Goal: Task Accomplishment & Management: Complete application form

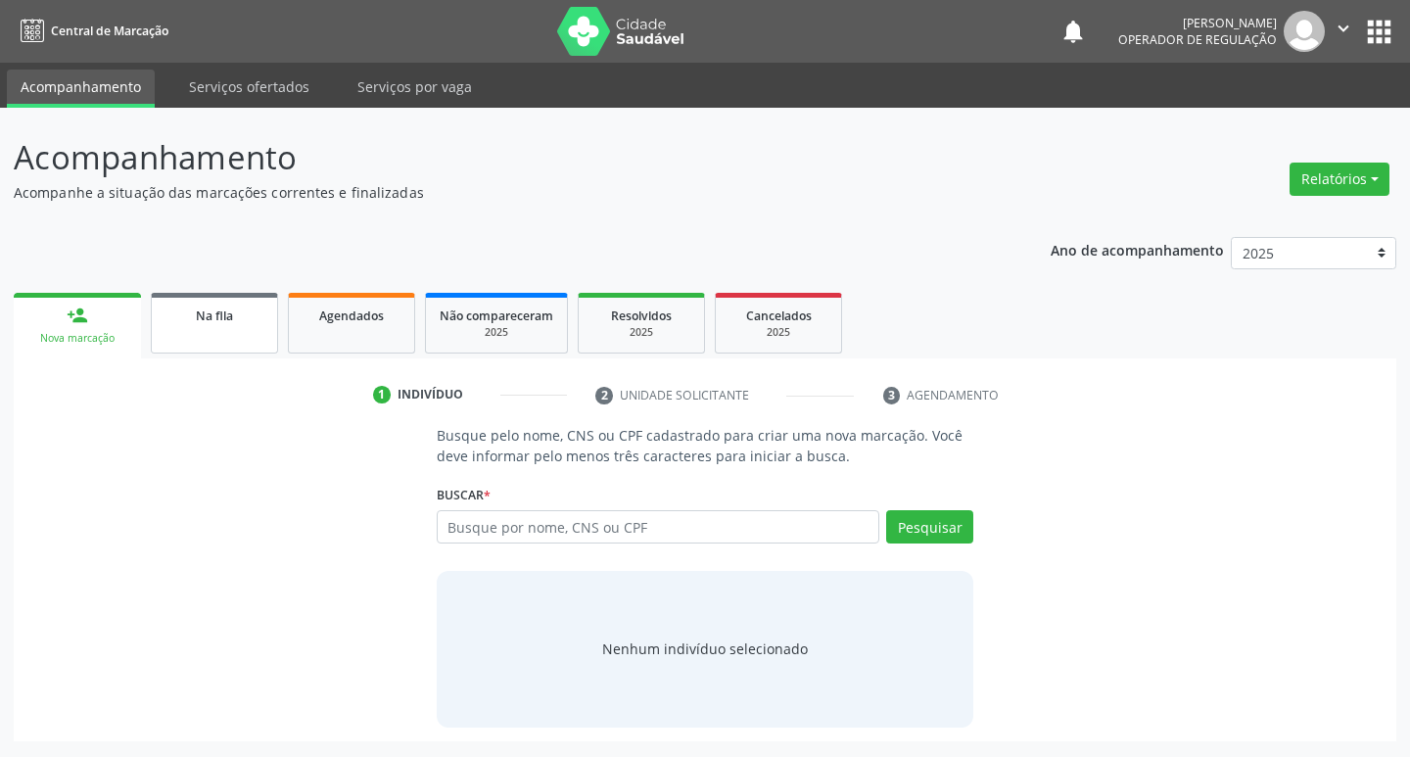
click at [249, 346] on link "Na fila" at bounding box center [214, 323] width 127 height 61
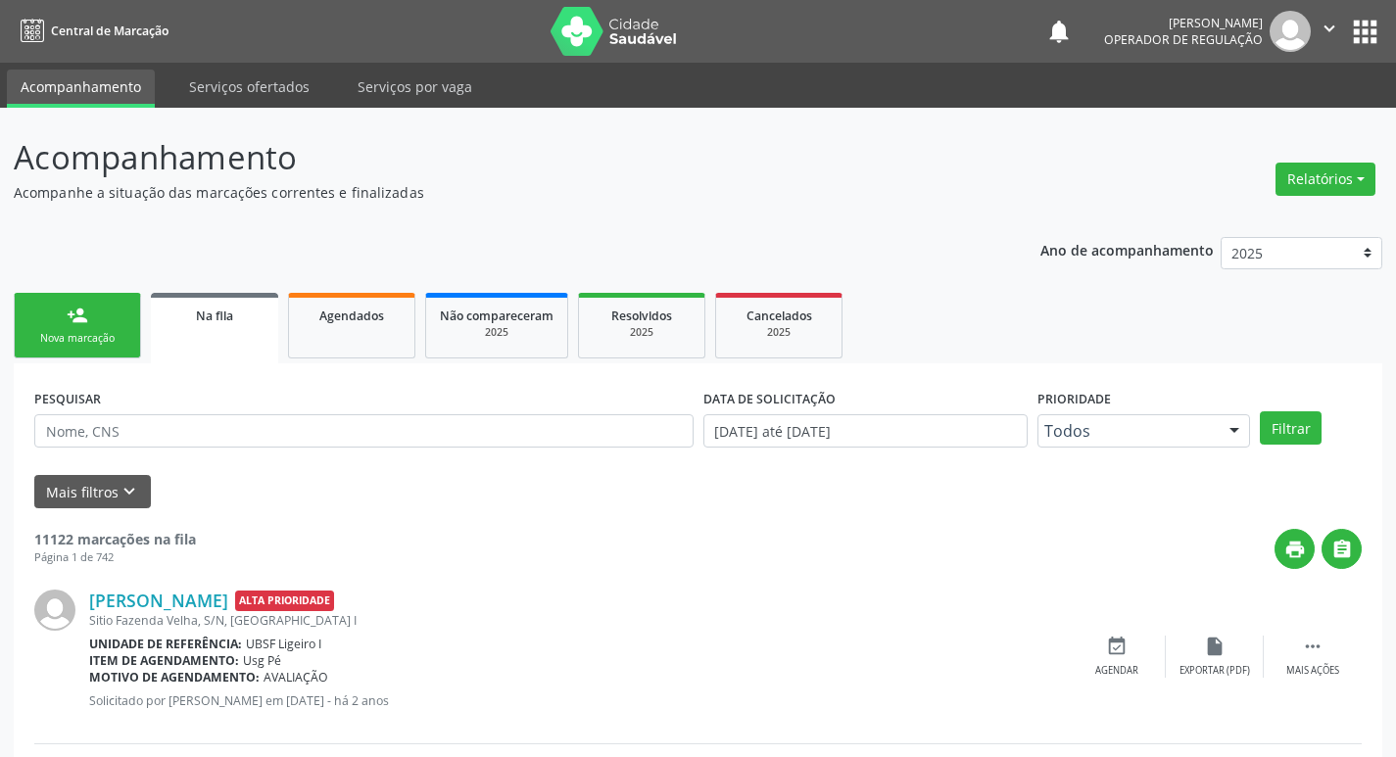
click at [86, 340] on div "Nova marcação" at bounding box center [77, 338] width 98 height 15
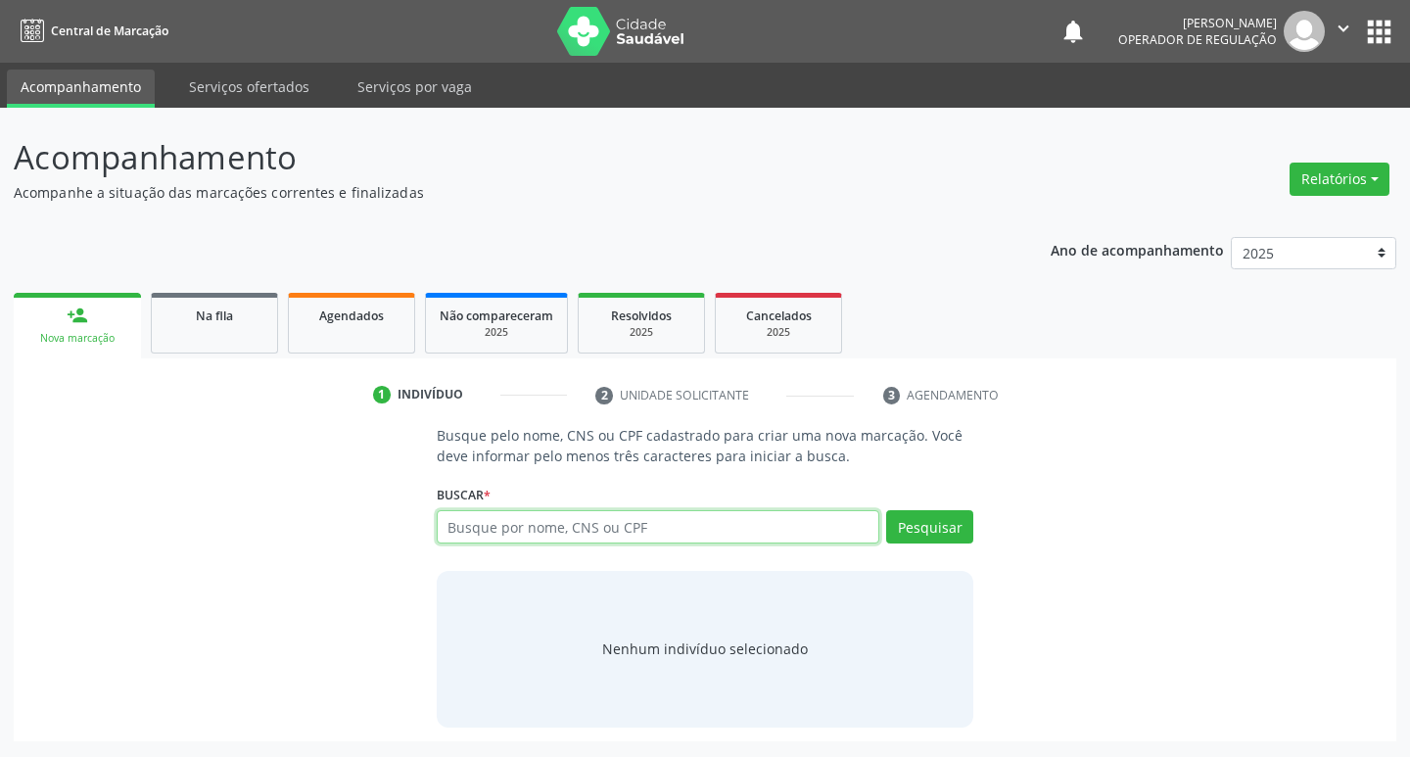
click at [539, 516] on input "text" at bounding box center [659, 526] width 444 height 33
click at [257, 336] on link "Na fila" at bounding box center [214, 323] width 127 height 61
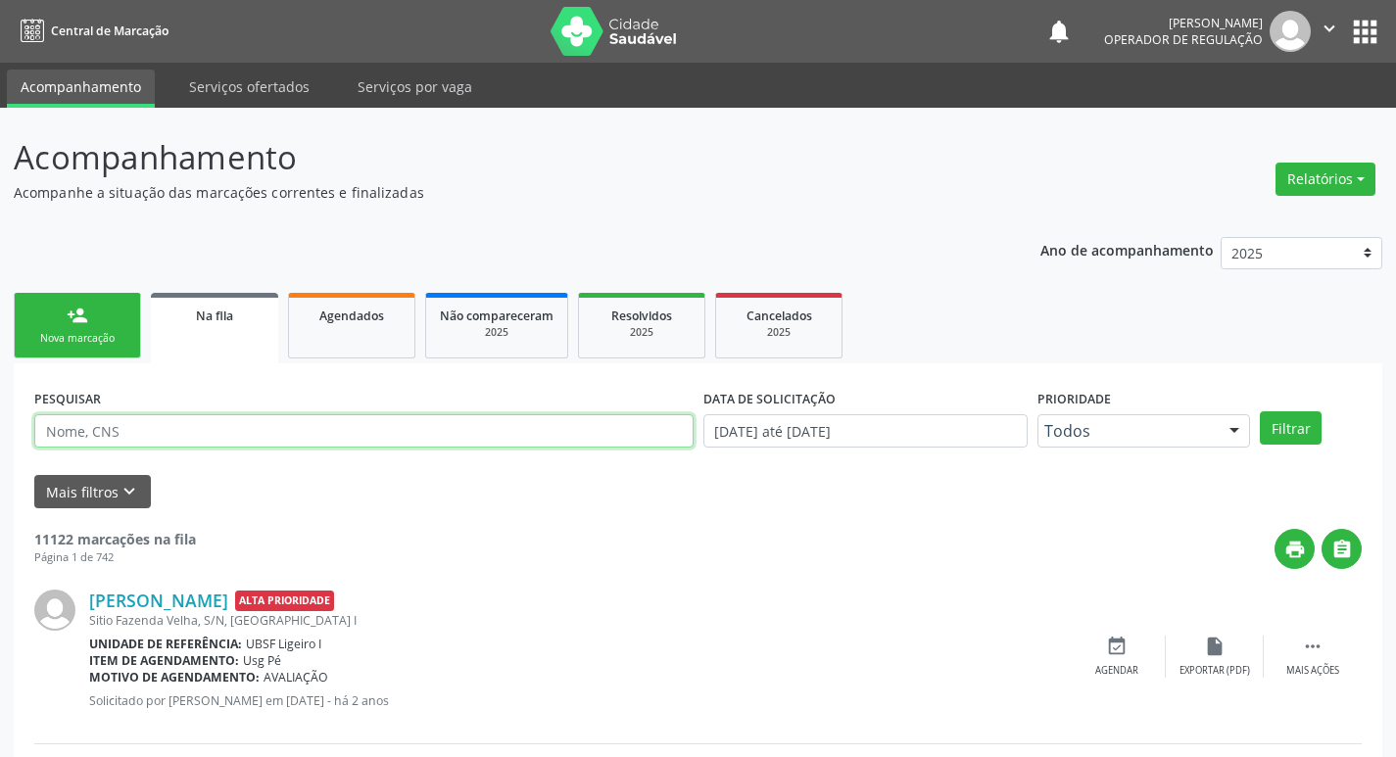
click at [194, 437] on input "text" at bounding box center [363, 430] width 659 height 33
type input "705002457340255"
click at [1260, 411] on button "Filtrar" at bounding box center [1291, 427] width 62 height 33
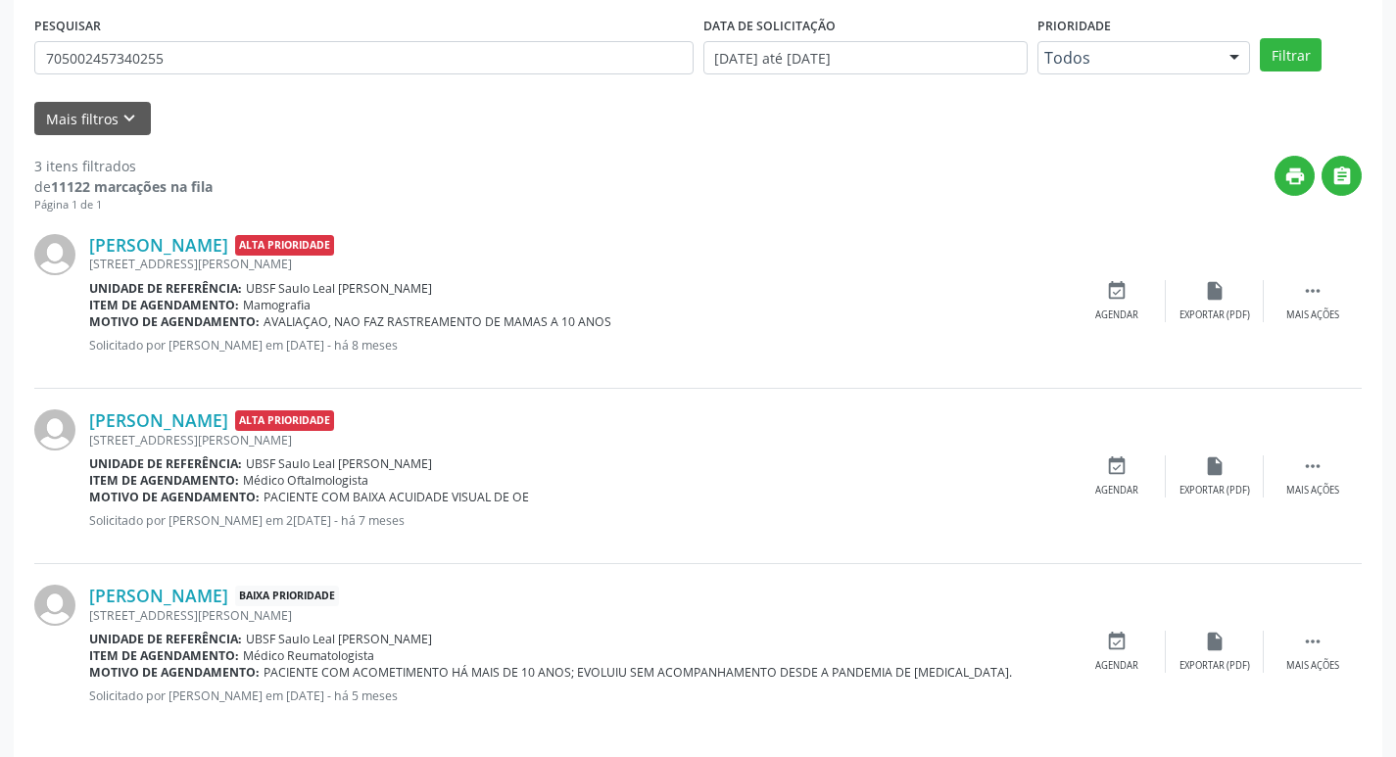
scroll to position [390, 0]
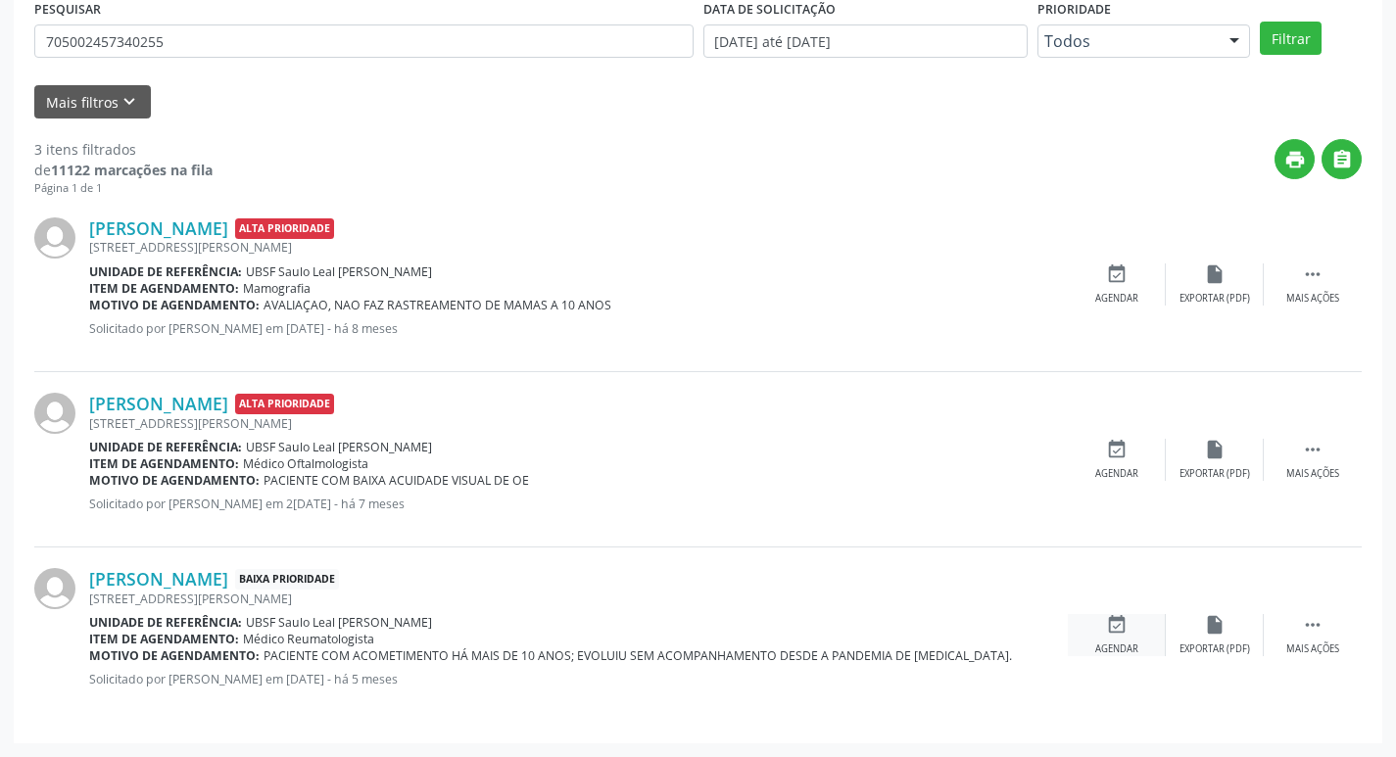
click at [1109, 634] on icon "event_available" at bounding box center [1117, 625] width 22 height 22
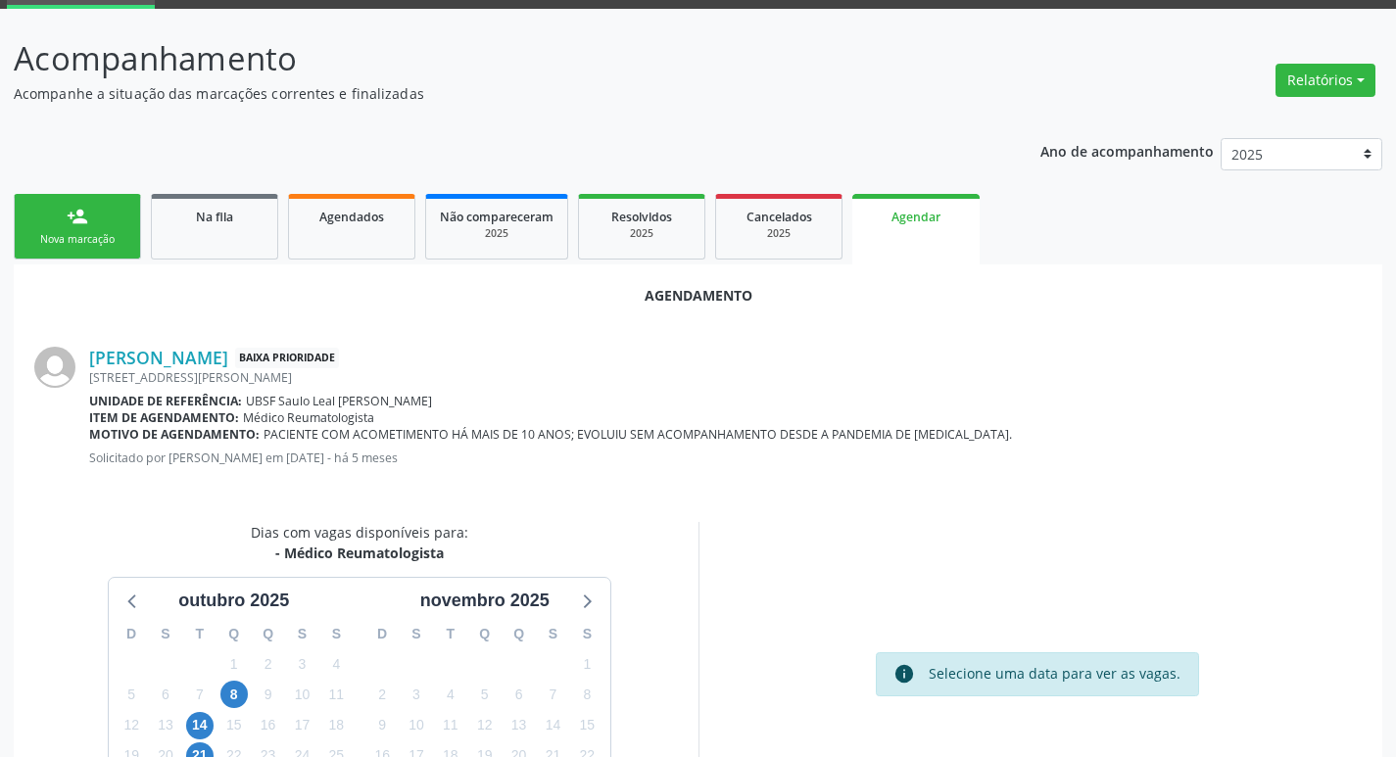
scroll to position [262, 0]
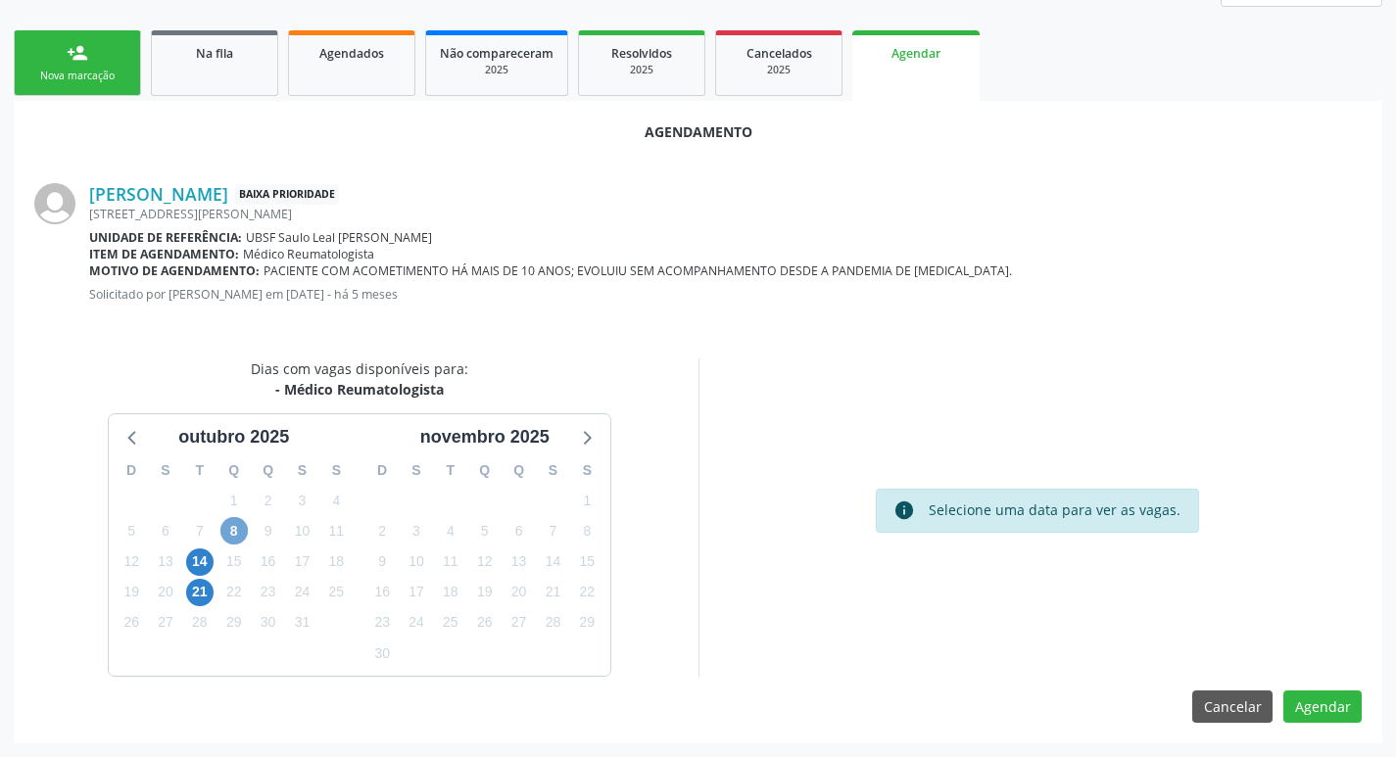
click at [234, 522] on span "8" at bounding box center [233, 530] width 27 height 27
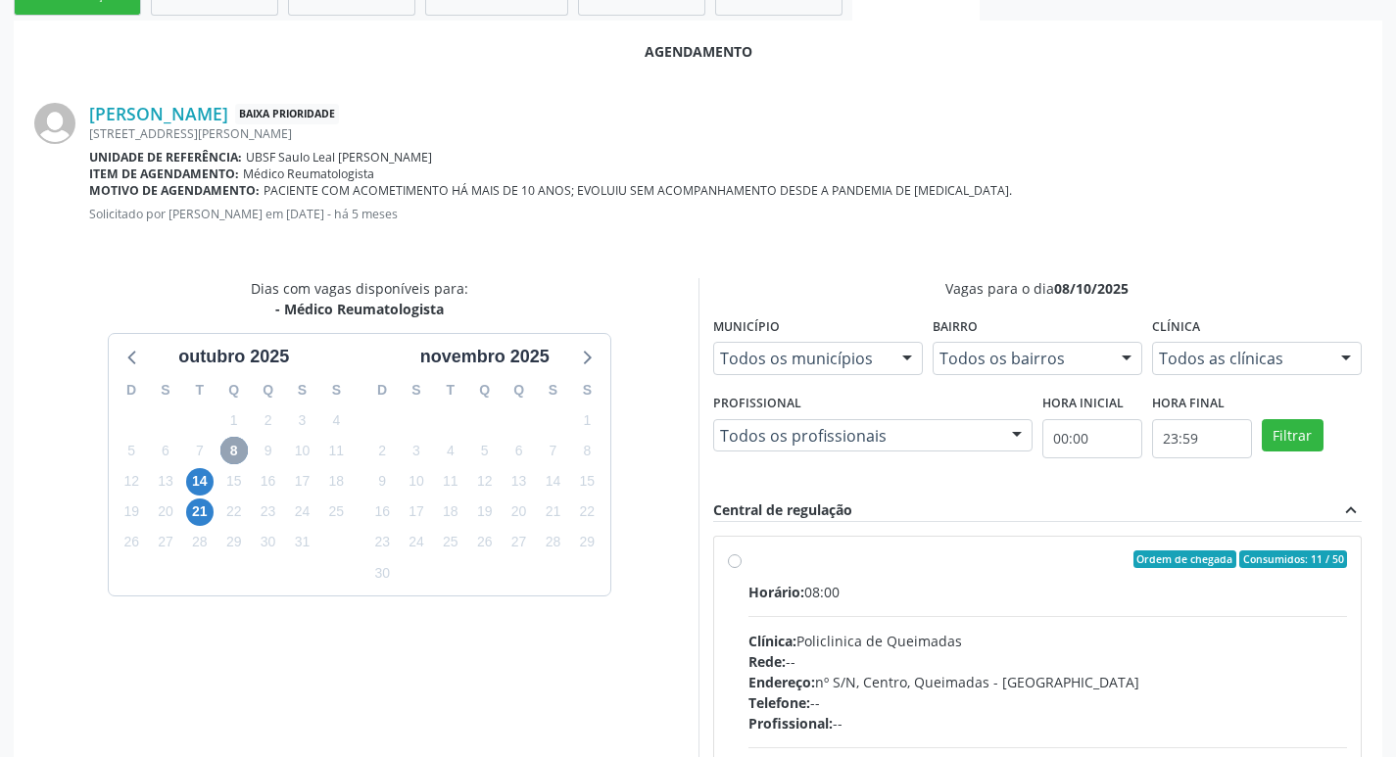
scroll to position [581, 0]
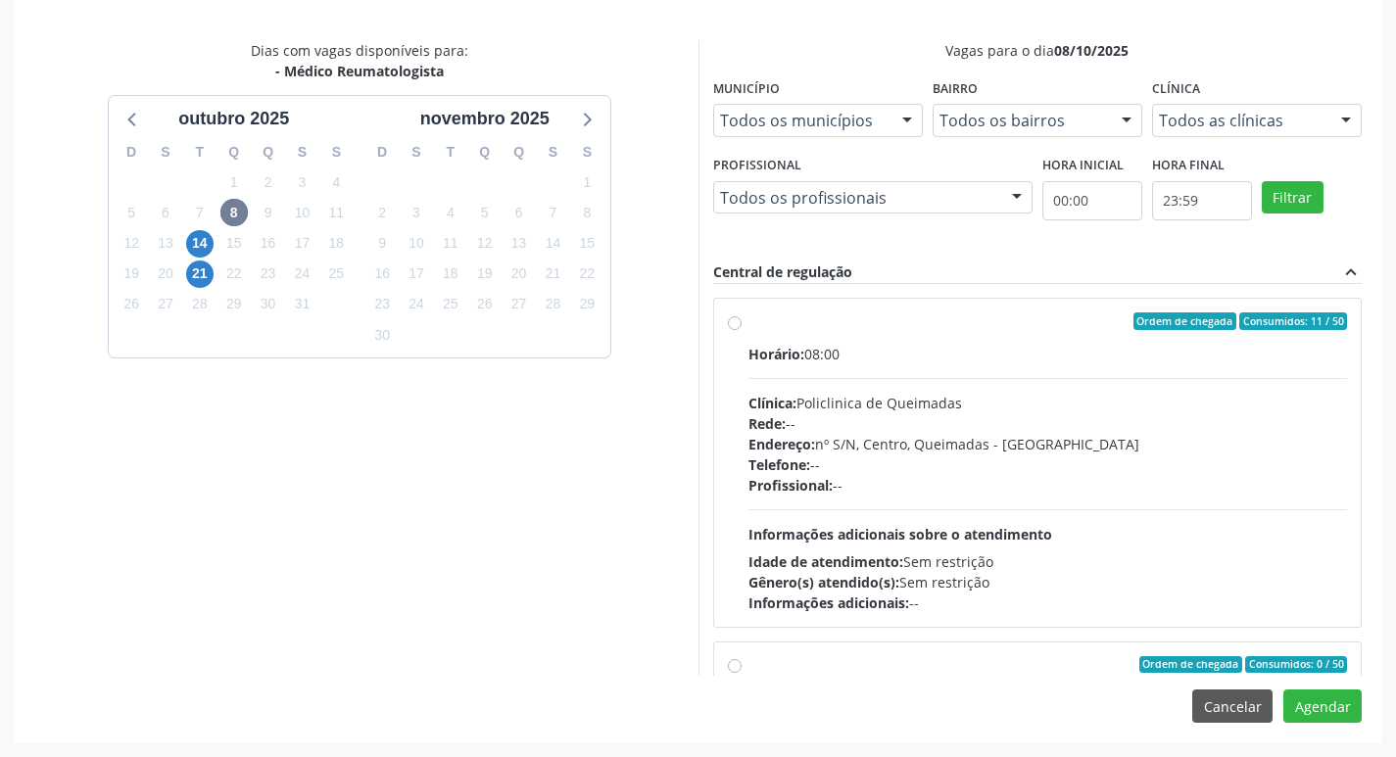
click at [1006, 354] on div "Horário: 08:00" at bounding box center [1047, 354] width 599 height 21
click at [741, 330] on input "Ordem de chegada Consumidos: 11 / 50 Horário: 08:00 Clínica: Policlinica de Que…" at bounding box center [735, 321] width 14 height 18
radio input "true"
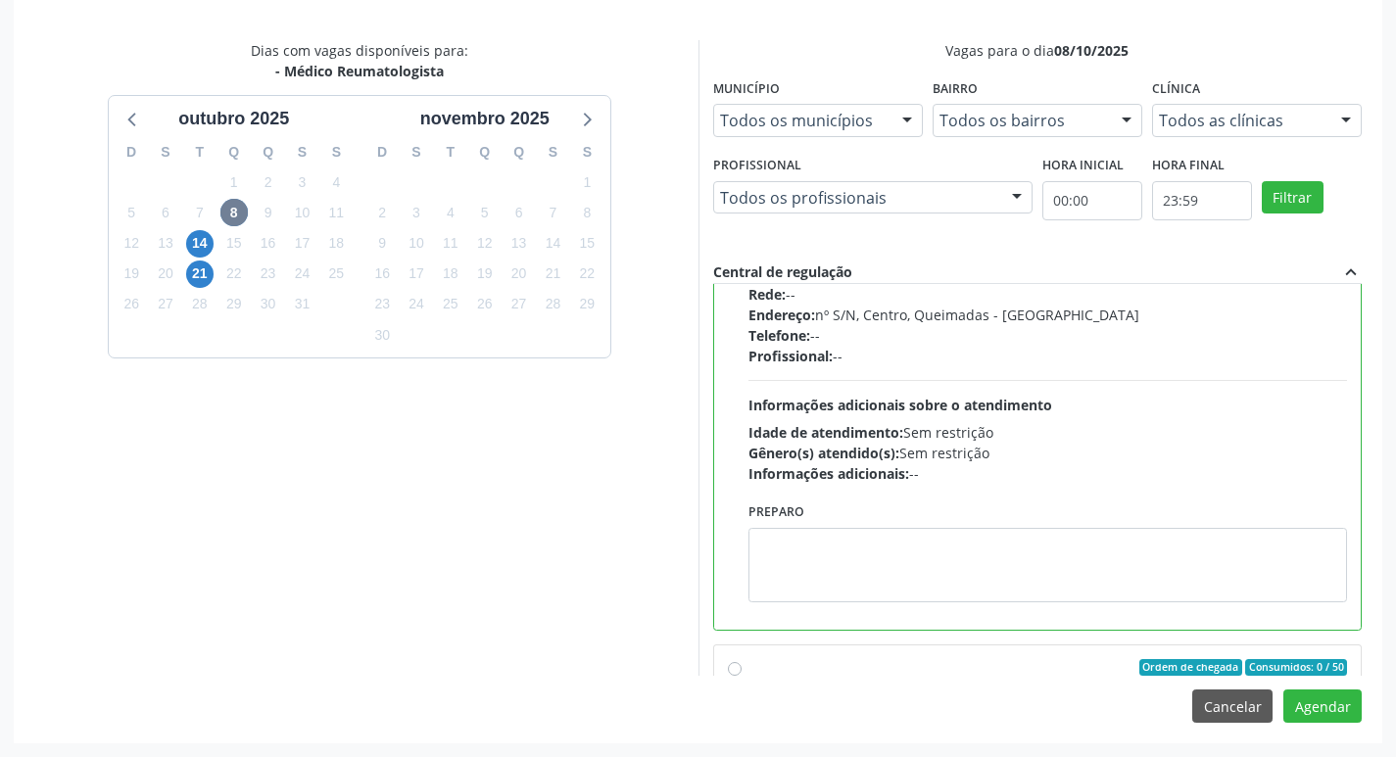
scroll to position [392, 0]
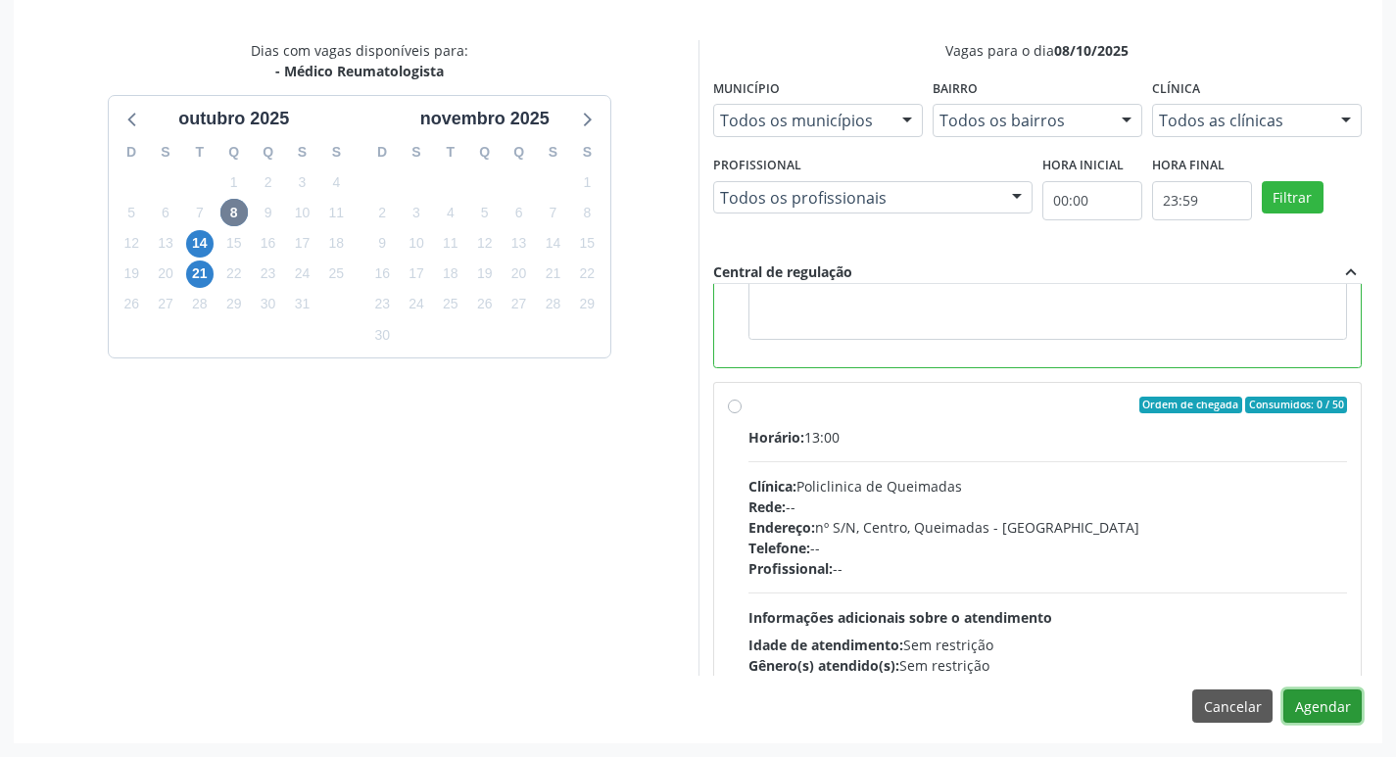
click at [1325, 694] on button "Agendar" at bounding box center [1322, 706] width 78 height 33
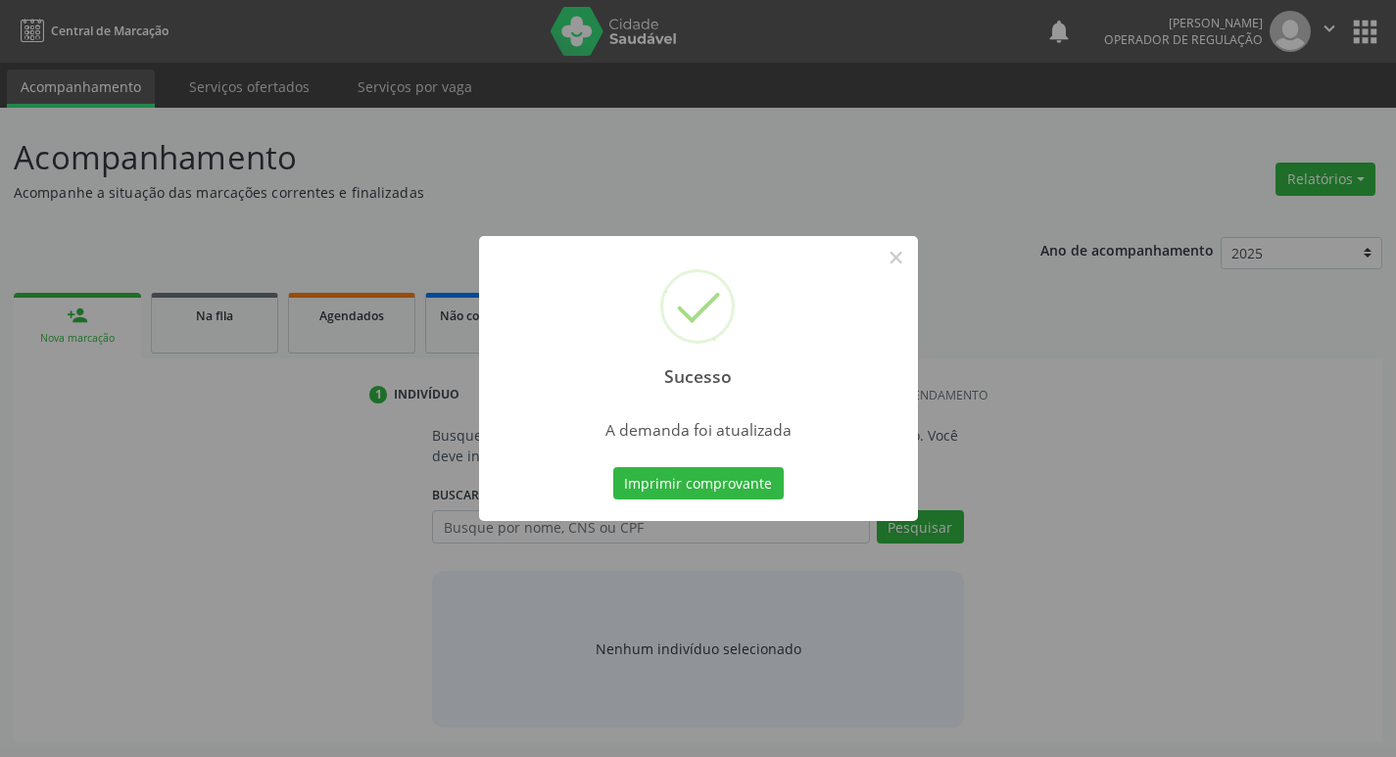
scroll to position [0, 0]
click at [707, 478] on button "Imprimir comprovante" at bounding box center [705, 483] width 170 height 33
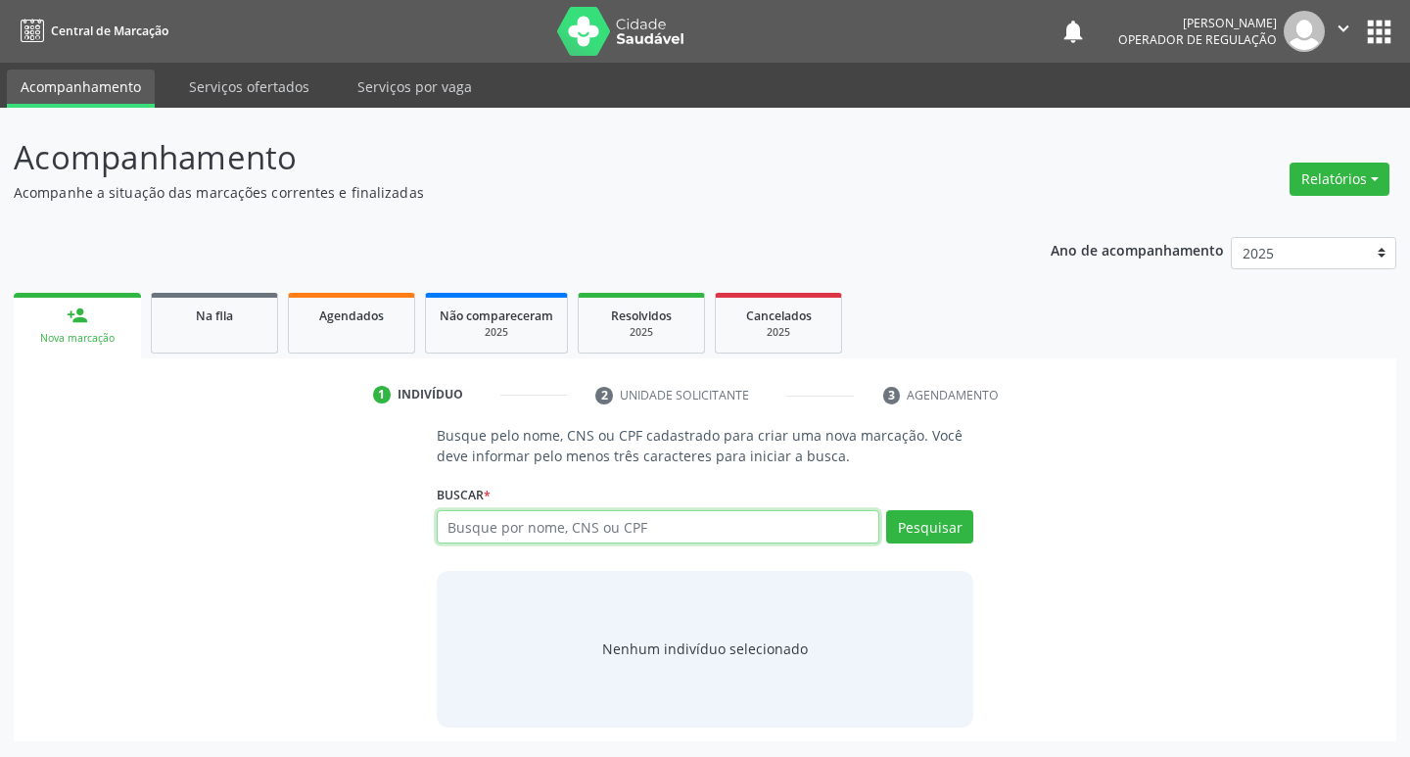
click at [521, 516] on input "text" at bounding box center [659, 526] width 444 height 33
type input "706902166283131"
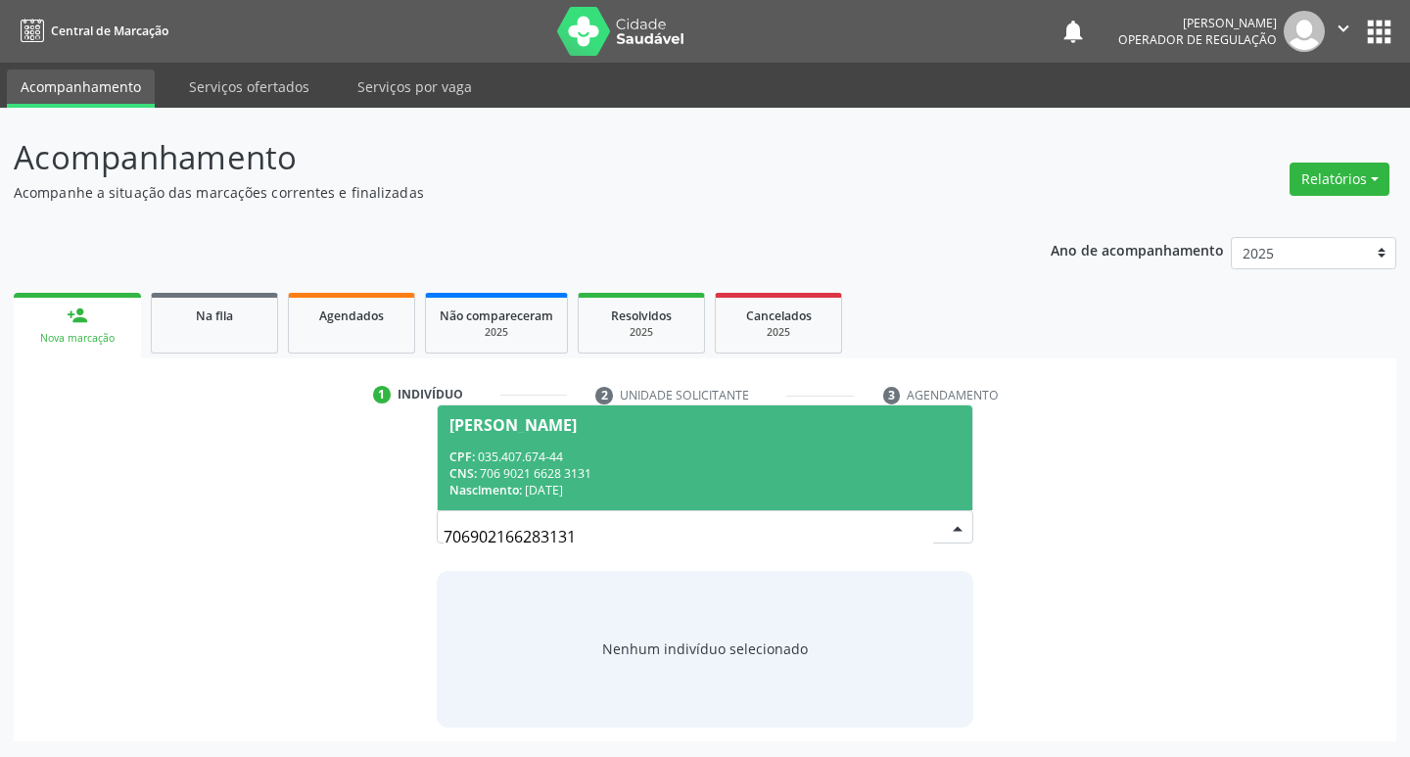
click at [652, 458] on div "CPF: 035.407.674-44" at bounding box center [706, 457] width 512 height 17
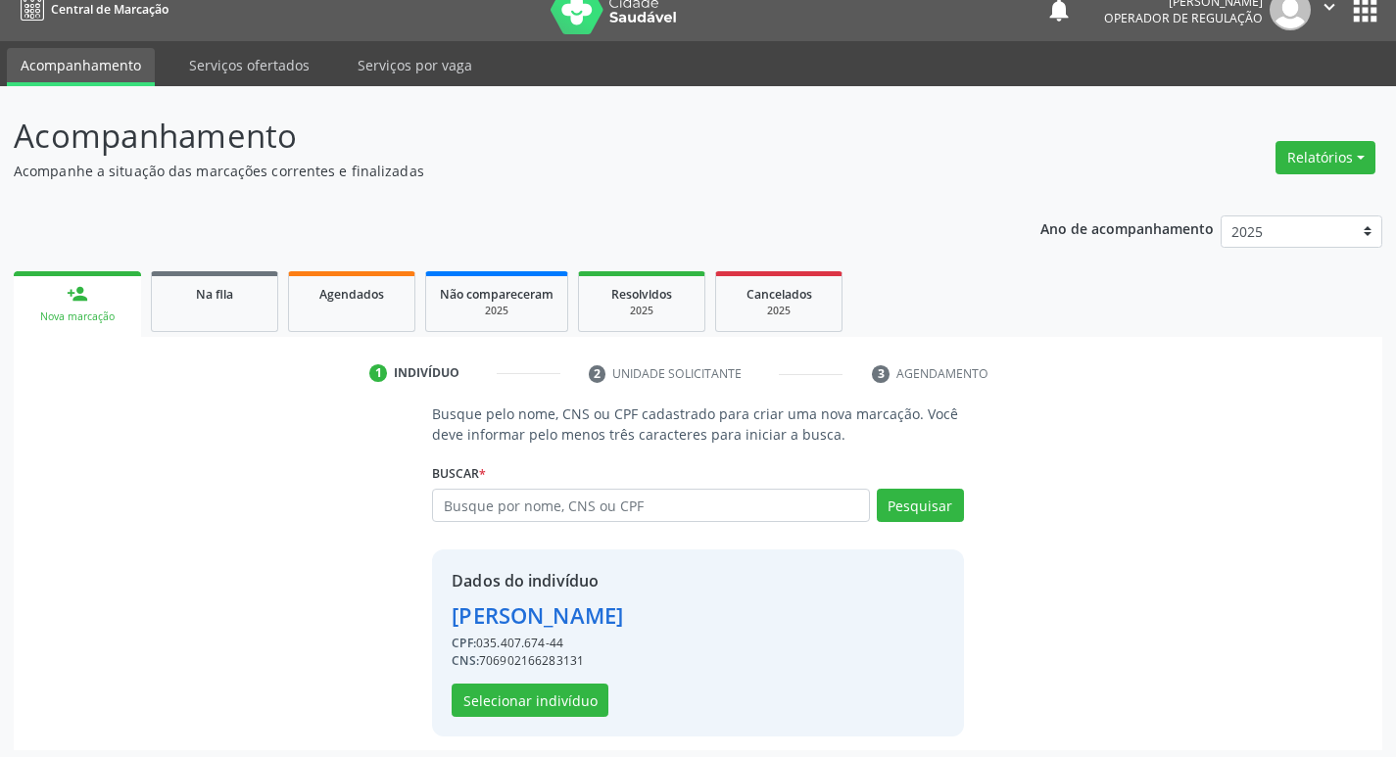
scroll to position [28, 0]
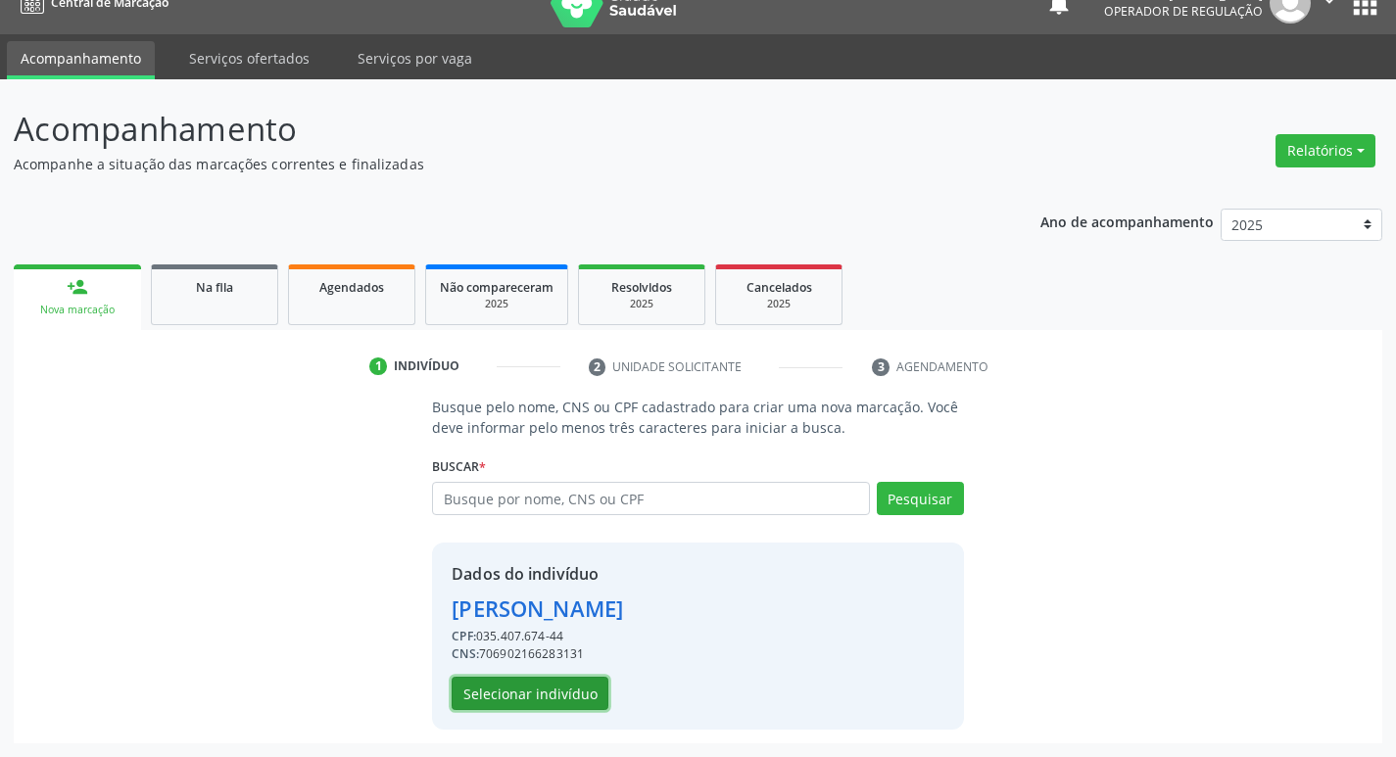
click at [585, 692] on button "Selecionar indivíduo" at bounding box center [530, 693] width 157 height 33
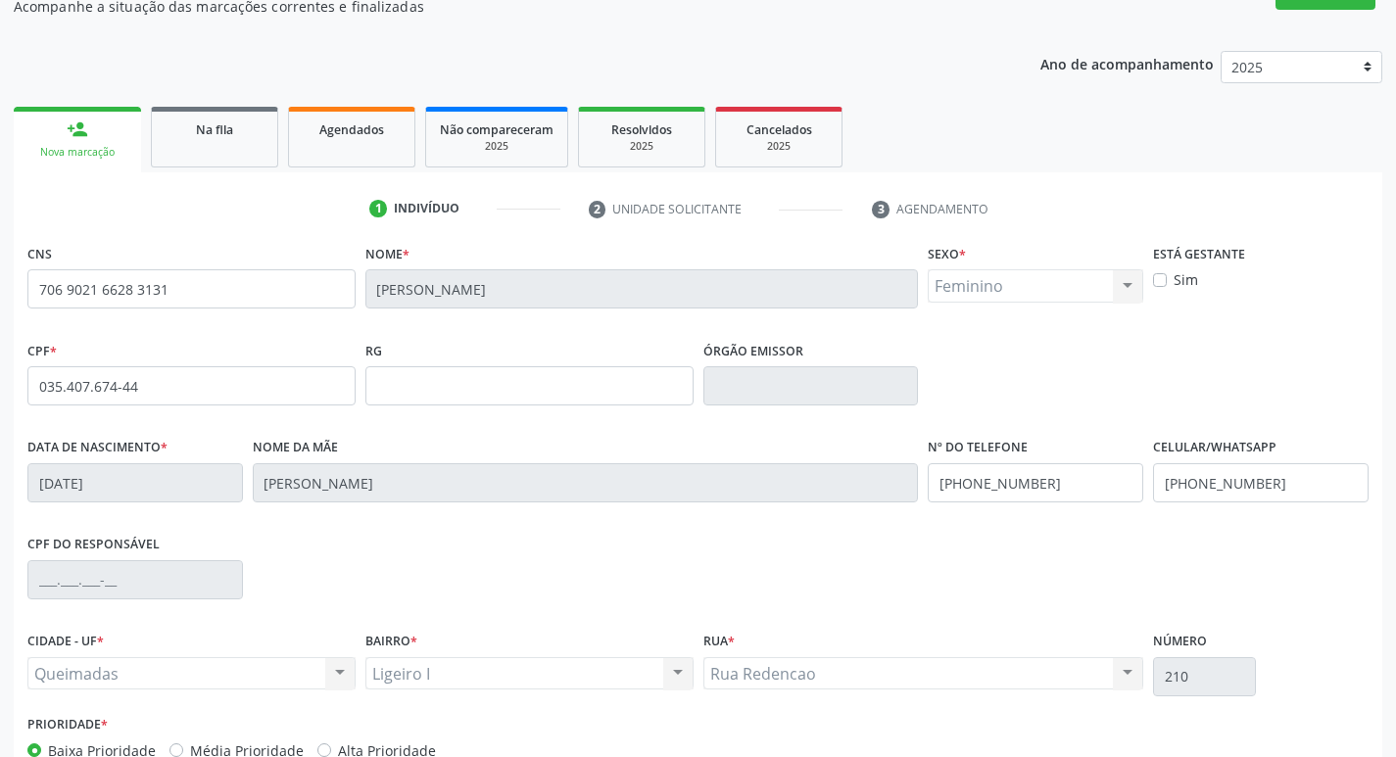
scroll to position [305, 0]
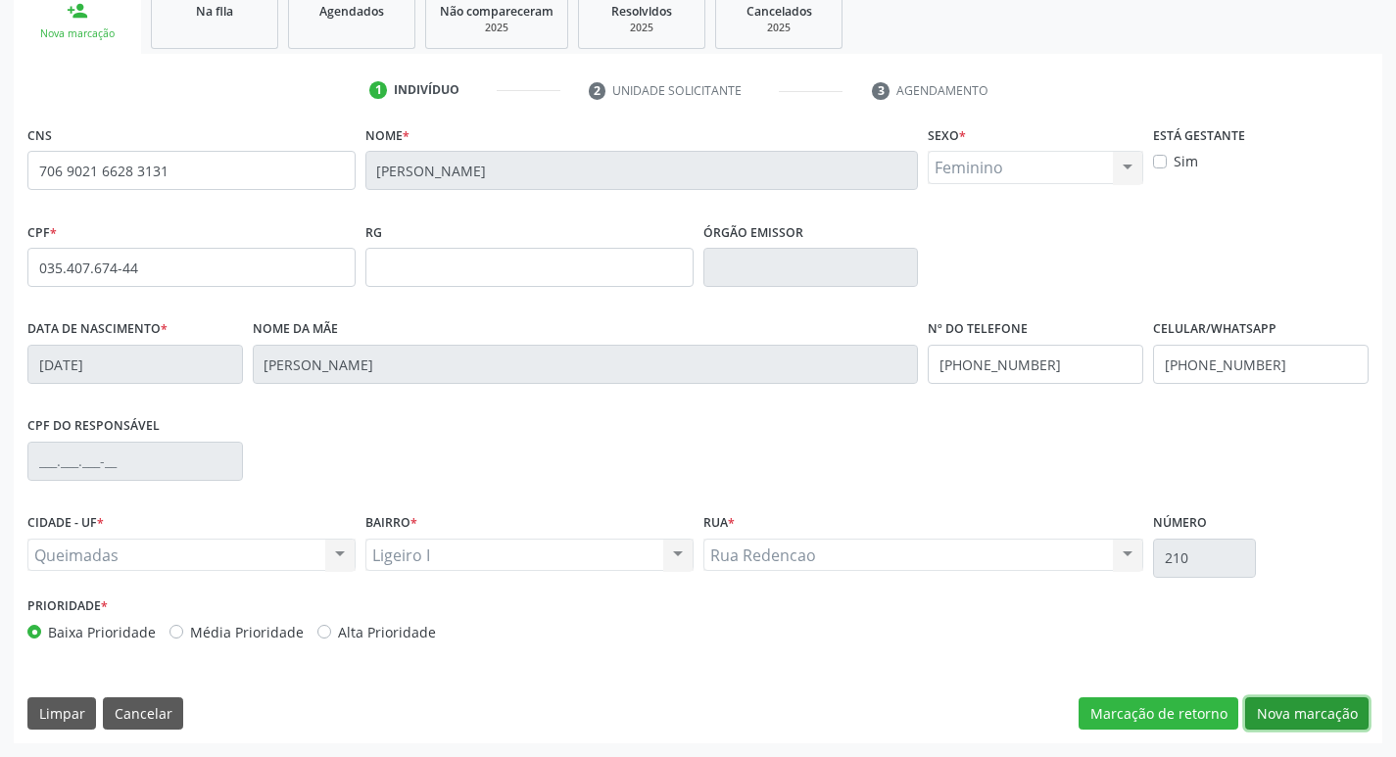
click at [1296, 719] on button "Nova marcação" at bounding box center [1306, 713] width 123 height 33
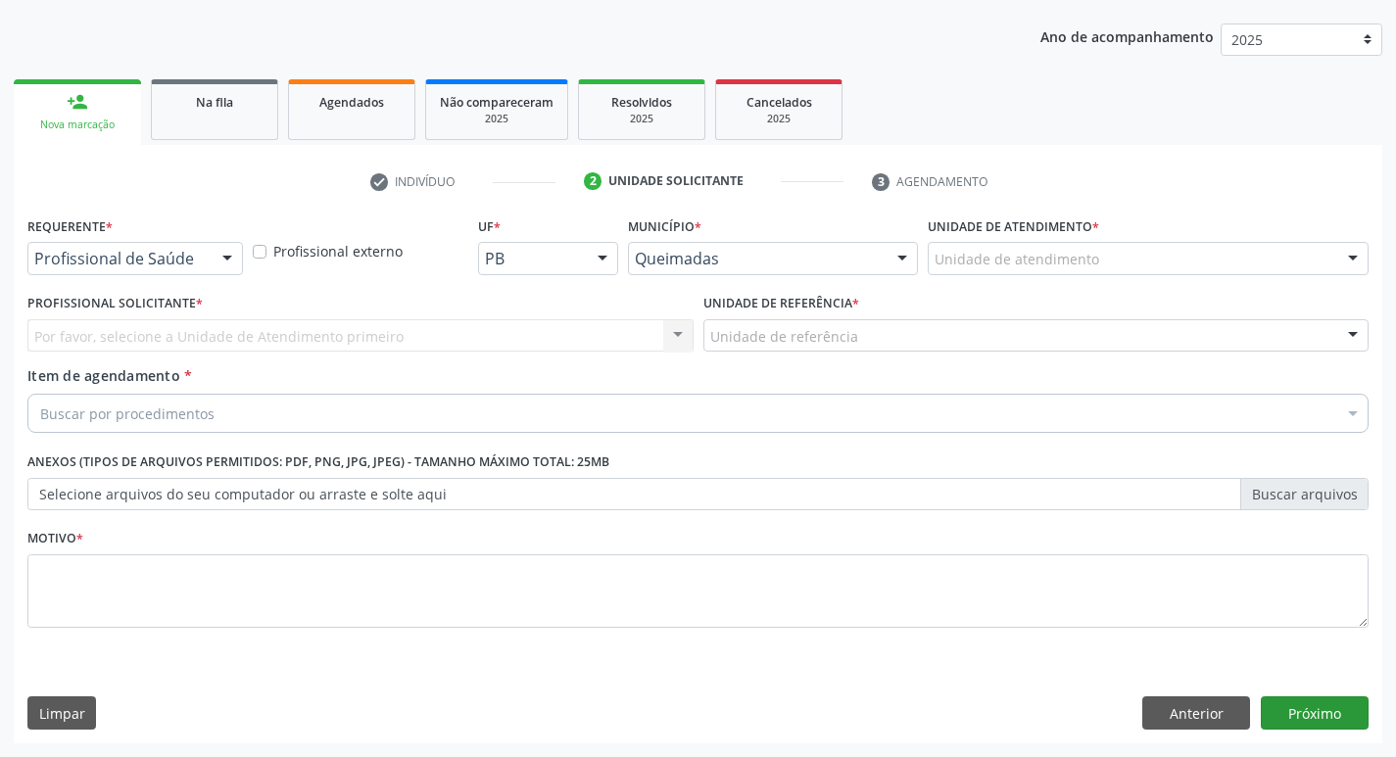
scroll to position [214, 0]
click at [217, 264] on div at bounding box center [227, 259] width 29 height 33
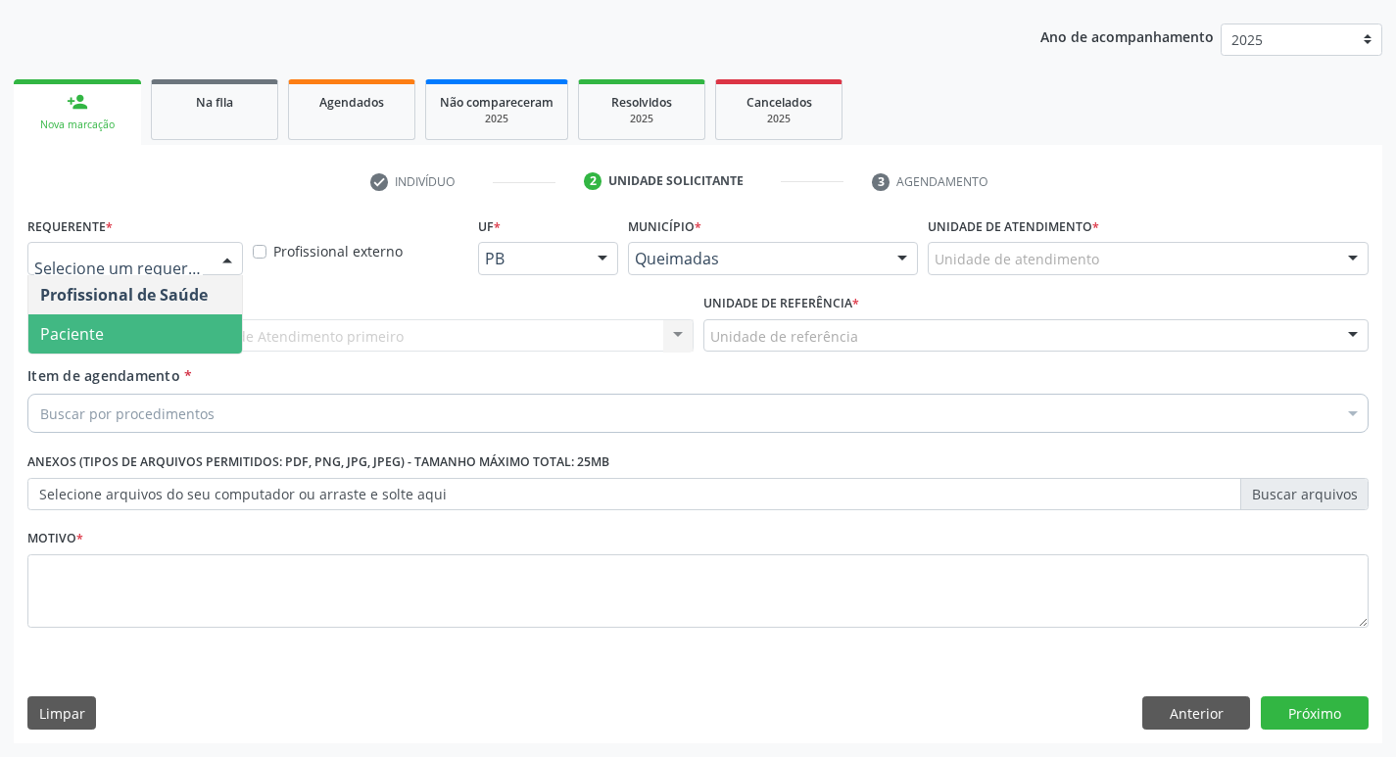
click at [166, 316] on span "Paciente" at bounding box center [135, 333] width 214 height 39
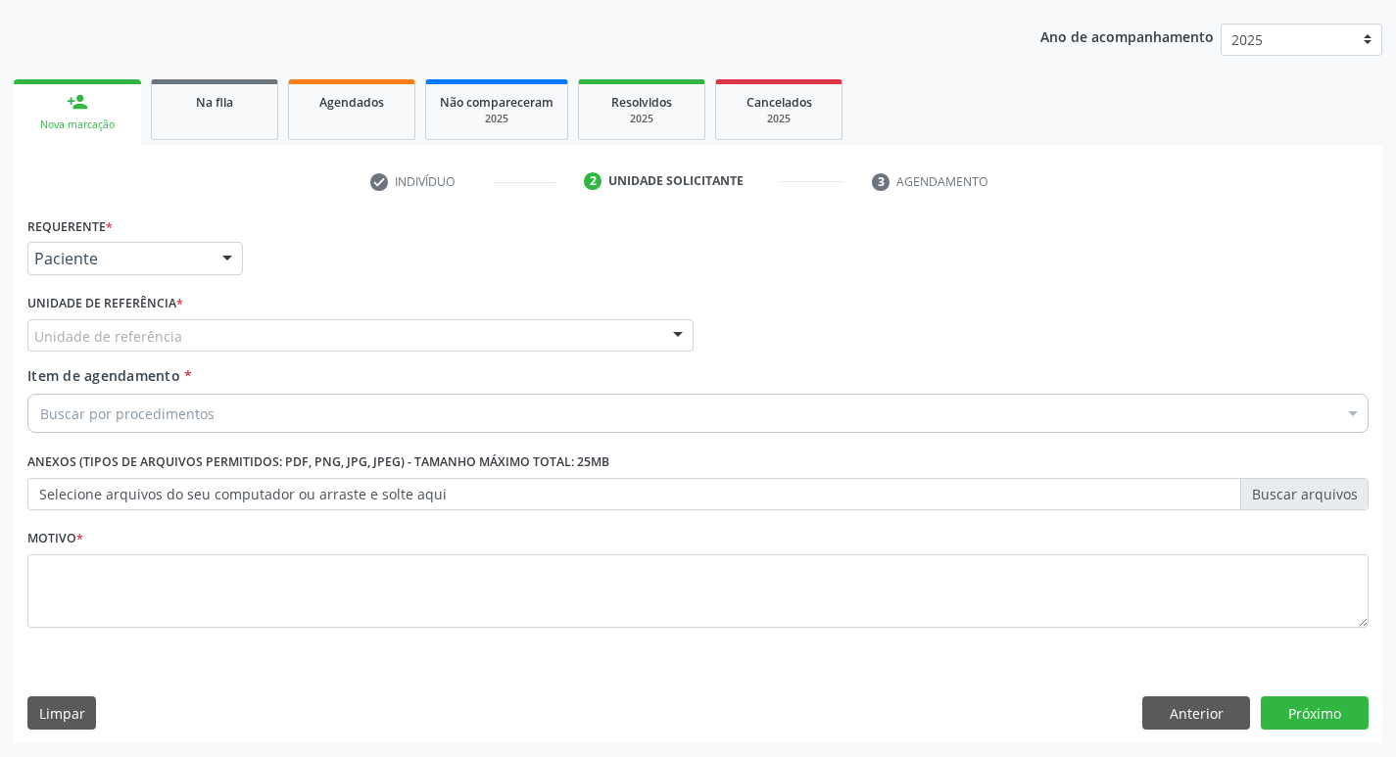
click at [173, 323] on div "Unidade de referência" at bounding box center [360, 335] width 666 height 33
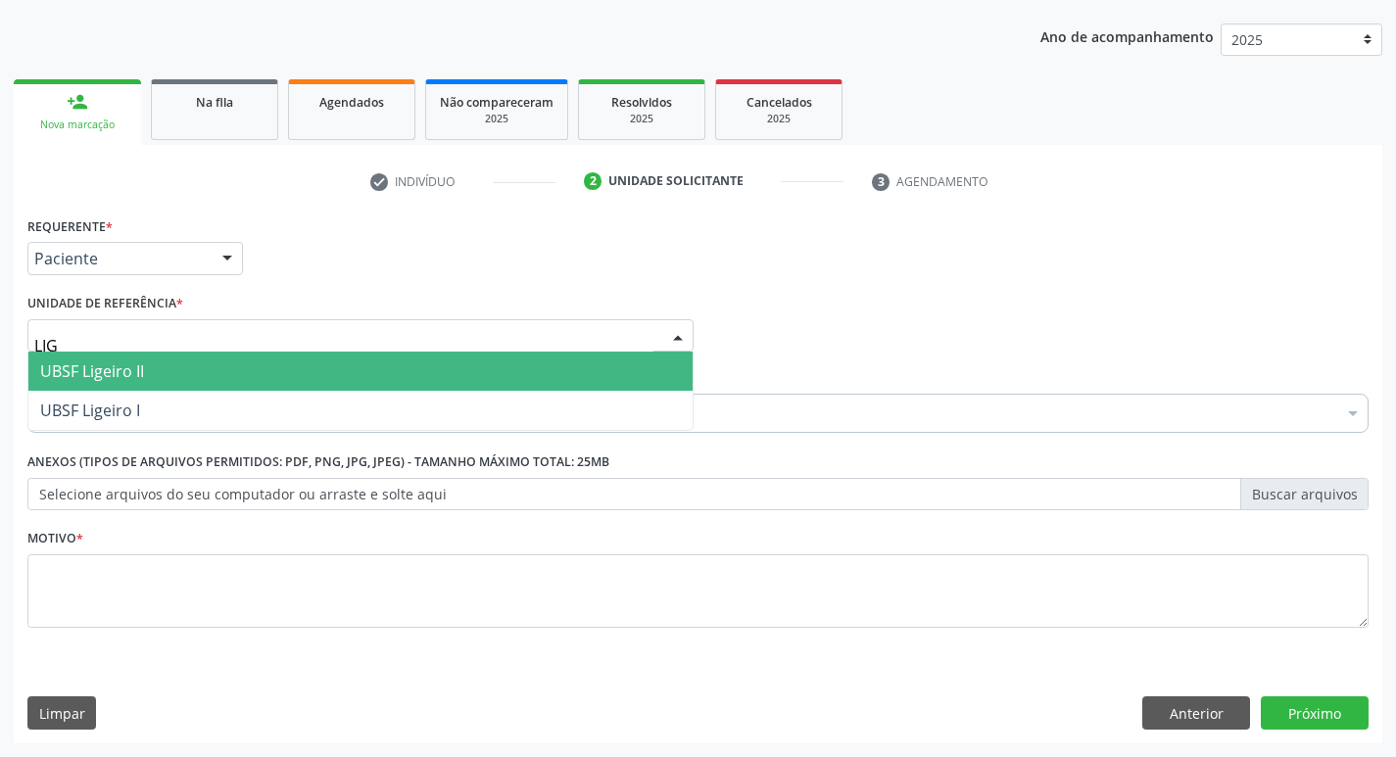
type input "LIGE"
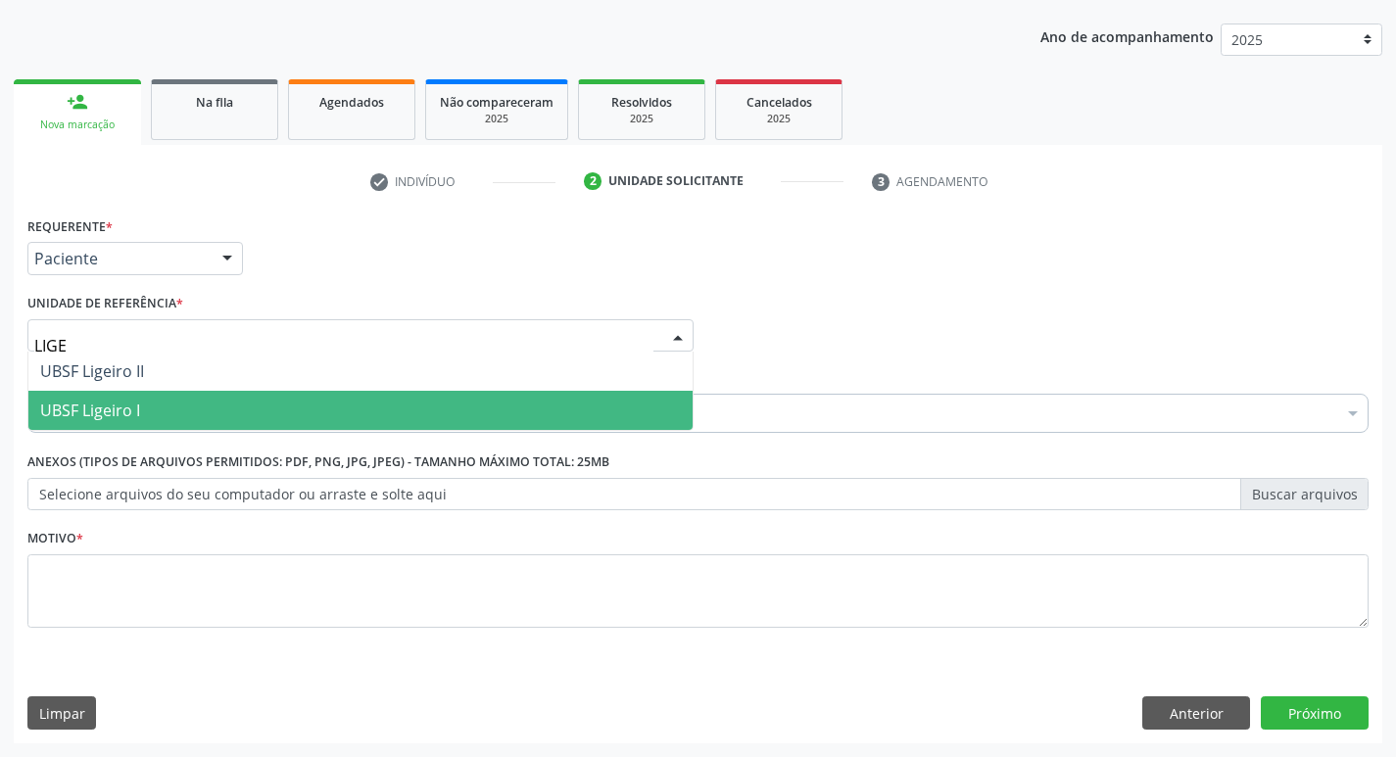
click at [192, 401] on span "UBSF Ligeiro I" at bounding box center [360, 410] width 664 height 39
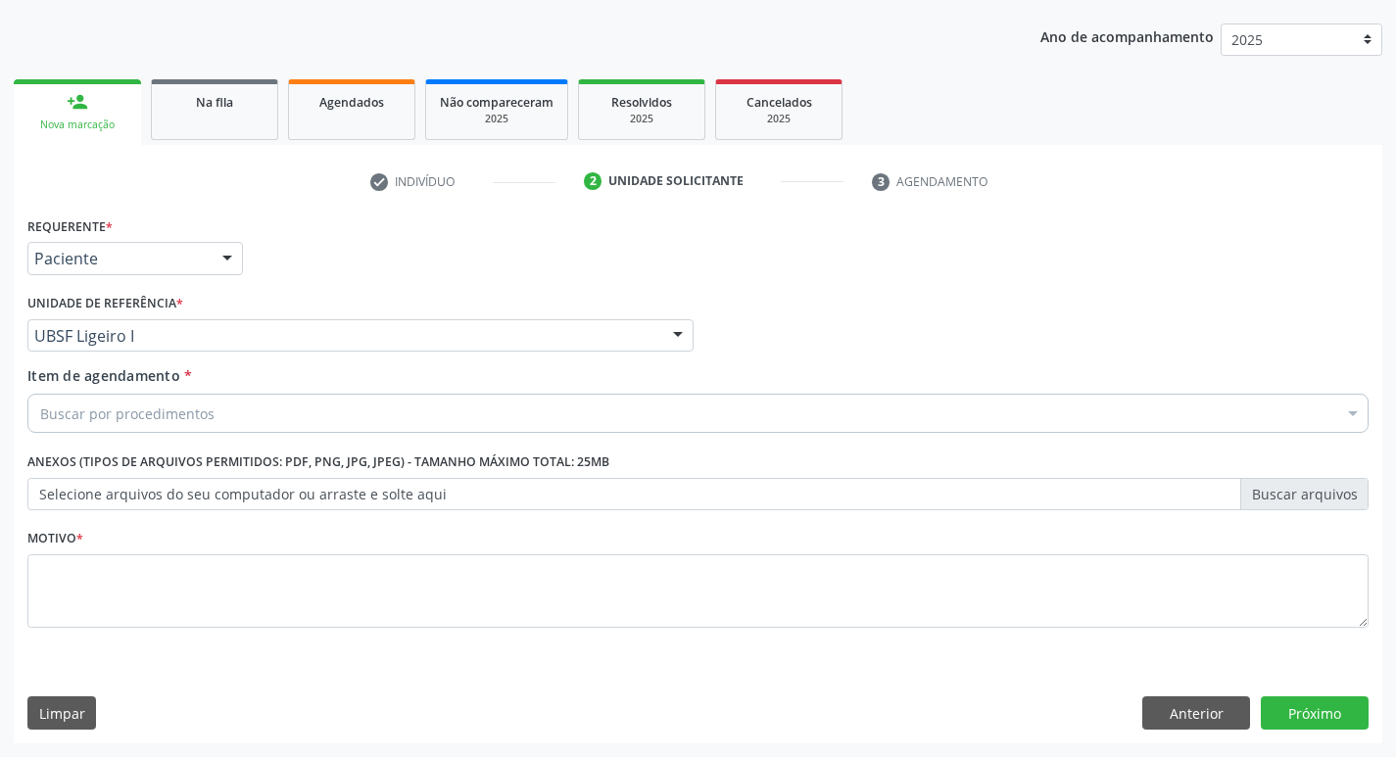
click at [424, 414] on div "Buscar por procedimentos" at bounding box center [697, 413] width 1341 height 39
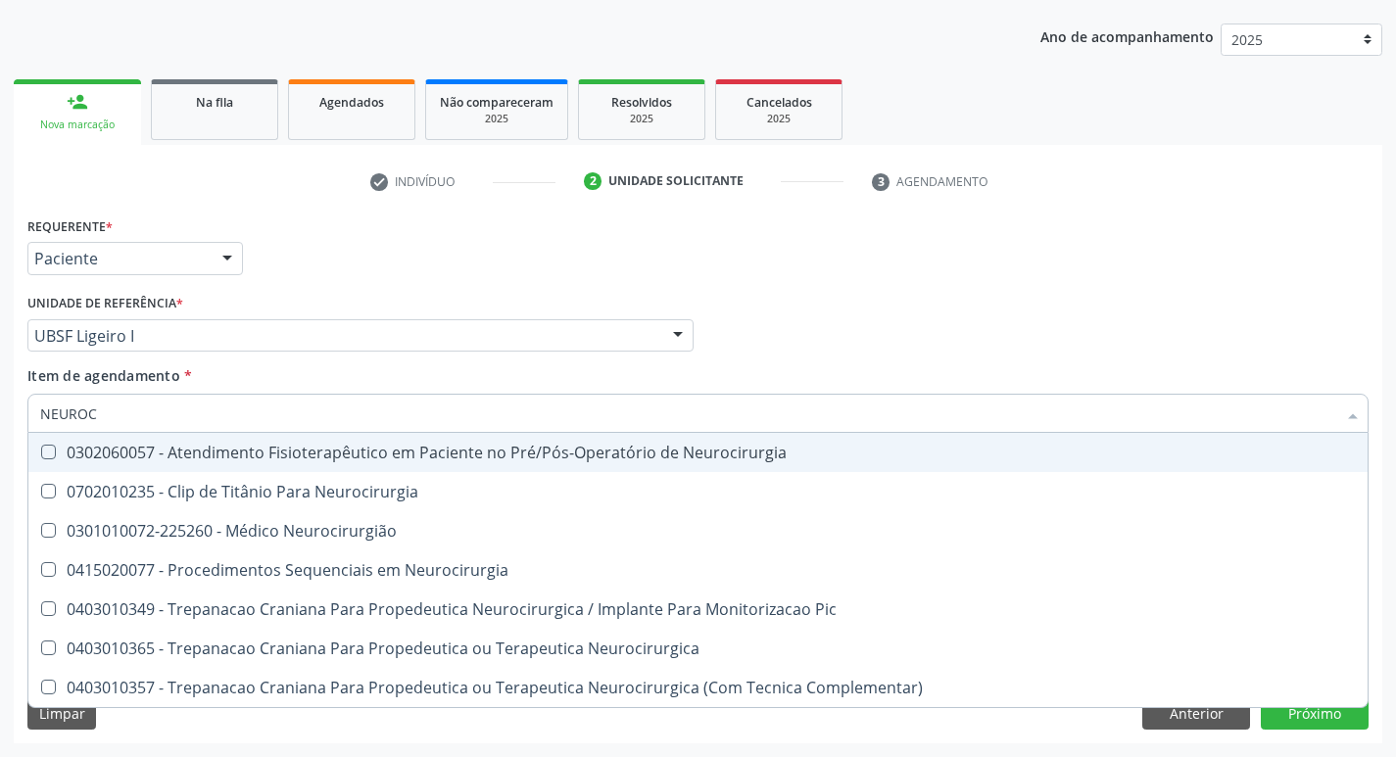
type input "NEUROCI"
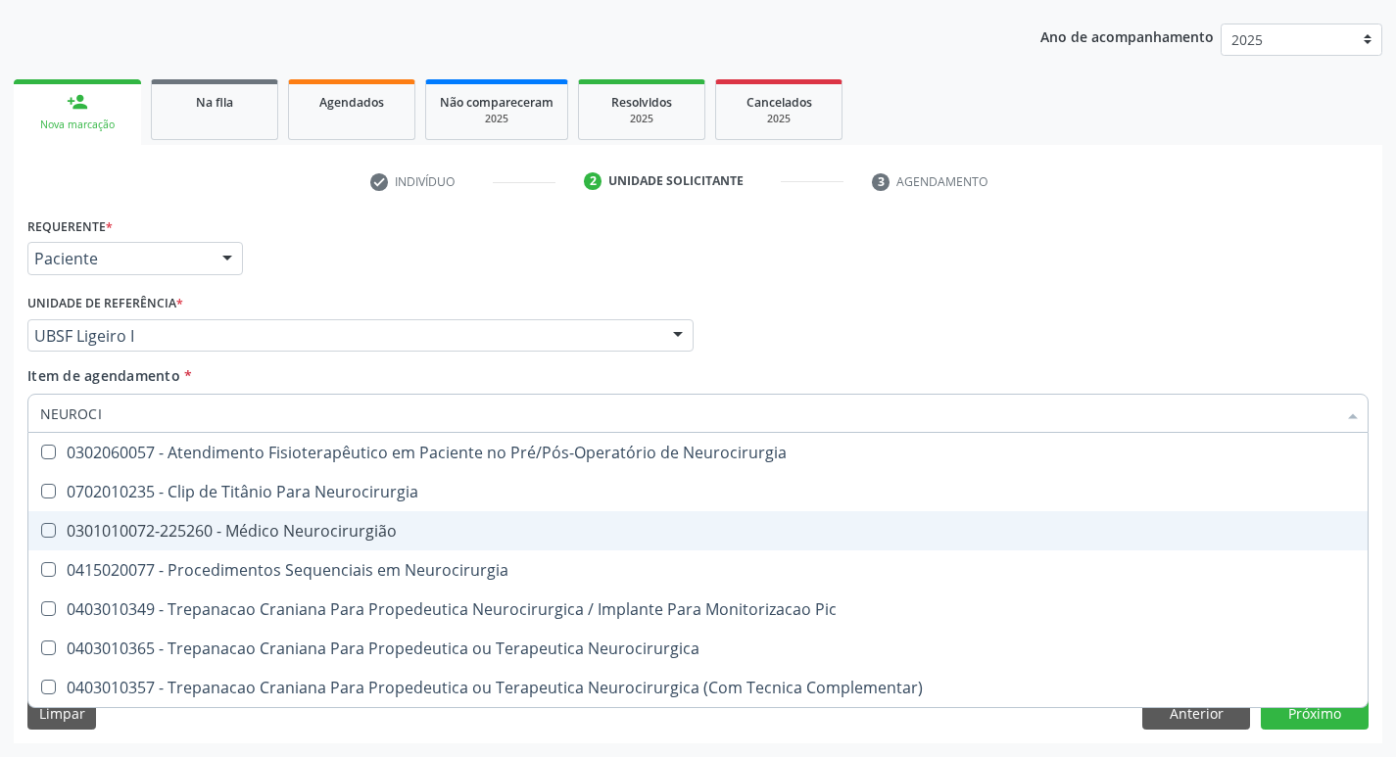
click at [410, 532] on div "0301010072-225260 - Médico Neurocirurgião" at bounding box center [697, 531] width 1315 height 16
checkbox Neurocirurgião "true"
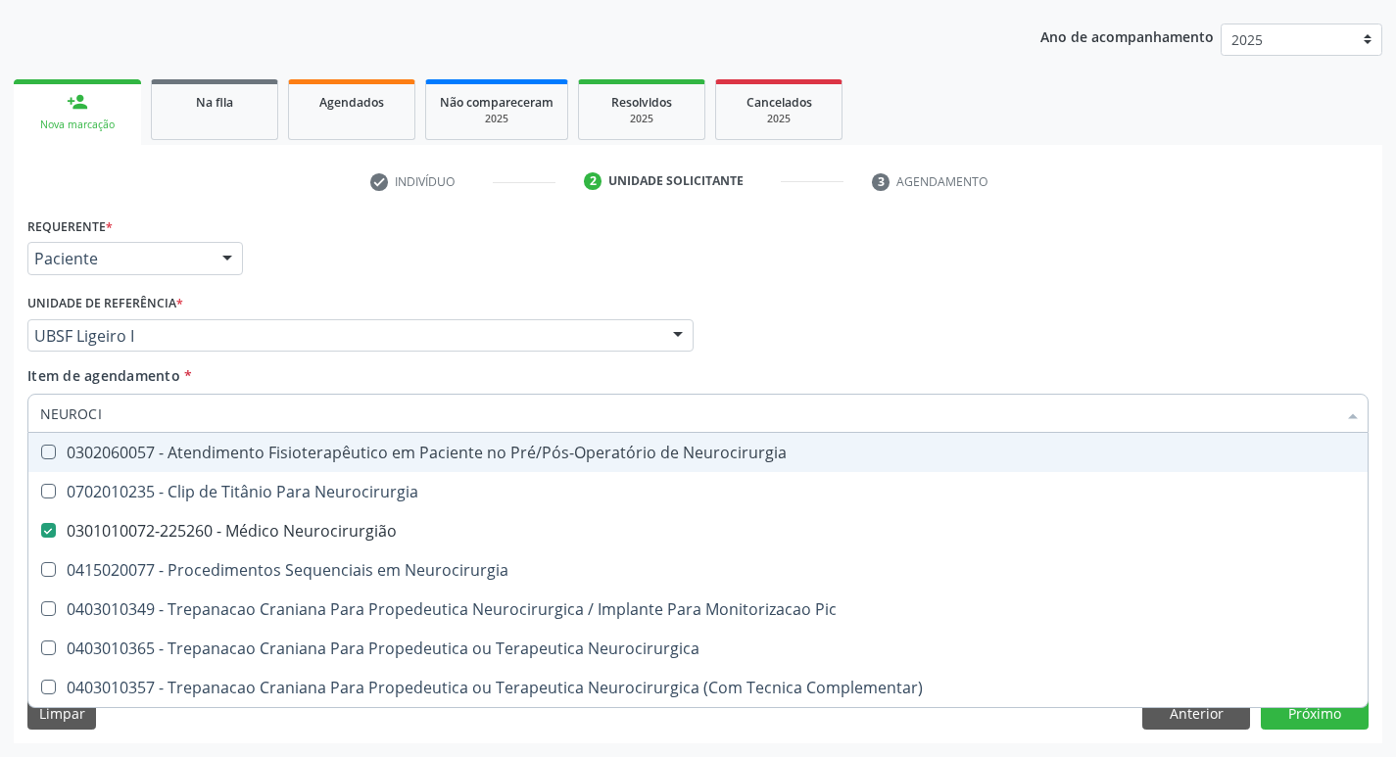
click at [450, 290] on div "Unidade de referência * UBSF Ligeiro I UBSF Ligeiro II UBSF Saulo Leal Ernesto …" at bounding box center [360, 320] width 666 height 63
checkbox Neurocirurgia "true"
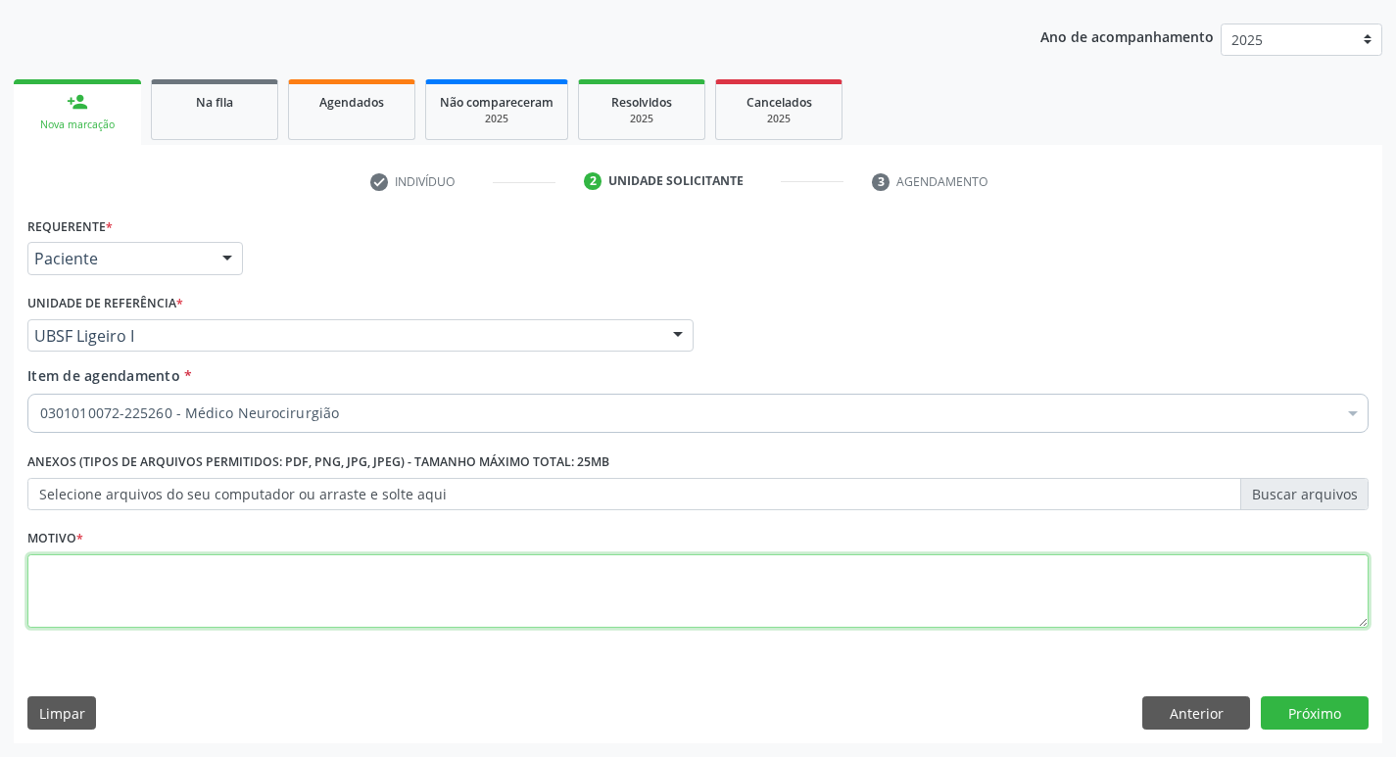
click at [149, 605] on textarea at bounding box center [697, 591] width 1341 height 74
type textarea "RETORNO"
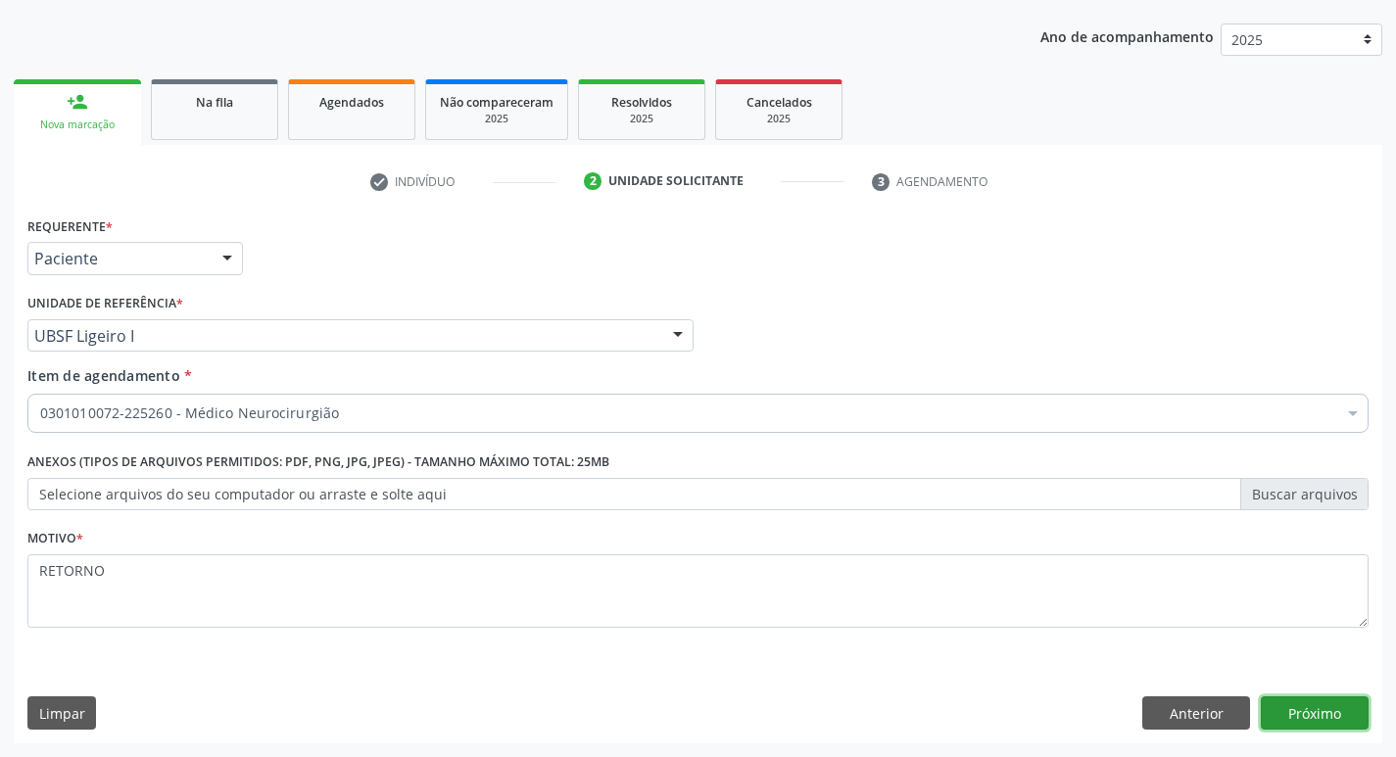
click at [1286, 702] on button "Próximo" at bounding box center [1315, 712] width 108 height 33
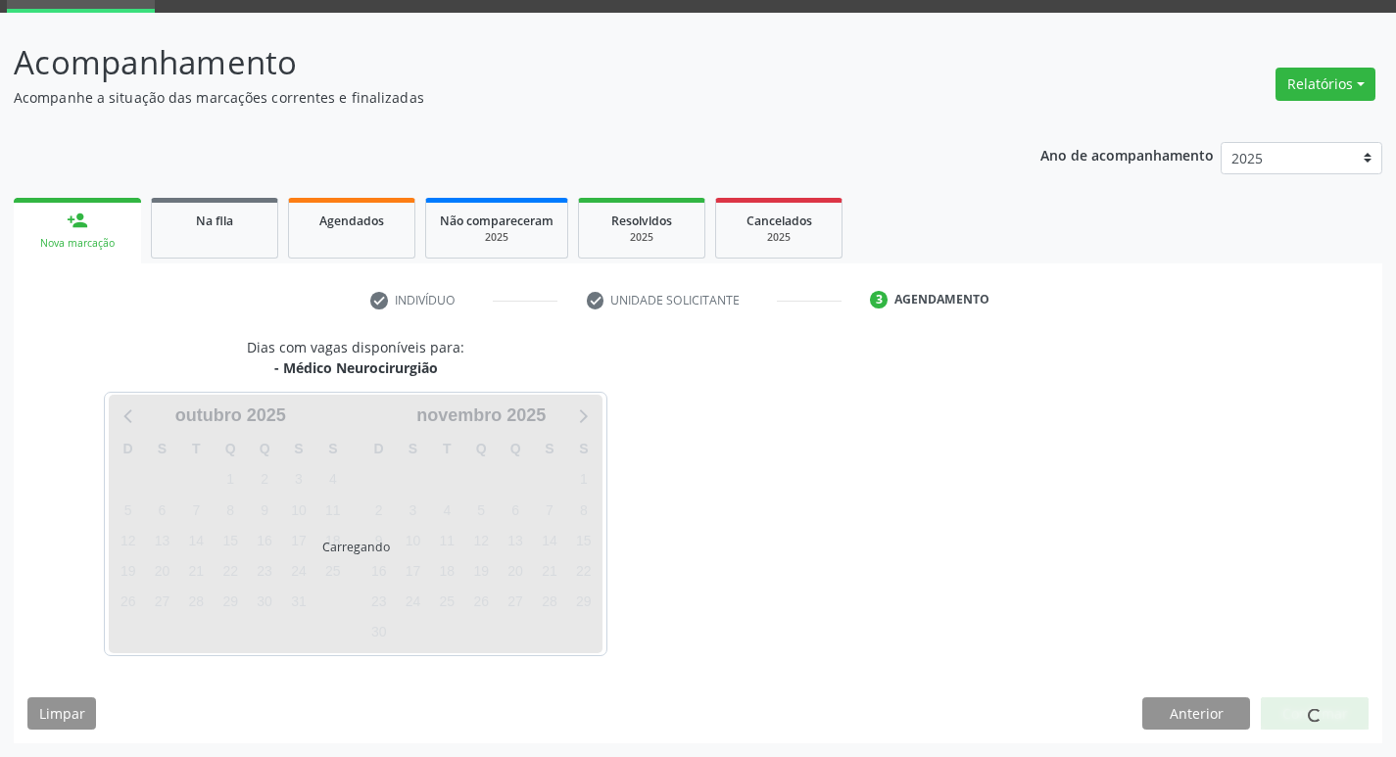
scroll to position [95, 0]
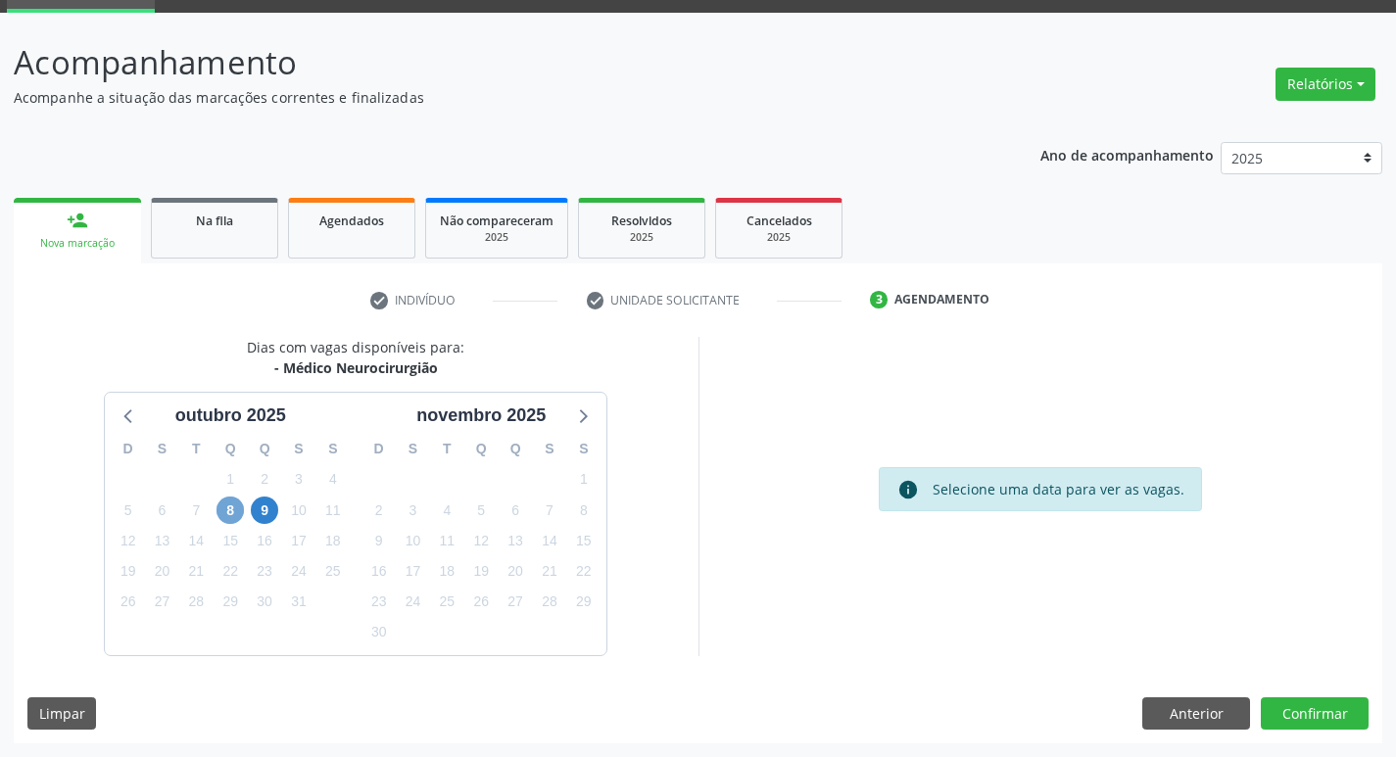
click at [238, 507] on span "8" at bounding box center [229, 510] width 27 height 27
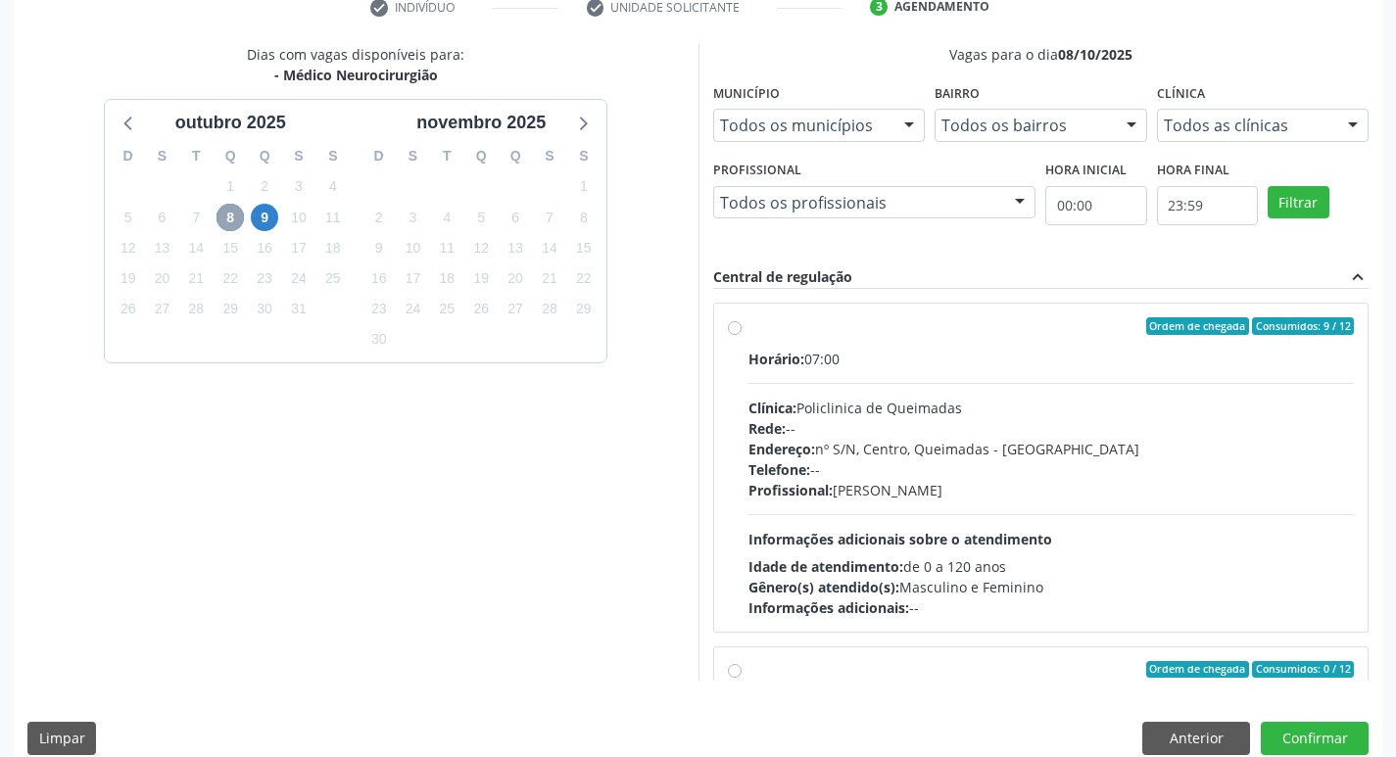
scroll to position [389, 0]
click at [1127, 370] on div "Horário: 07:00 Clínica: Policlinica de Queimadas Rede: -- Endereço: nº S/N, Cen…" at bounding box center [1051, 482] width 606 height 269
click at [741, 334] on input "Ordem de chegada Consumidos: 9 / 12 Horário: 07:00 Clínica: Policlinica de Quei…" at bounding box center [735, 325] width 14 height 18
radio input "true"
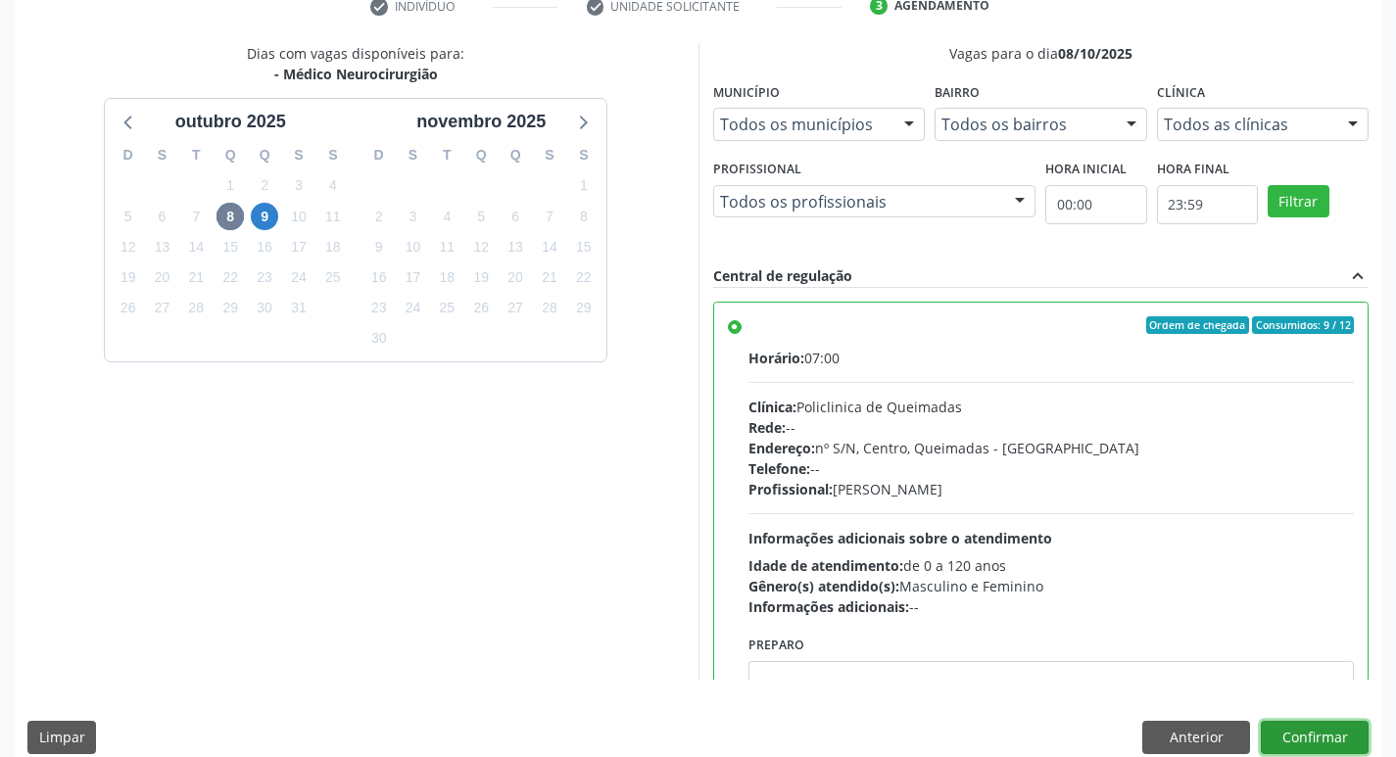
click at [1284, 741] on button "Confirmar" at bounding box center [1315, 737] width 108 height 33
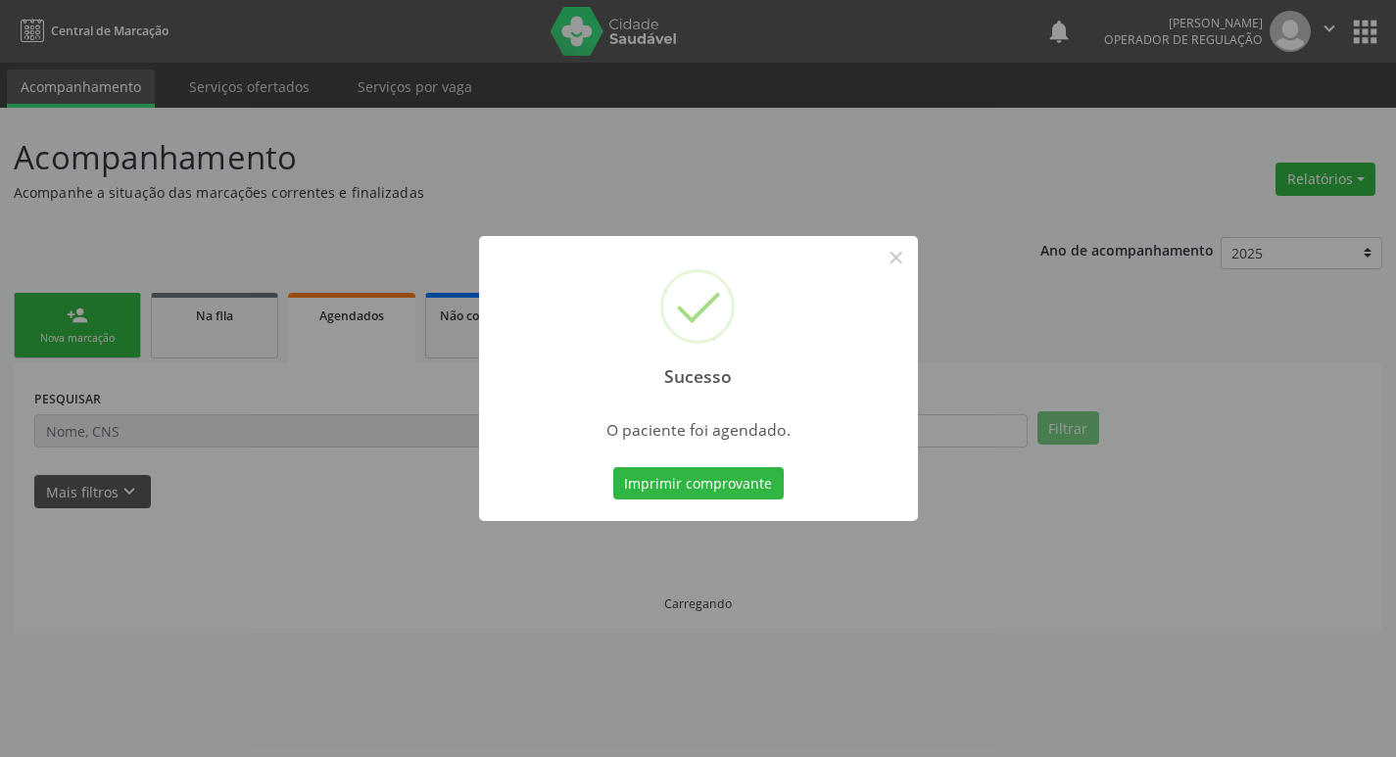
scroll to position [0, 0]
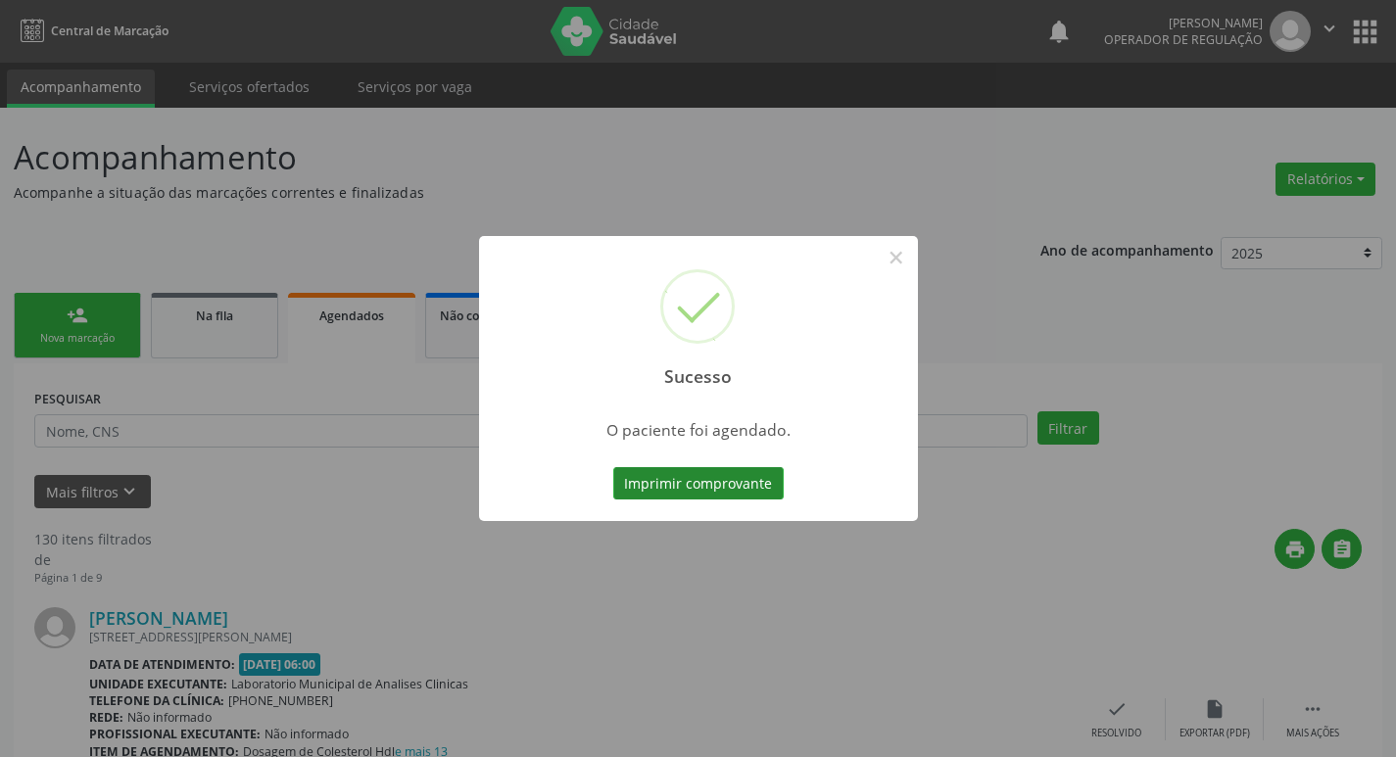
click at [750, 488] on button "Imprimir comprovante" at bounding box center [698, 483] width 170 height 33
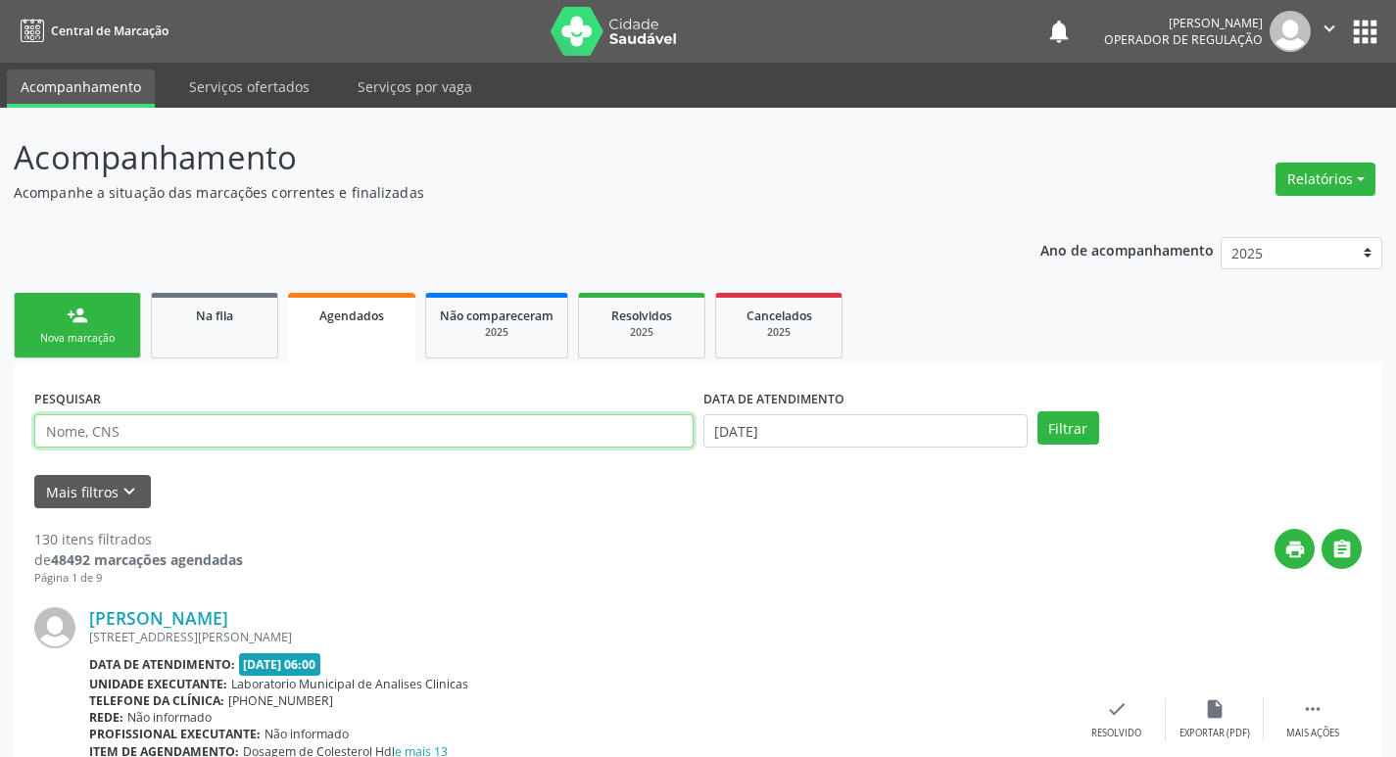
click at [262, 444] on input "text" at bounding box center [363, 430] width 659 height 33
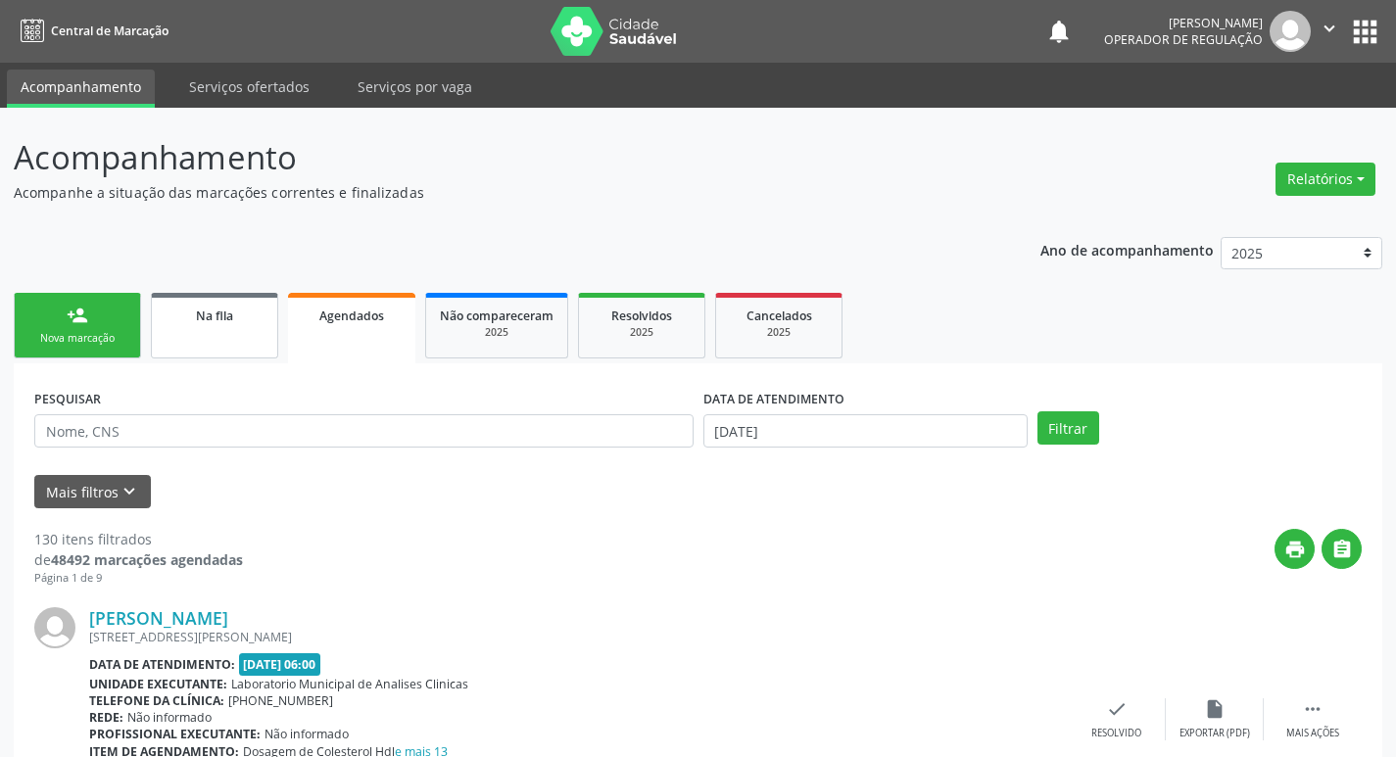
click at [235, 312] on div "Na fila" at bounding box center [215, 315] width 98 height 21
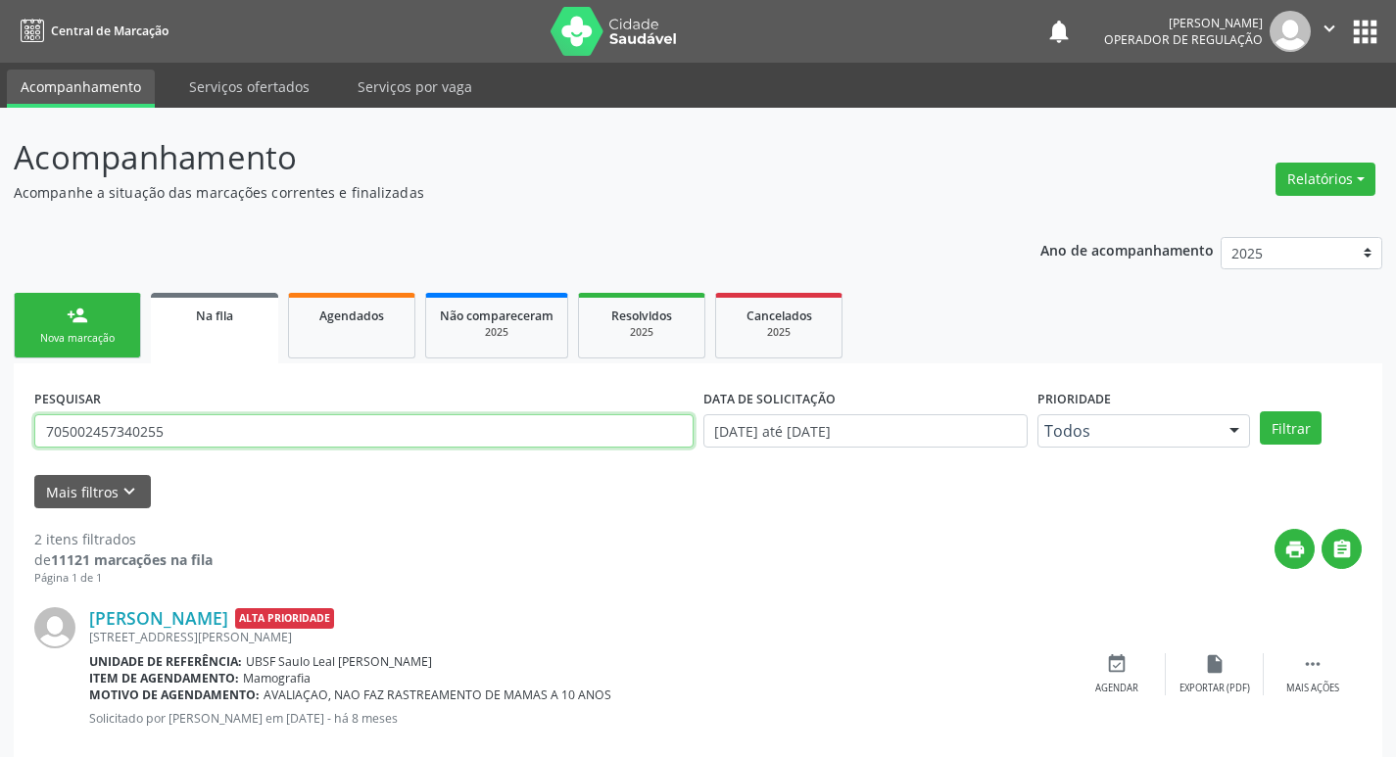
click at [265, 429] on input "705002457340255" at bounding box center [363, 430] width 659 height 33
type input "700402406753442"
click at [1260, 411] on button "Filtrar" at bounding box center [1291, 427] width 62 height 33
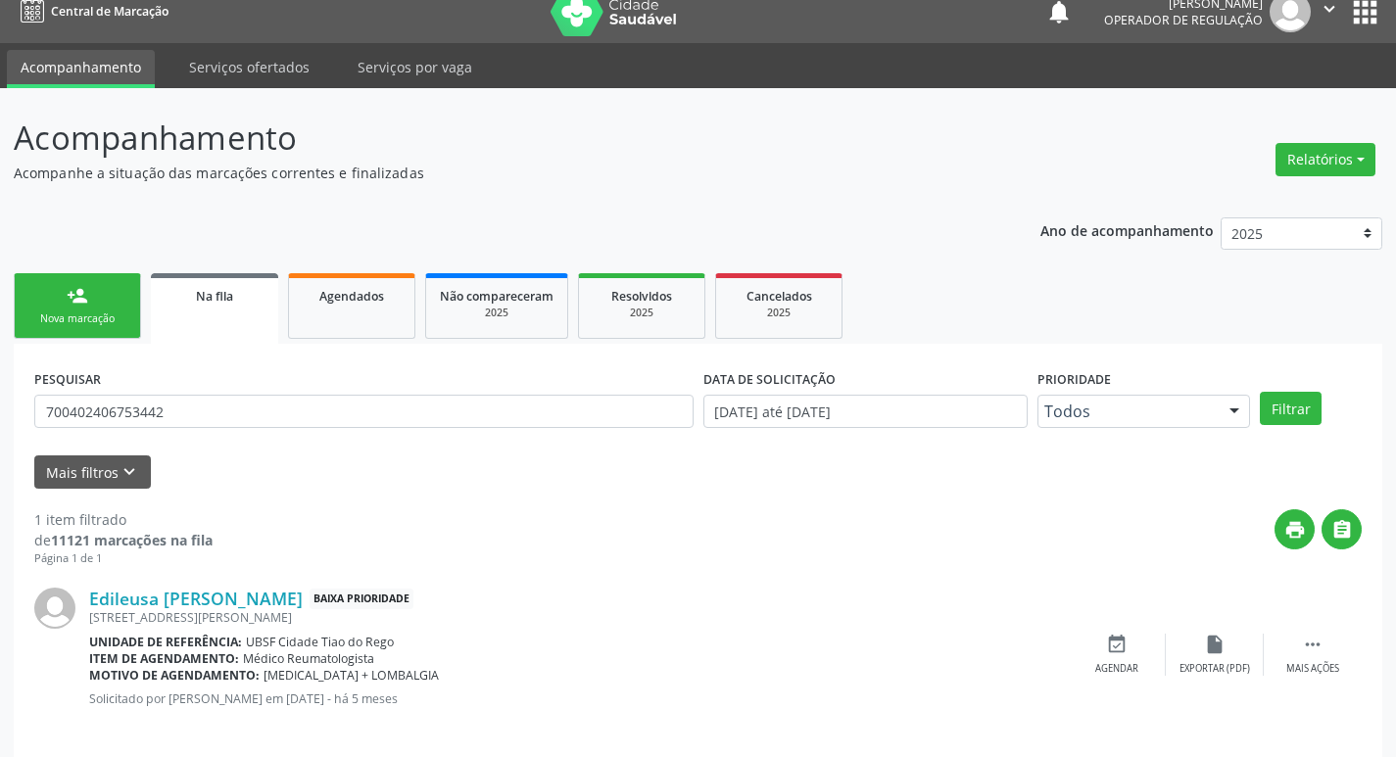
scroll to position [38, 0]
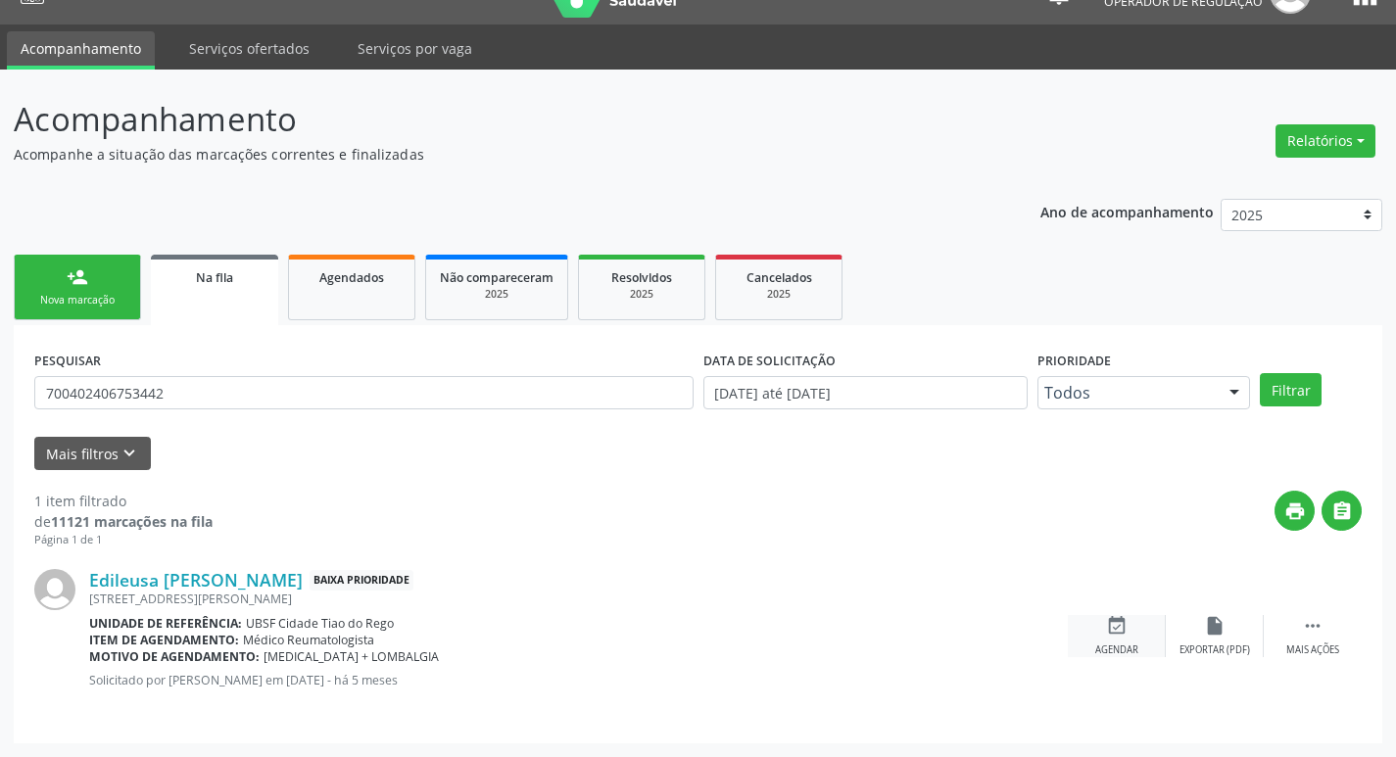
click at [1120, 648] on div "Agendar" at bounding box center [1116, 650] width 43 height 14
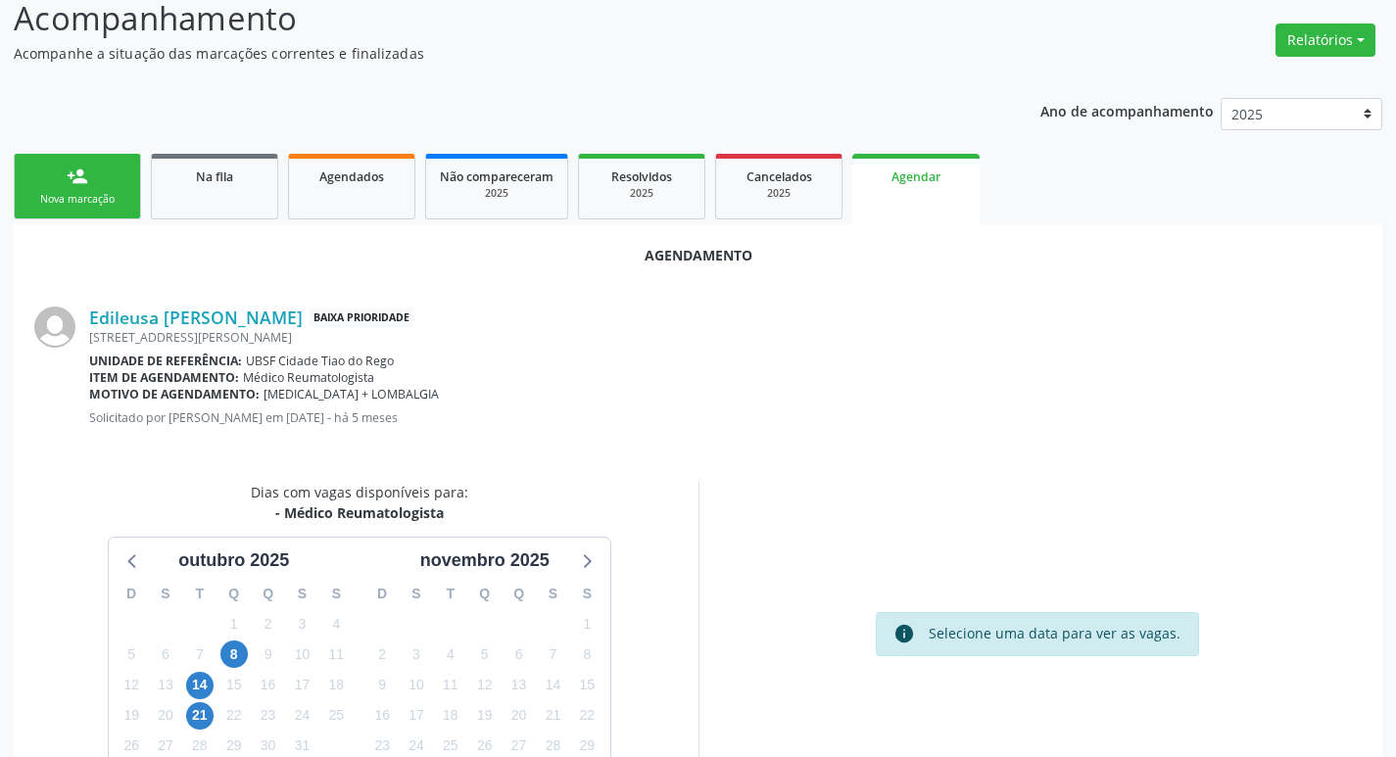
scroll to position [262, 0]
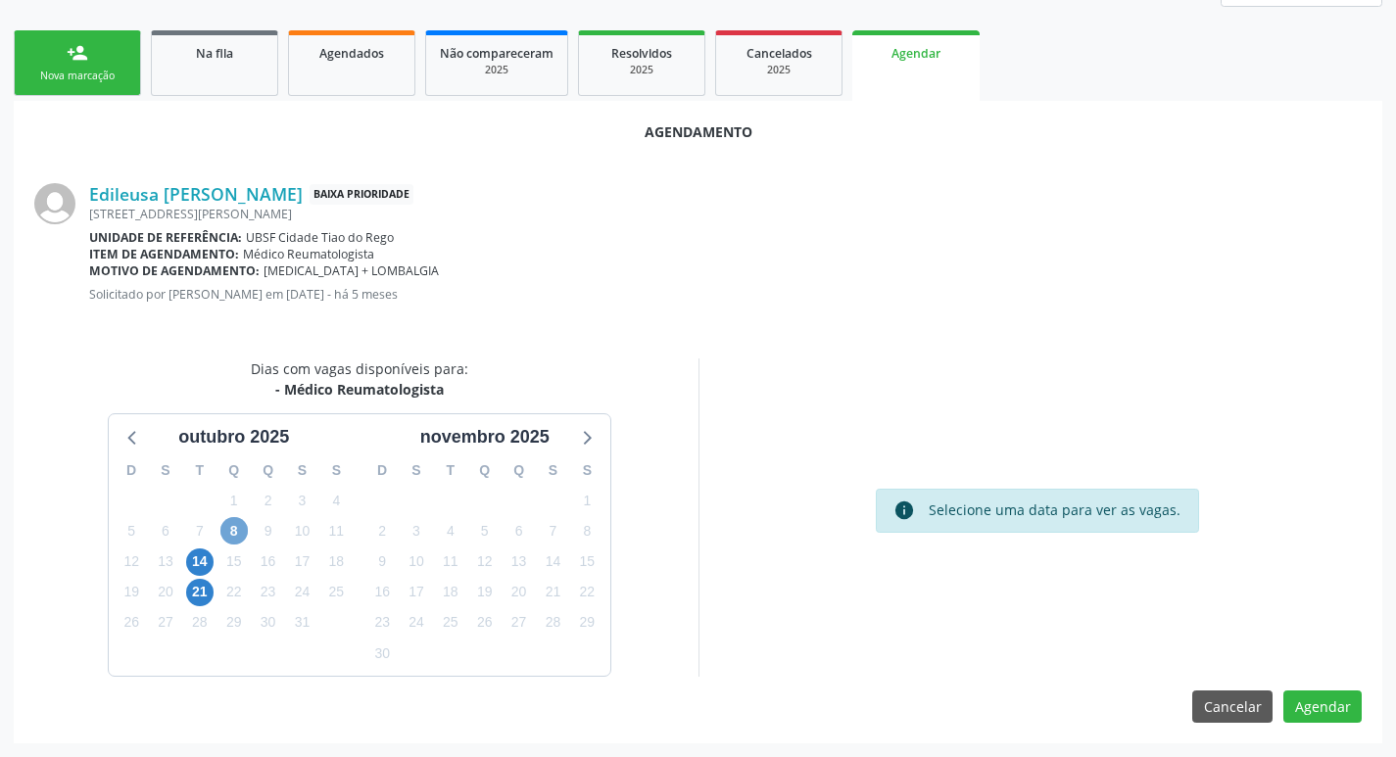
click at [229, 530] on span "8" at bounding box center [233, 530] width 27 height 27
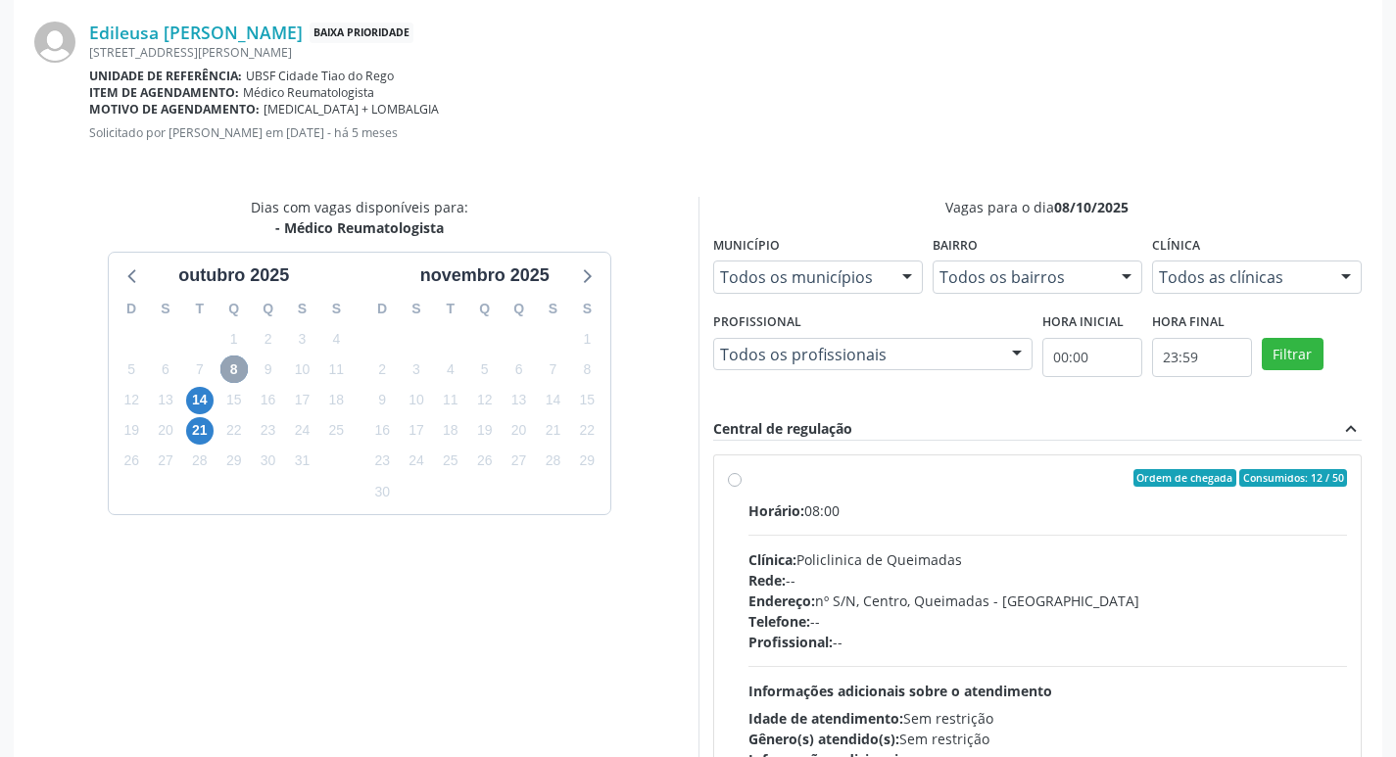
scroll to position [581, 0]
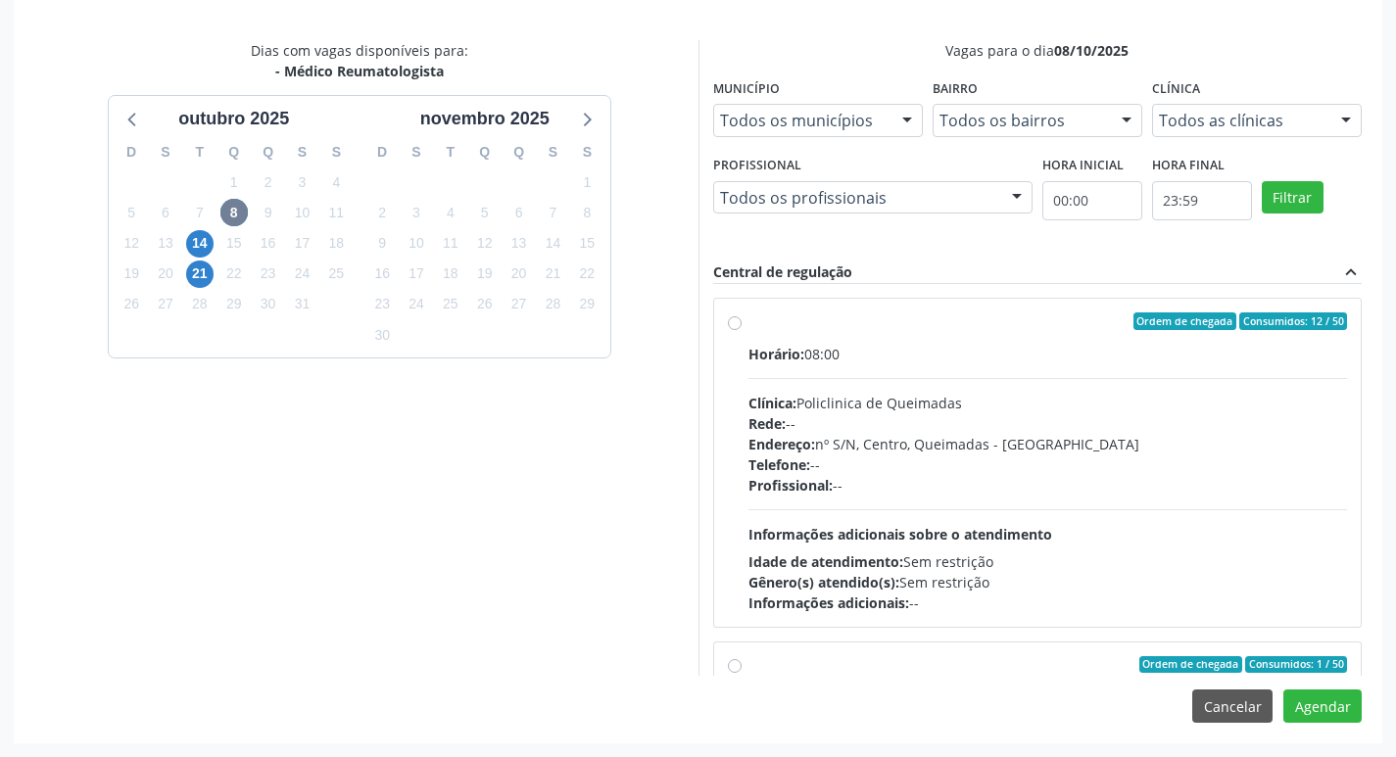
click at [1041, 365] on div "Horário: 08:00 Clínica: Policlinica de Queimadas Rede: -- Endereço: nº S/N, Cen…" at bounding box center [1047, 478] width 599 height 269
click at [741, 330] on input "Ordem de chegada Consumidos: 12 / 50 Horário: 08:00 Clínica: Policlinica de Que…" at bounding box center [735, 321] width 14 height 18
radio input "true"
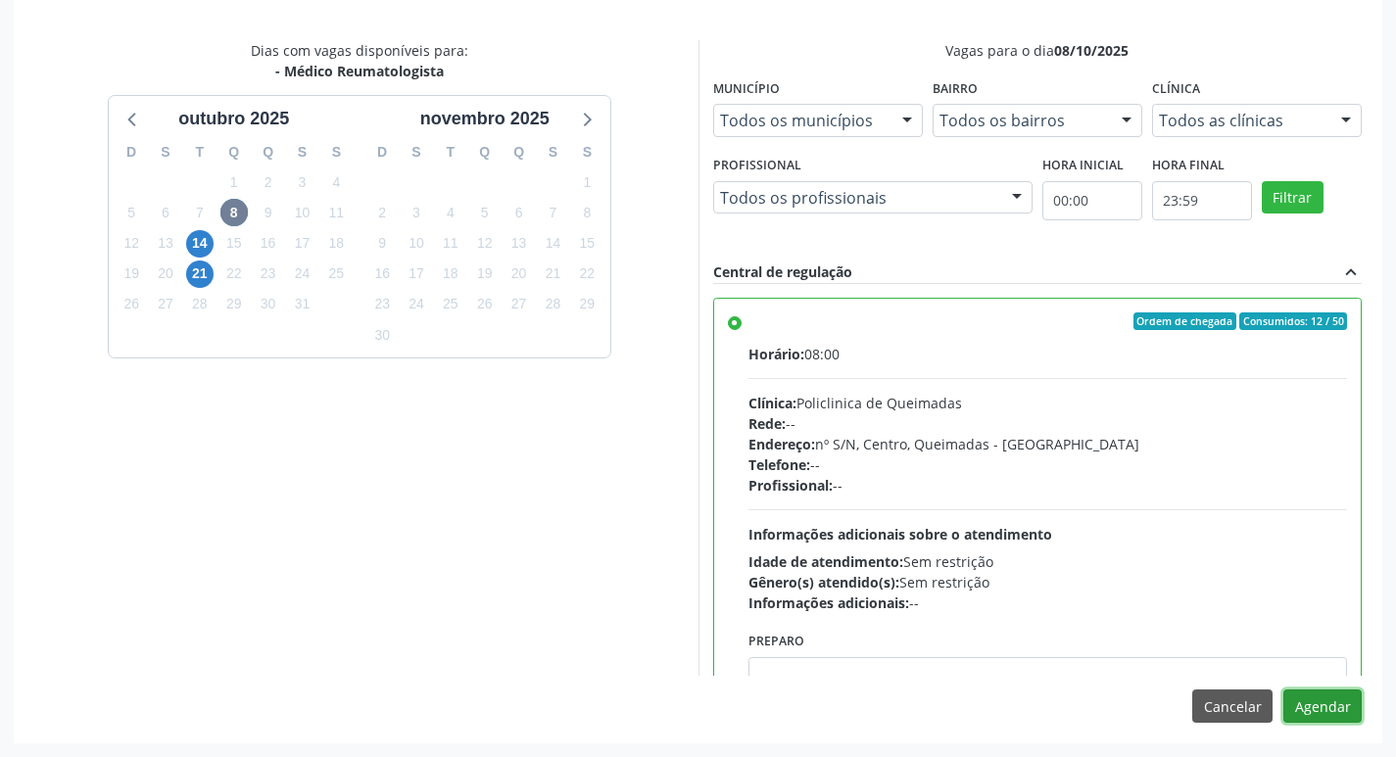
click at [1322, 710] on button "Agendar" at bounding box center [1322, 706] width 78 height 33
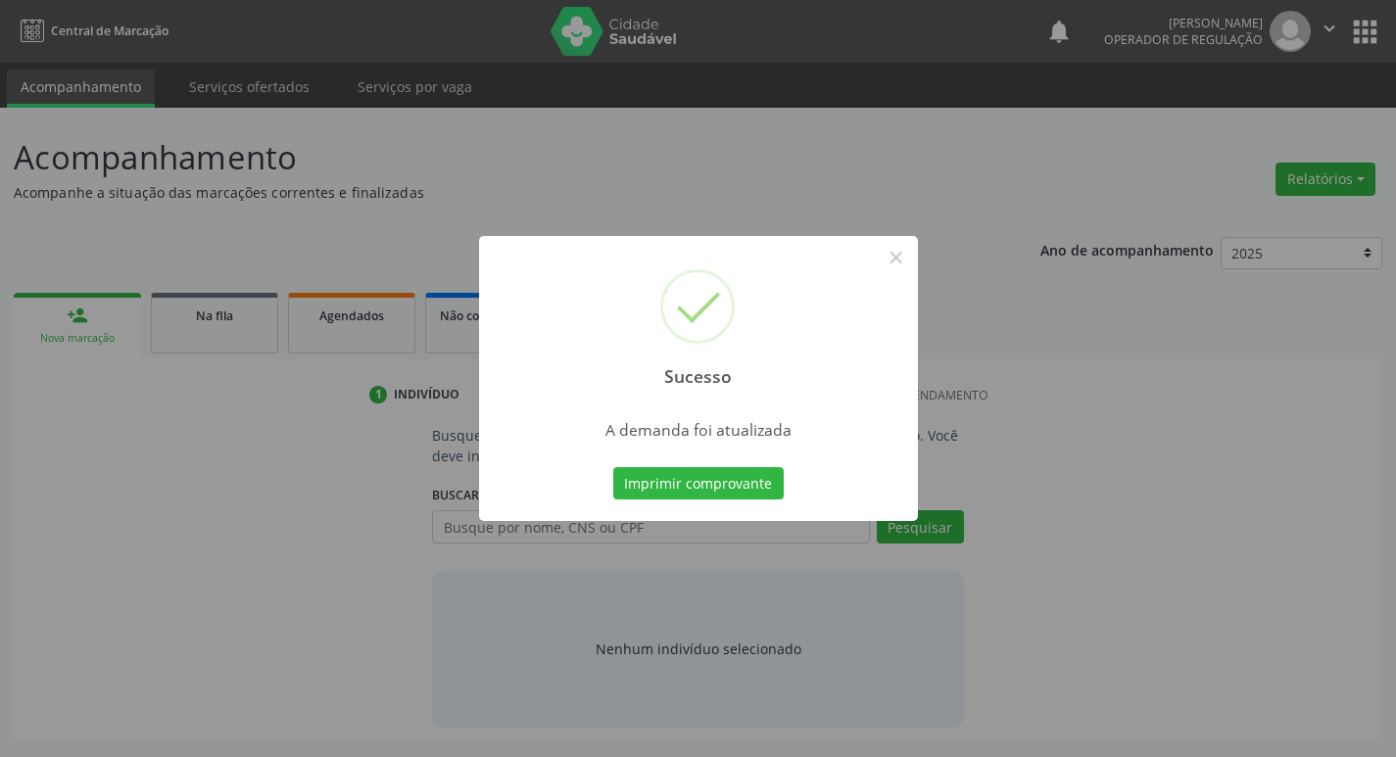
scroll to position [0, 0]
click at [678, 477] on button "Imprimir comprovante" at bounding box center [705, 483] width 170 height 33
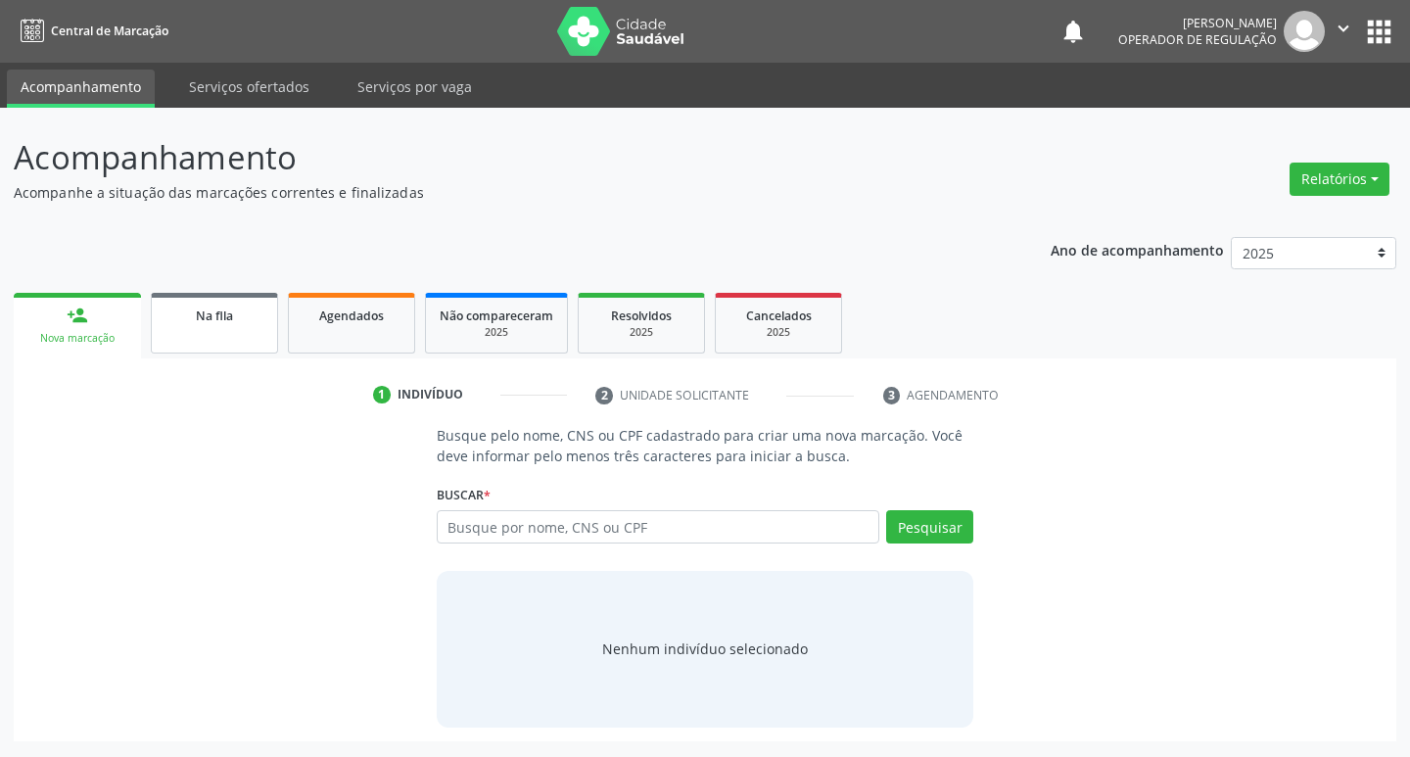
click at [260, 334] on link "Na fila" at bounding box center [214, 323] width 127 height 61
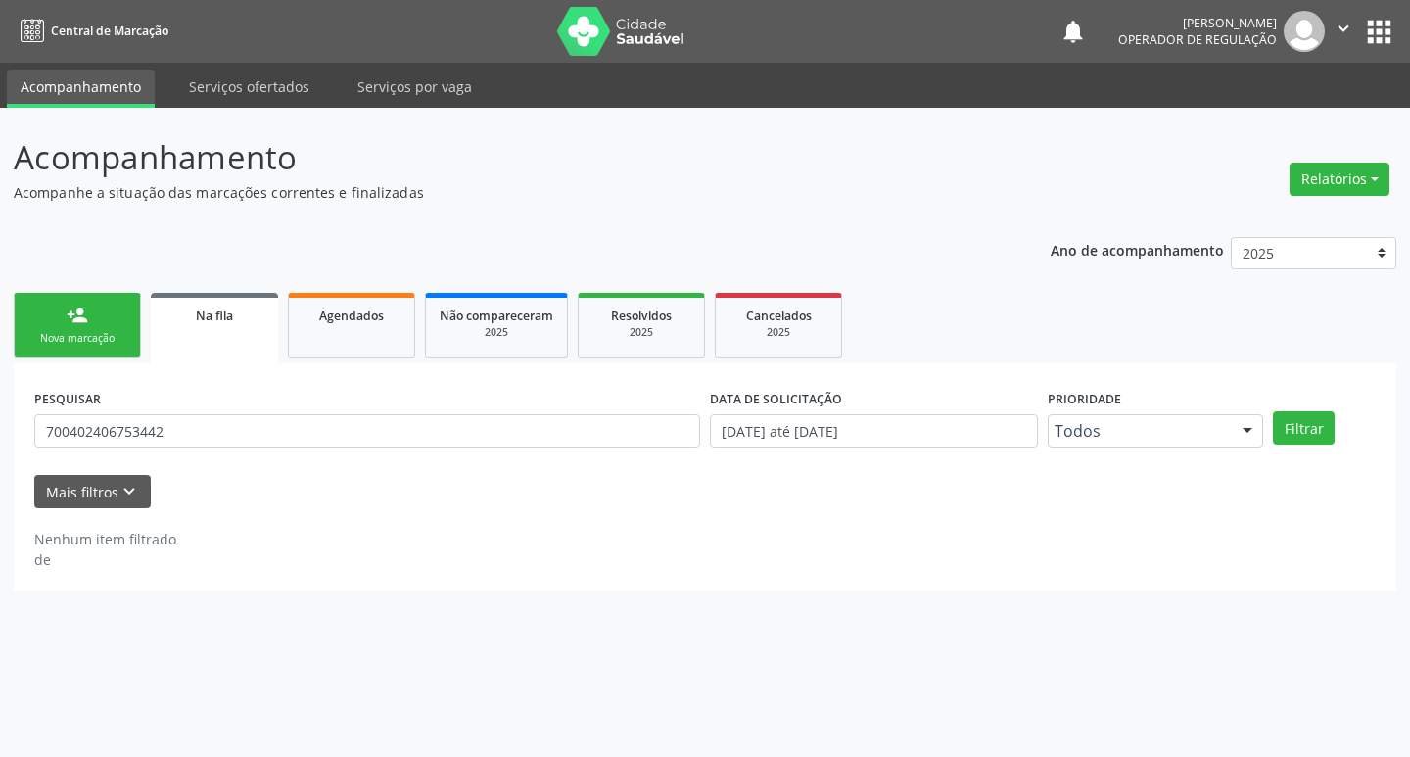
click at [258, 407] on div "PESQUISAR 700402406753442" at bounding box center [367, 422] width 676 height 76
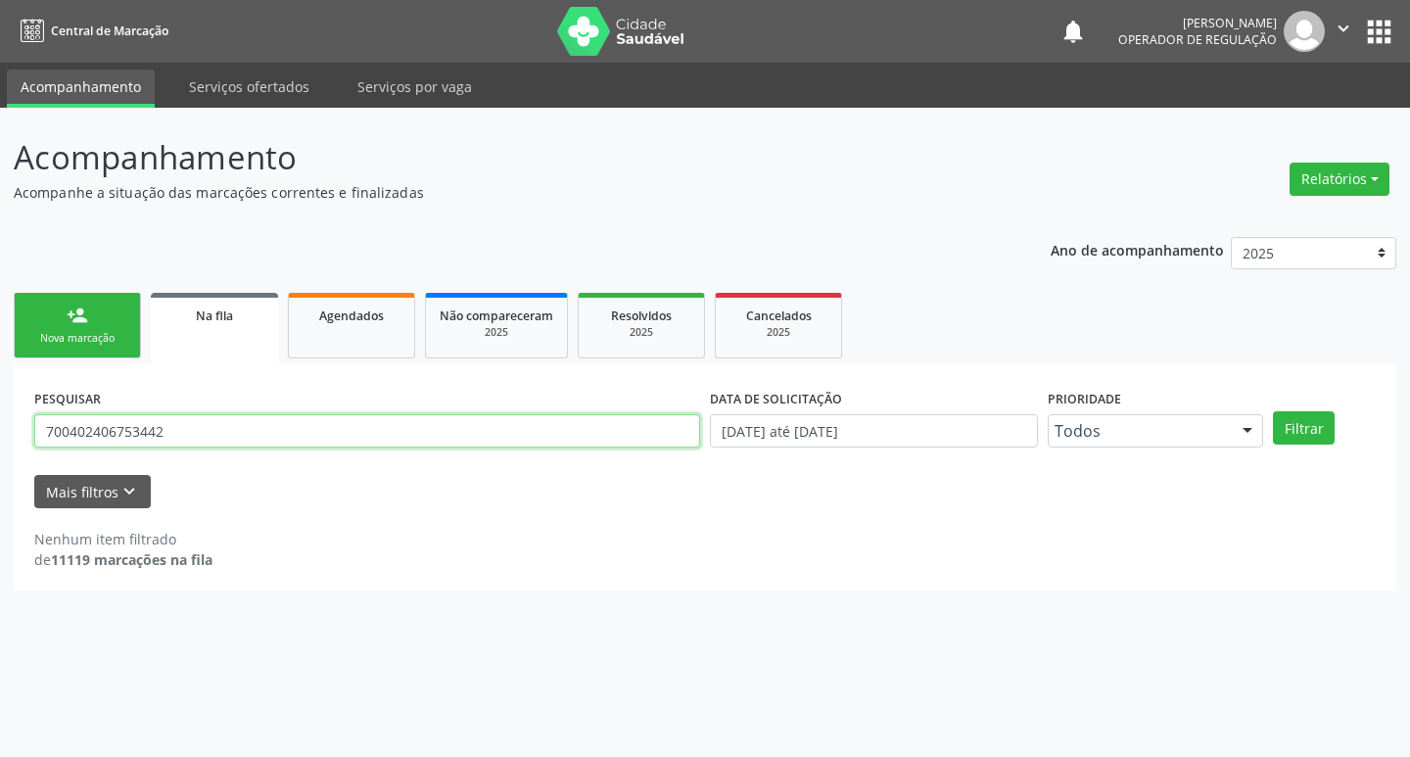
click at [262, 428] on input "700402406753442" at bounding box center [367, 430] width 666 height 33
type input "702306194770315"
click at [1273, 411] on button "Filtrar" at bounding box center [1304, 427] width 62 height 33
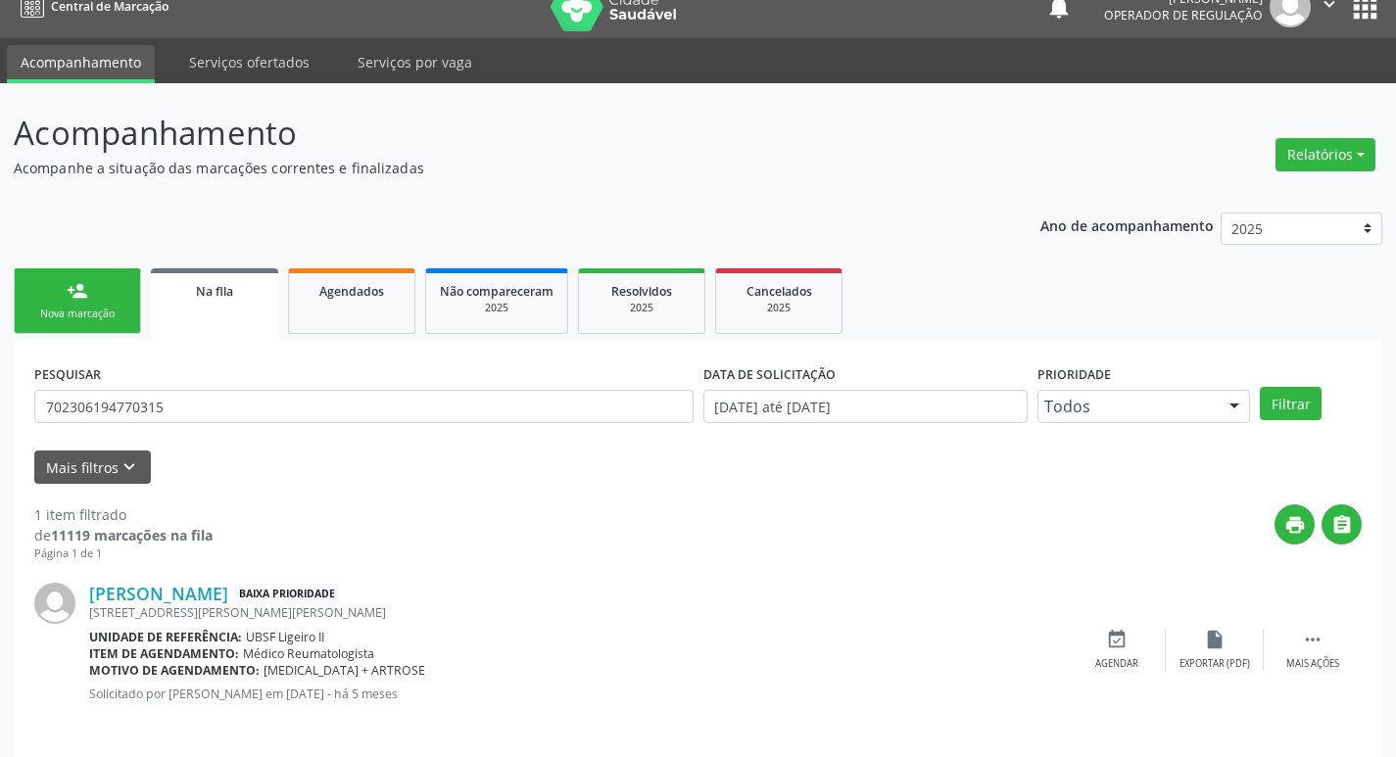
scroll to position [38, 0]
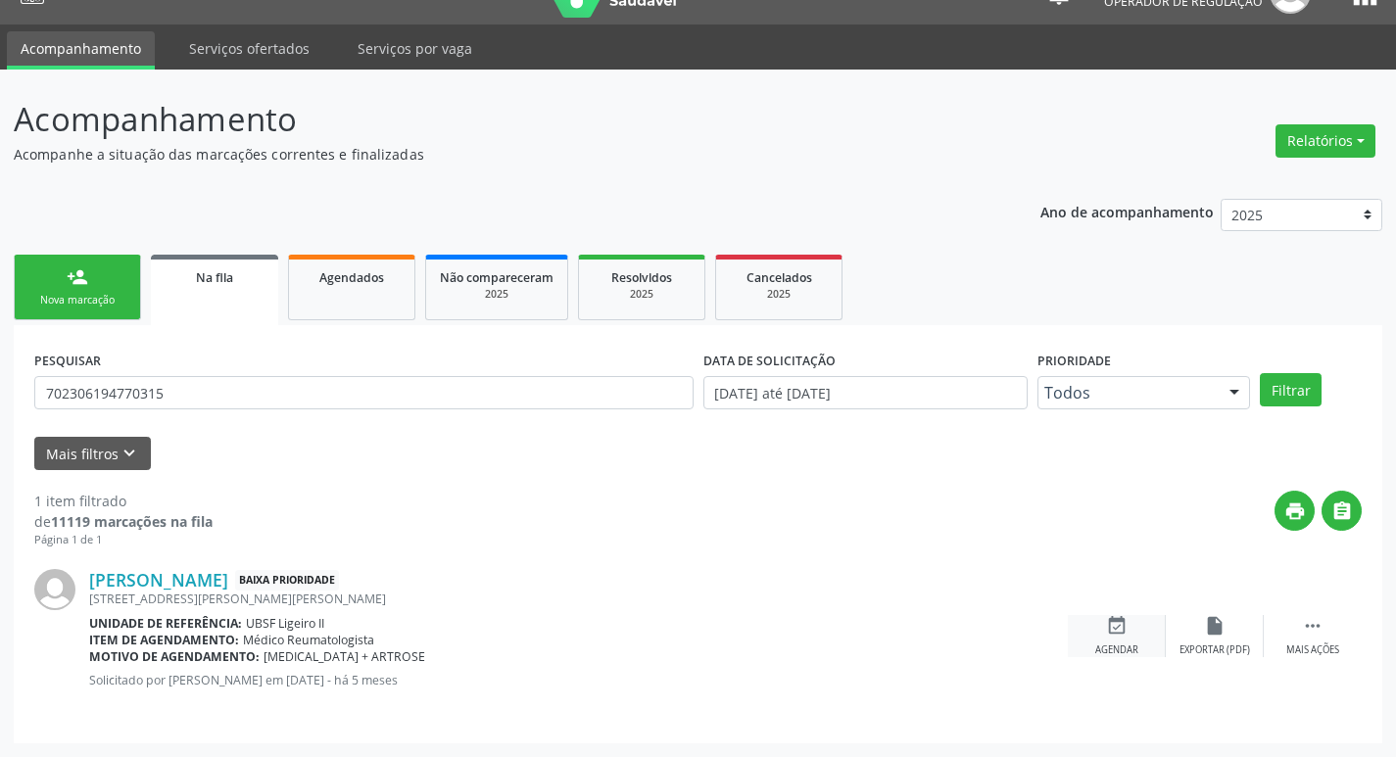
click at [1130, 637] on div "event_available Agendar" at bounding box center [1117, 636] width 98 height 42
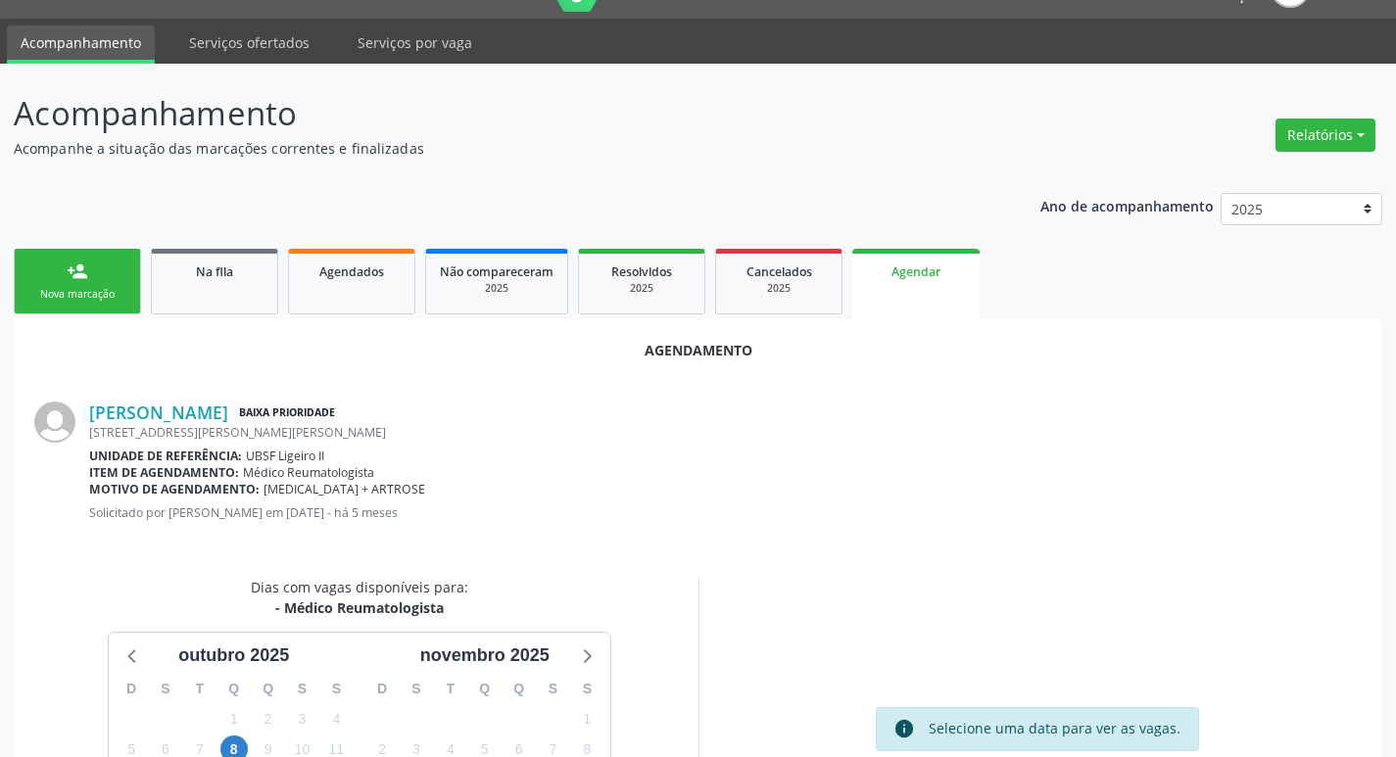
scroll to position [262, 0]
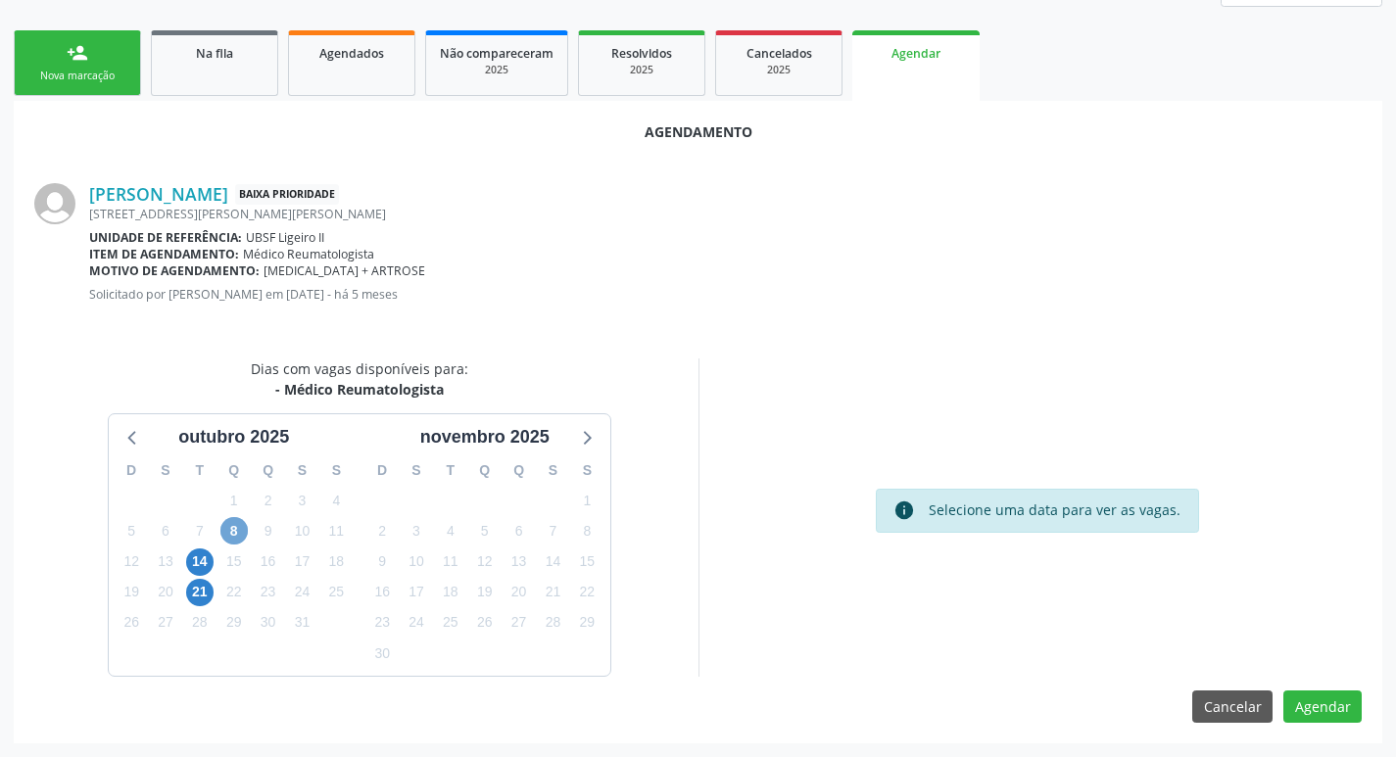
click at [242, 532] on span "8" at bounding box center [233, 530] width 27 height 27
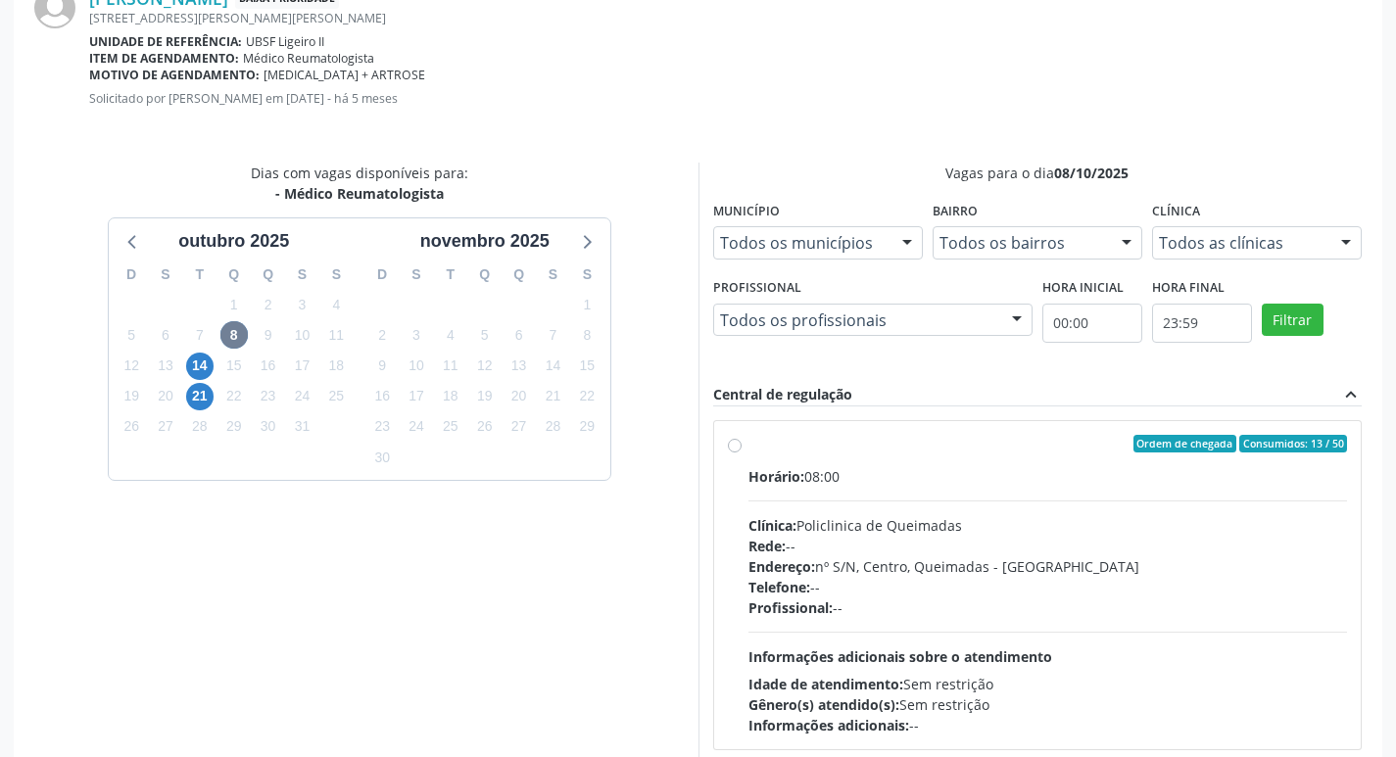
click at [1047, 455] on label "Ordem de chegada Consumidos: 13 / 50 Horário: 08:00 Clínica: Policlinica de Que…" at bounding box center [1047, 585] width 599 height 301
click at [741, 452] on input "Ordem de chegada Consumidos: 13 / 50 Horário: 08:00 Clínica: Policlinica de Que…" at bounding box center [735, 444] width 14 height 18
radio input "true"
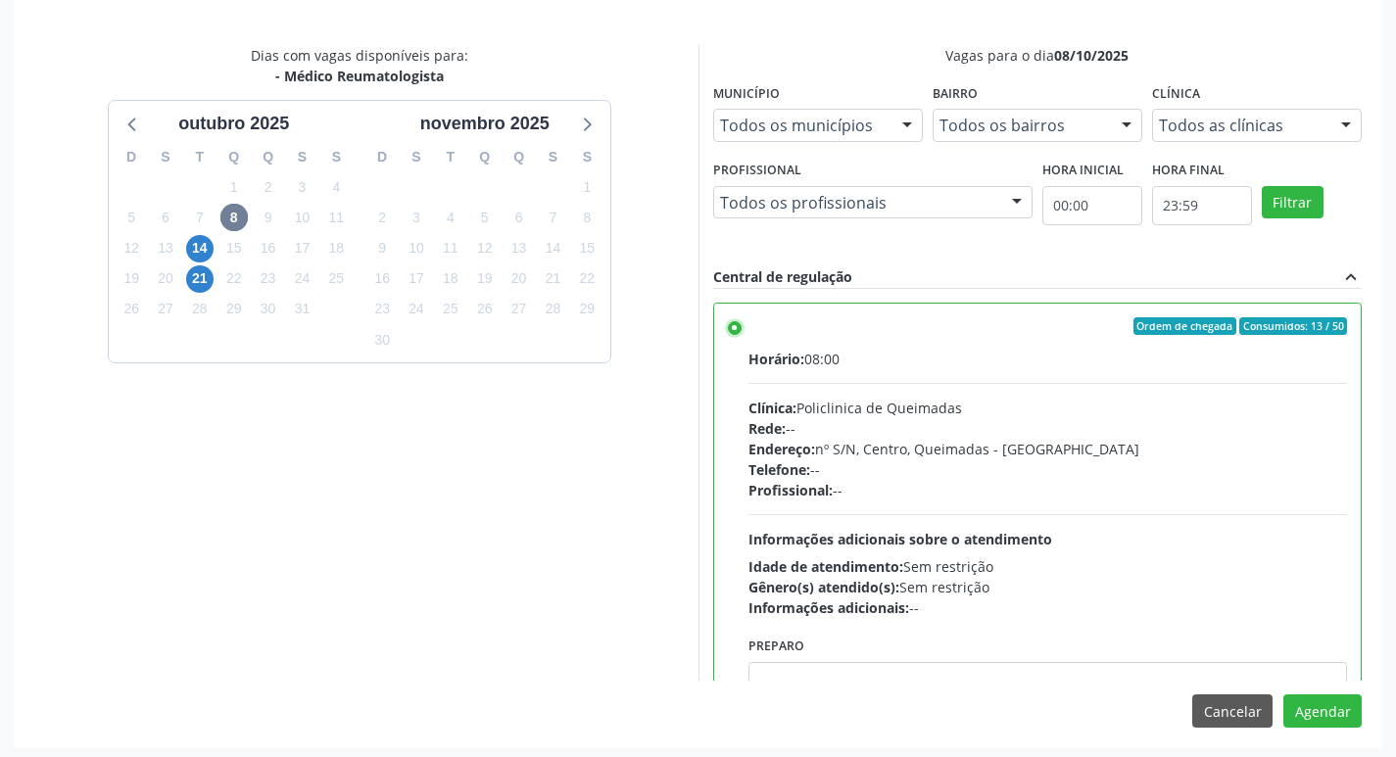
scroll to position [581, 0]
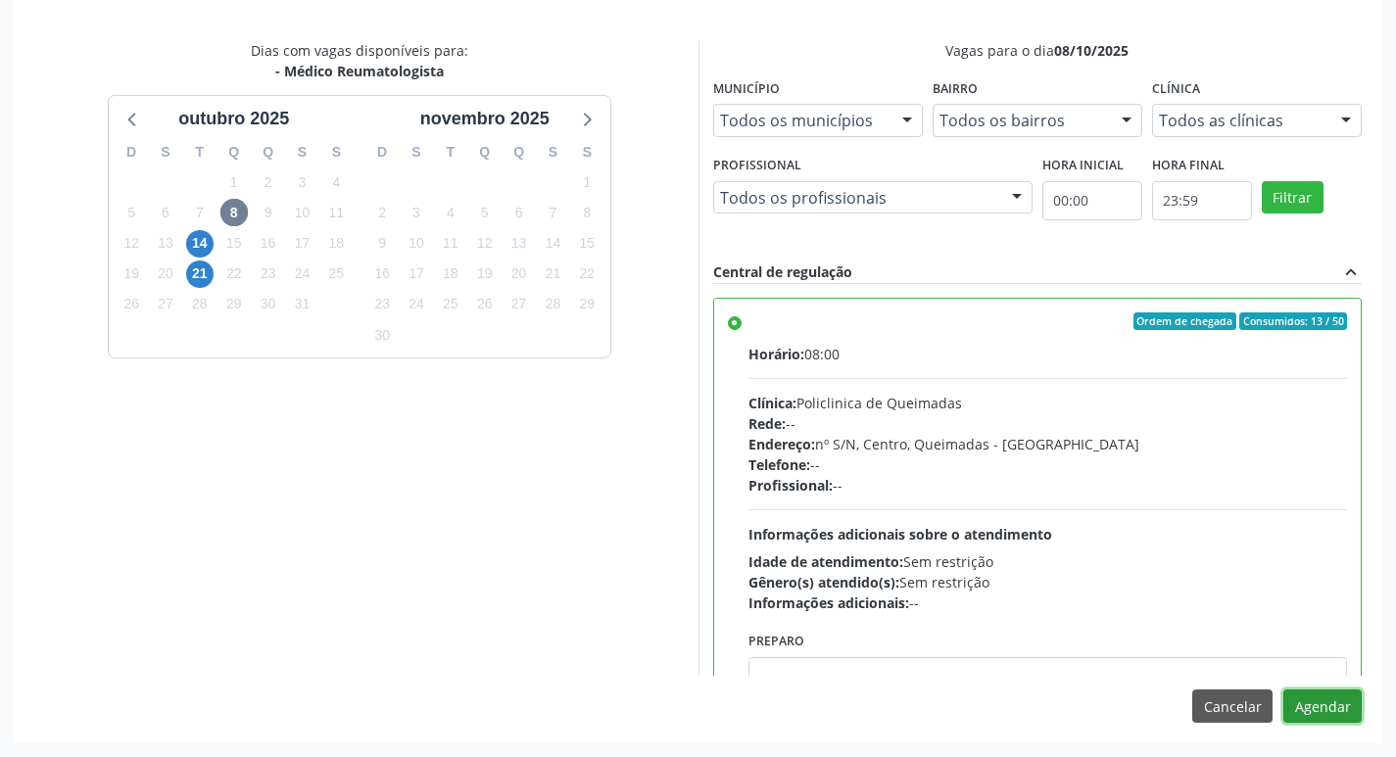
click at [1338, 712] on button "Agendar" at bounding box center [1322, 706] width 78 height 33
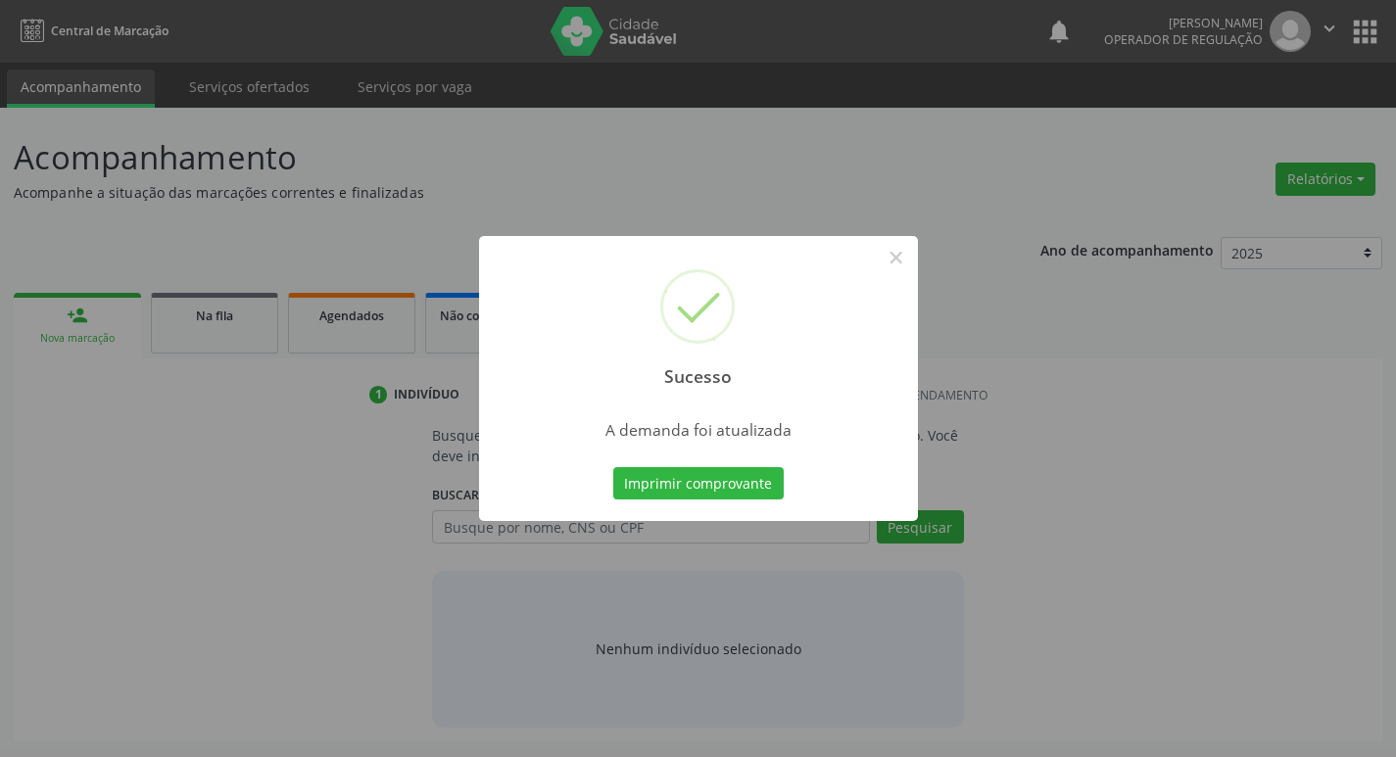
scroll to position [0, 0]
click at [736, 478] on button "Imprimir comprovante" at bounding box center [705, 483] width 170 height 33
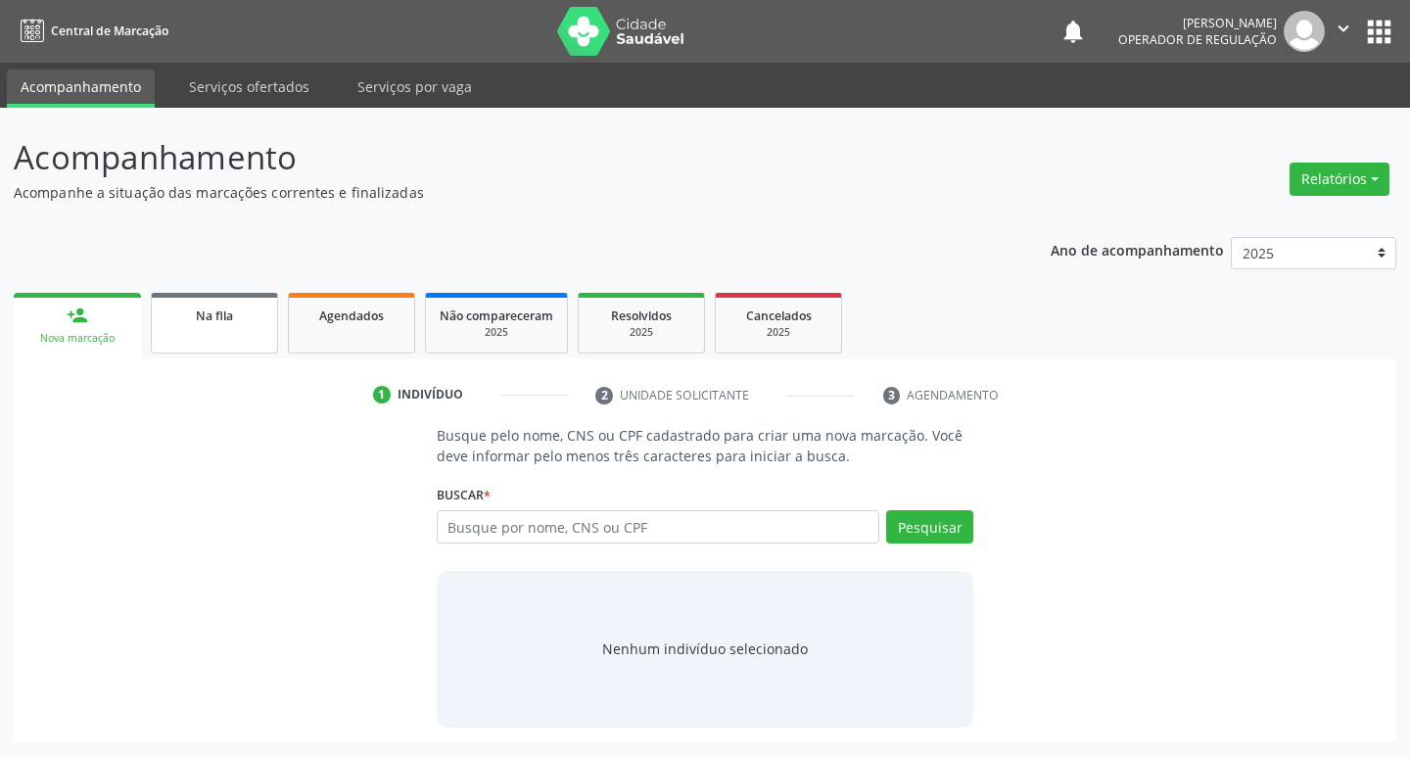
click at [221, 320] on span "Na fila" at bounding box center [214, 316] width 37 height 17
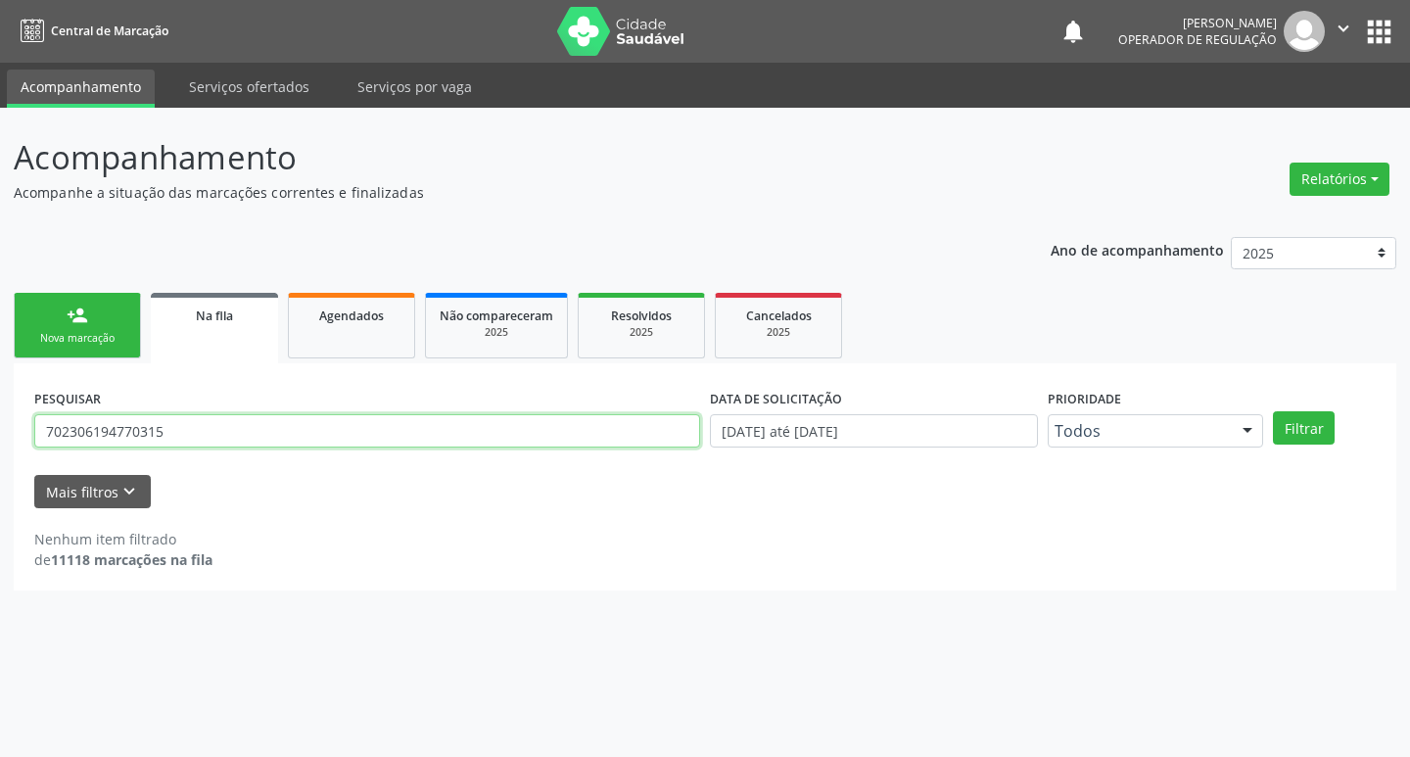
click at [230, 420] on input "702306194770315" at bounding box center [367, 430] width 666 height 33
click at [230, 420] on input "7060003" at bounding box center [367, 430] width 666 height 33
type input "706000384078048"
click at [1273, 411] on button "Filtrar" at bounding box center [1304, 427] width 62 height 33
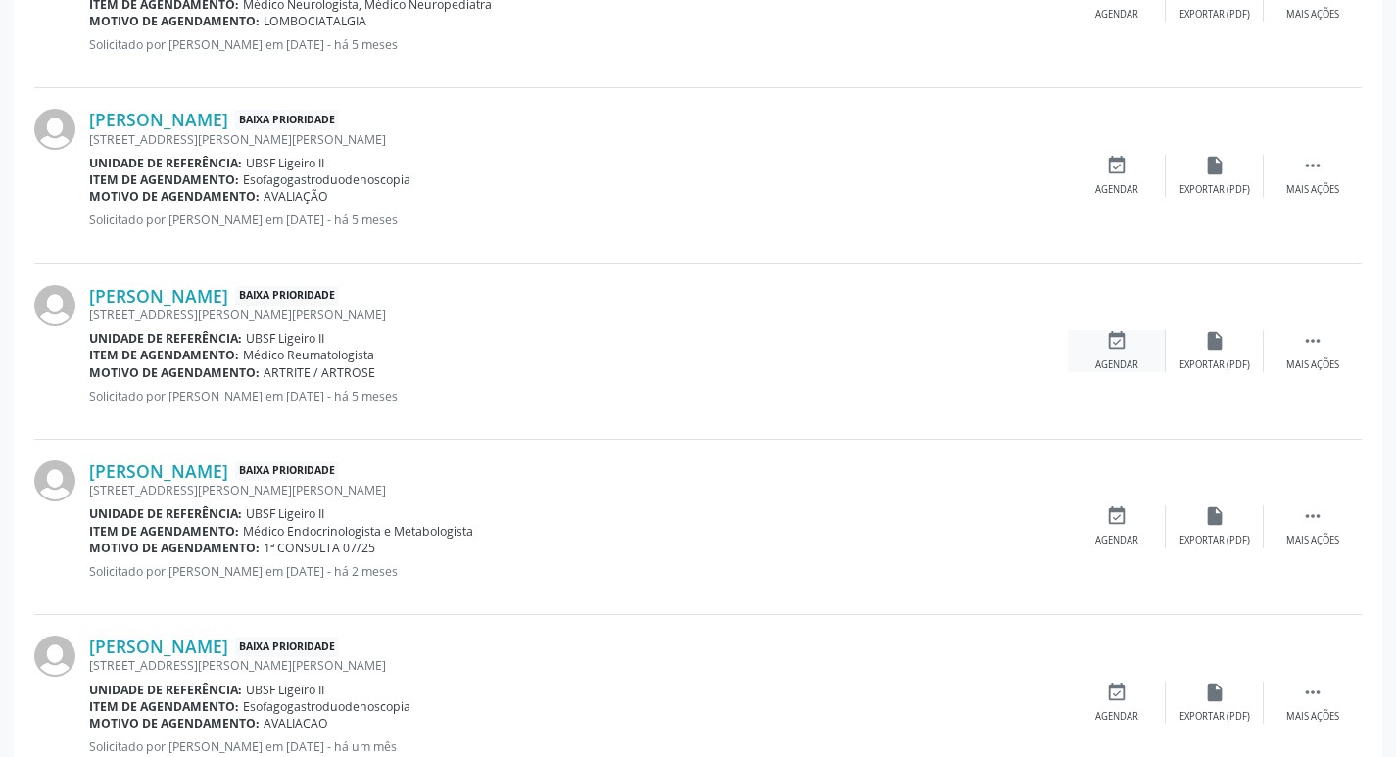
scroll to position [916, 0]
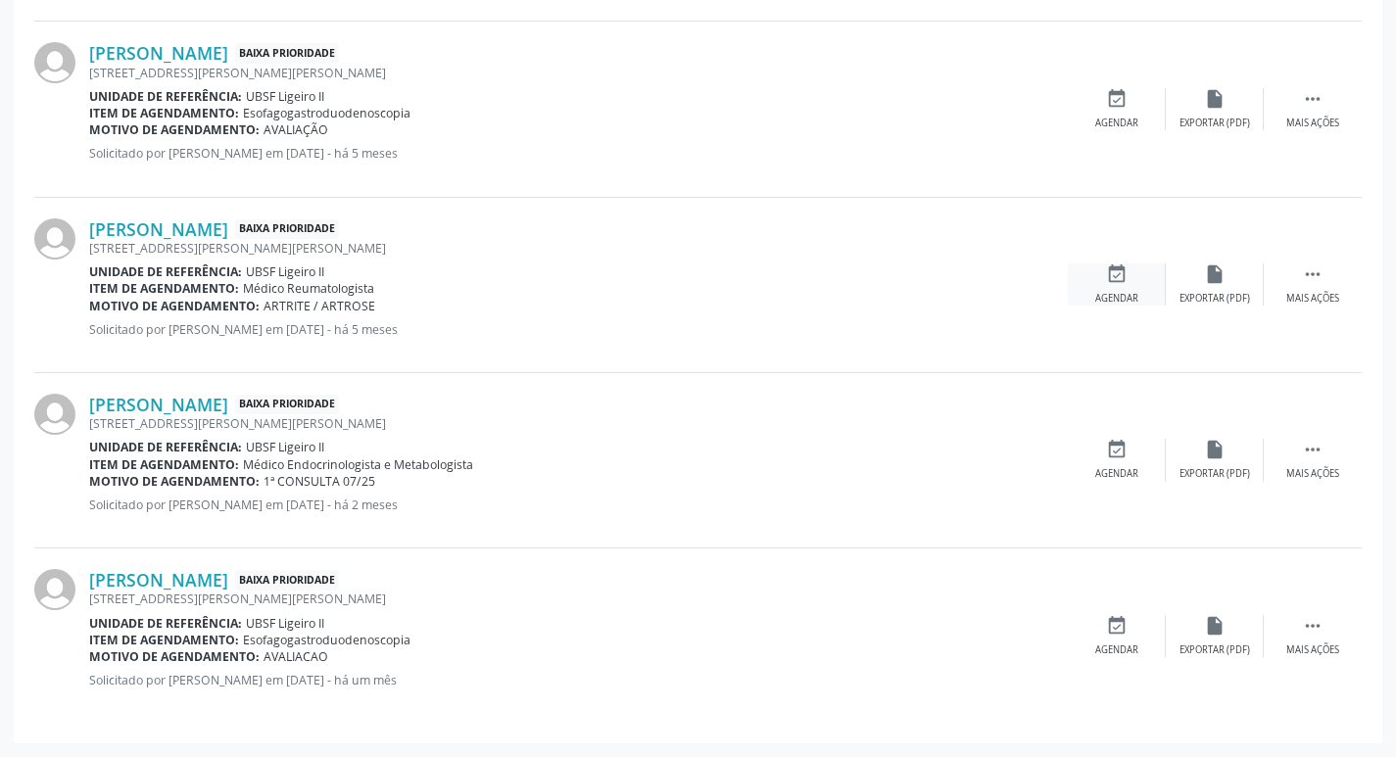
click at [1118, 267] on icon "event_available" at bounding box center [1117, 274] width 22 height 22
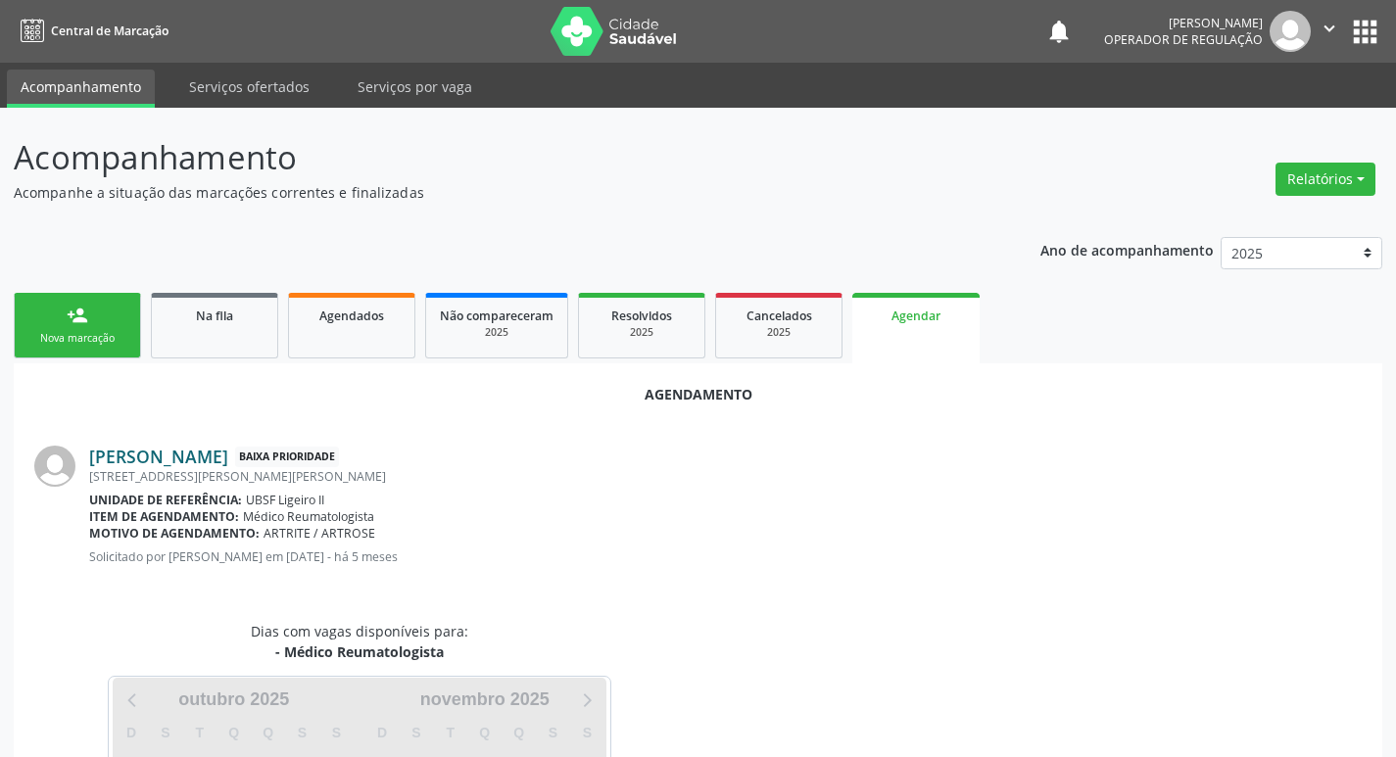
scroll to position [216, 0]
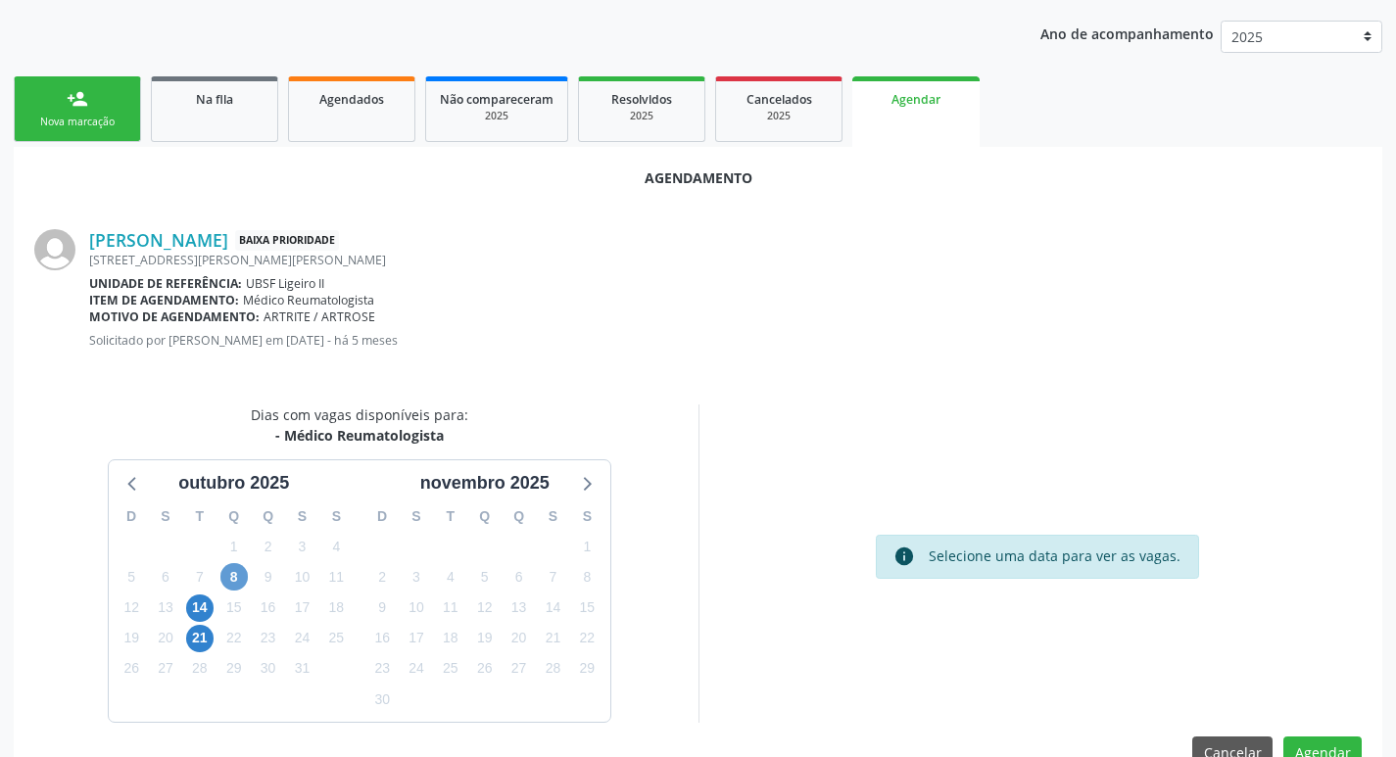
click at [242, 574] on div "D S T Q Q S S 28 29 30 1 2 3 4 5 6 7 8 9 10 11 12 13 14 15 16 17 18 19 20 21 22…" at bounding box center [234, 609] width 251 height 225
click at [241, 574] on span "8" at bounding box center [233, 576] width 27 height 27
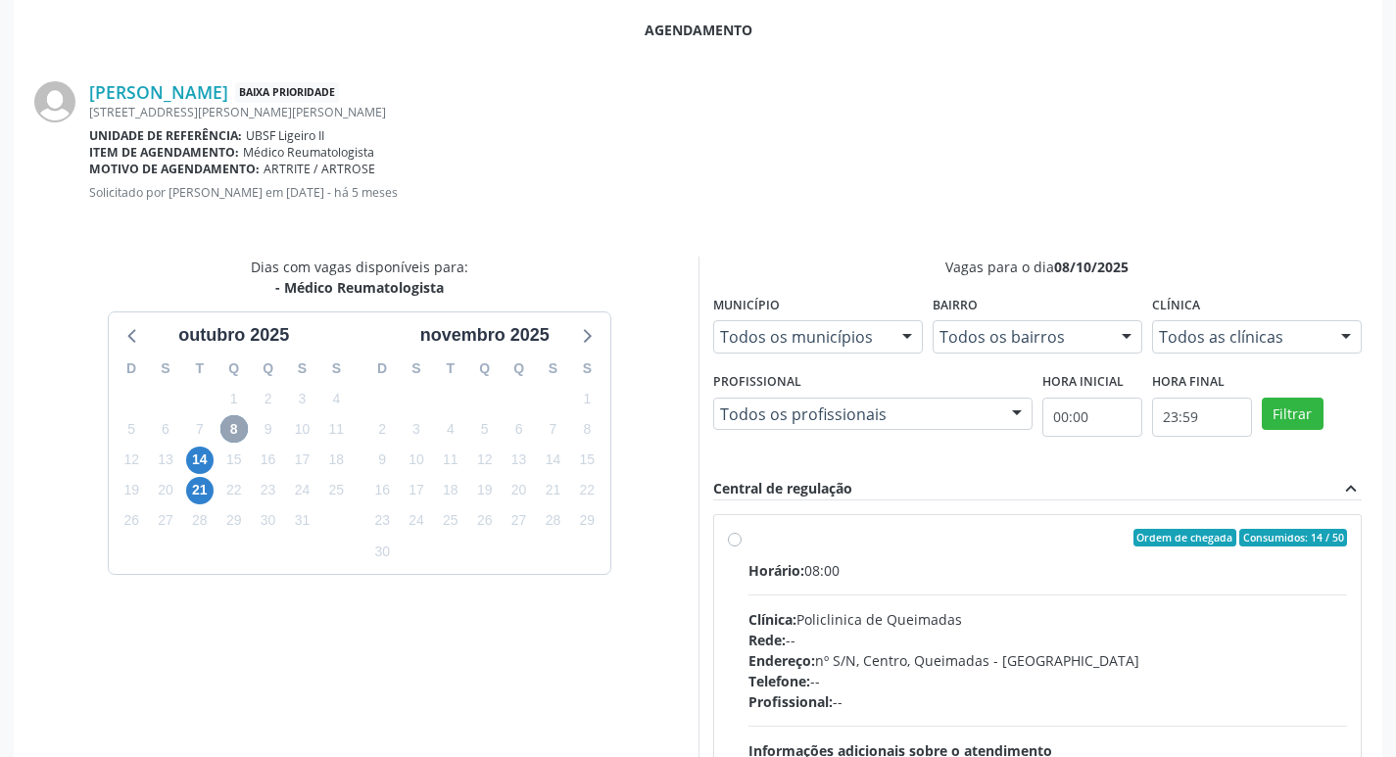
scroll to position [556, 0]
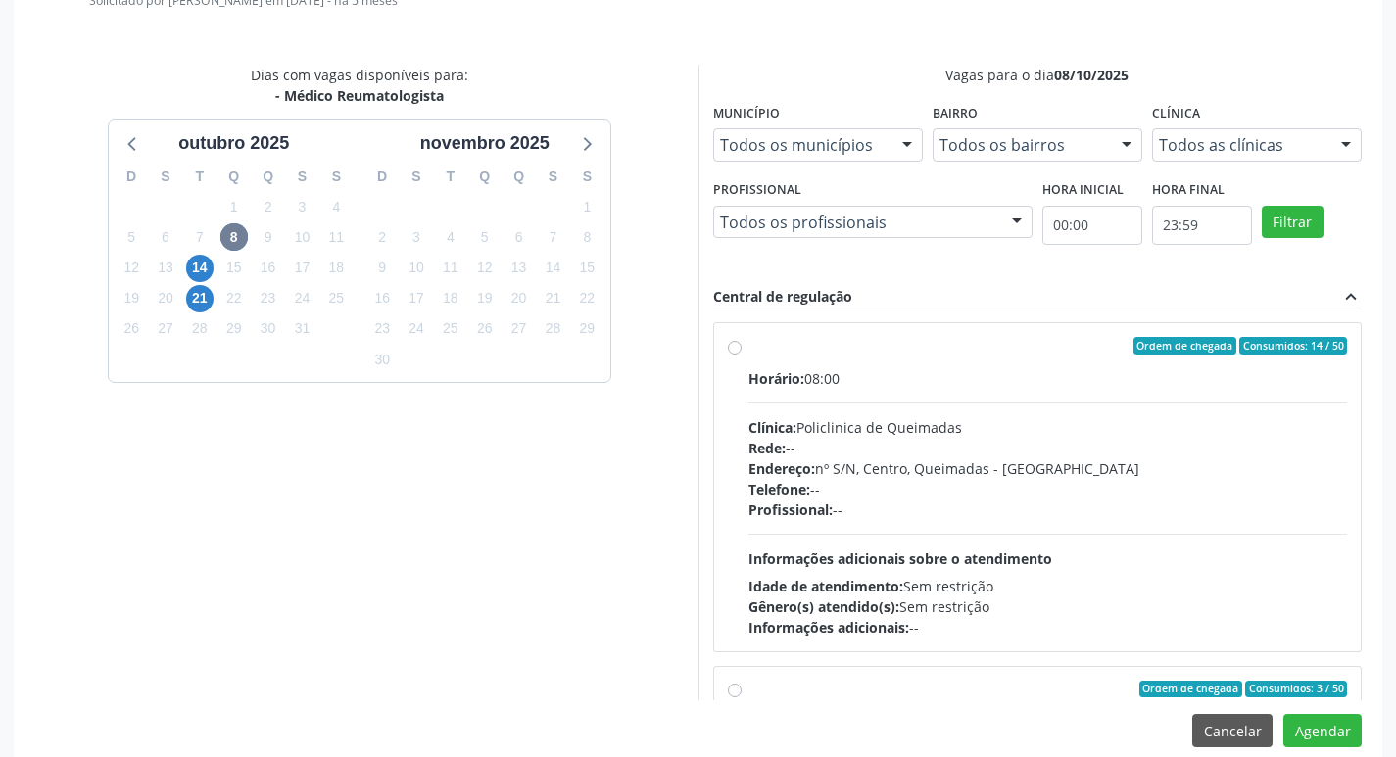
click at [1031, 389] on div "Horário: 08:00 Clínica: Policlinica de Queimadas Rede: -- Endereço: nº S/N, Cen…" at bounding box center [1047, 502] width 599 height 269
click at [741, 355] on input "Ordem de chegada Consumidos: 14 / 50 Horário: 08:00 Clínica: Policlinica de Que…" at bounding box center [735, 346] width 14 height 18
radio input "true"
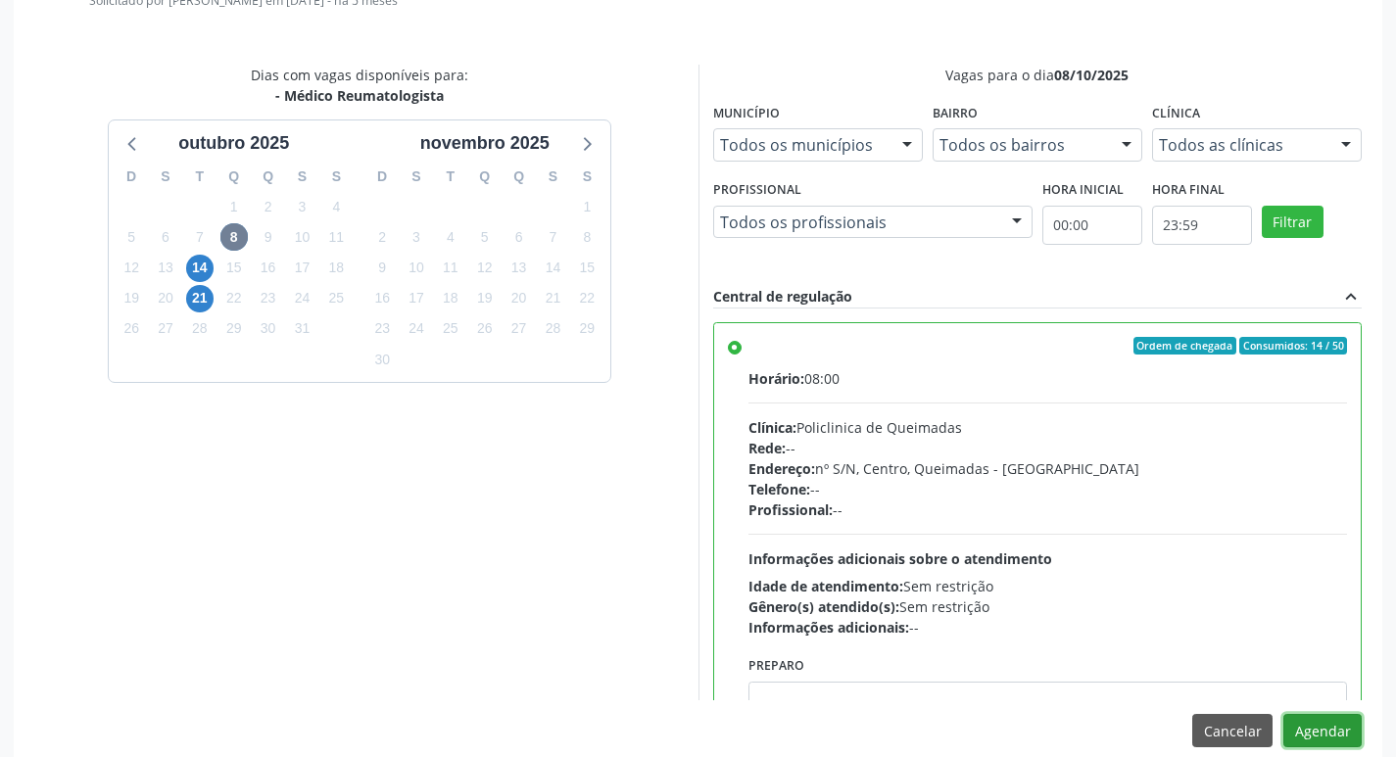
click at [1309, 731] on button "Agendar" at bounding box center [1322, 730] width 78 height 33
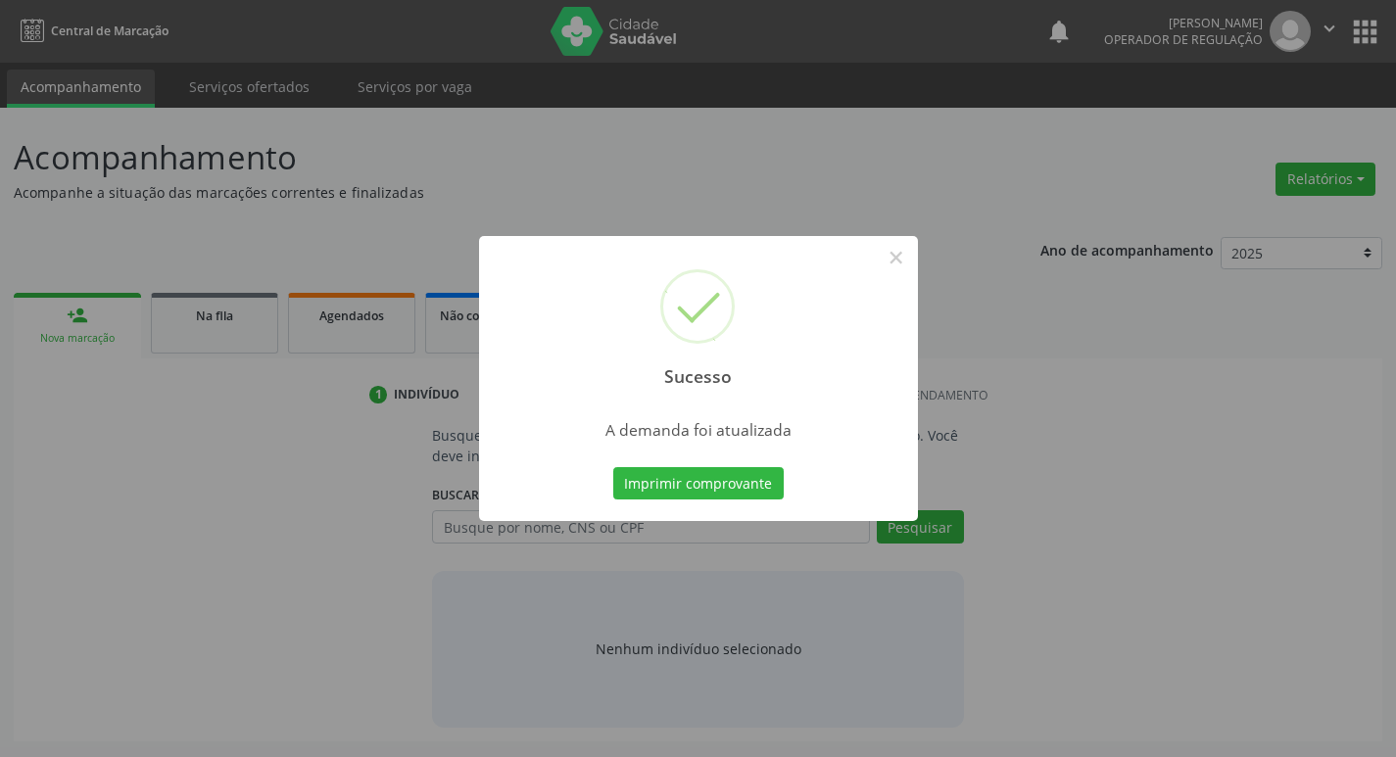
scroll to position [0, 0]
click at [771, 485] on button "Imprimir comprovante" at bounding box center [705, 483] width 170 height 33
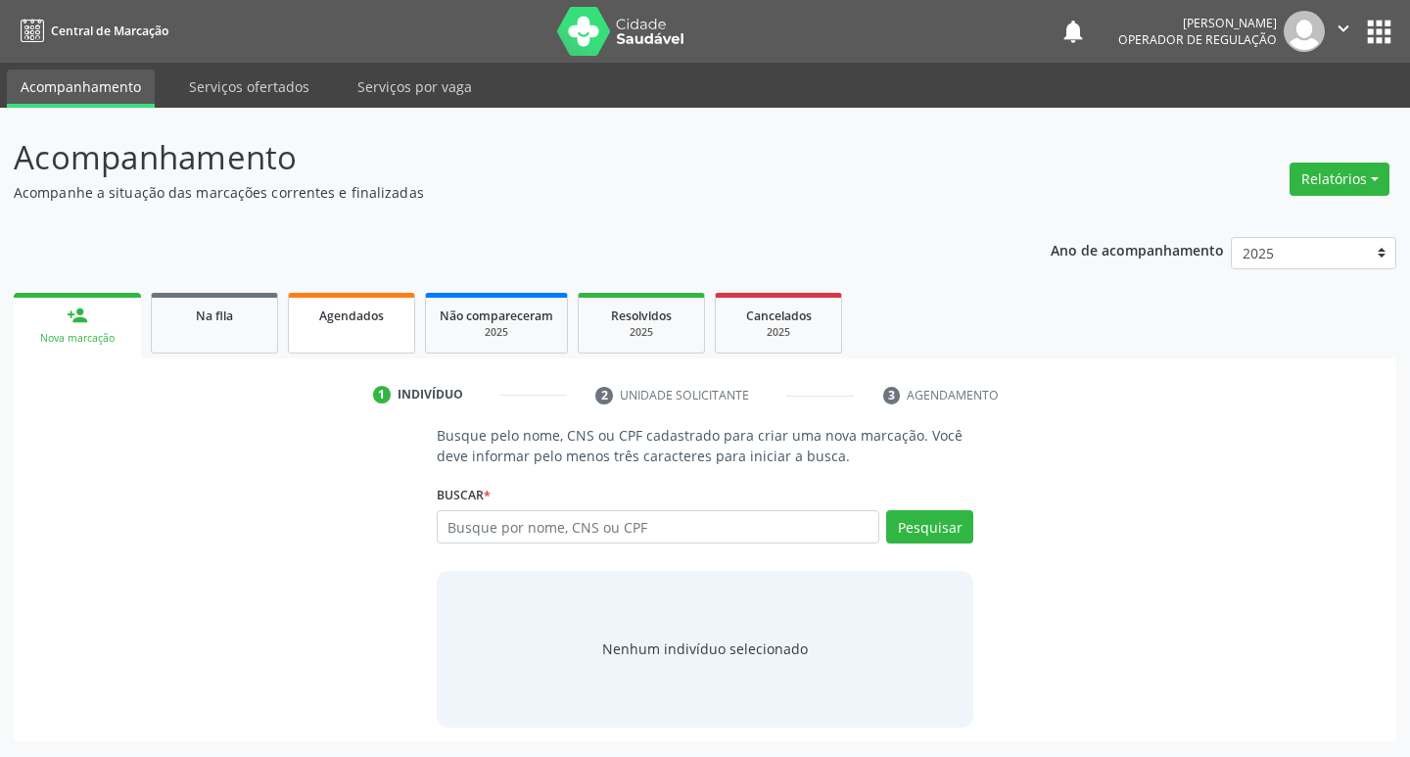
click at [370, 328] on link "Agendados" at bounding box center [351, 323] width 127 height 61
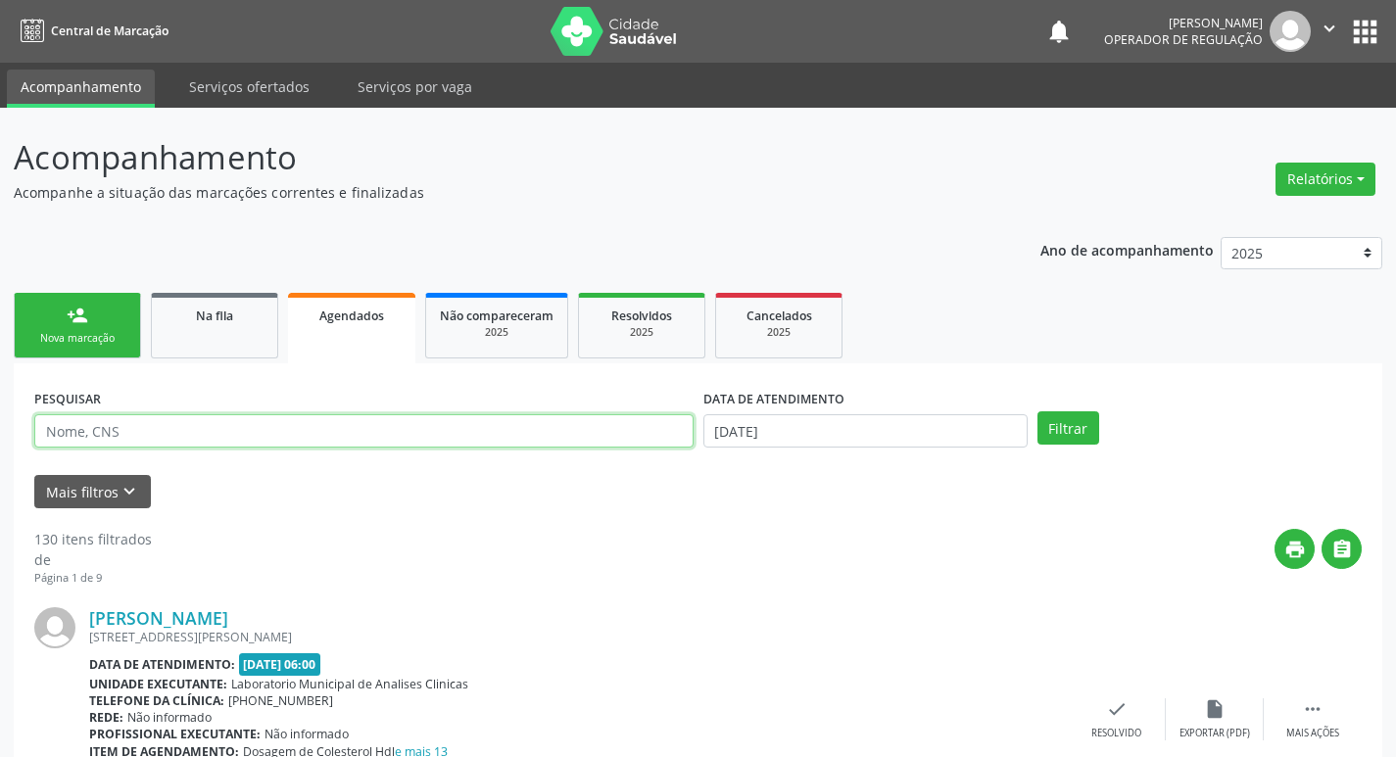
click at [414, 437] on input "text" at bounding box center [363, 430] width 659 height 33
click at [423, 420] on input "text" at bounding box center [363, 430] width 659 height 33
click at [423, 419] on input "text" at bounding box center [363, 430] width 659 height 33
type input "708005344897723"
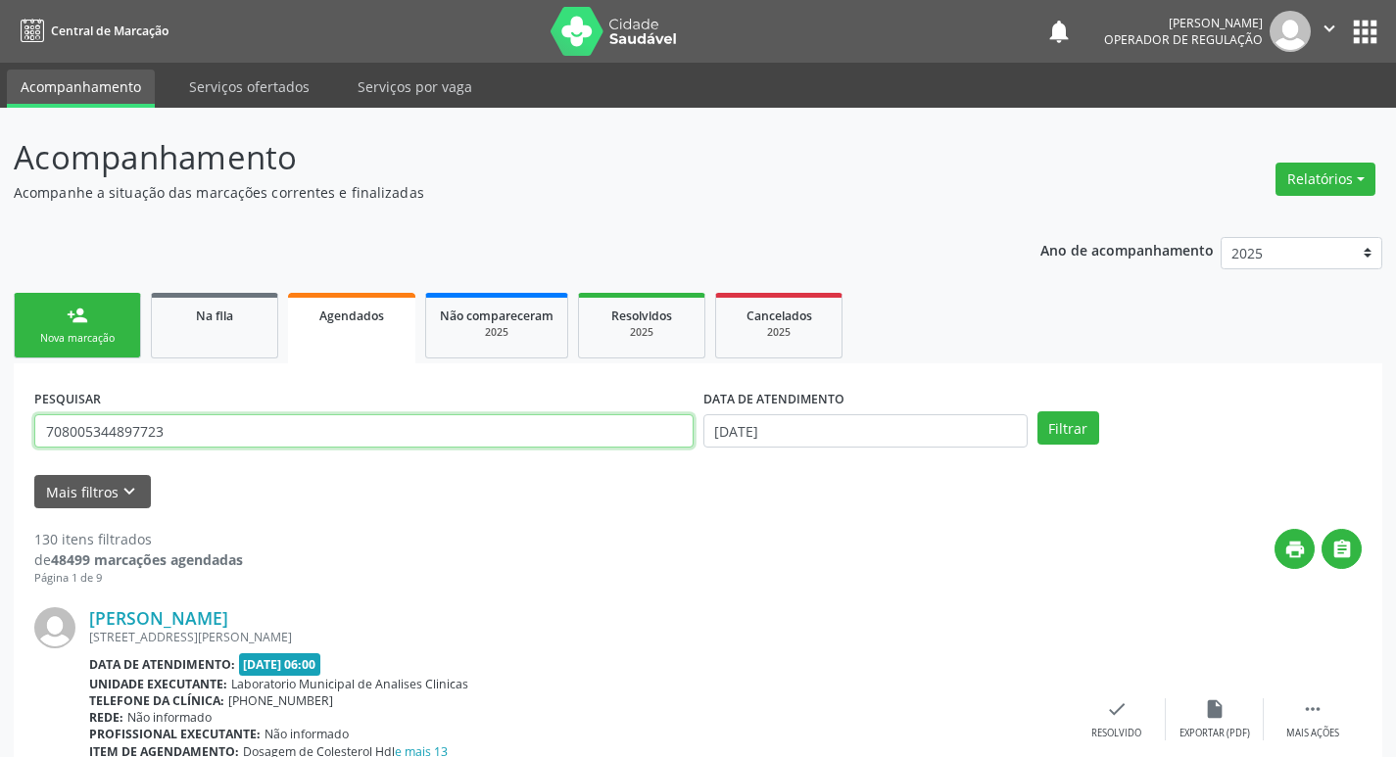
click at [1037, 411] on button "Filtrar" at bounding box center [1068, 427] width 62 height 33
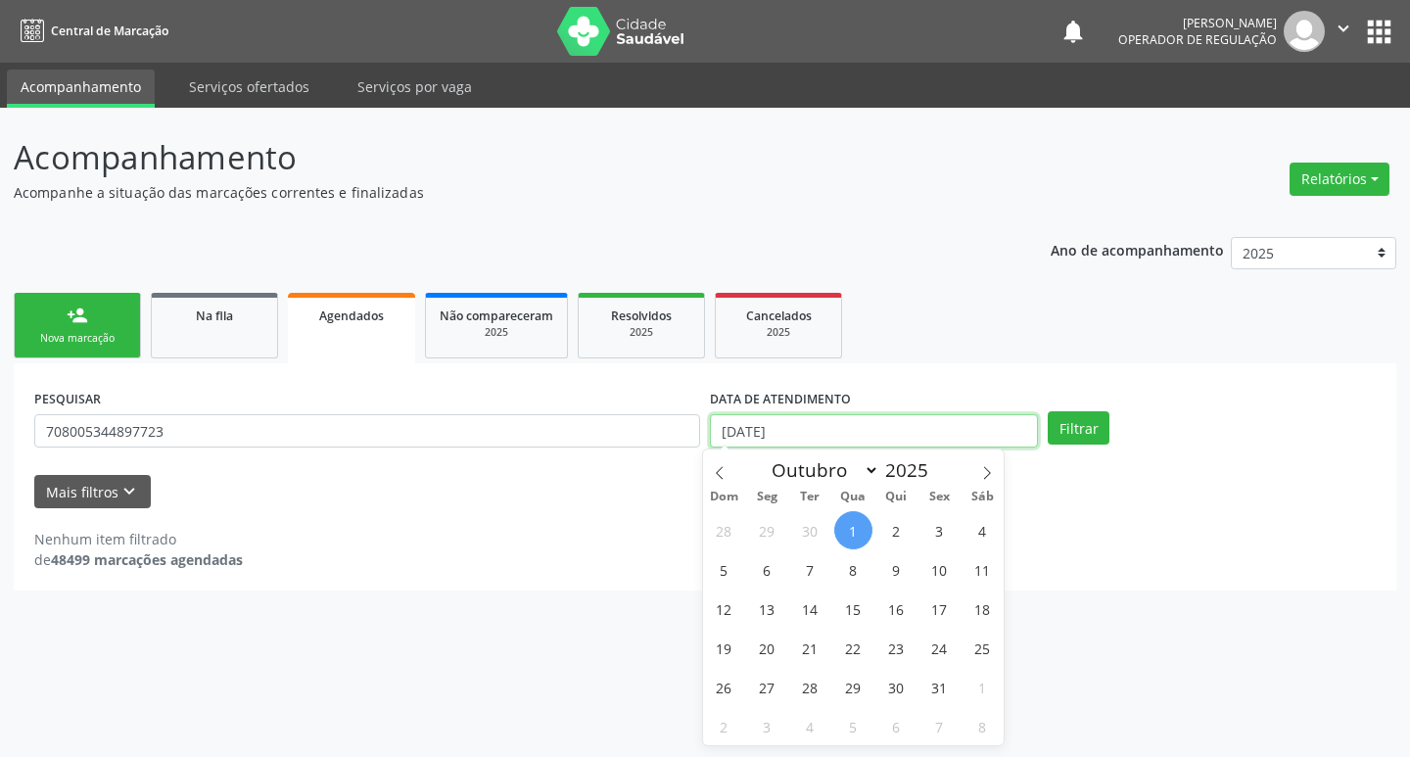
click at [1006, 434] on input "[DATE]" at bounding box center [874, 430] width 328 height 33
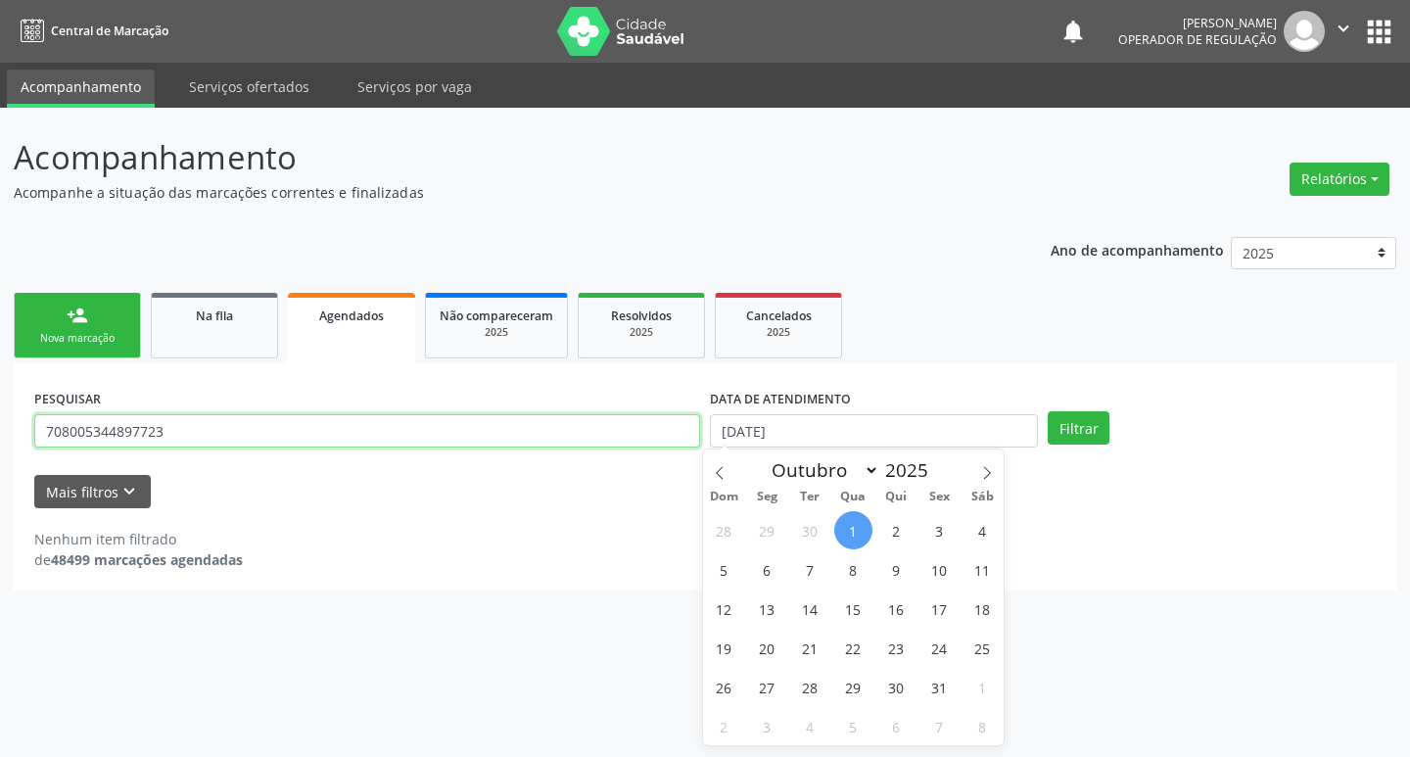
click at [267, 443] on input "708005344897723" at bounding box center [367, 430] width 666 height 33
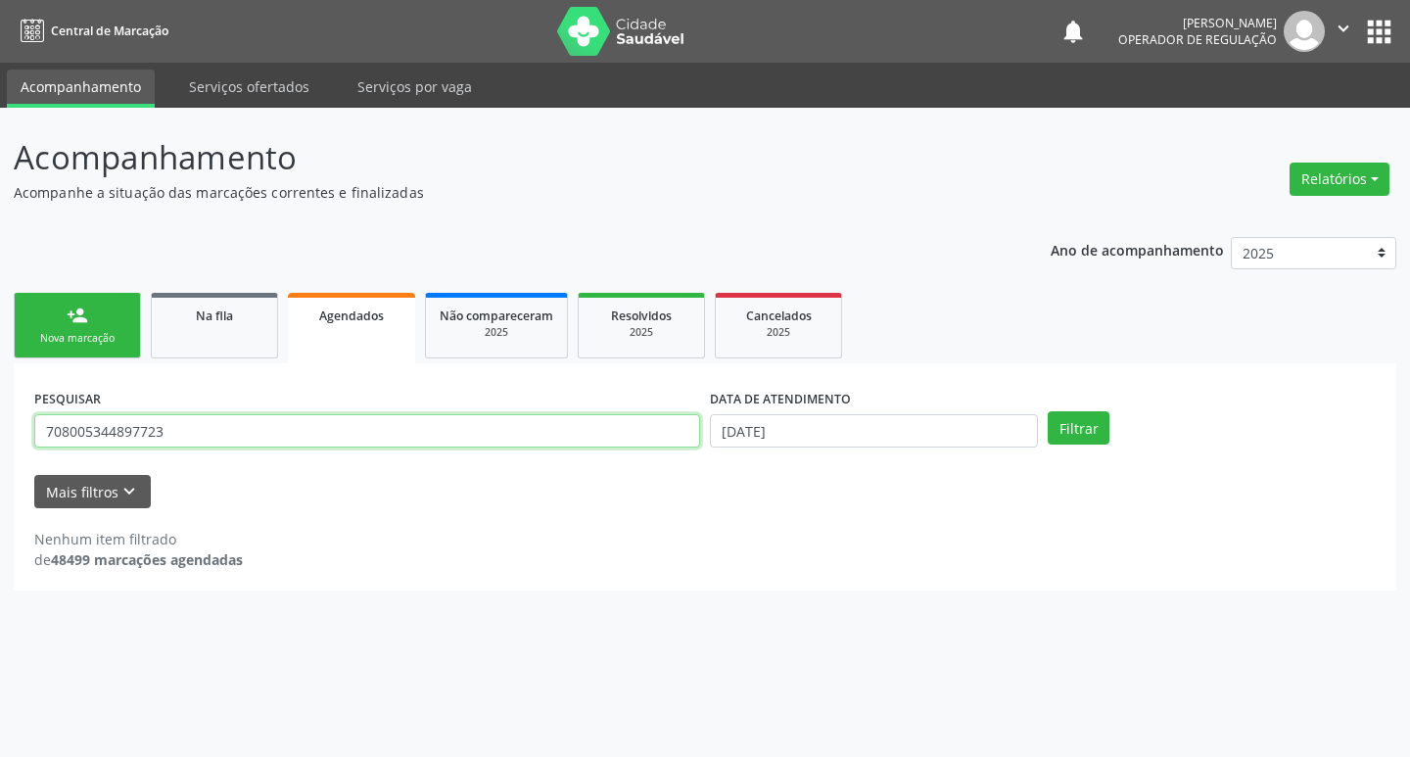
click at [267, 443] on input "708005344897723" at bounding box center [367, 430] width 666 height 33
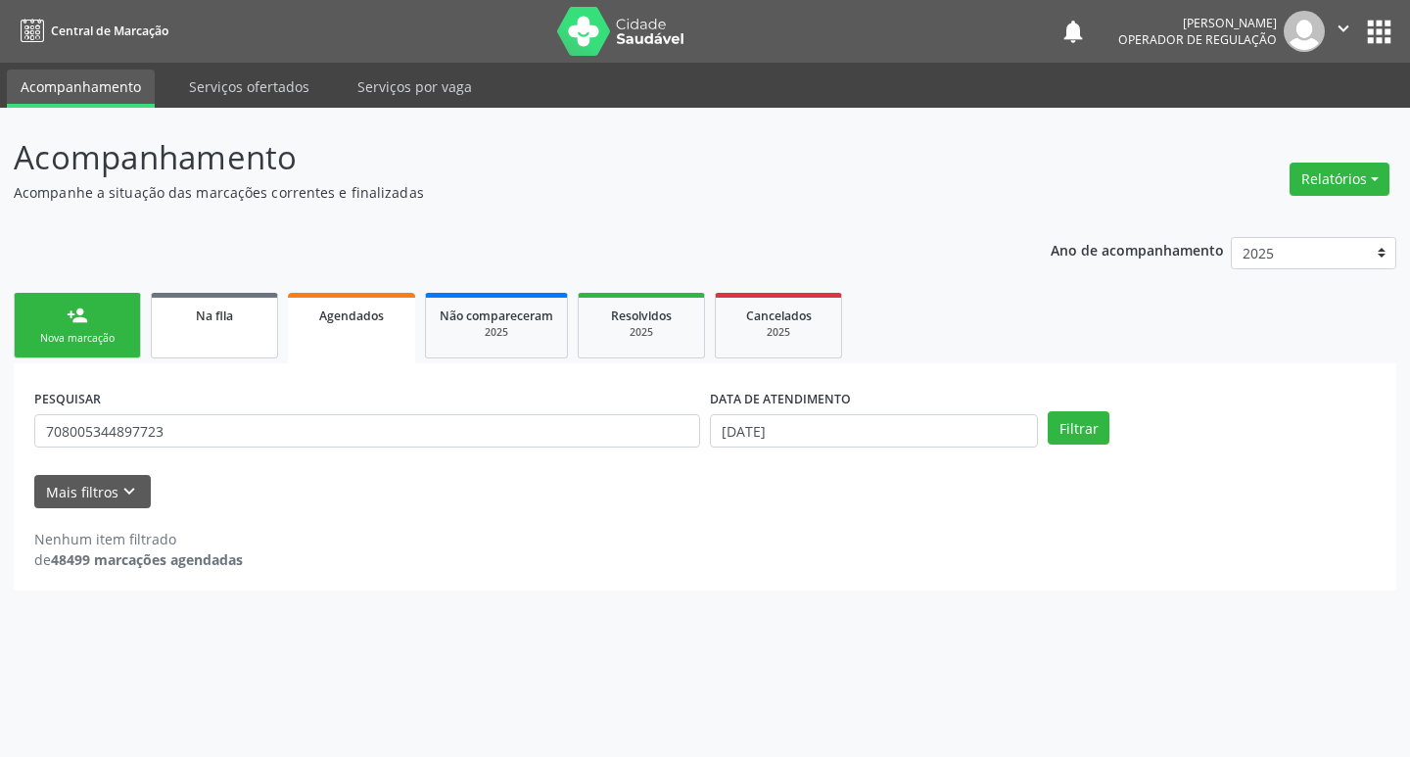
click at [221, 318] on span "Na fila" at bounding box center [214, 316] width 37 height 17
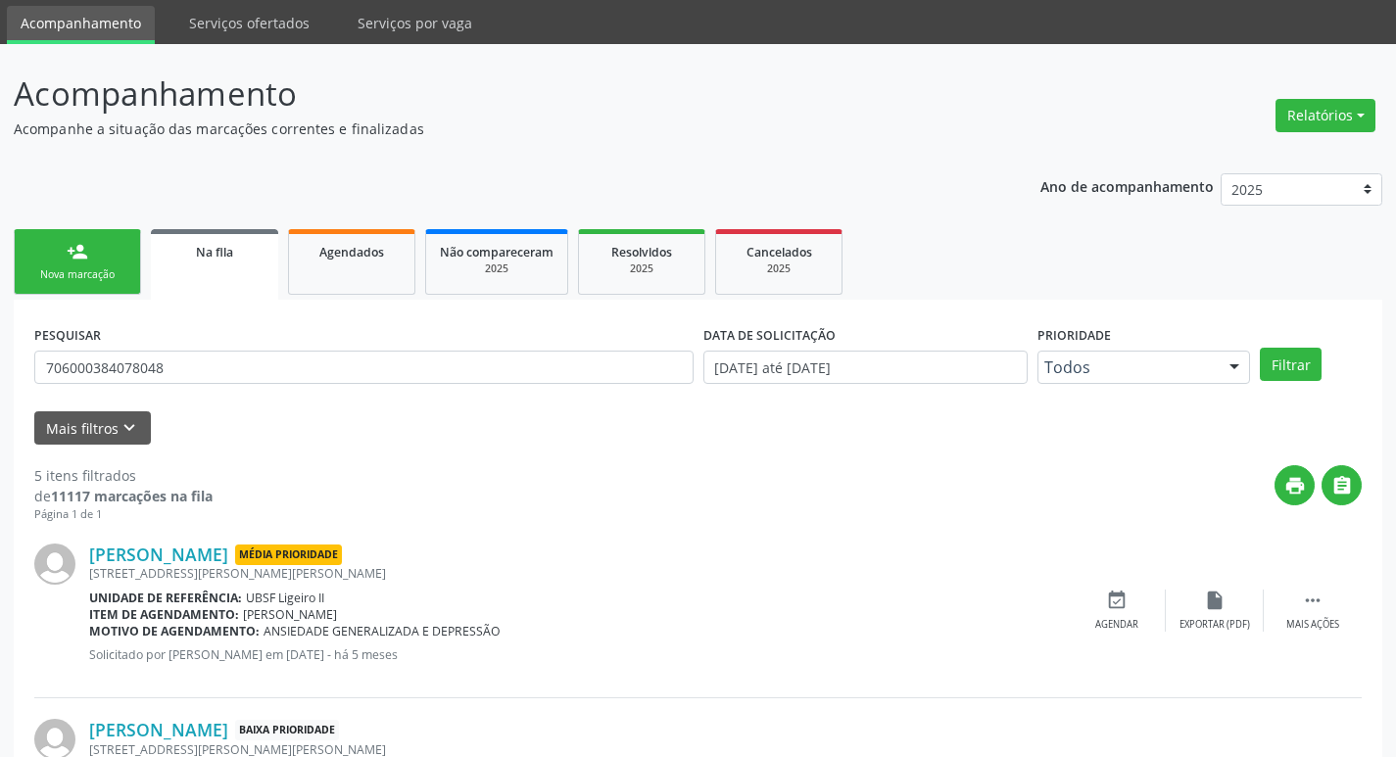
scroll to position [98, 0]
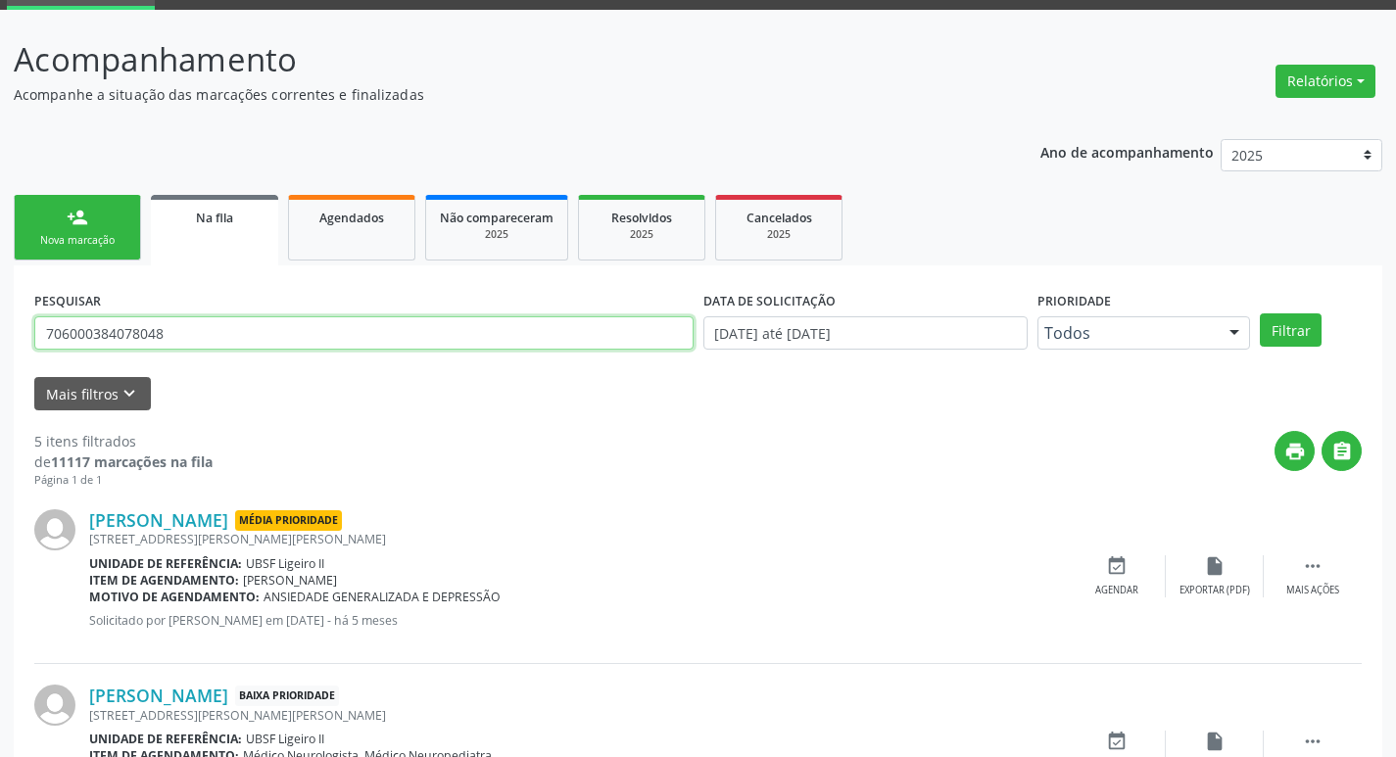
click at [235, 317] on input "706000384078048" at bounding box center [363, 332] width 659 height 33
paste input "708005344897723"
type input "708005344897723"
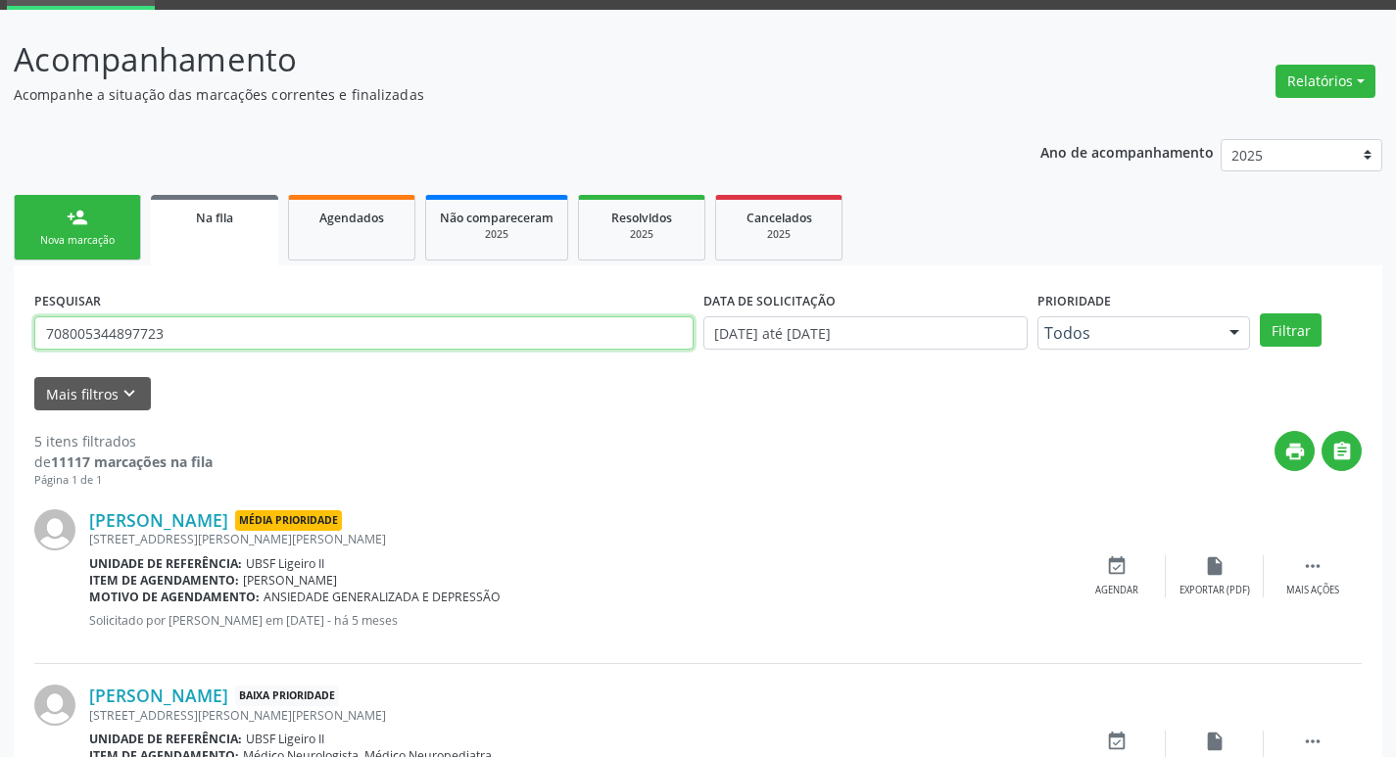
click at [1260, 313] on button "Filtrar" at bounding box center [1291, 329] width 62 height 33
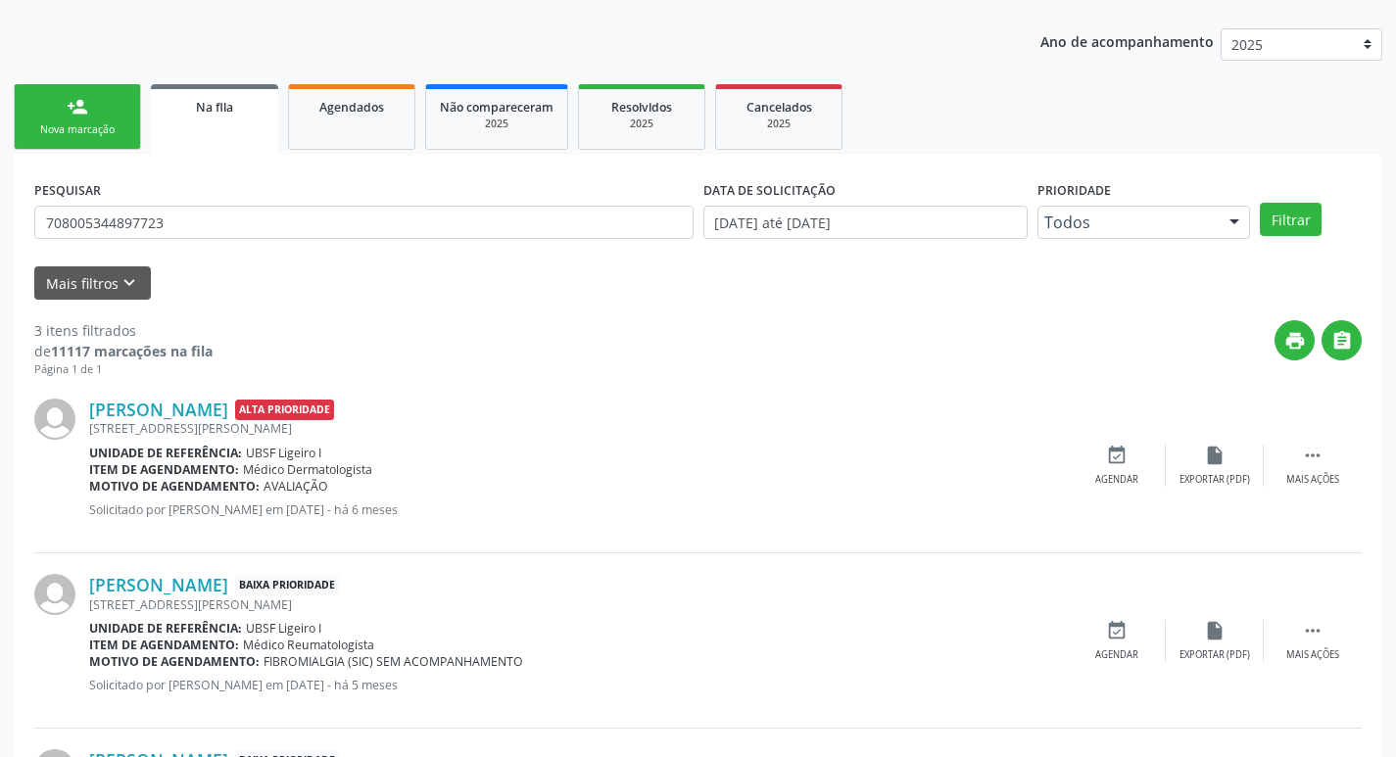
scroll to position [390, 0]
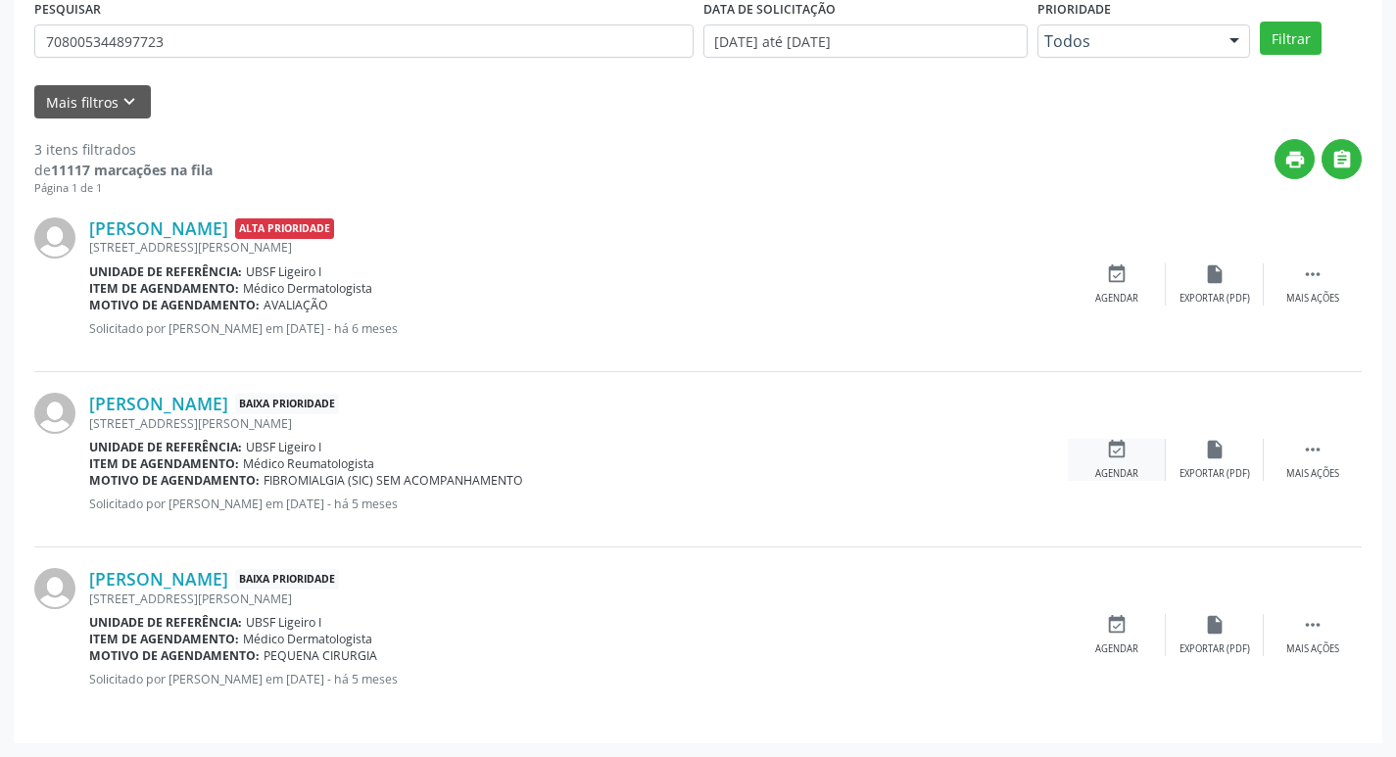
click at [1124, 447] on icon "event_available" at bounding box center [1117, 450] width 22 height 22
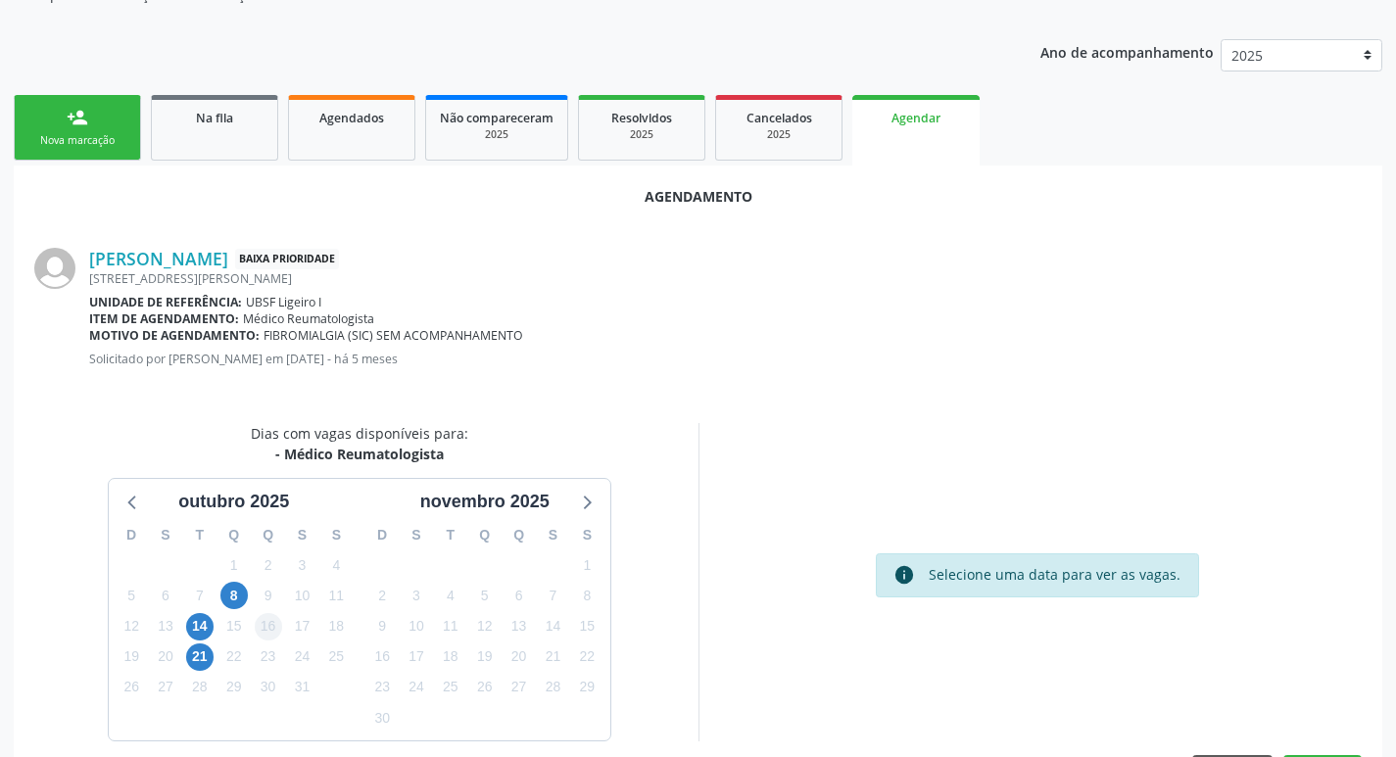
scroll to position [262, 0]
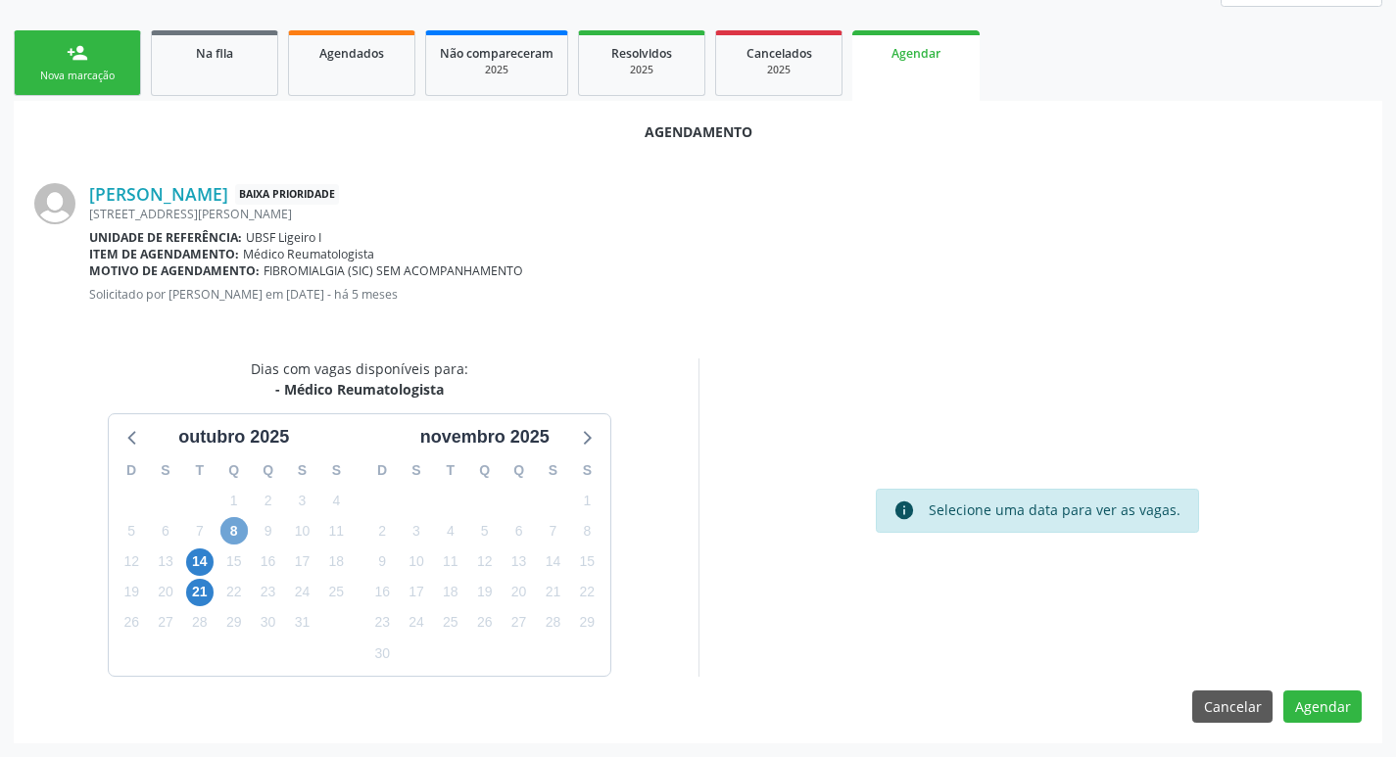
click at [239, 533] on span "8" at bounding box center [233, 530] width 27 height 27
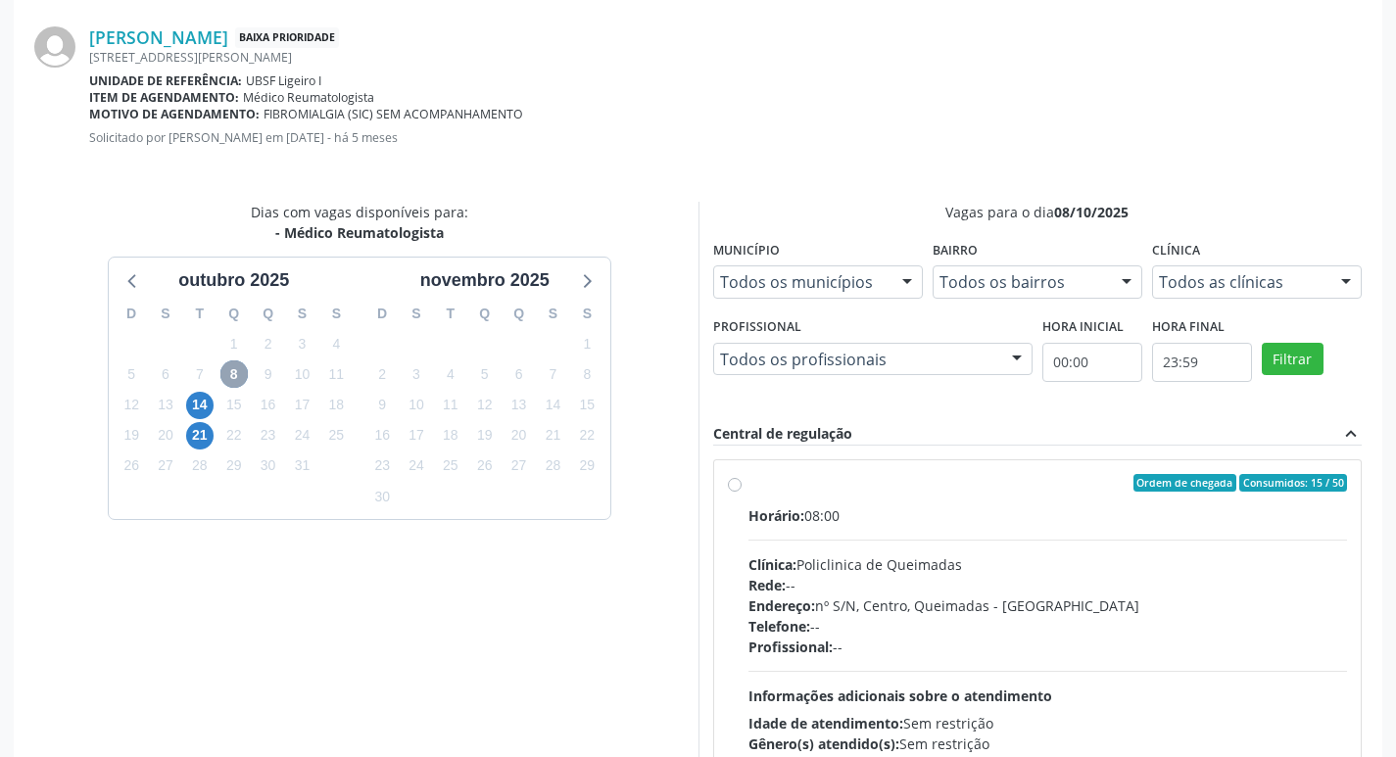
scroll to position [581, 0]
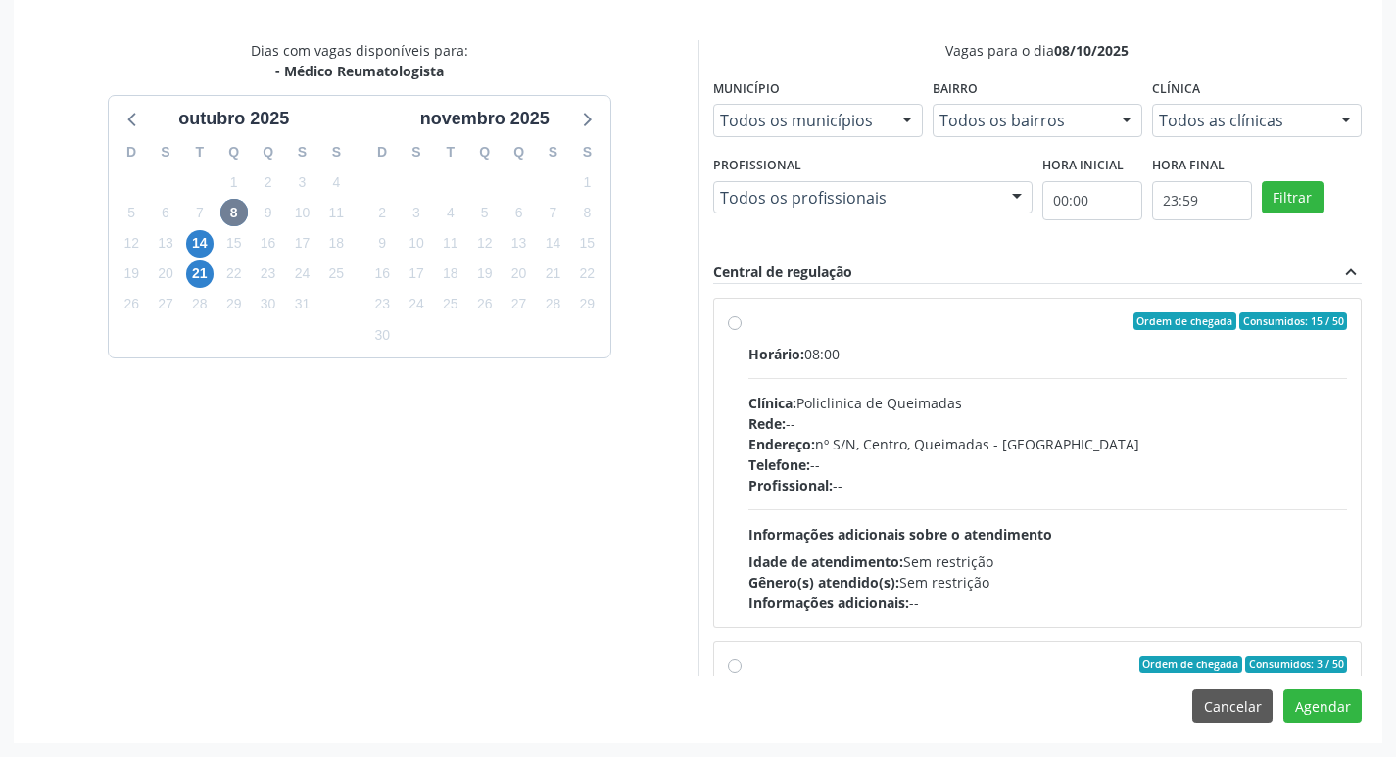
click at [879, 424] on div "Rede: --" at bounding box center [1047, 423] width 599 height 21
click at [741, 330] on input "Ordem de chegada Consumidos: 15 / 50 Horário: 08:00 Clínica: Policlinica de Que…" at bounding box center [735, 321] width 14 height 18
radio input "true"
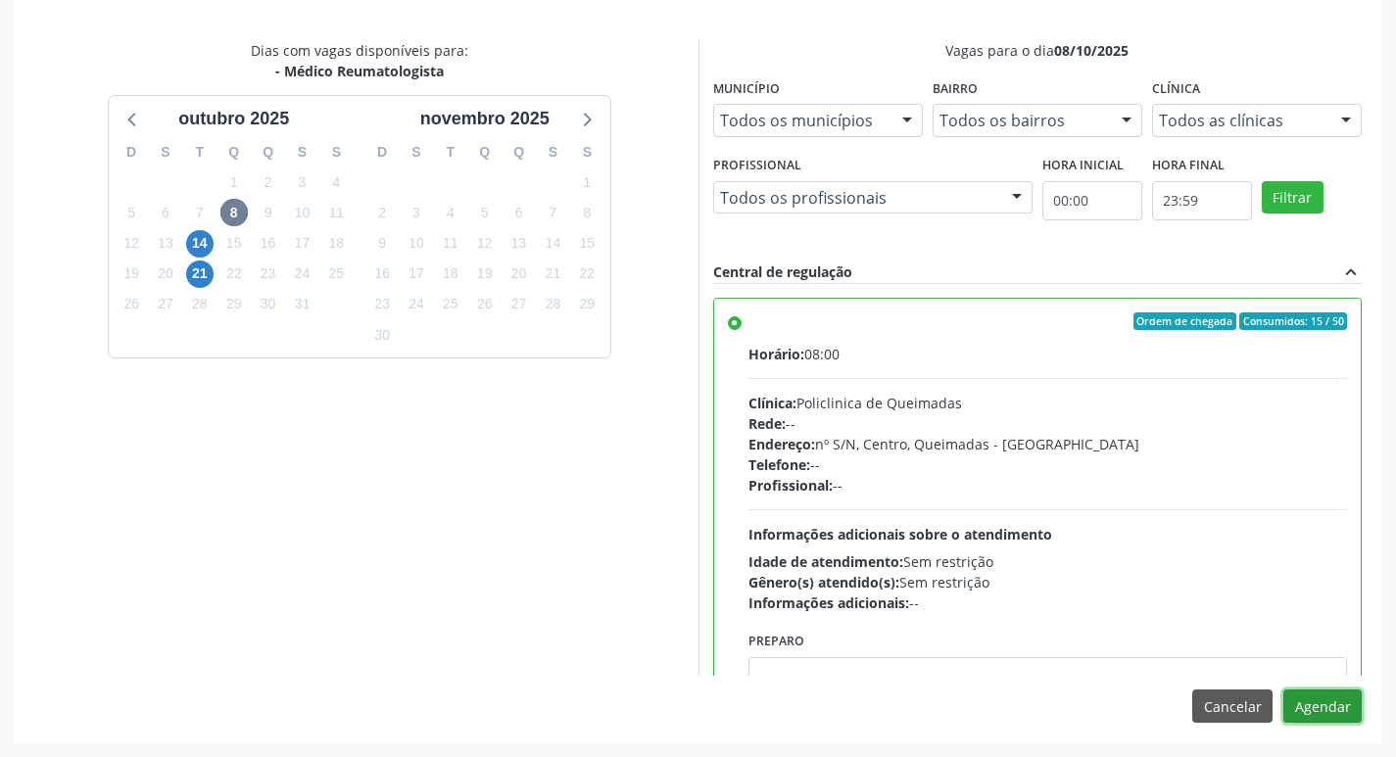
click at [1319, 706] on button "Agendar" at bounding box center [1322, 706] width 78 height 33
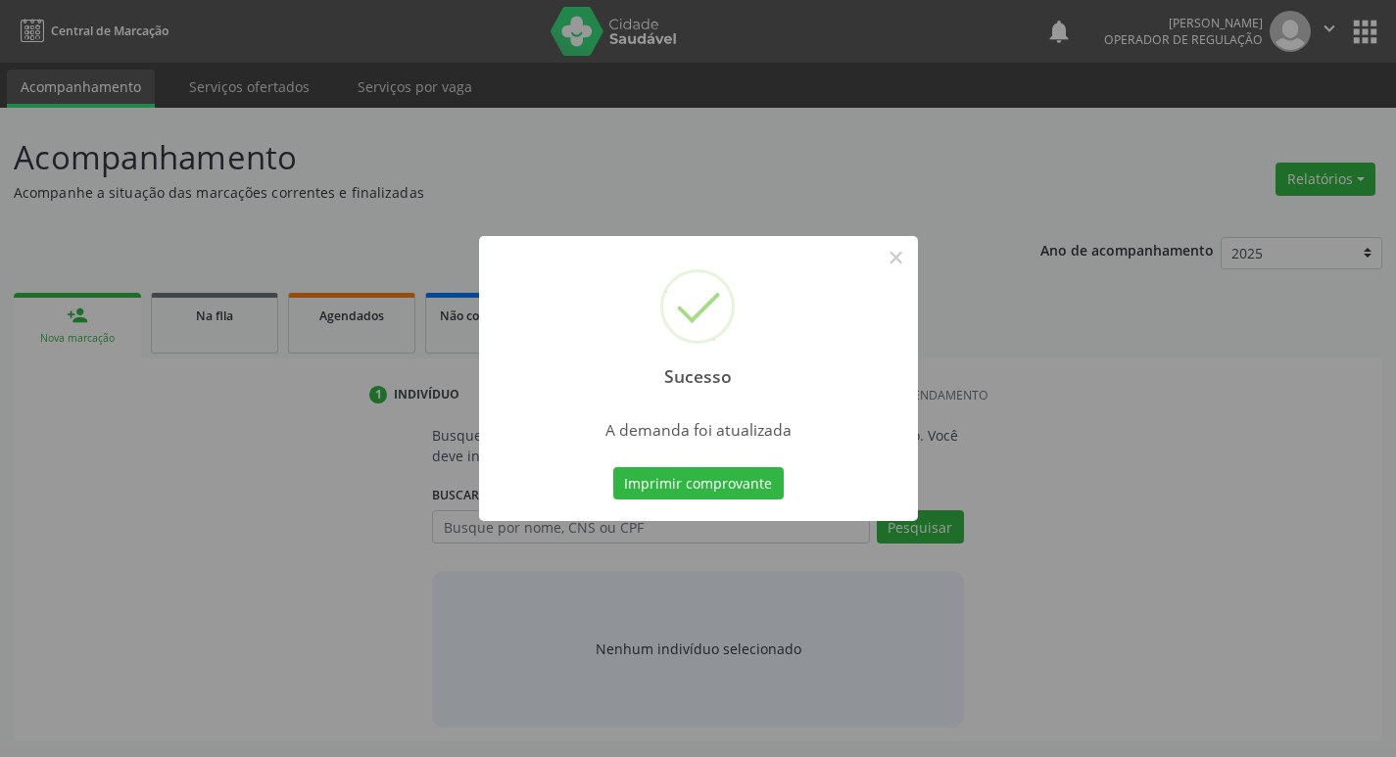
scroll to position [0, 0]
click at [628, 483] on button "Imprimir comprovante" at bounding box center [705, 483] width 170 height 33
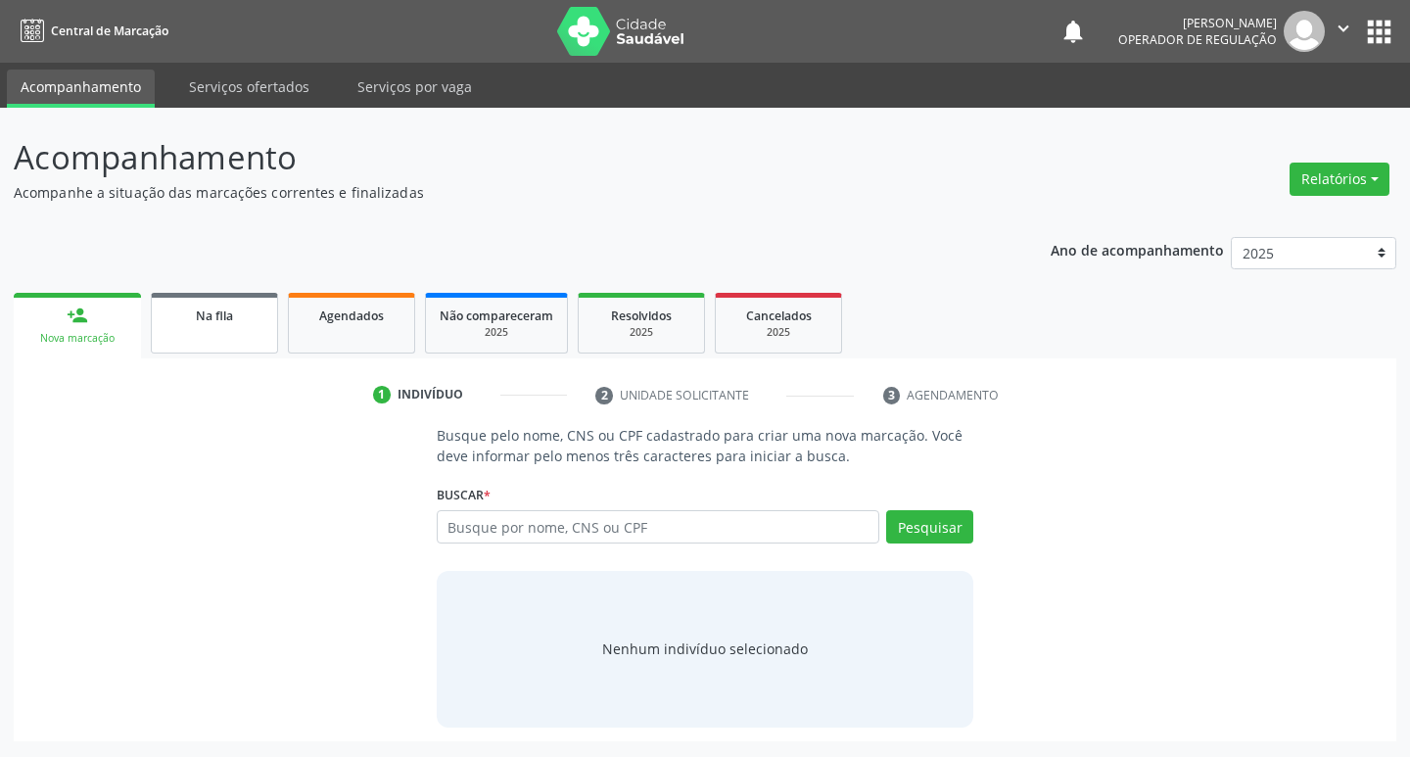
click at [272, 325] on link "Na fila" at bounding box center [214, 323] width 127 height 61
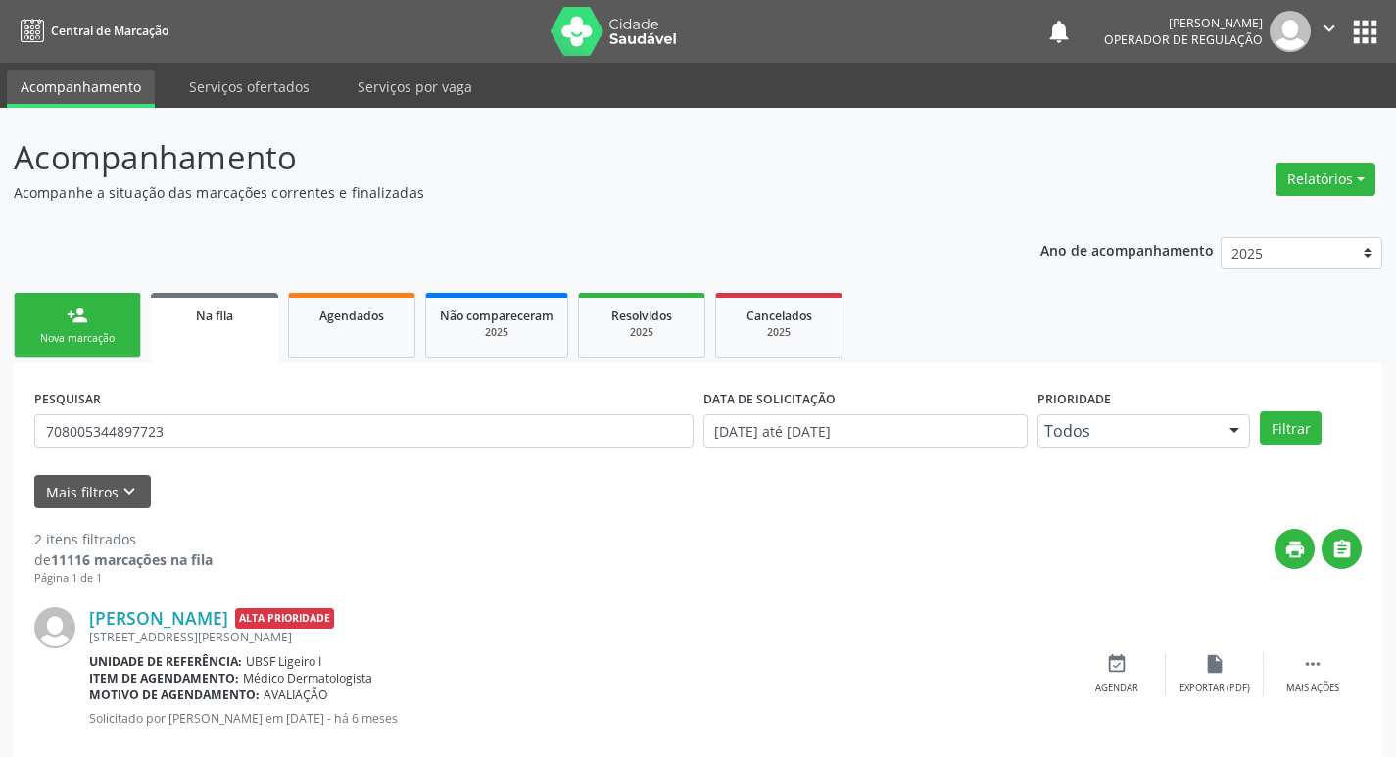
click at [252, 407] on div "PESQUISAR 708005344897723" at bounding box center [363, 422] width 669 height 76
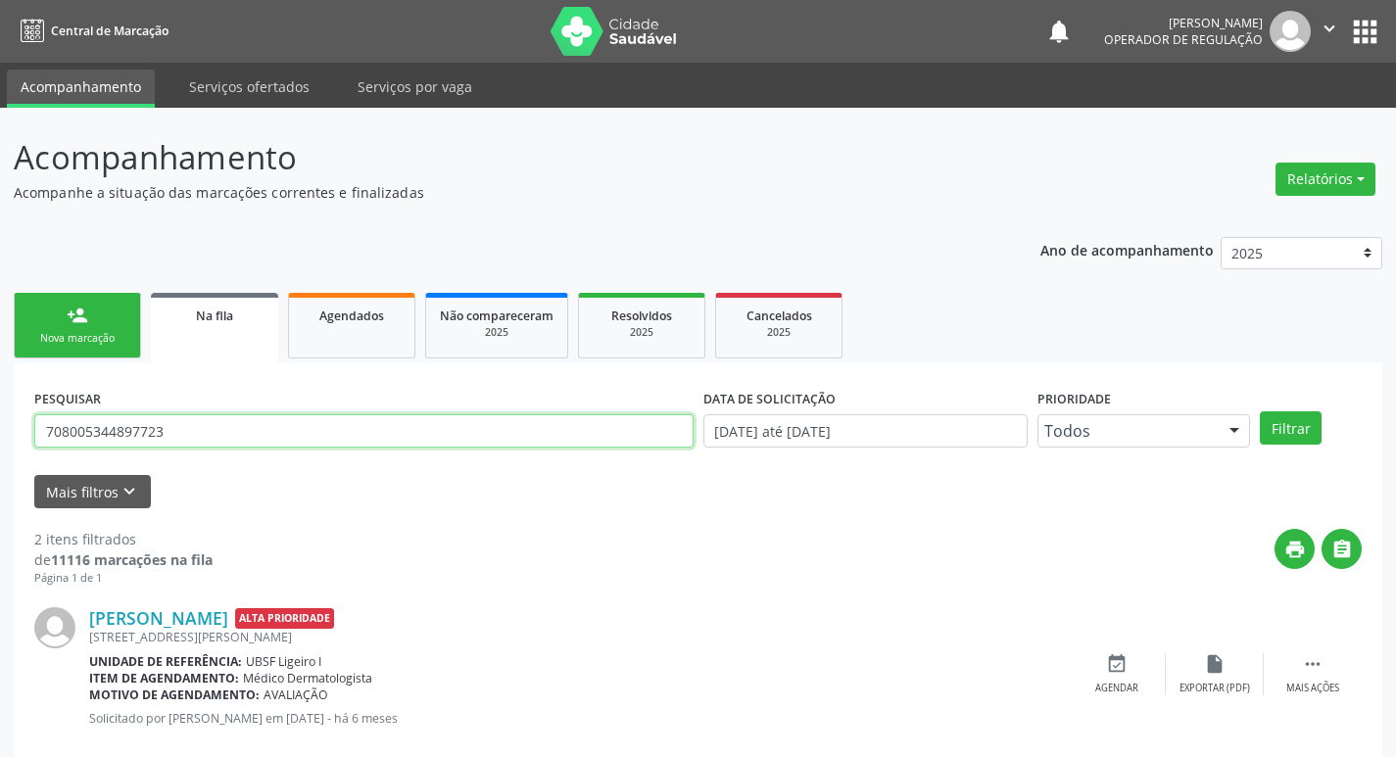
click at [244, 441] on input "708005344897723" at bounding box center [363, 430] width 659 height 33
type input "700104922437618"
click at [1260, 411] on button "Filtrar" at bounding box center [1291, 427] width 62 height 33
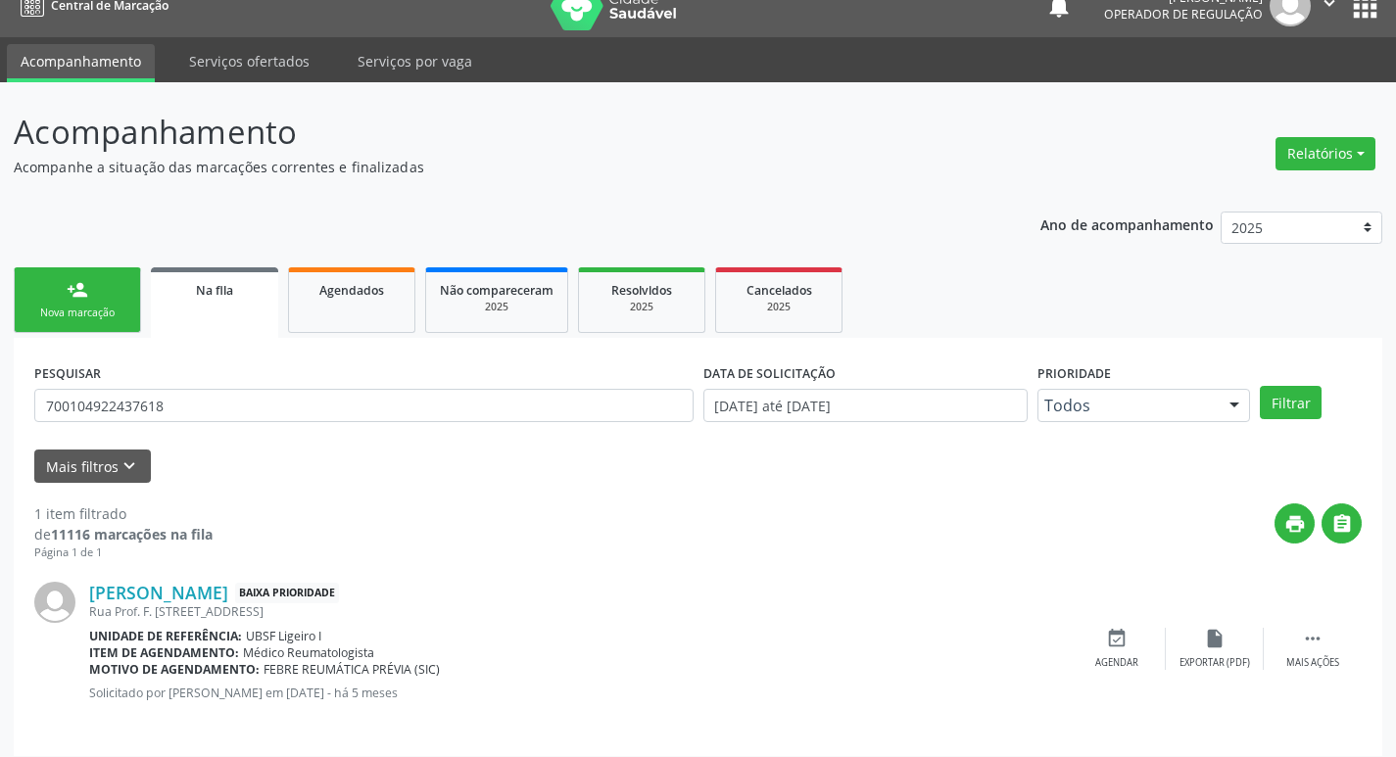
scroll to position [38, 0]
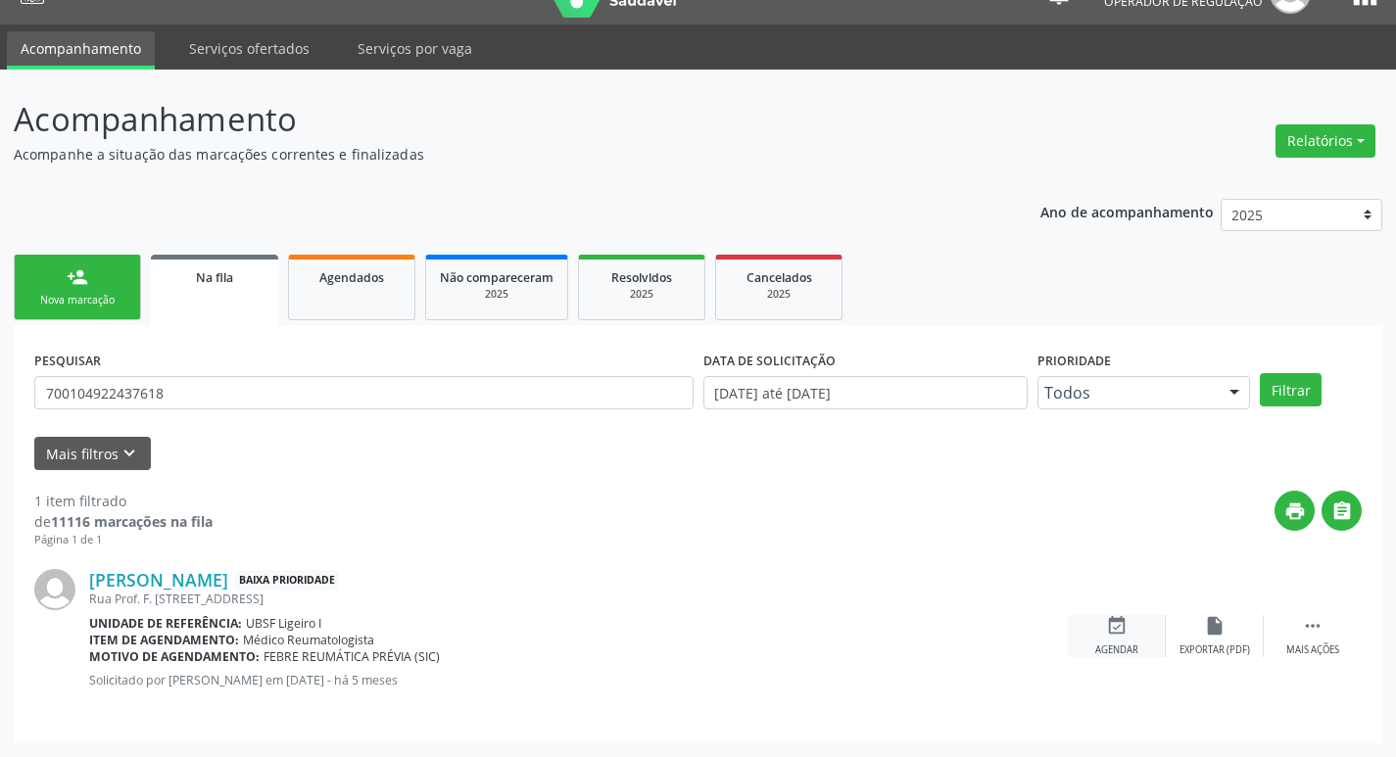
click at [1143, 634] on div "event_available Agendar" at bounding box center [1117, 636] width 98 height 42
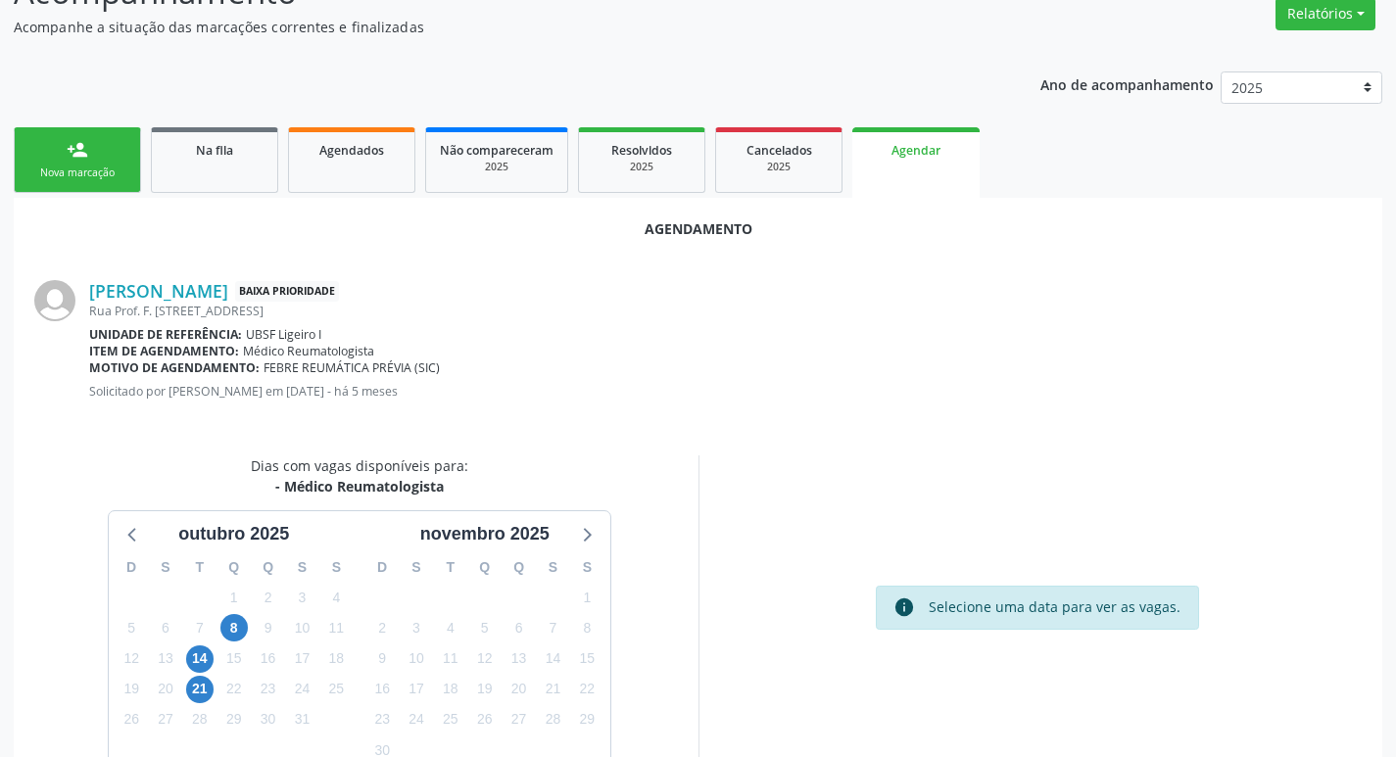
scroll to position [216, 0]
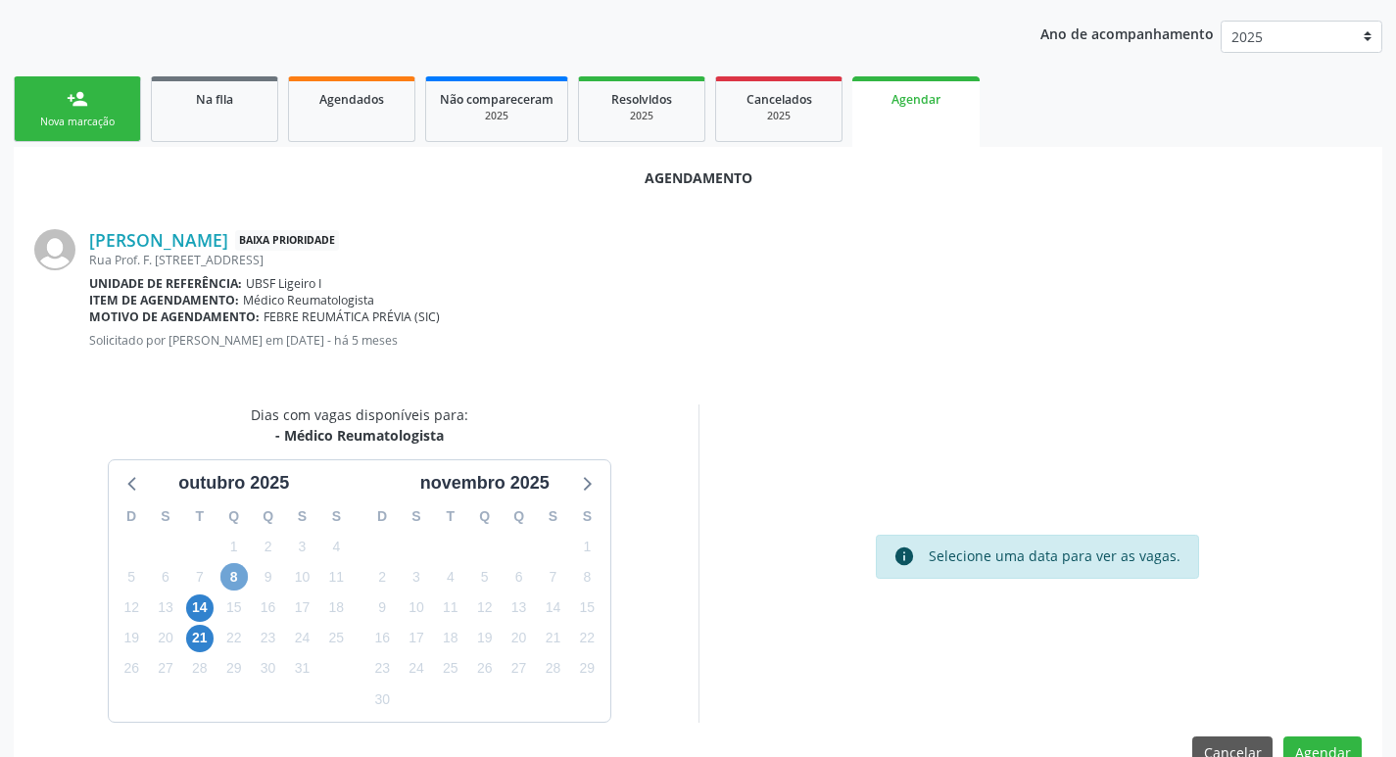
click at [244, 585] on span "8" at bounding box center [233, 576] width 27 height 27
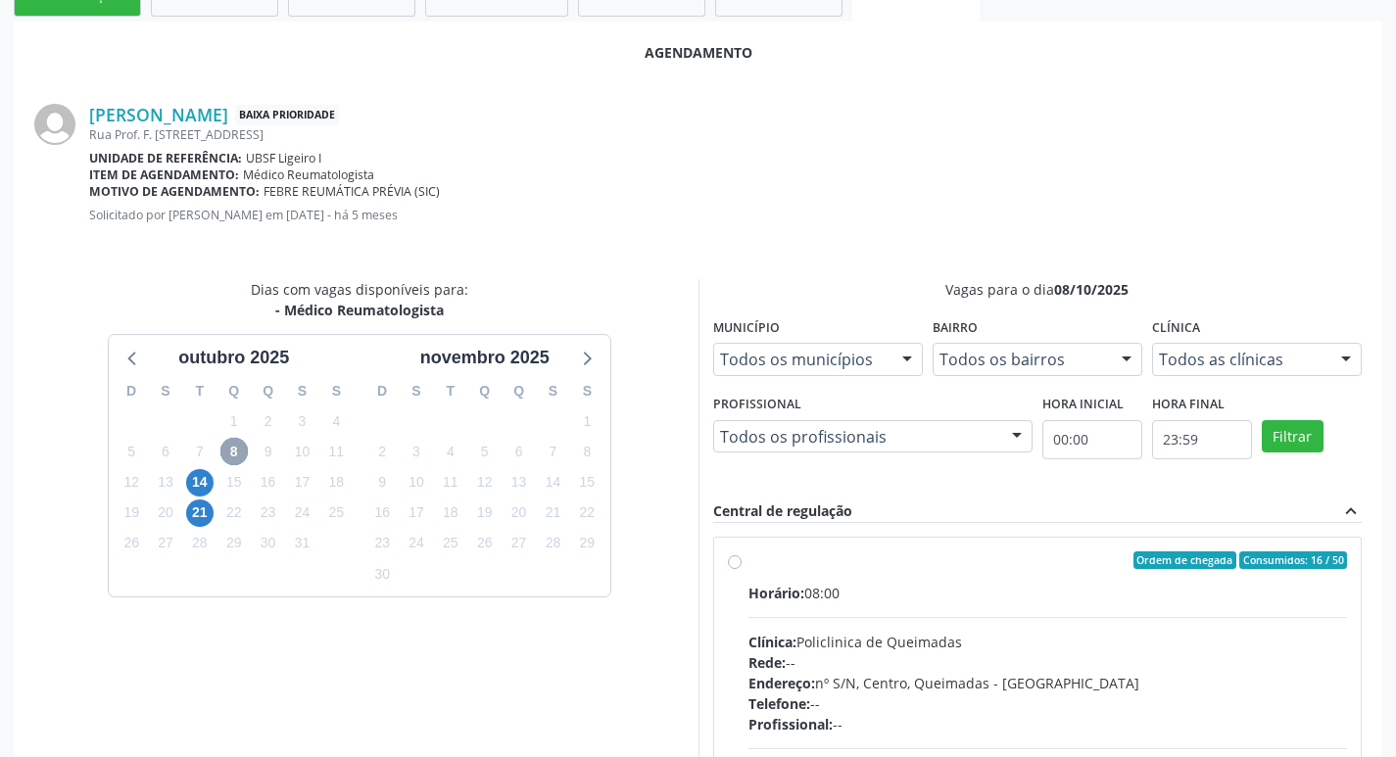
scroll to position [360, 0]
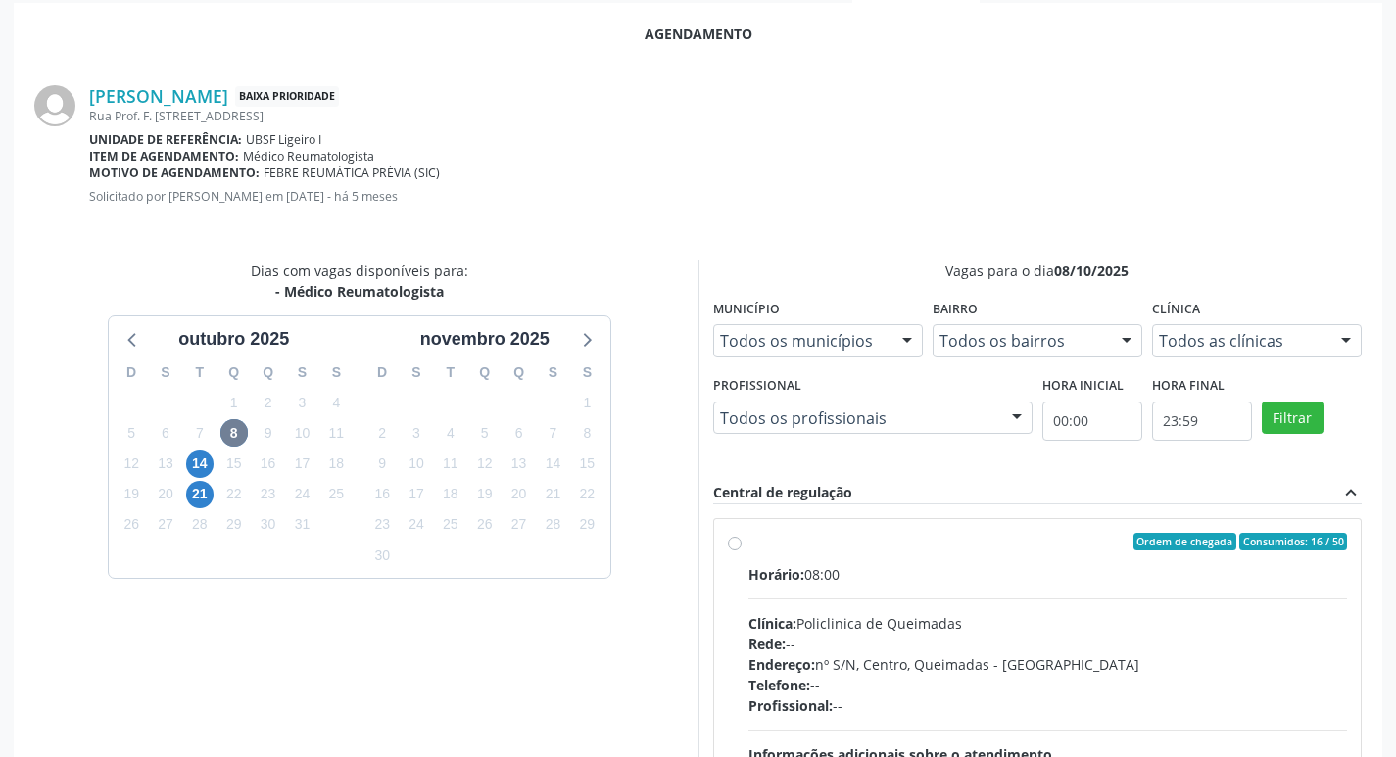
drag, startPoint x: 1287, startPoint y: 574, endPoint x: 1259, endPoint y: 574, distance: 28.4
click at [1287, 575] on div "Horário: 08:00" at bounding box center [1047, 574] width 599 height 21
click at [741, 550] on input "Ordem de chegada Consumidos: 16 / 50 Horário: 08:00 Clínica: Policlinica de Que…" at bounding box center [735, 542] width 14 height 18
radio input "true"
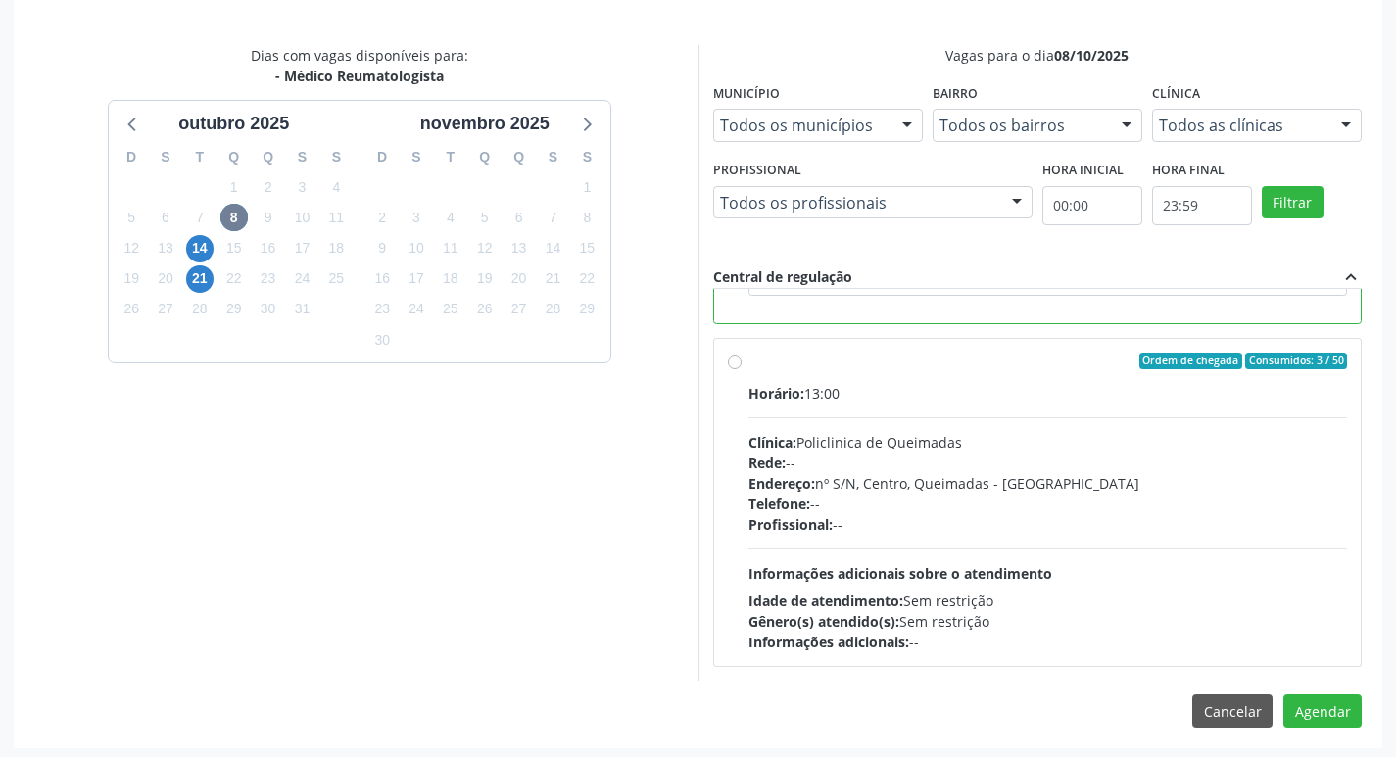
scroll to position [581, 0]
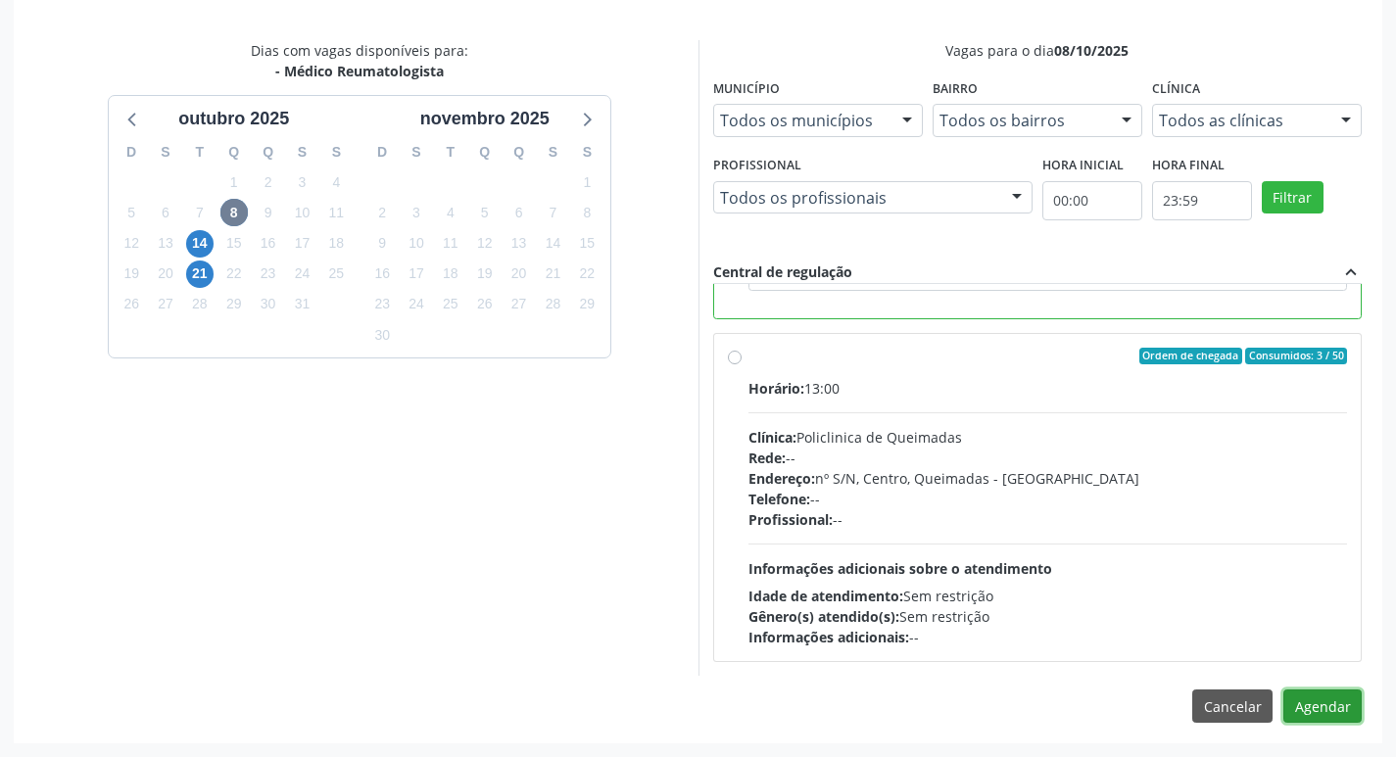
click at [1335, 713] on button "Agendar" at bounding box center [1322, 706] width 78 height 33
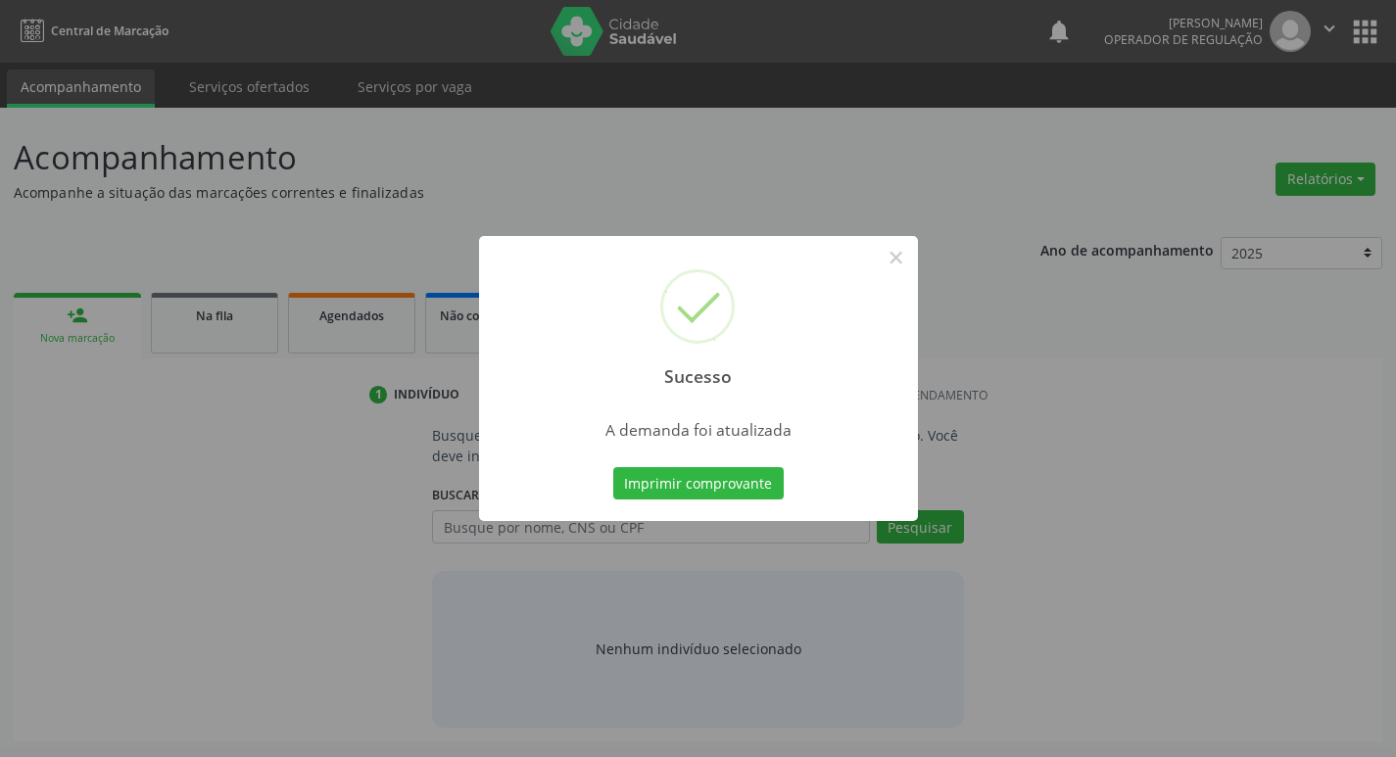
scroll to position [0, 0]
click at [725, 483] on button "Imprimir comprovante" at bounding box center [705, 483] width 170 height 33
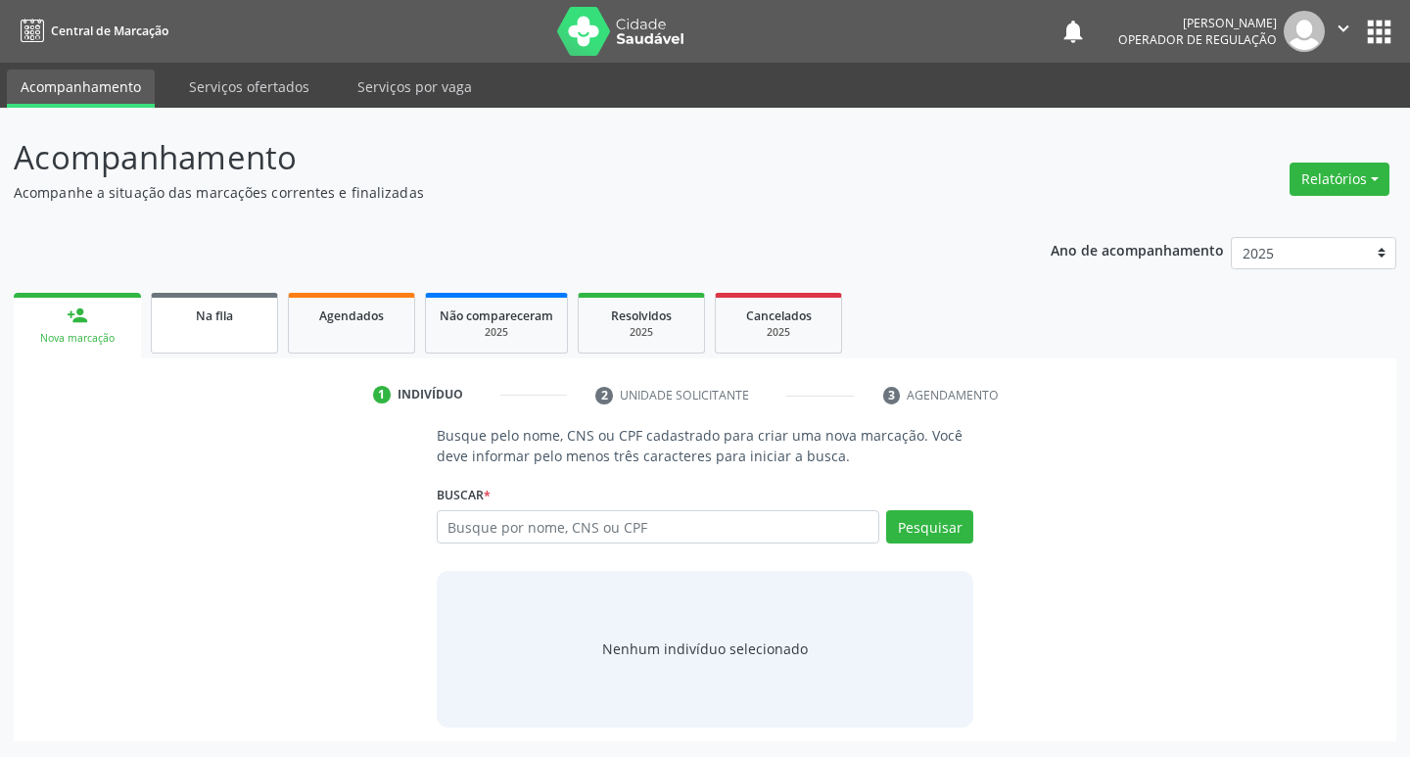
click at [214, 308] on div "Na fila" at bounding box center [215, 315] width 98 height 21
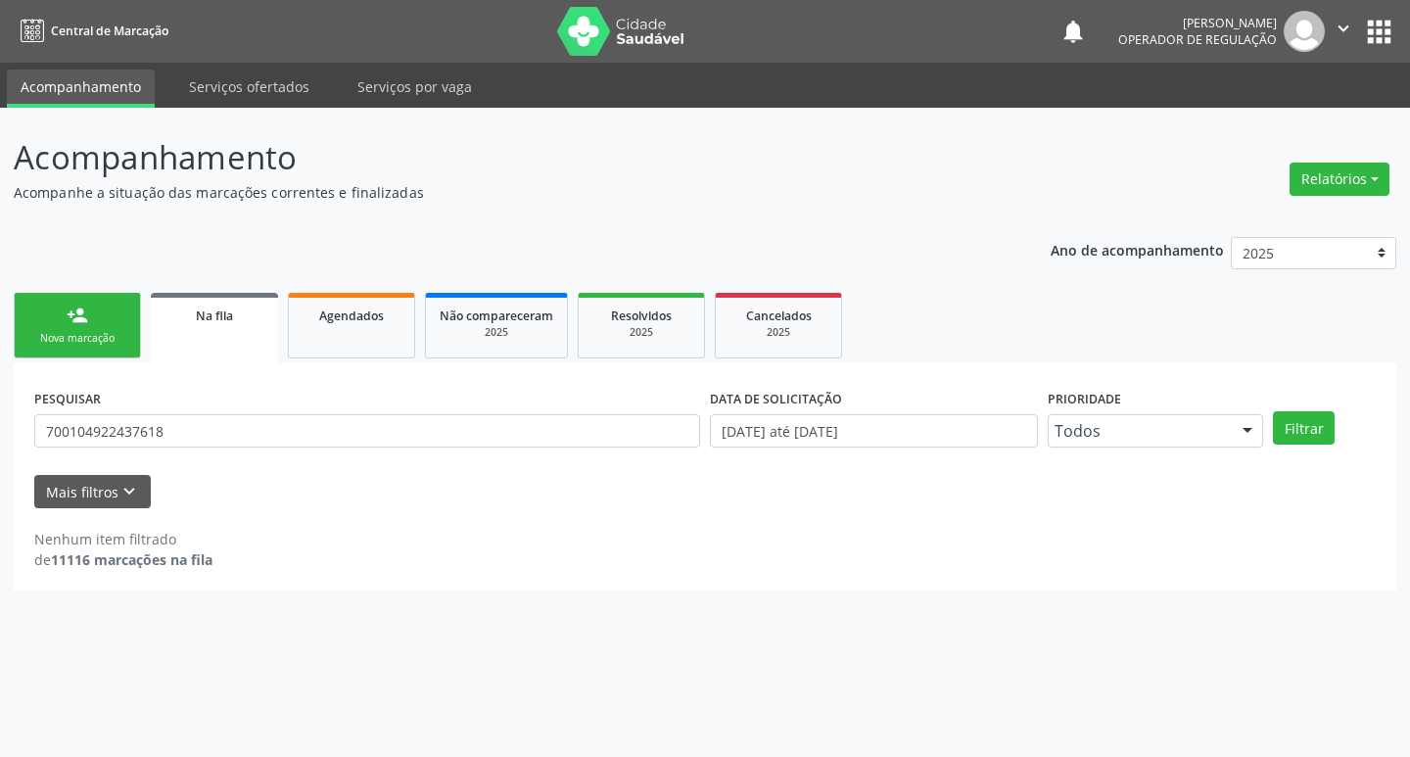
click at [228, 411] on div "PESQUISAR 700104922437618" at bounding box center [367, 422] width 676 height 76
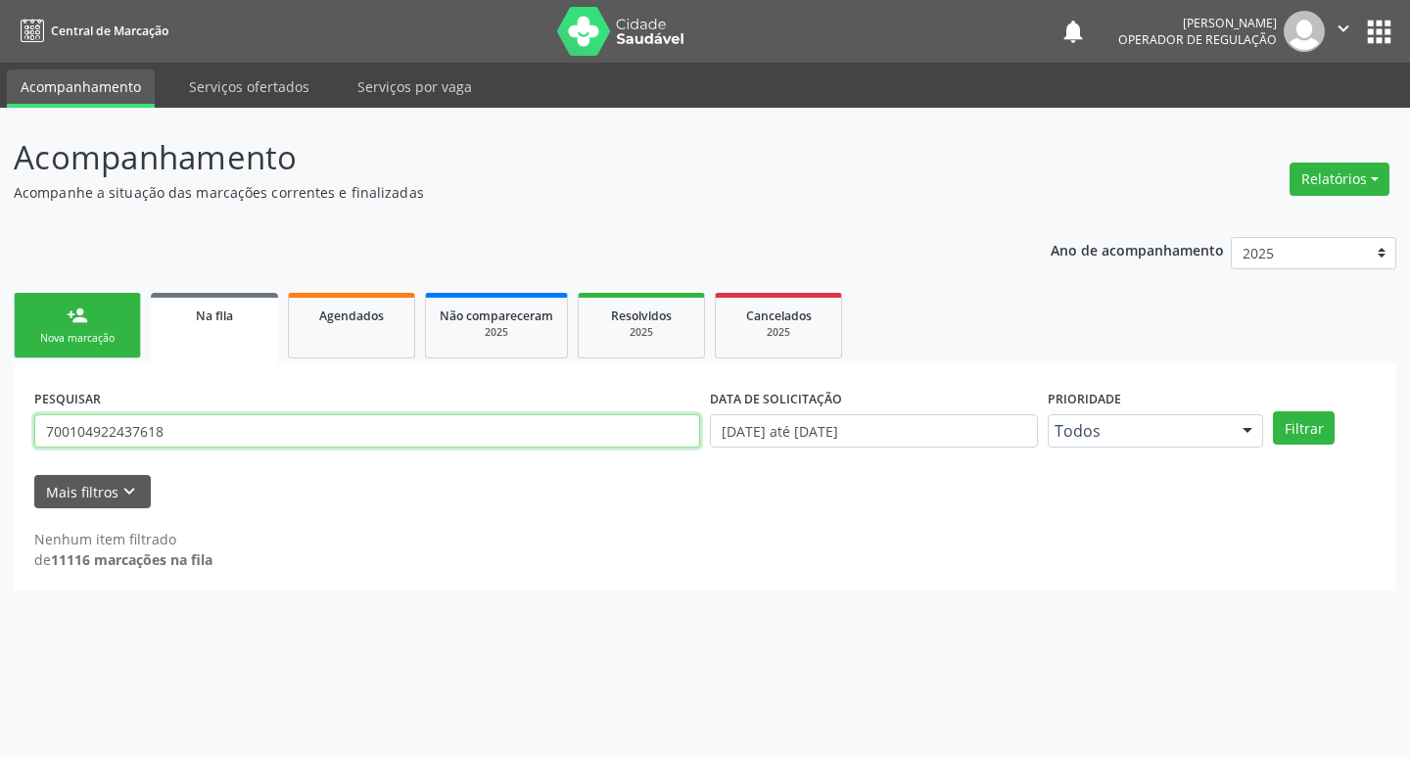
click at [231, 439] on input "700104922437618" at bounding box center [367, 430] width 666 height 33
type input "704605149898122"
click at [1273, 411] on button "Filtrar" at bounding box center [1304, 427] width 62 height 33
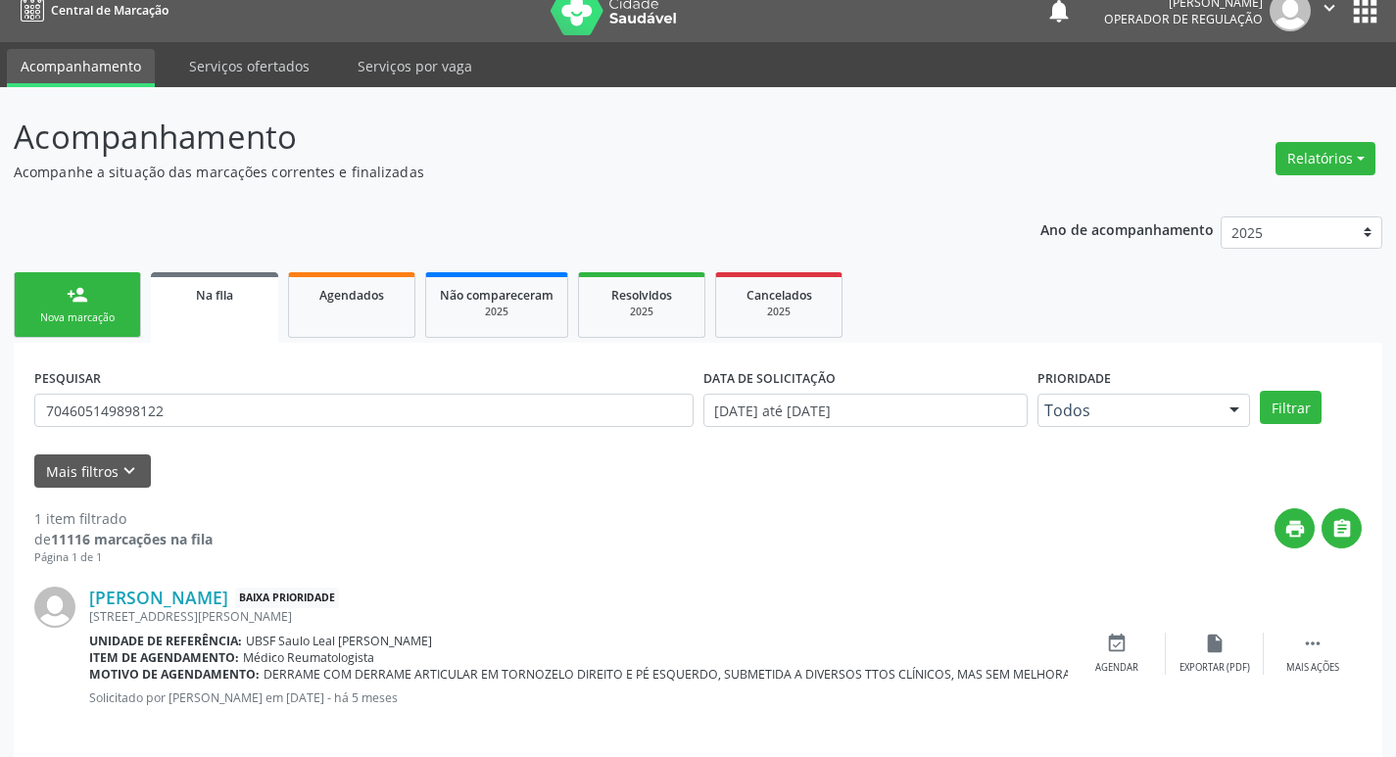
scroll to position [38, 0]
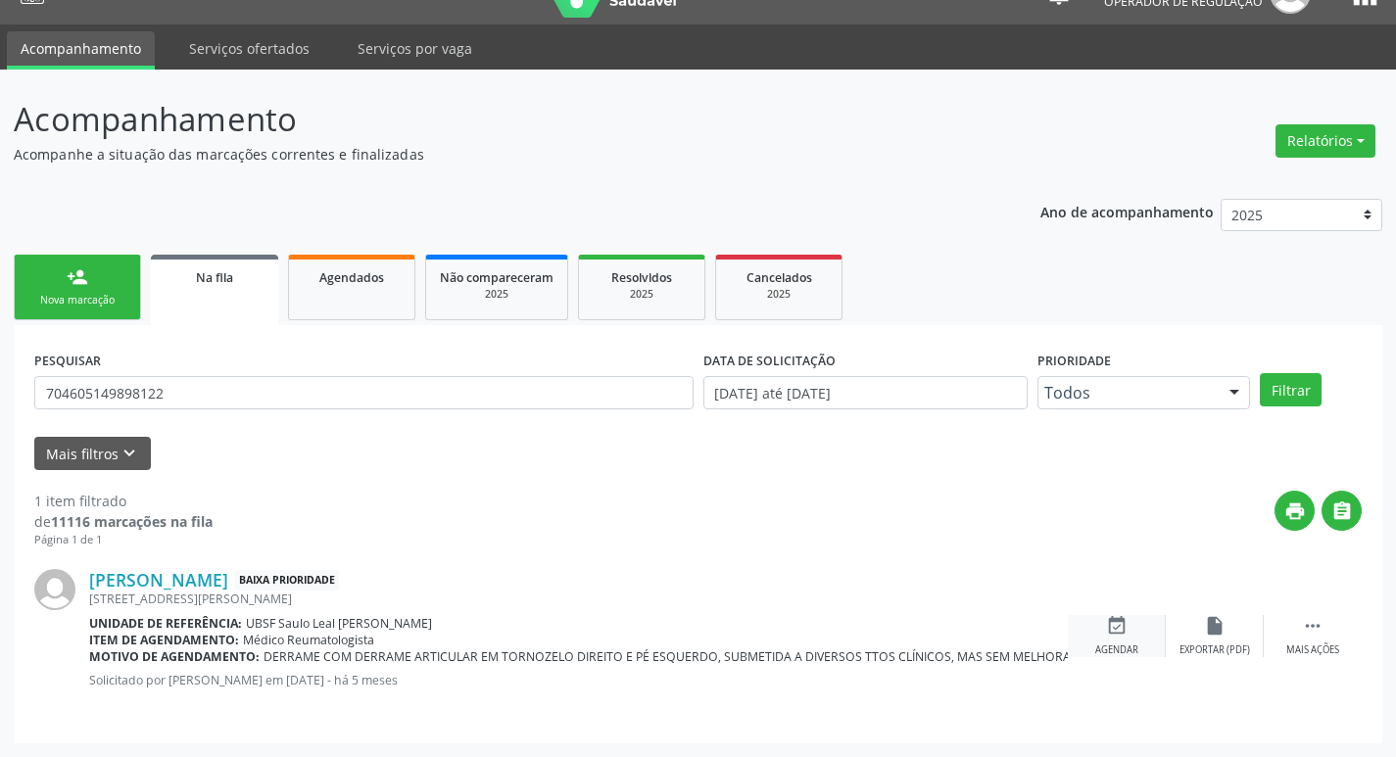
click at [1113, 627] on icon "event_available" at bounding box center [1117, 626] width 22 height 22
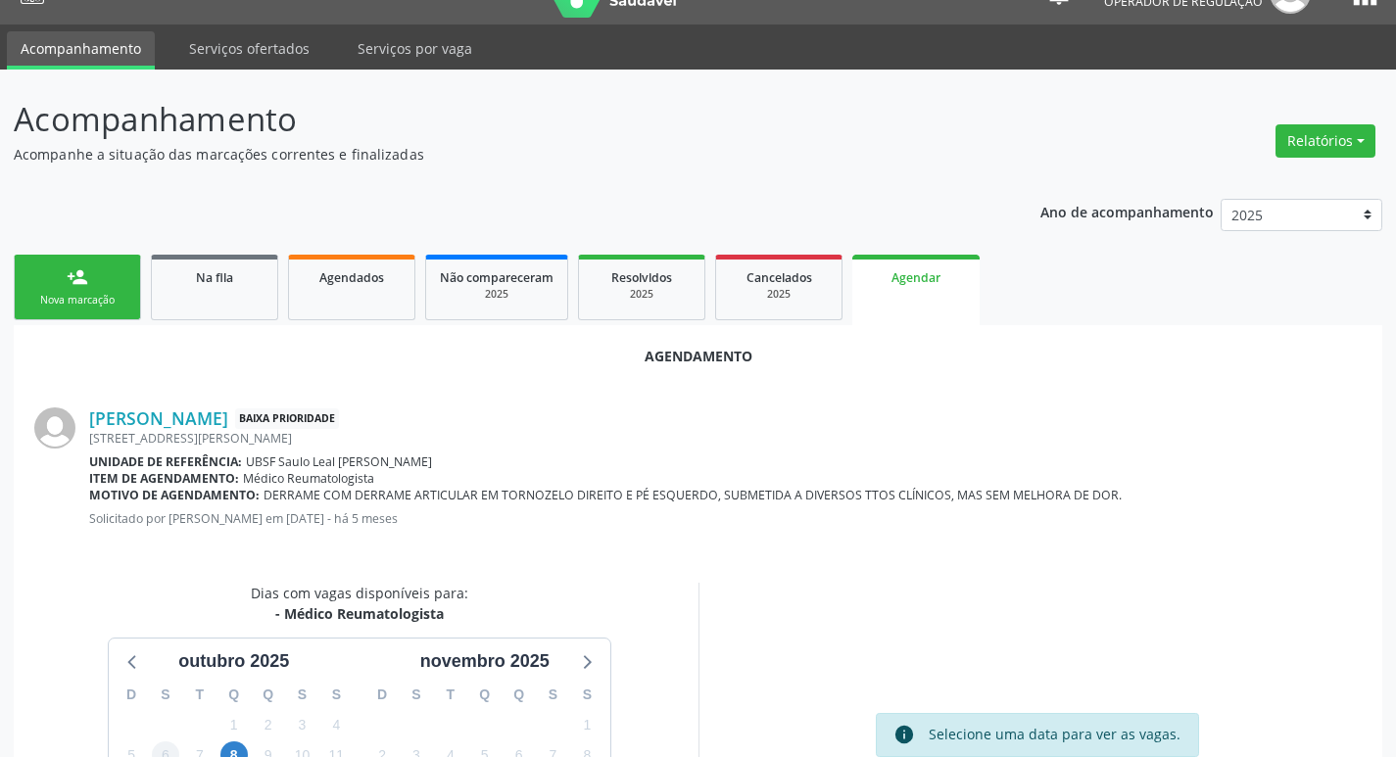
scroll to position [262, 0]
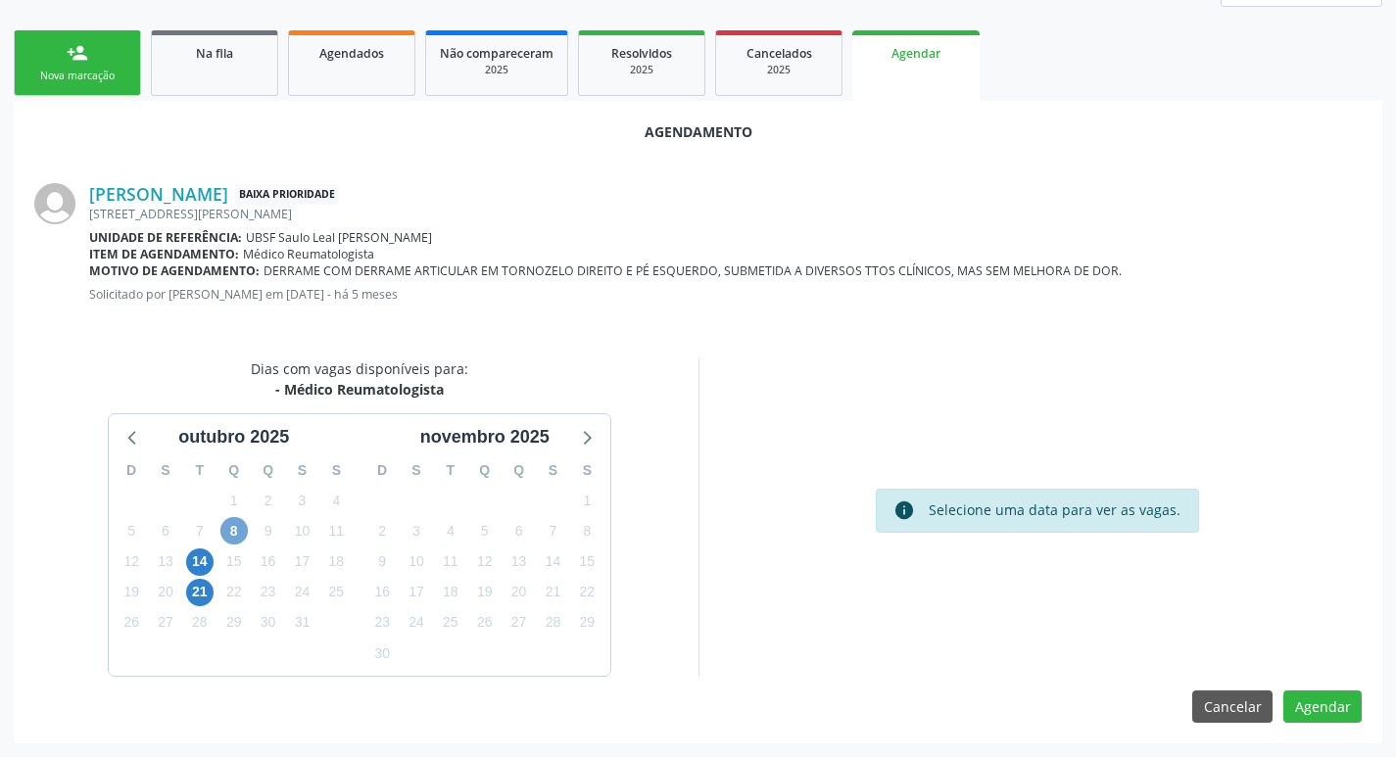
click at [243, 526] on span "8" at bounding box center [233, 530] width 27 height 27
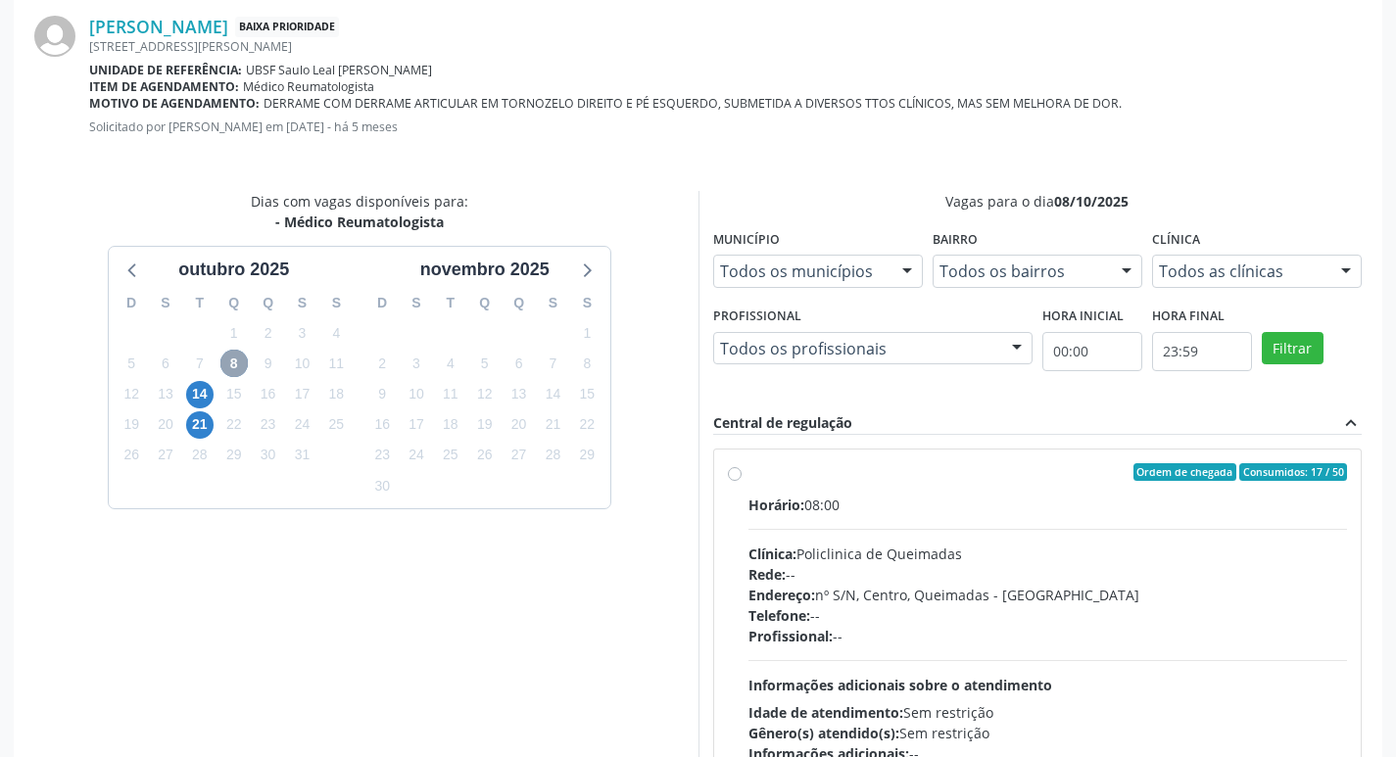
scroll to position [581, 0]
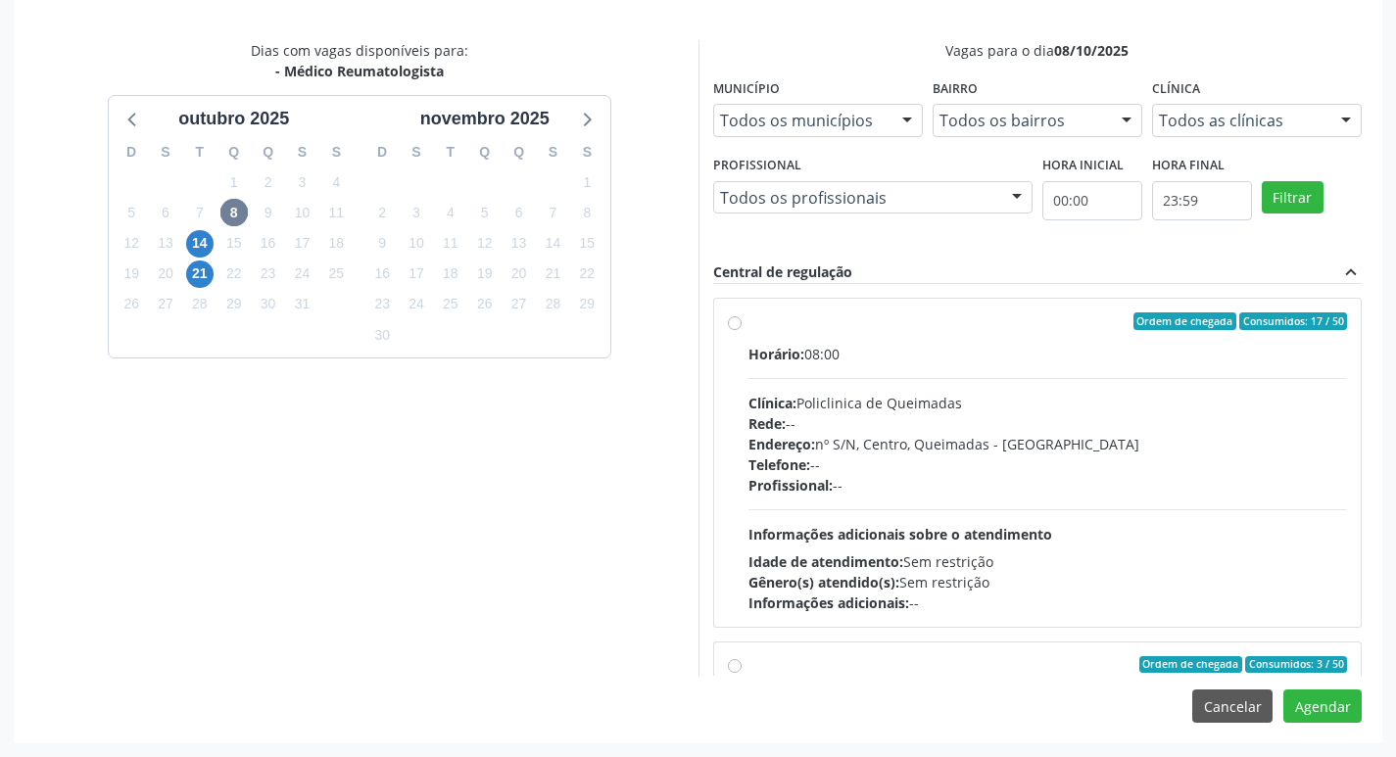
click at [1159, 349] on div "Horário: 08:00" at bounding box center [1047, 354] width 599 height 21
click at [741, 330] on input "Ordem de chegada Consumidos: 17 / 50 Horário: 08:00 Clínica: Policlinica de Que…" at bounding box center [735, 321] width 14 height 18
radio input "true"
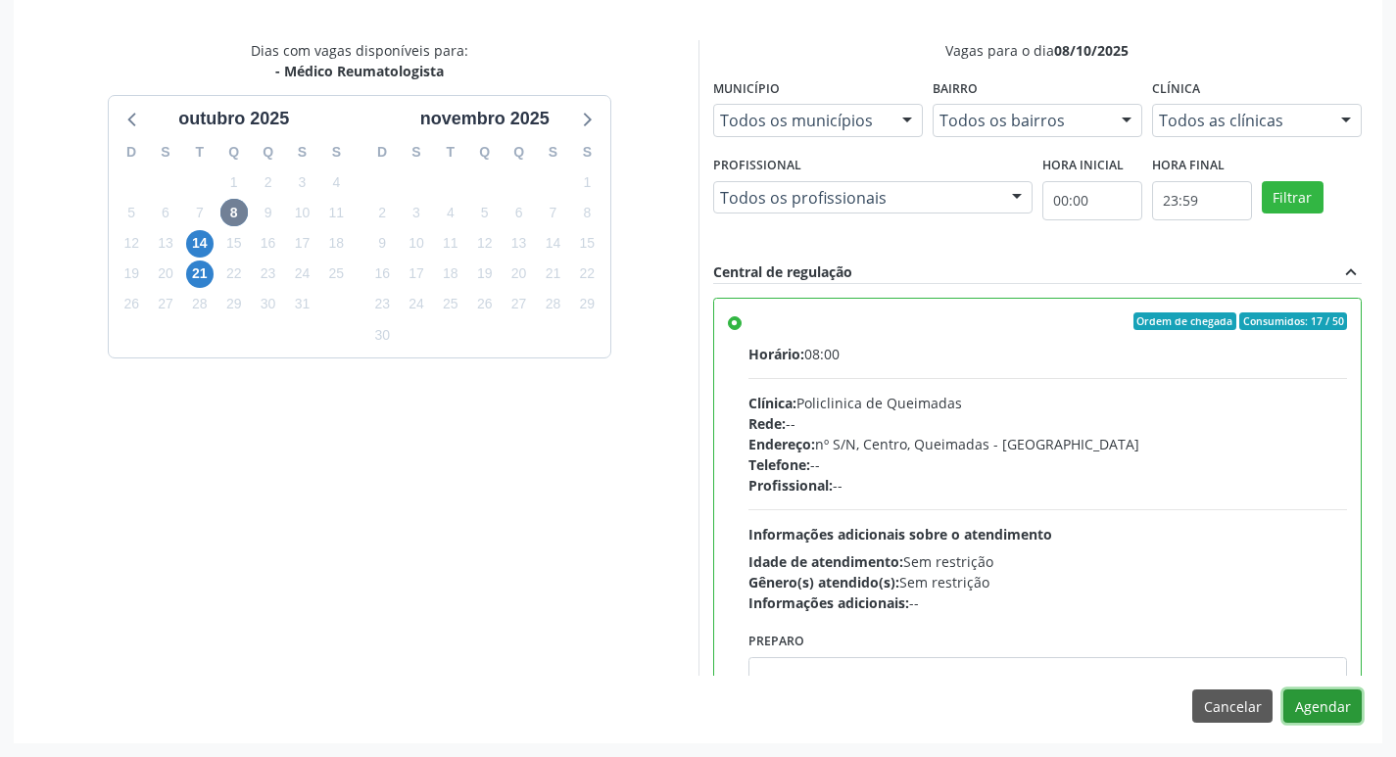
click at [1331, 702] on button "Agendar" at bounding box center [1322, 706] width 78 height 33
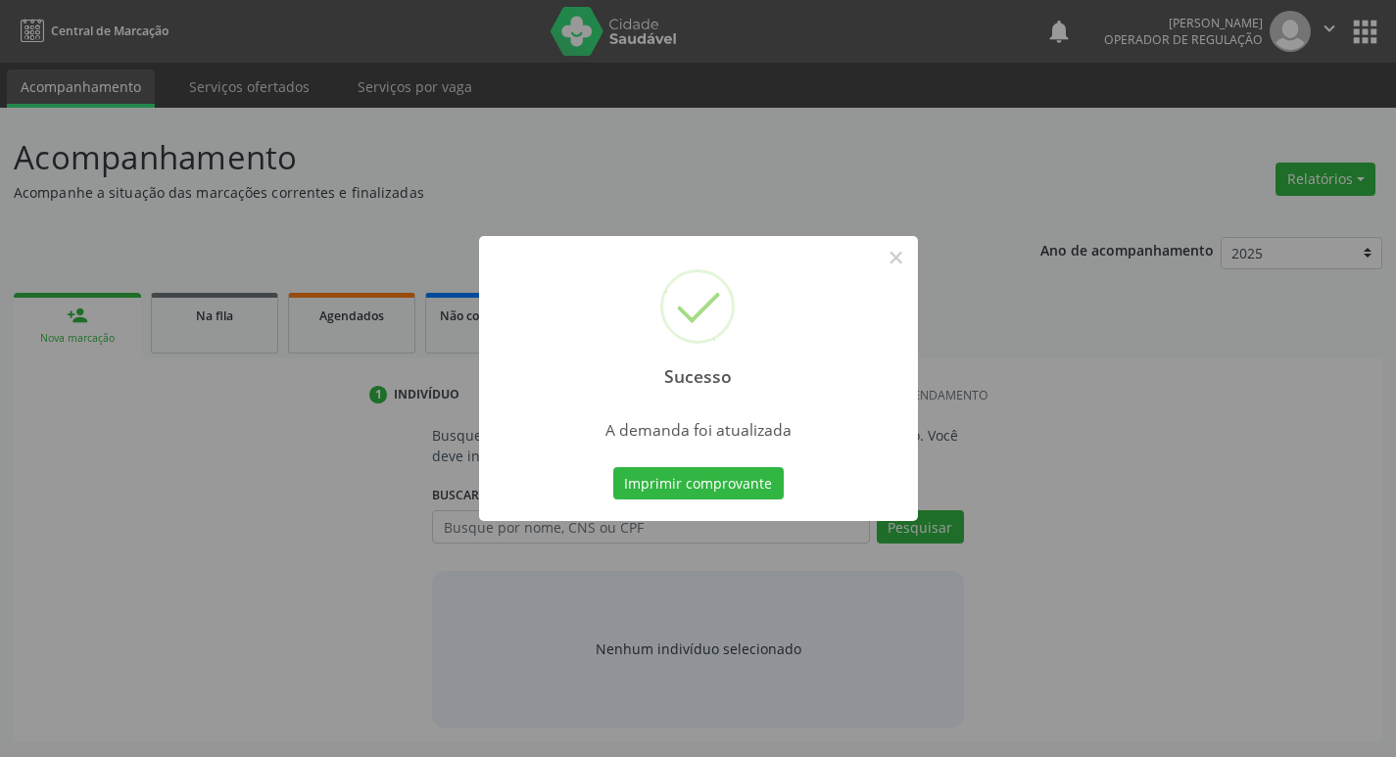
scroll to position [0, 0]
click at [738, 475] on button "Imprimir comprovante" at bounding box center [705, 483] width 170 height 33
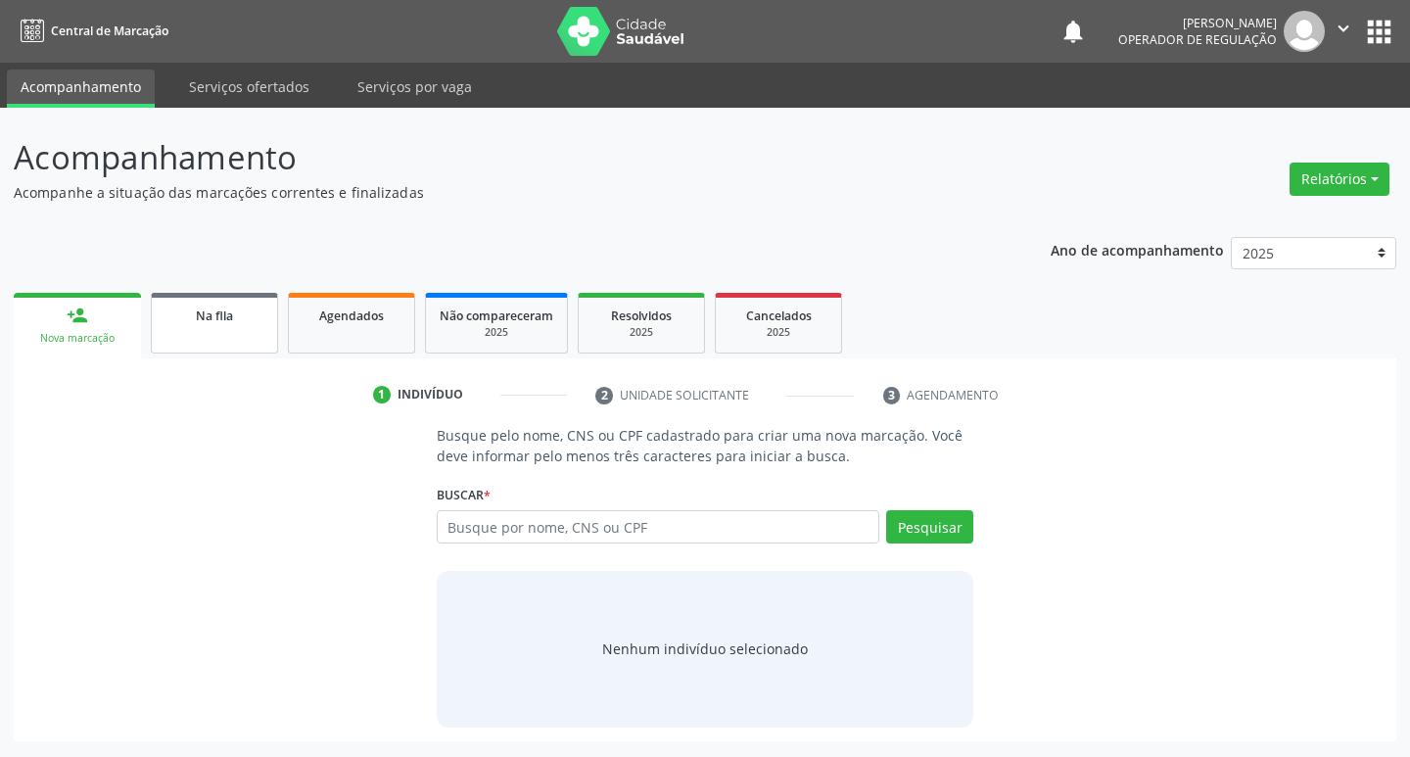
drag, startPoint x: 227, startPoint y: 331, endPoint x: 230, endPoint y: 321, distance: 10.2
click at [227, 330] on link "Na fila" at bounding box center [214, 323] width 127 height 61
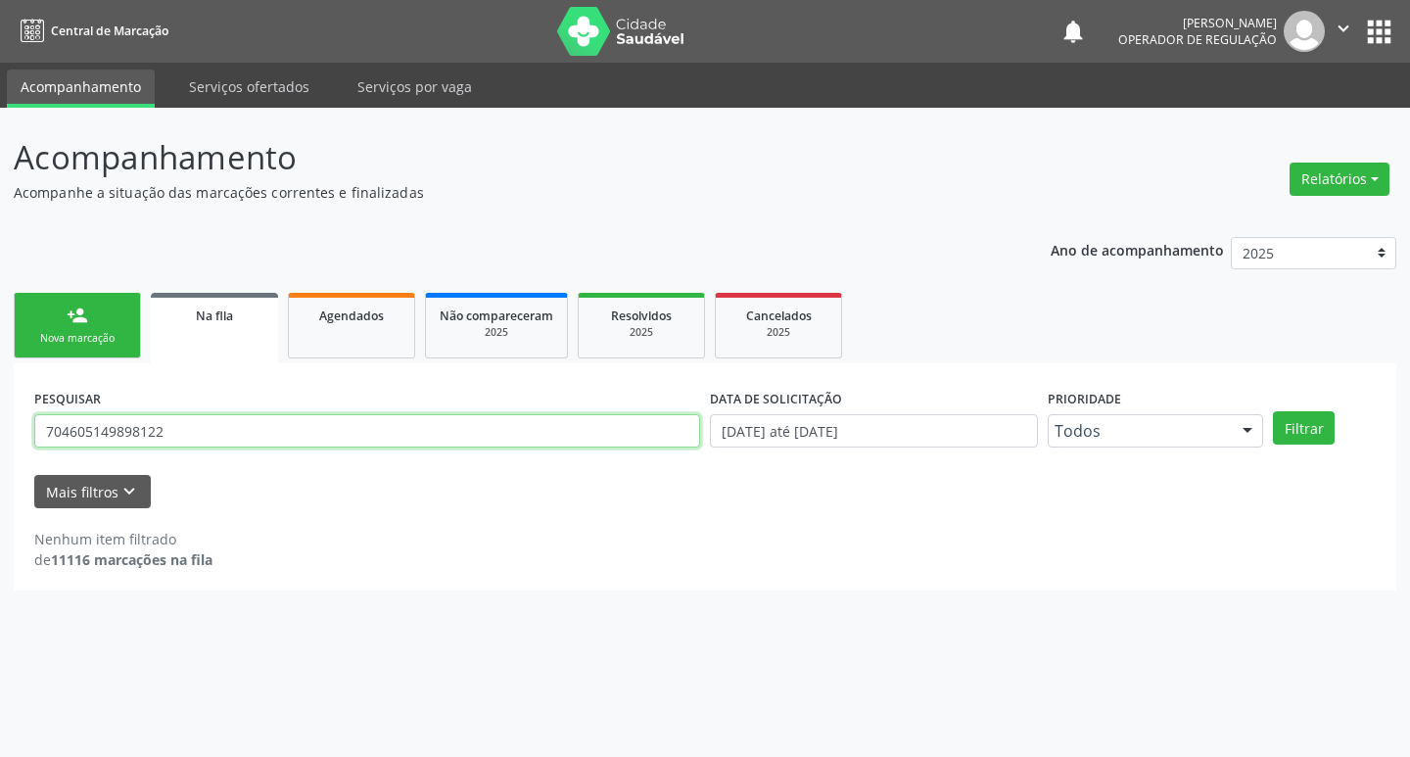
click at [237, 441] on input "704605149898122" at bounding box center [367, 430] width 666 height 33
type input "708608081936488"
click at [1273, 411] on button "Filtrar" at bounding box center [1304, 427] width 62 height 33
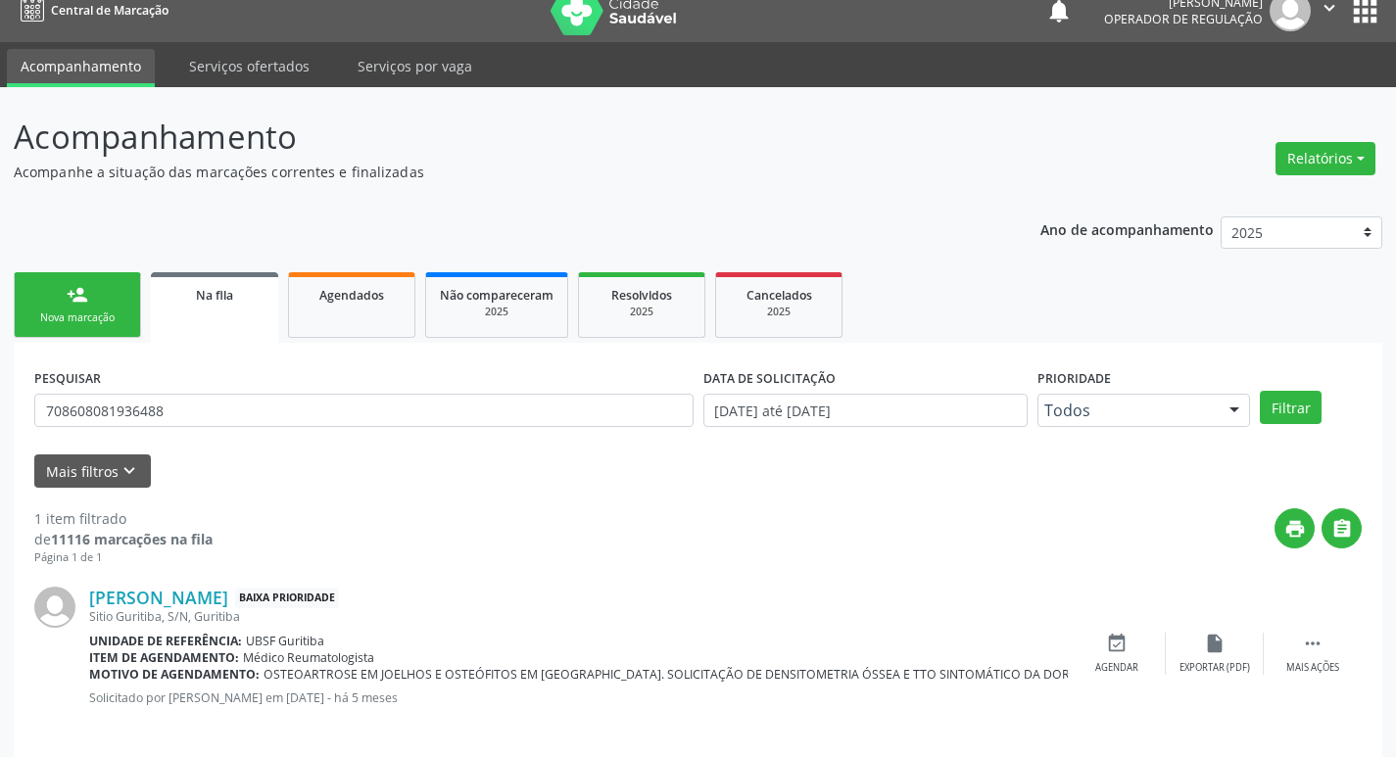
scroll to position [38, 0]
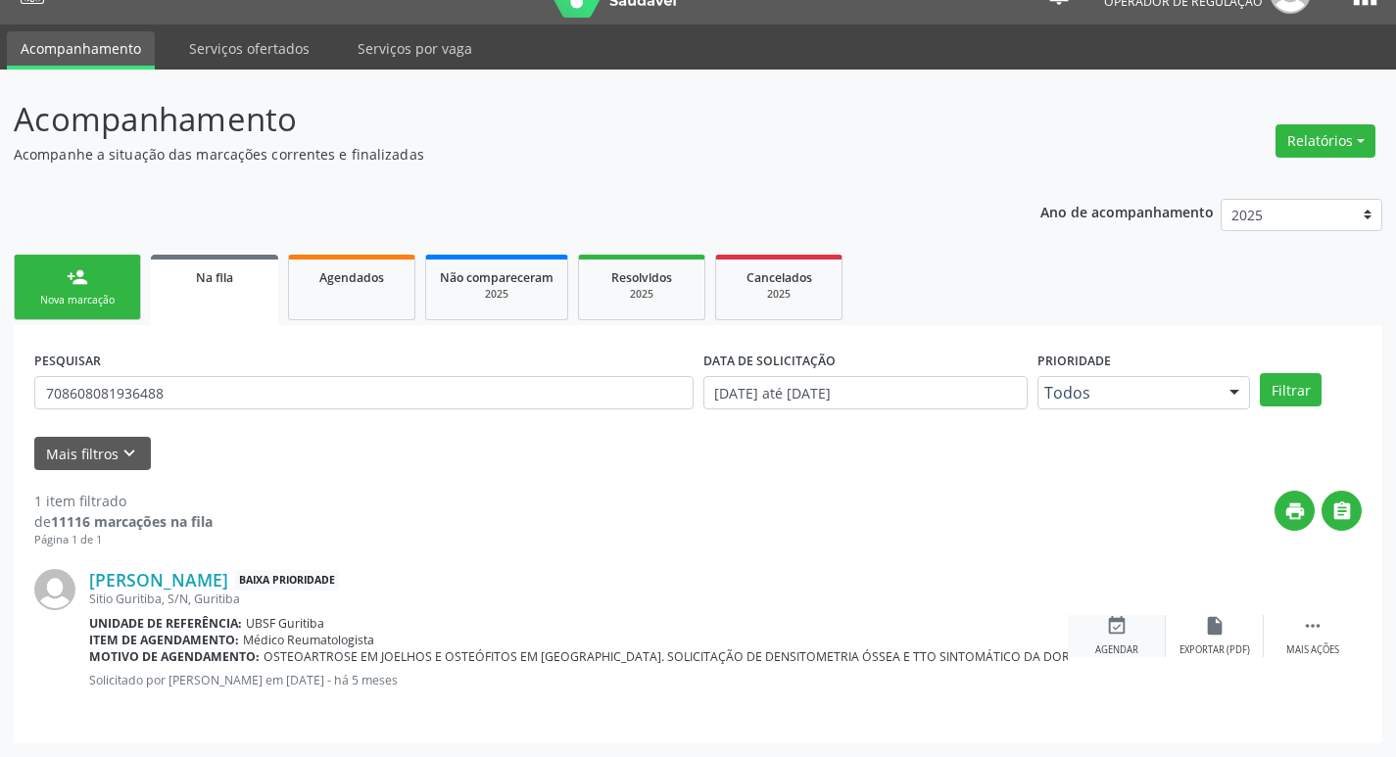
click at [1125, 626] on icon "event_available" at bounding box center [1117, 626] width 22 height 22
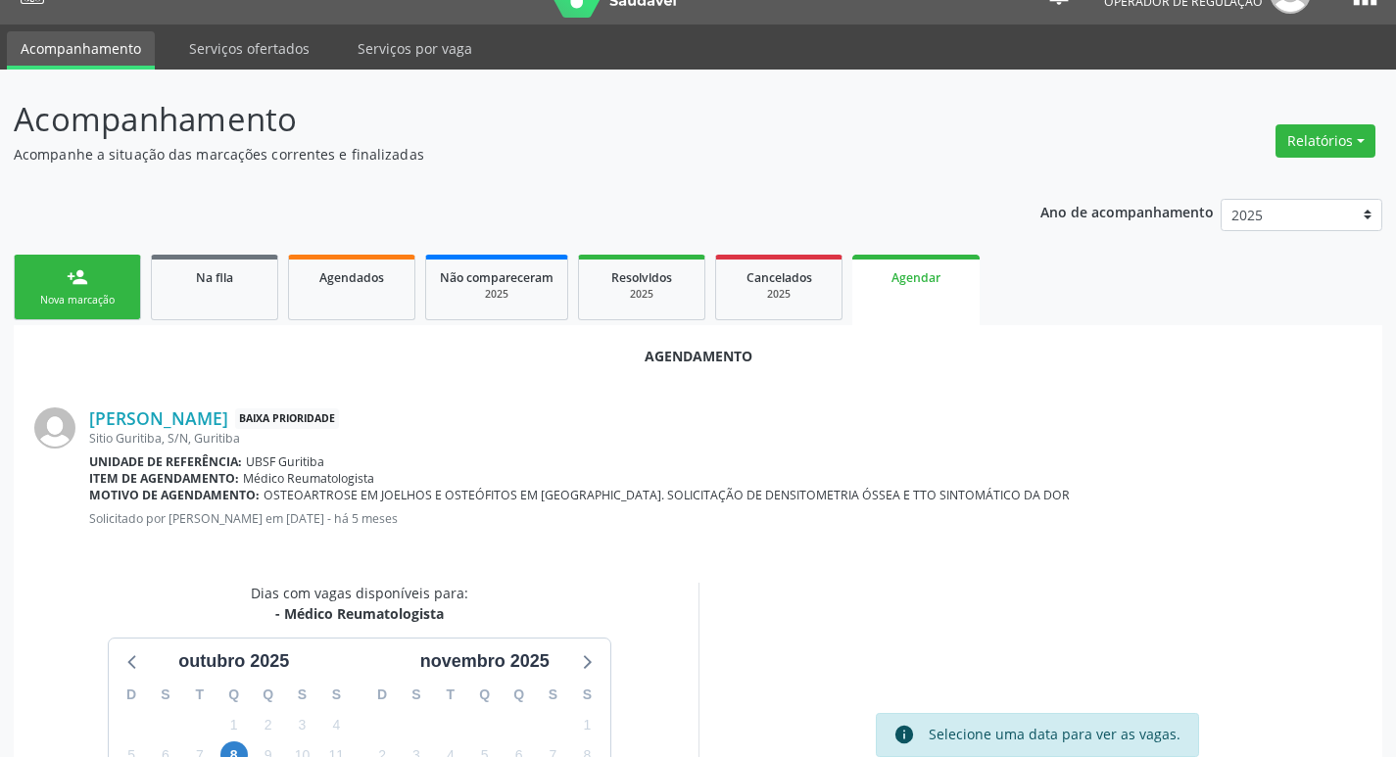
scroll to position [262, 0]
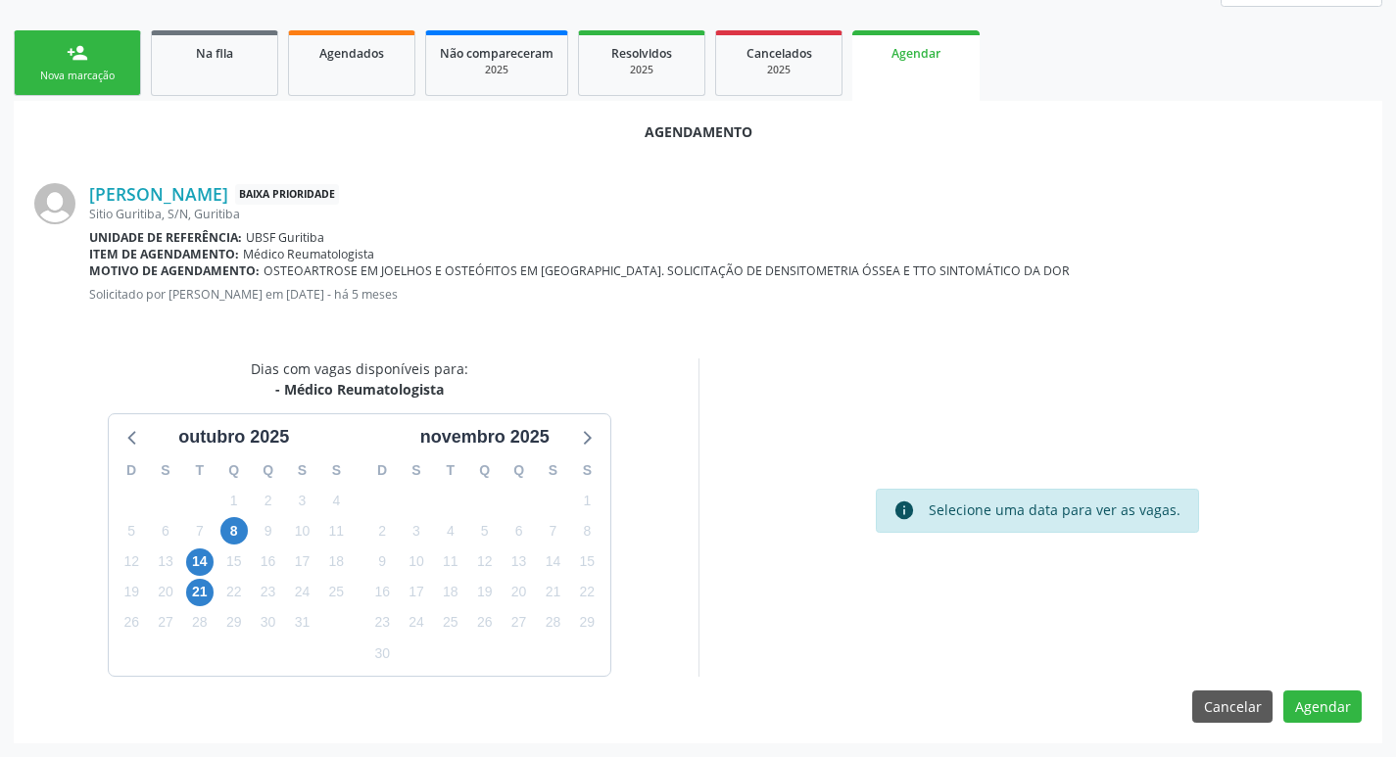
click at [214, 499] on div "30" at bounding box center [199, 501] width 34 height 30
click at [227, 512] on span "1" at bounding box center [233, 500] width 27 height 27
click at [245, 537] on span "8" at bounding box center [233, 530] width 27 height 27
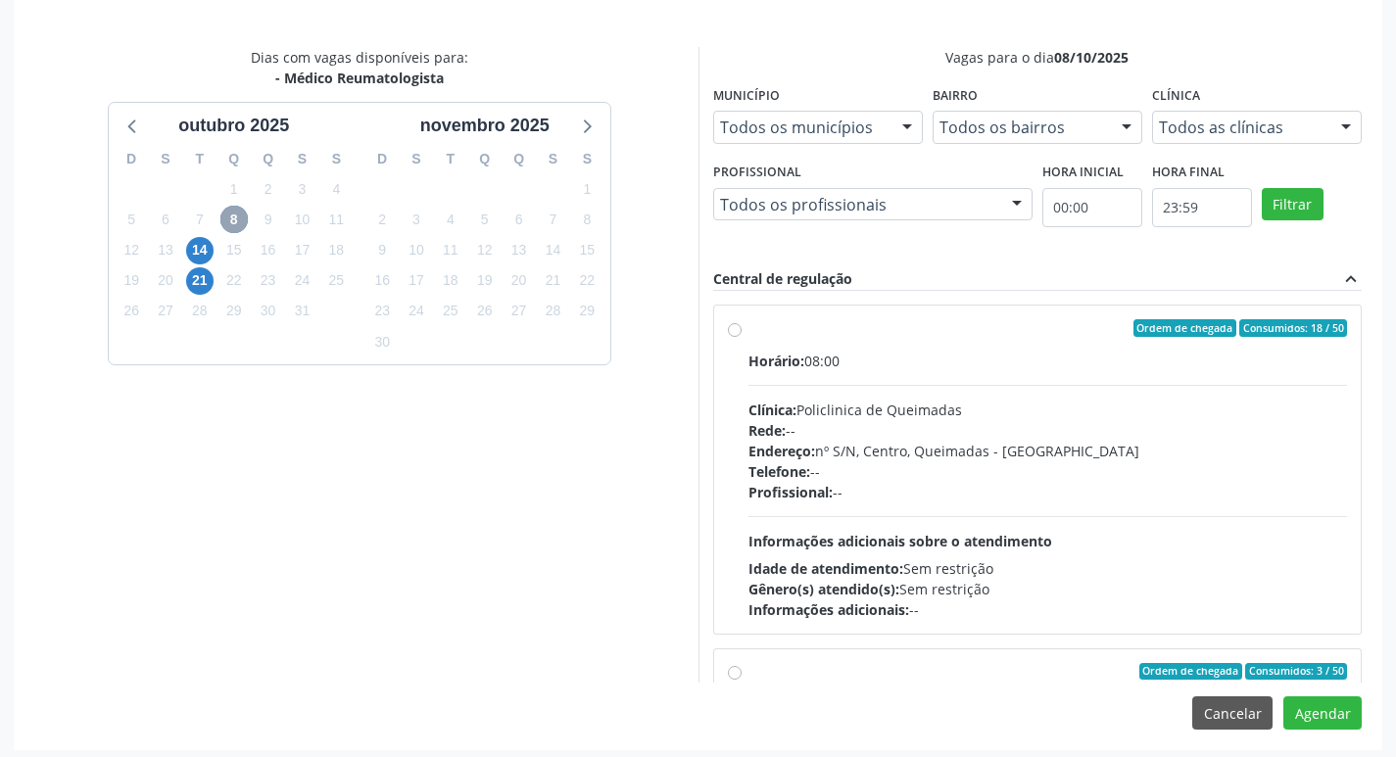
scroll to position [581, 0]
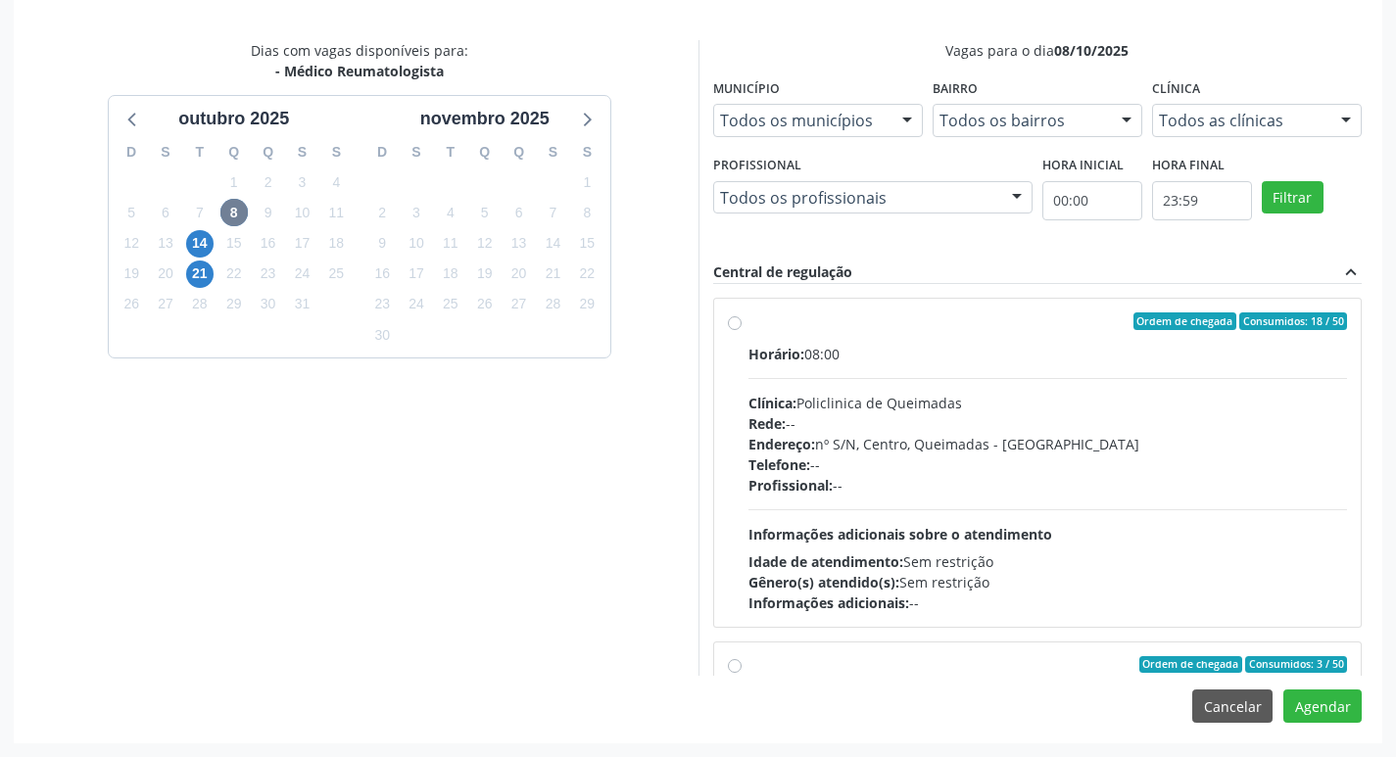
drag, startPoint x: 1034, startPoint y: 383, endPoint x: 1137, endPoint y: 532, distance: 180.9
click at [1037, 383] on div "Horário: 08:00 Clínica: Policlinica de Queimadas Rede: -- Endereço: nº S/N, Cen…" at bounding box center [1047, 478] width 599 height 269
click at [741, 330] on input "Ordem de chegada Consumidos: 18 / 50 Horário: 08:00 Clínica: Policlinica de Que…" at bounding box center [735, 321] width 14 height 18
radio input "true"
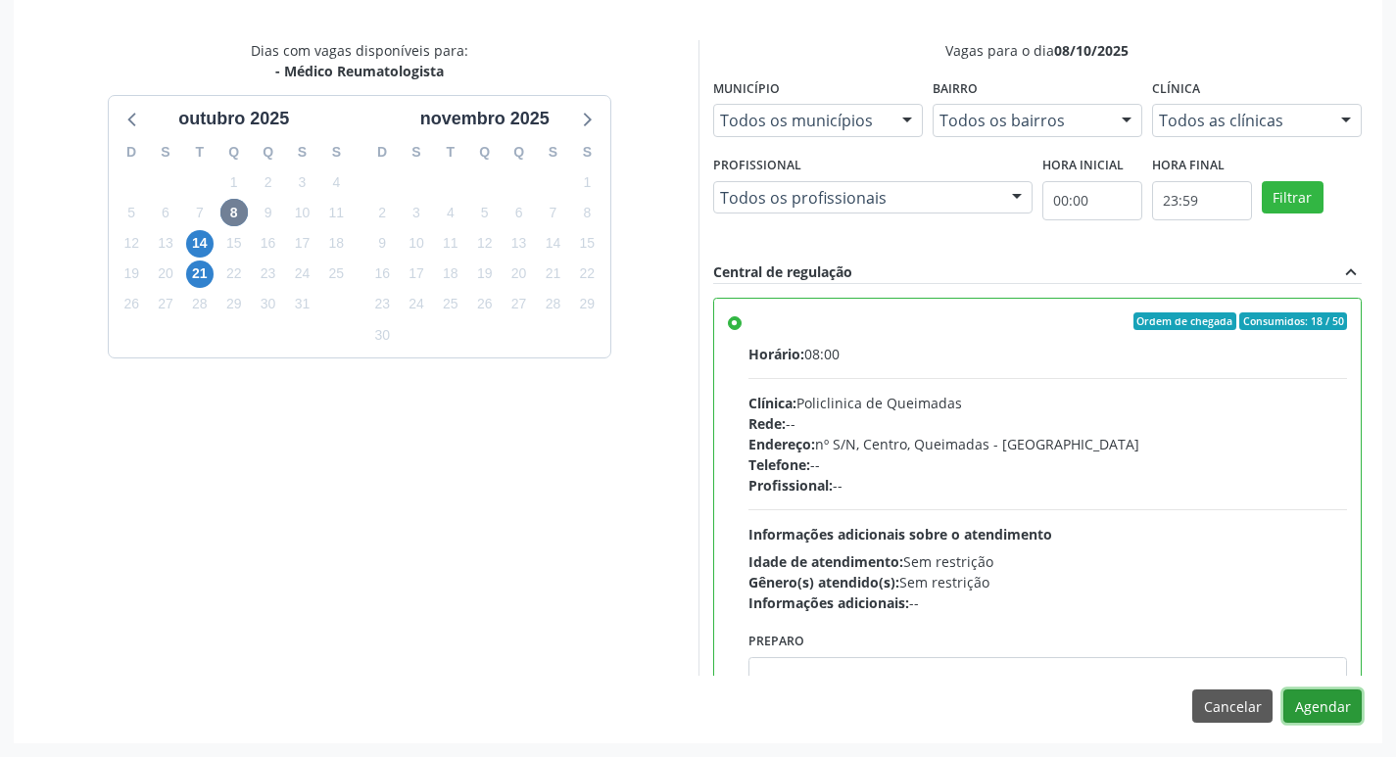
click at [1314, 711] on button "Agendar" at bounding box center [1322, 706] width 78 height 33
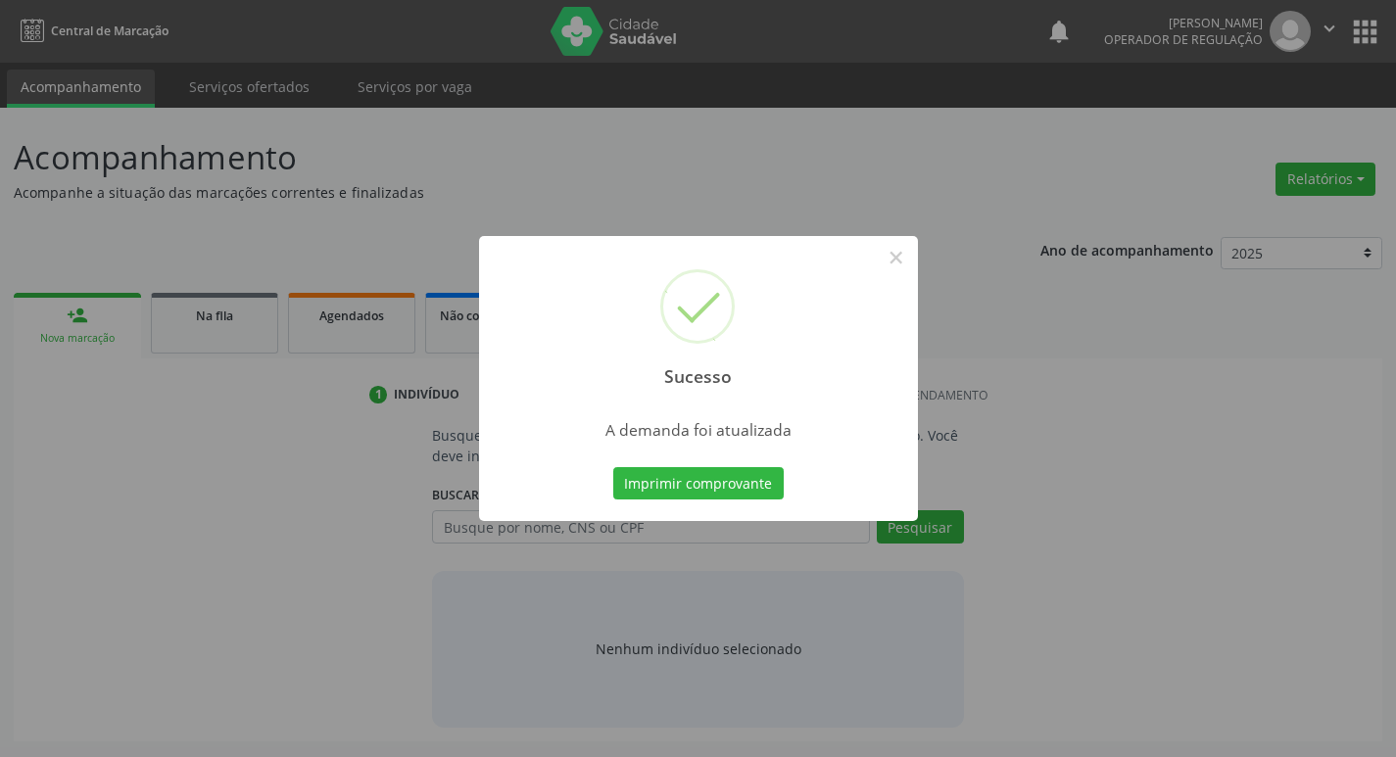
scroll to position [0, 0]
click at [723, 482] on button "Imprimir comprovante" at bounding box center [705, 483] width 170 height 33
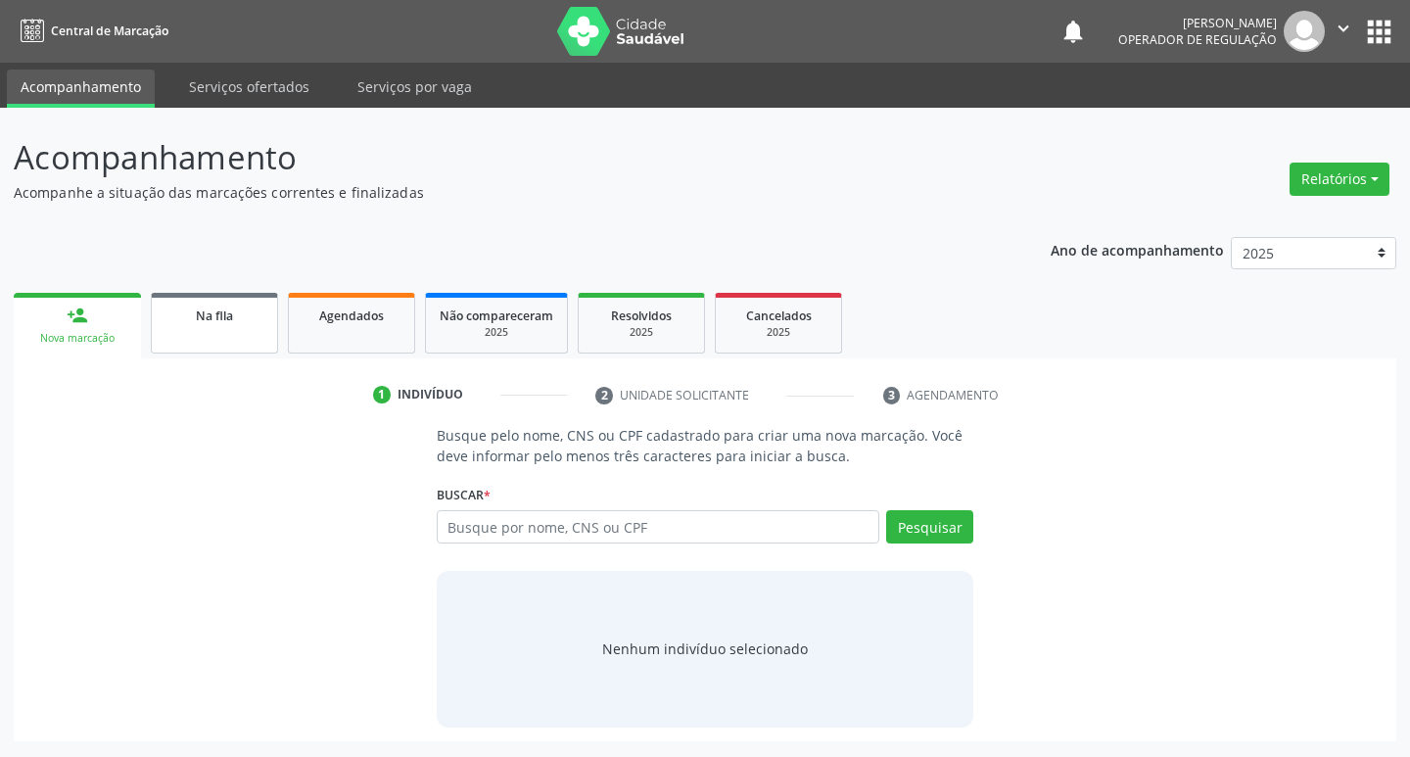
click at [238, 317] on div "Na fila" at bounding box center [215, 315] width 98 height 21
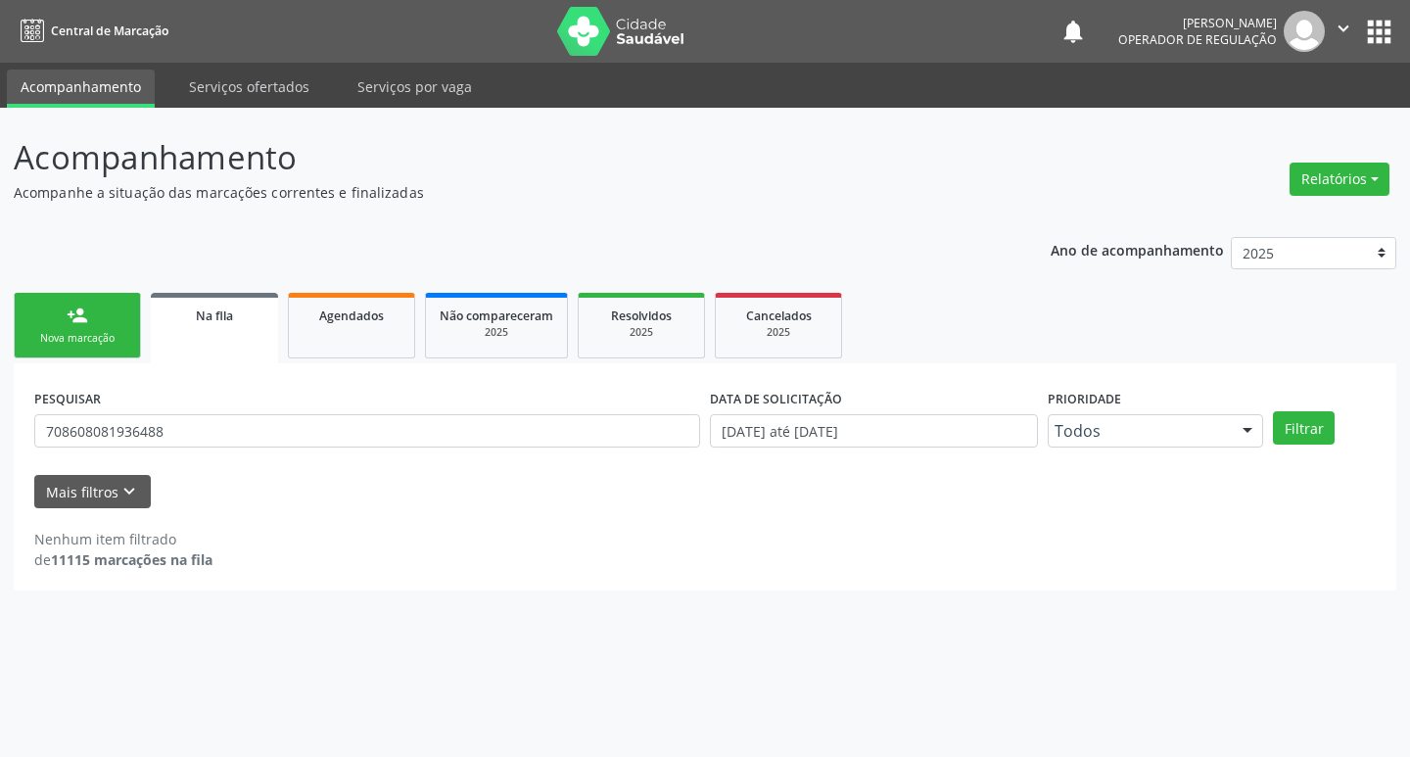
click at [126, 320] on link "person_add Nova marcação" at bounding box center [77, 326] width 127 height 66
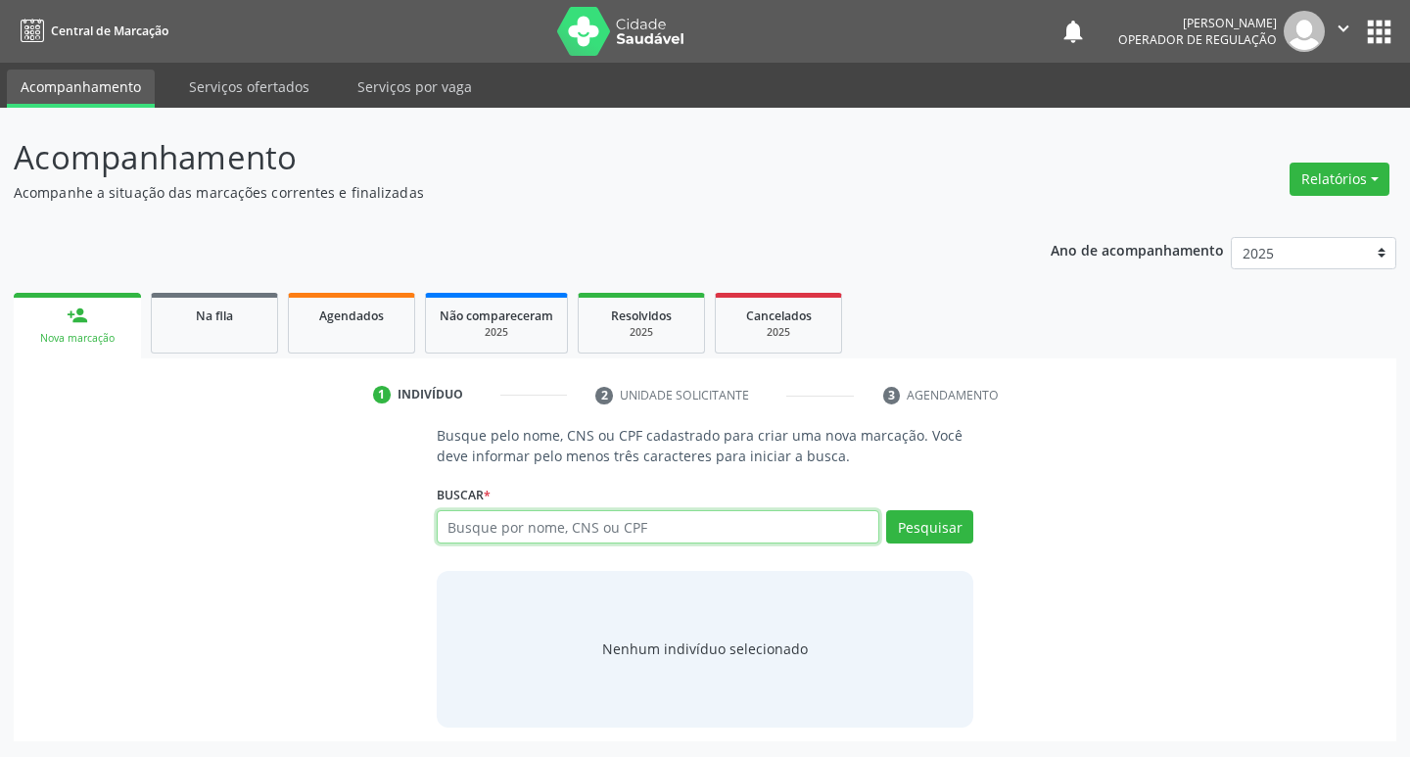
click at [510, 528] on input "text" at bounding box center [659, 526] width 444 height 33
type input "708005819916824"
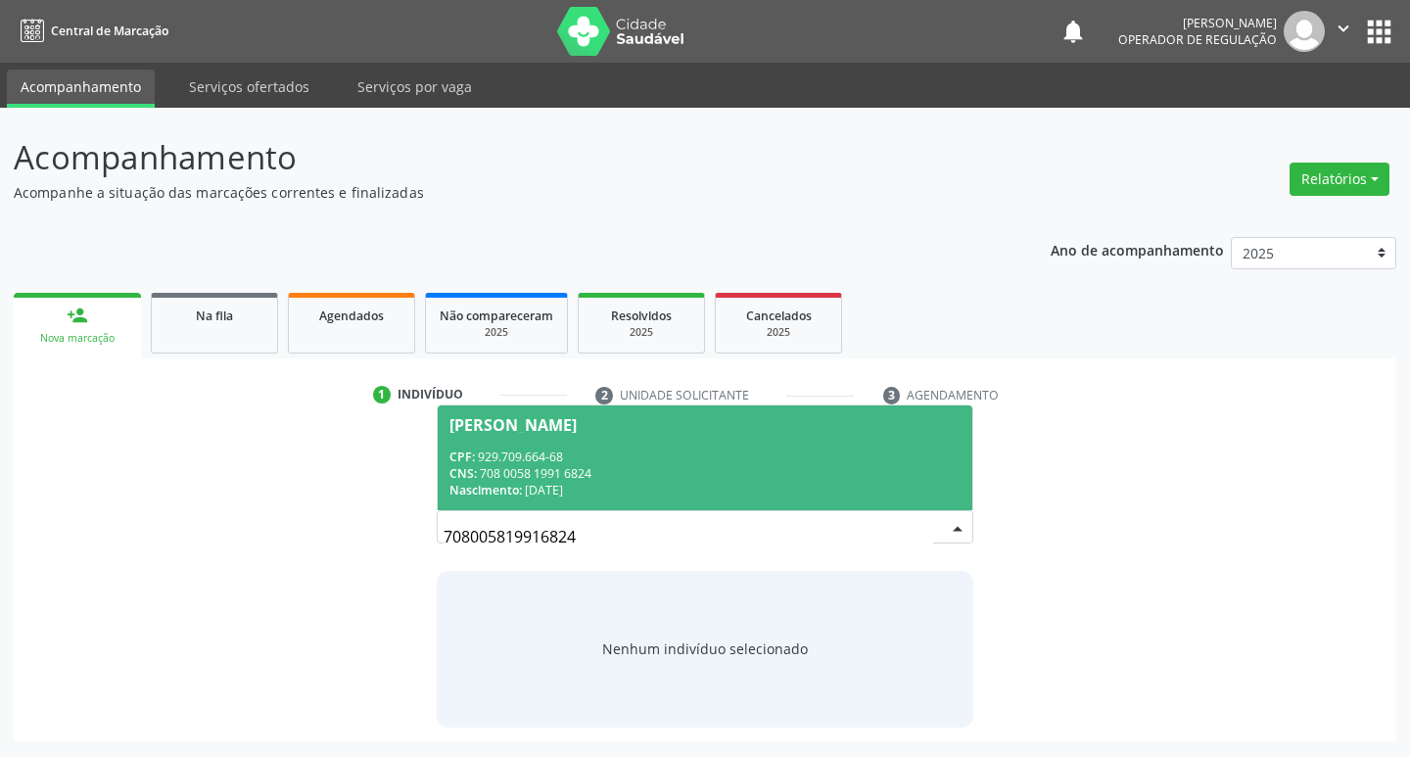
click at [441, 419] on span "Sebastiana Jardilino da Silva CPF: 929.709.664-68 CNS: 708 0058 1991 6824 Nasci…" at bounding box center [706, 457] width 536 height 105
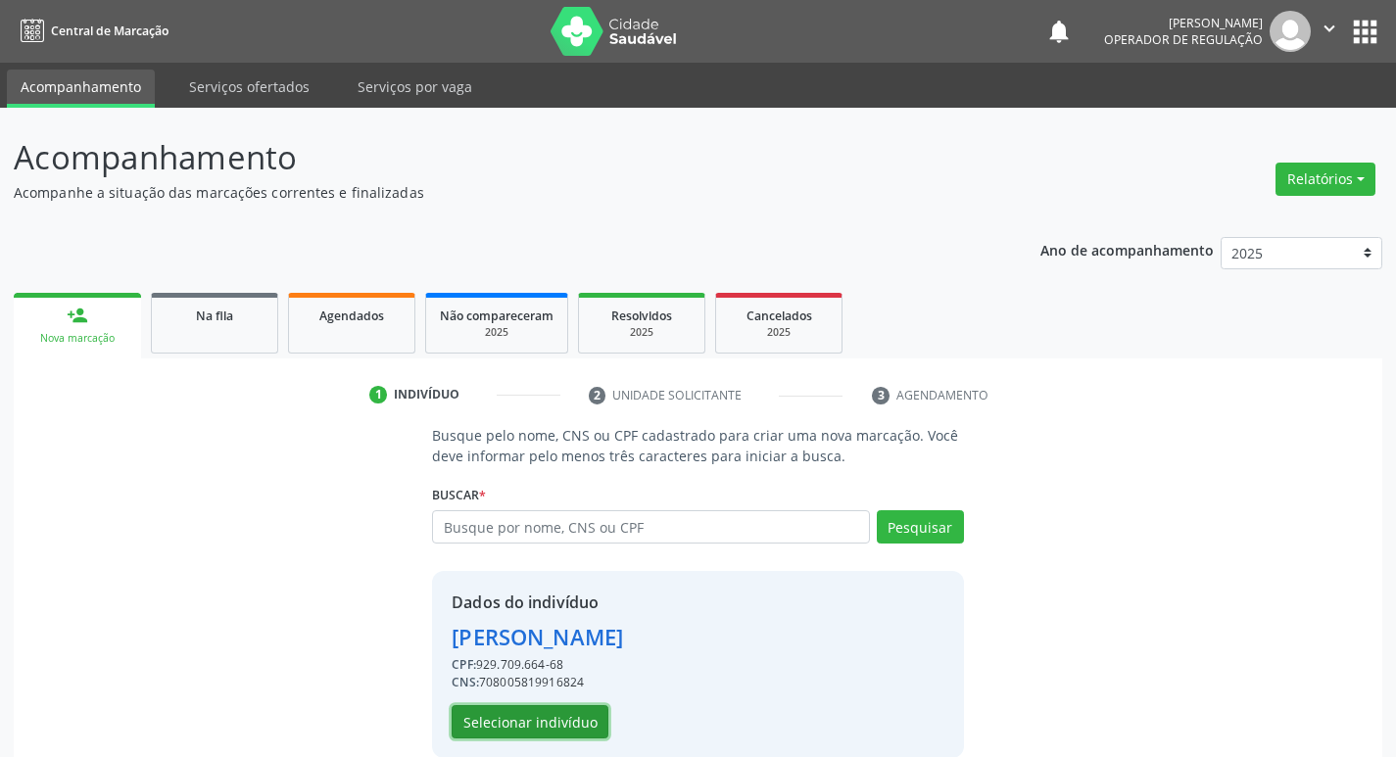
click at [540, 711] on button "Selecionar indivíduo" at bounding box center [530, 721] width 157 height 33
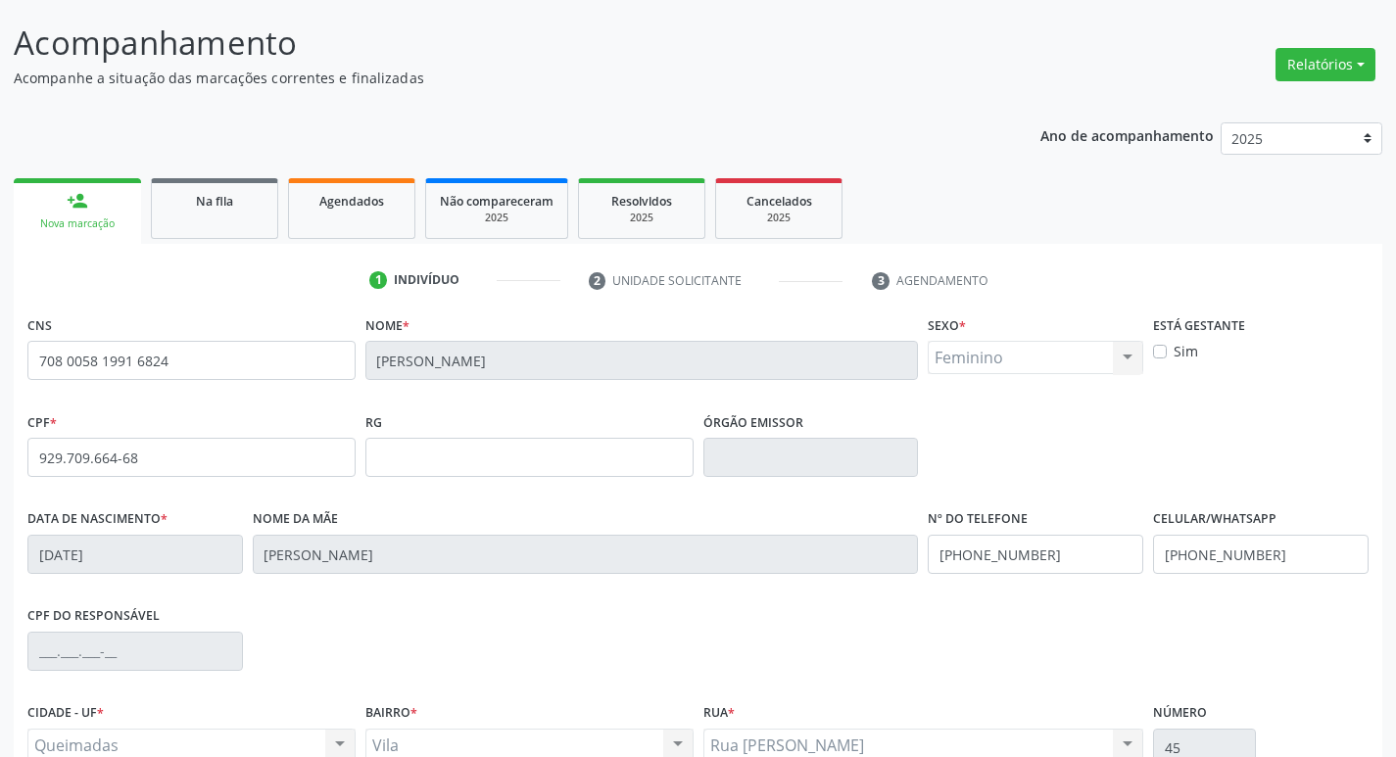
scroll to position [305, 0]
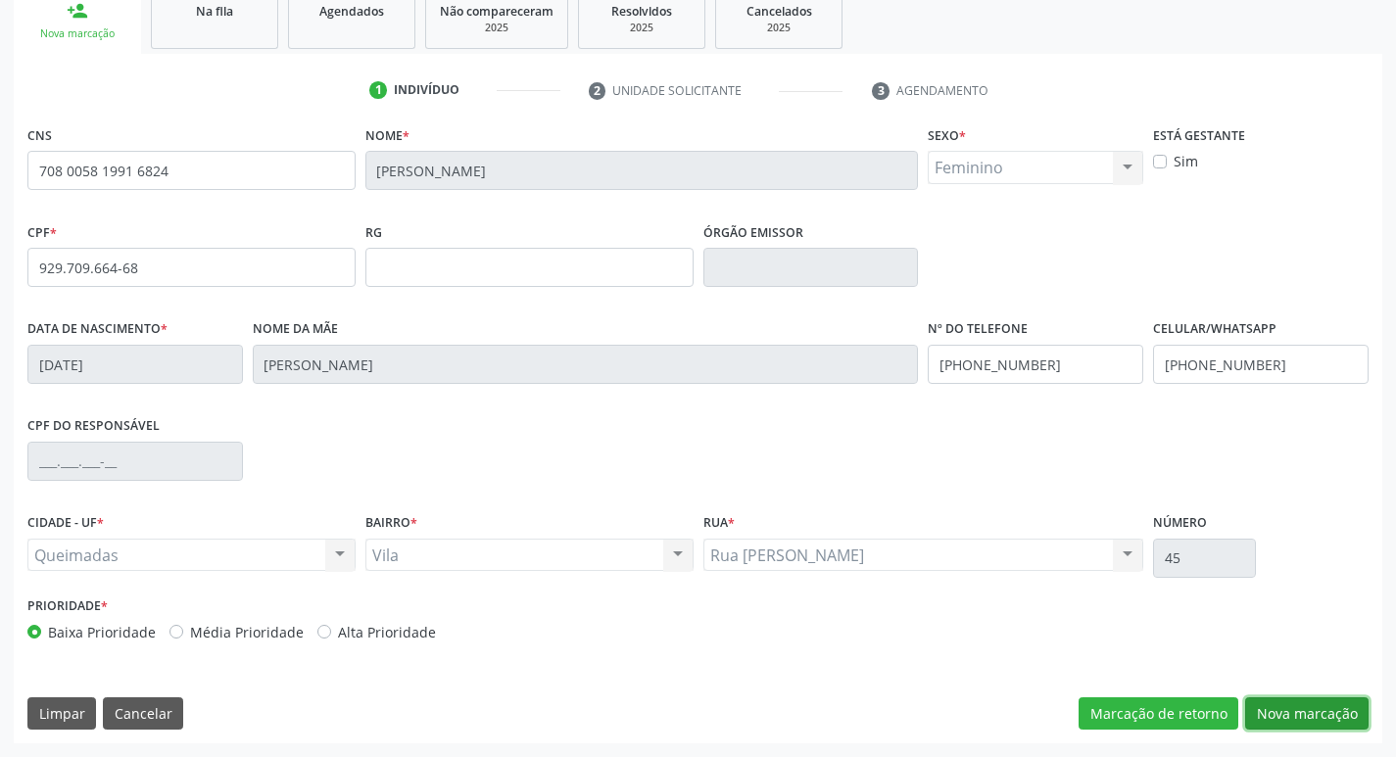
click at [1273, 698] on button "Nova marcação" at bounding box center [1306, 713] width 123 height 33
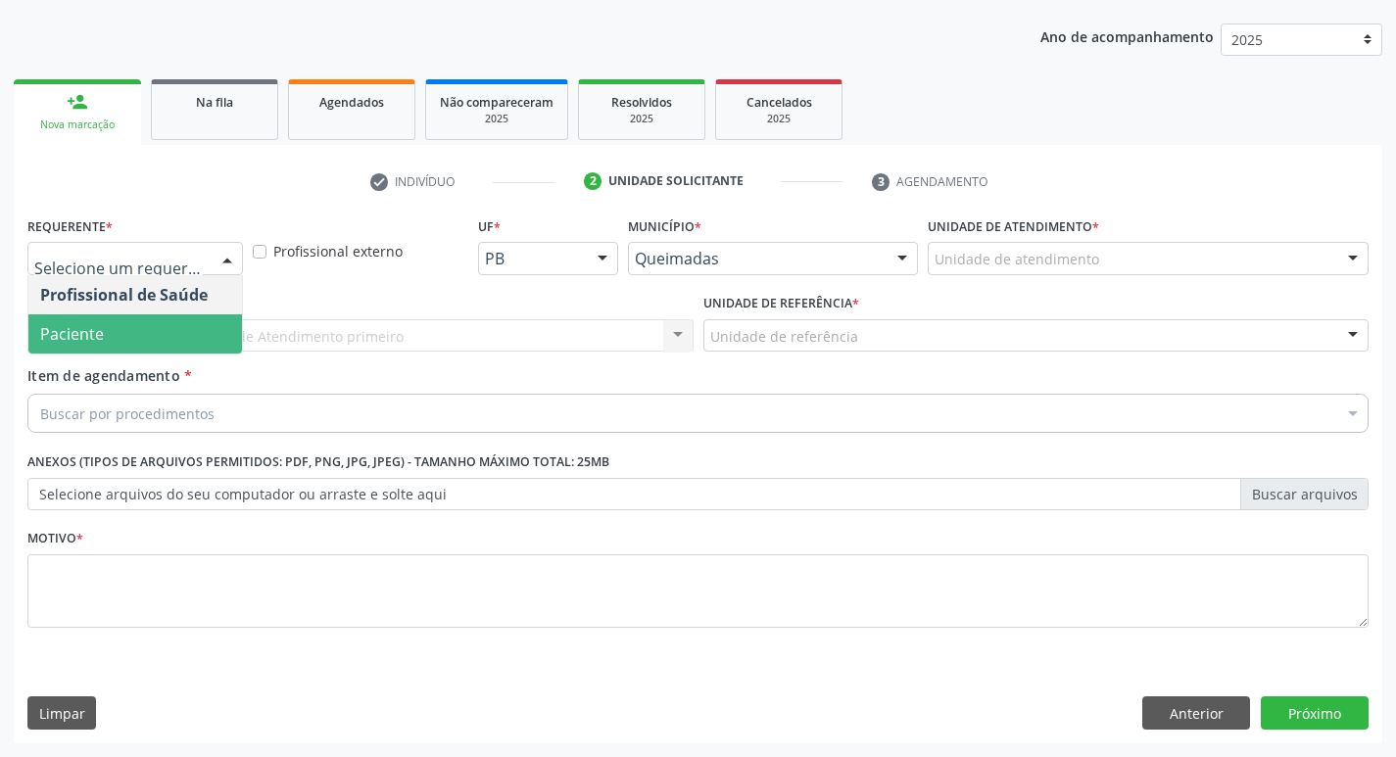
click at [139, 336] on span "Paciente" at bounding box center [135, 333] width 214 height 39
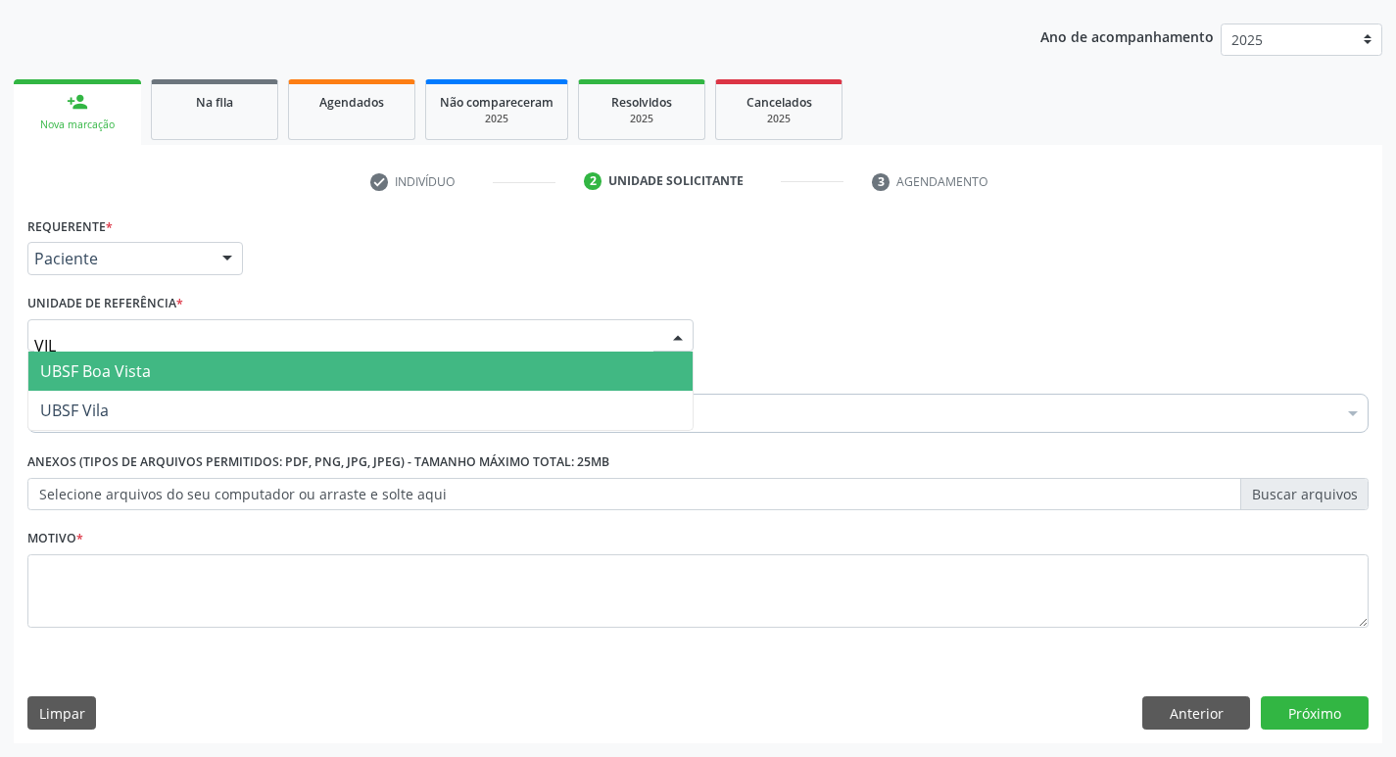
type input "VILA"
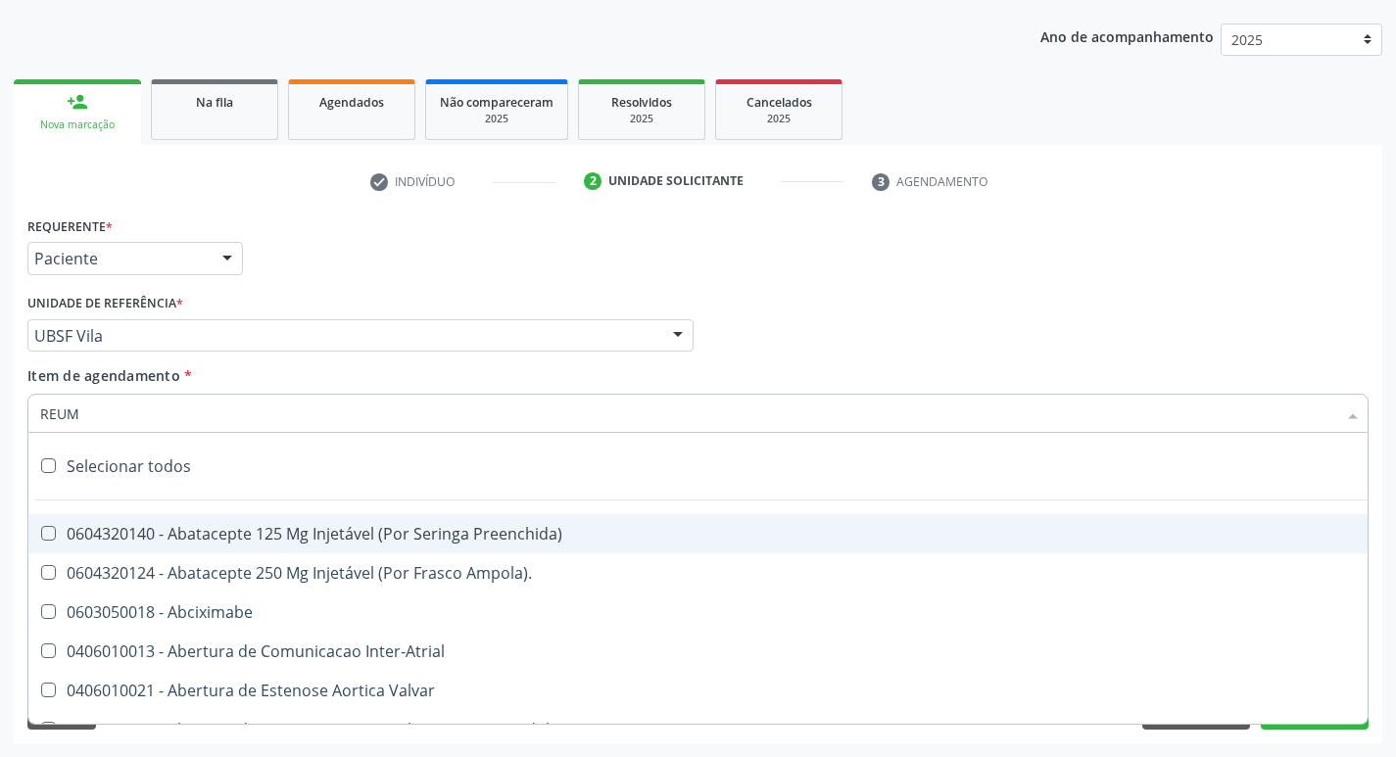
type input "REUMA"
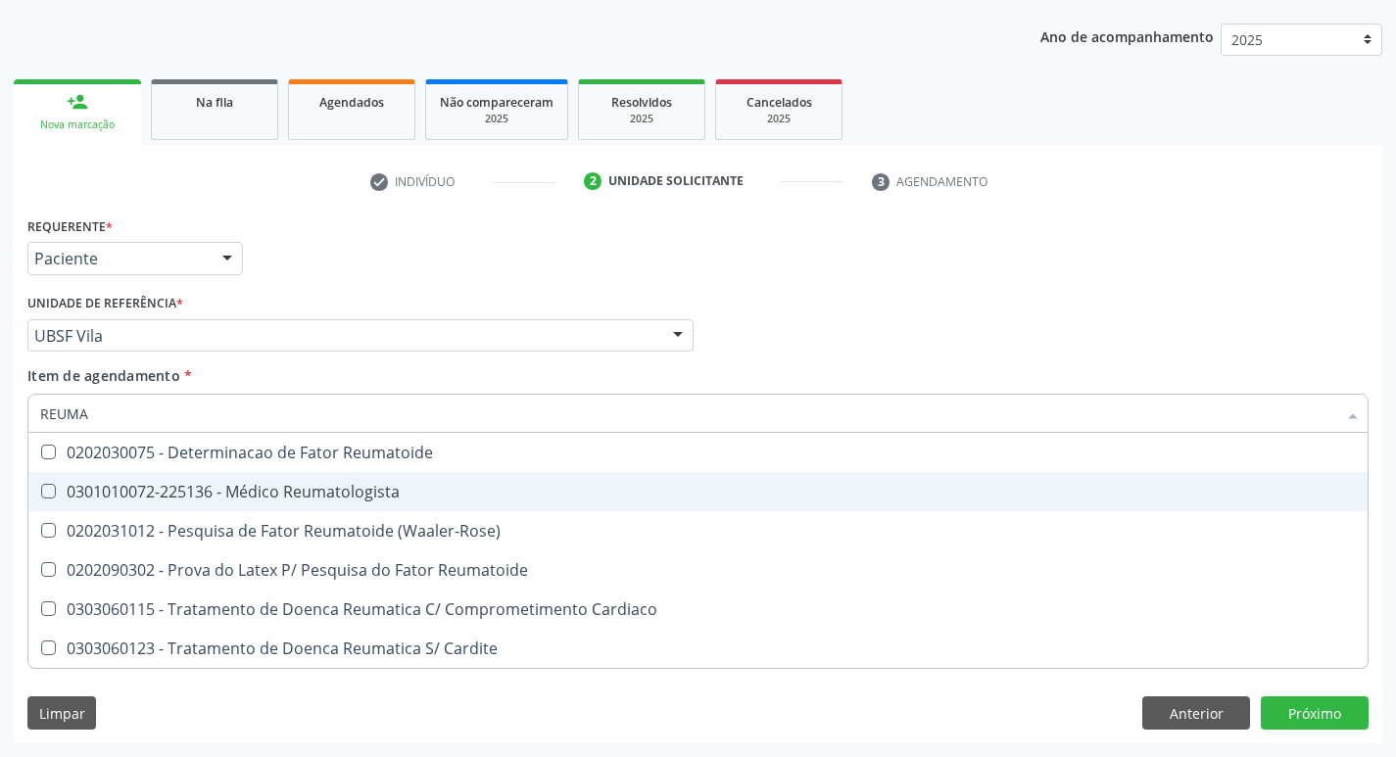
click at [136, 475] on span "0301010072-225136 - Médico Reumatologista" at bounding box center [697, 491] width 1339 height 39
checkbox Reumatologista "true"
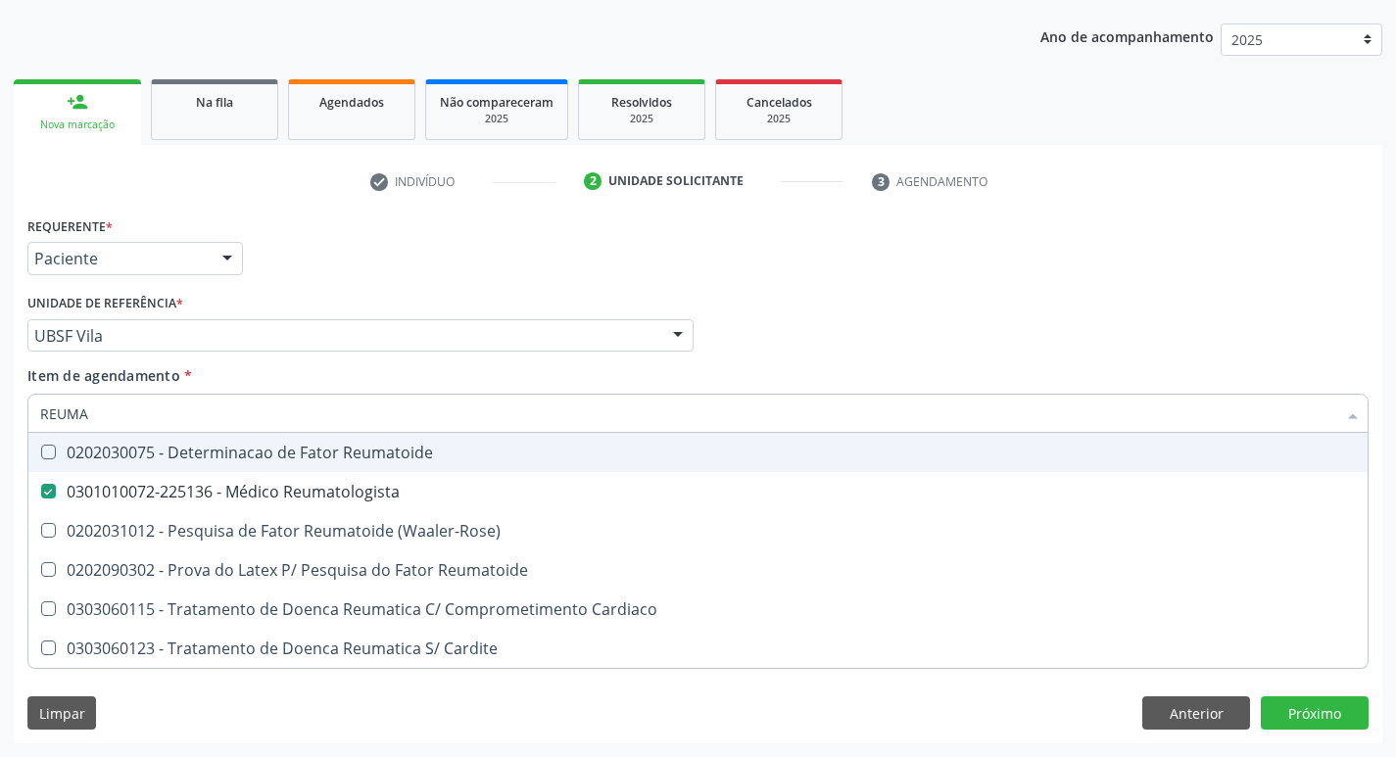
click at [434, 220] on div "Requerente * Paciente Profissional de Saúde Paciente Nenhum resultado encontrad…" at bounding box center [698, 250] width 1351 height 76
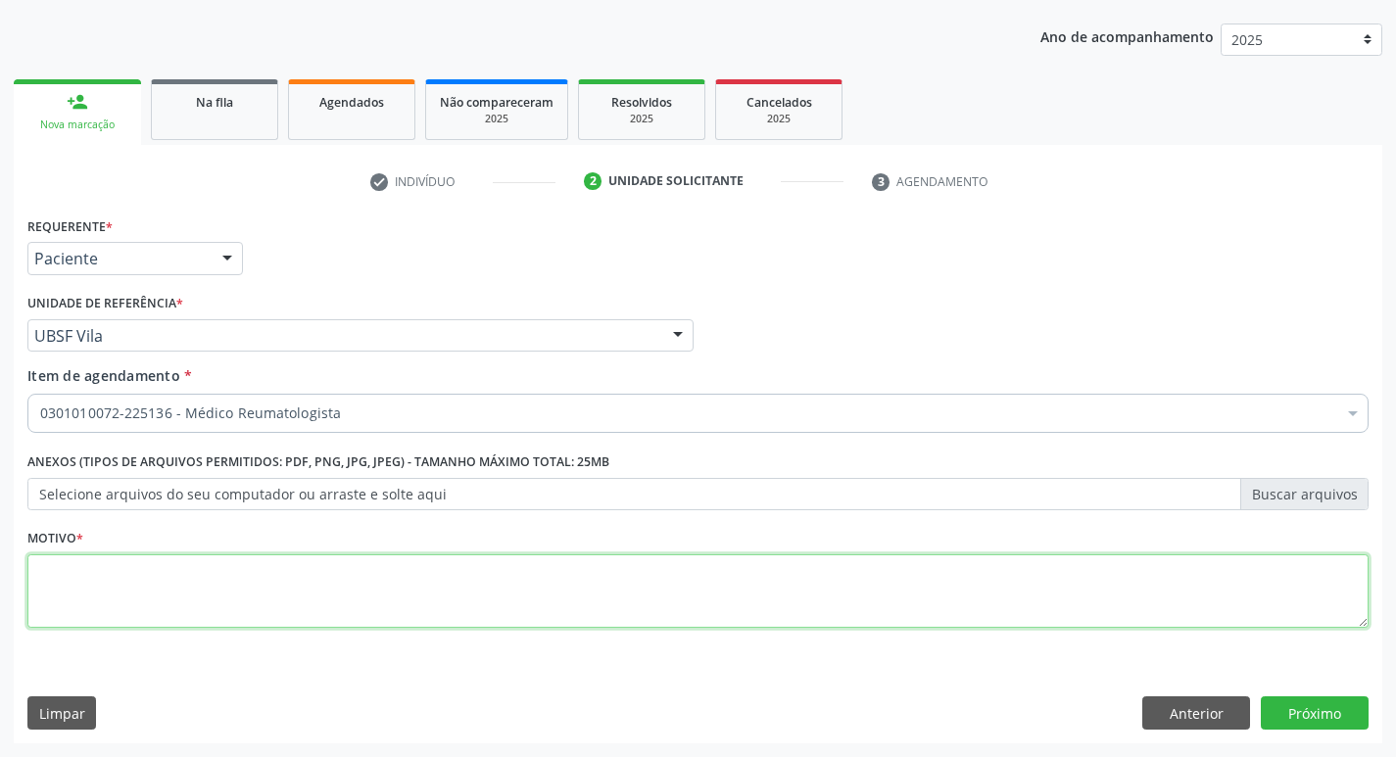
click at [143, 570] on textarea at bounding box center [697, 591] width 1341 height 74
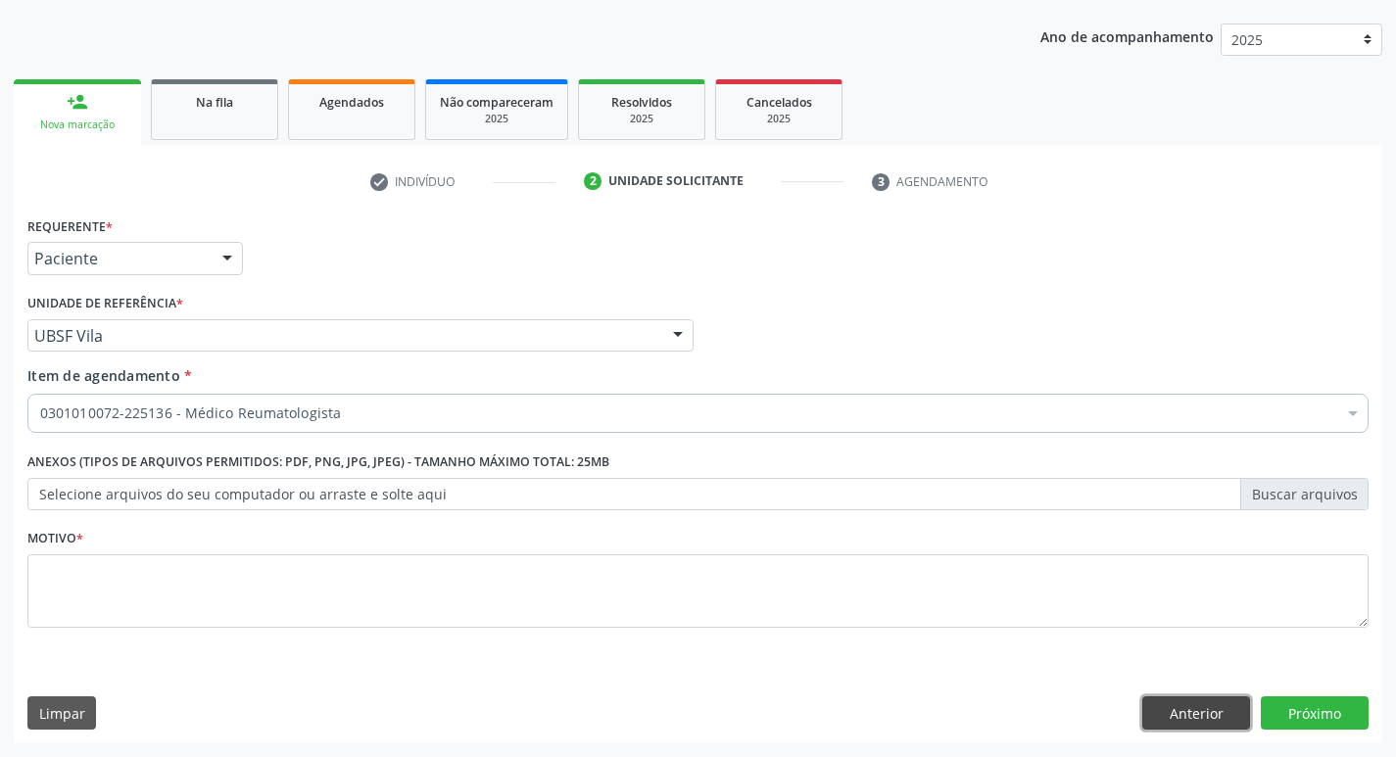
click at [1189, 700] on button "Anterior" at bounding box center [1196, 712] width 108 height 33
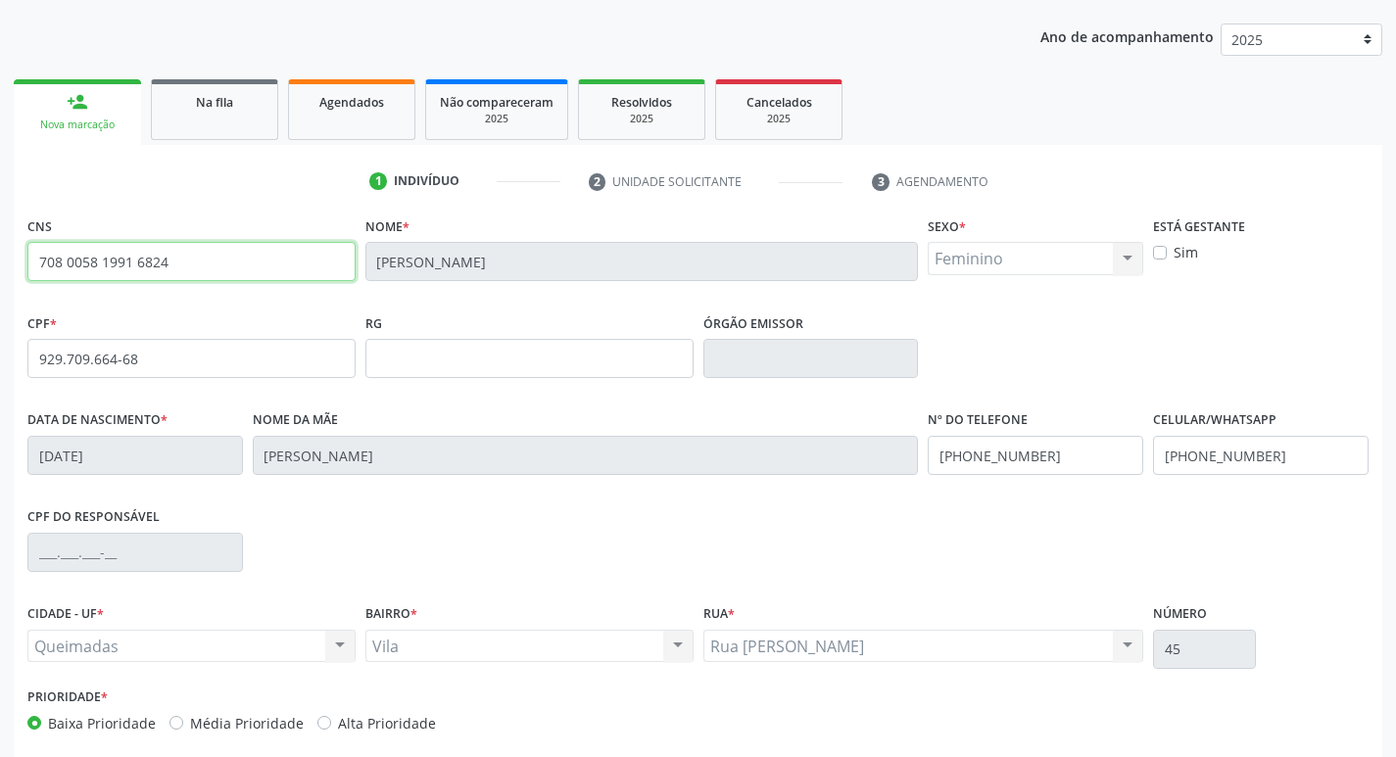
click at [218, 241] on div "CNS 708 0058 1991 6824" at bounding box center [191, 247] width 328 height 70
click at [220, 262] on input "708 0058 1991 6824" at bounding box center [191, 261] width 328 height 39
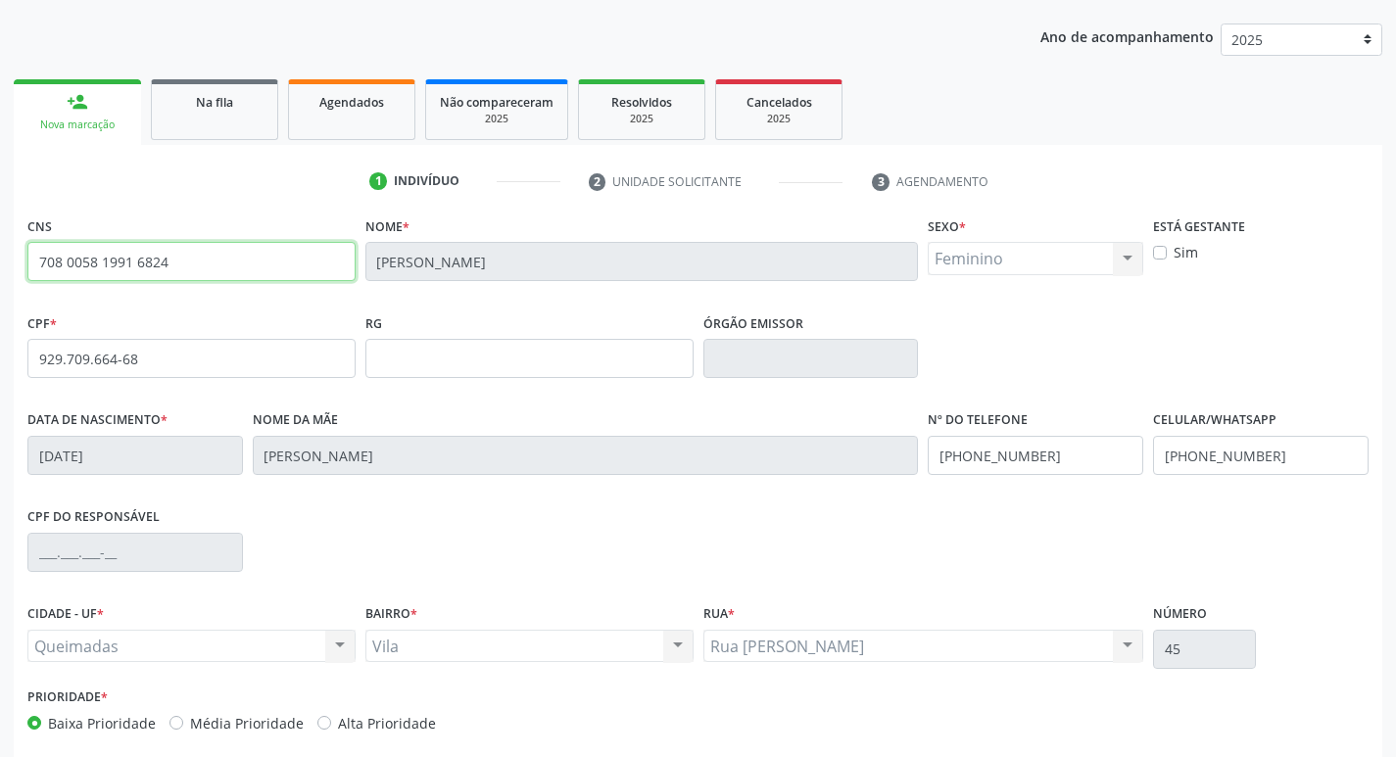
click at [220, 262] on input "708 0058 1991 6824" at bounding box center [191, 261] width 328 height 39
click at [256, 93] on div "Na fila" at bounding box center [215, 101] width 98 height 21
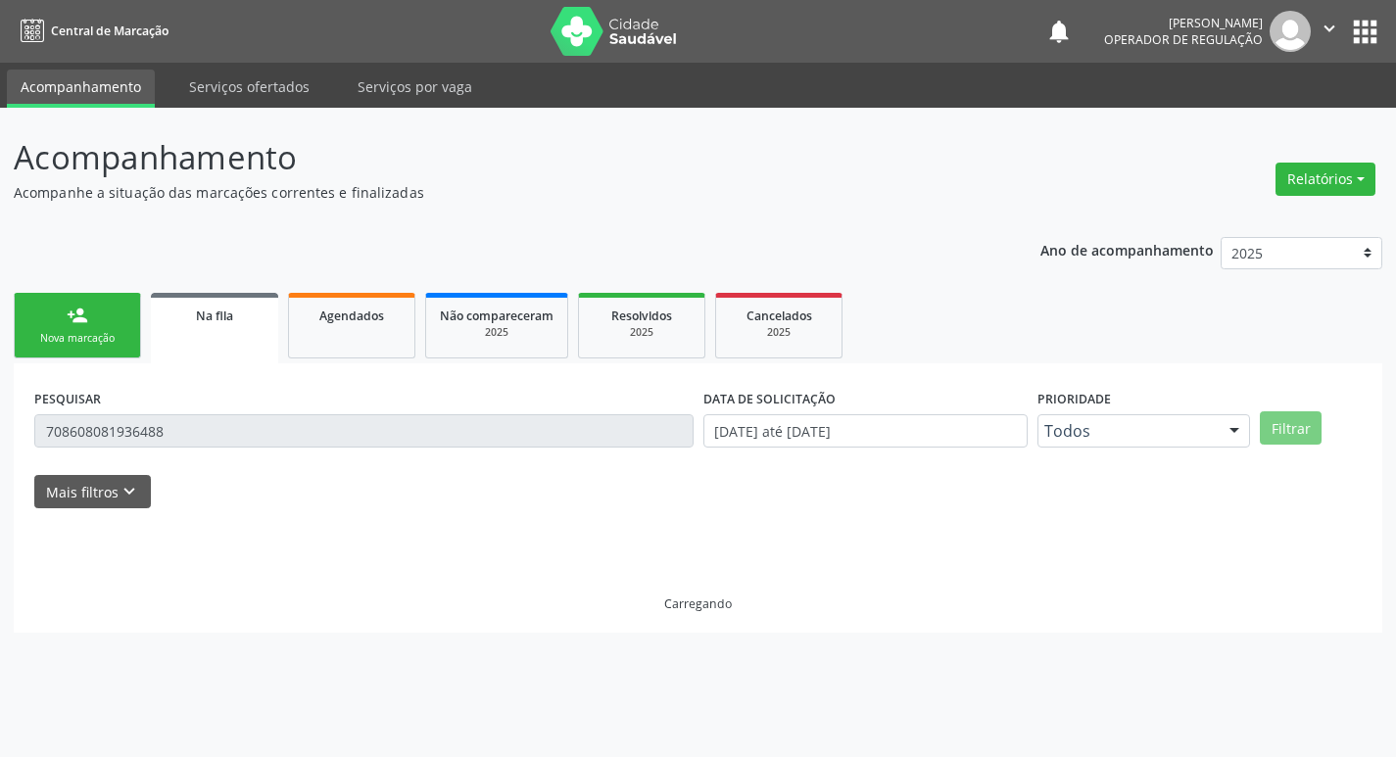
scroll to position [0, 0]
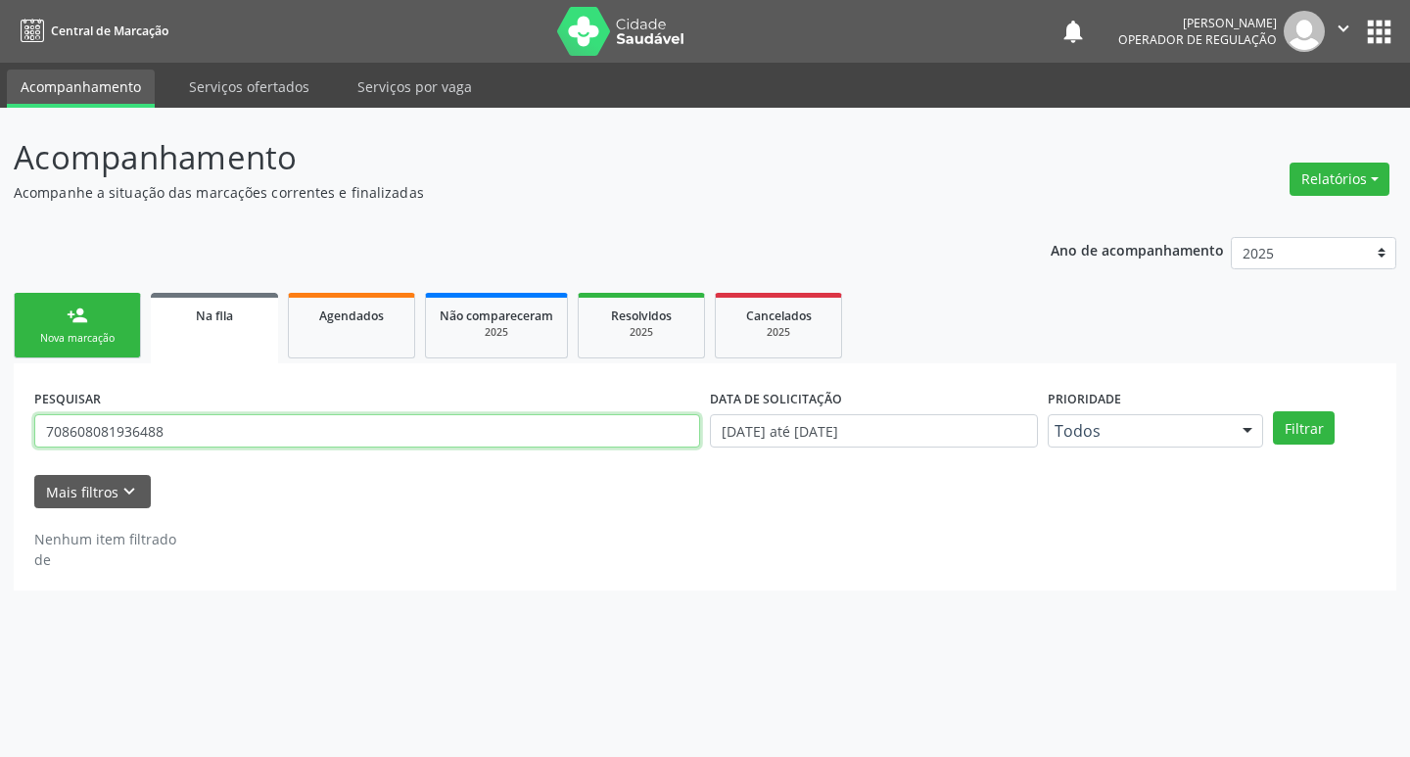
click at [255, 432] on input "708608081936488" at bounding box center [367, 430] width 666 height 33
paste input "708 0058 1991 6824"
type input "708 0058 1991 6824"
click at [1273, 411] on button "Filtrar" at bounding box center [1304, 427] width 62 height 33
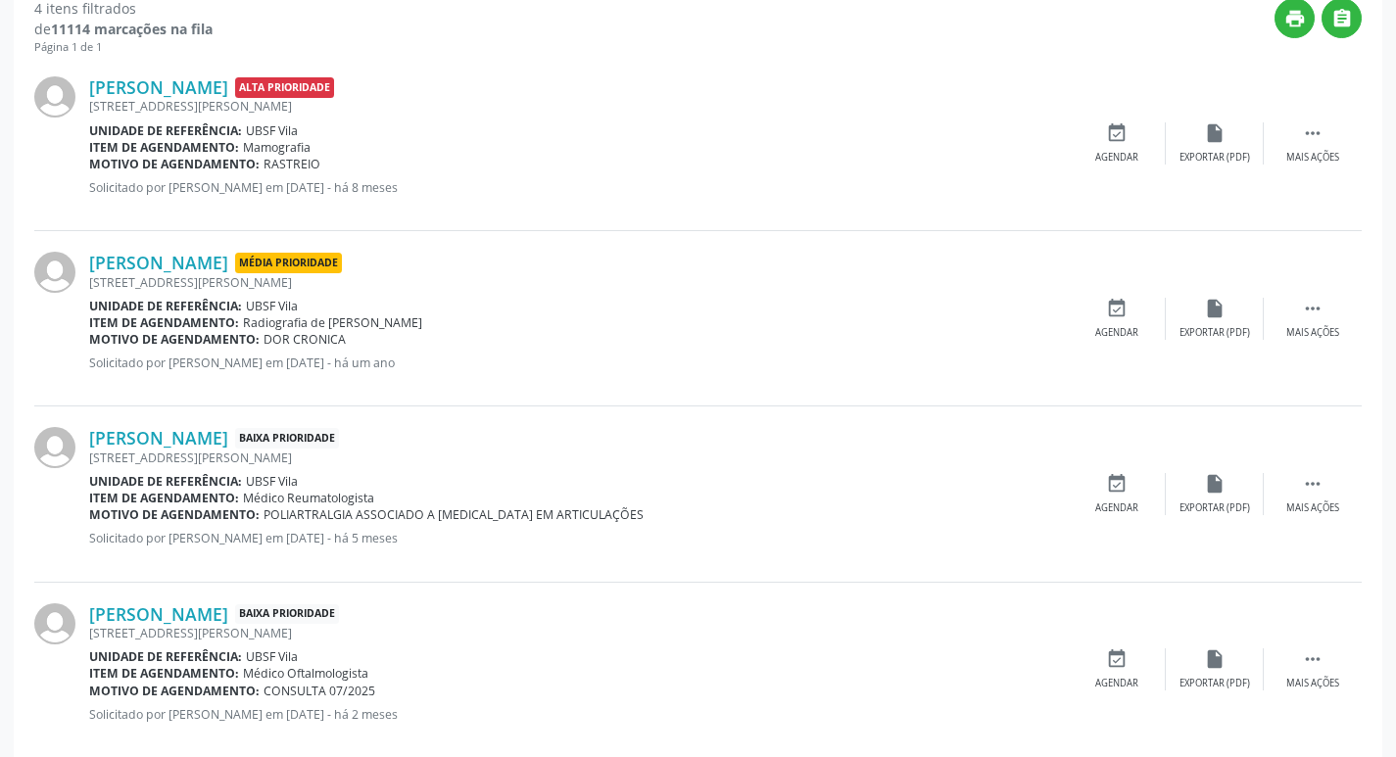
scroll to position [565, 0]
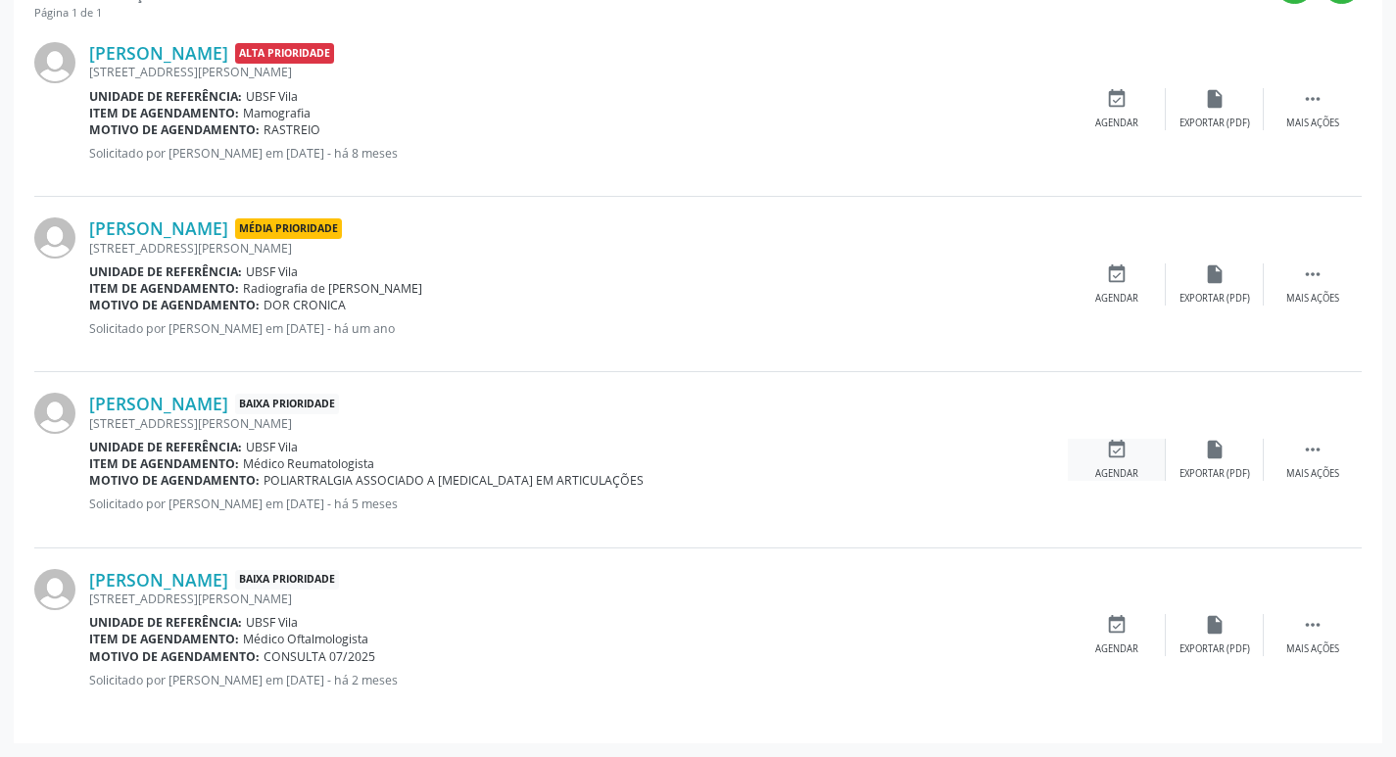
click at [1109, 467] on div "Agendar" at bounding box center [1116, 474] width 43 height 14
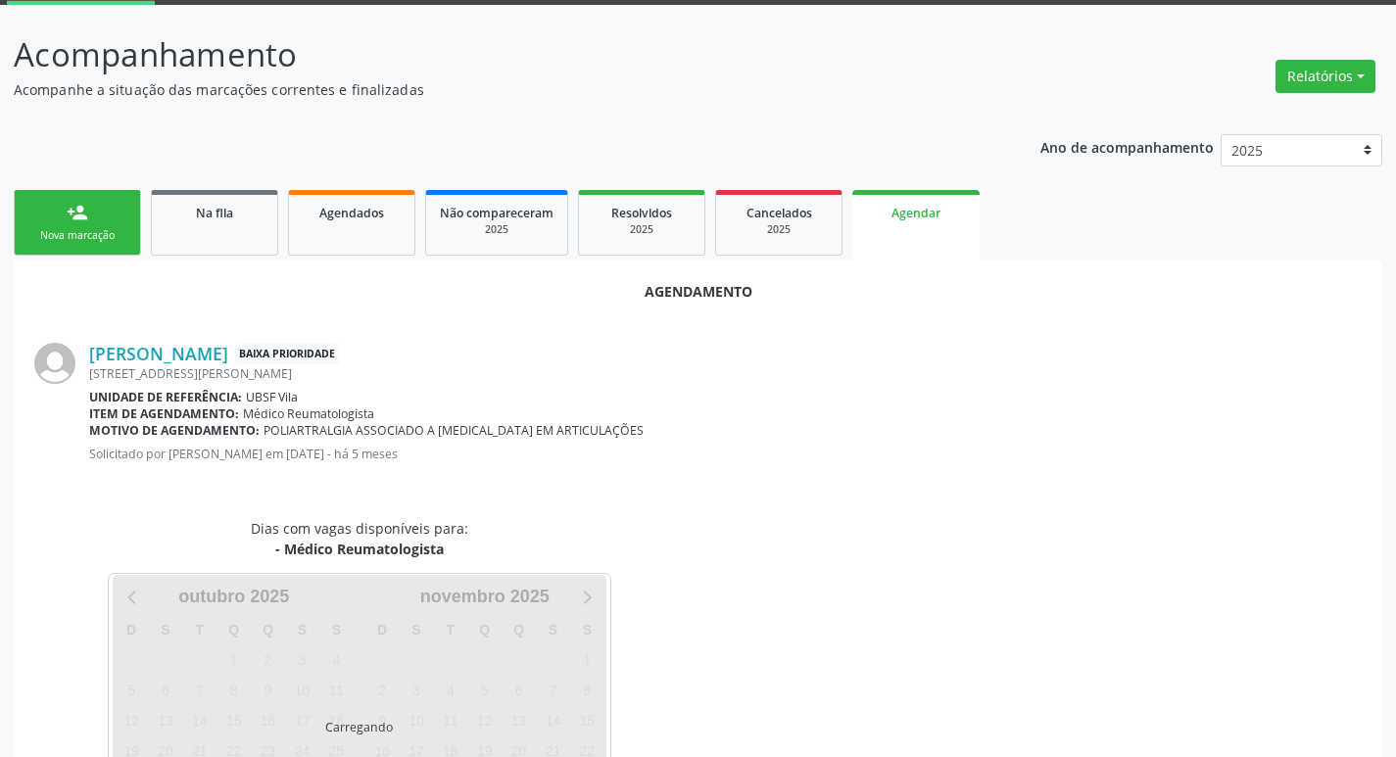
scroll to position [196, 0]
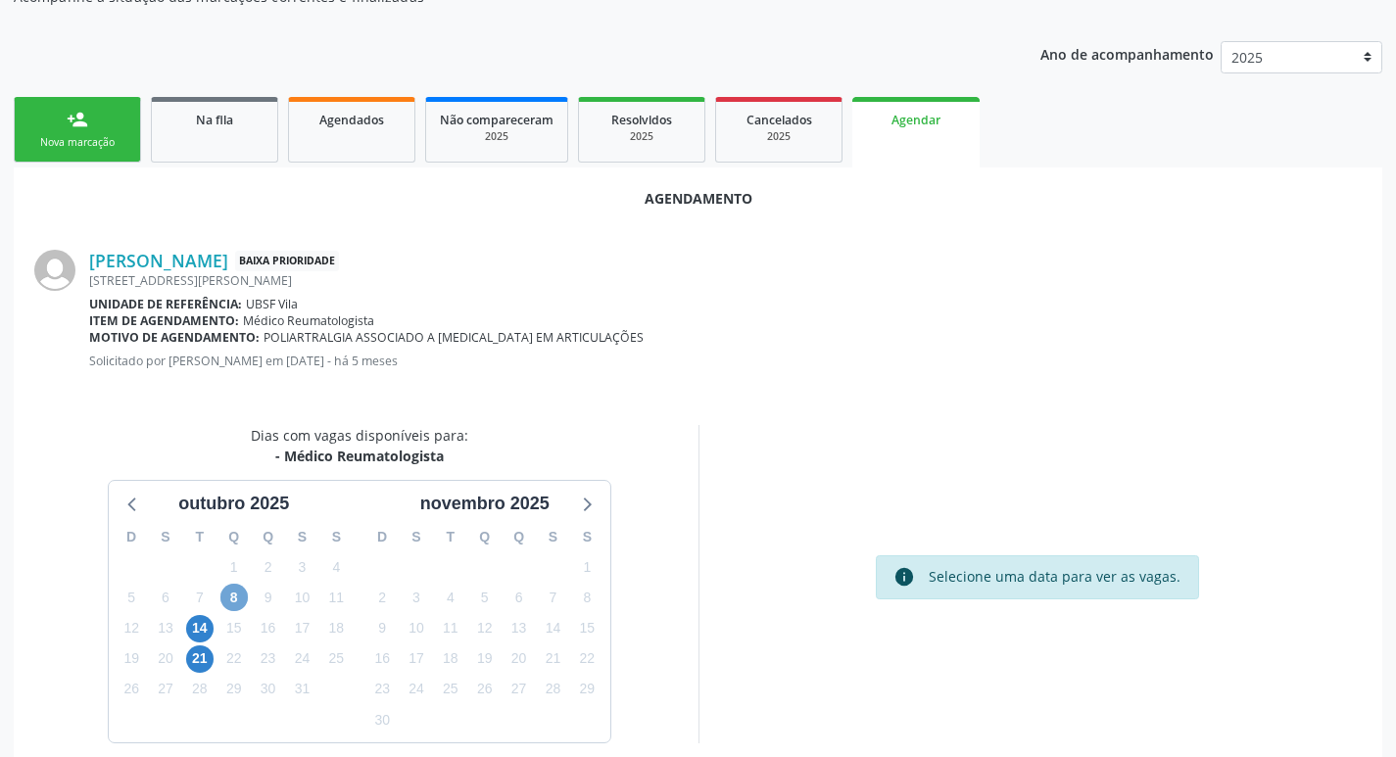
click at [231, 602] on span "8" at bounding box center [233, 597] width 27 height 27
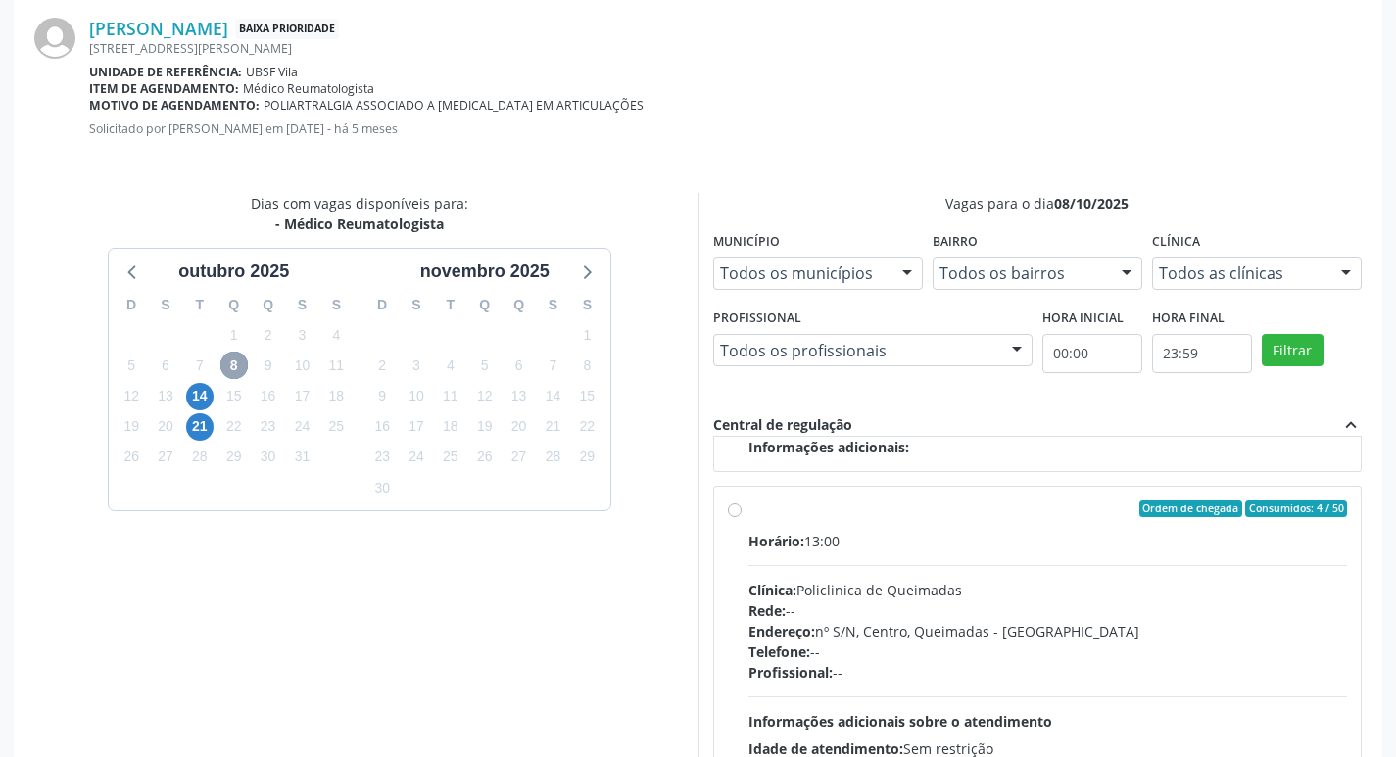
scroll to position [581, 0]
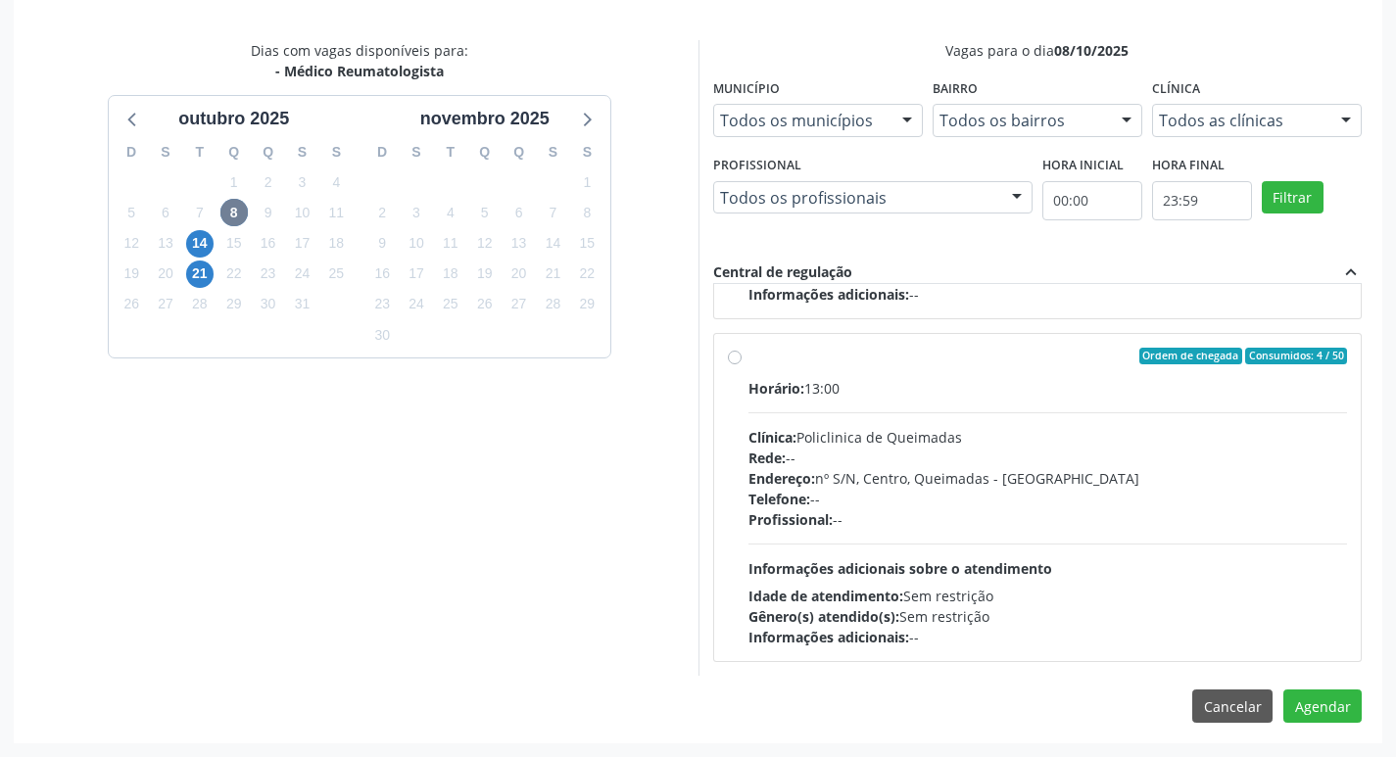
click at [924, 343] on div "Ordem de chegada Consumidos: 4 / 50 Horário: 13:00 Clínica: Policlinica de Quei…" at bounding box center [1037, 498] width 647 height 328
radio input "true"
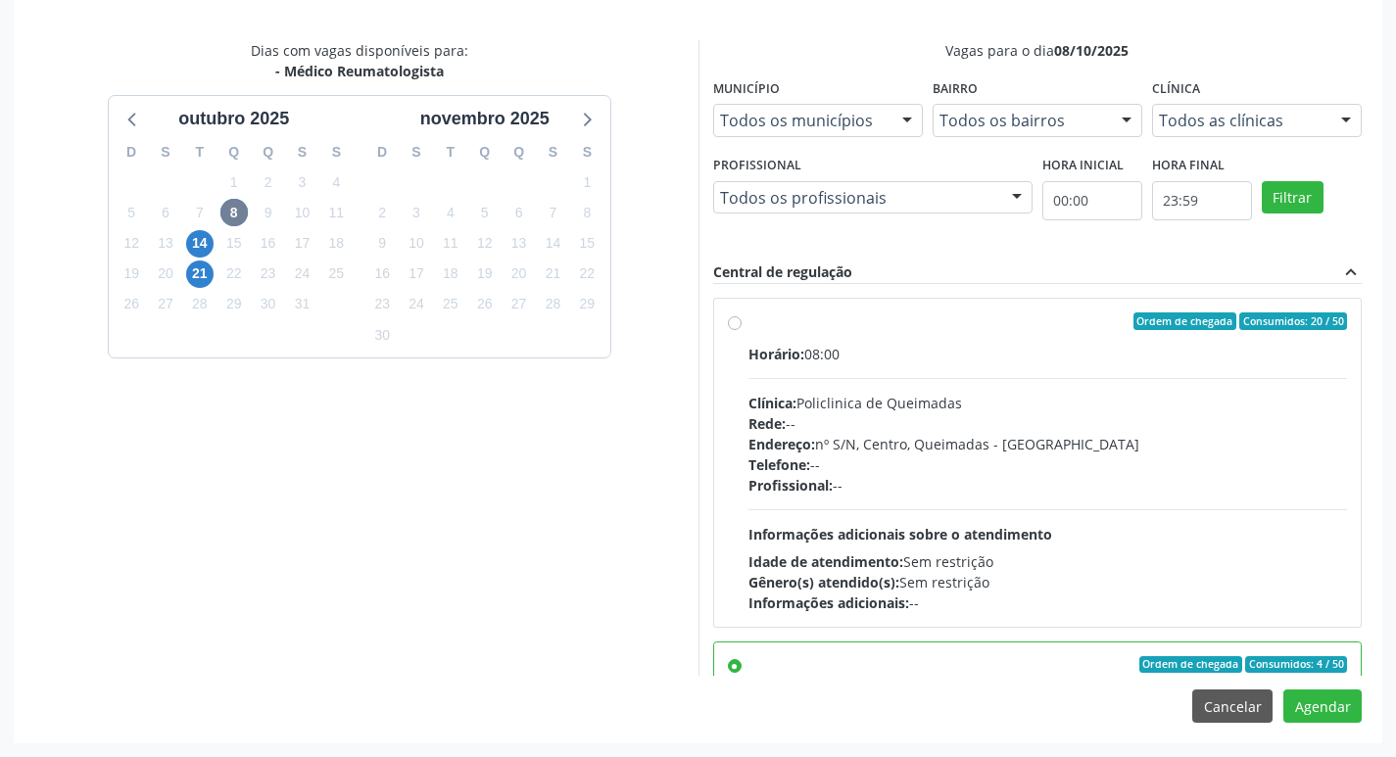
click at [955, 379] on div "Horário: 08:00 Clínica: Policlinica de Queimadas Rede: -- Endereço: nº S/N, Cen…" at bounding box center [1047, 478] width 599 height 269
click at [741, 330] on input "Ordem de chegada Consumidos: 20 / 50 Horário: 08:00 Clínica: Policlinica de Que…" at bounding box center [735, 321] width 14 height 18
radio input "true"
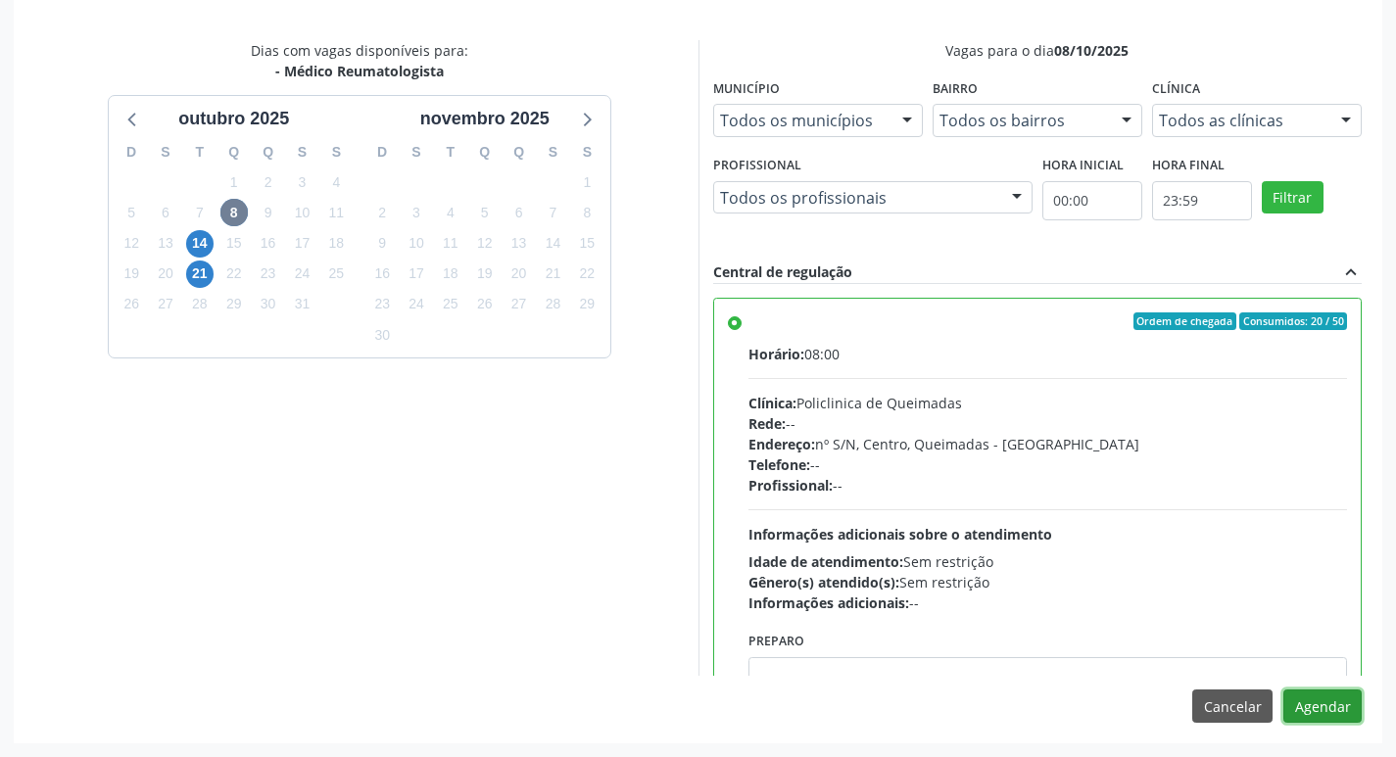
click at [1346, 711] on button "Agendar" at bounding box center [1322, 706] width 78 height 33
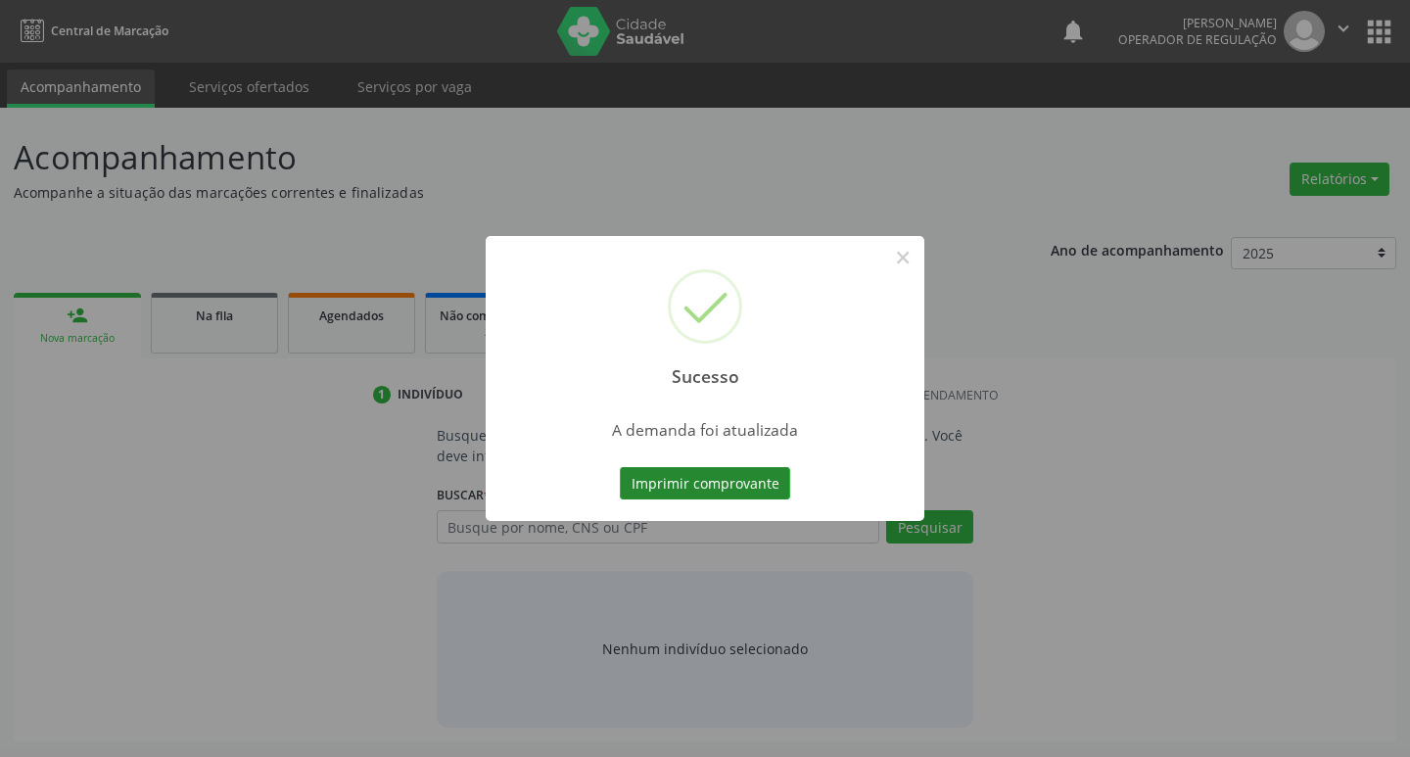
click at [683, 487] on button "Imprimir comprovante" at bounding box center [705, 483] width 170 height 33
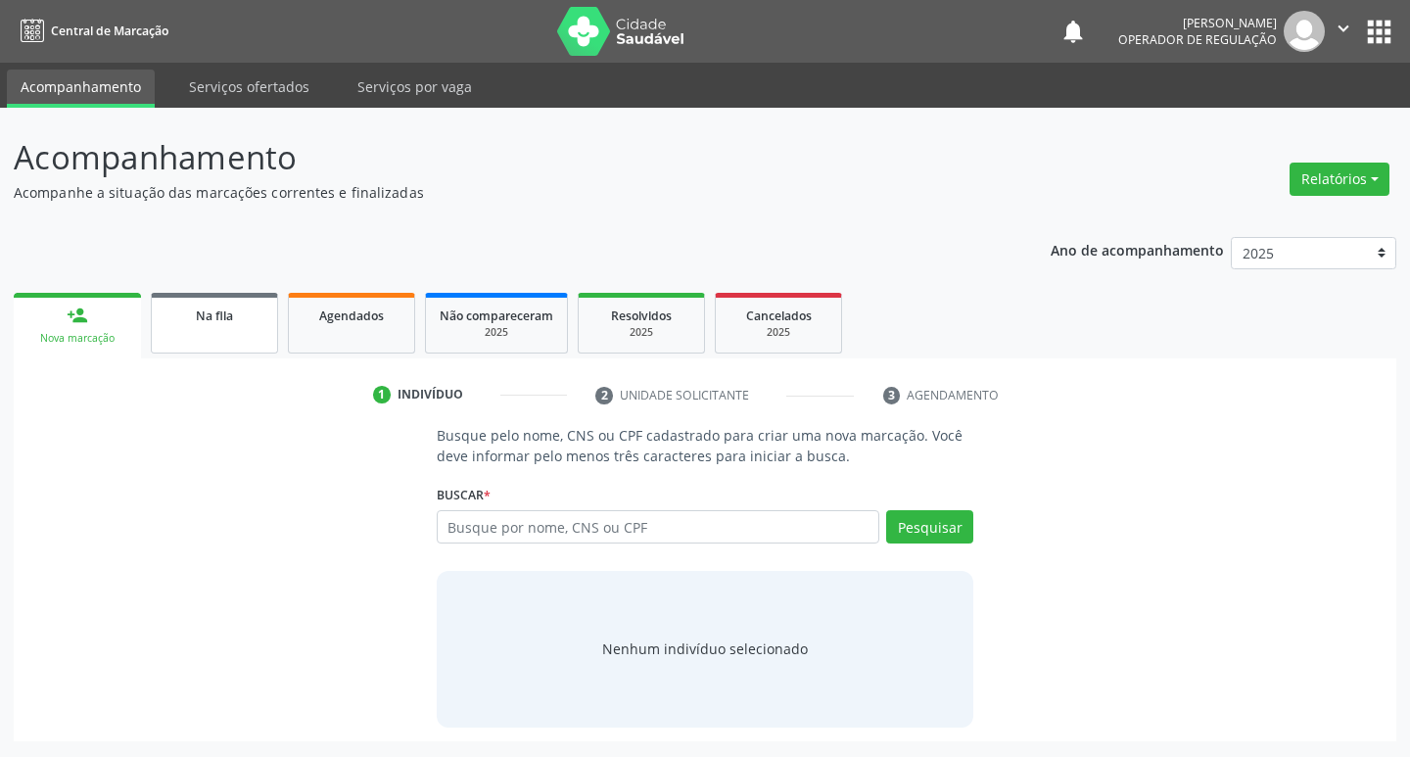
click at [181, 329] on link "Na fila" at bounding box center [214, 323] width 127 height 61
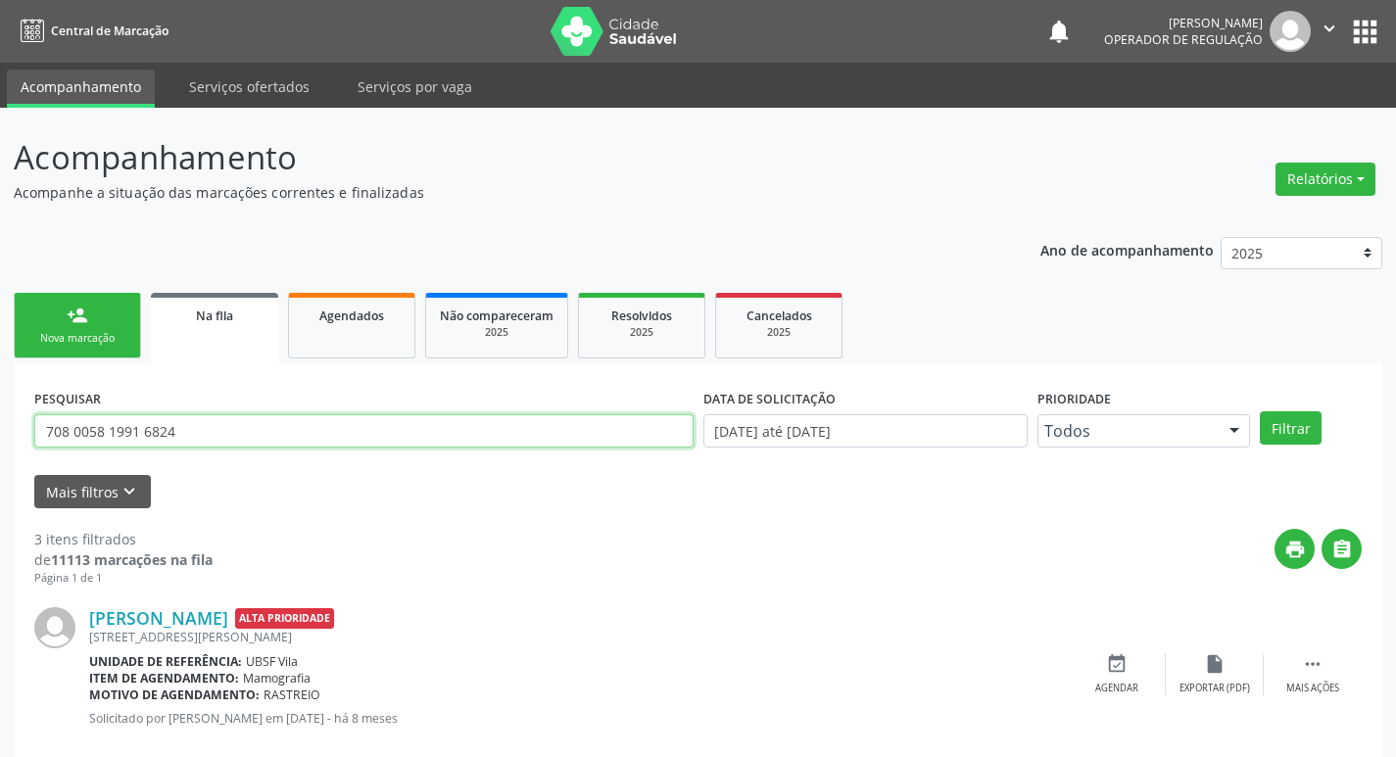
click at [270, 439] on input "708 0058 1991 6824" at bounding box center [363, 430] width 659 height 33
click at [270, 440] on input "708 0058 1991 6824" at bounding box center [363, 430] width 659 height 33
type input "7"
type input "704501644734020"
click at [1260, 411] on button "Filtrar" at bounding box center [1291, 427] width 62 height 33
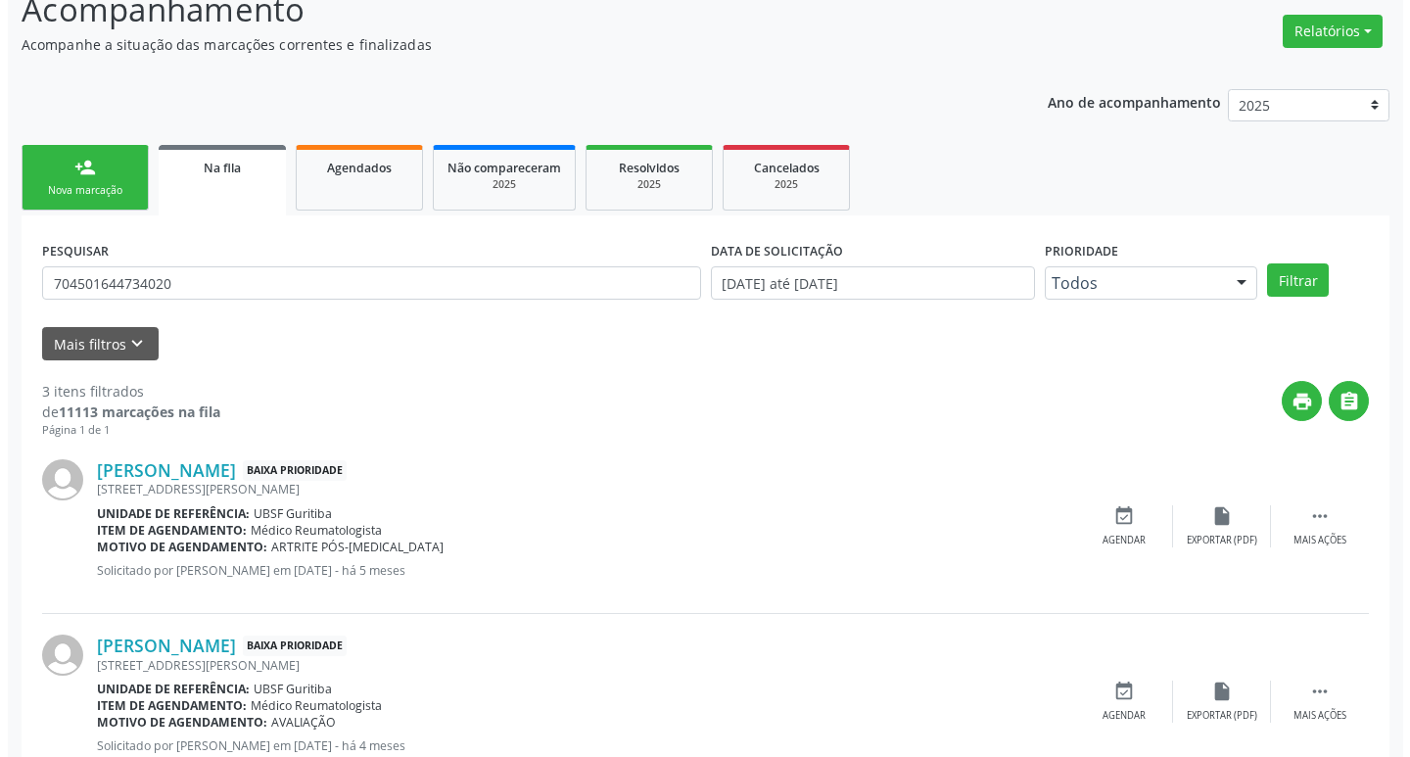
scroll to position [390, 0]
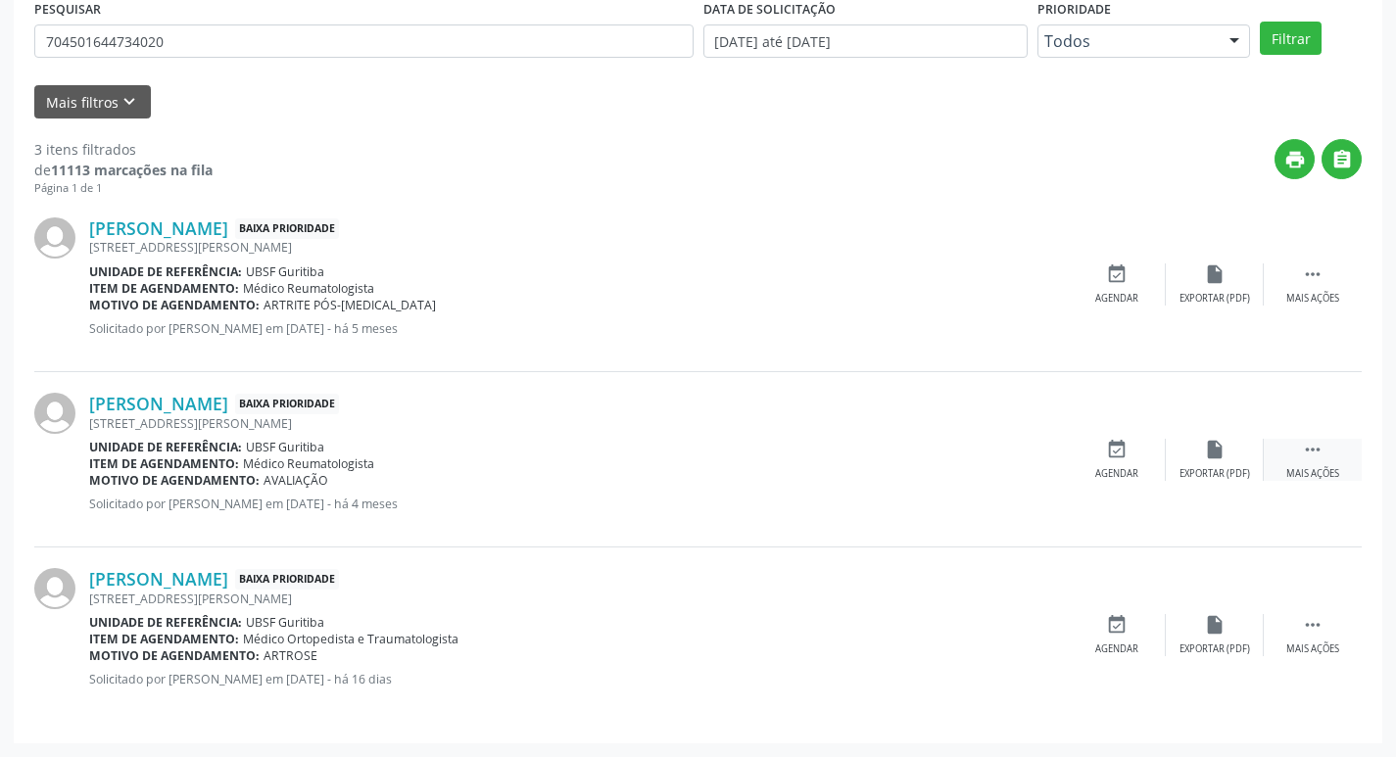
click at [1311, 445] on icon "" at bounding box center [1313, 450] width 22 height 22
click at [1099, 453] on div "cancel Cancelar" at bounding box center [1117, 460] width 98 height 42
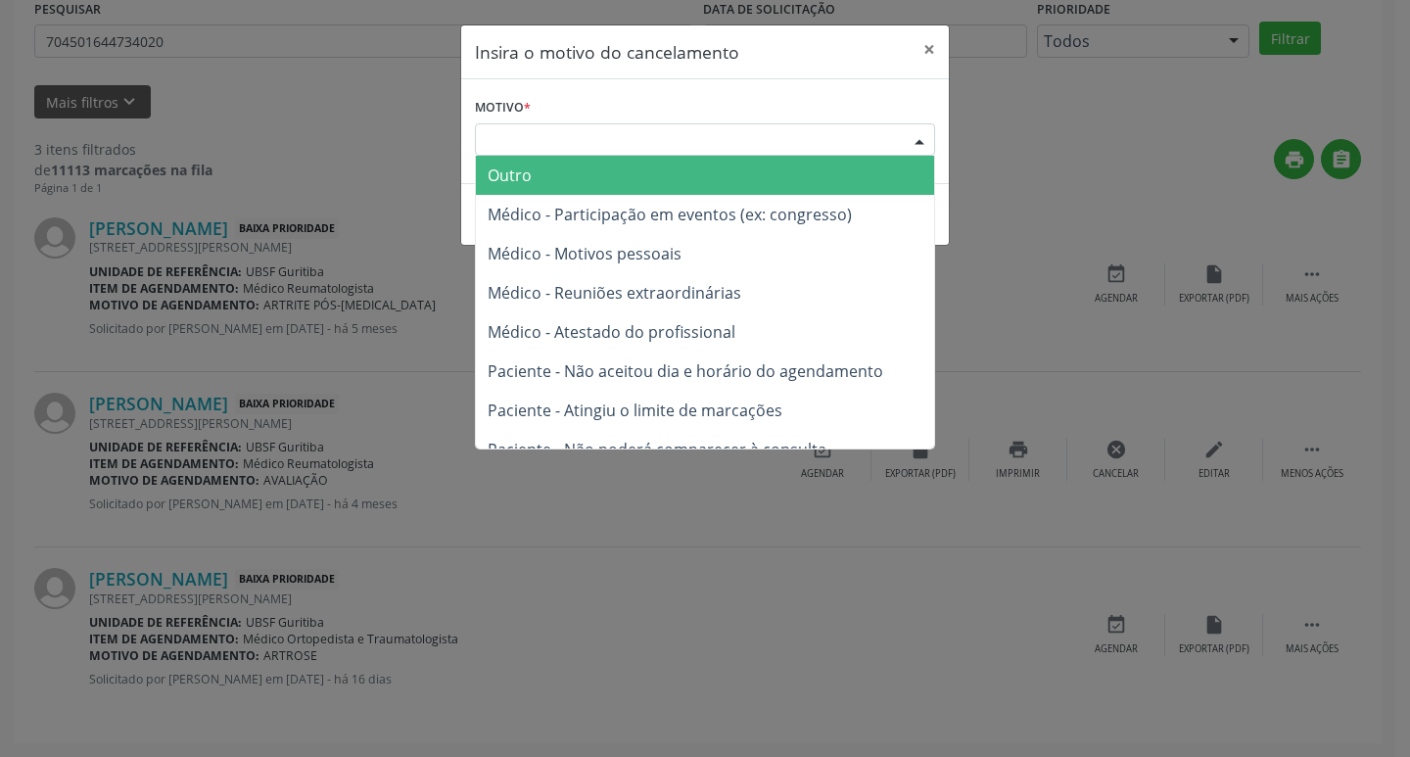
click at [871, 148] on div "Escolha o motivo" at bounding box center [705, 139] width 460 height 33
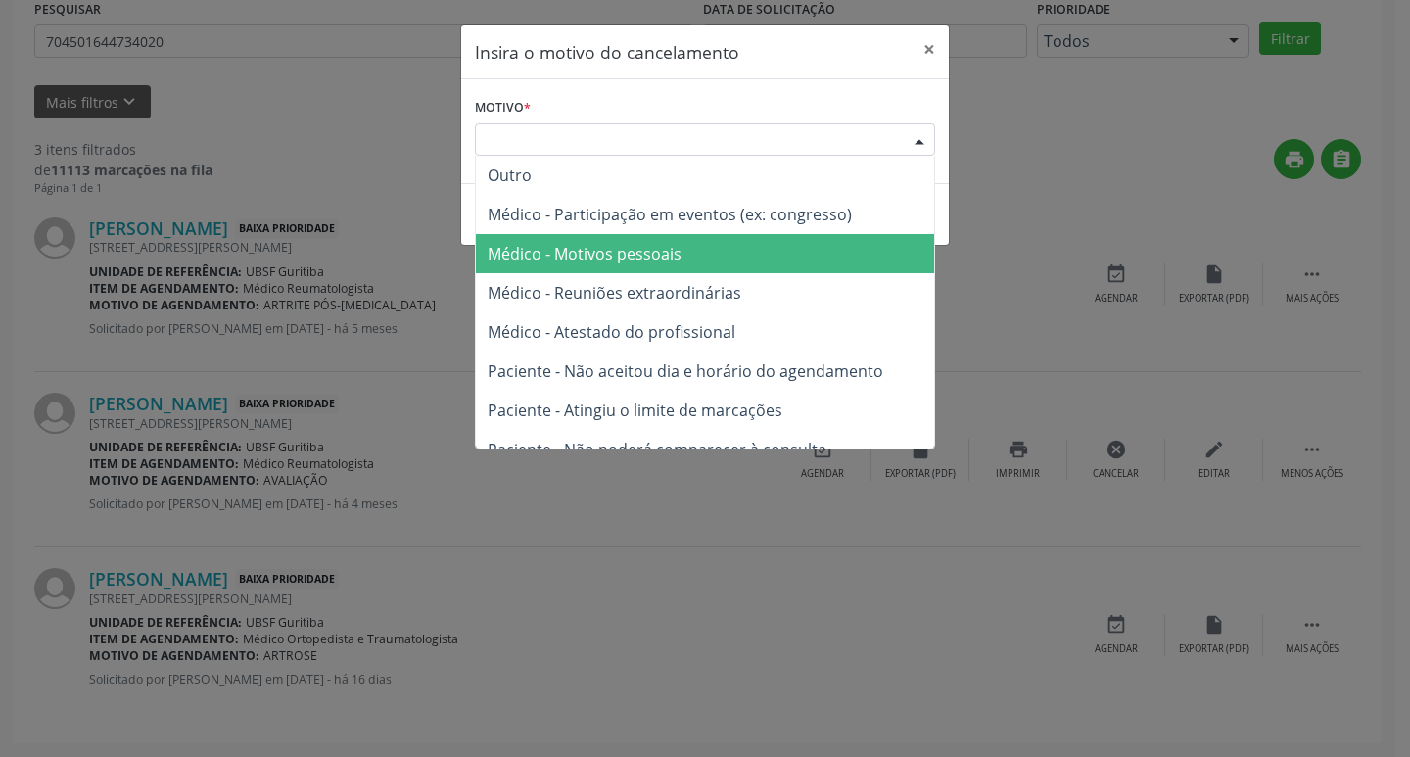
click at [821, 249] on span "Médico - Motivos pessoais" at bounding box center [705, 253] width 458 height 39
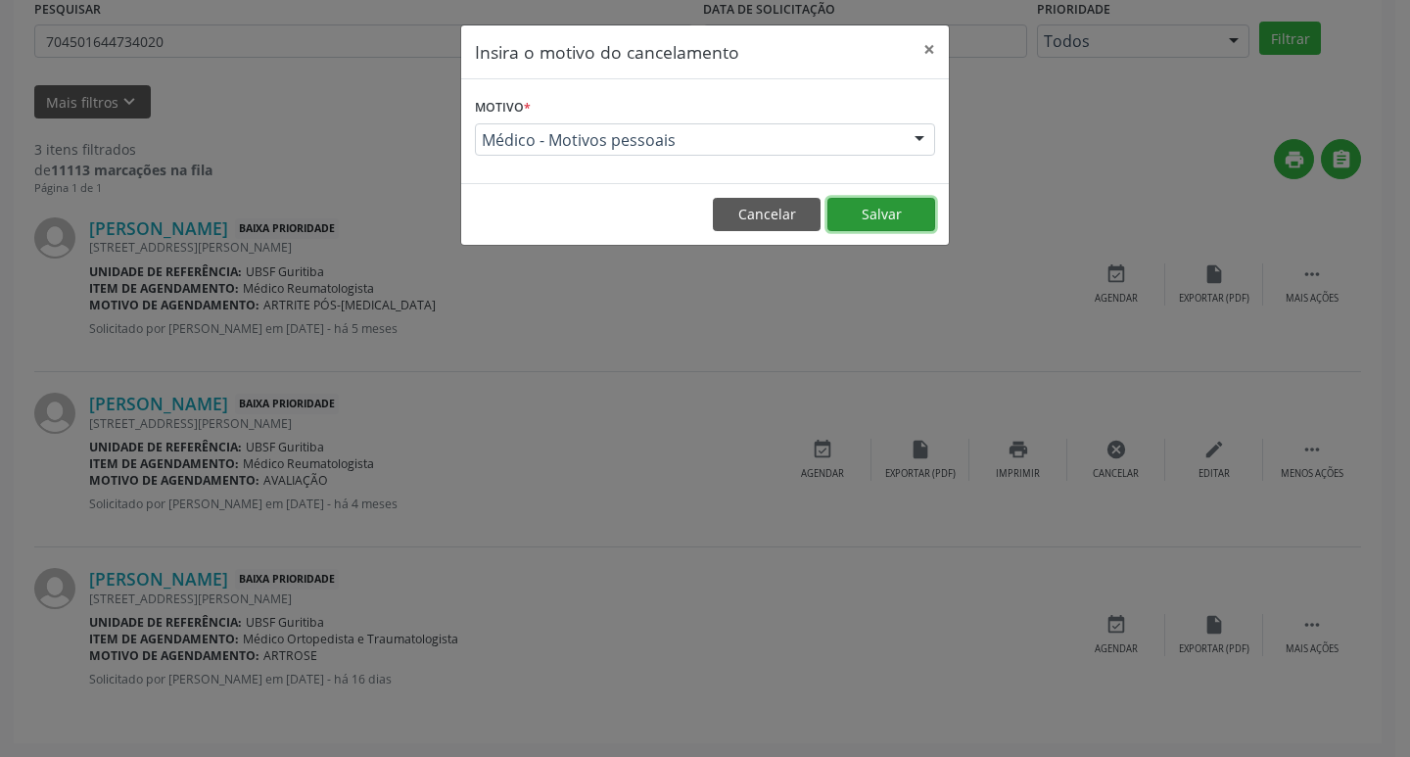
click at [892, 217] on button "Salvar" at bounding box center [882, 214] width 108 height 33
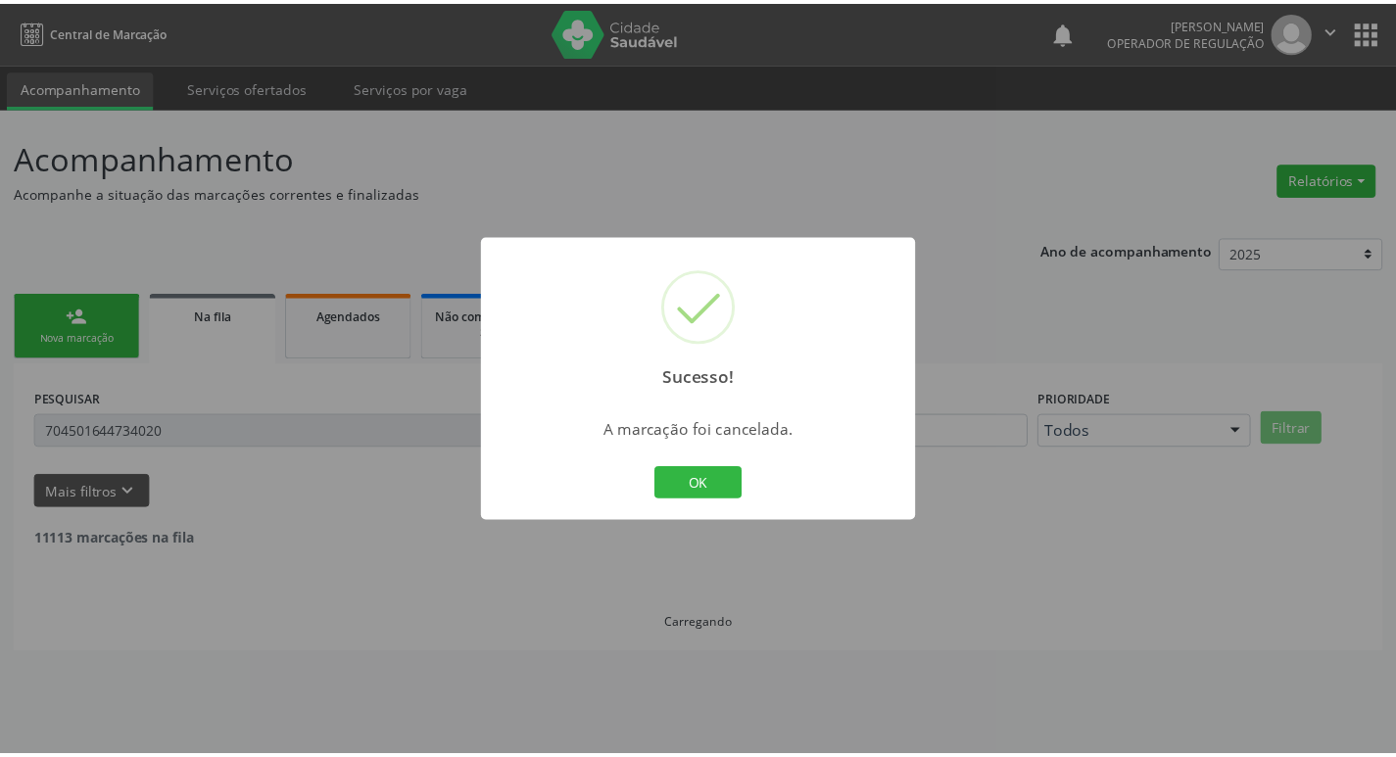
scroll to position [0, 0]
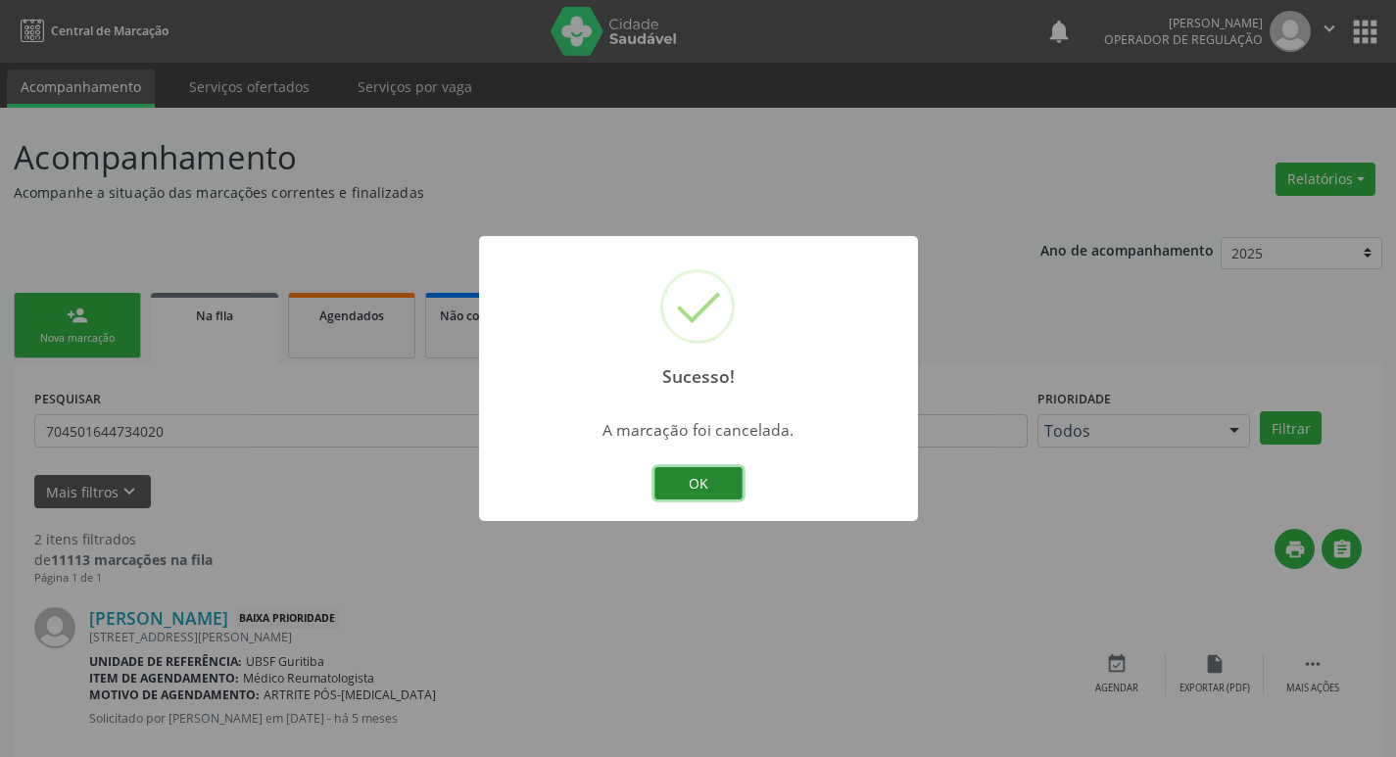
click at [716, 487] on button "OK" at bounding box center [698, 483] width 88 height 33
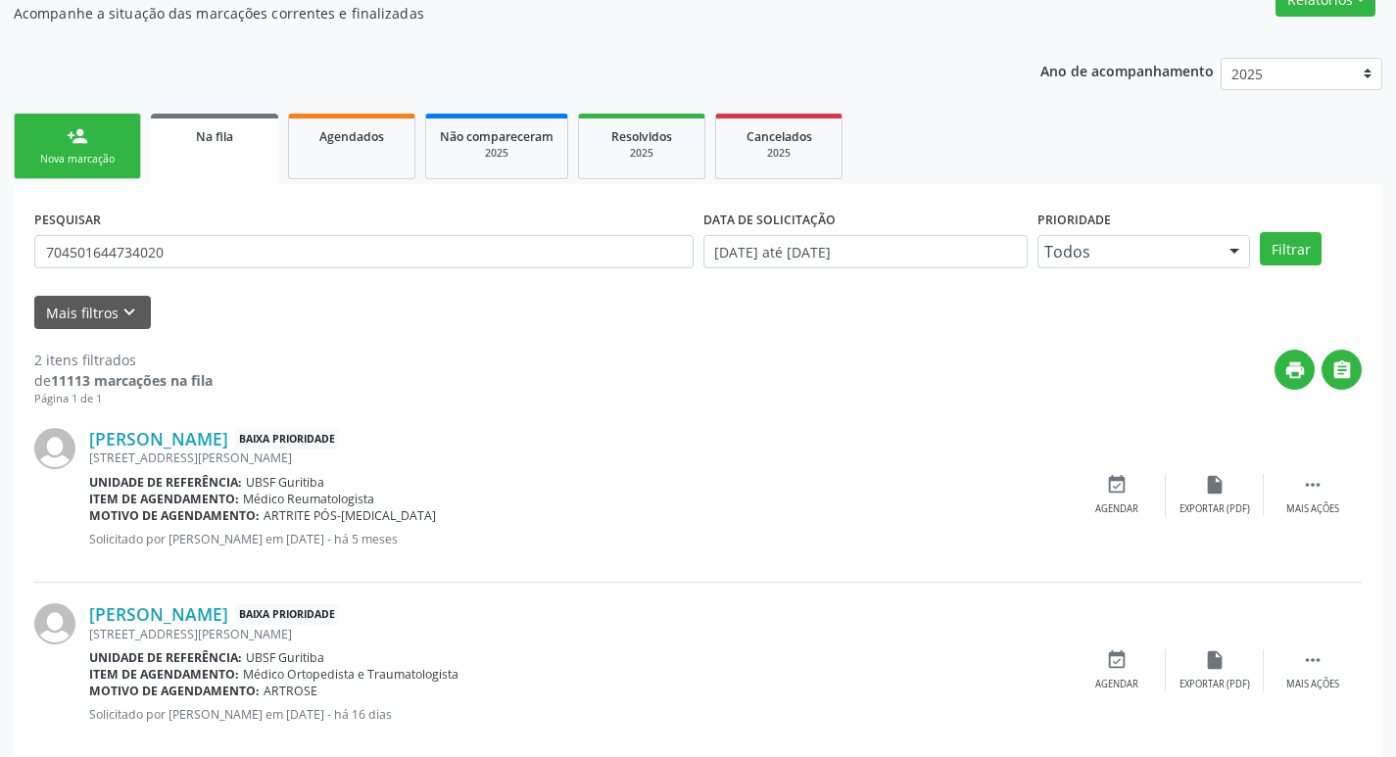
scroll to position [214, 0]
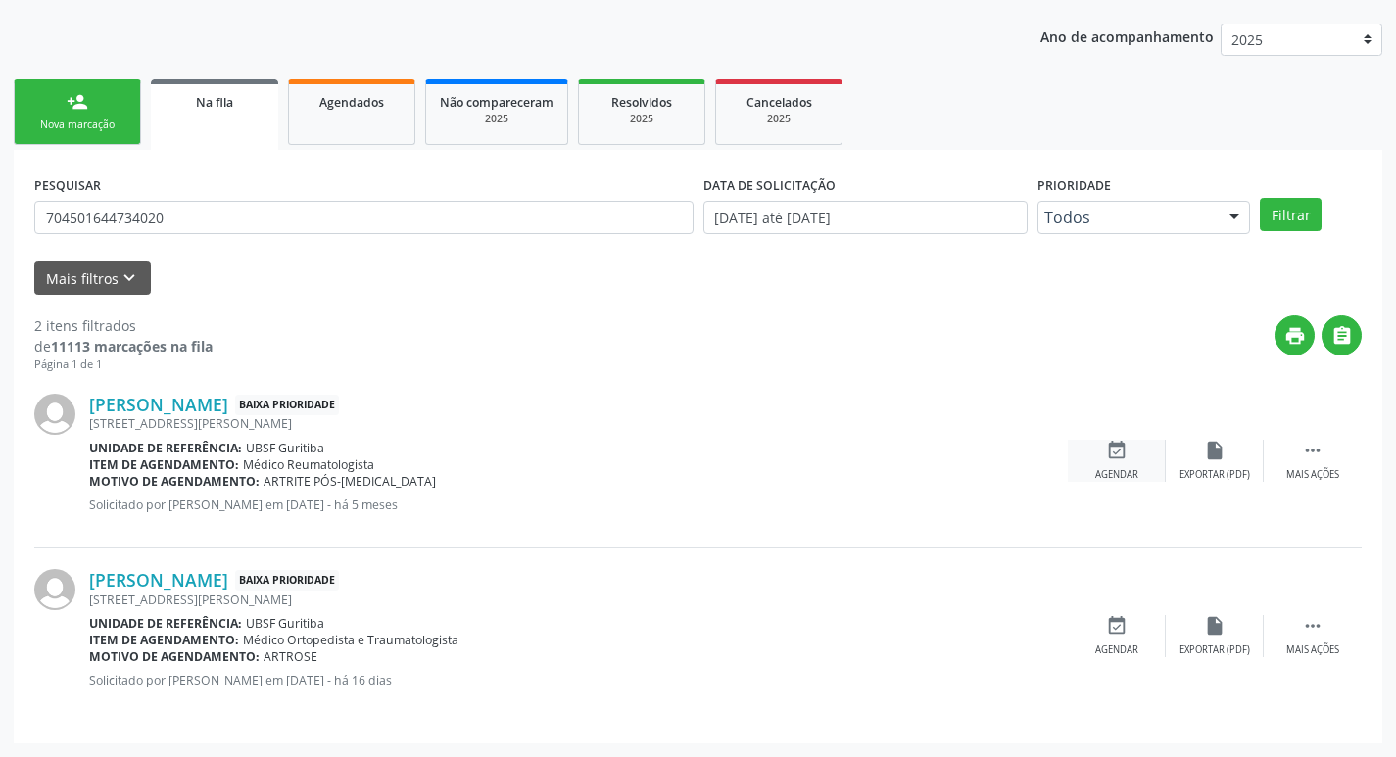
click at [1125, 456] on icon "event_available" at bounding box center [1117, 451] width 22 height 22
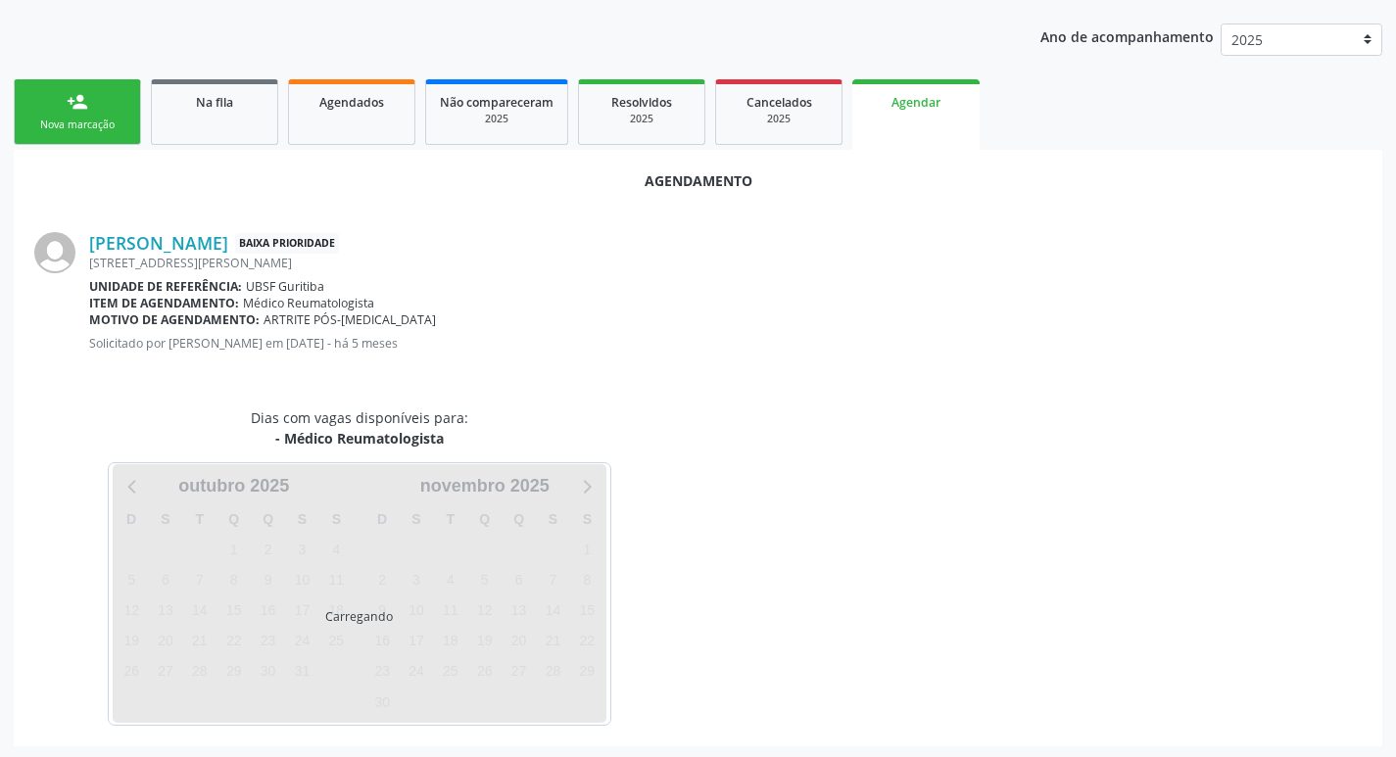
scroll to position [216, 0]
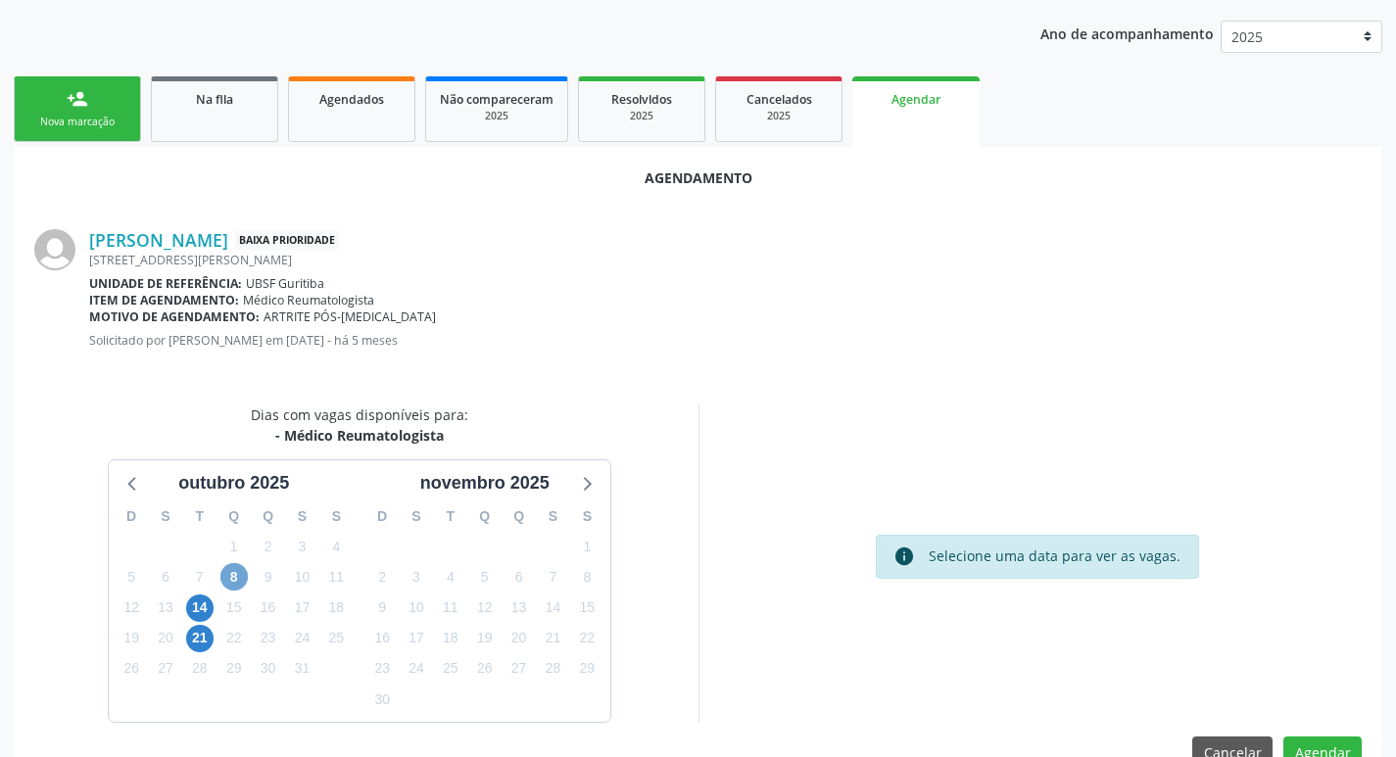
click at [231, 578] on span "8" at bounding box center [233, 576] width 27 height 27
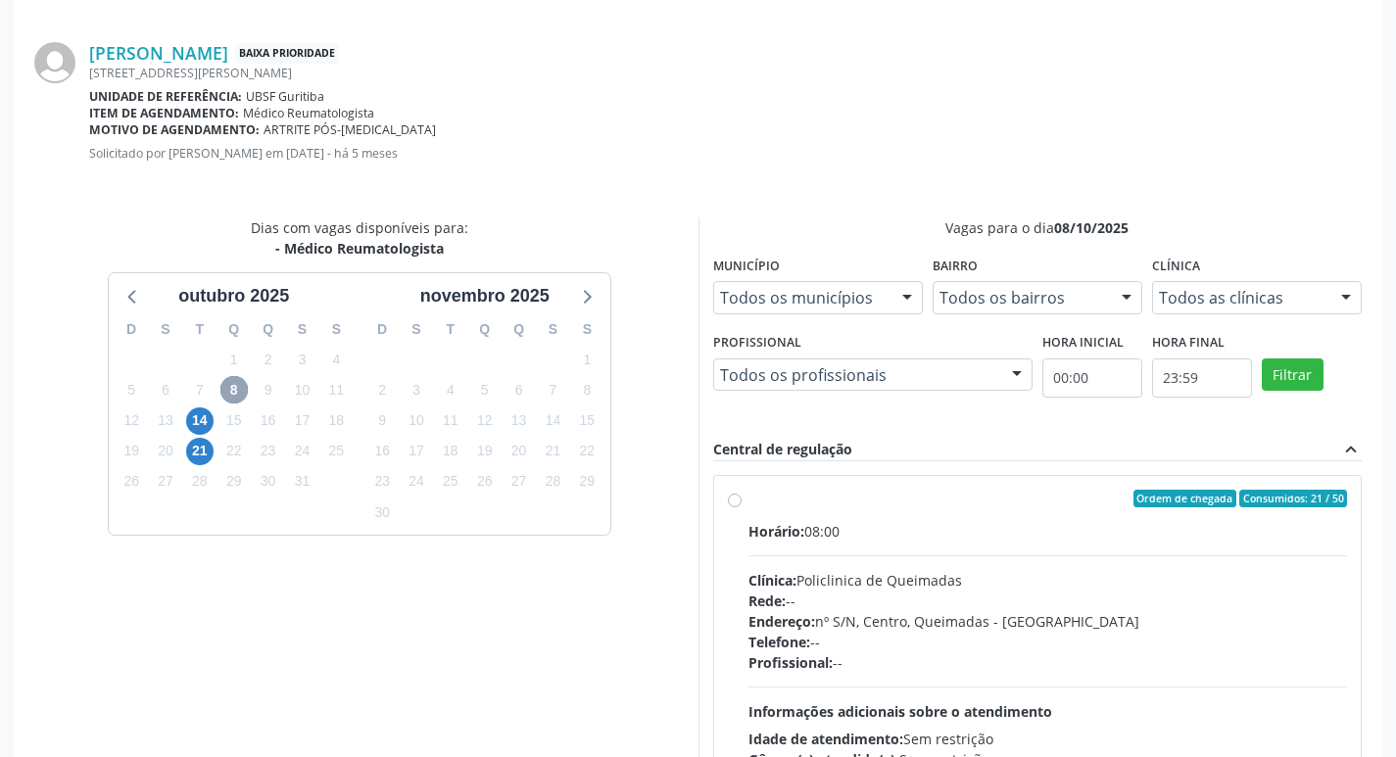
scroll to position [581, 0]
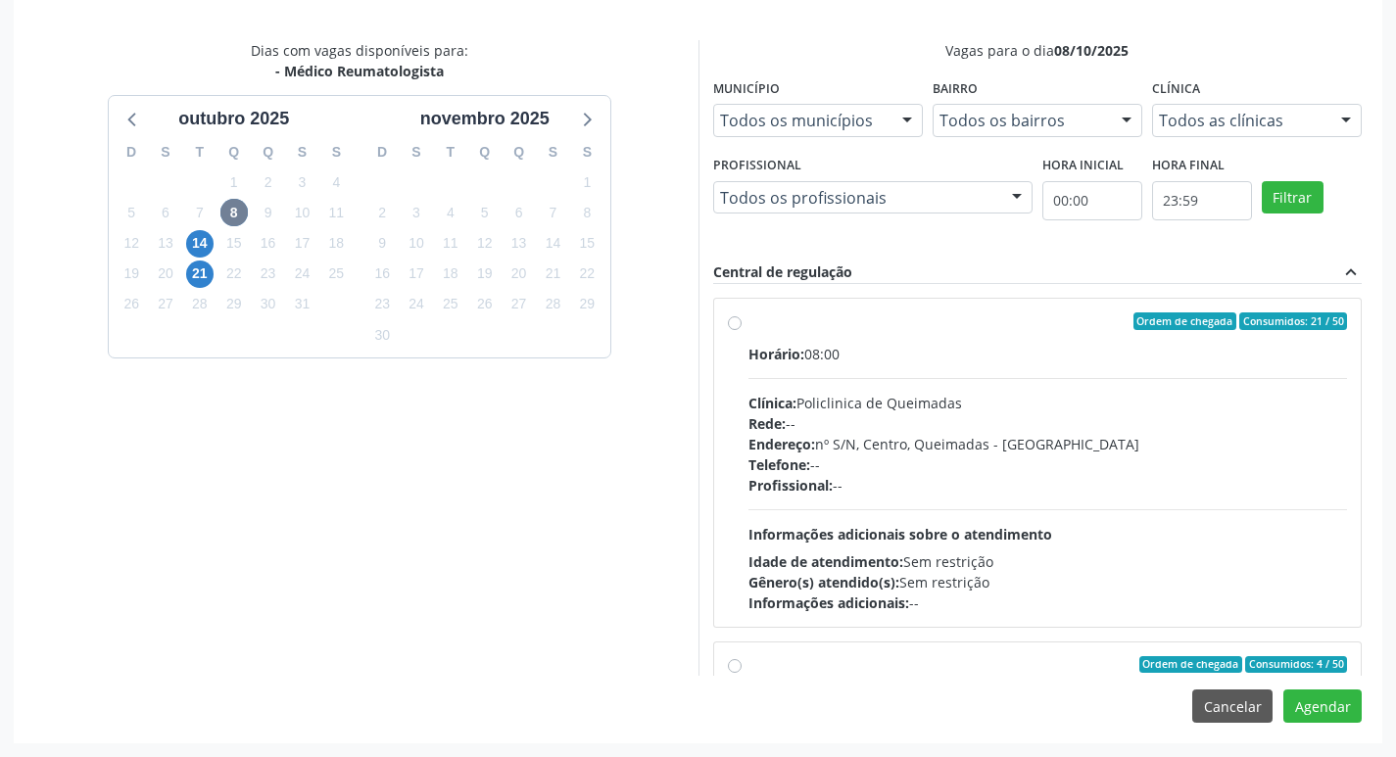
click at [924, 357] on div "Horário: 08:00" at bounding box center [1047, 354] width 599 height 21
click at [741, 330] on input "Ordem de chegada Consumidos: 21 / 50 Horário: 08:00 Clínica: Policlinica de Que…" at bounding box center [735, 321] width 14 height 18
radio input "true"
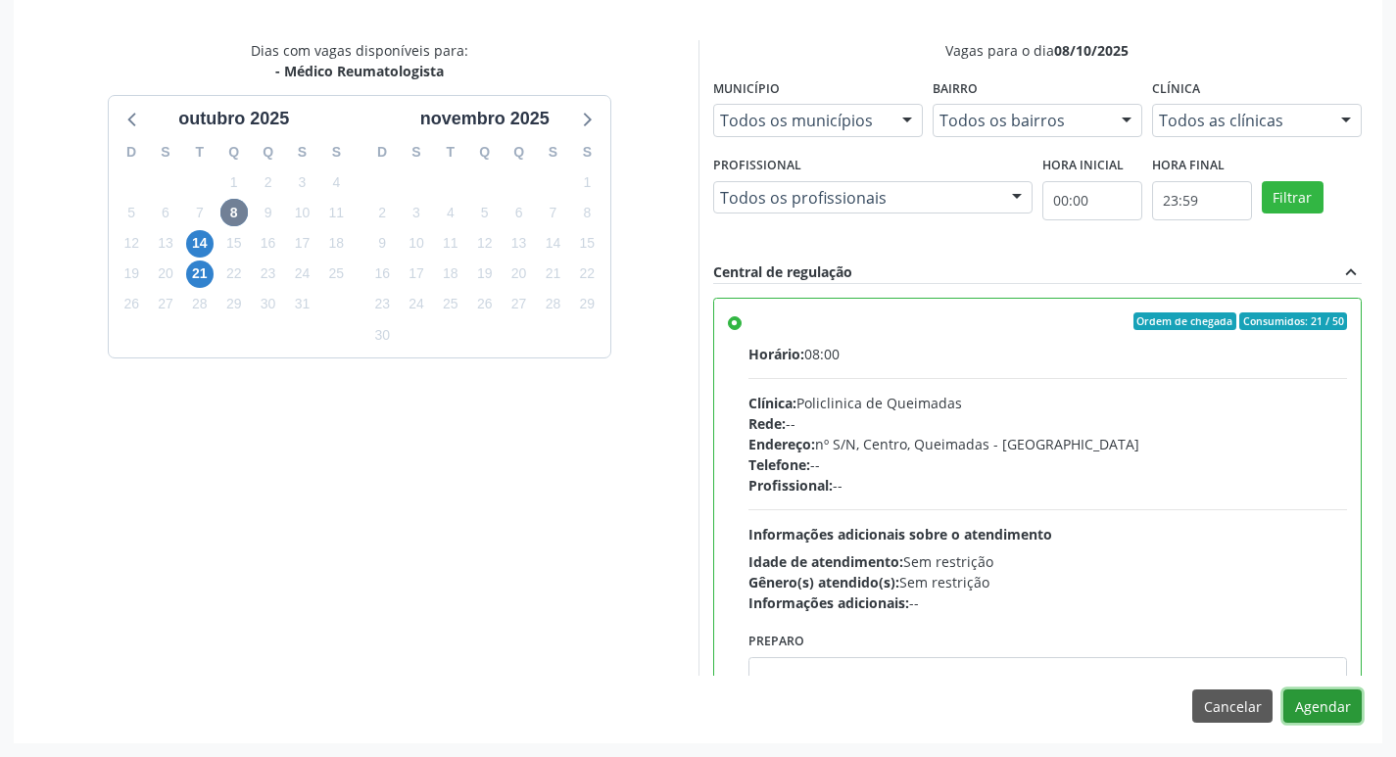
click at [1300, 714] on button "Agendar" at bounding box center [1322, 706] width 78 height 33
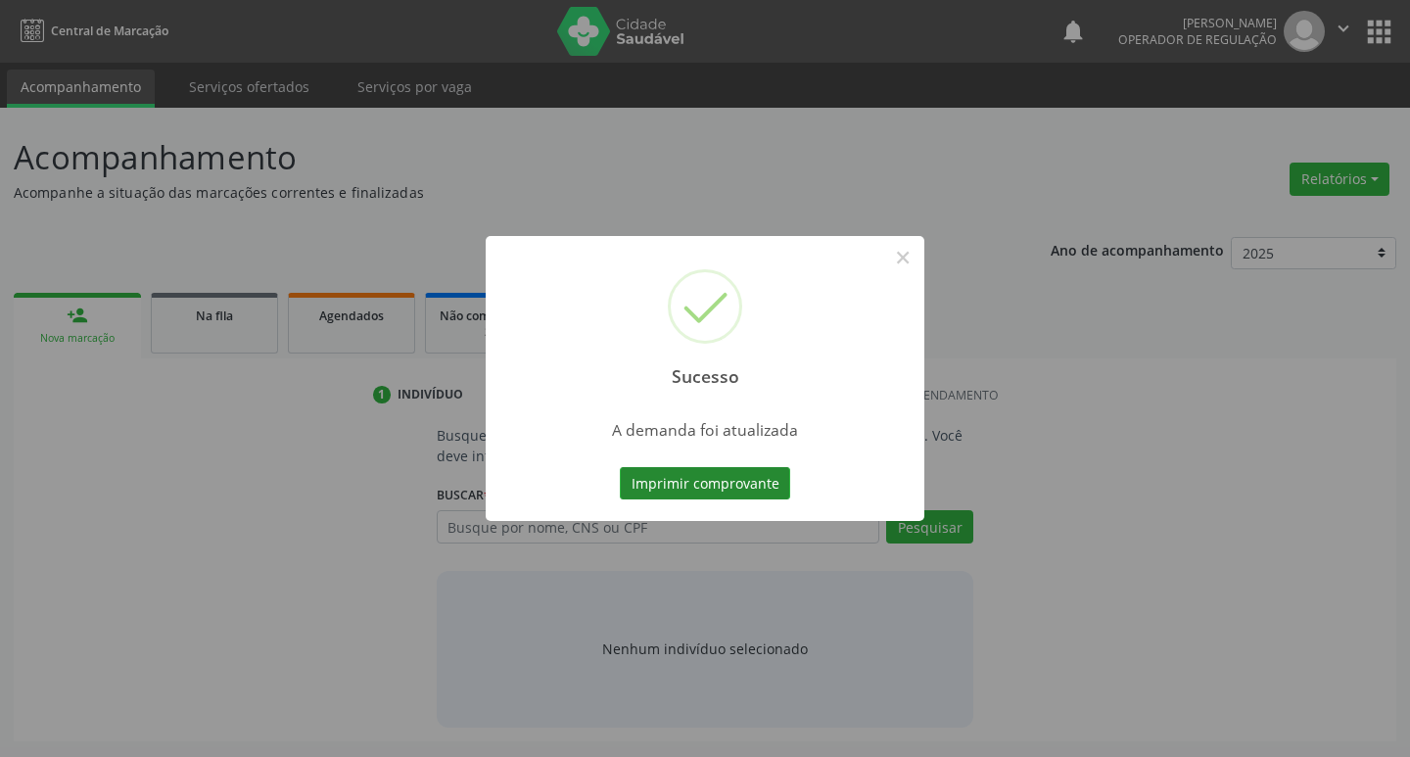
click at [702, 491] on button "Imprimir comprovante" at bounding box center [705, 483] width 170 height 33
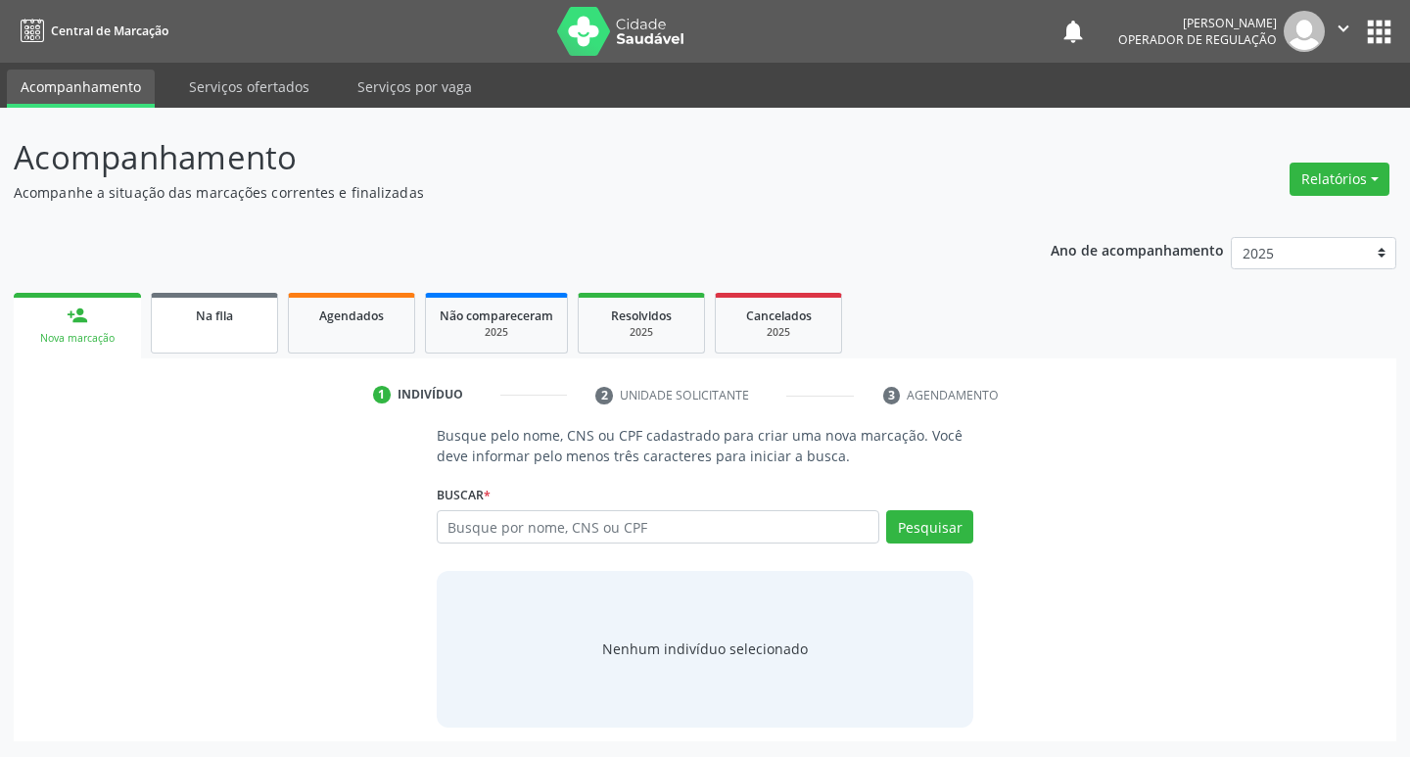
click at [215, 334] on link "Na fila" at bounding box center [214, 323] width 127 height 61
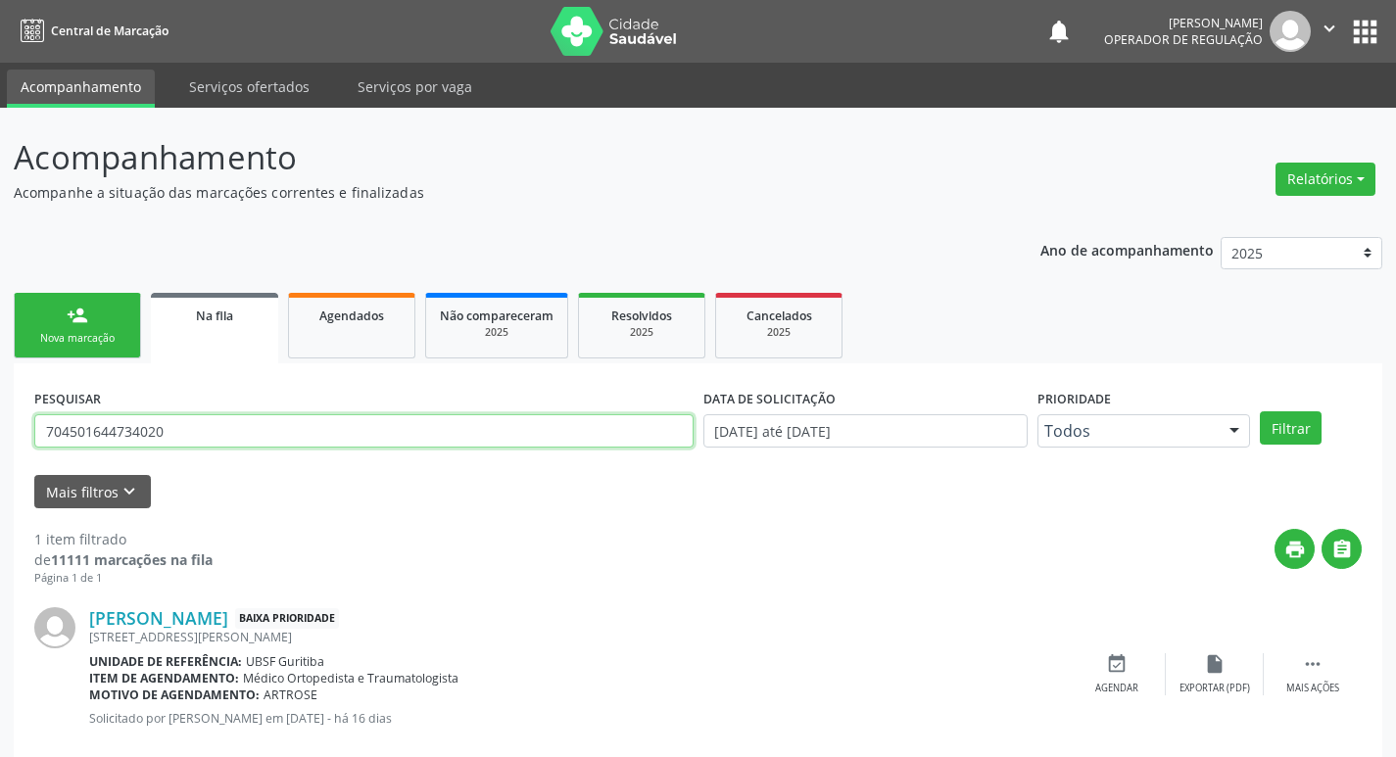
click at [159, 436] on input "704501644734020" at bounding box center [363, 430] width 659 height 33
type input "704702709119537"
click at [1260, 411] on button "Filtrar" at bounding box center [1291, 427] width 62 height 33
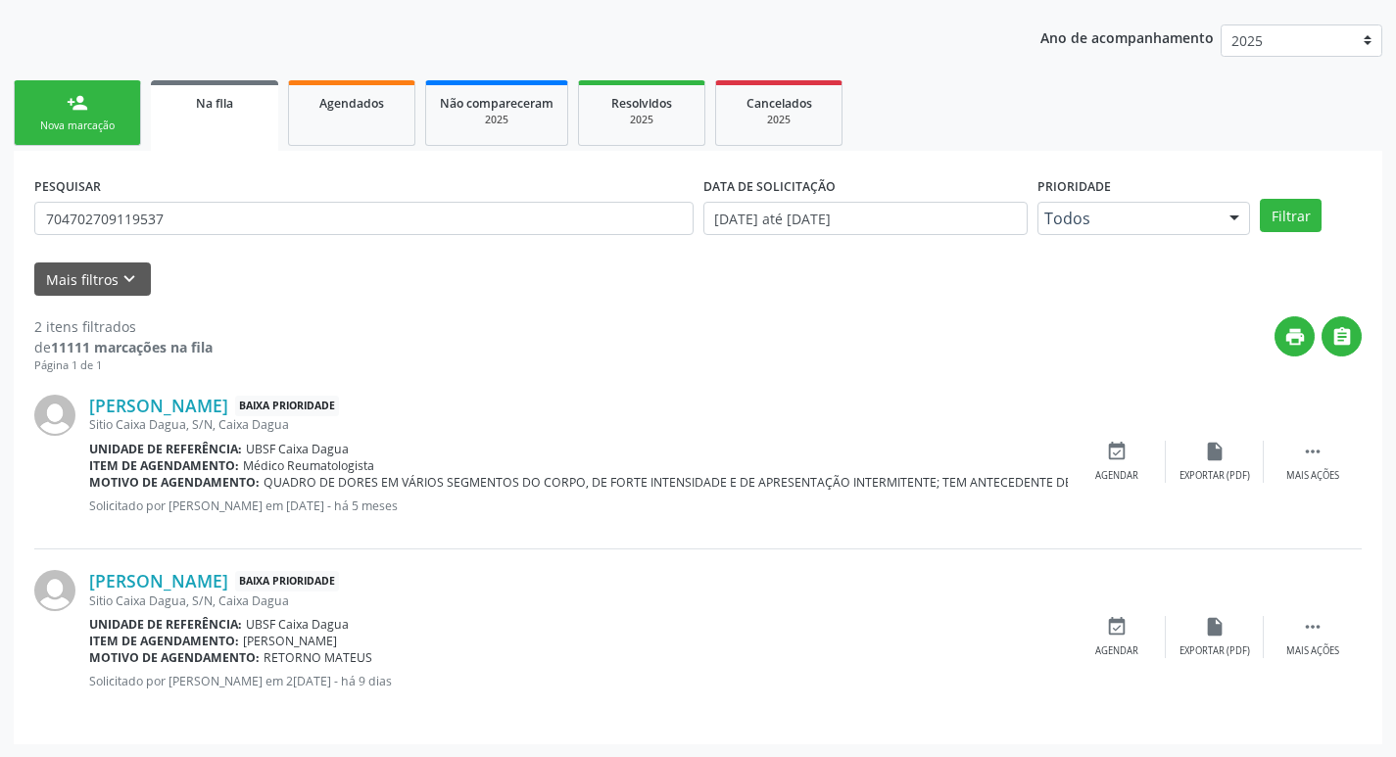
scroll to position [214, 0]
click at [1128, 462] on div "event_available Agendar" at bounding box center [1117, 461] width 98 height 42
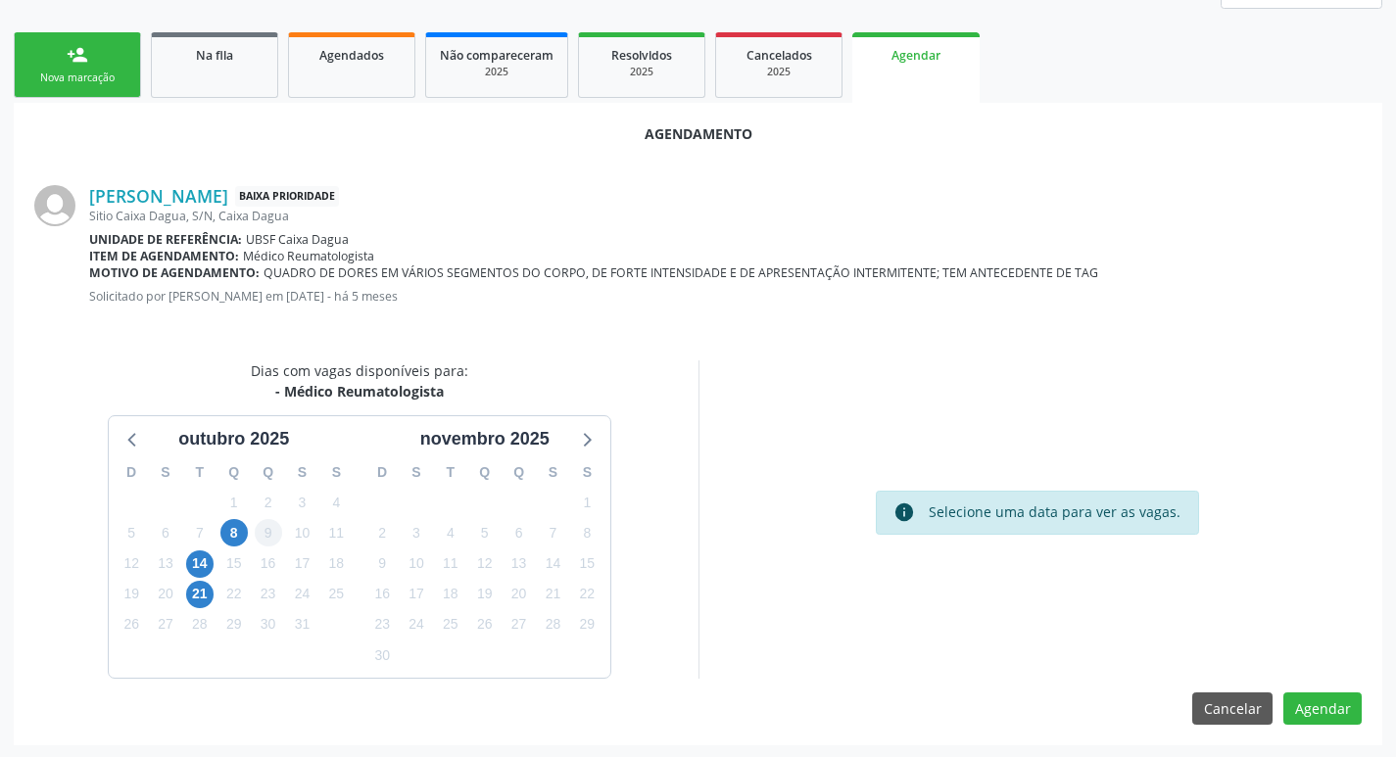
scroll to position [262, 0]
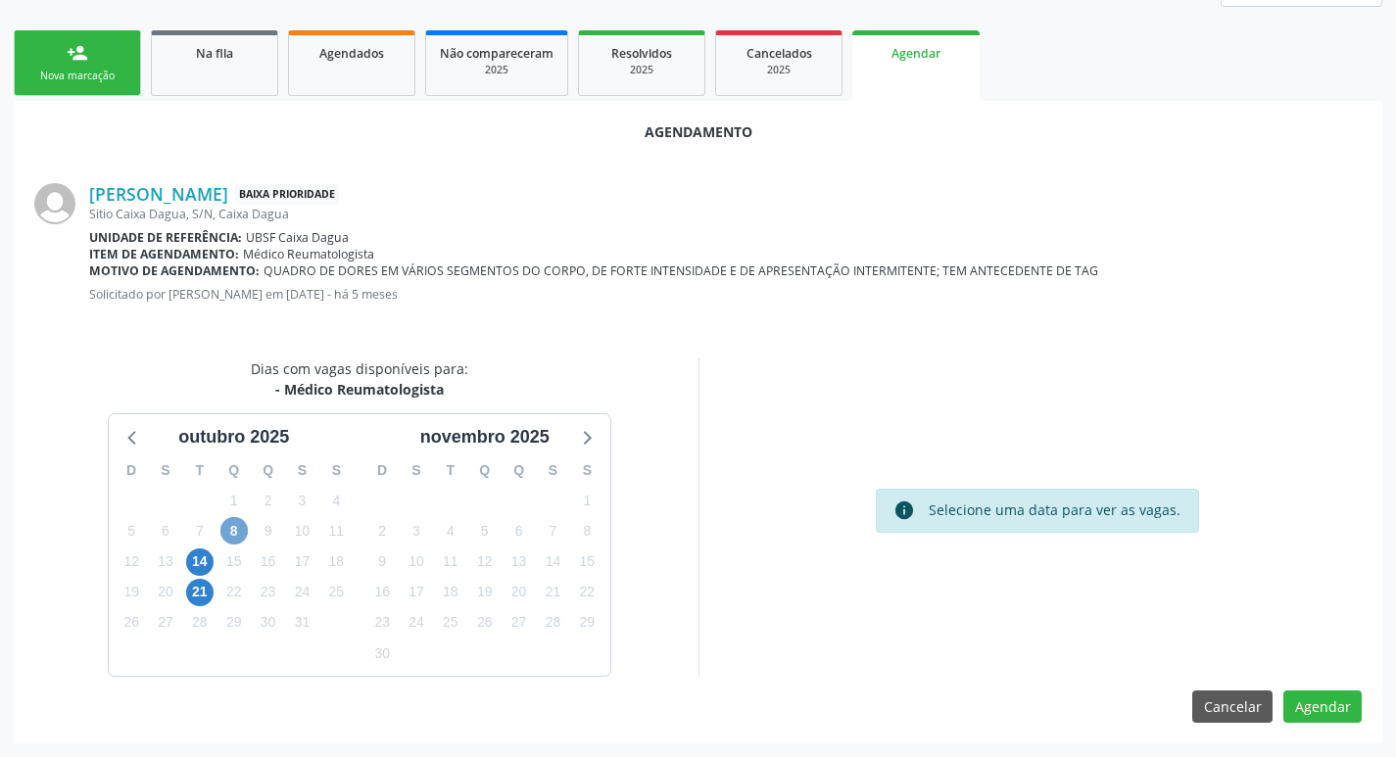
click at [243, 524] on span "8" at bounding box center [233, 530] width 27 height 27
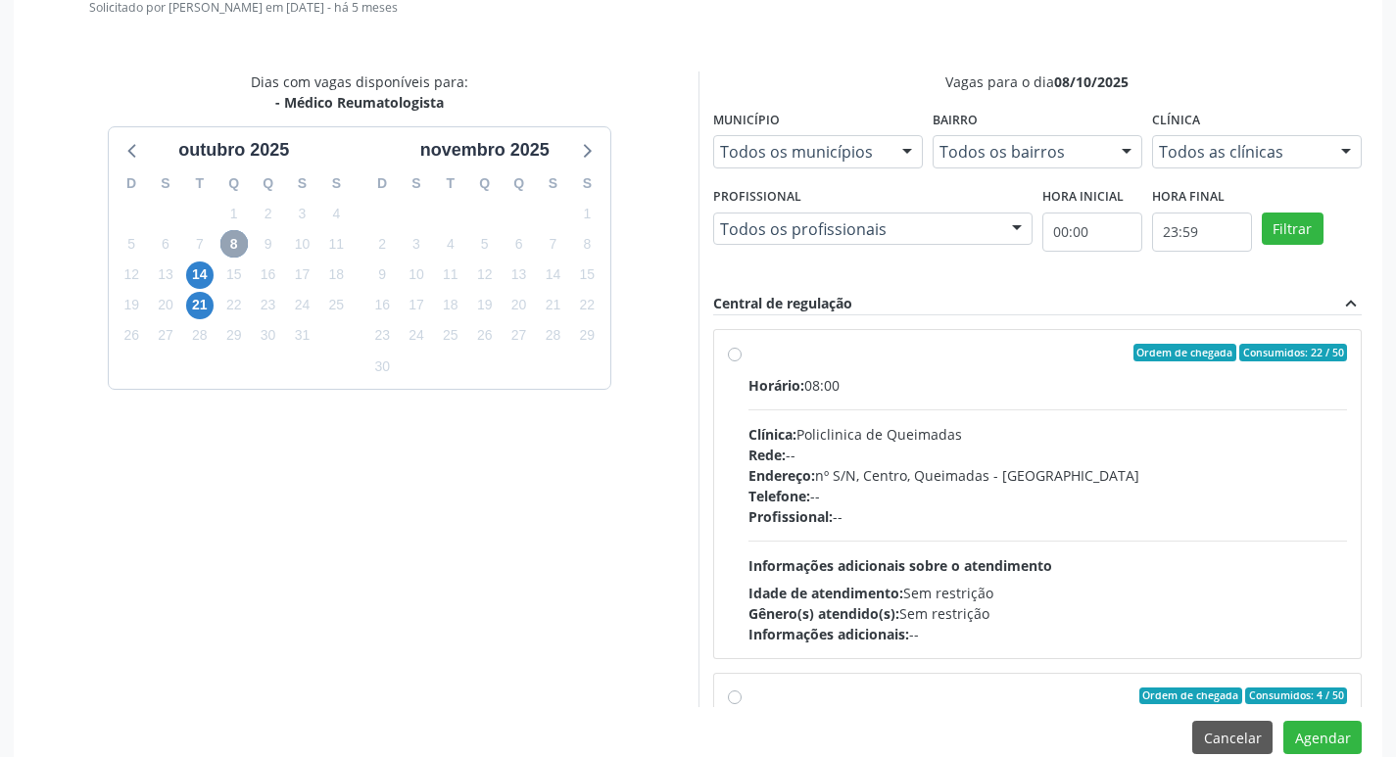
scroll to position [581, 0]
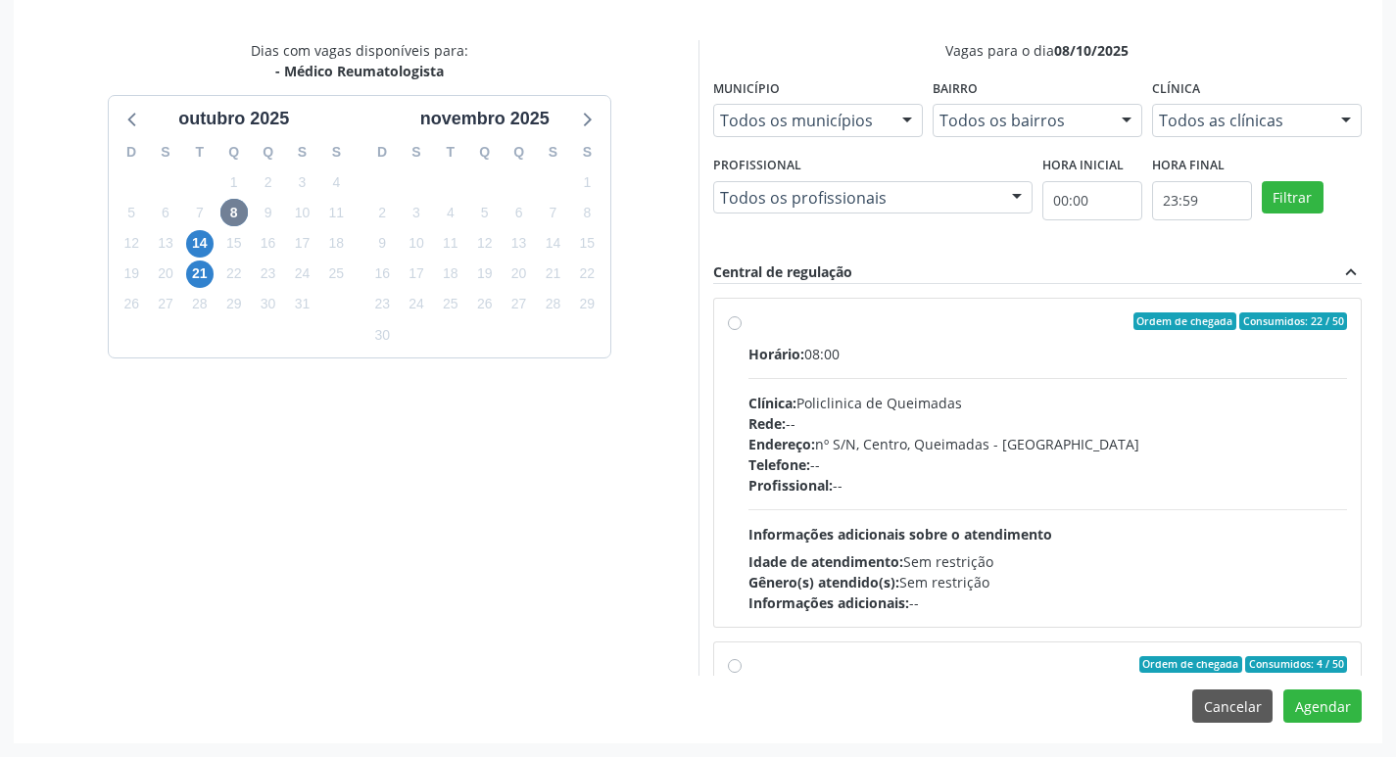
drag, startPoint x: 1097, startPoint y: 363, endPoint x: 1098, endPoint y: 353, distance: 10.8
click at [1096, 362] on div "Horário: 08:00" at bounding box center [1047, 354] width 599 height 21
click at [741, 330] on input "Ordem de chegada Consumidos: 22 / 50 Horário: 08:00 Clínica: Policlinica de Que…" at bounding box center [735, 321] width 14 height 18
radio input "true"
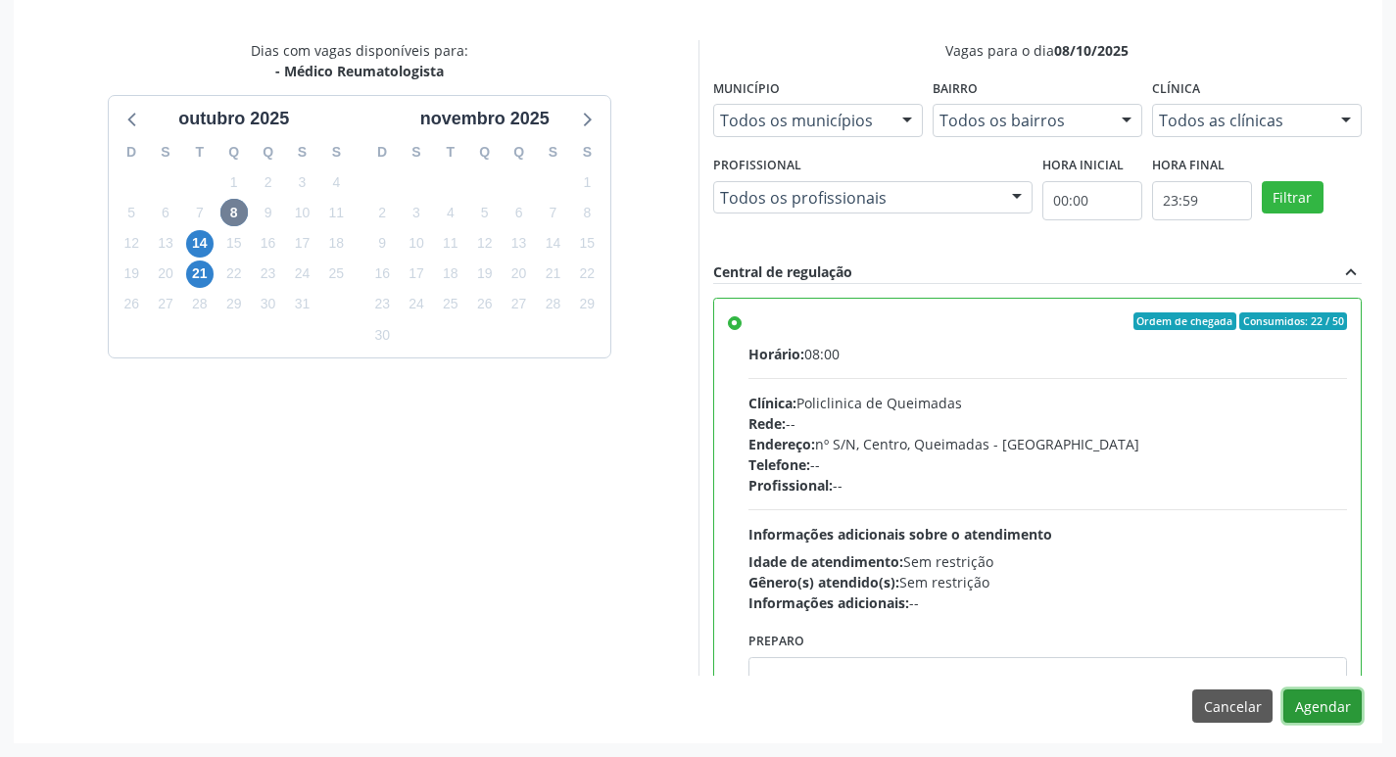
click at [1336, 707] on button "Agendar" at bounding box center [1322, 706] width 78 height 33
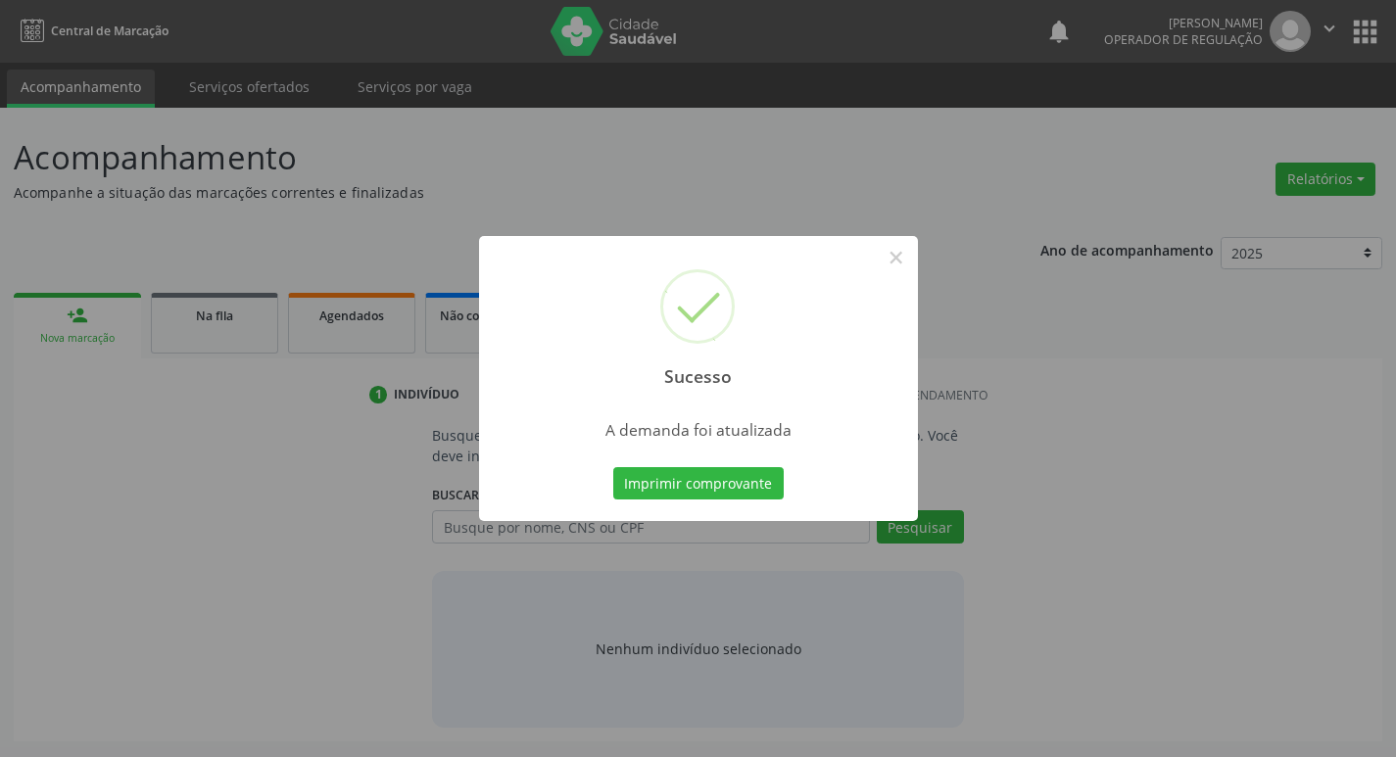
scroll to position [0, 0]
click at [740, 482] on button "Imprimir comprovante" at bounding box center [705, 483] width 170 height 33
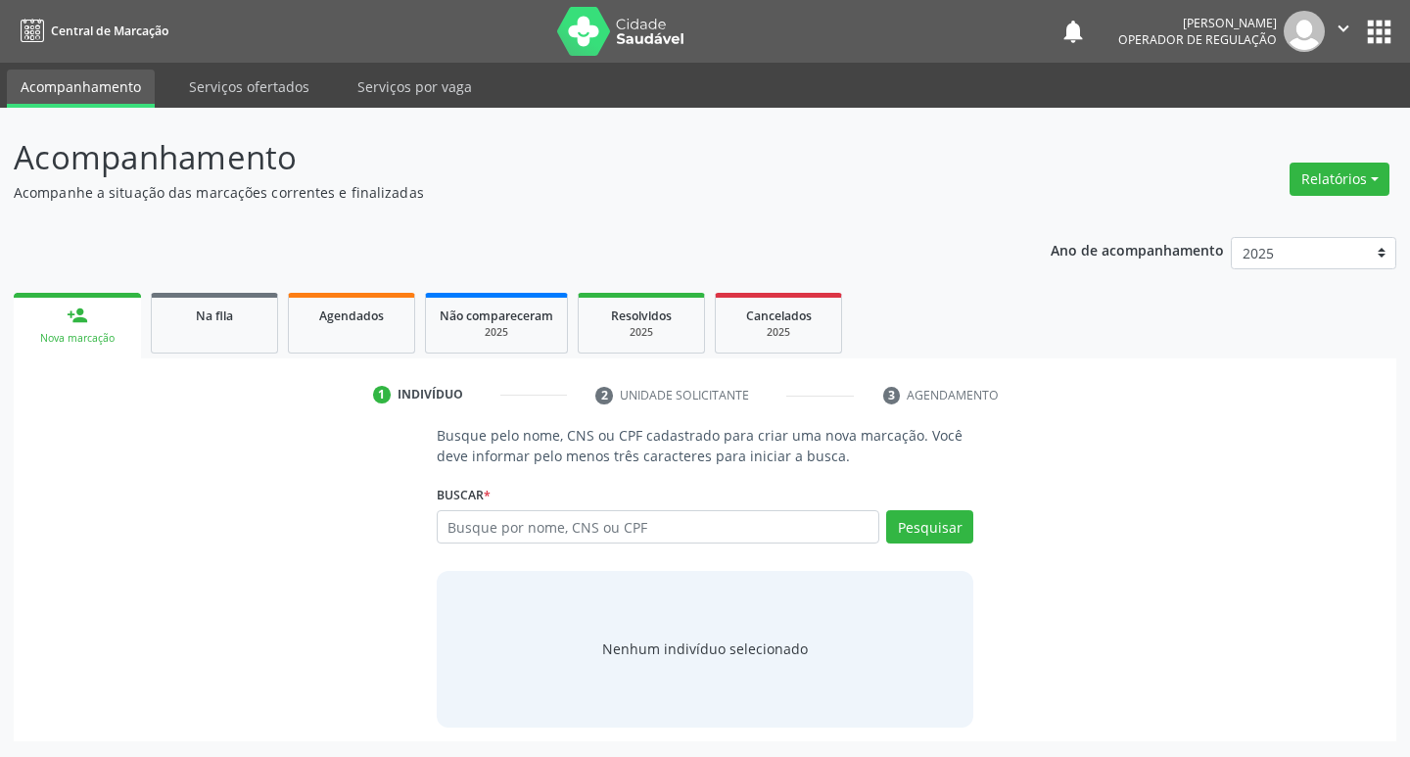
click at [242, 294] on link "Na fila" at bounding box center [214, 323] width 127 height 61
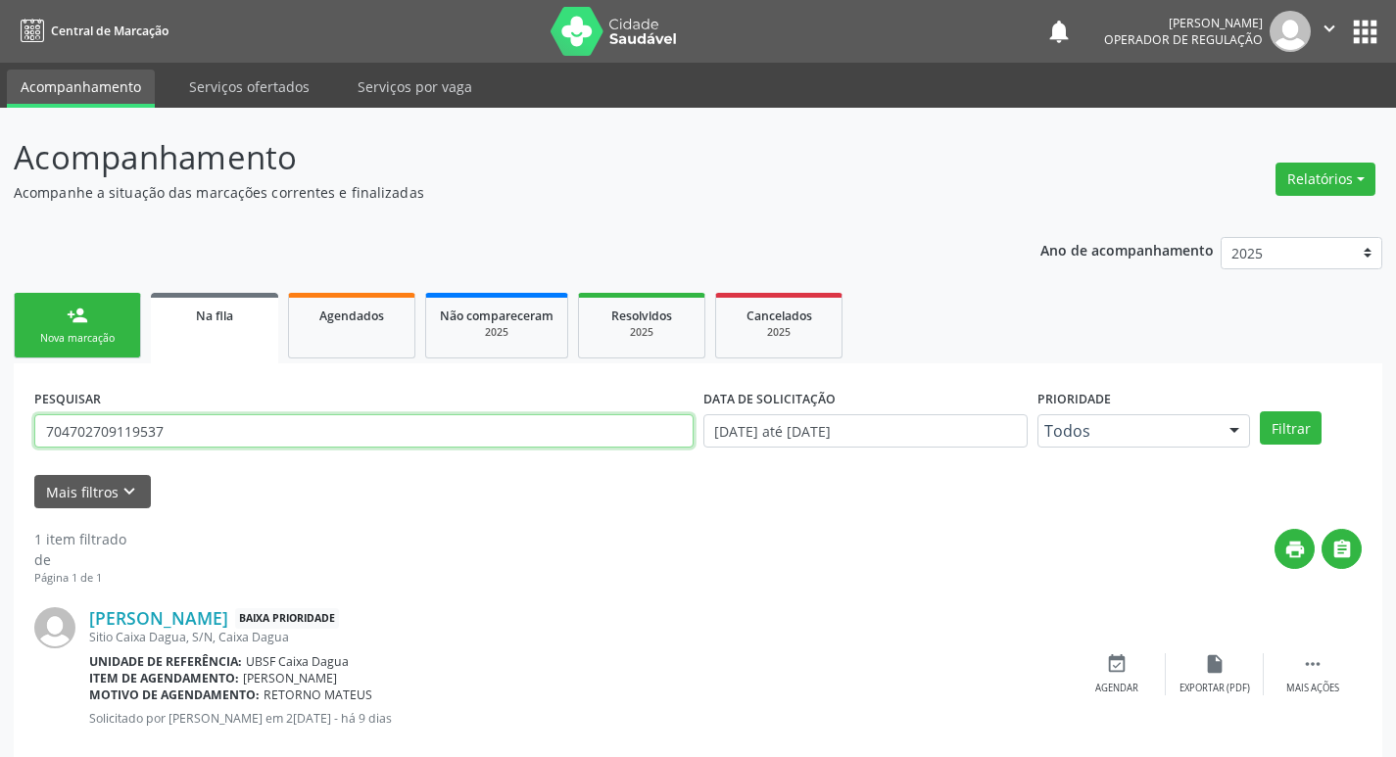
click at [329, 432] on input "704702709119537" at bounding box center [363, 430] width 659 height 33
click at [327, 431] on input "704702709119537" at bounding box center [363, 430] width 659 height 33
type input "704802083008642"
click at [1260, 411] on button "Filtrar" at bounding box center [1291, 427] width 62 height 33
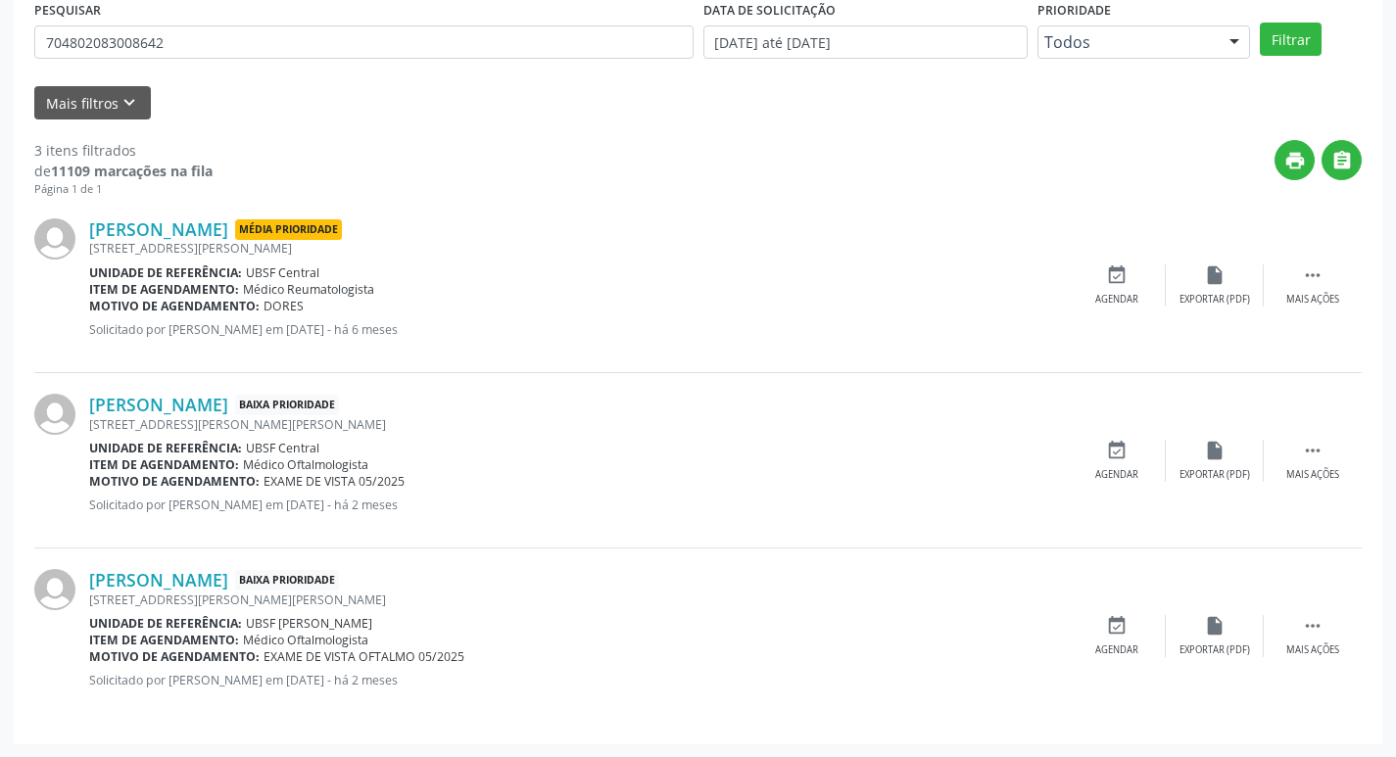
scroll to position [390, 0]
click at [1121, 292] on div "Agendar" at bounding box center [1116, 299] width 43 height 14
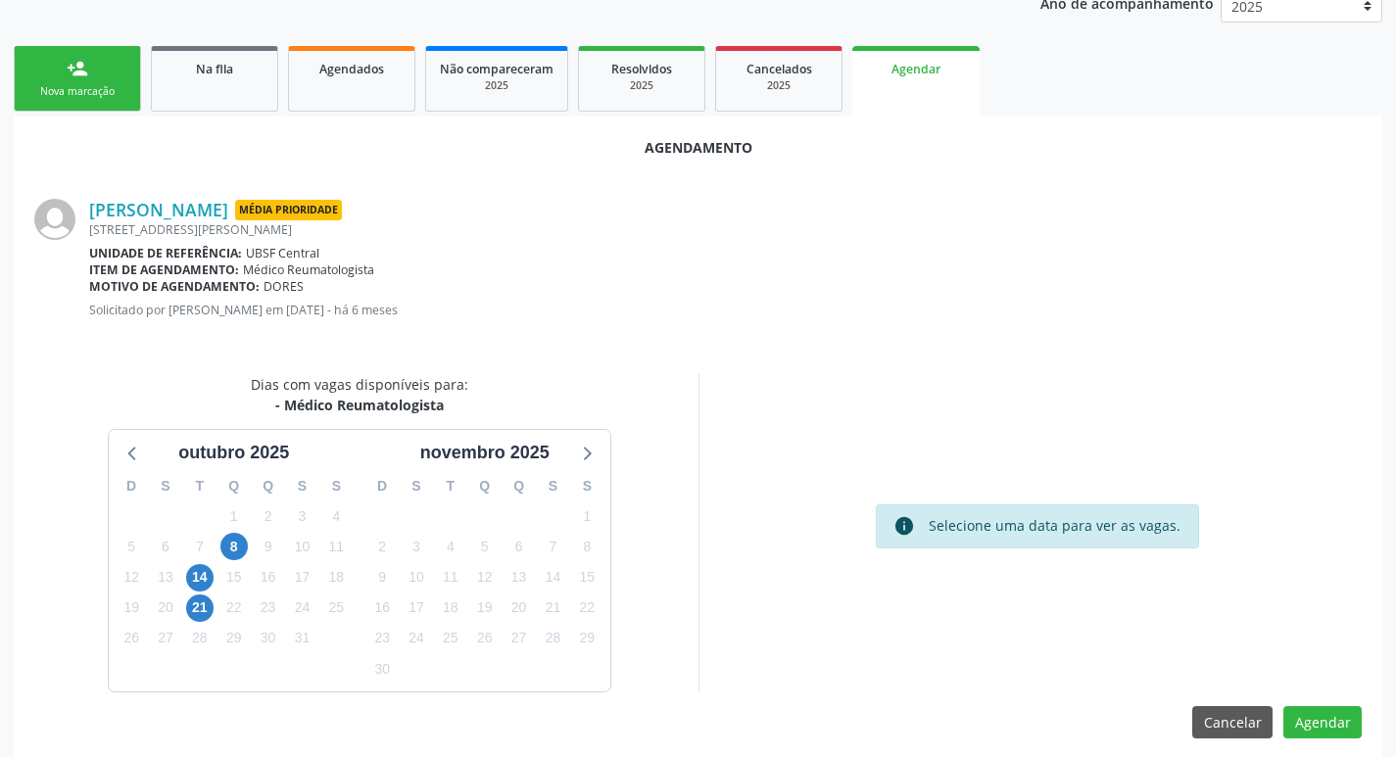
scroll to position [262, 0]
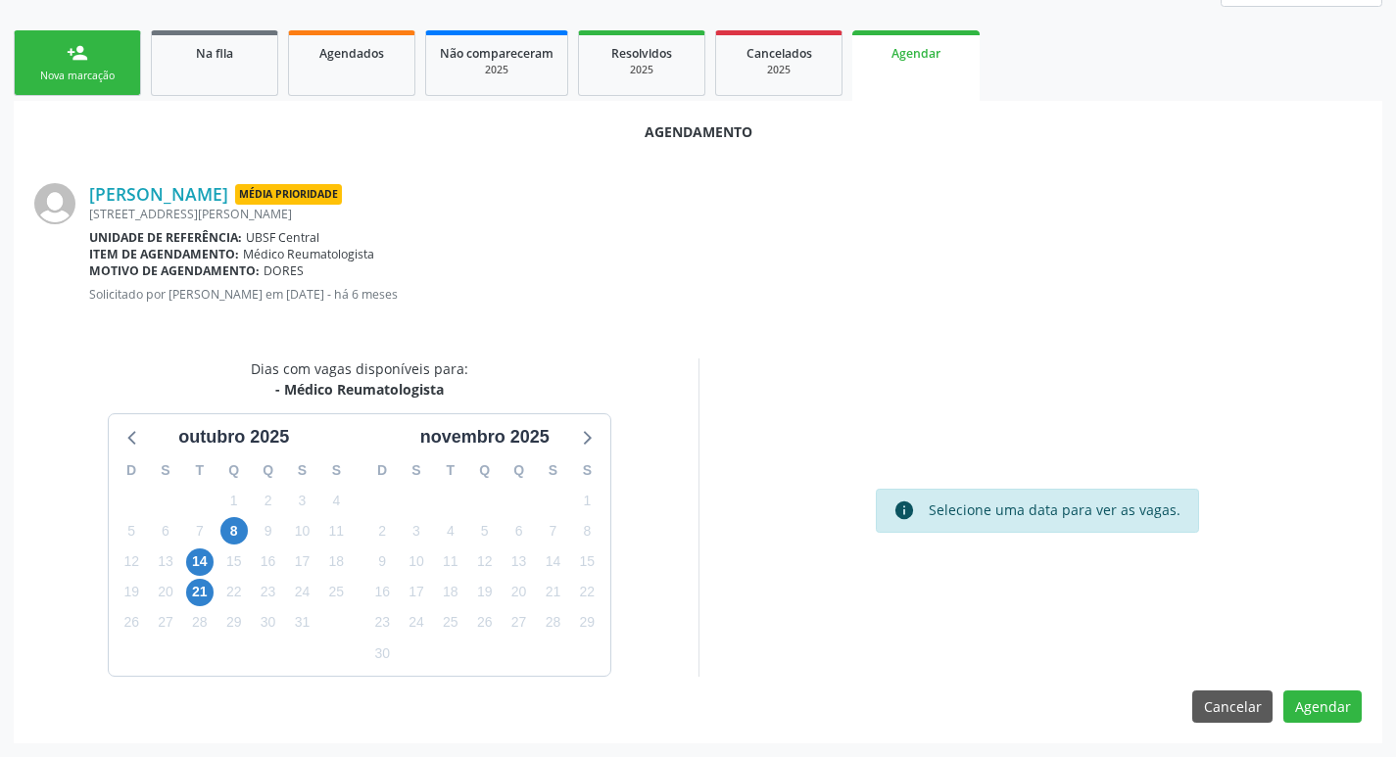
click at [256, 519] on div "9" at bounding box center [268, 531] width 27 height 30
click at [252, 523] on div "9" at bounding box center [268, 531] width 34 height 30
click at [250, 524] on div "8" at bounding box center [233, 531] width 34 height 30
click at [241, 535] on span "8" at bounding box center [233, 530] width 27 height 27
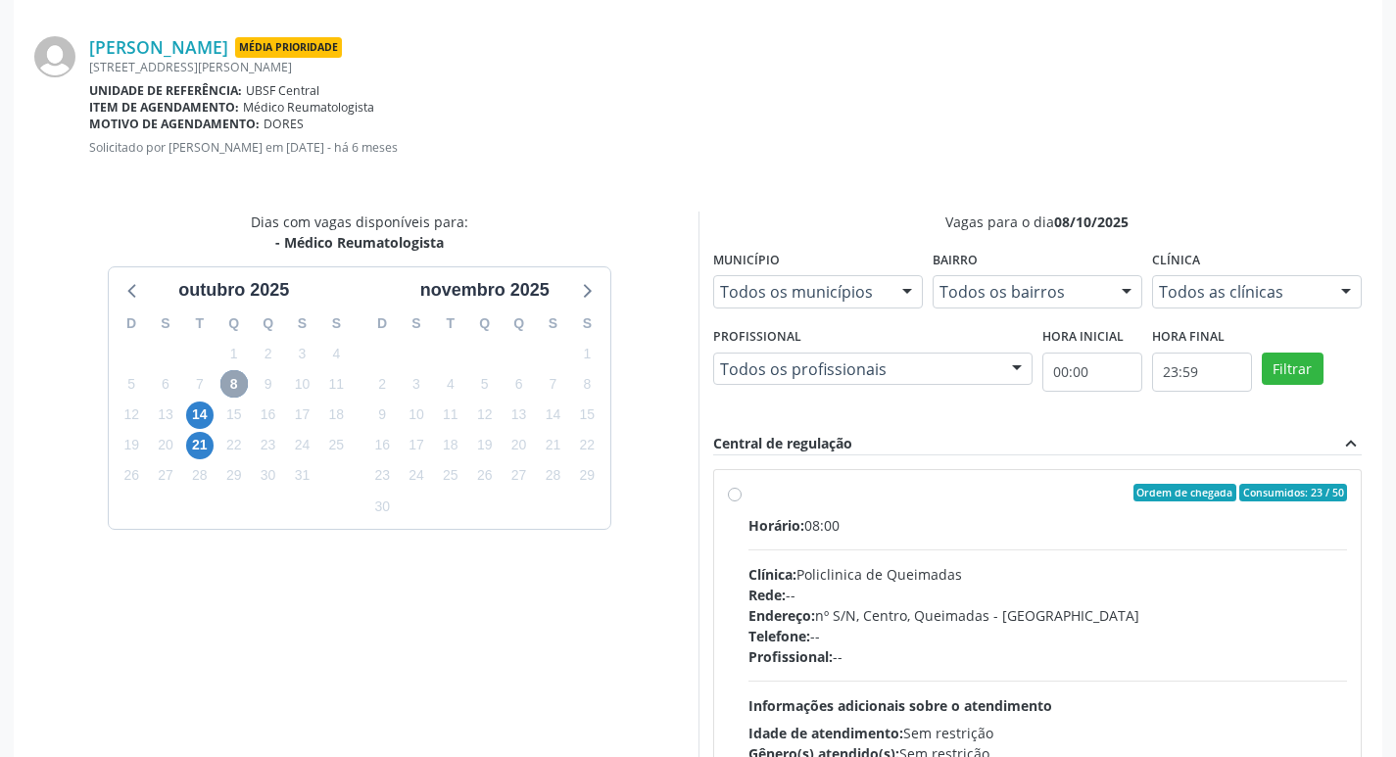
scroll to position [581, 0]
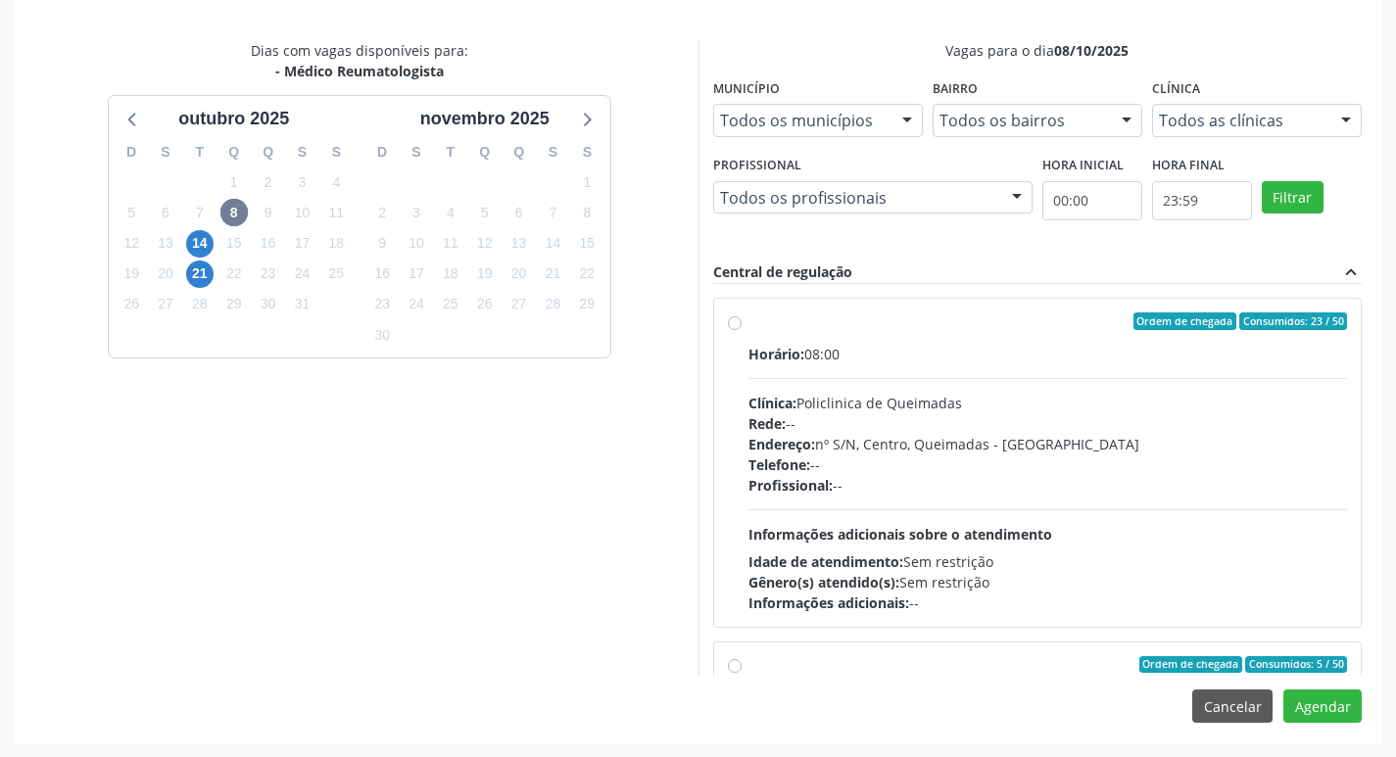
click at [1252, 322] on span "Consumidos: 23 / 50" at bounding box center [1293, 321] width 108 height 18
click at [741, 322] on input "Ordem de chegada Consumidos: 23 / 50 Horário: 08:00 Clínica: Policlinica de Que…" at bounding box center [735, 321] width 14 height 18
radio input "true"
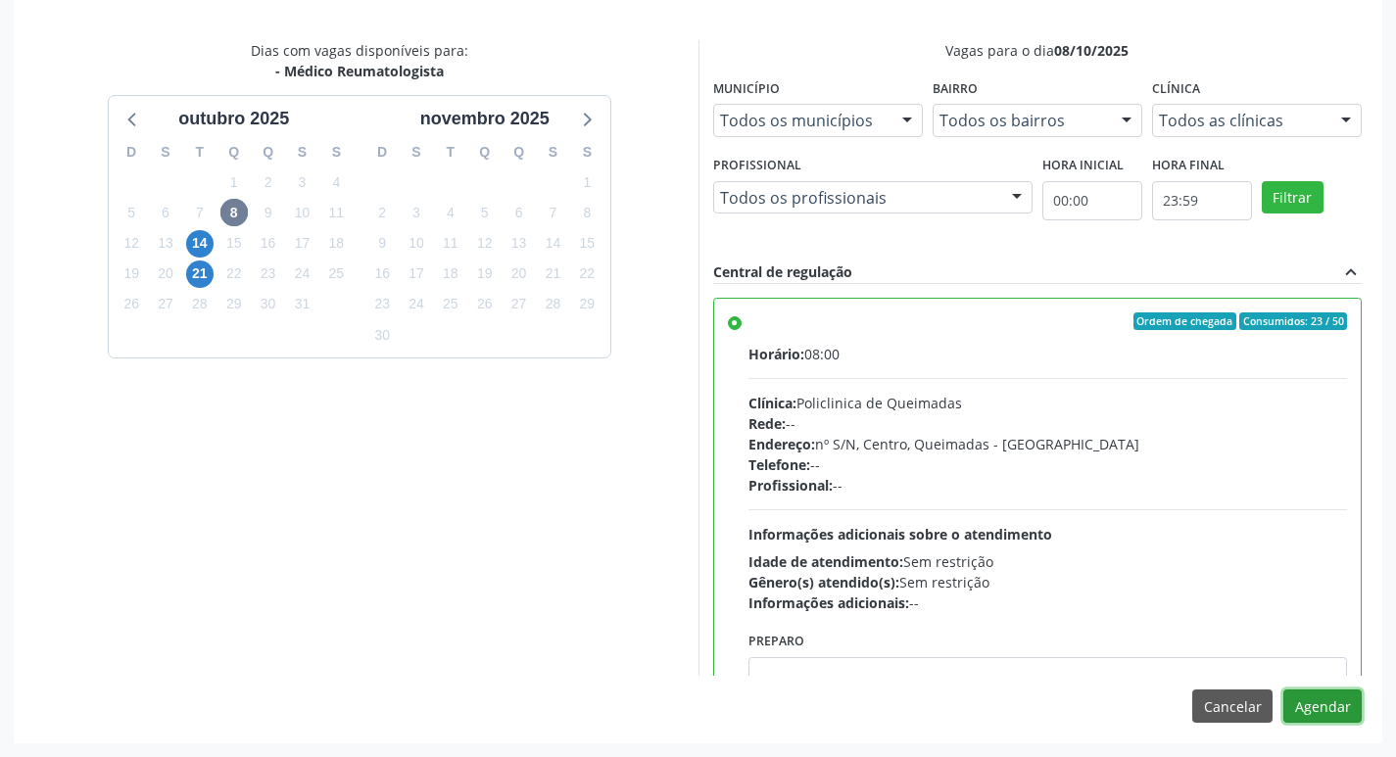
click at [1340, 710] on button "Agendar" at bounding box center [1322, 706] width 78 height 33
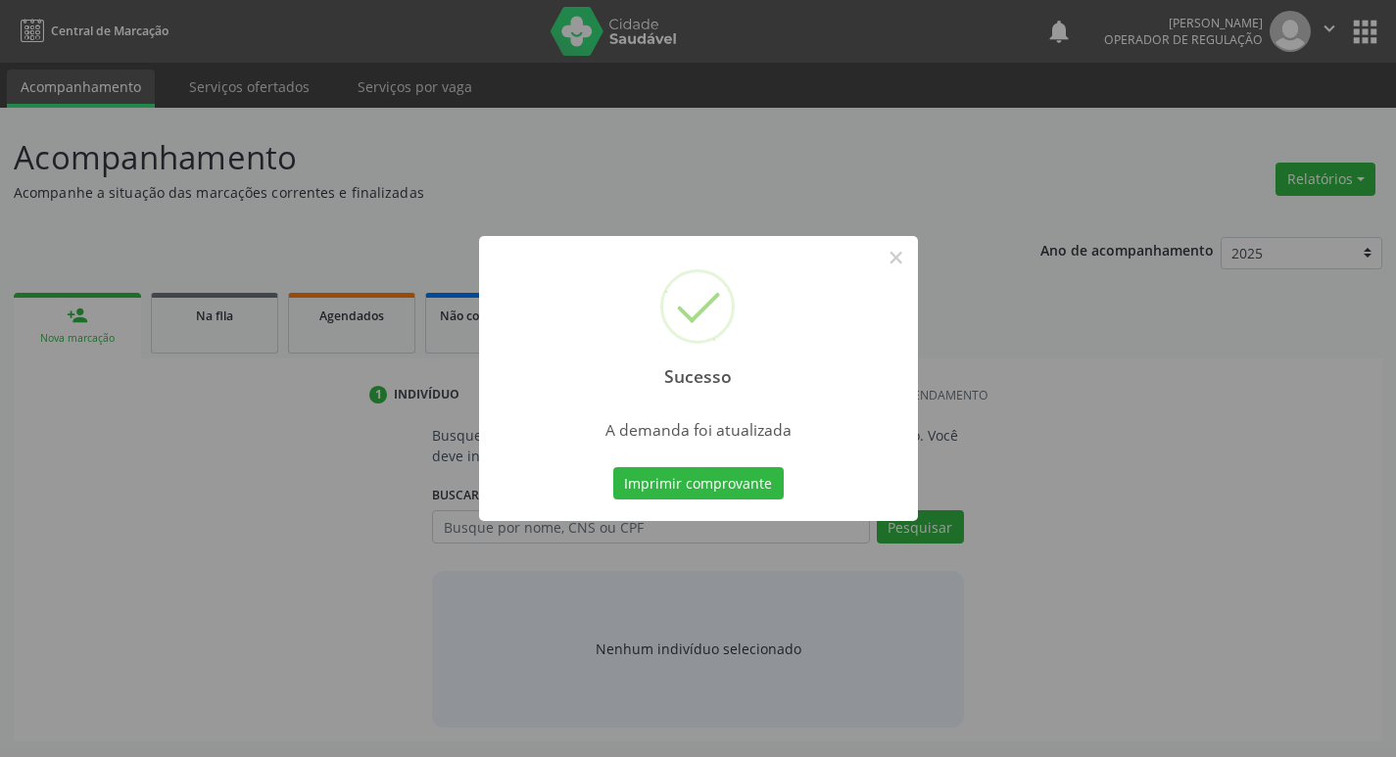
scroll to position [0, 0]
click at [730, 495] on button "Imprimir comprovante" at bounding box center [705, 483] width 170 height 33
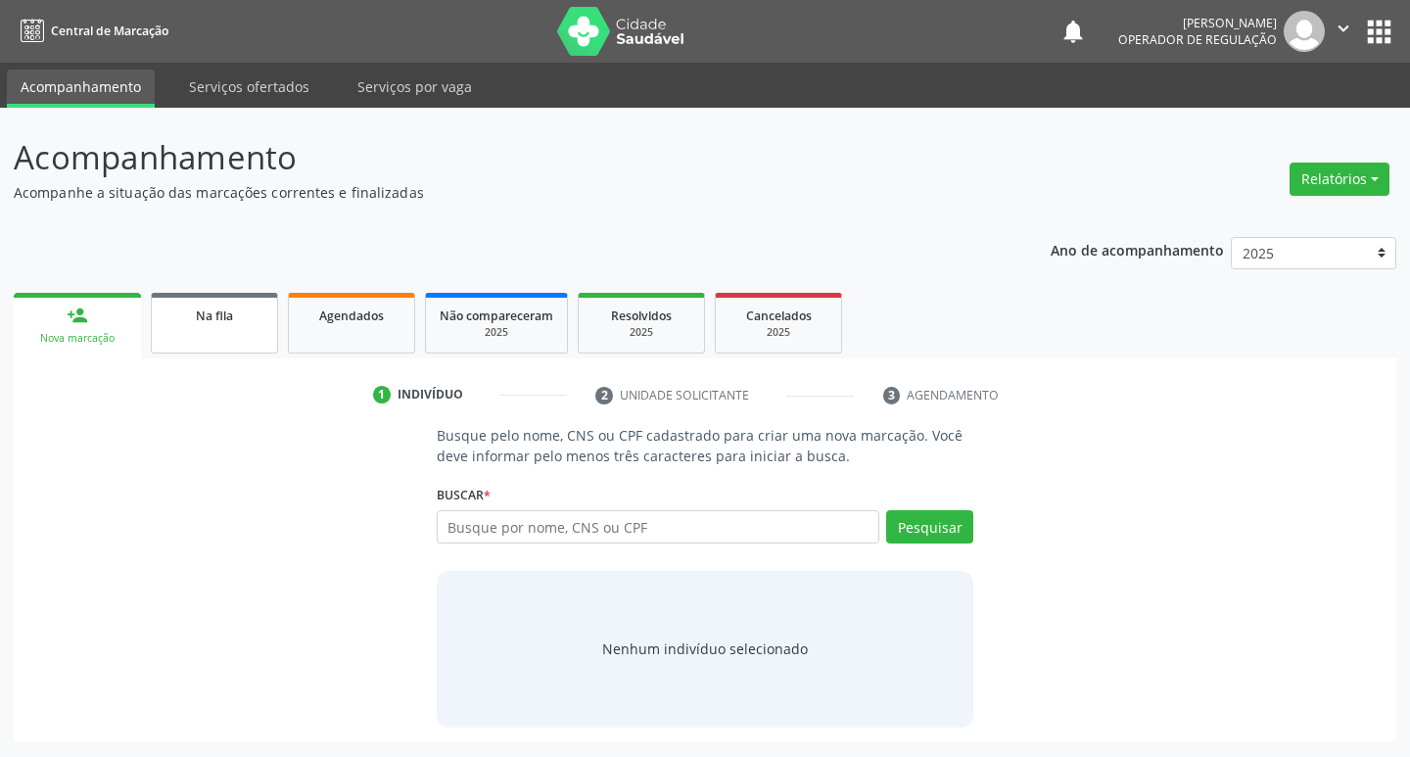
click at [218, 307] on div "Na fila" at bounding box center [215, 315] width 98 height 21
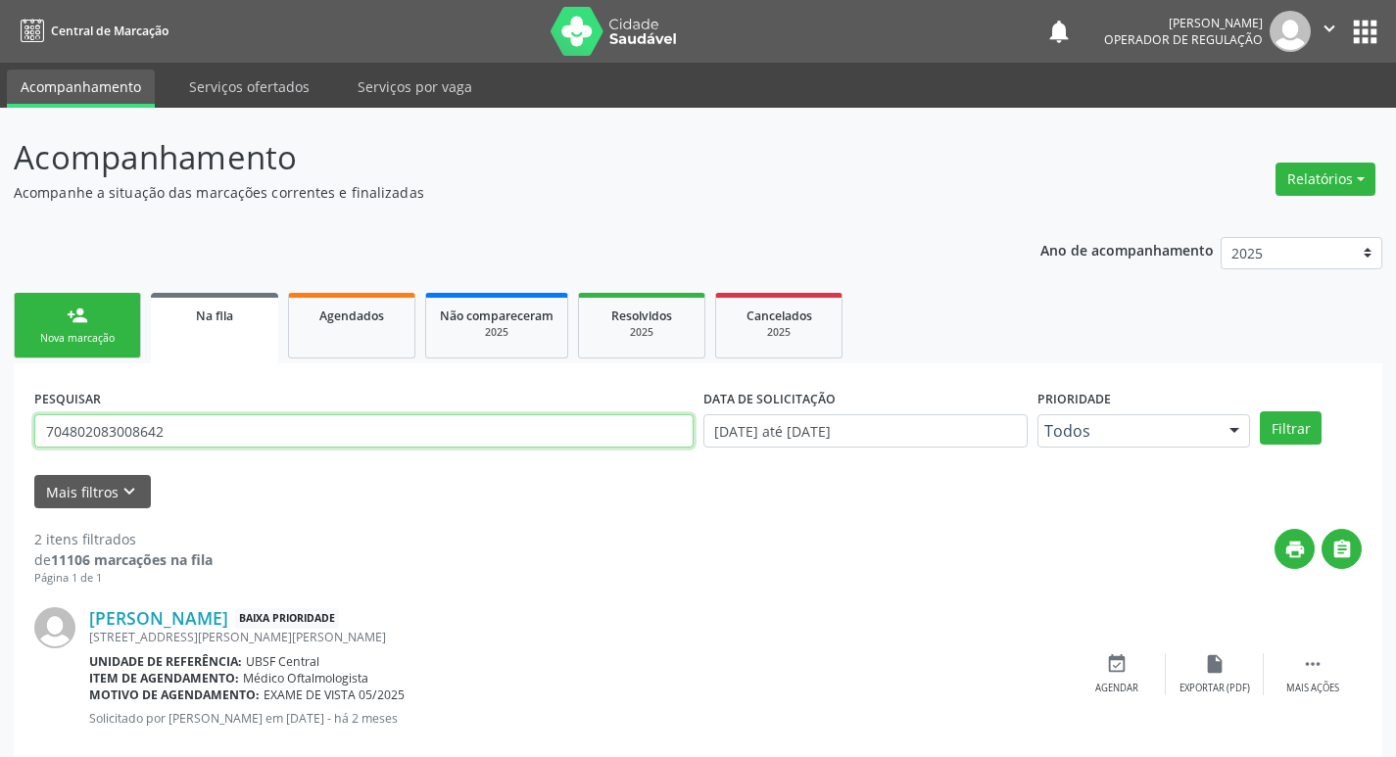
click at [231, 436] on input "704802083008642" at bounding box center [363, 430] width 659 height 33
type input "700002088251604"
click at [1260, 411] on button "Filtrar" at bounding box center [1291, 427] width 62 height 33
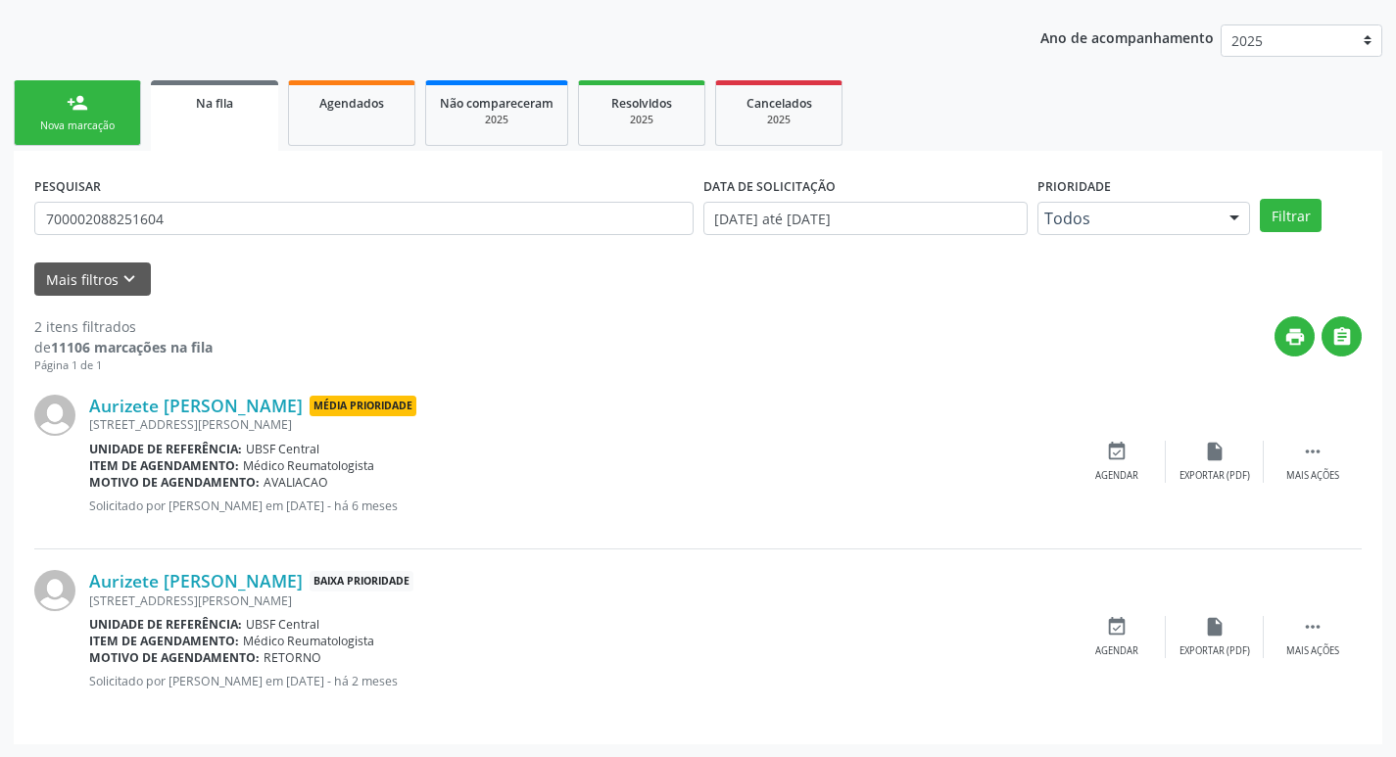
scroll to position [214, 0]
click at [1119, 465] on div "event_available Agendar" at bounding box center [1117, 461] width 98 height 42
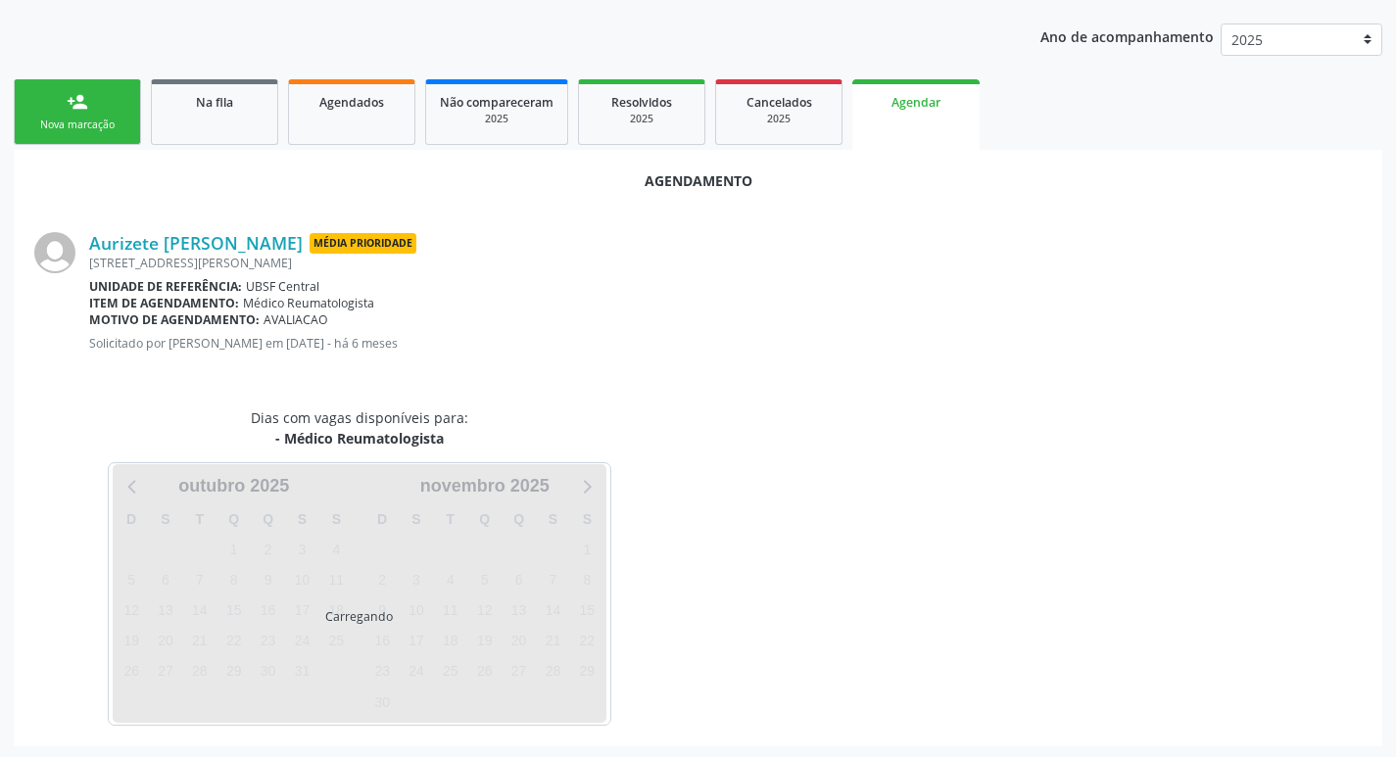
scroll to position [216, 0]
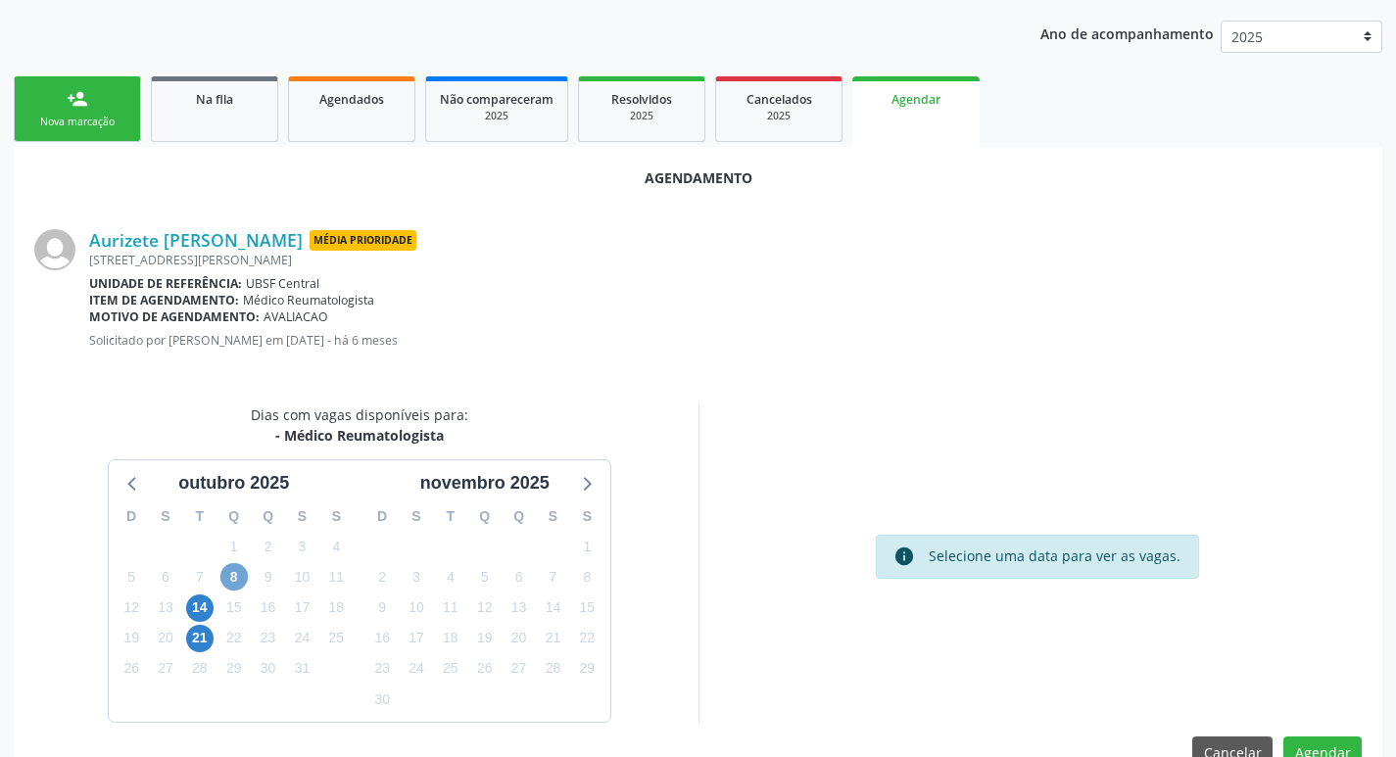
click at [225, 572] on span "8" at bounding box center [233, 576] width 27 height 27
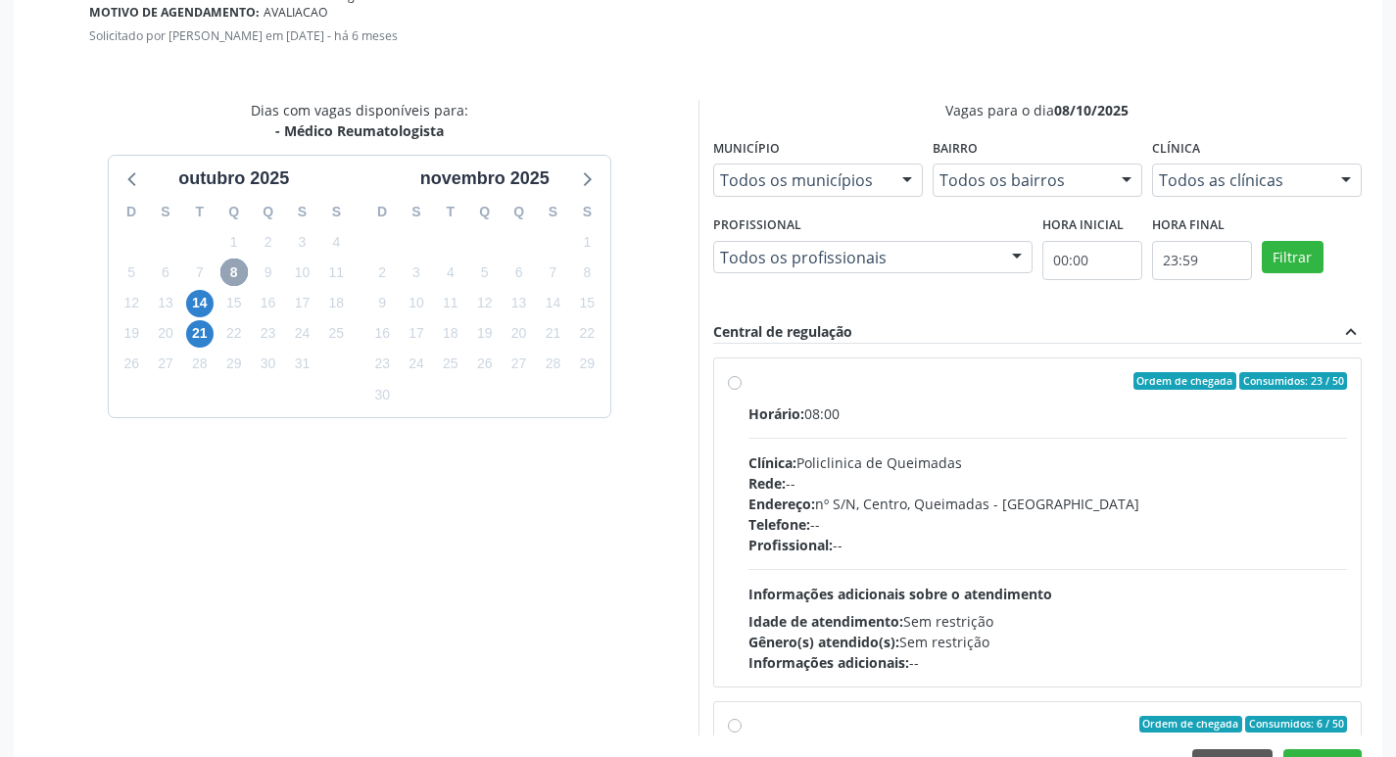
scroll to position [581, 0]
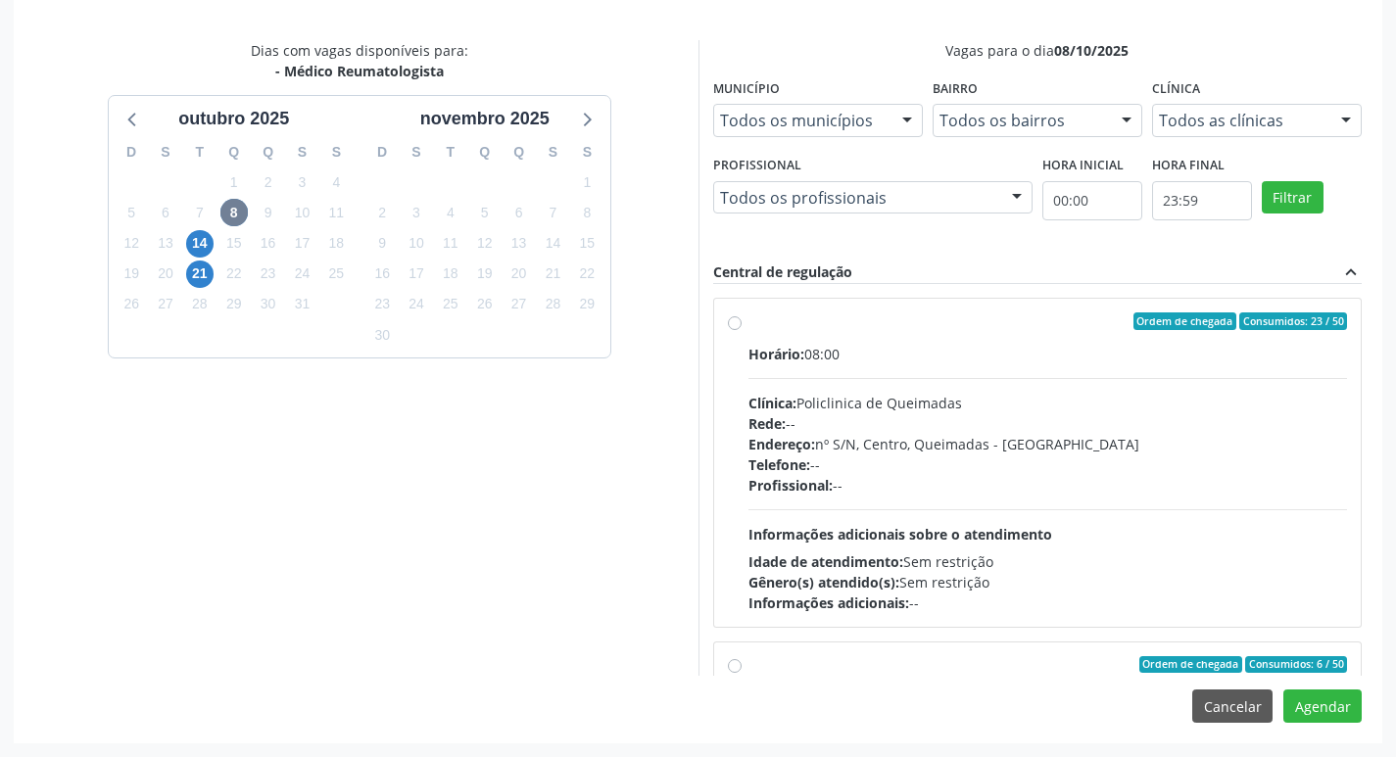
click at [832, 368] on div "Horário: 08:00 Clínica: Policlinica de Queimadas Rede: -- Endereço: nº S/N, Cen…" at bounding box center [1047, 478] width 599 height 269
click at [741, 330] on input "Ordem de chegada Consumidos: 23 / 50 Horário: 08:00 Clínica: Policlinica de Que…" at bounding box center [735, 321] width 14 height 18
radio input "true"
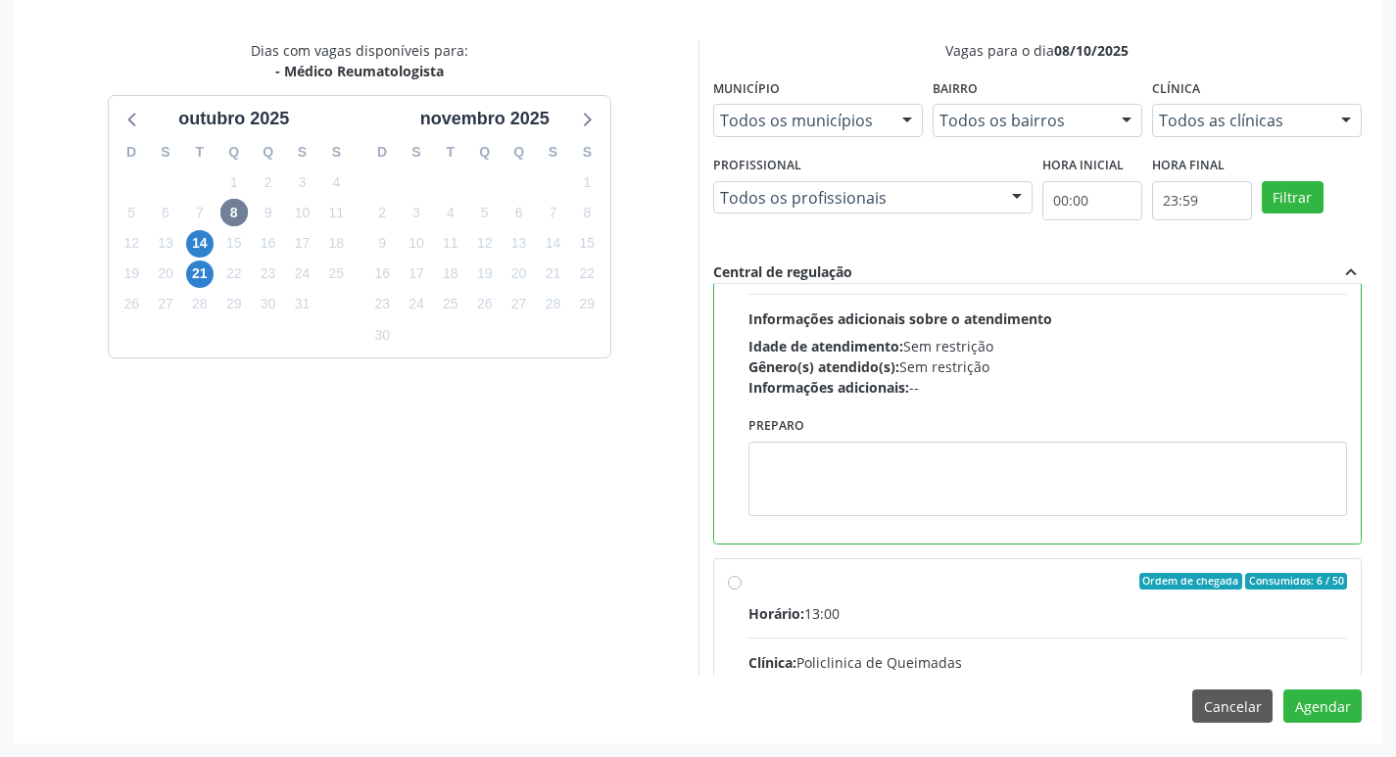
scroll to position [294, 0]
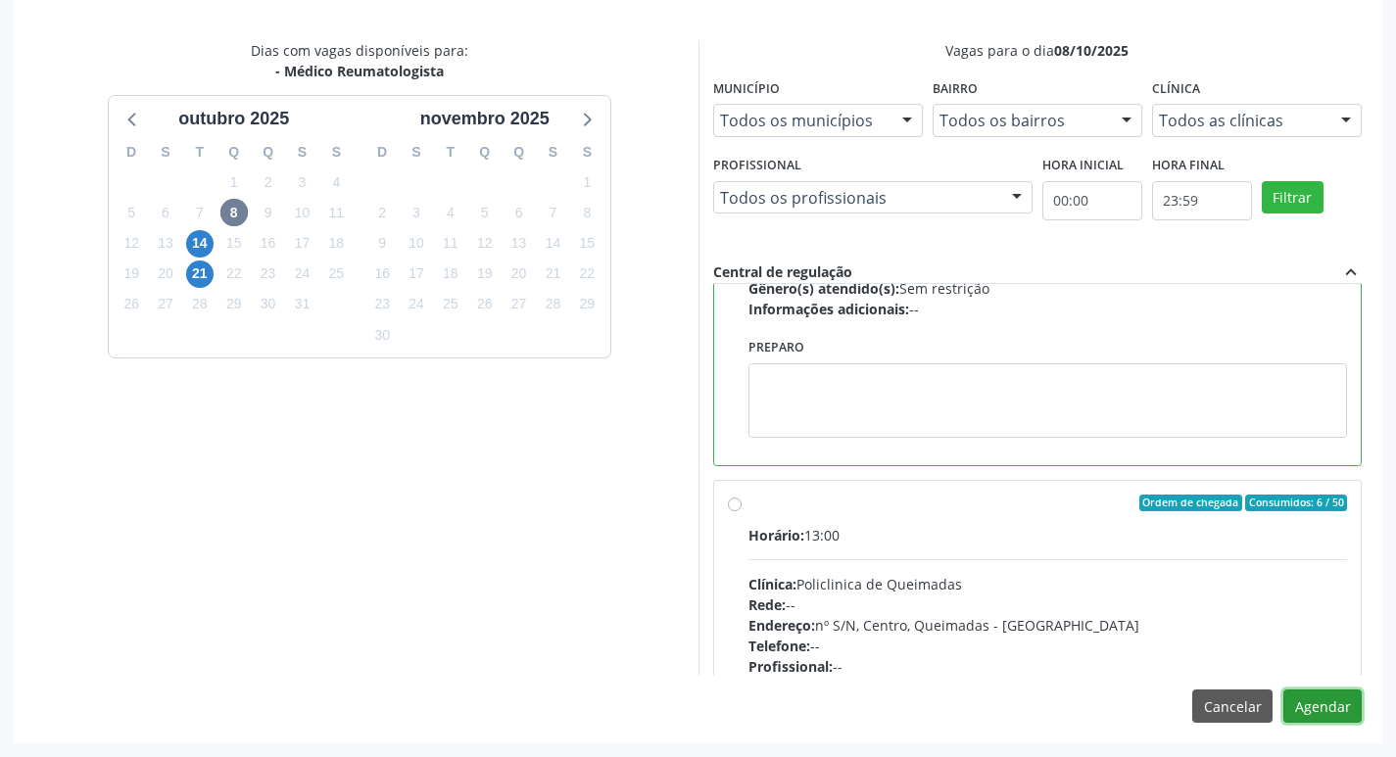
click at [1342, 713] on button "Agendar" at bounding box center [1322, 706] width 78 height 33
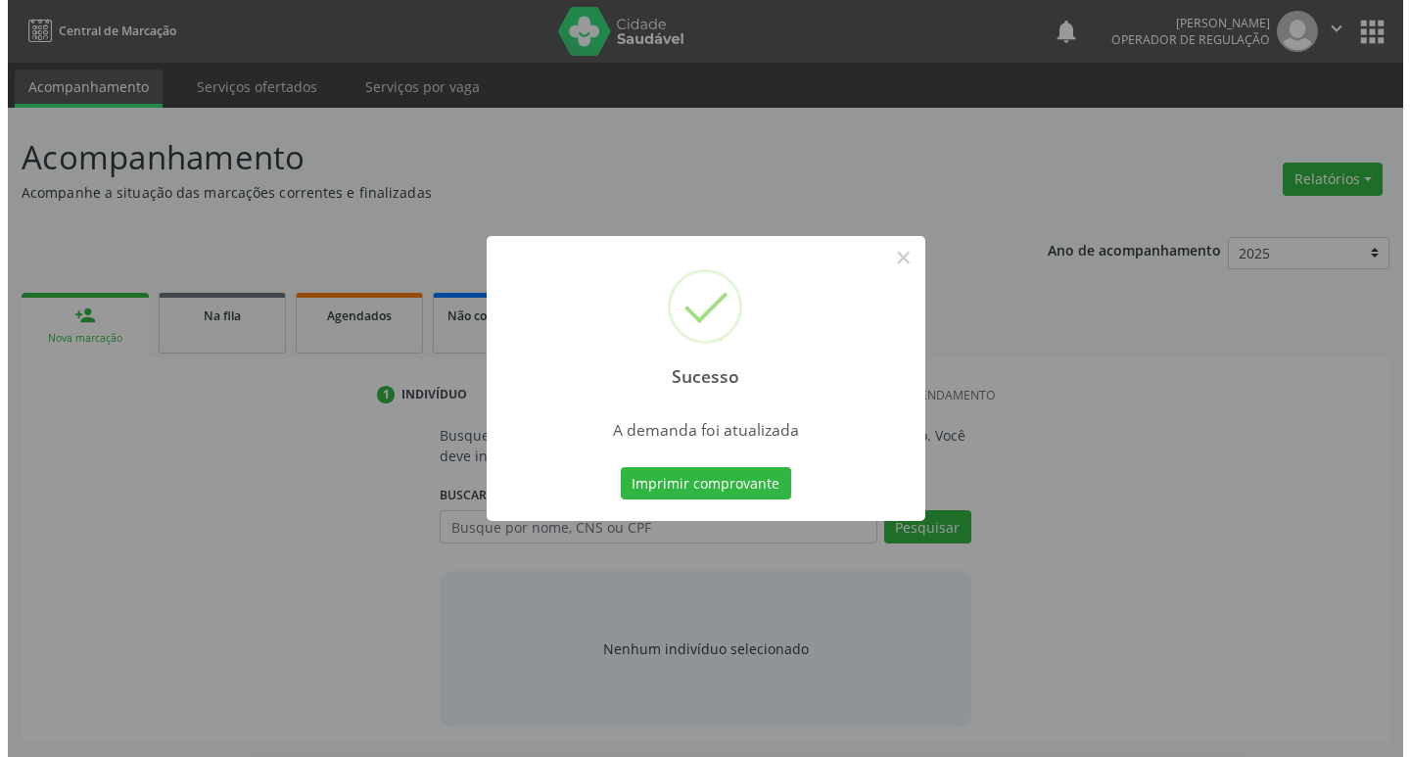
scroll to position [0, 0]
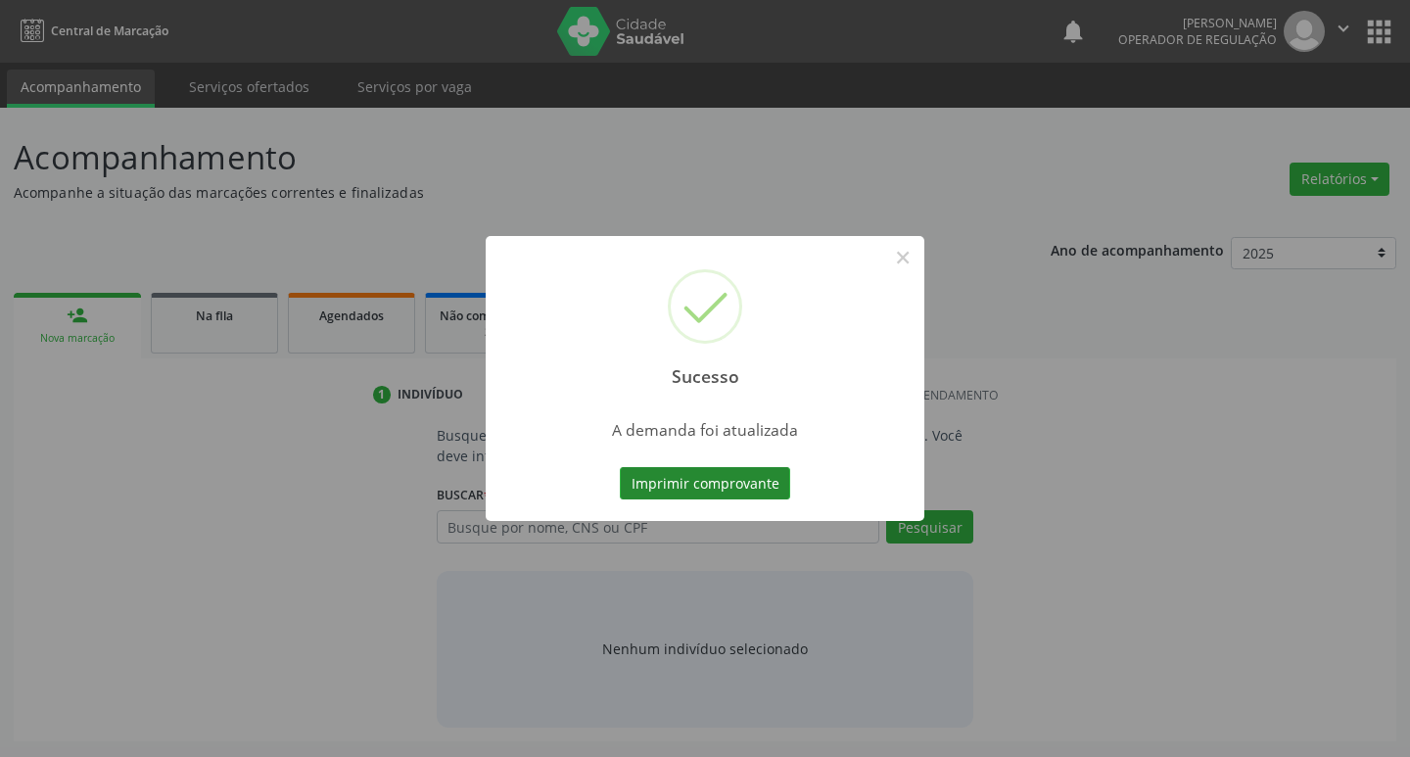
click at [673, 469] on button "Imprimir comprovante" at bounding box center [705, 483] width 170 height 33
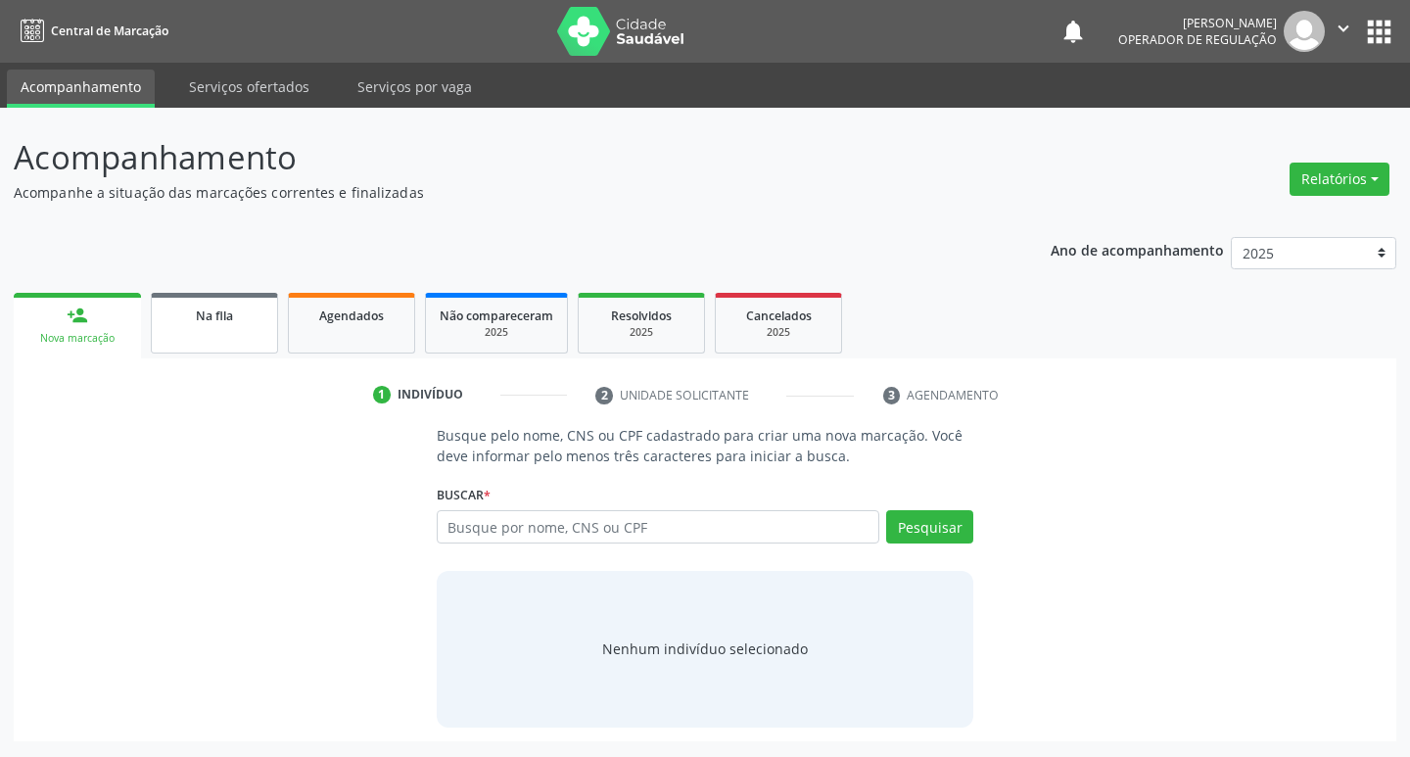
click at [211, 315] on span "Na fila" at bounding box center [214, 316] width 37 height 17
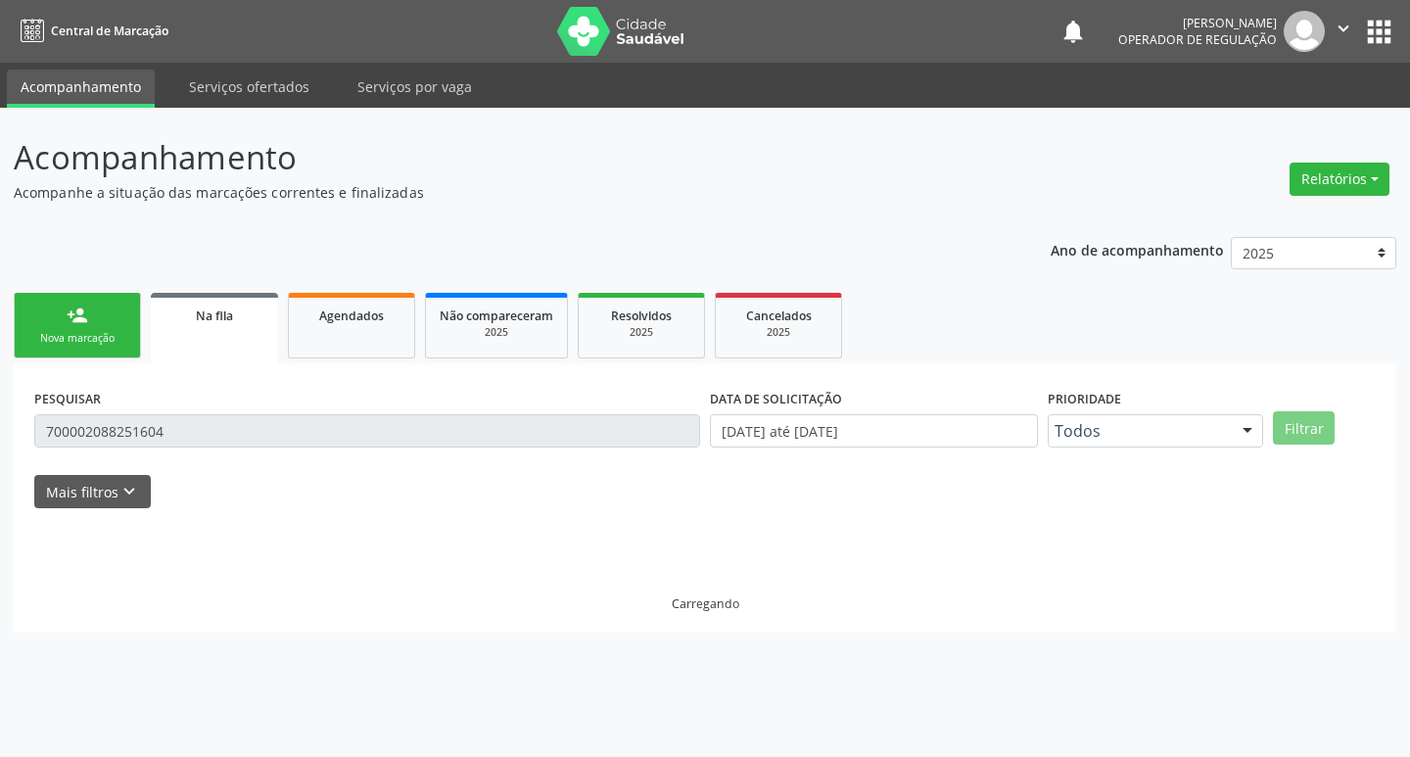
click at [350, 410] on div "PESQUISAR 700002088251604" at bounding box center [367, 422] width 676 height 76
click at [350, 419] on input "700002088251604" at bounding box center [367, 430] width 666 height 33
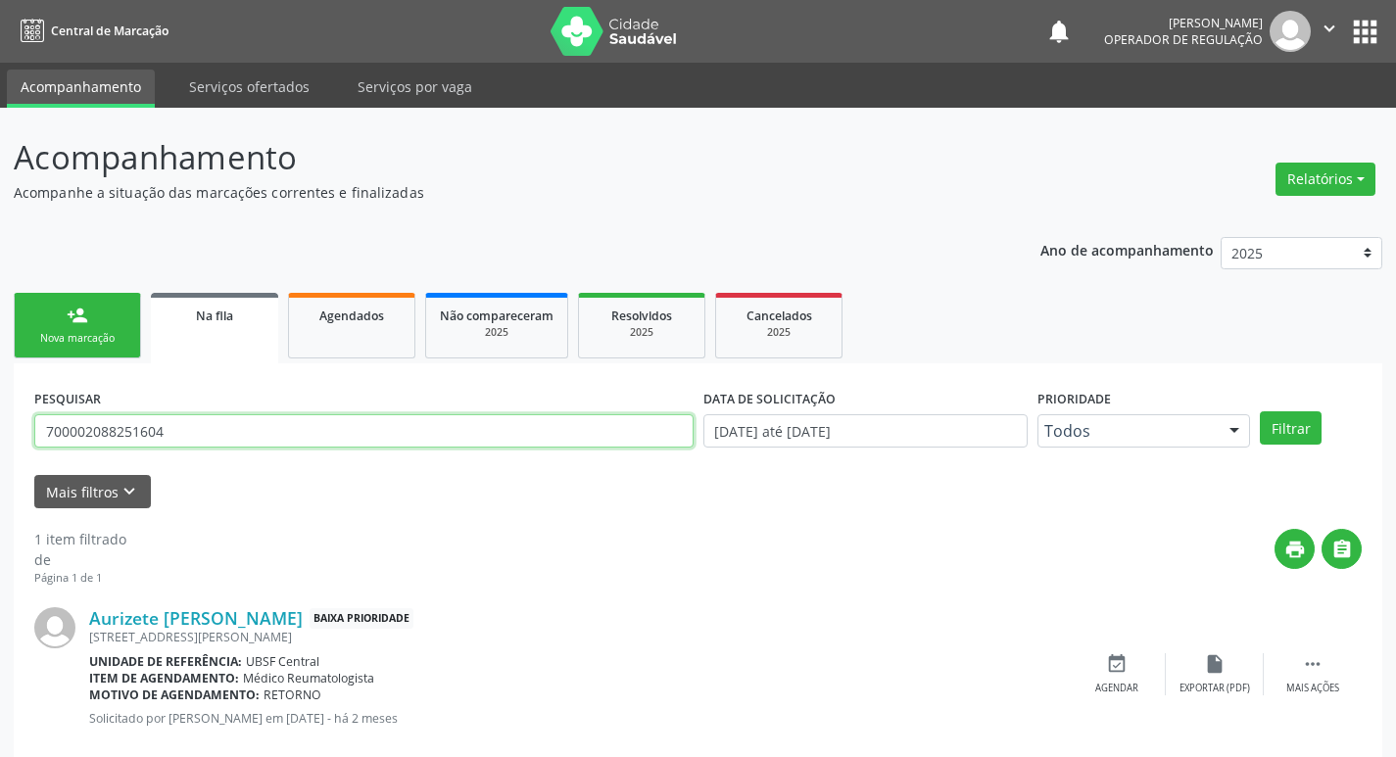
click at [350, 419] on input "700002088251604" at bounding box center [363, 430] width 659 height 33
type input "702603722113143"
click at [1260, 411] on button "Filtrar" at bounding box center [1291, 427] width 62 height 33
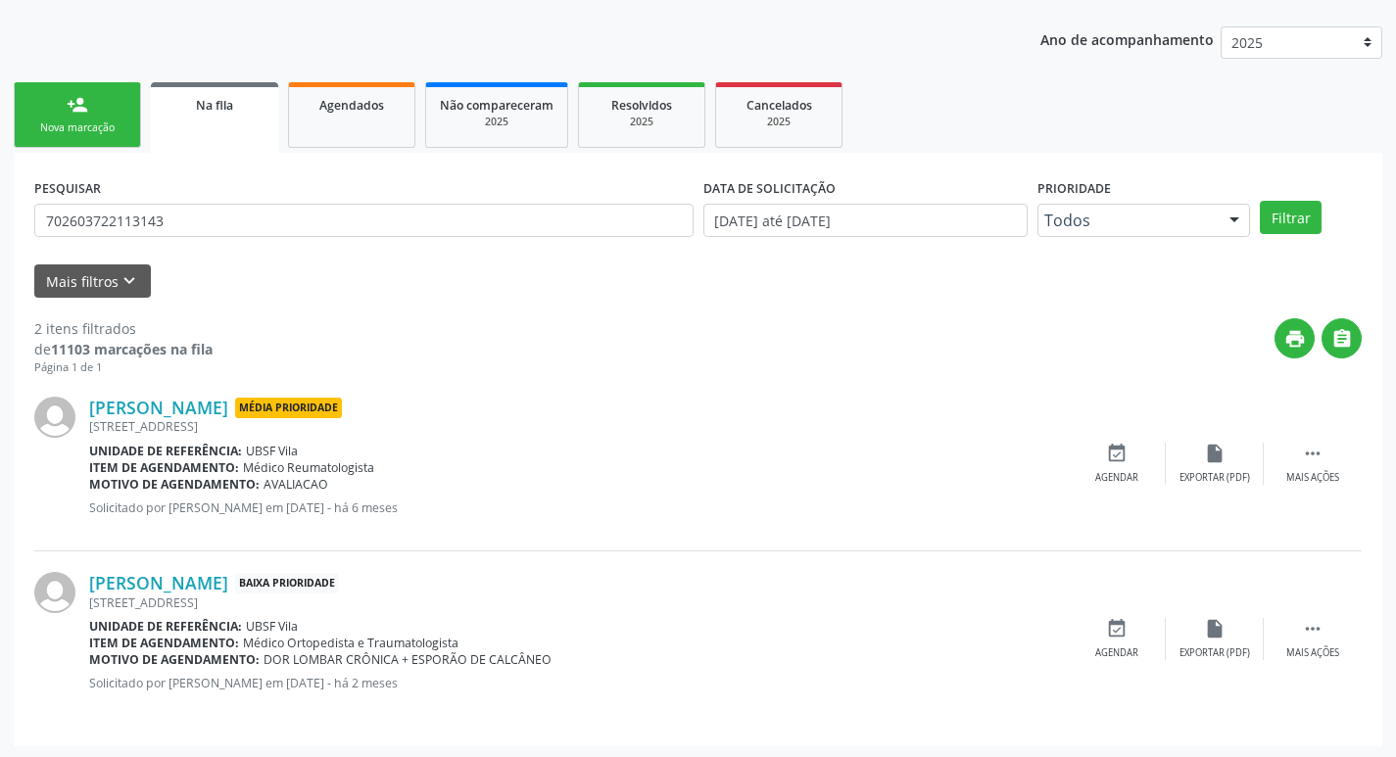
scroll to position [214, 0]
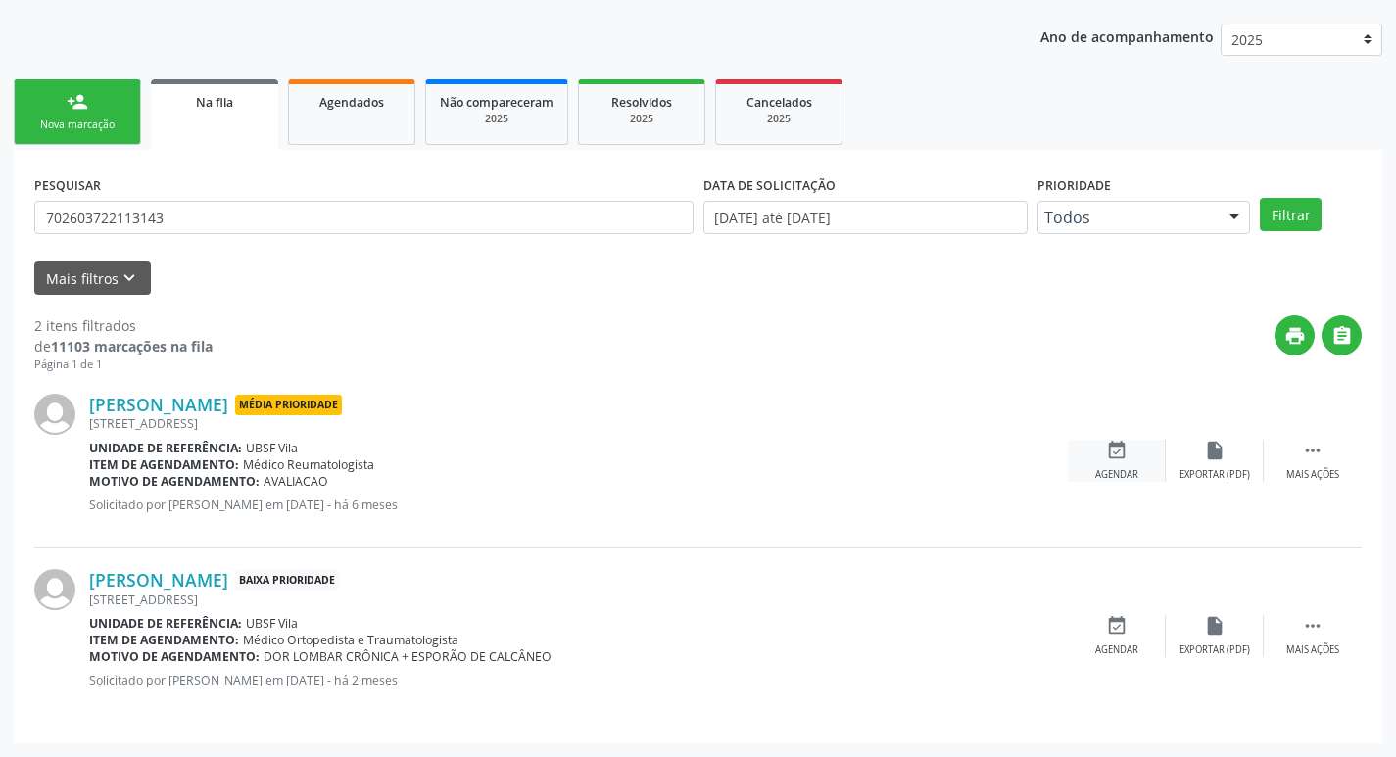
click at [1128, 462] on div "event_available Agendar" at bounding box center [1117, 461] width 98 height 42
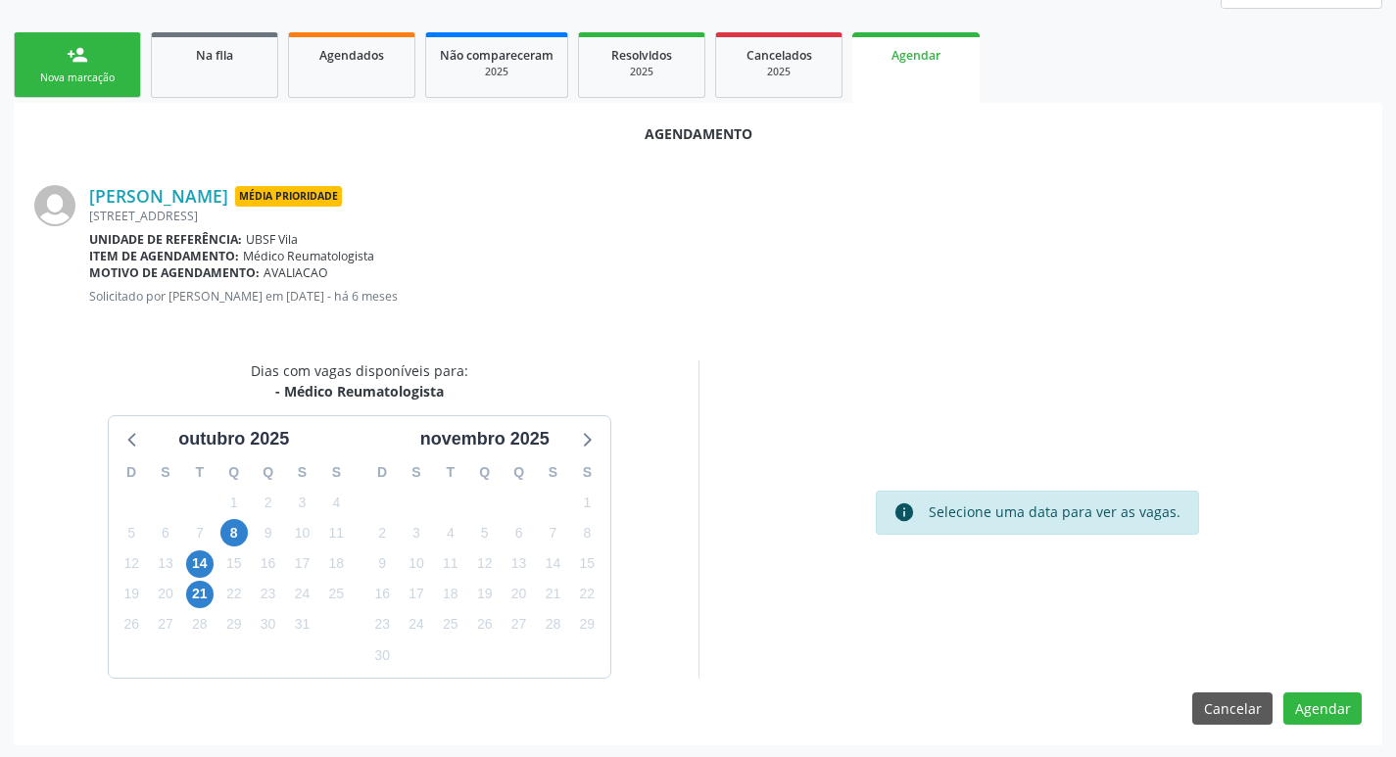
scroll to position [262, 0]
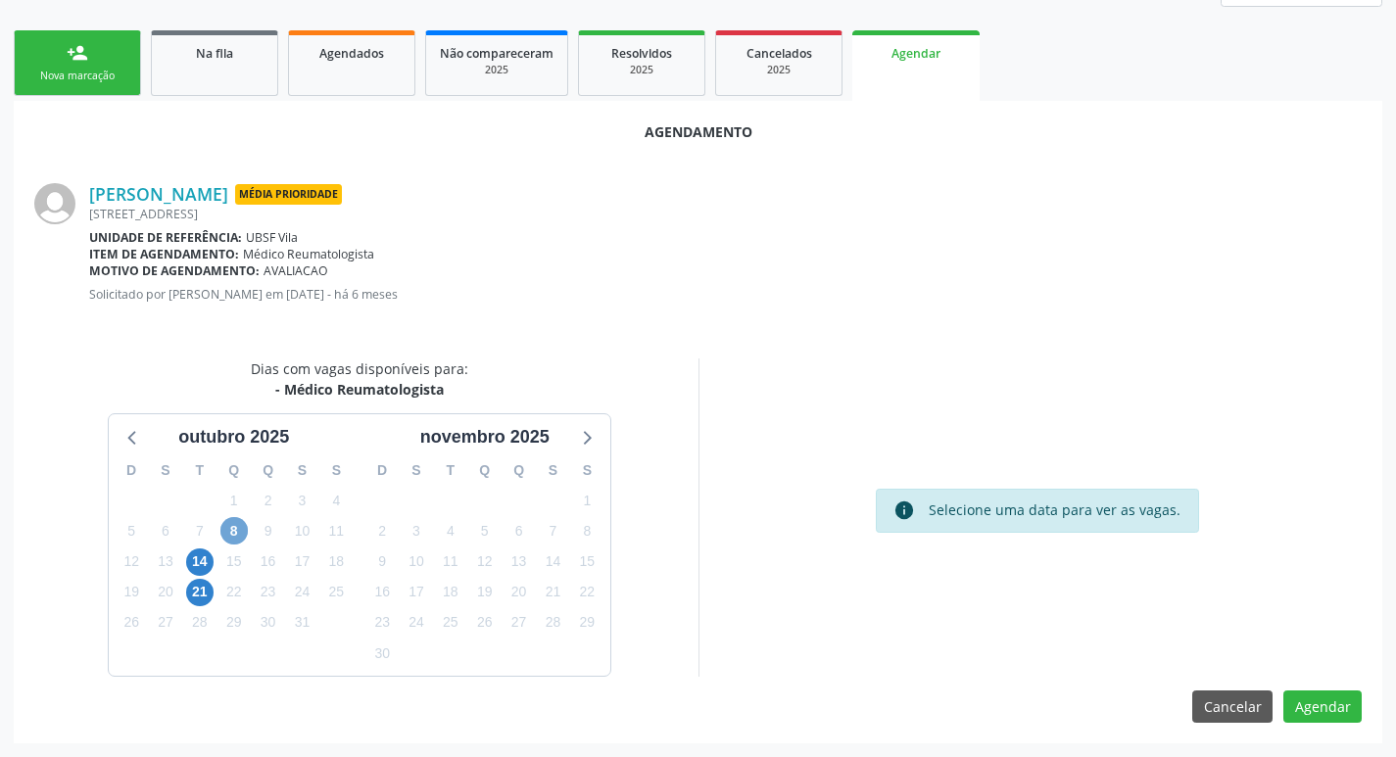
click at [232, 528] on span "8" at bounding box center [233, 530] width 27 height 27
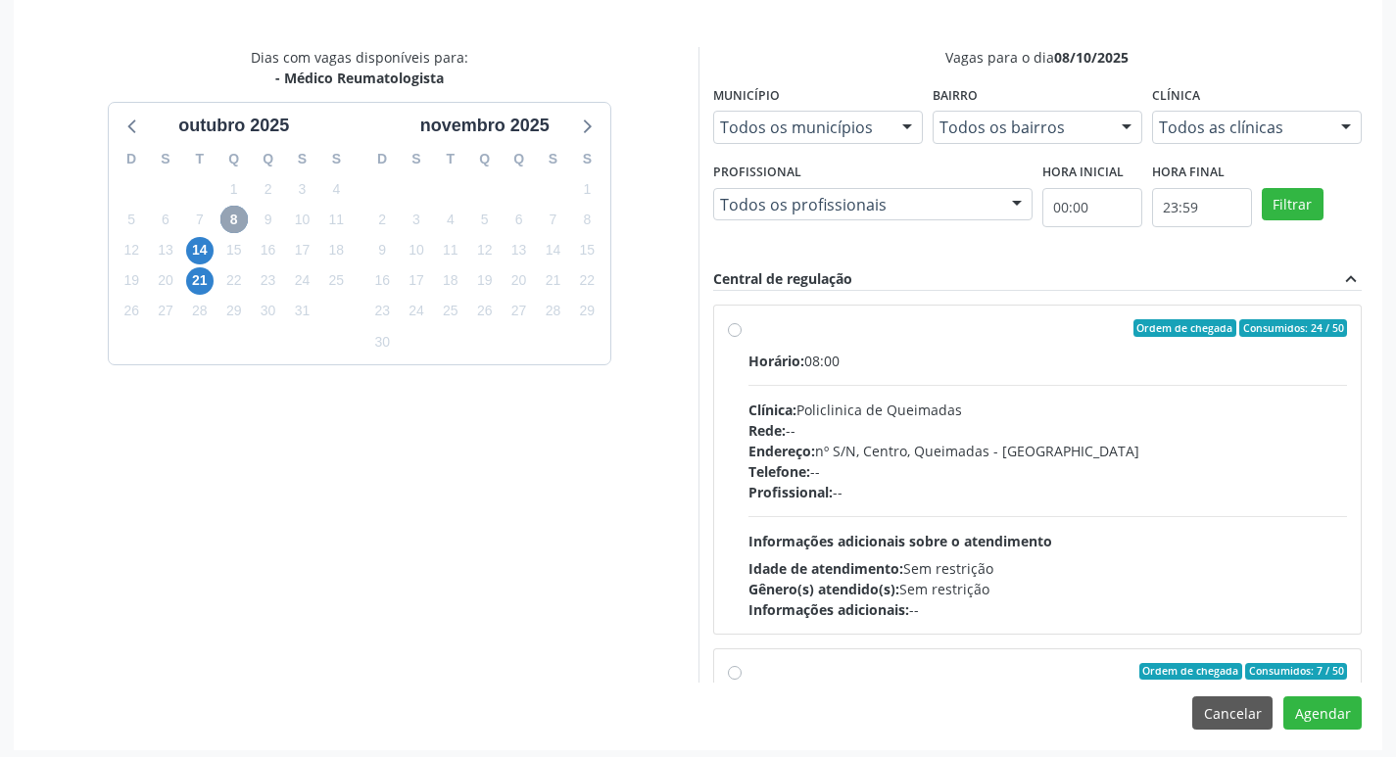
scroll to position [581, 0]
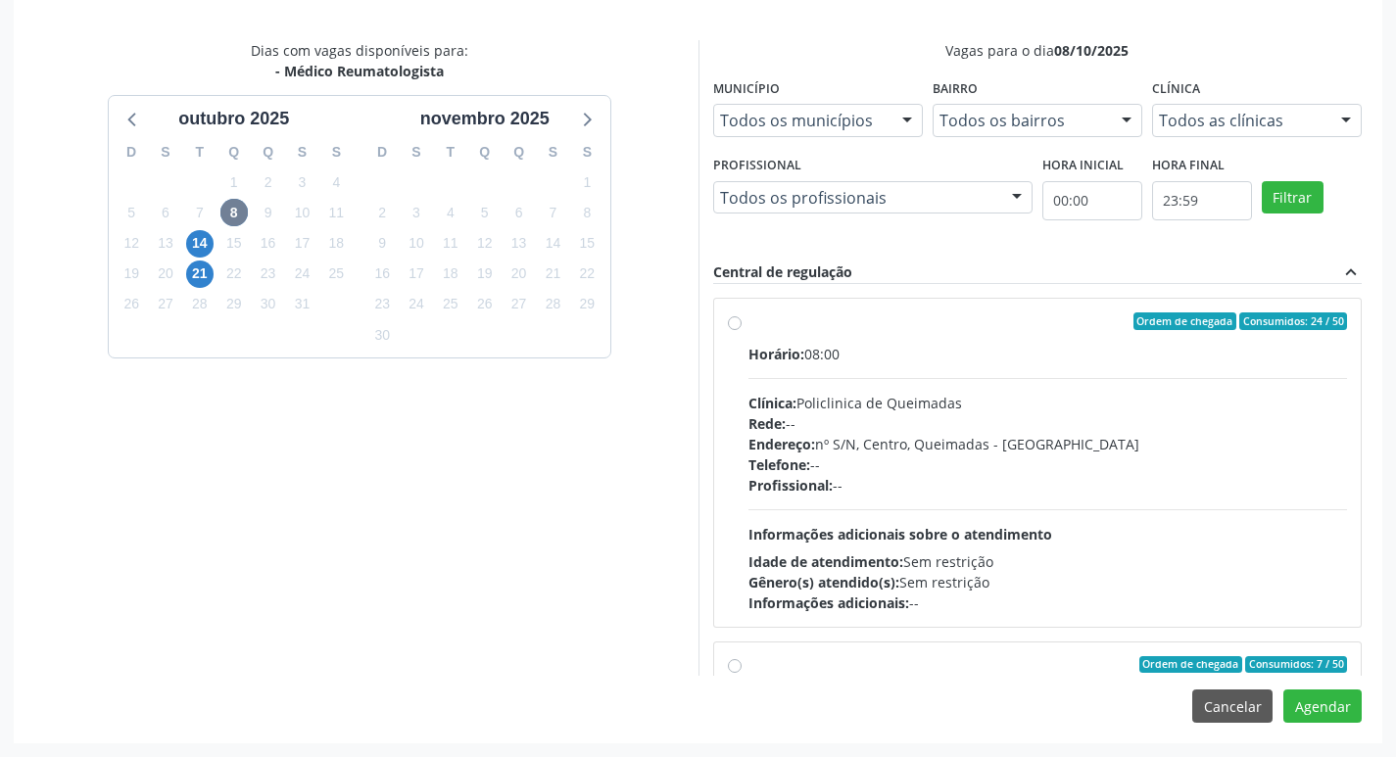
click at [1094, 400] on div "Clínica: Policlinica de Queimadas" at bounding box center [1047, 403] width 599 height 21
click at [741, 330] on input "Ordem de chegada Consumidos: 24 / 50 Horário: 08:00 Clínica: Policlinica de Que…" at bounding box center [735, 321] width 14 height 18
radio input "true"
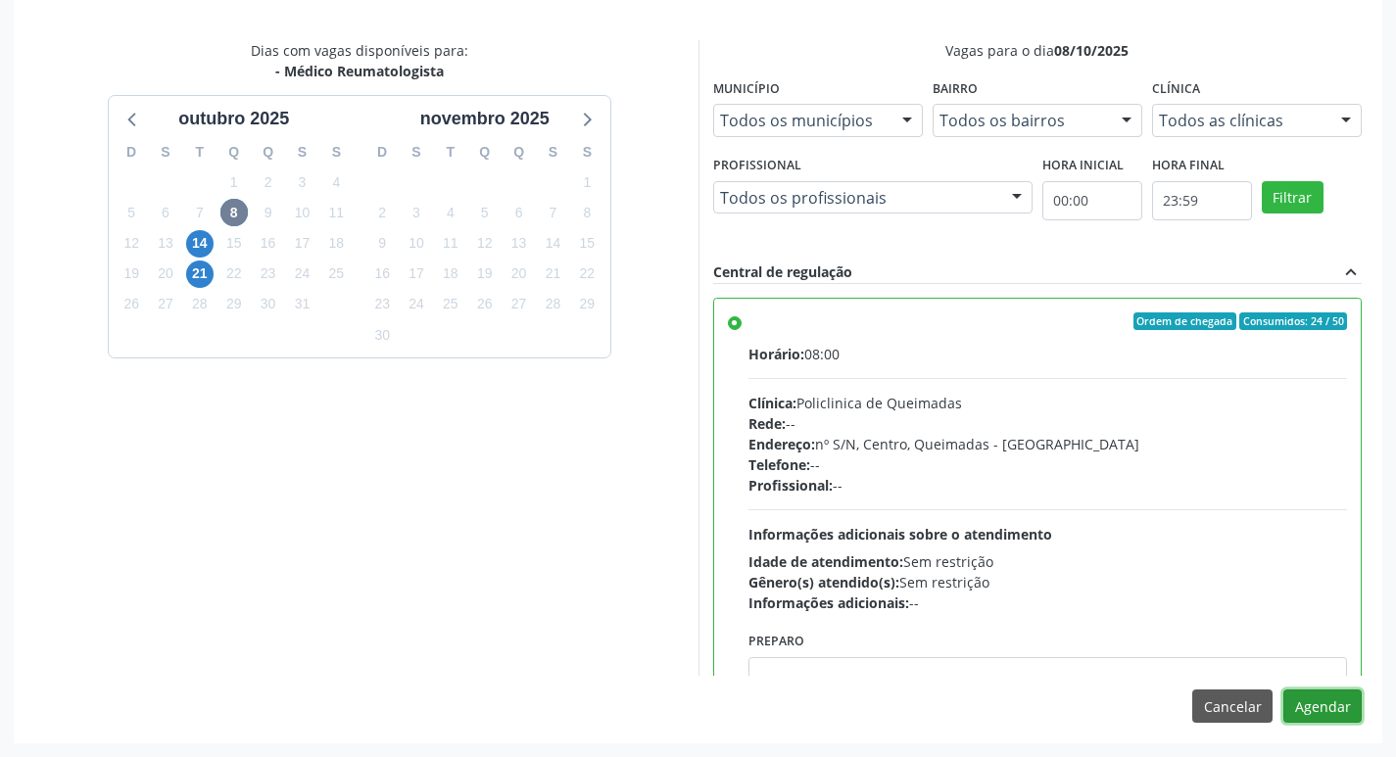
click at [1310, 704] on button "Agendar" at bounding box center [1322, 706] width 78 height 33
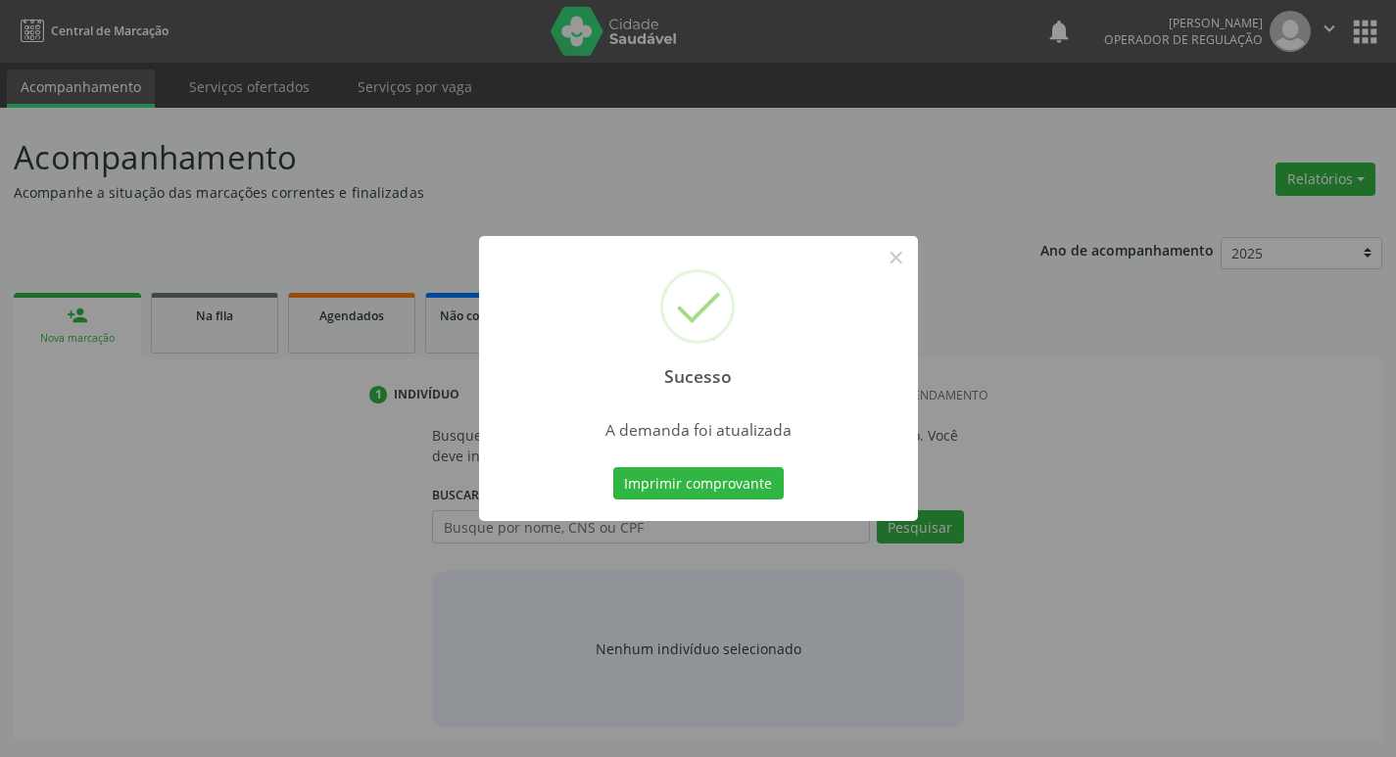
scroll to position [0, 0]
click at [663, 465] on div "Imprimir comprovante Cancel" at bounding box center [705, 483] width 179 height 41
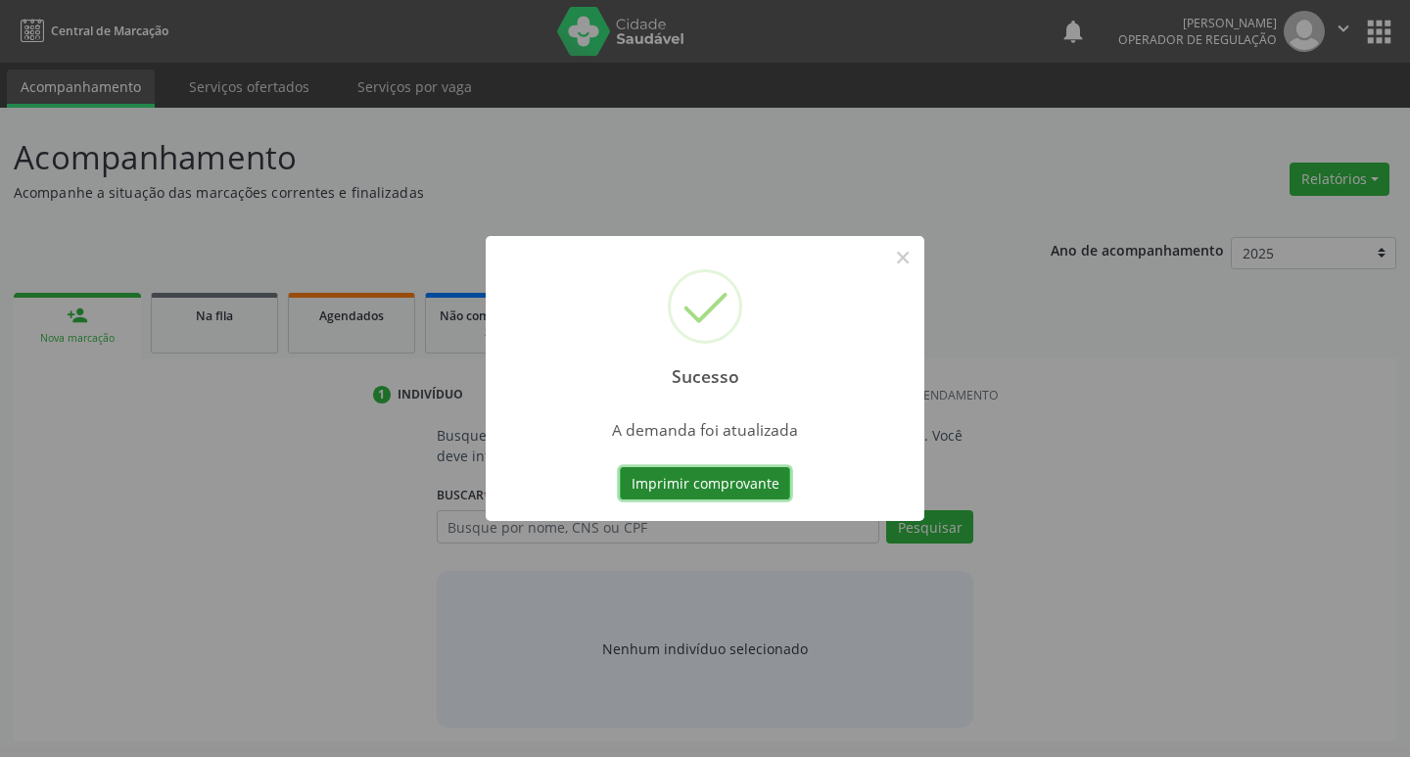
click at [668, 477] on button "Imprimir comprovante" at bounding box center [705, 483] width 170 height 33
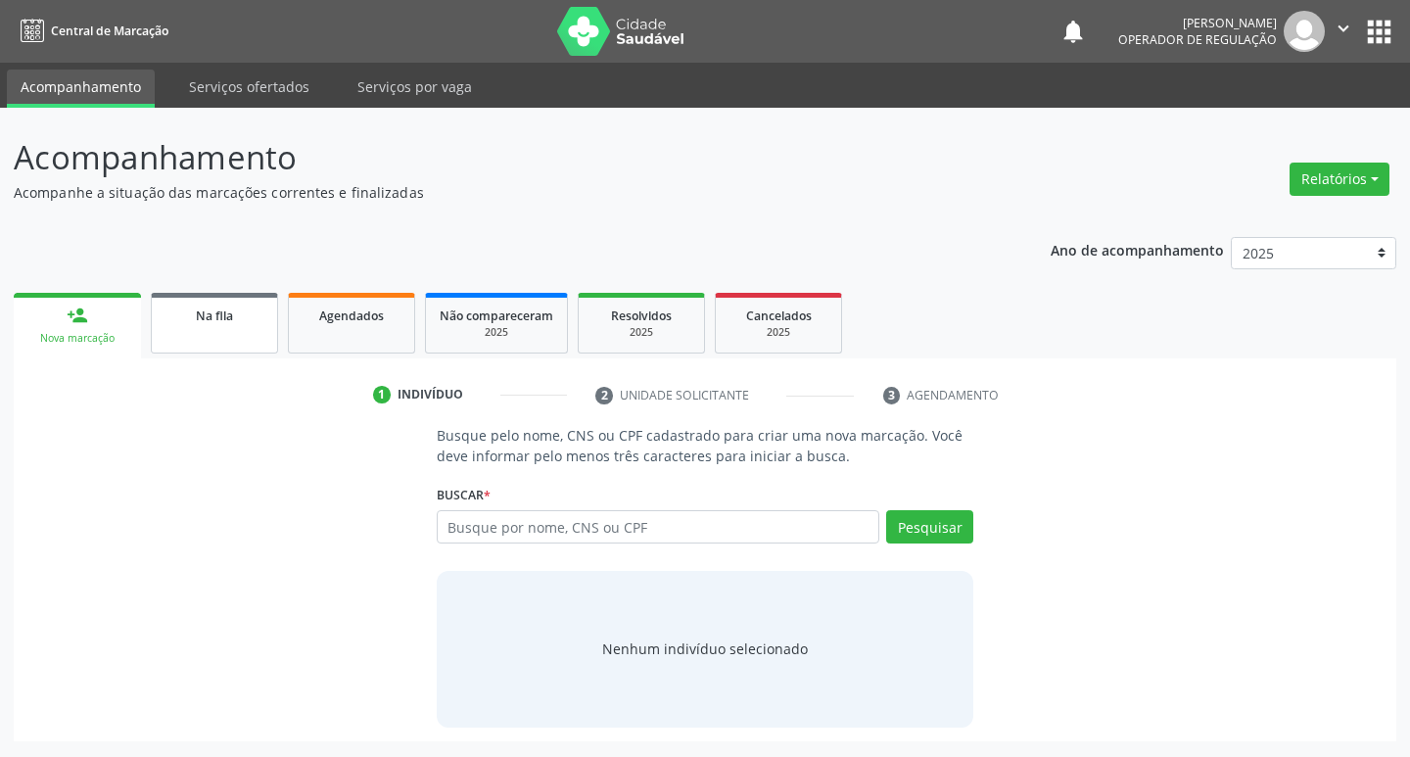
click at [255, 343] on link "Na fila" at bounding box center [214, 323] width 127 height 61
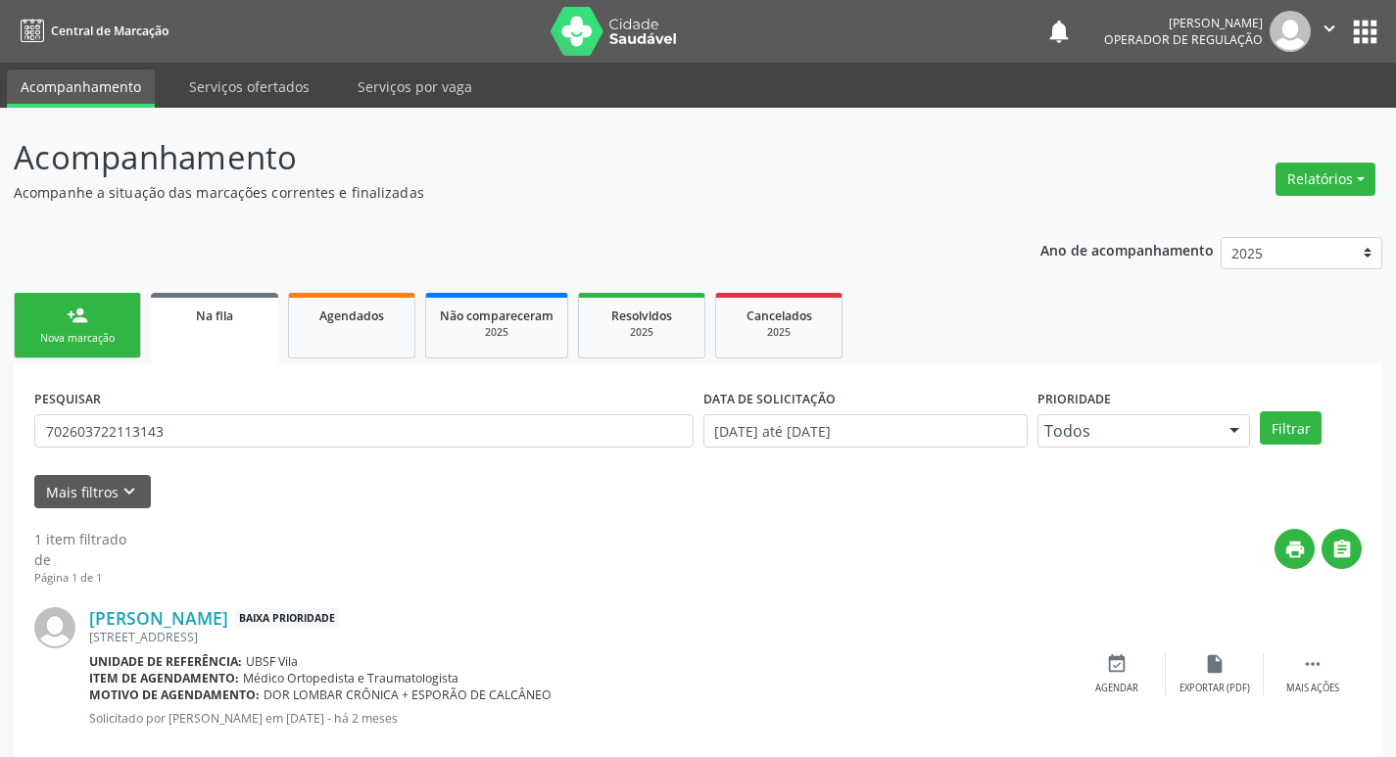
click at [429, 451] on div "PESQUISAR 702603722113143" at bounding box center [363, 422] width 669 height 76
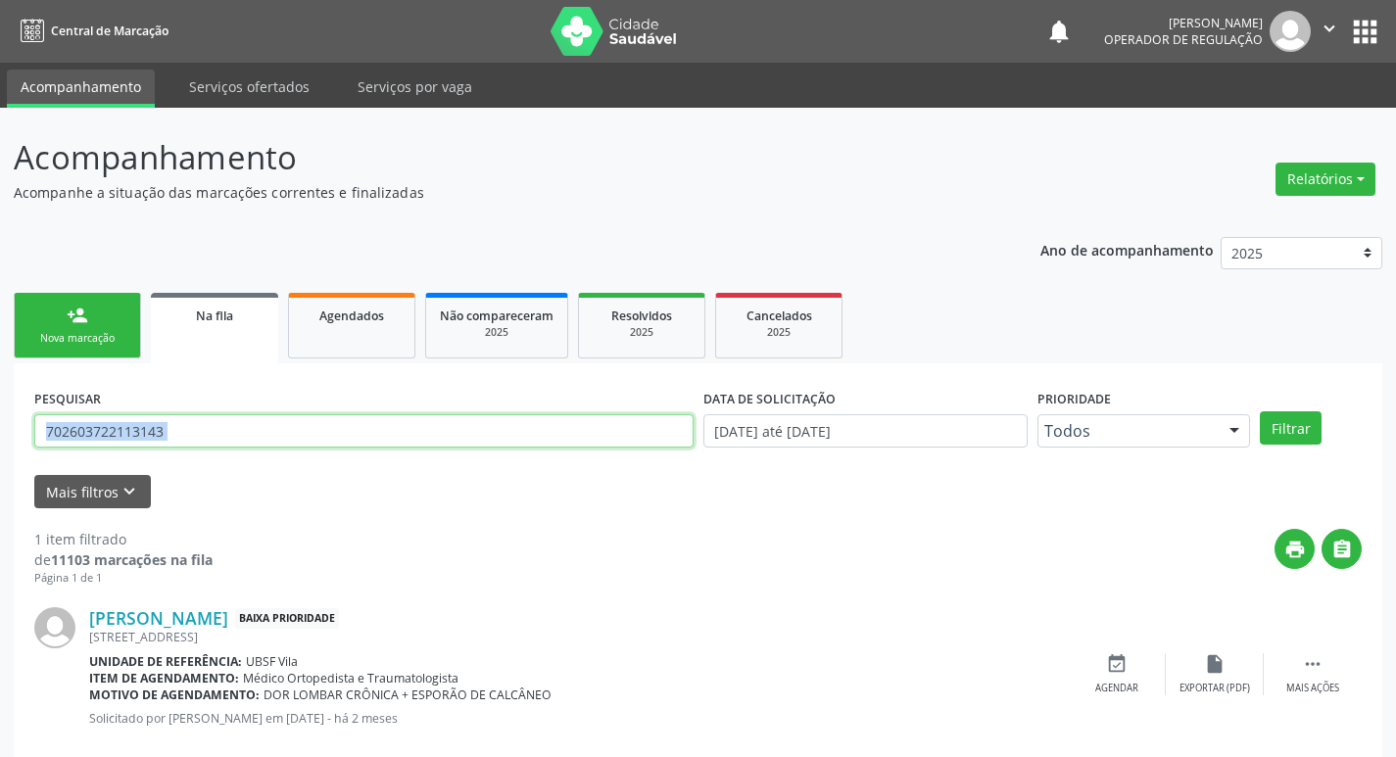
click at [440, 432] on input "702603722113143" at bounding box center [363, 430] width 659 height 33
type input "701209046273610"
click at [1260, 411] on button "Filtrar" at bounding box center [1291, 427] width 62 height 33
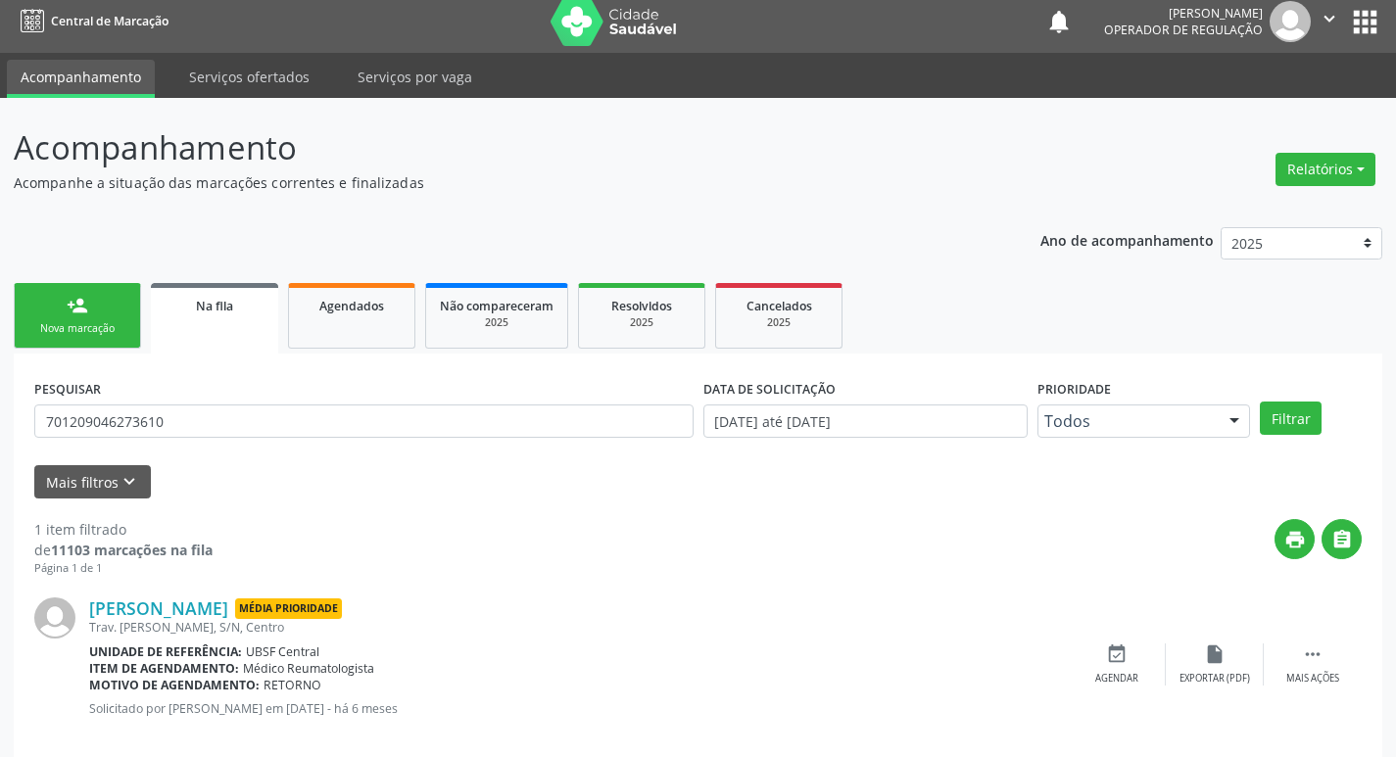
scroll to position [38, 0]
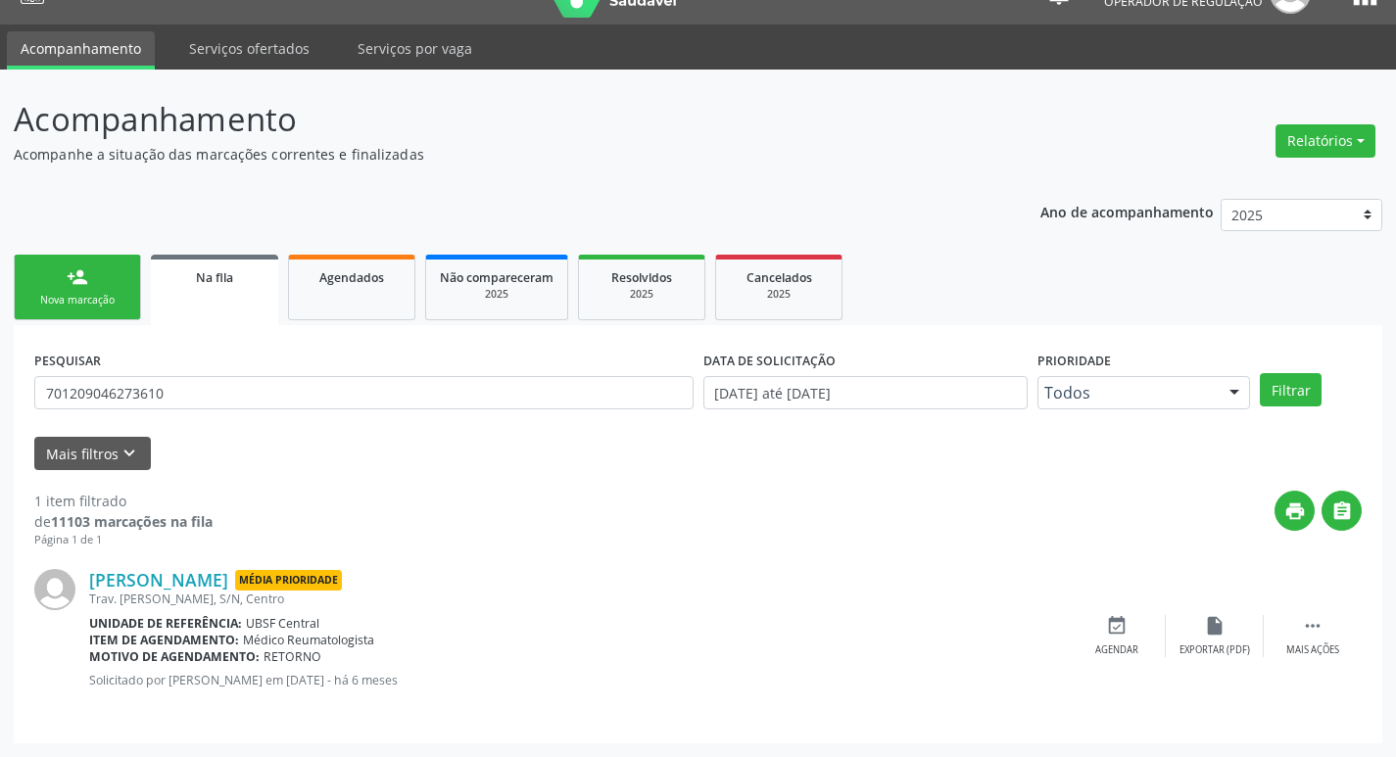
click at [117, 294] on div "Nova marcação" at bounding box center [77, 300] width 98 height 15
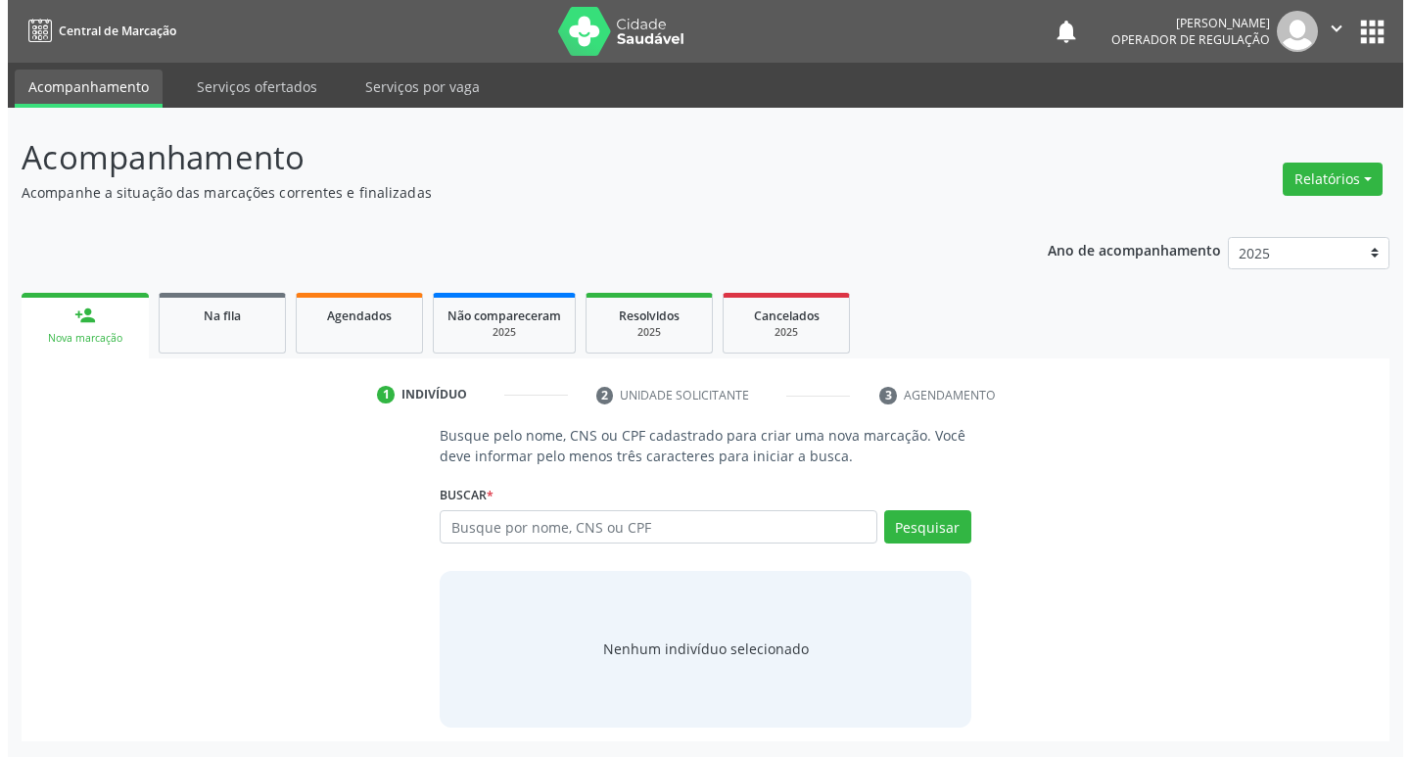
scroll to position [0, 0]
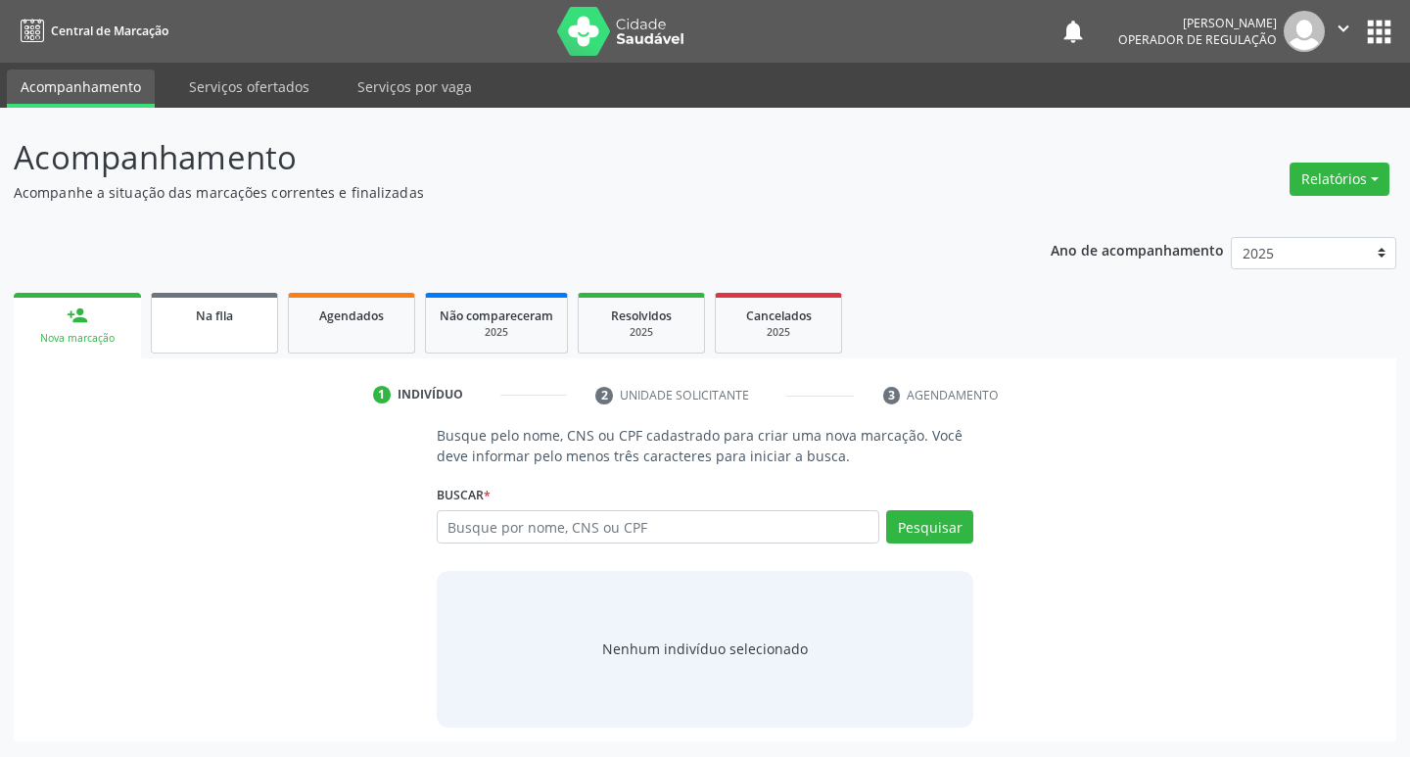
click at [201, 308] on span "Na fila" at bounding box center [214, 316] width 37 height 17
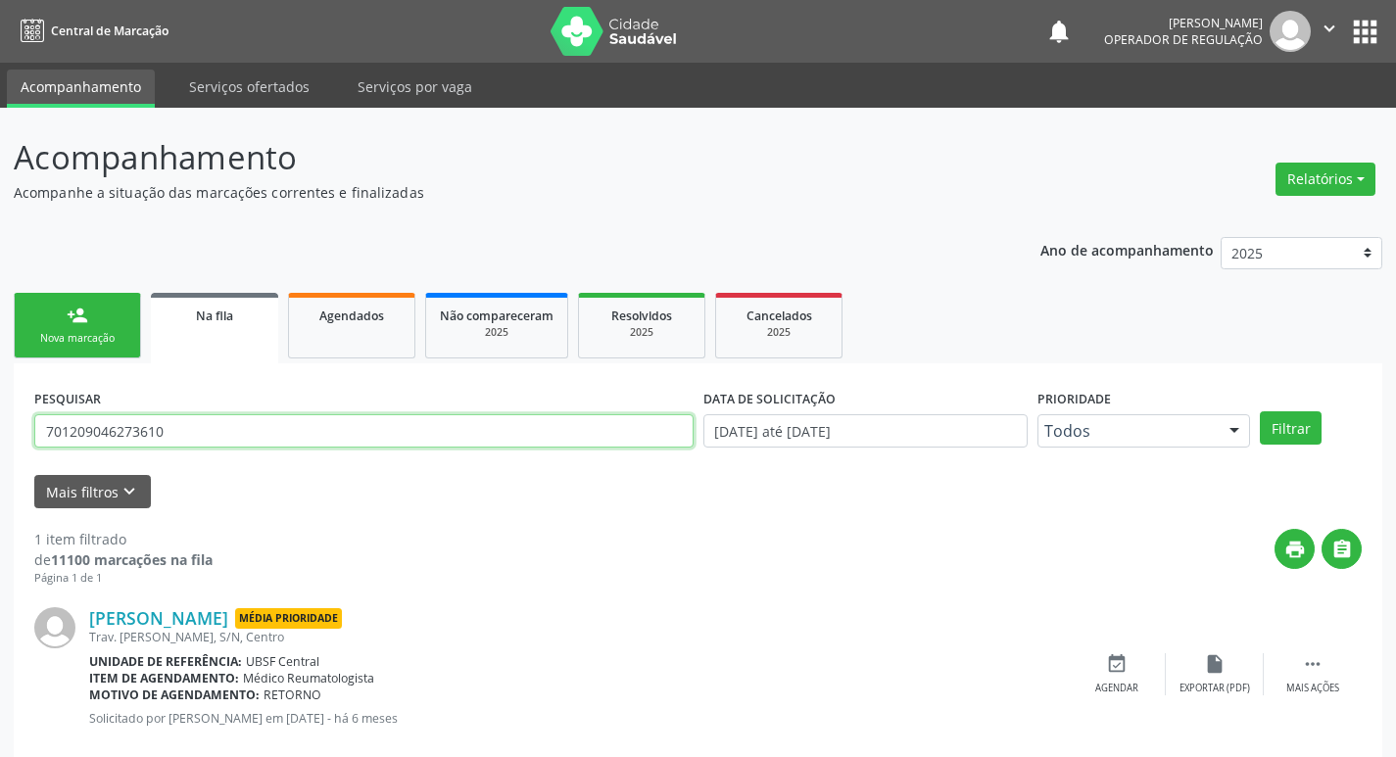
click at [252, 422] on input "701209046273610" at bounding box center [363, 430] width 659 height 33
type input "700503354967056"
click at [1260, 411] on button "Filtrar" at bounding box center [1291, 427] width 62 height 33
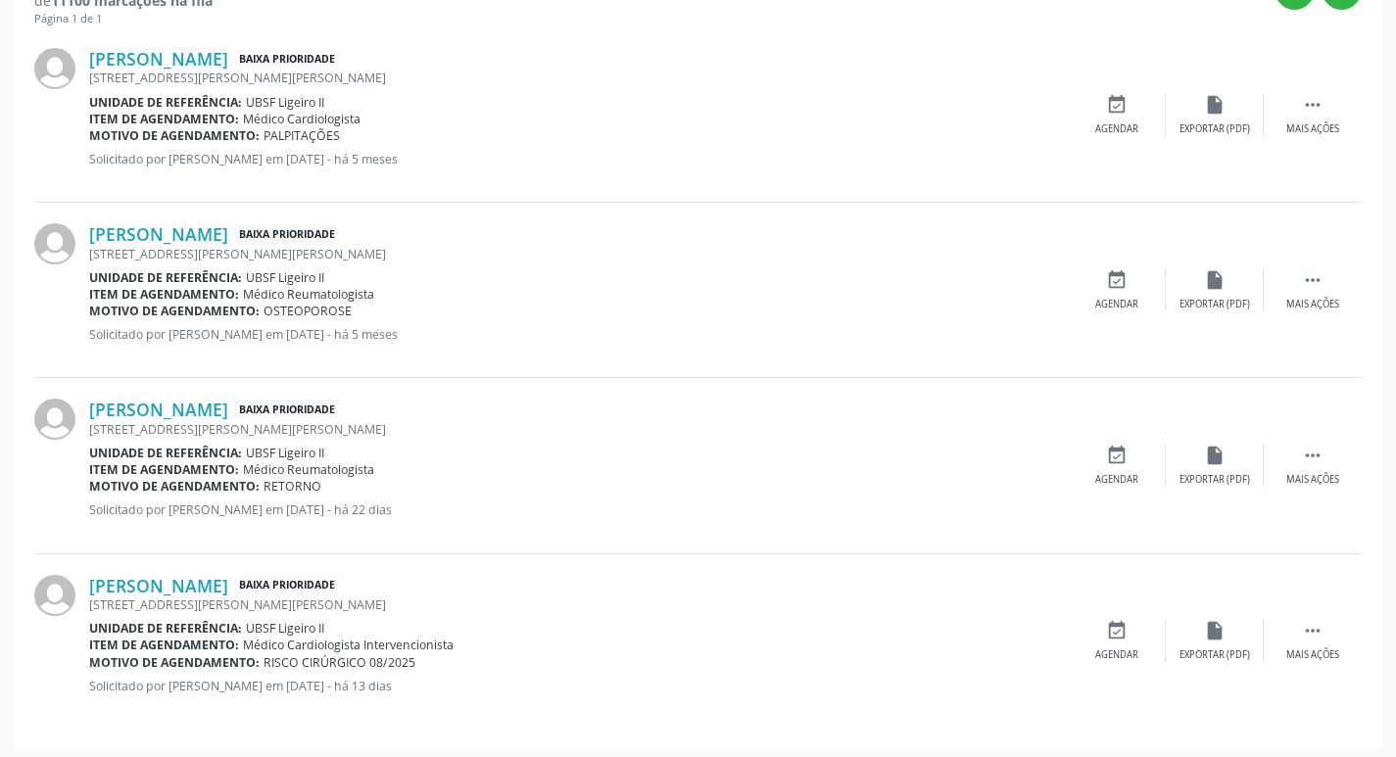
scroll to position [565, 0]
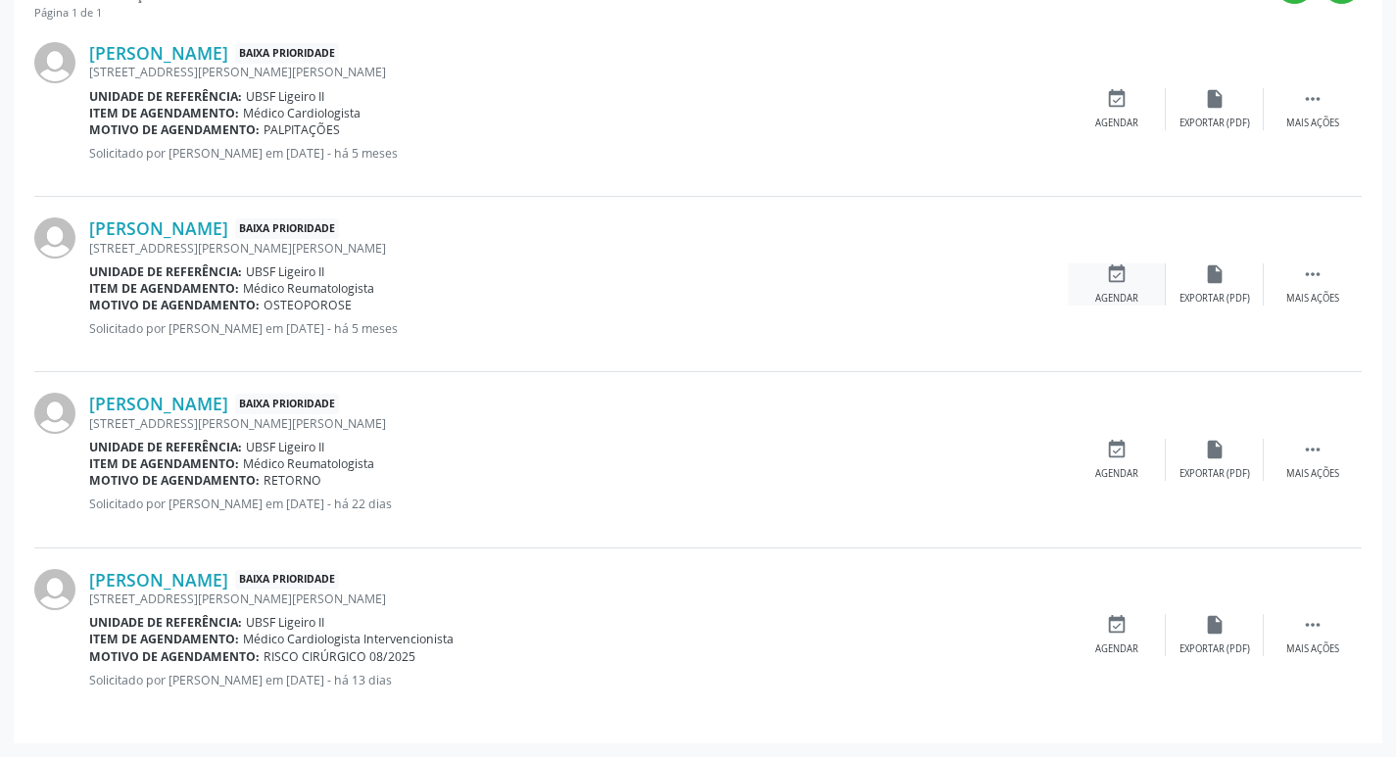
click at [1126, 282] on icon "event_available" at bounding box center [1117, 274] width 22 height 22
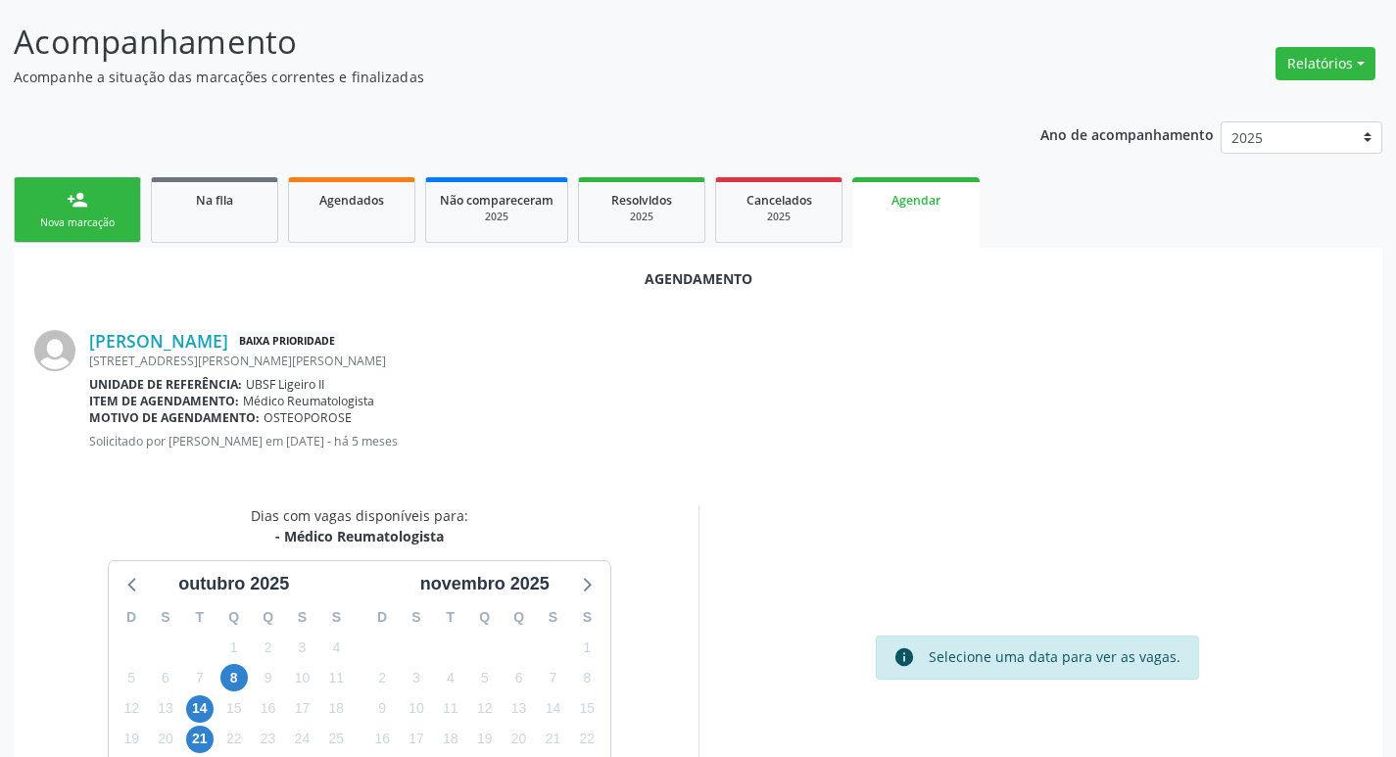
scroll to position [262, 0]
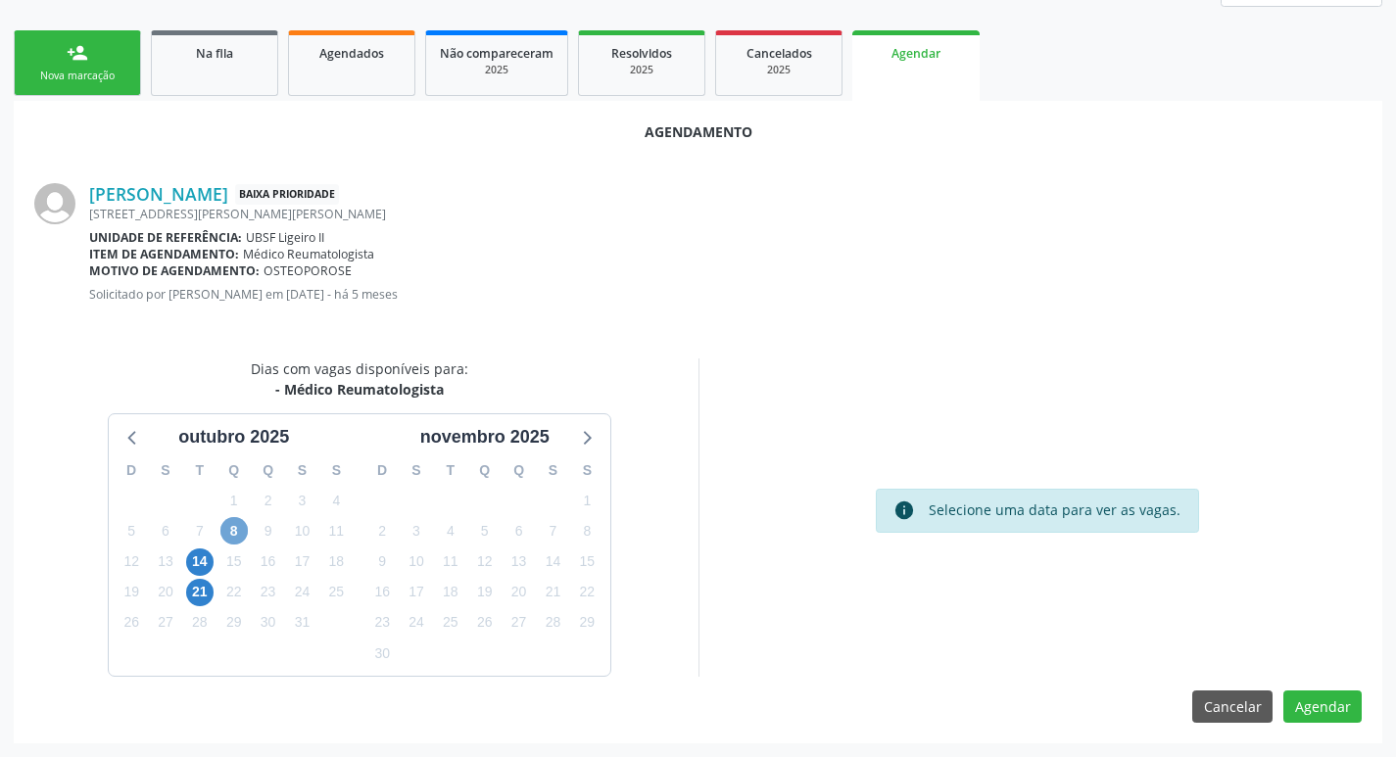
click at [234, 525] on span "8" at bounding box center [233, 530] width 27 height 27
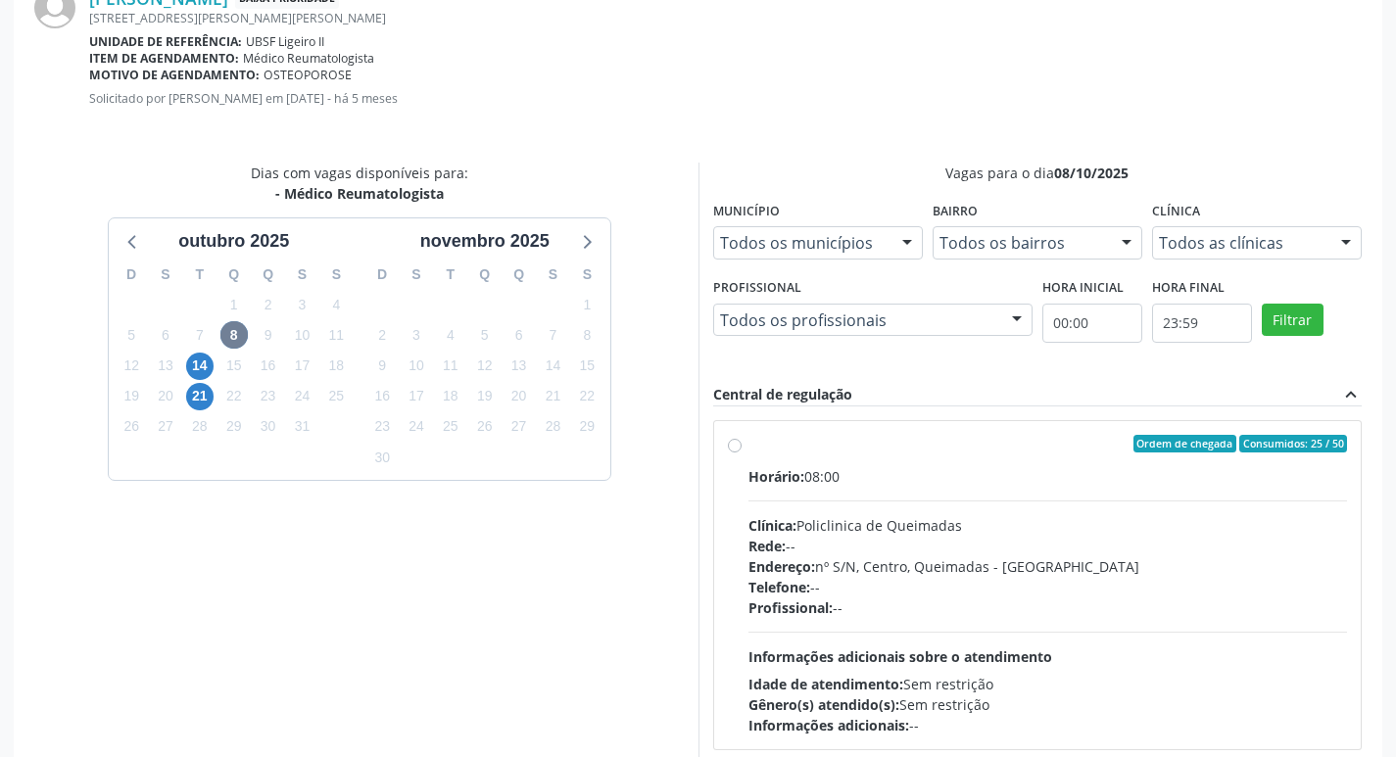
click at [897, 437] on div "Ordem de chegada Consumidos: 25 / 50" at bounding box center [1047, 444] width 599 height 18
click at [741, 437] on input "Ordem de chegada Consumidos: 25 / 50 Horário: 08:00 Clínica: Policlinica de Que…" at bounding box center [735, 444] width 14 height 18
radio input "true"
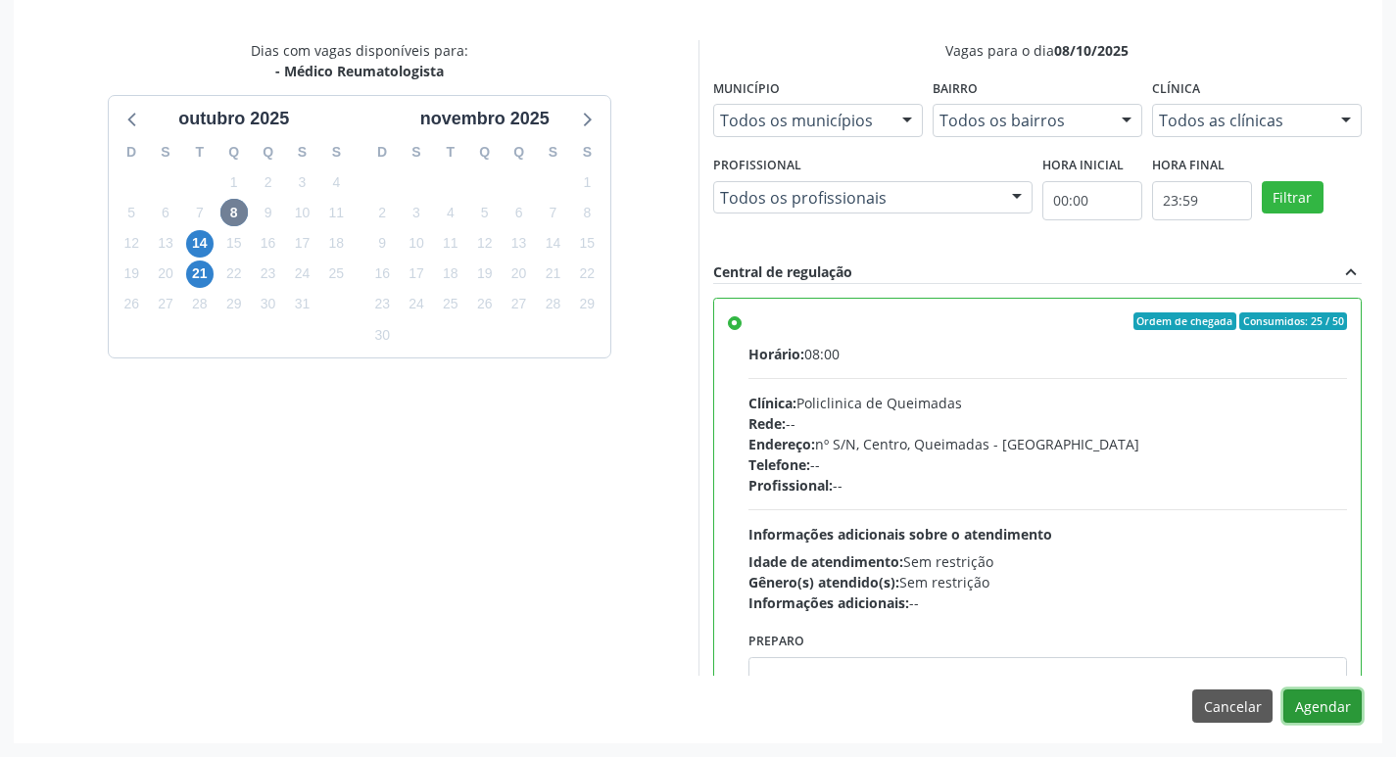
click at [1316, 700] on button "Agendar" at bounding box center [1322, 706] width 78 height 33
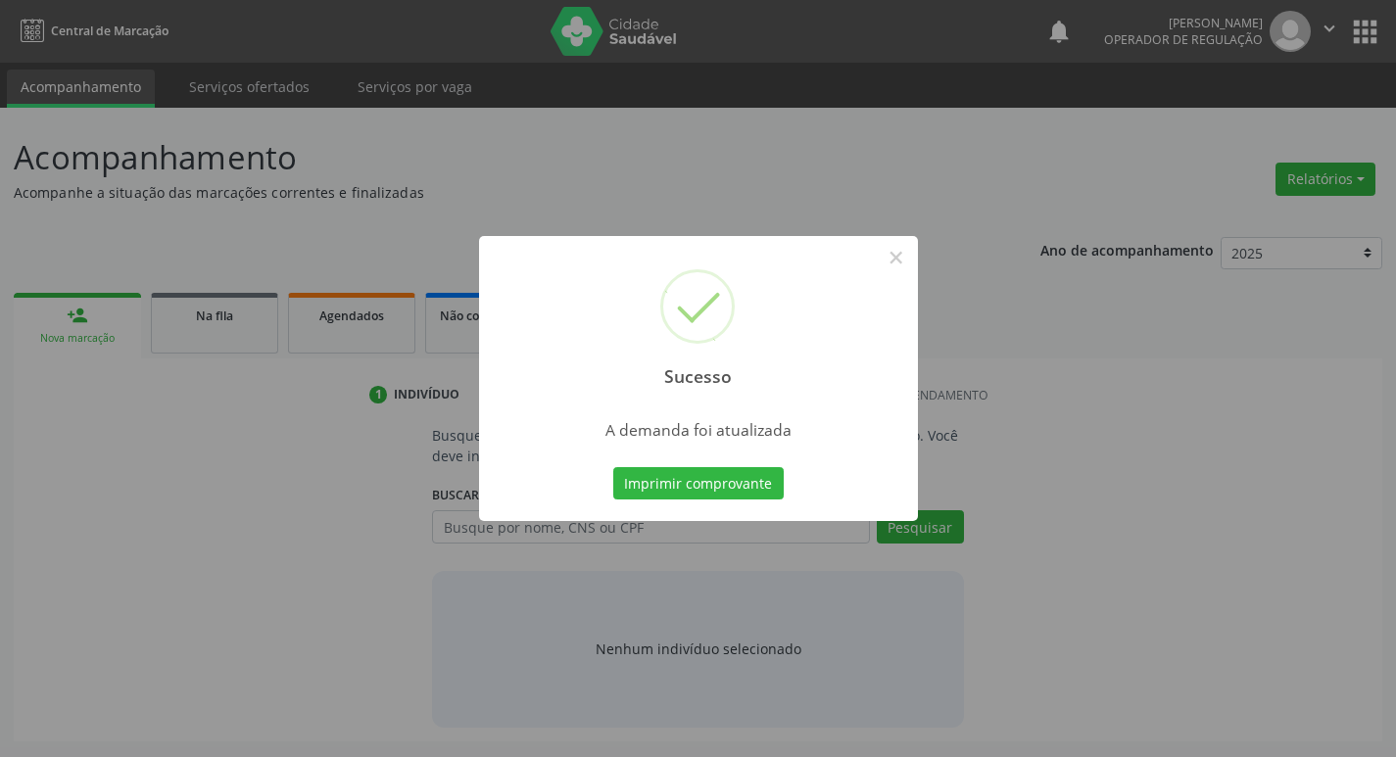
scroll to position [0, 0]
click at [708, 494] on button "Imprimir comprovante" at bounding box center [705, 483] width 170 height 33
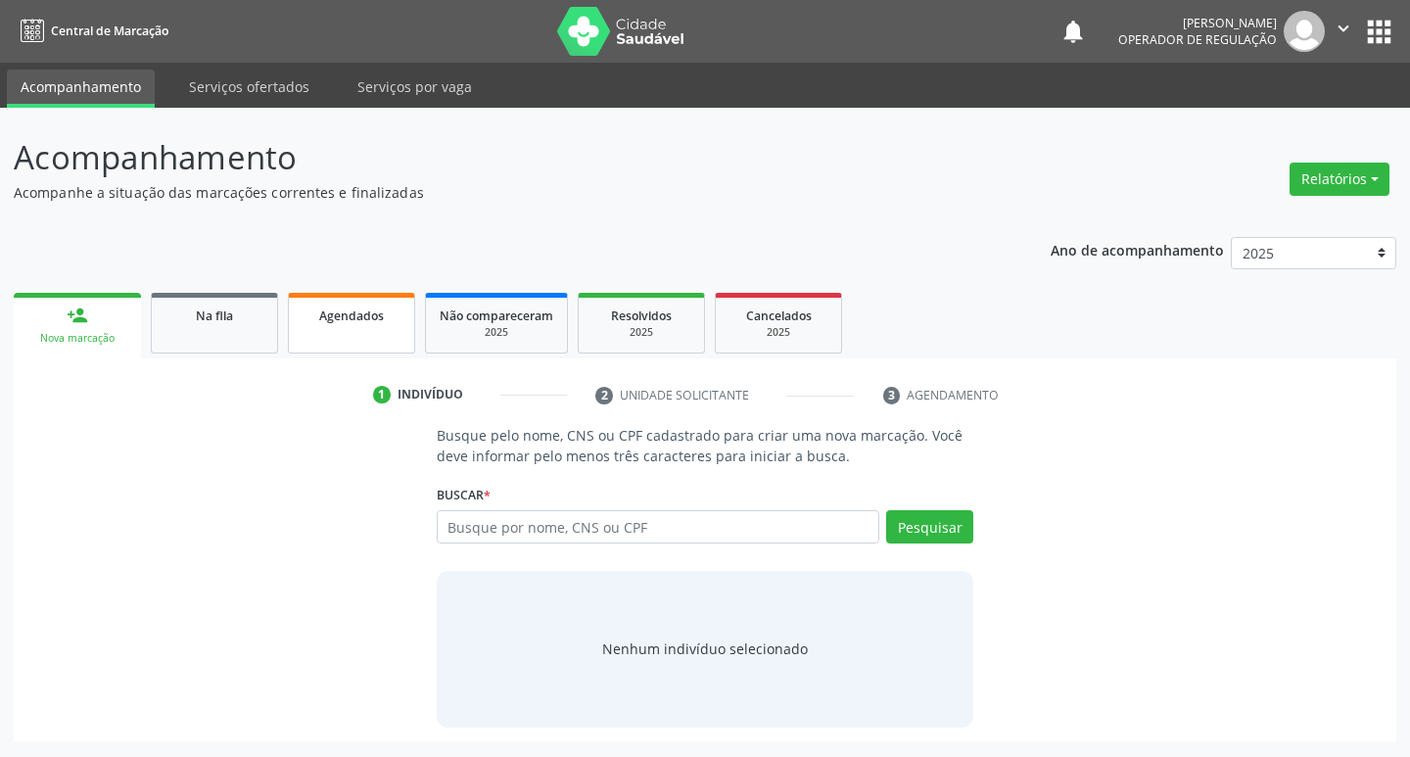
click at [332, 300] on link "Agendados" at bounding box center [351, 323] width 127 height 61
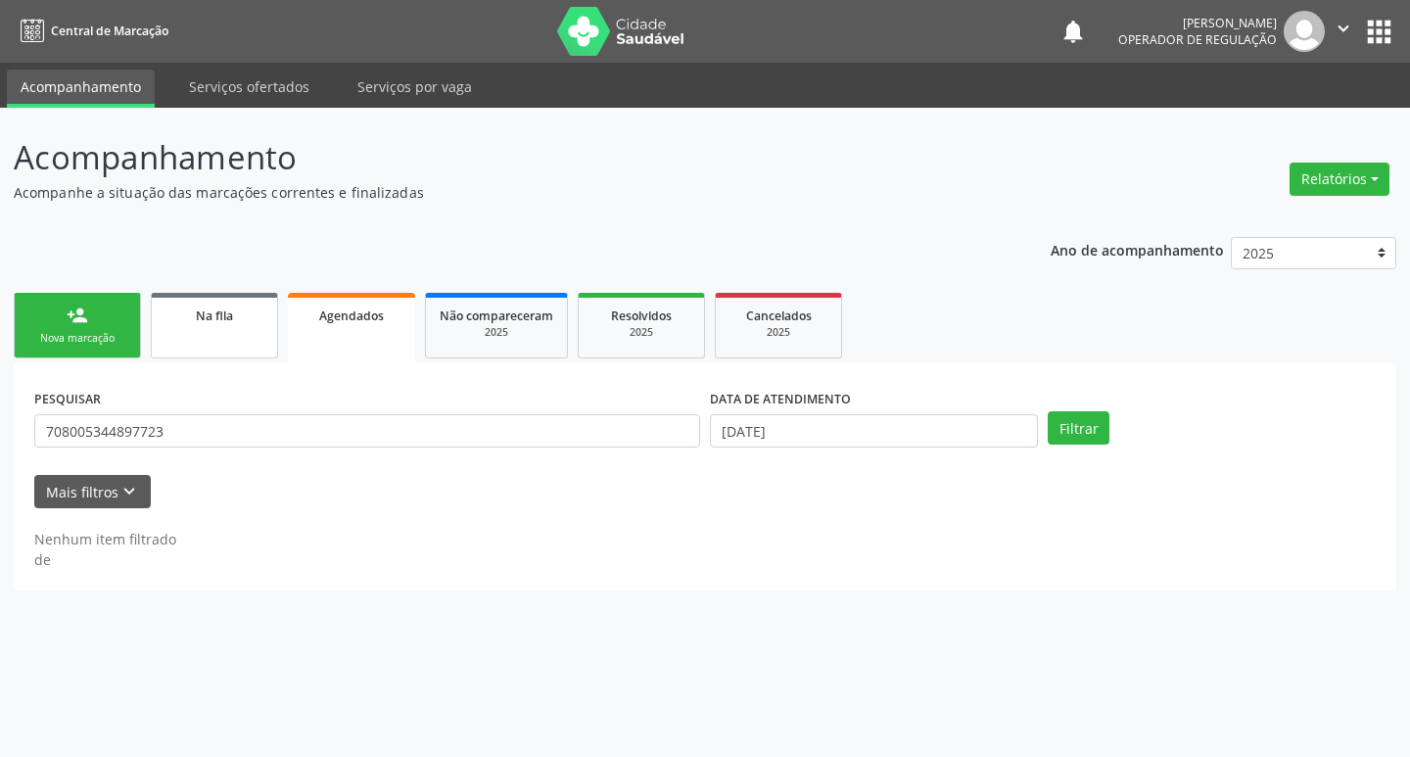
click at [225, 328] on link "Na fila" at bounding box center [214, 326] width 127 height 66
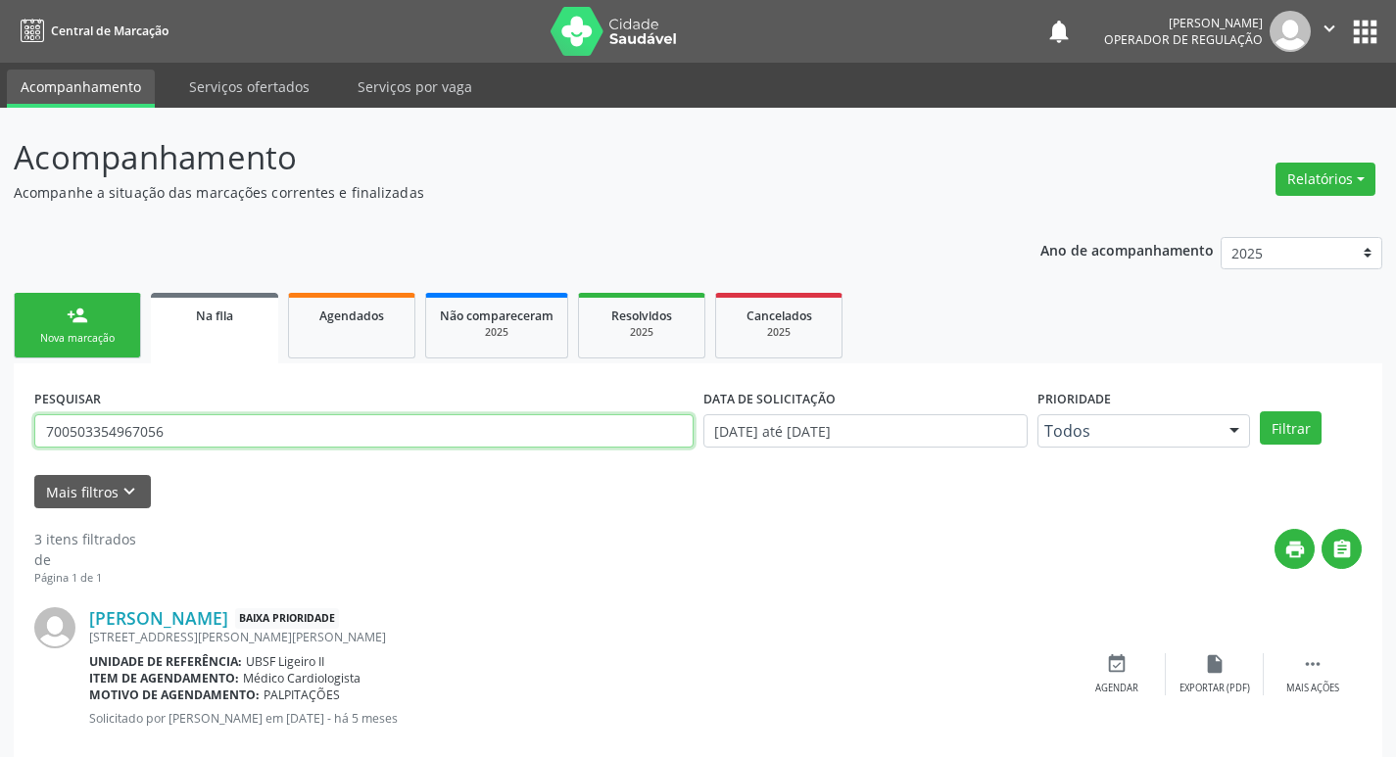
click at [198, 433] on input "700503354967056" at bounding box center [363, 430] width 659 height 33
type input "700003764975800"
click at [1260, 411] on button "Filtrar" at bounding box center [1291, 427] width 62 height 33
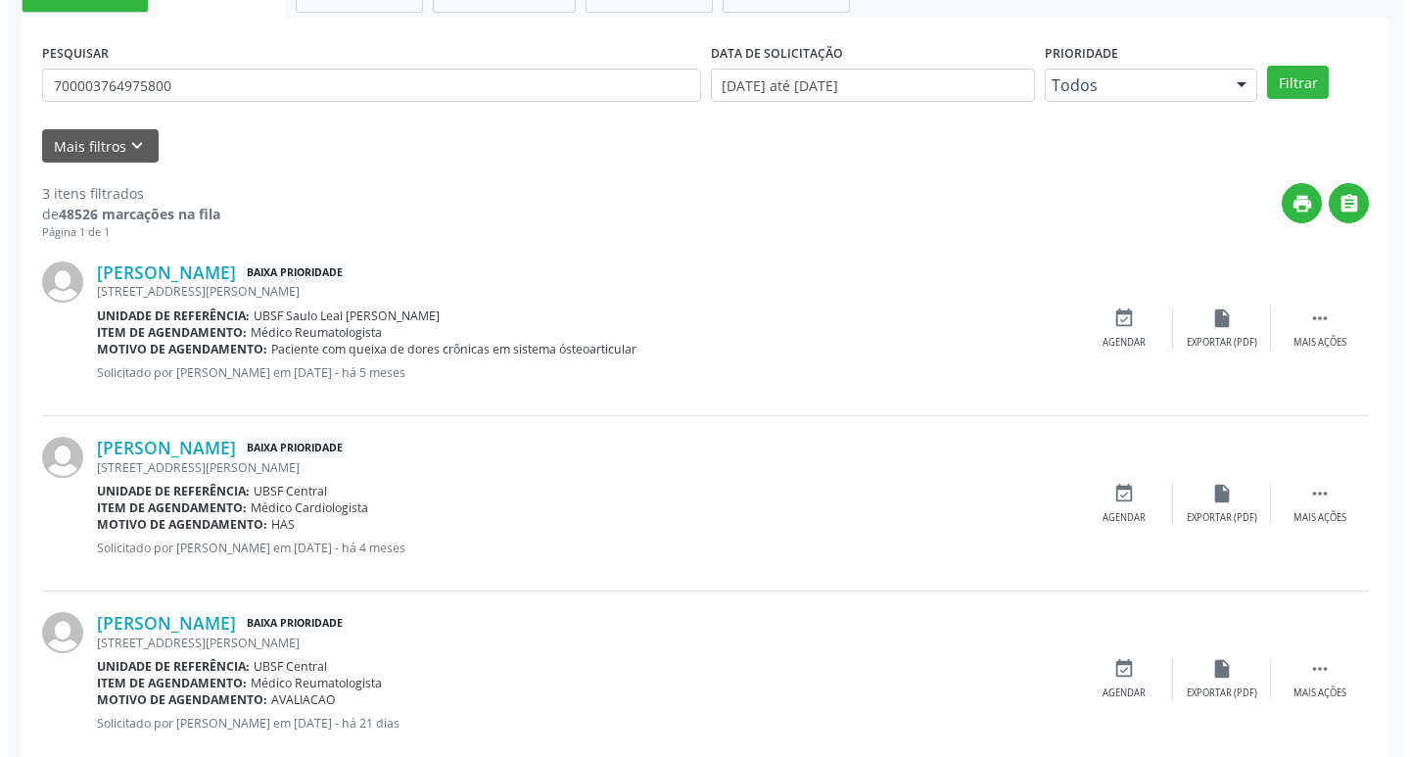
scroll to position [390, 0]
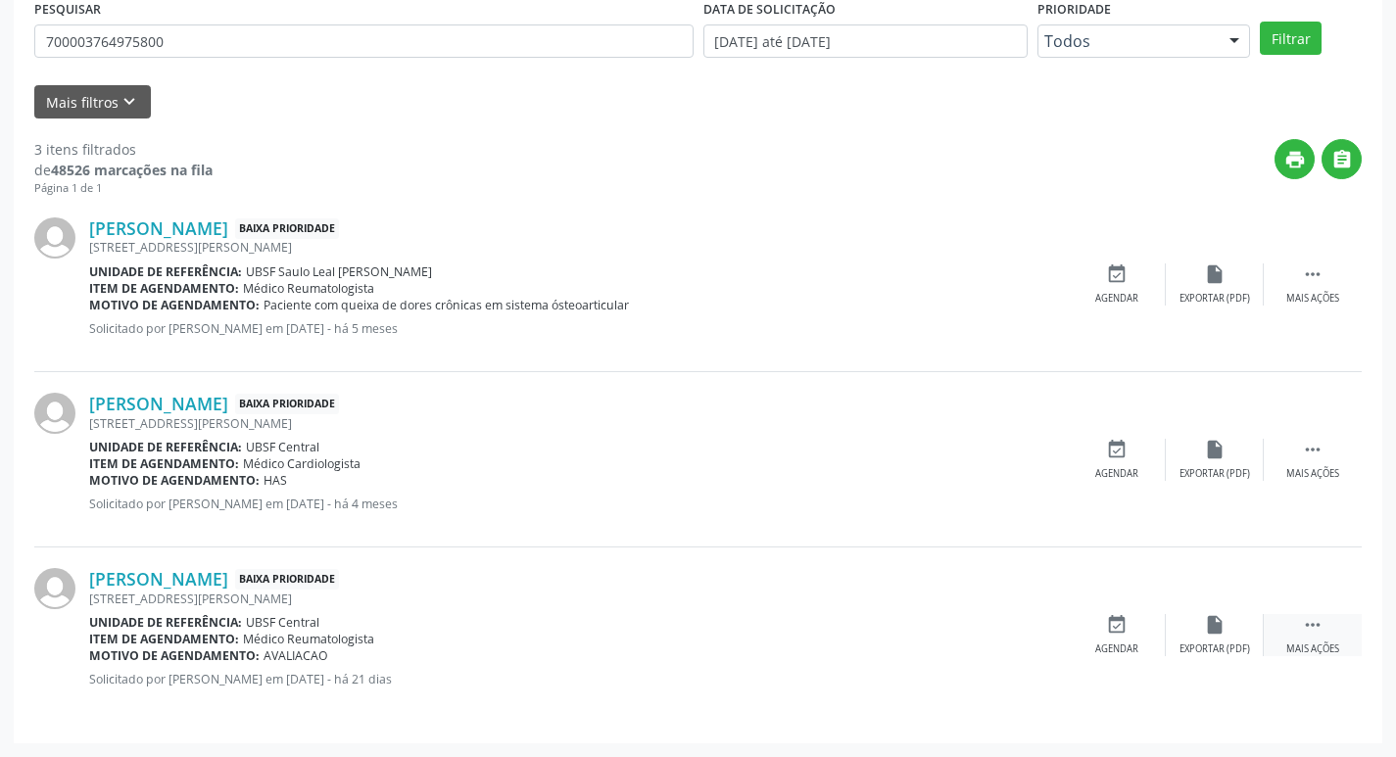
click at [1321, 626] on icon "" at bounding box center [1313, 625] width 22 height 22
click at [1140, 639] on div "cancel Cancelar" at bounding box center [1117, 635] width 98 height 42
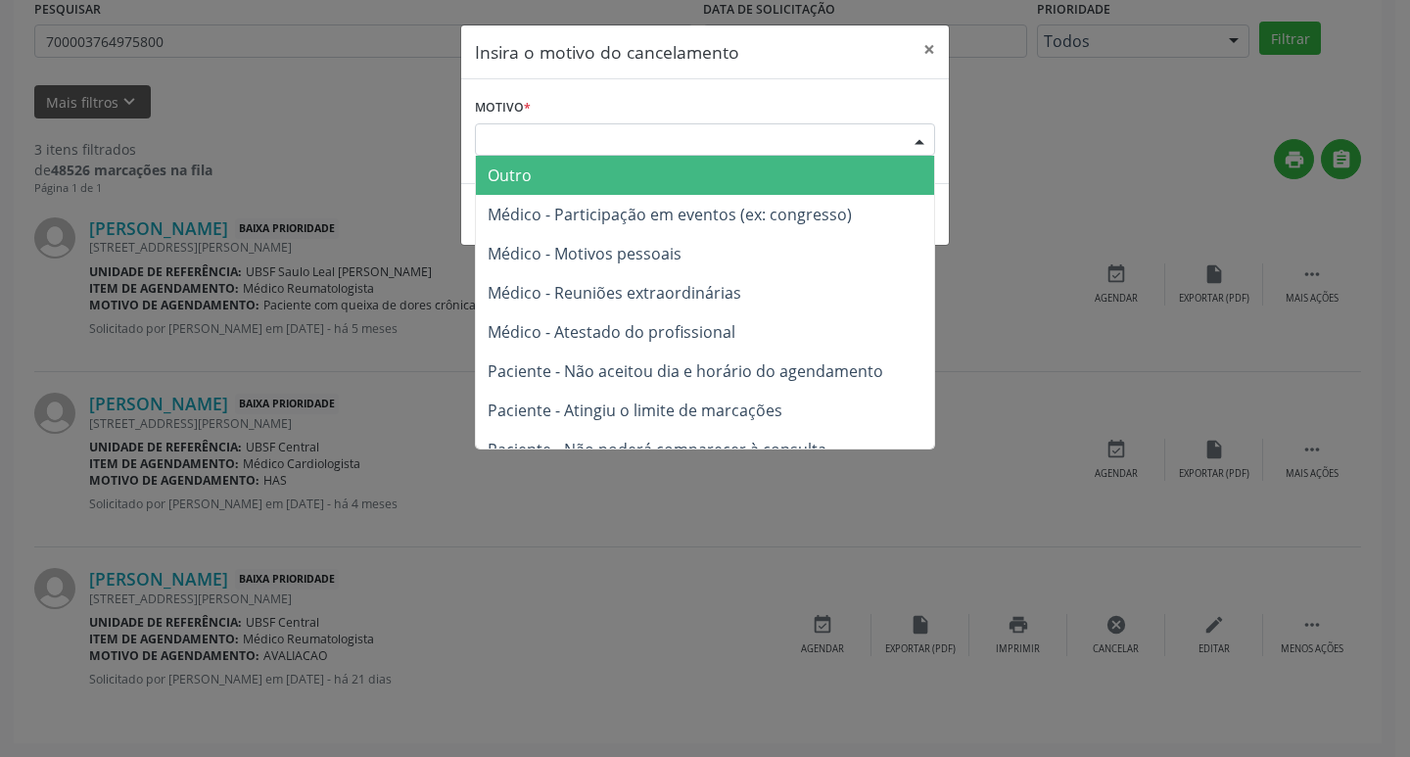
click at [756, 139] on div "Escolha o motivo" at bounding box center [705, 139] width 460 height 33
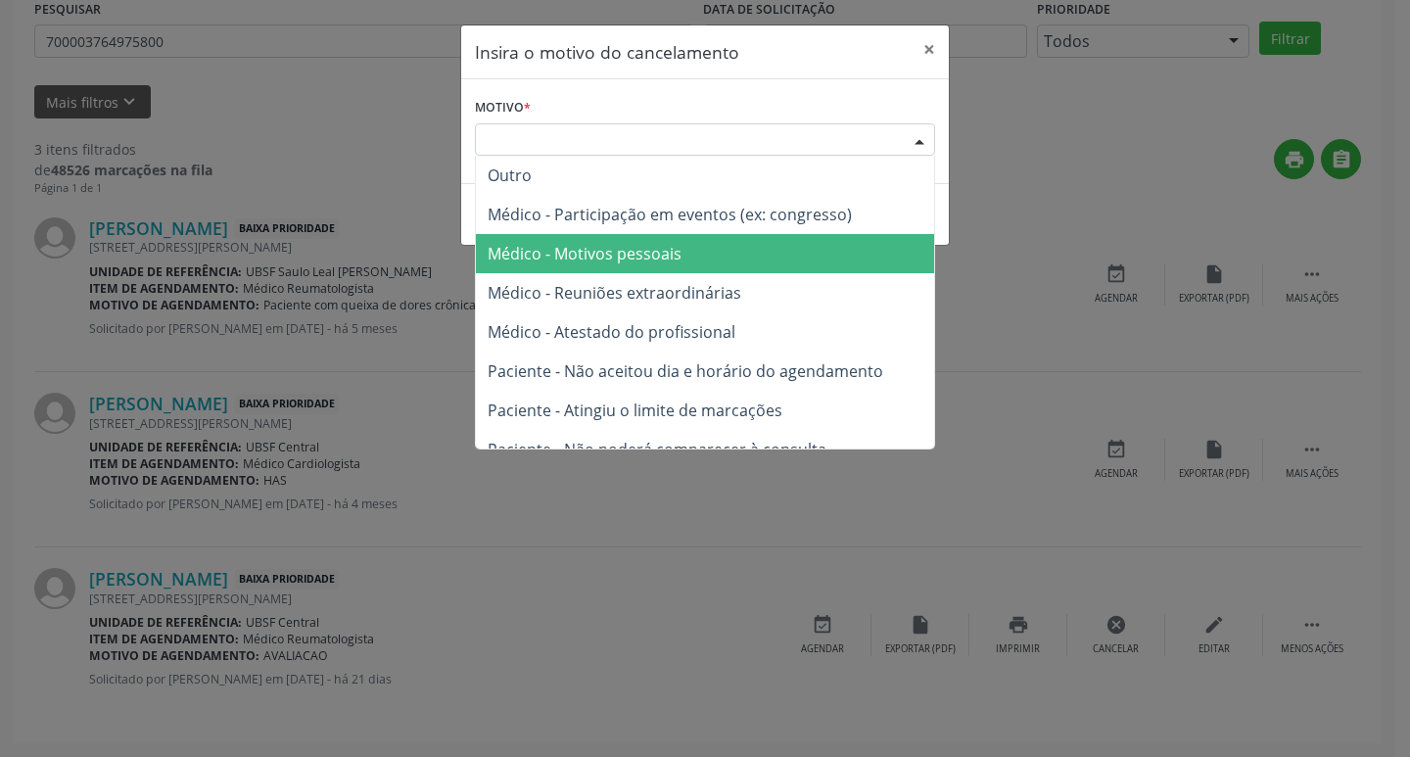
click at [696, 255] on span "Médico - Motivos pessoais" at bounding box center [705, 253] width 458 height 39
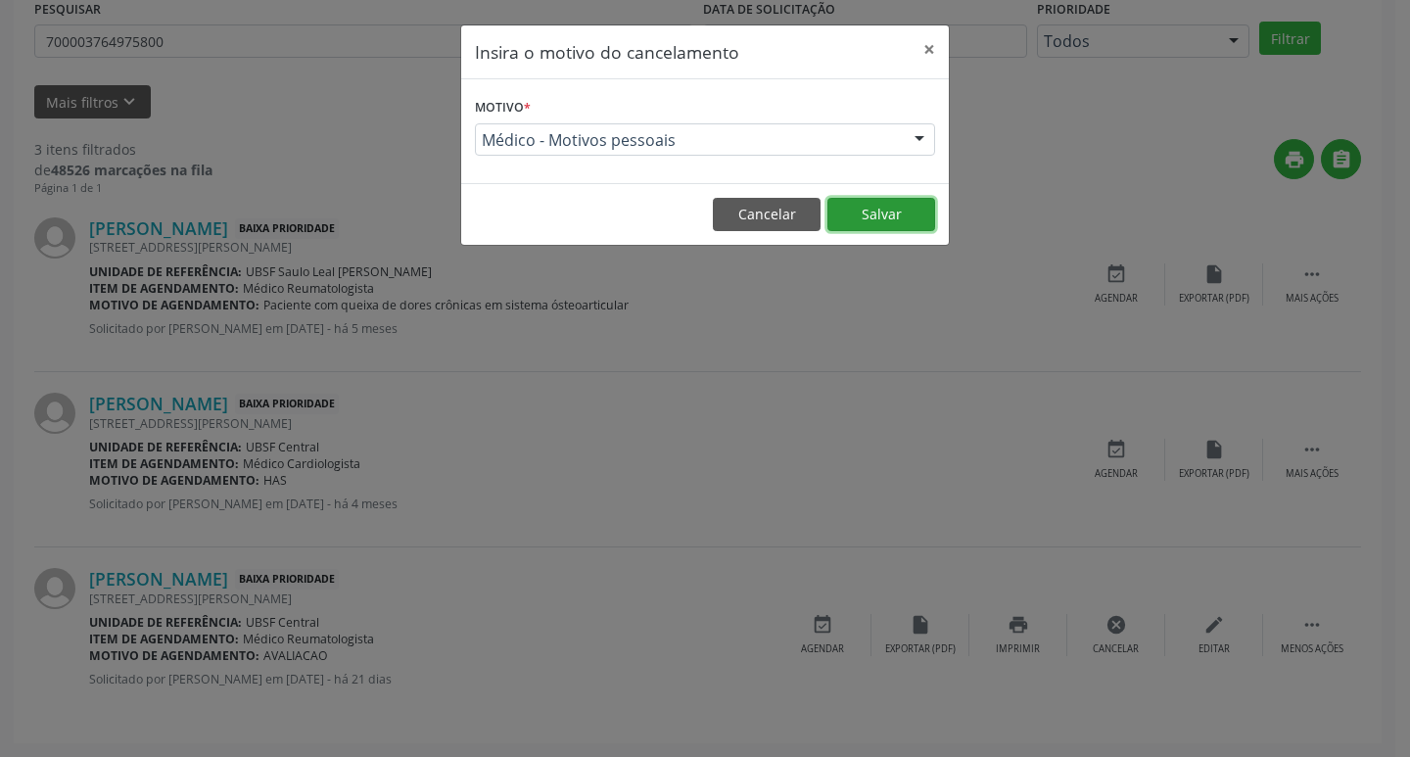
click at [867, 208] on button "Salvar" at bounding box center [882, 214] width 108 height 33
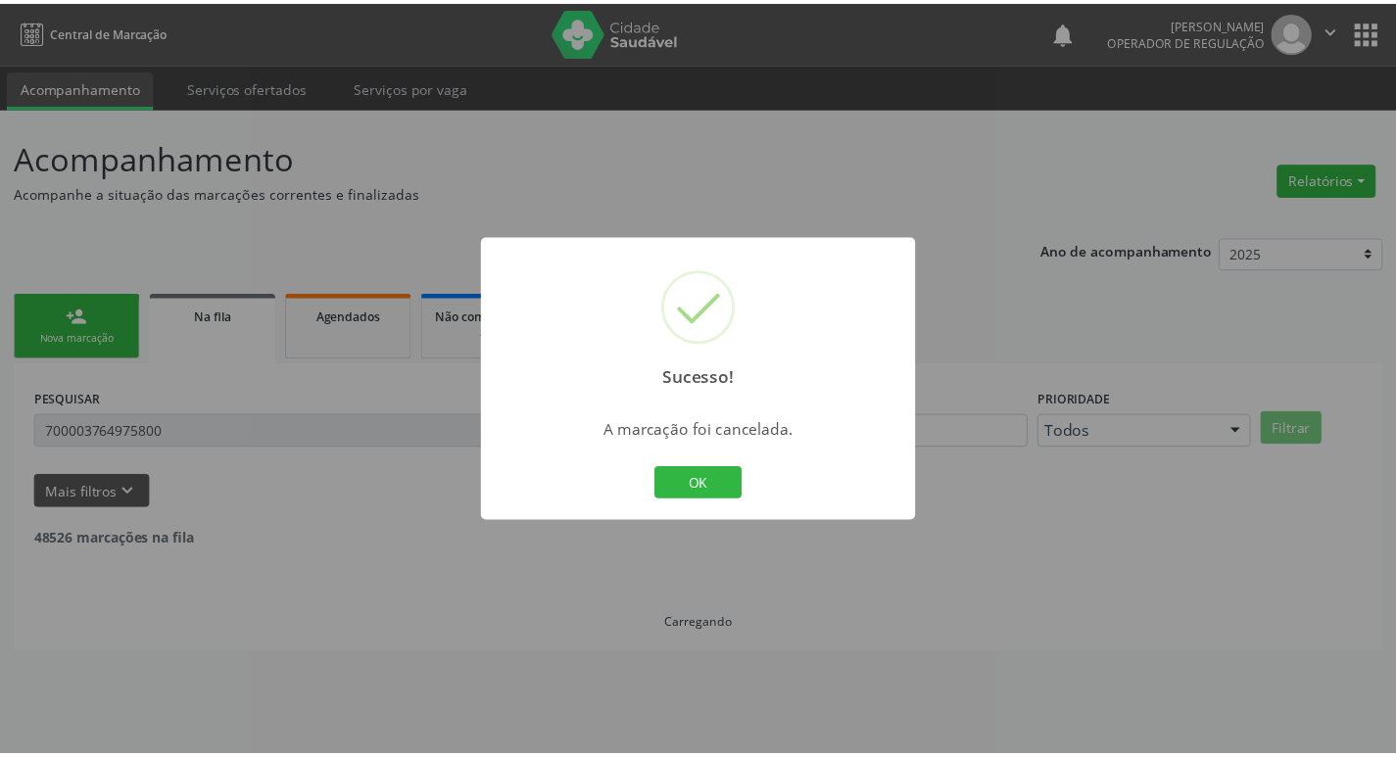
scroll to position [0, 0]
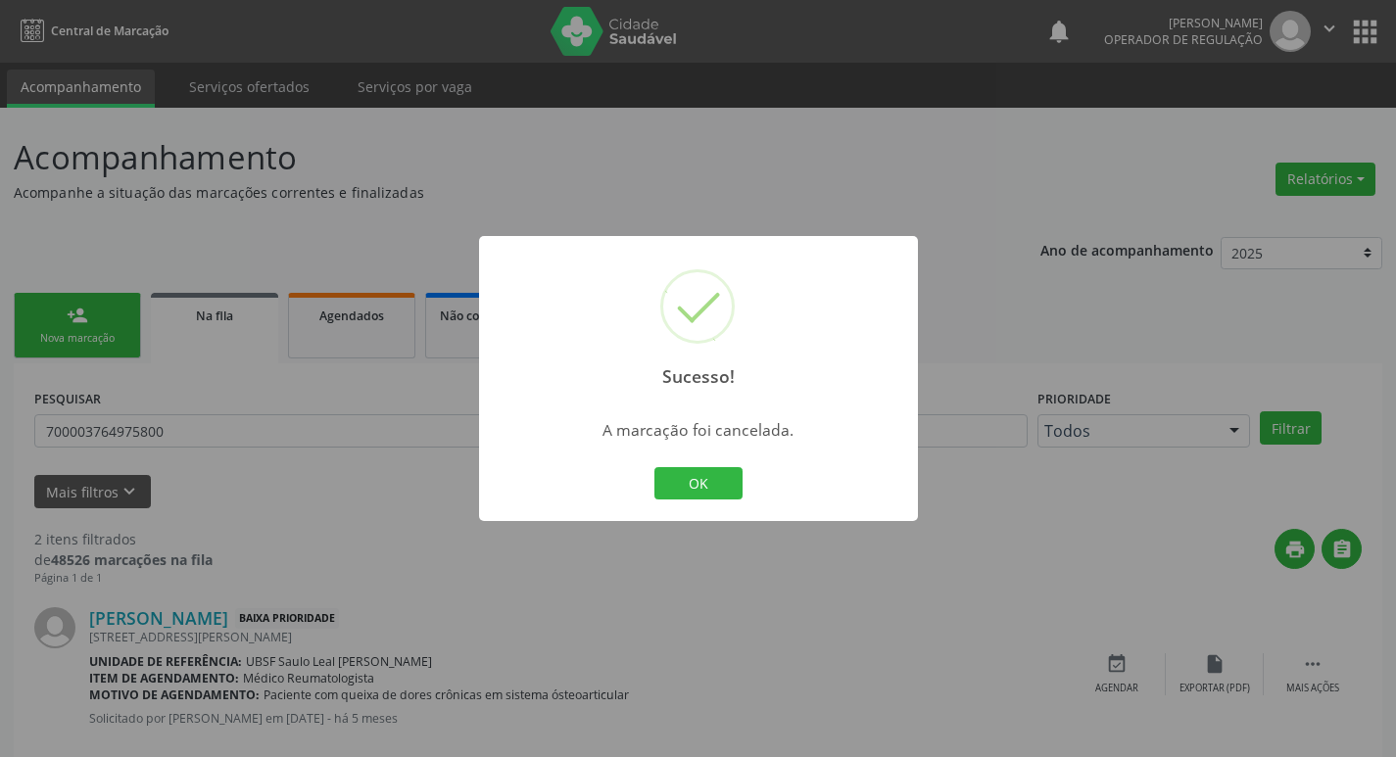
click at [728, 463] on div "OK Cancel" at bounding box center [697, 483] width 97 height 41
click at [687, 483] on button "OK" at bounding box center [698, 483] width 88 height 33
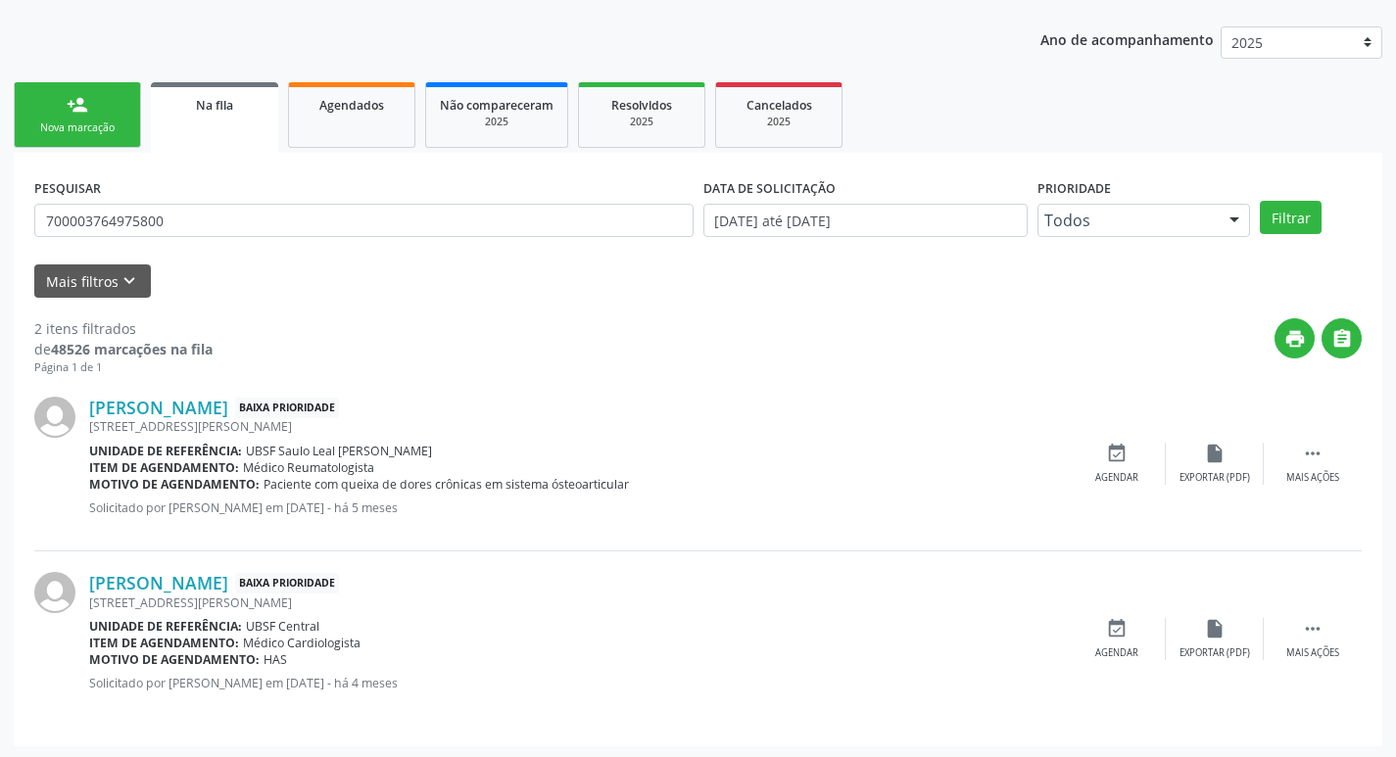
scroll to position [214, 0]
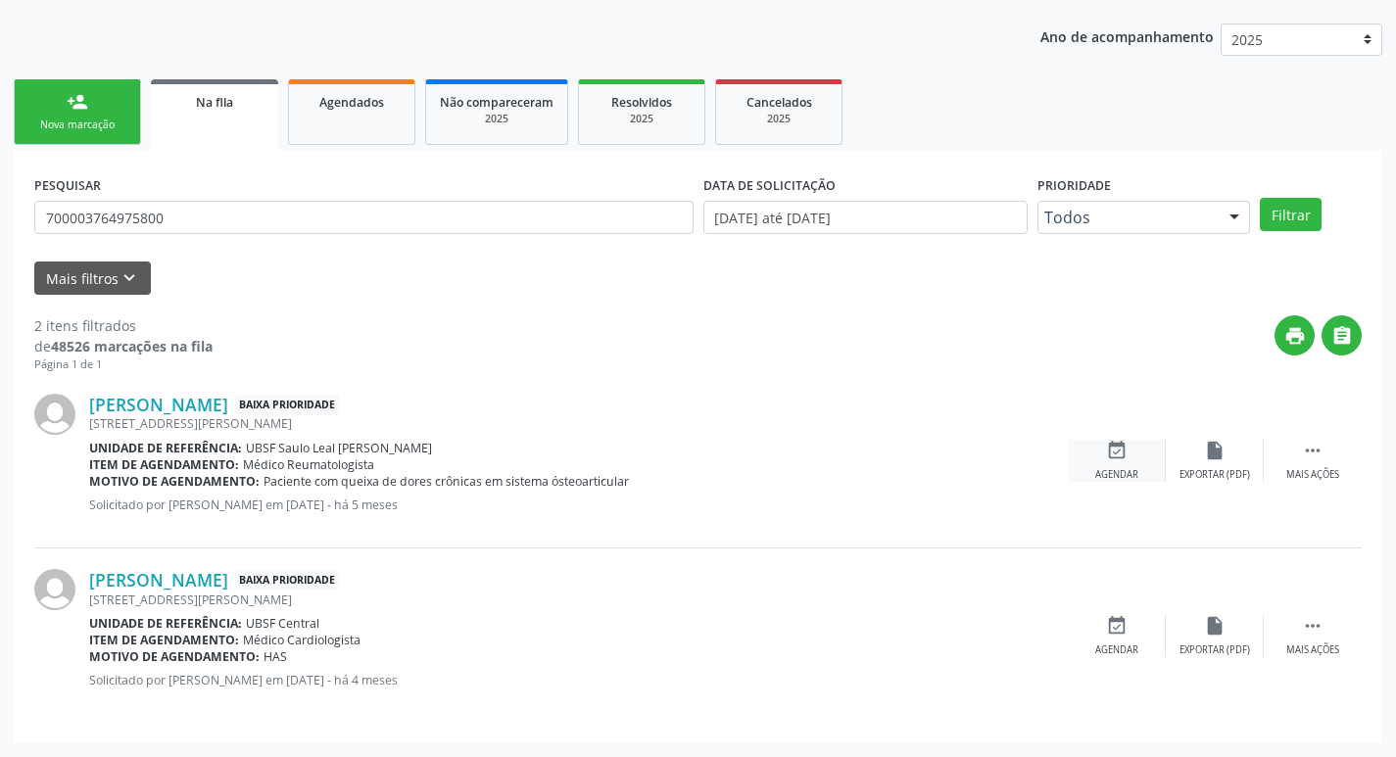
click at [1100, 453] on div "event_available Agendar" at bounding box center [1117, 461] width 98 height 42
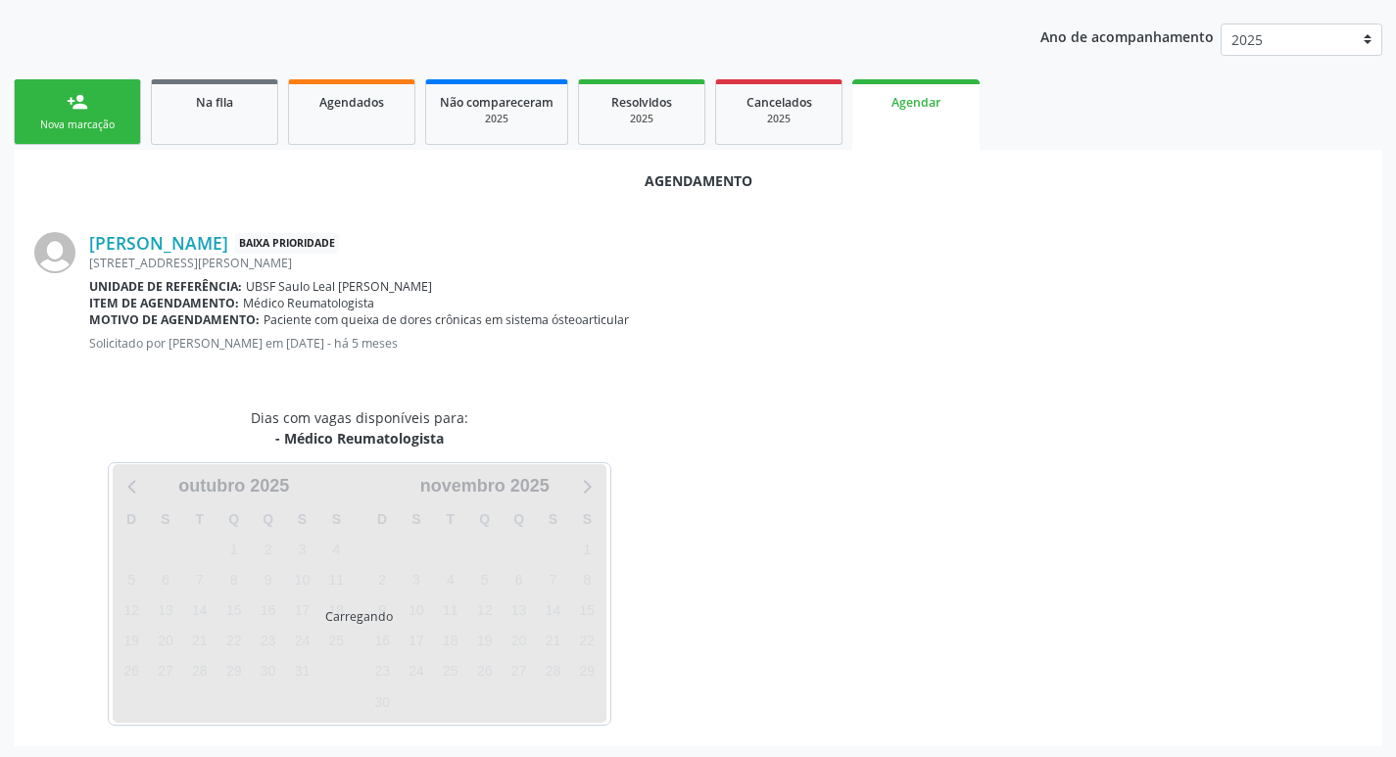
scroll to position [216, 0]
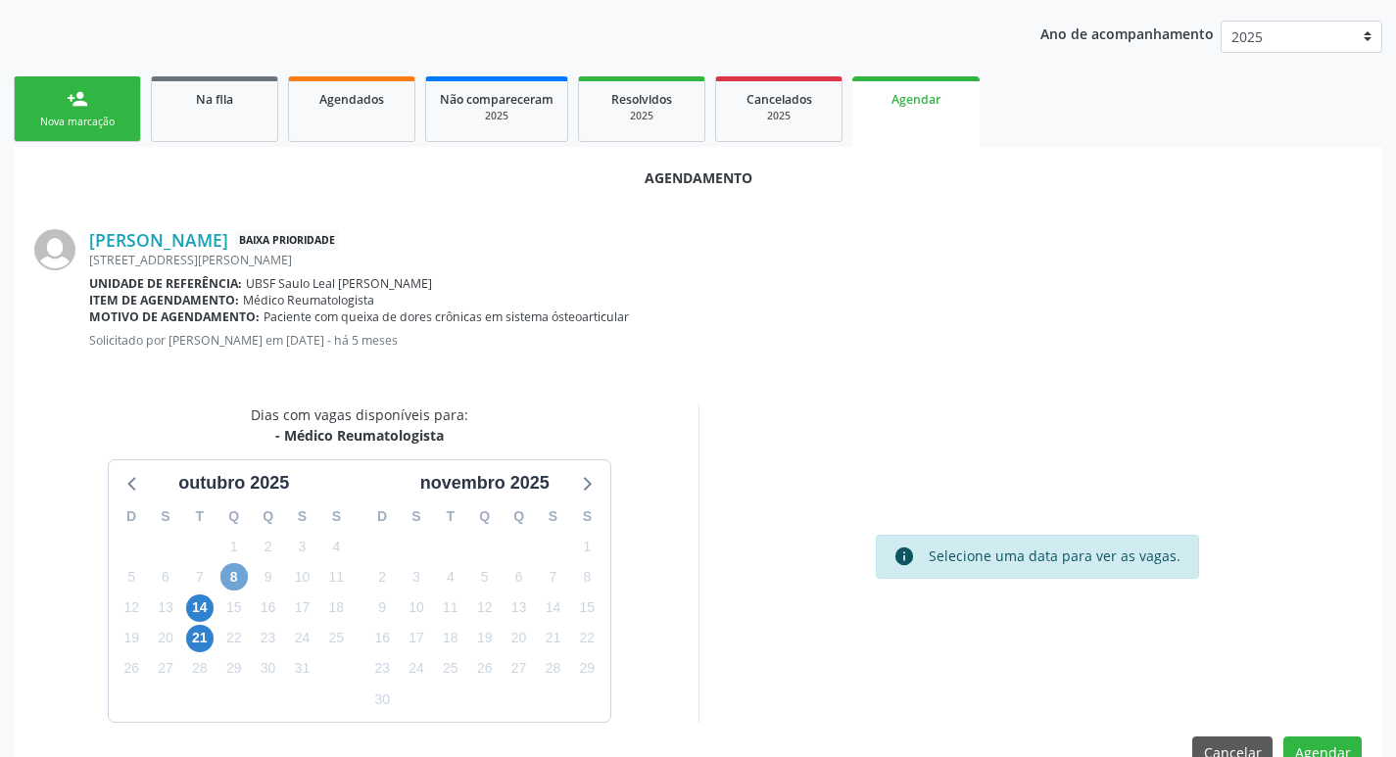
click at [244, 577] on span "8" at bounding box center [233, 576] width 27 height 27
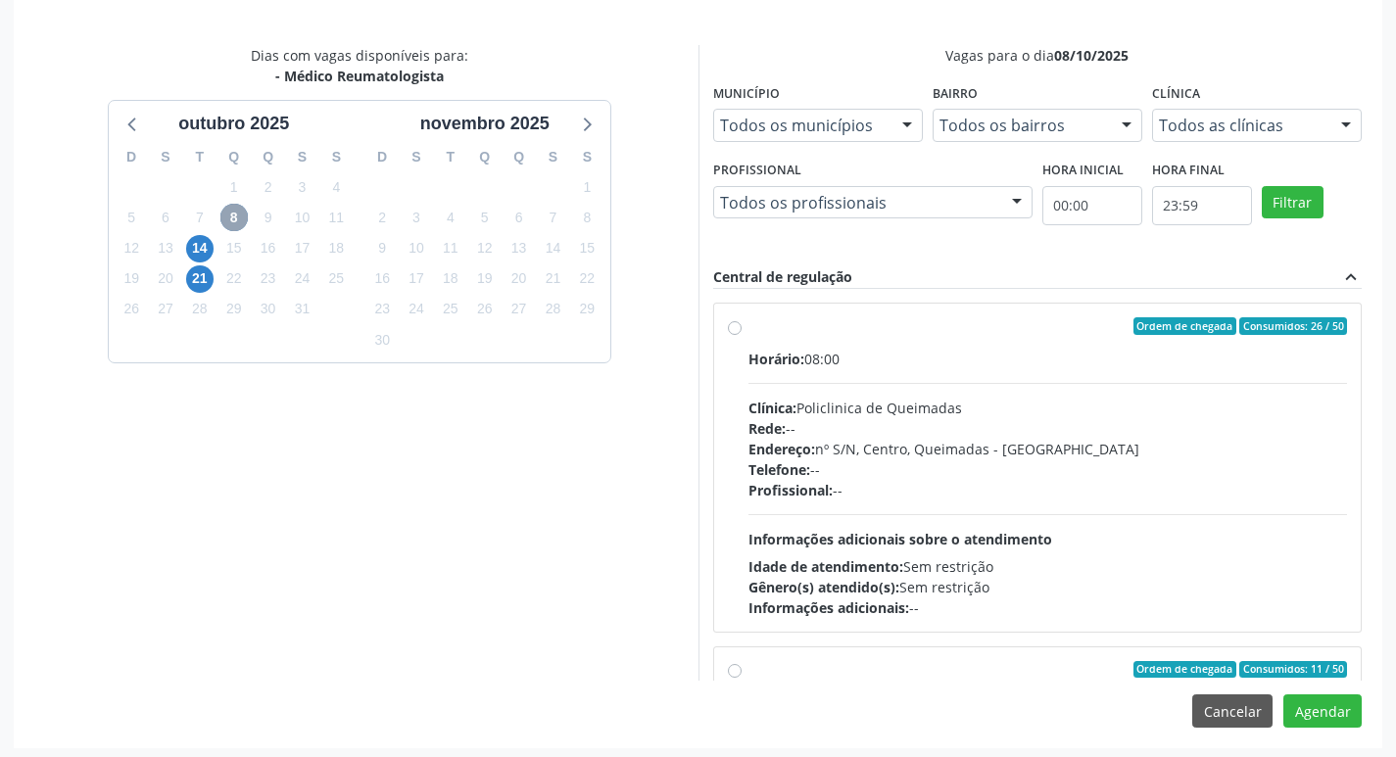
scroll to position [581, 0]
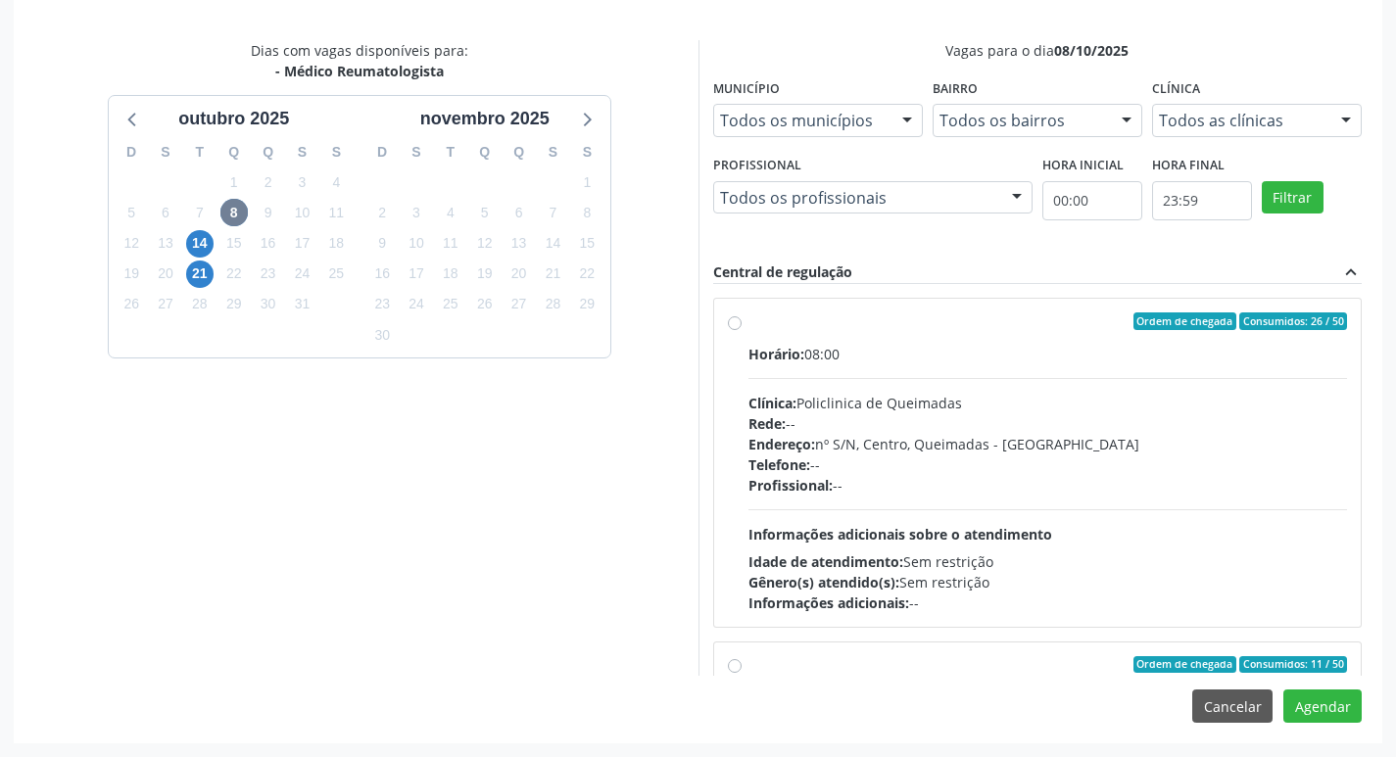
drag, startPoint x: 1097, startPoint y: 341, endPoint x: 1192, endPoint y: 454, distance: 148.1
click at [1098, 340] on label "Ordem de chegada Consumidos: 26 / 50 Horário: 08:00 Clínica: Policlinica de Que…" at bounding box center [1047, 462] width 599 height 301
click at [741, 330] on input "Ordem de chegada Consumidos: 26 / 50 Horário: 08:00 Clínica: Policlinica de Que…" at bounding box center [735, 321] width 14 height 18
radio input "true"
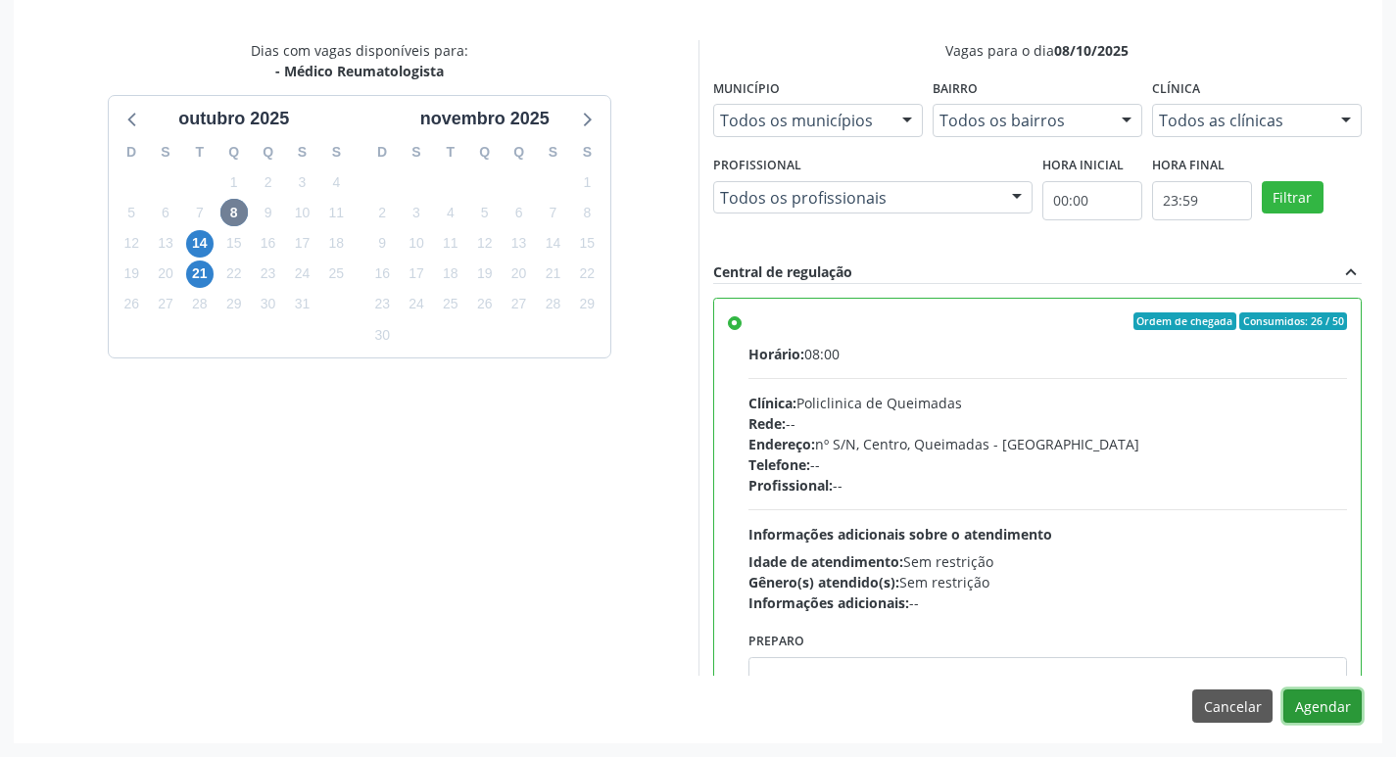
click at [1335, 712] on button "Agendar" at bounding box center [1322, 706] width 78 height 33
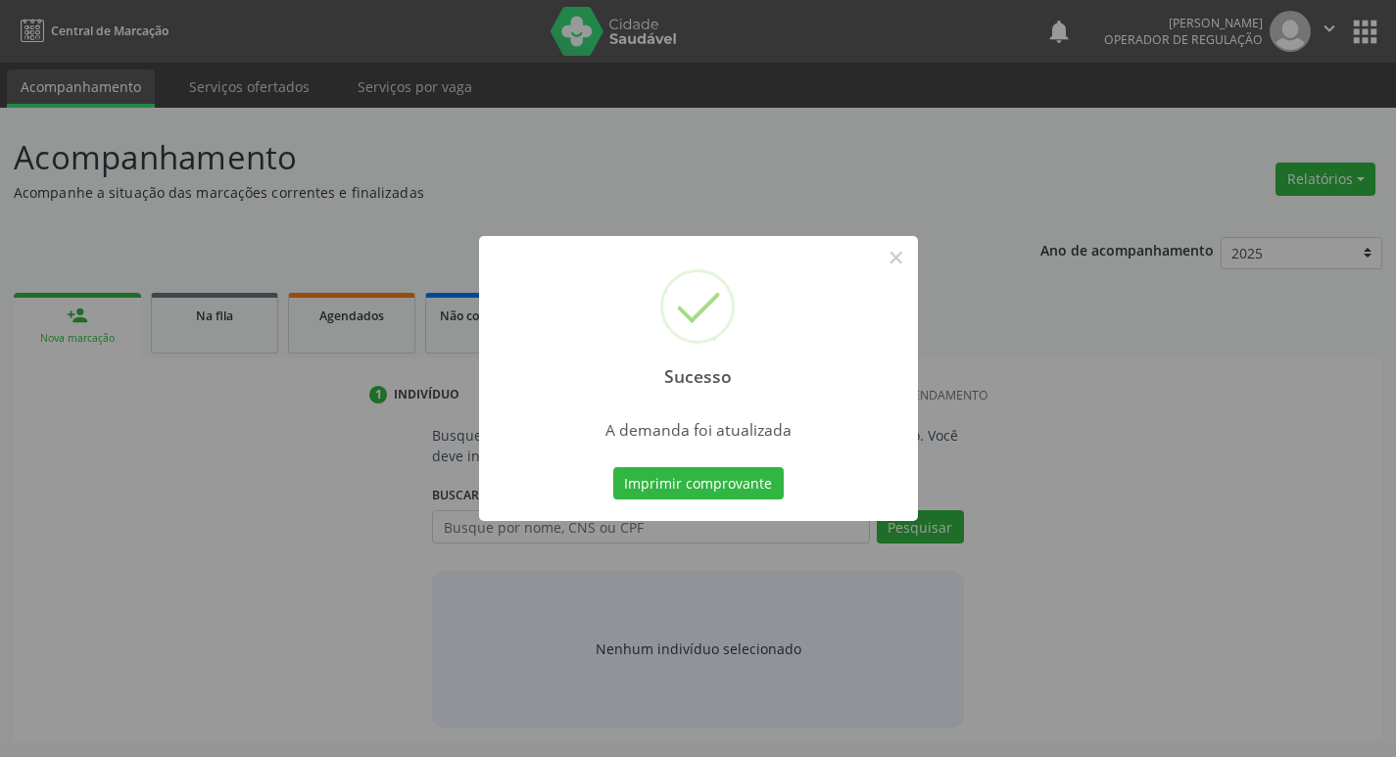
scroll to position [0, 0]
click at [707, 474] on button "Imprimir comprovante" at bounding box center [705, 483] width 170 height 33
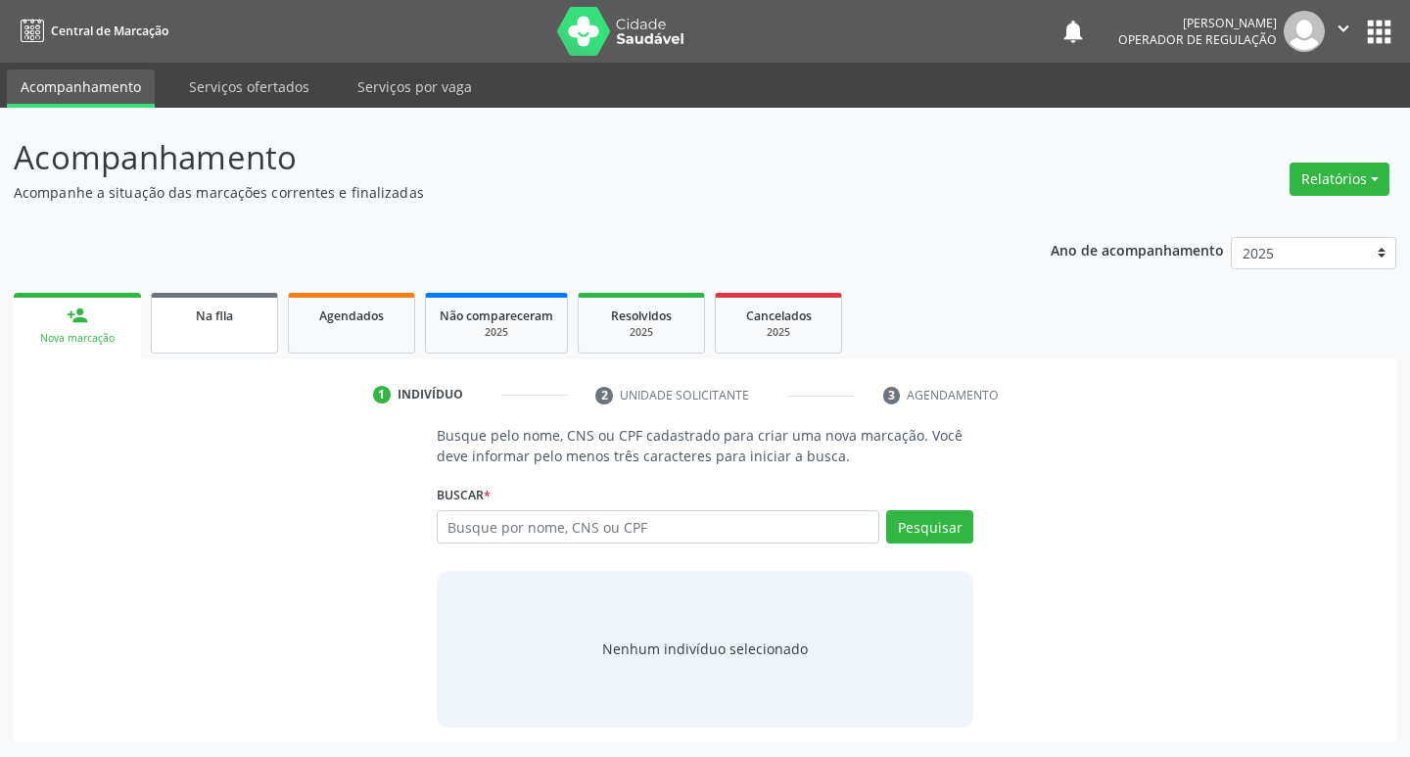
click at [173, 325] on link "Na fila" at bounding box center [214, 323] width 127 height 61
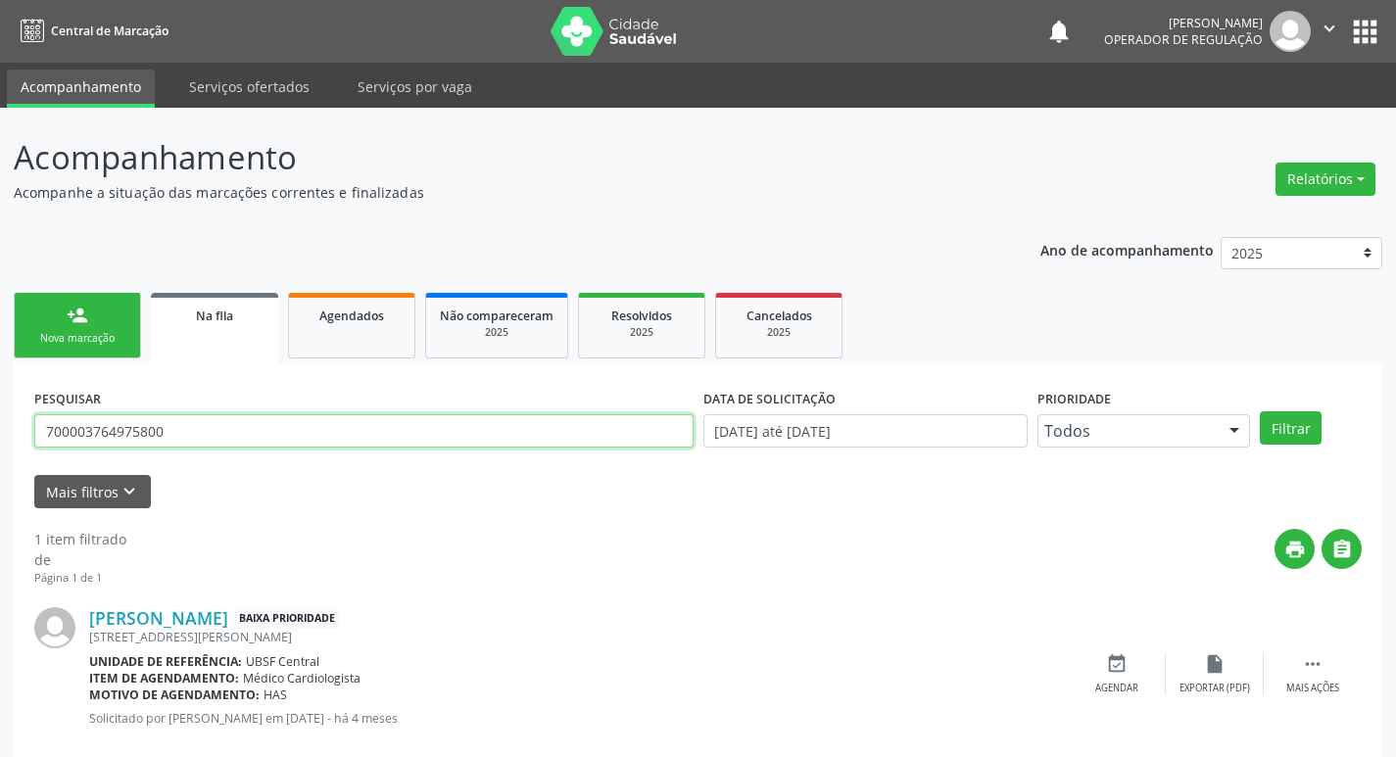
click at [458, 433] on input "700003764975800" at bounding box center [363, 430] width 659 height 33
type input "702000832558584"
click at [1260, 411] on button "Filtrar" at bounding box center [1291, 427] width 62 height 33
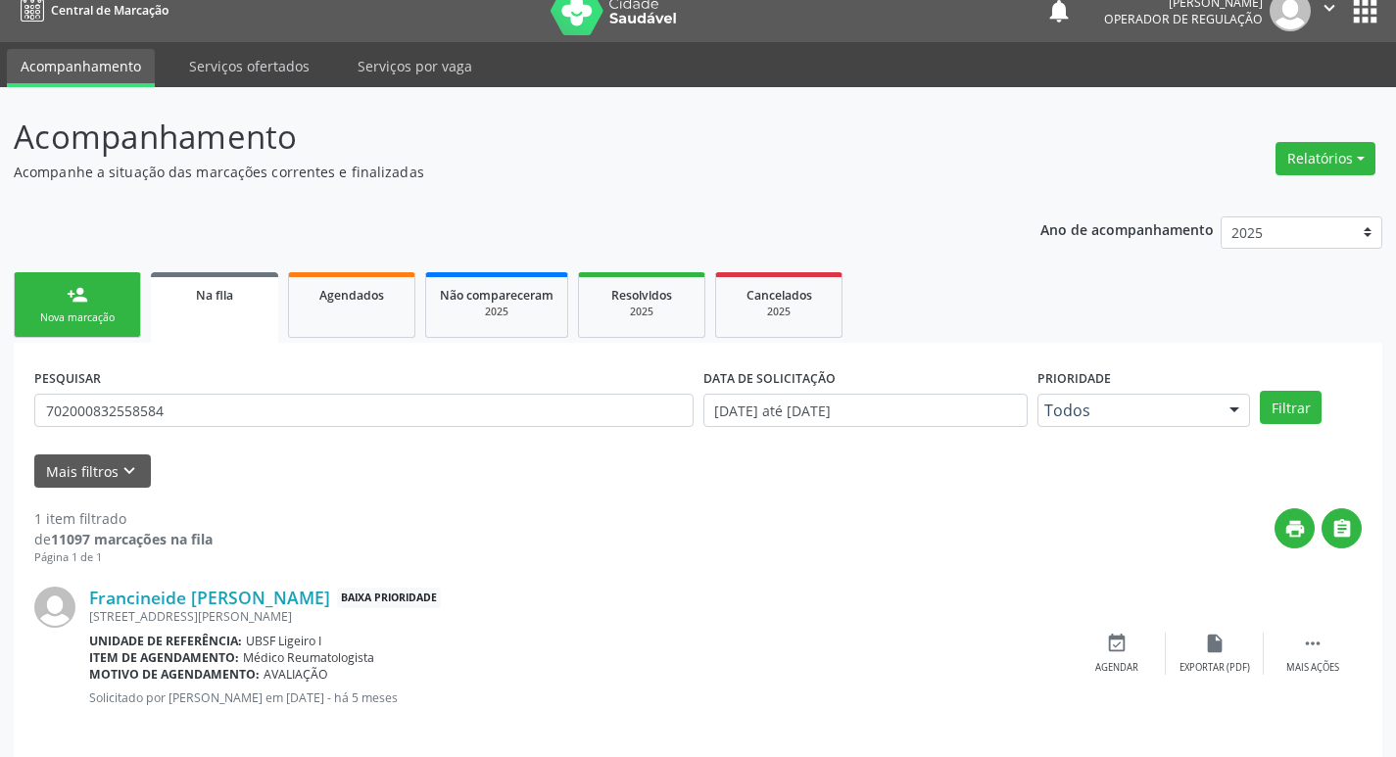
scroll to position [38, 0]
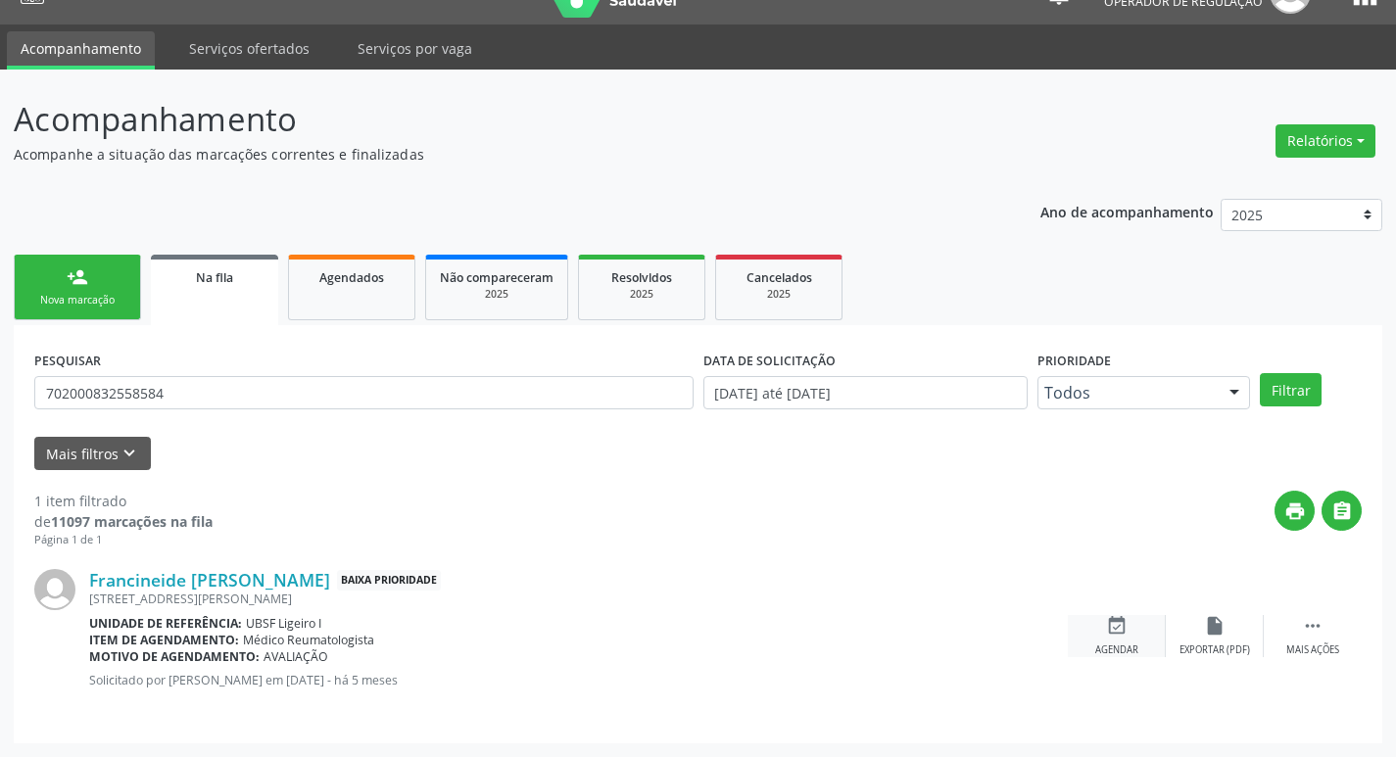
click at [1108, 626] on icon "event_available" at bounding box center [1117, 626] width 22 height 22
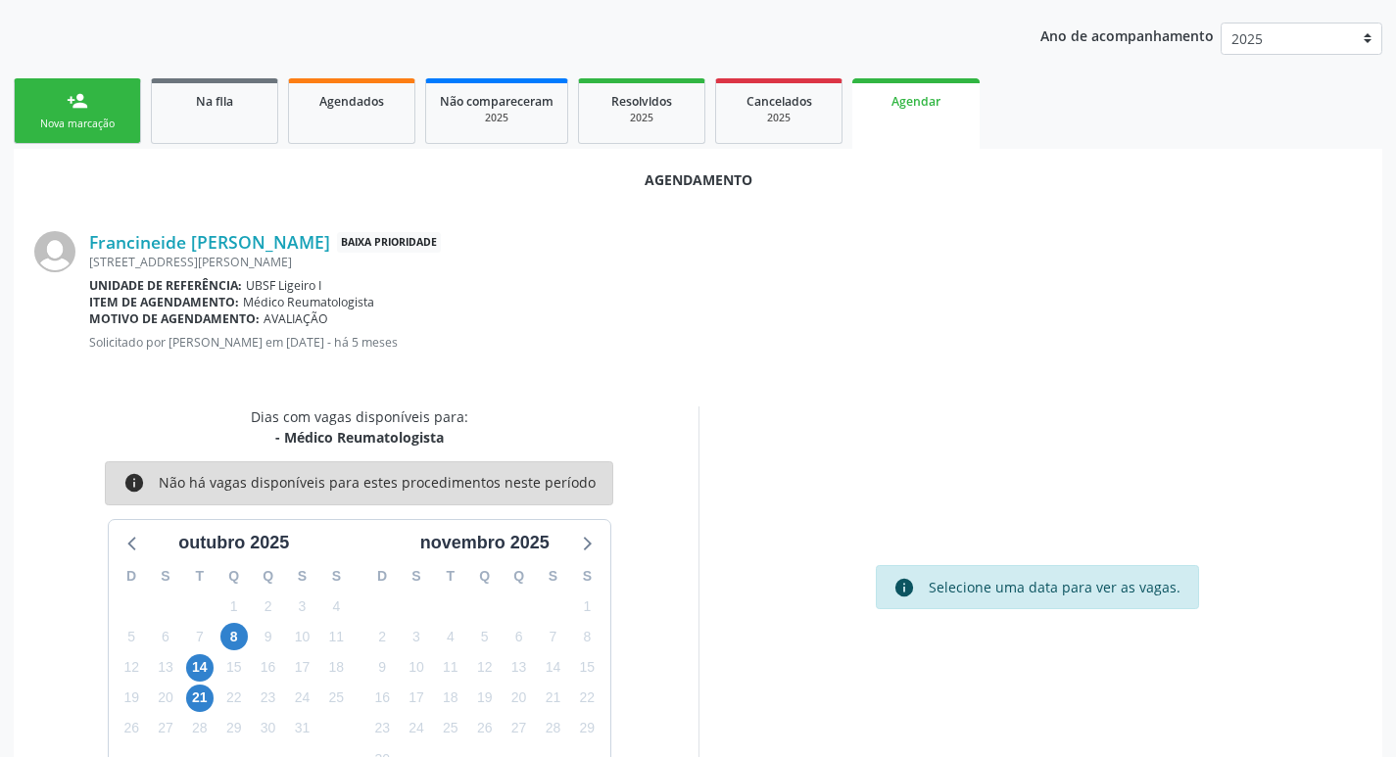
scroll to position [216, 0]
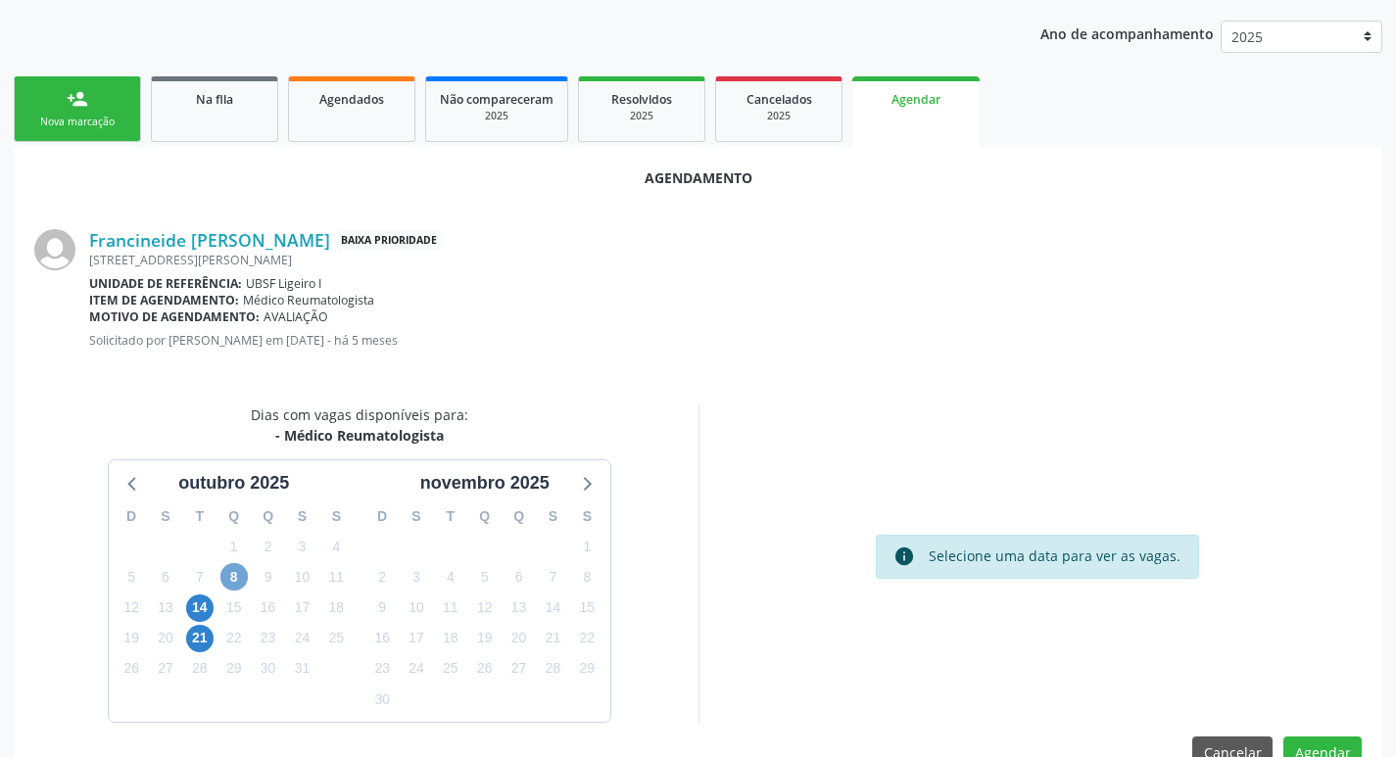
click at [236, 586] on span "8" at bounding box center [233, 576] width 27 height 27
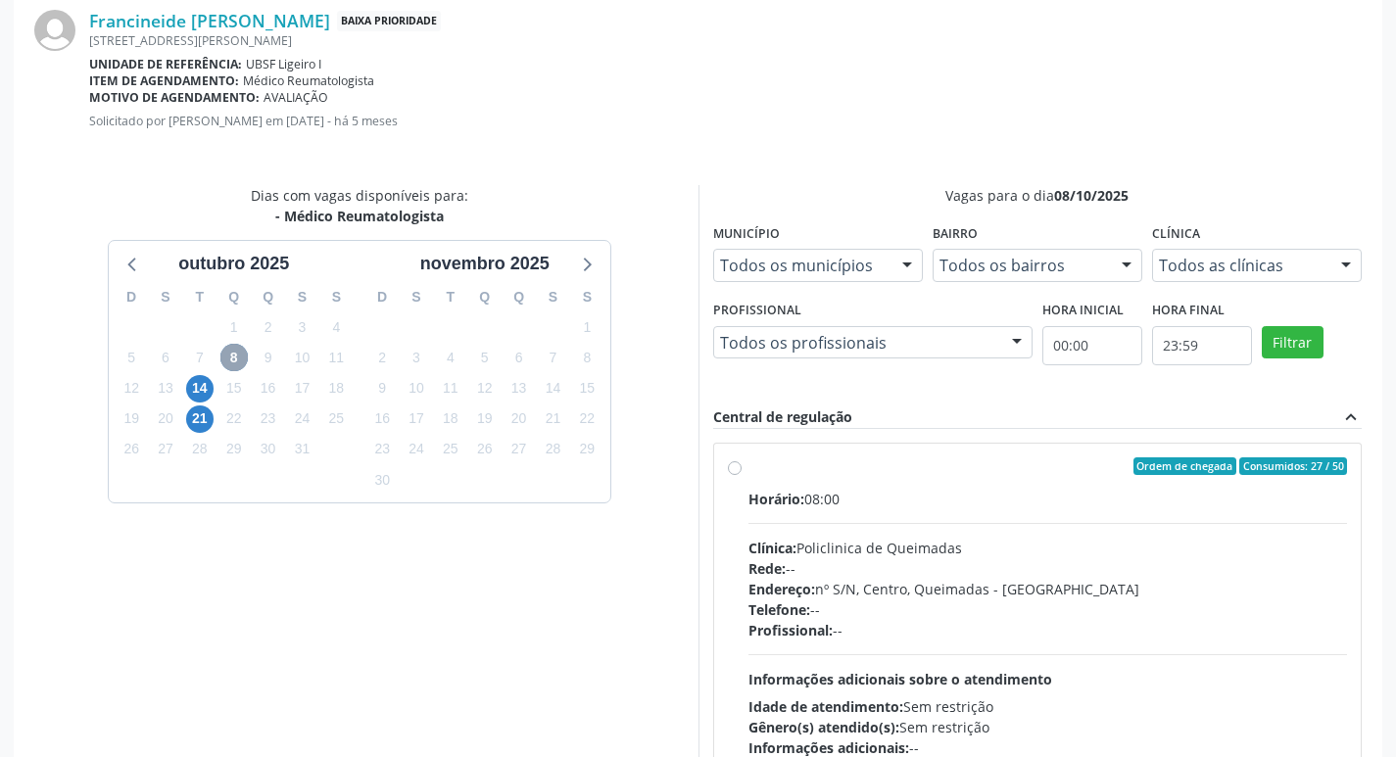
scroll to position [581, 0]
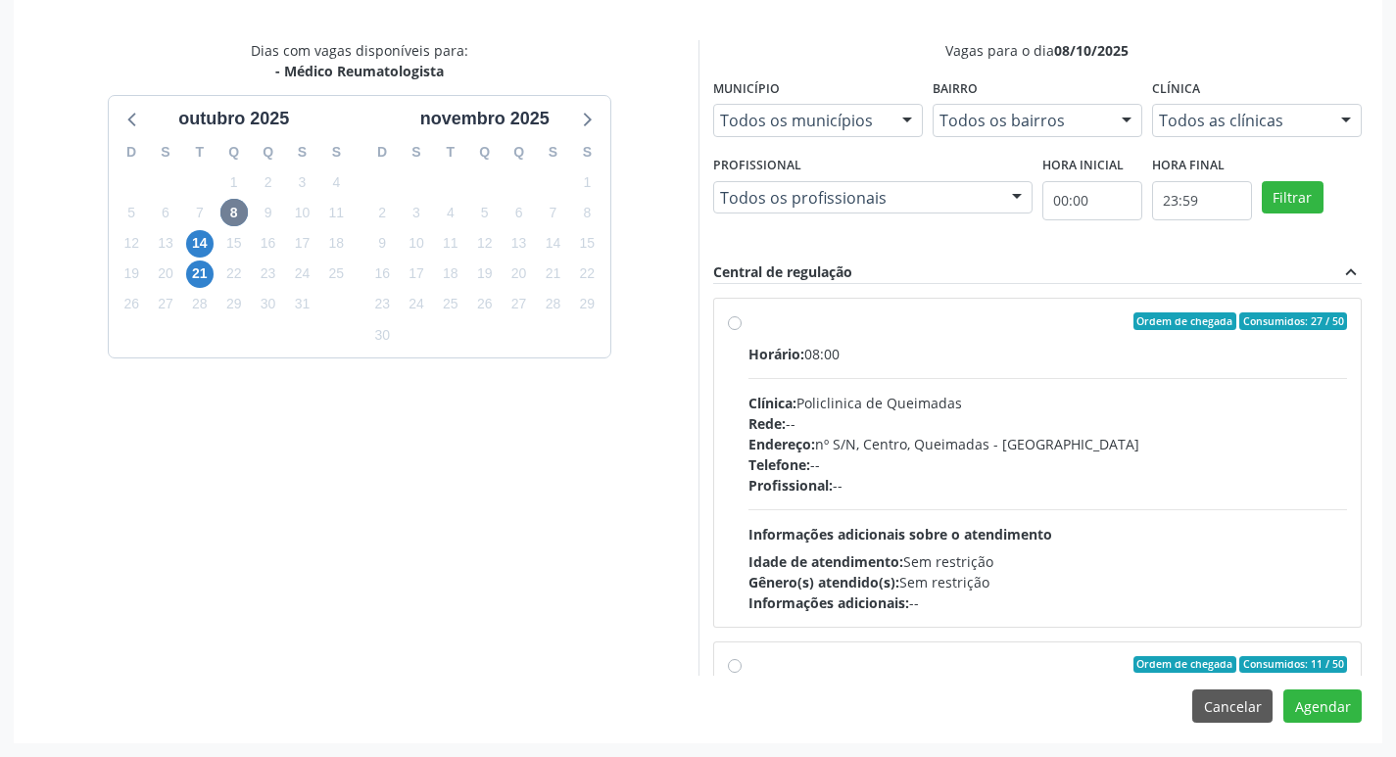
click at [993, 429] on div "Rede: --" at bounding box center [1047, 423] width 599 height 21
click at [741, 330] on input "Ordem de chegada Consumidos: 27 / 50 Horário: 08:00 Clínica: Policlinica de Que…" at bounding box center [735, 321] width 14 height 18
radio input "true"
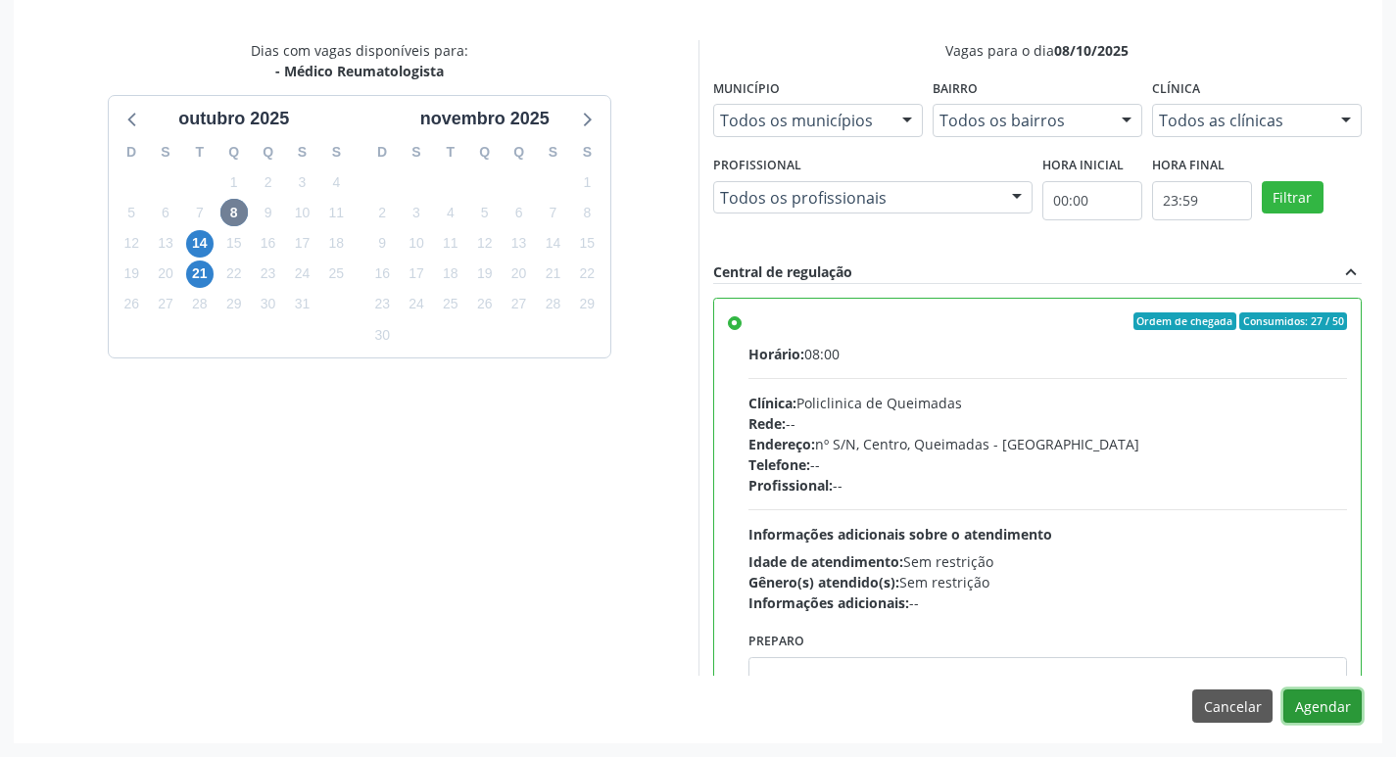
click at [1324, 700] on button "Agendar" at bounding box center [1322, 706] width 78 height 33
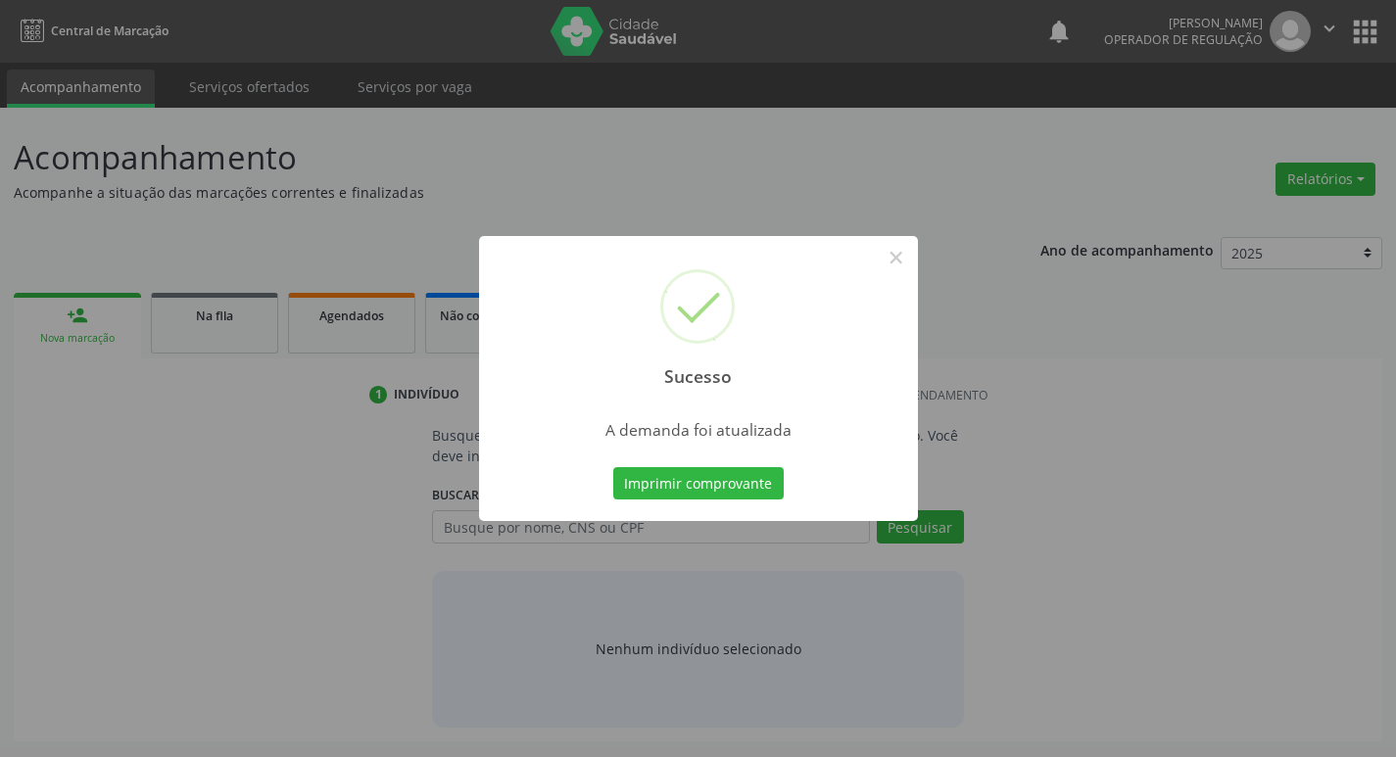
scroll to position [0, 0]
click at [737, 487] on button "Imprimir comprovante" at bounding box center [705, 483] width 170 height 33
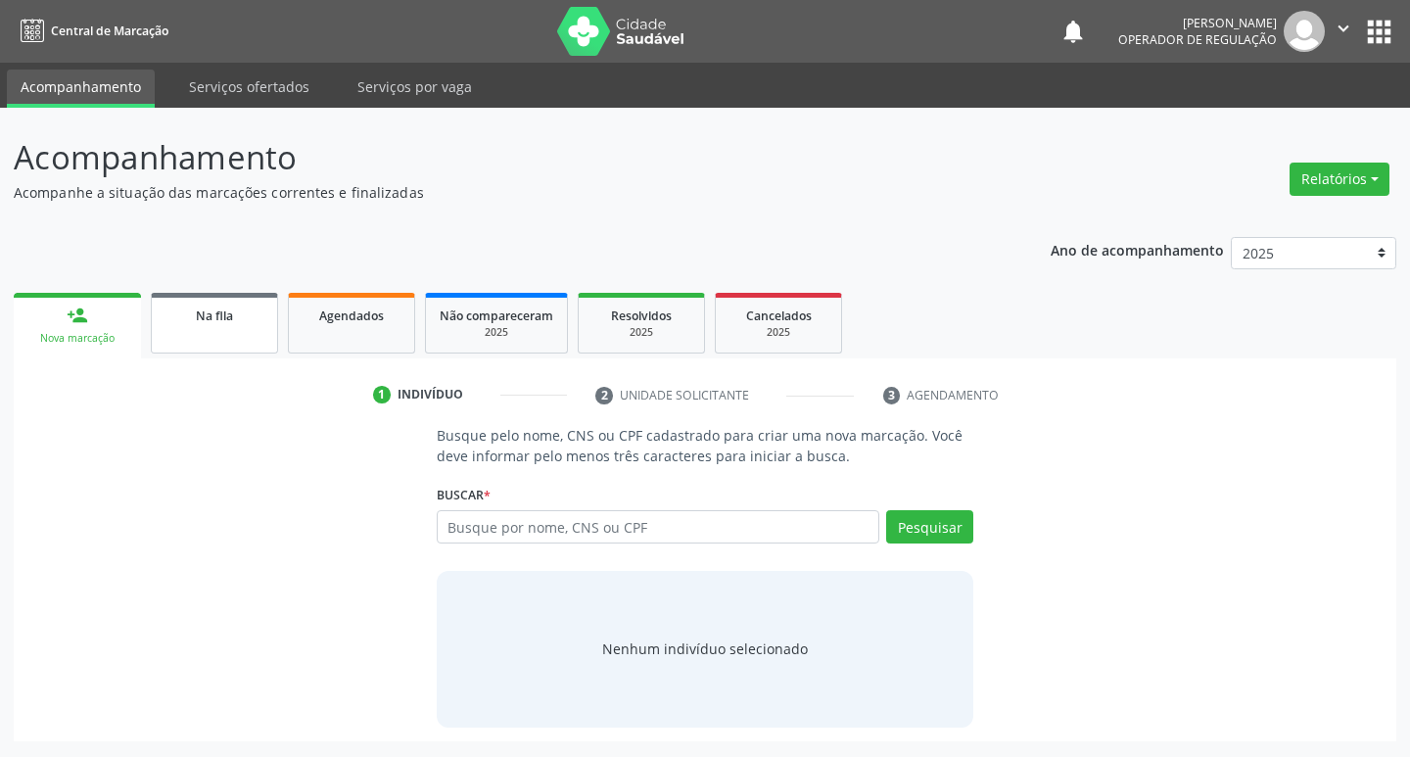
click at [204, 308] on span "Na fila" at bounding box center [214, 316] width 37 height 17
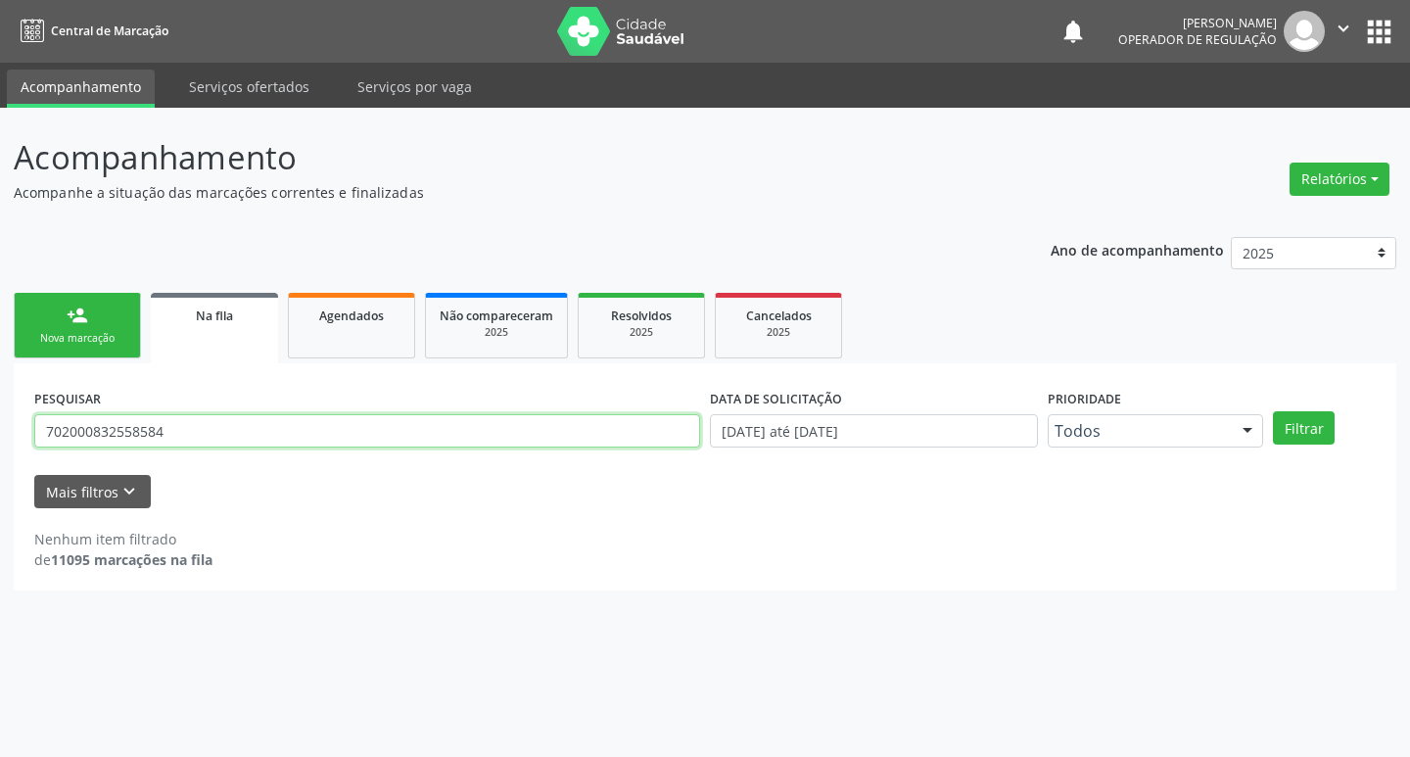
click at [238, 440] on input "702000832558584" at bounding box center [367, 430] width 666 height 33
type input "703202607982798"
click at [1273, 411] on button "Filtrar" at bounding box center [1304, 427] width 62 height 33
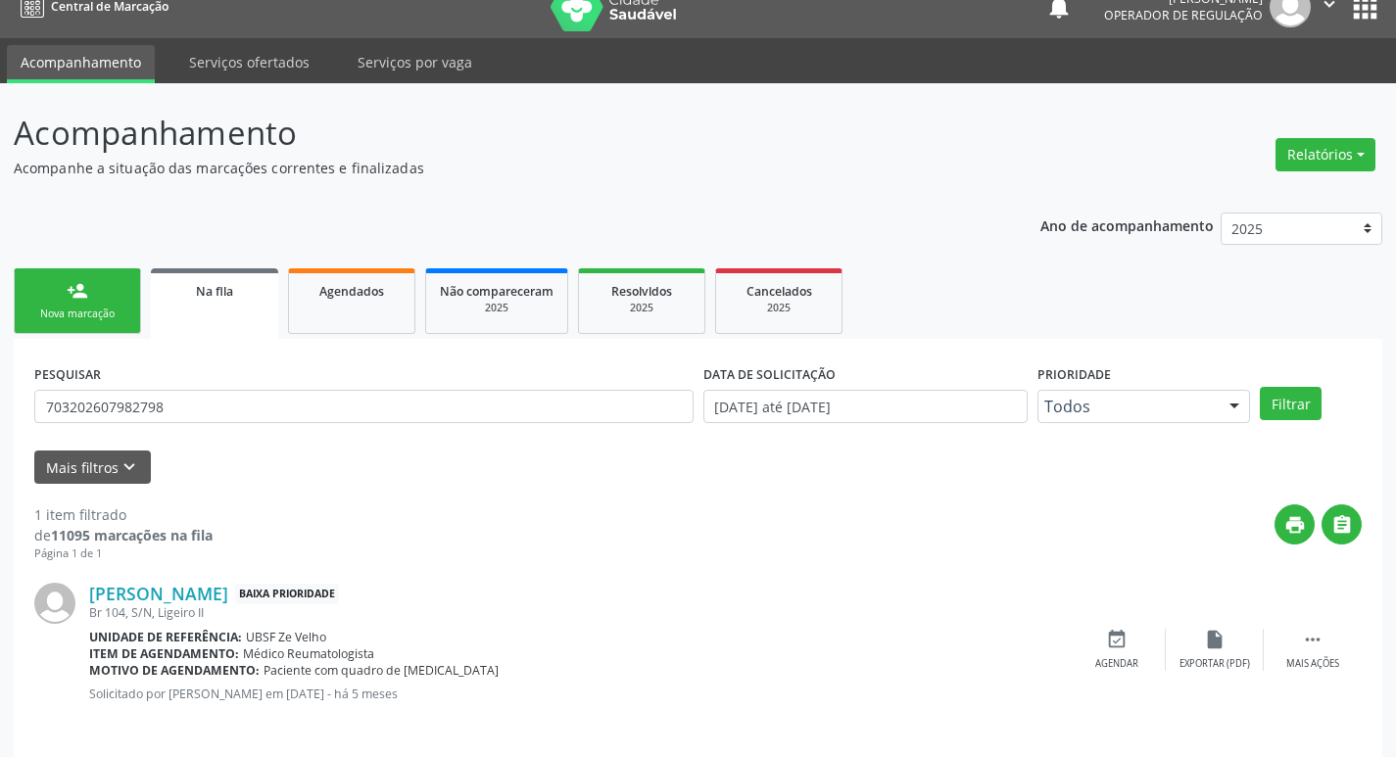
scroll to position [38, 0]
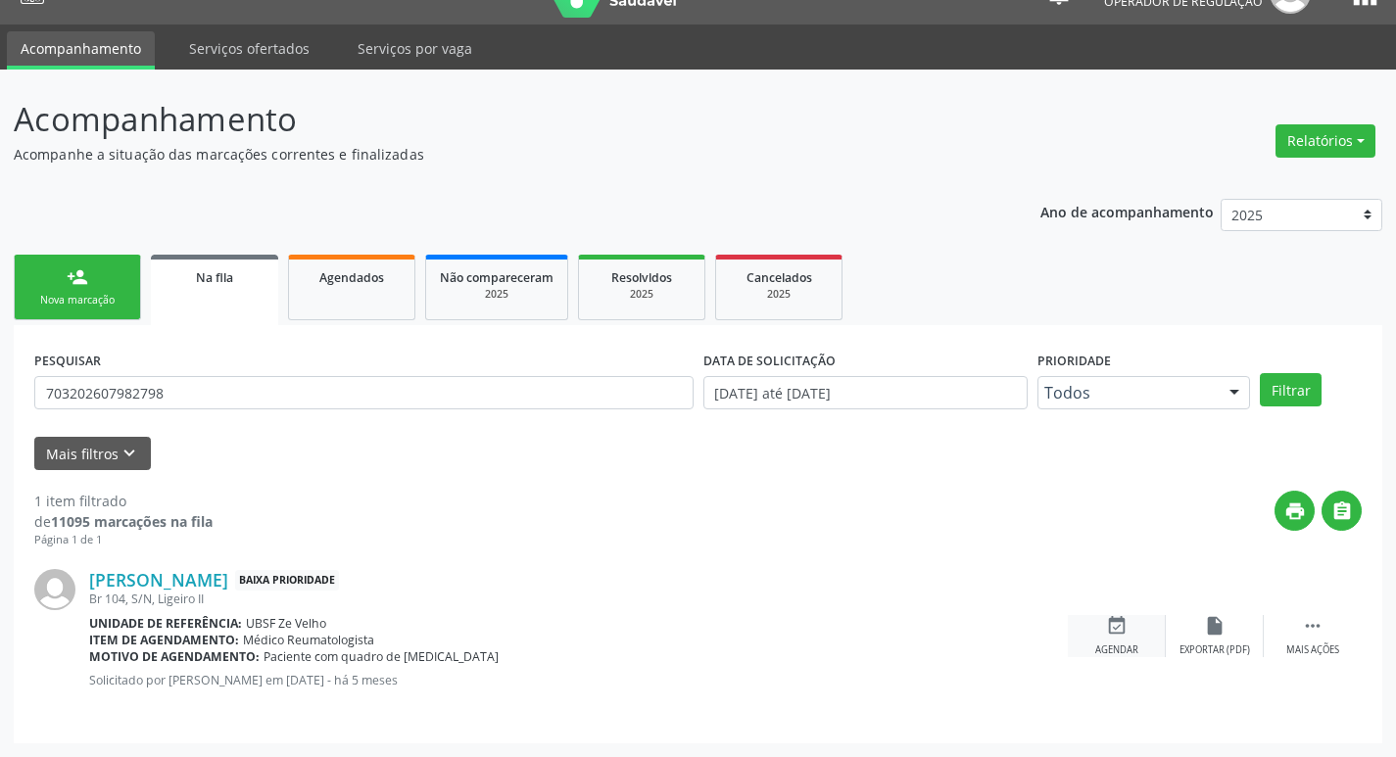
click at [1111, 620] on icon "event_available" at bounding box center [1117, 626] width 22 height 22
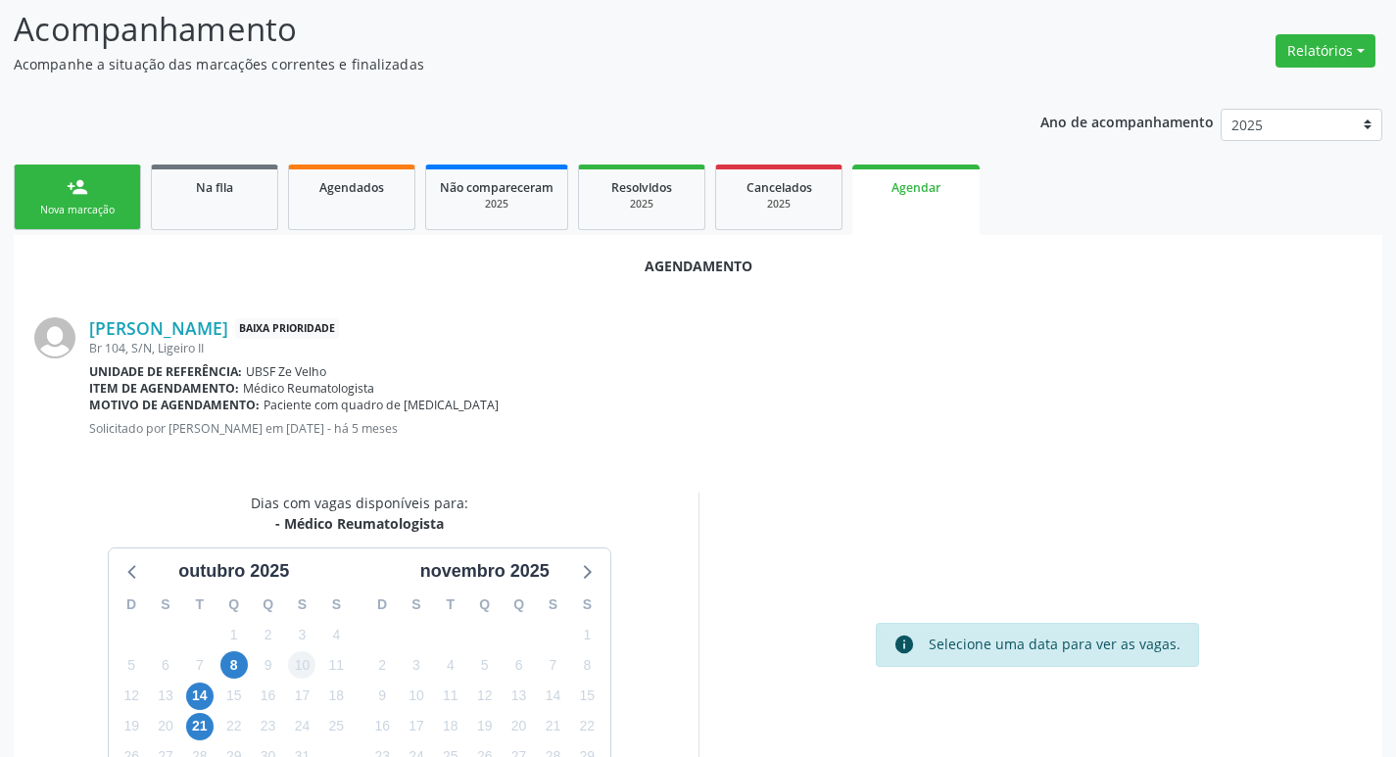
scroll to position [262, 0]
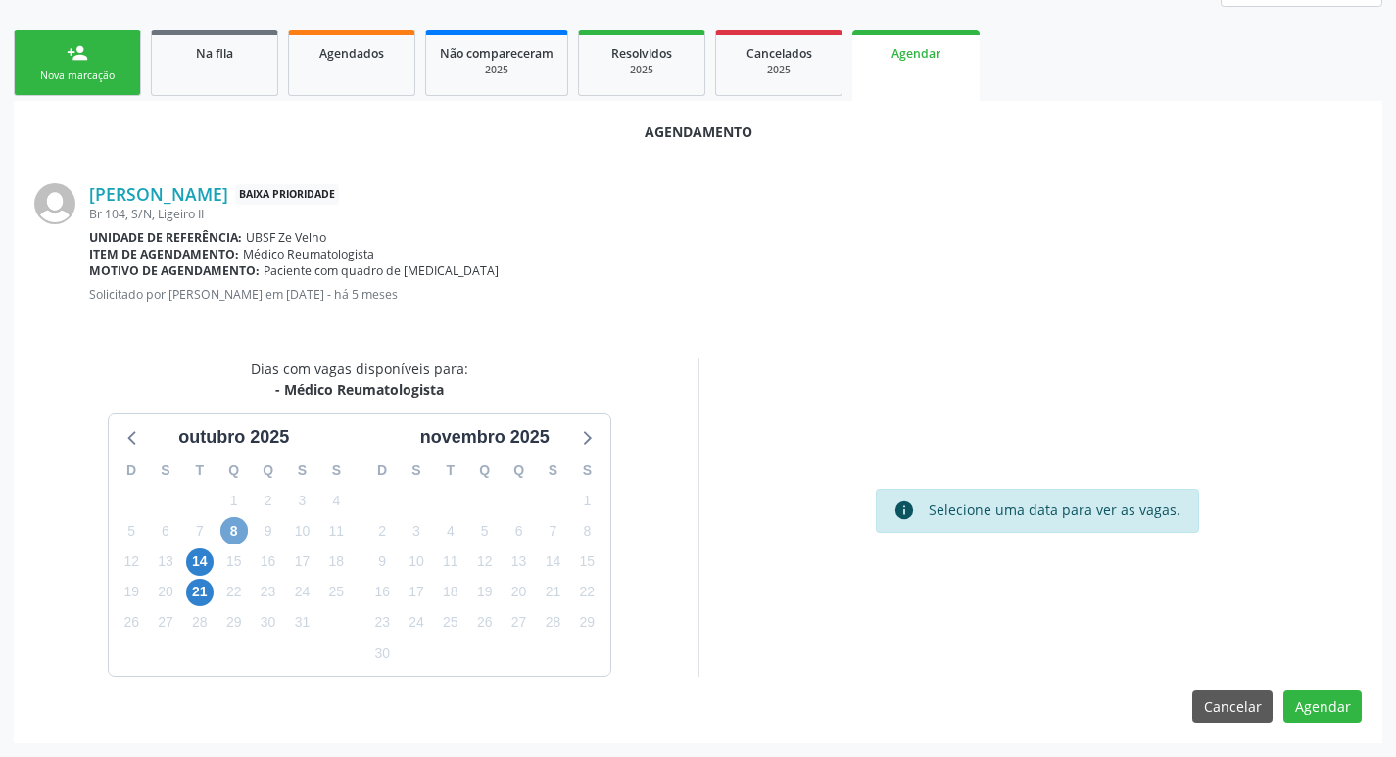
click at [235, 530] on span "8" at bounding box center [233, 530] width 27 height 27
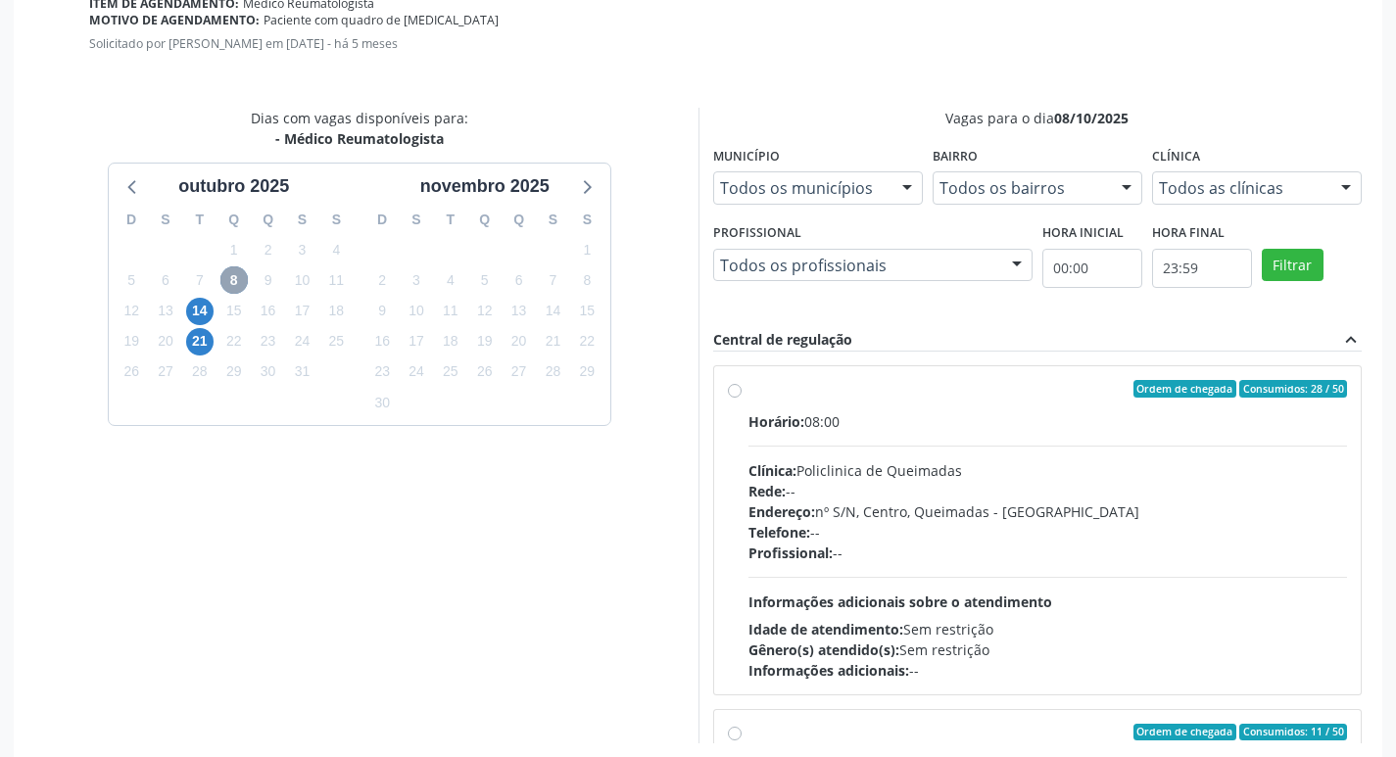
scroll to position [556, 0]
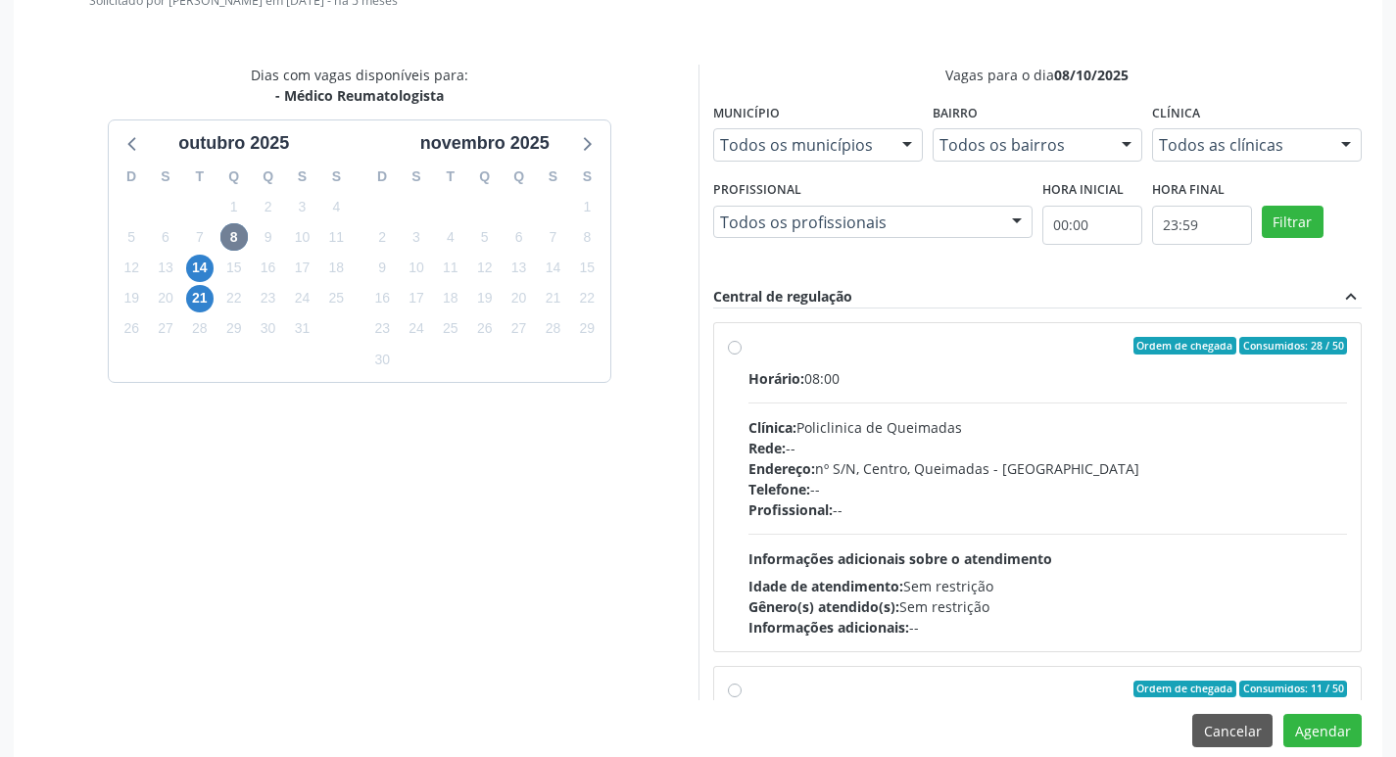
click at [995, 400] on div "Horário: 08:00 Clínica: Policlinica de Queimadas Rede: -- Endereço: nº S/N, Cen…" at bounding box center [1047, 502] width 599 height 269
click at [741, 355] on input "Ordem de chegada Consumidos: 28 / 50 Horário: 08:00 Clínica: Policlinica de Que…" at bounding box center [735, 346] width 14 height 18
radio input "true"
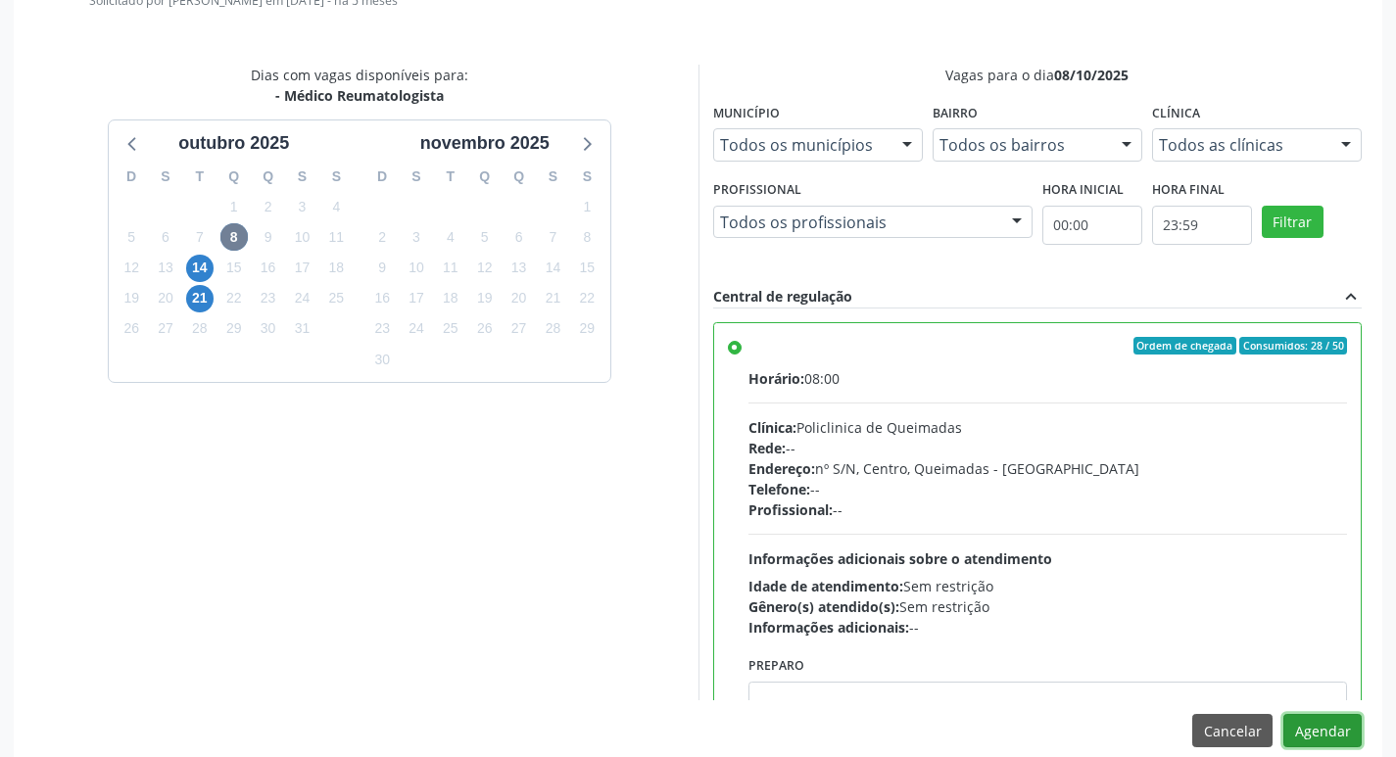
click at [1320, 715] on button "Agendar" at bounding box center [1322, 730] width 78 height 33
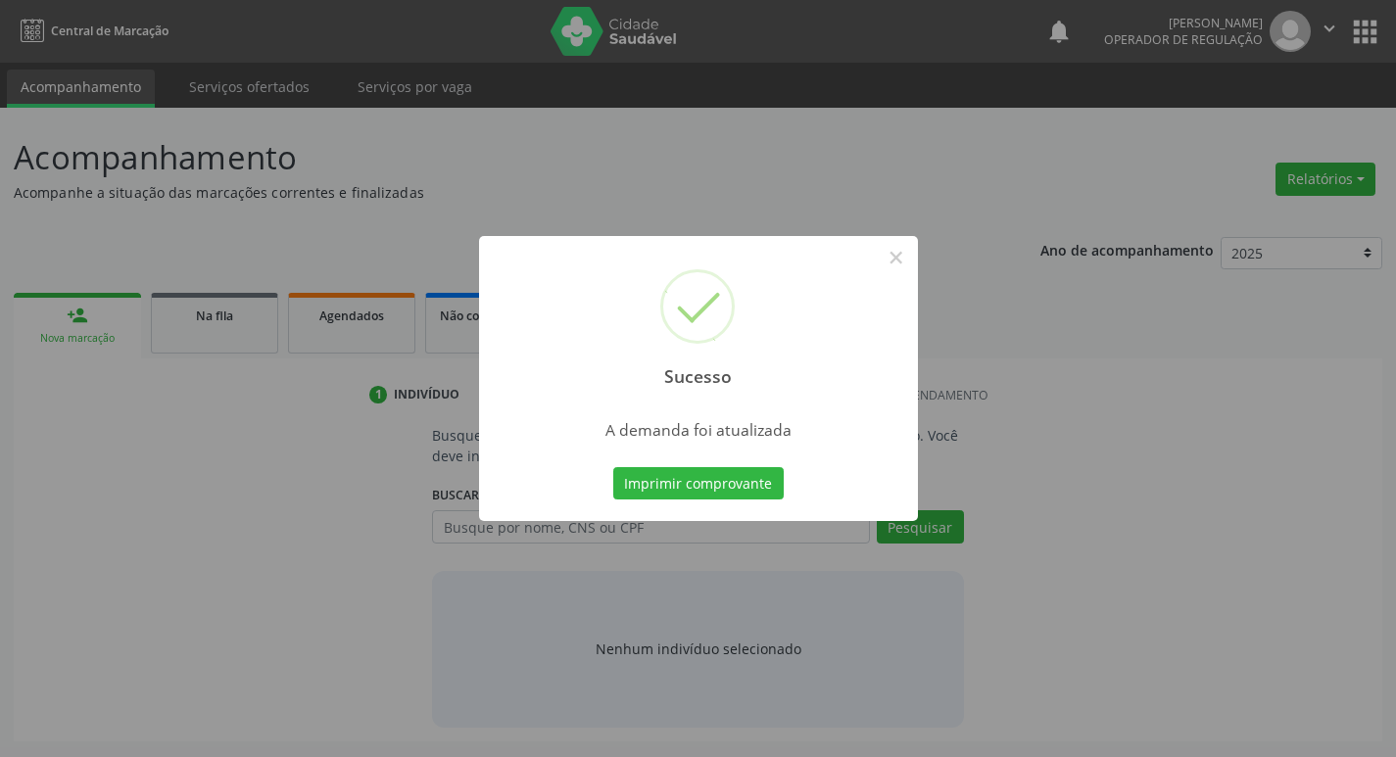
scroll to position [0, 0]
click at [695, 444] on div "A demanda foi atualizada" at bounding box center [705, 425] width 439 height 41
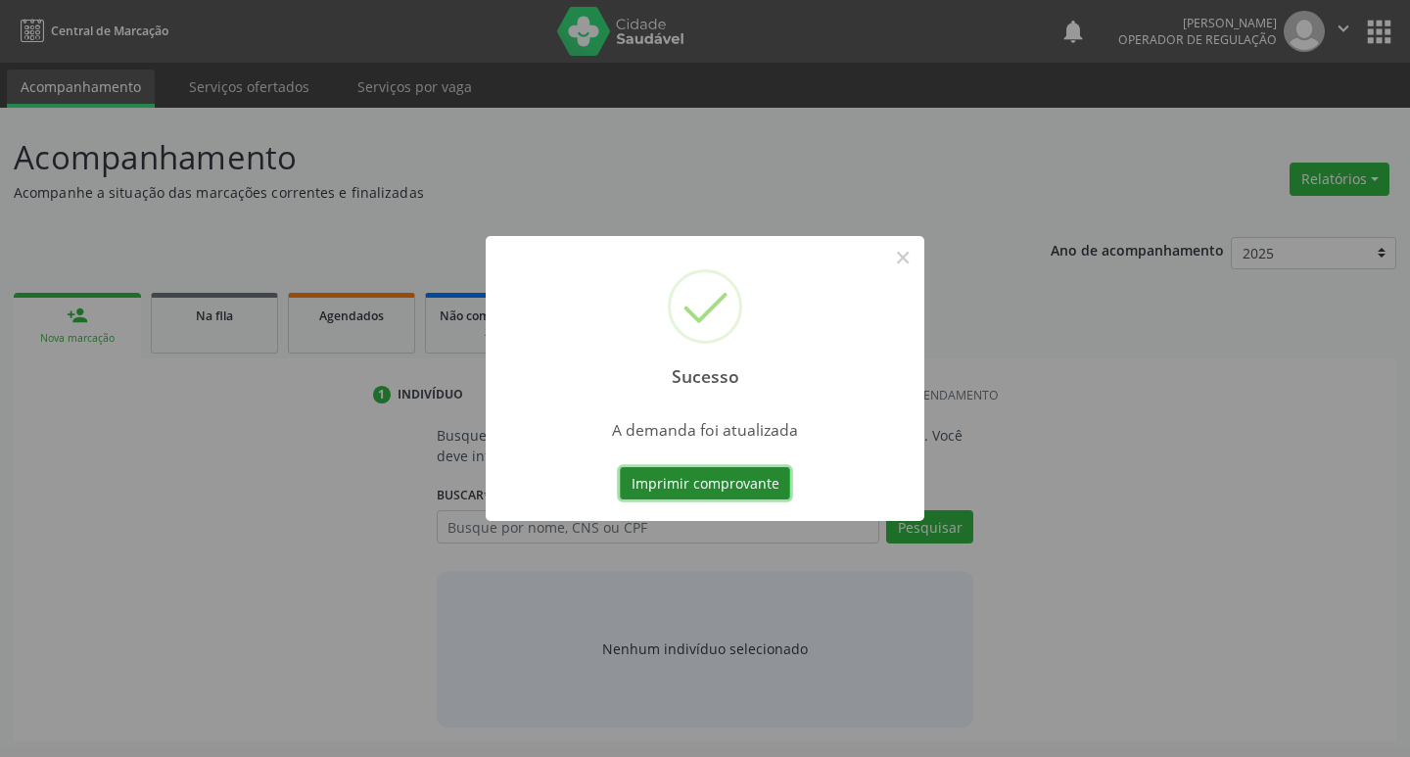
click at [702, 471] on button "Imprimir comprovante" at bounding box center [705, 483] width 170 height 33
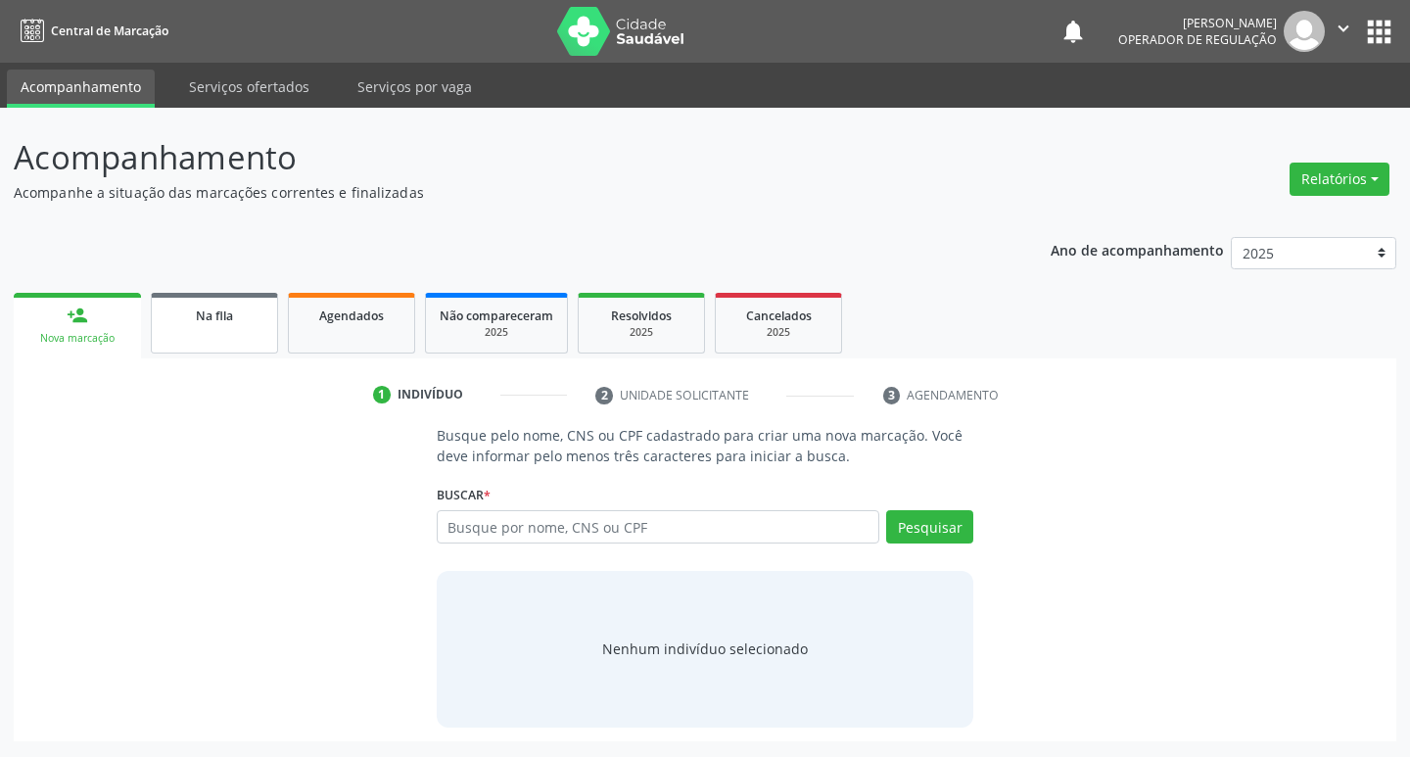
click at [252, 336] on link "Na fila" at bounding box center [214, 323] width 127 height 61
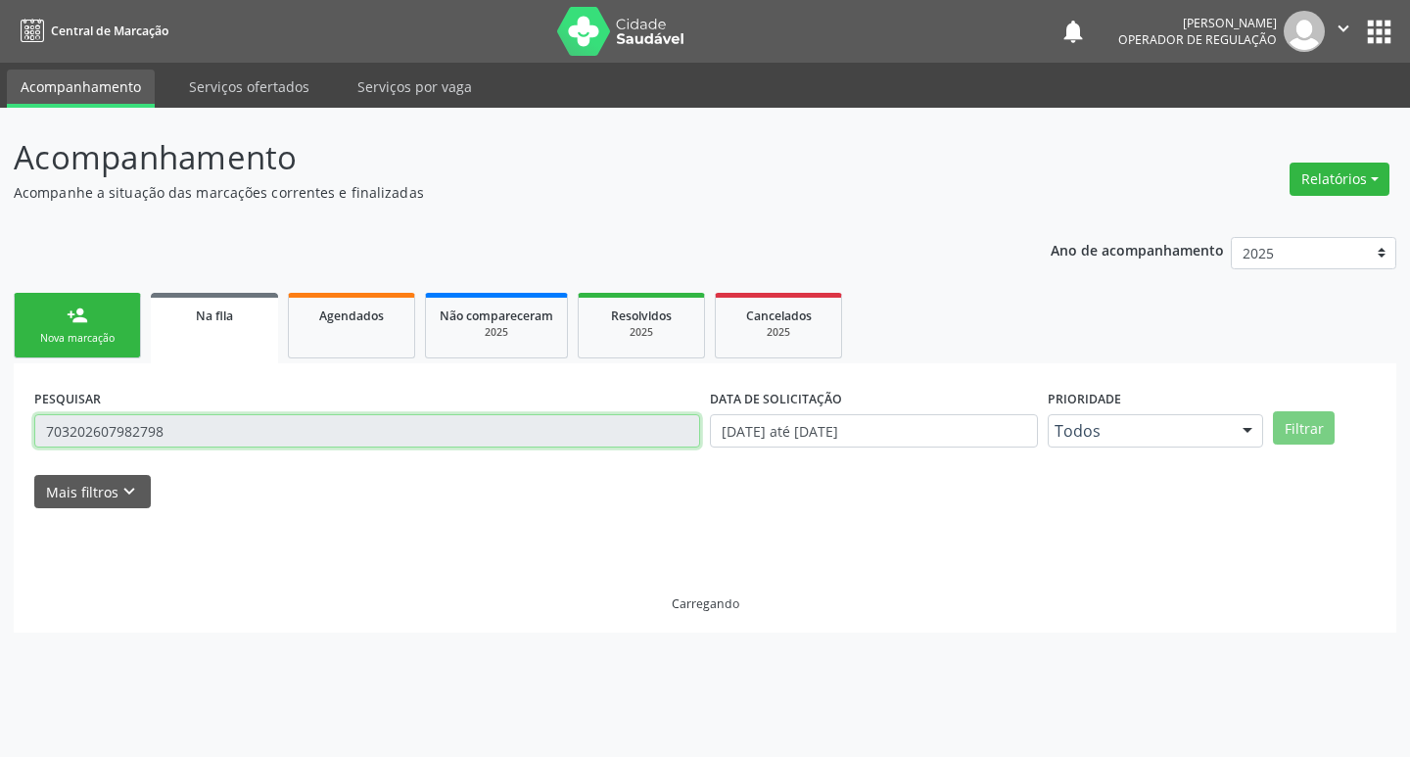
click at [549, 428] on input "703202607982798" at bounding box center [367, 430] width 666 height 33
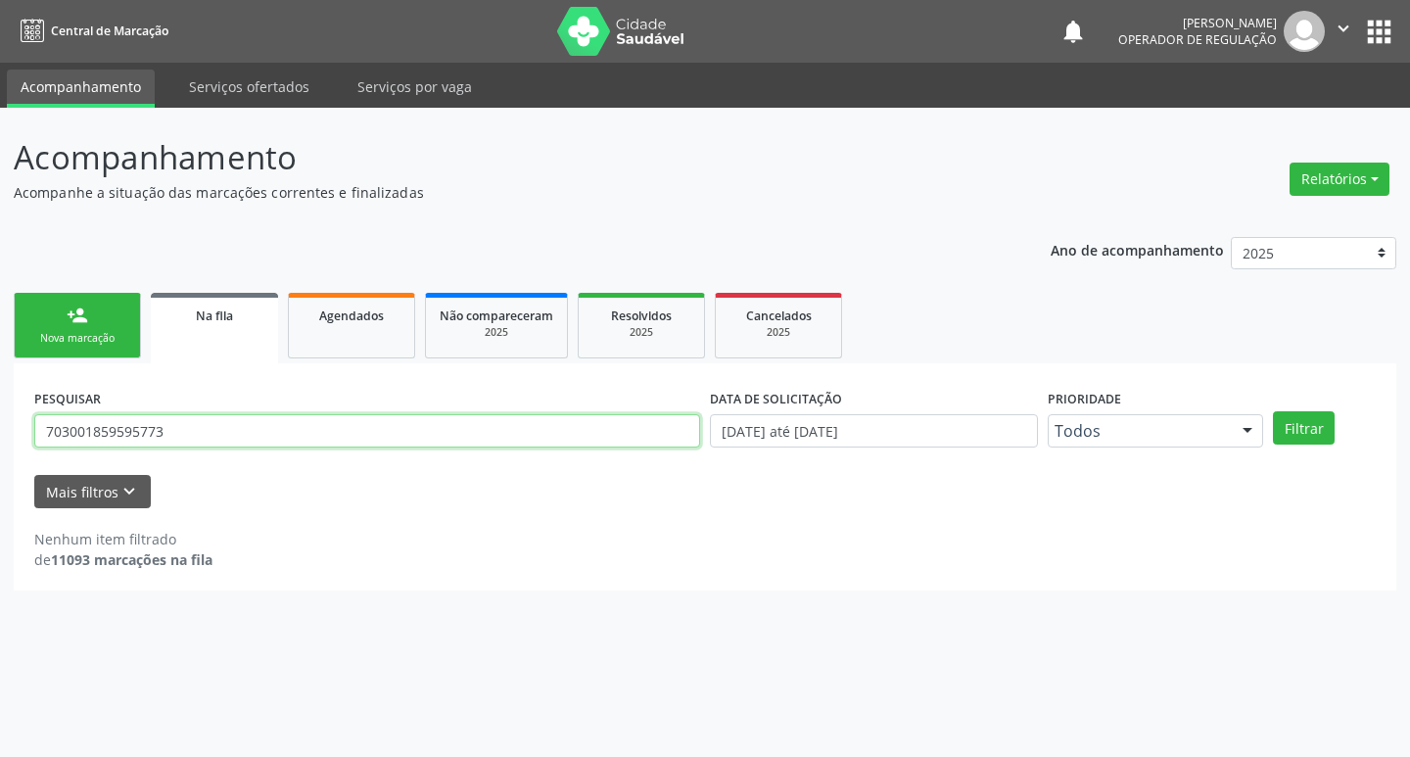
type input "703001859595773"
click at [1273, 411] on button "Filtrar" at bounding box center [1304, 427] width 62 height 33
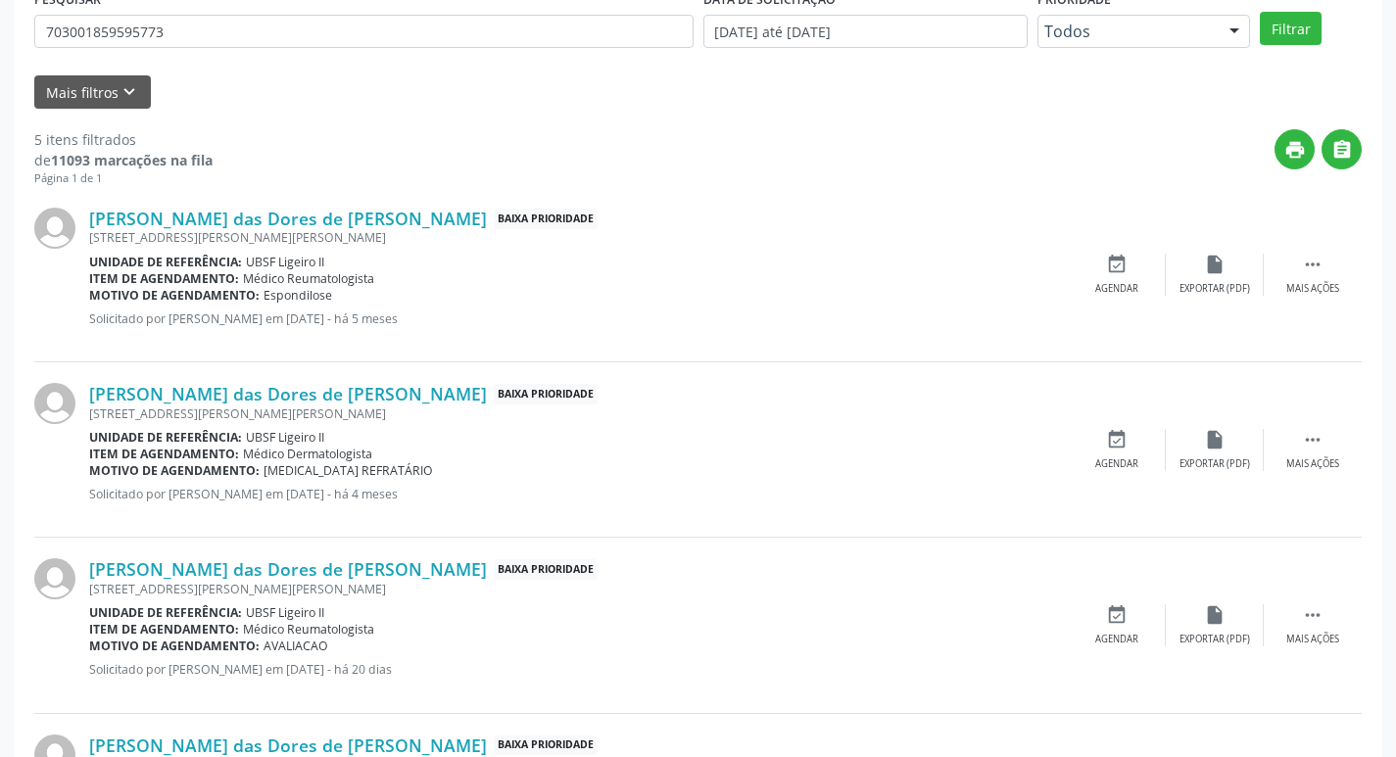
scroll to position [153, 0]
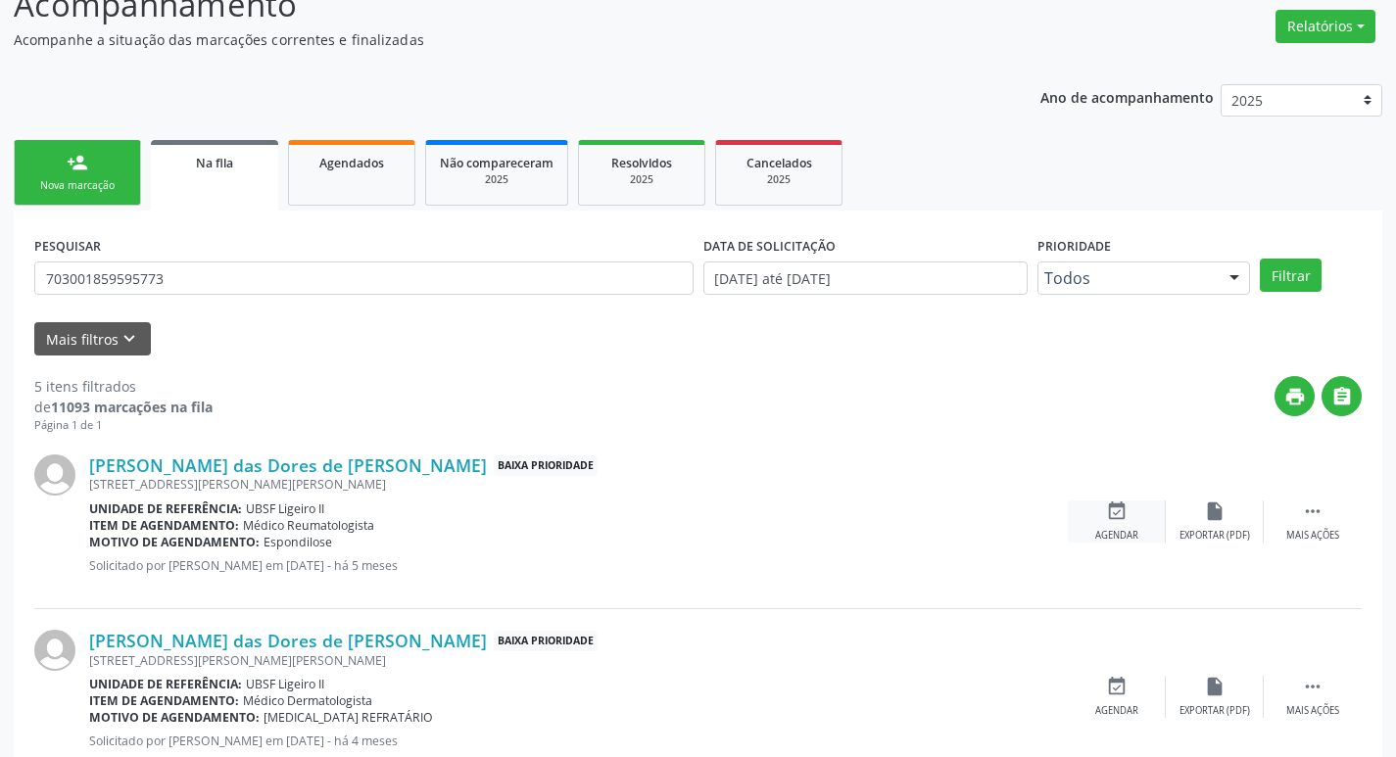
click at [1115, 512] on icon "event_available" at bounding box center [1117, 511] width 22 height 22
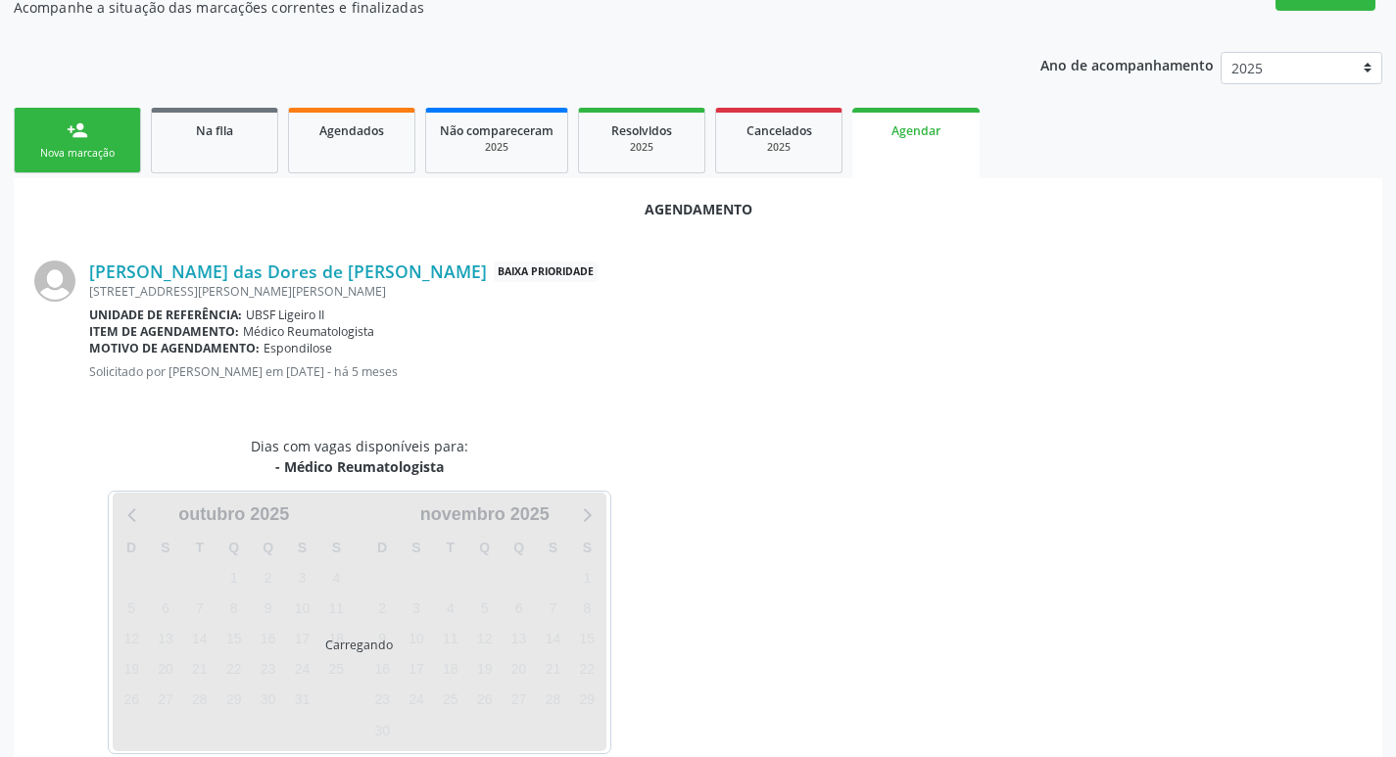
scroll to position [216, 0]
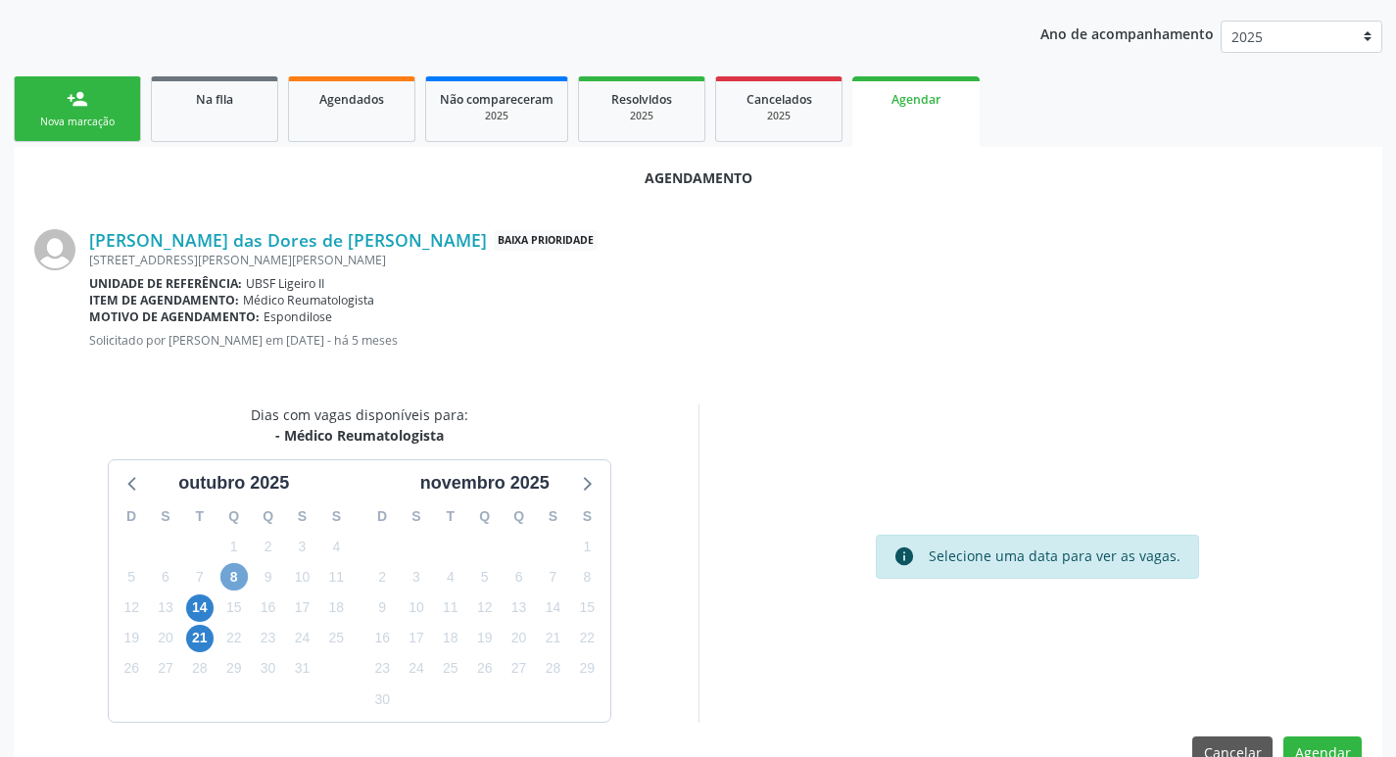
click at [241, 578] on span "8" at bounding box center [233, 576] width 27 height 27
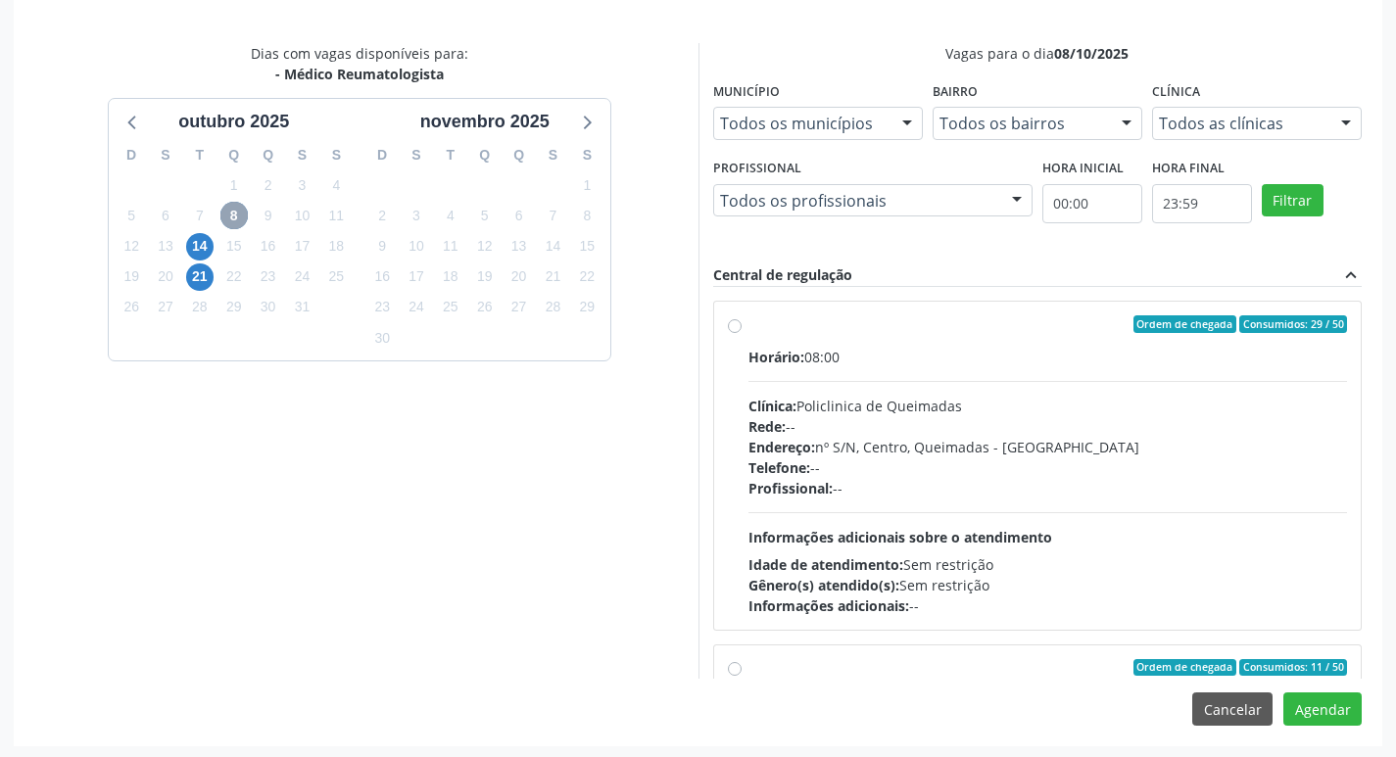
scroll to position [581, 0]
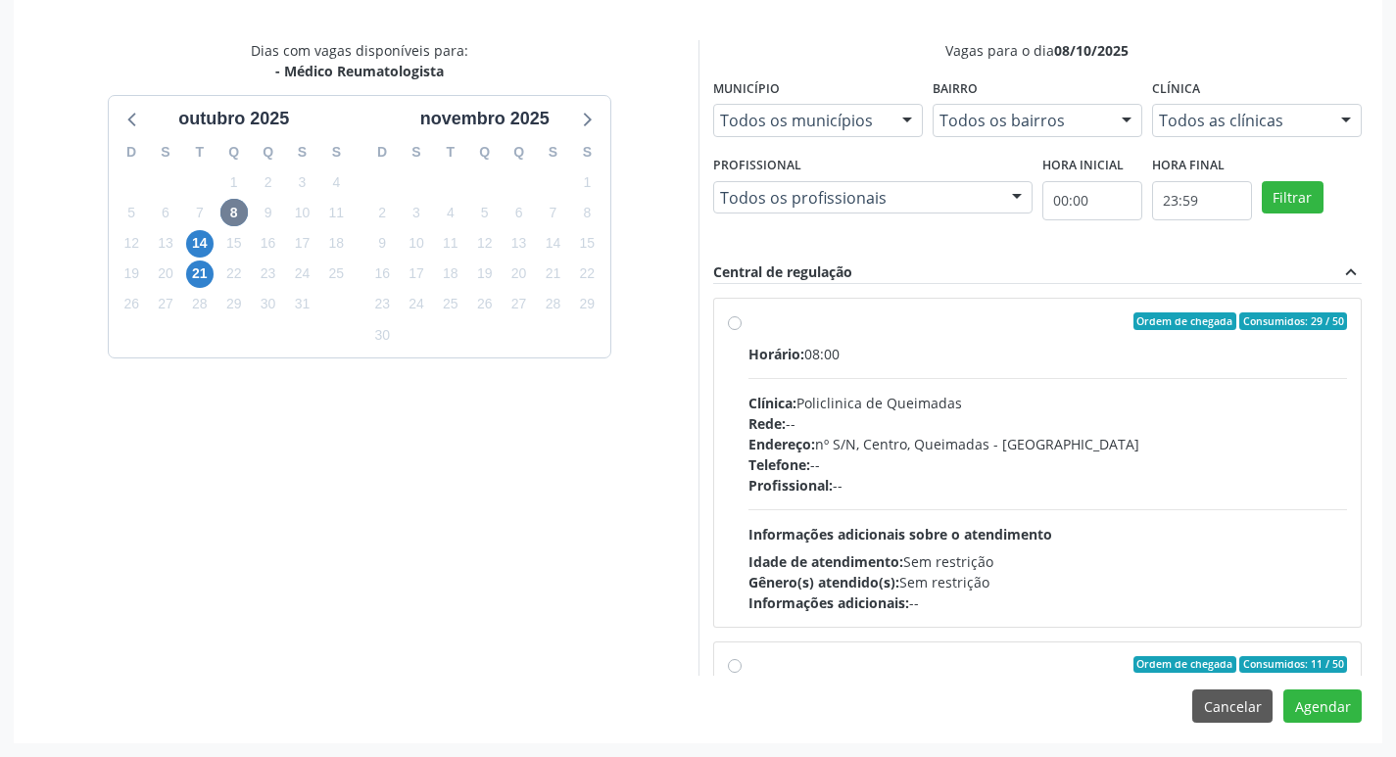
click at [965, 338] on label "Ordem de chegada Consumidos: 29 / 50 Horário: 08:00 Clínica: Policlinica de Que…" at bounding box center [1047, 462] width 599 height 301
click at [741, 330] on input "Ordem de chegada Consumidos: 29 / 50 Horário: 08:00 Clínica: Policlinica de Que…" at bounding box center [735, 321] width 14 height 18
radio input "true"
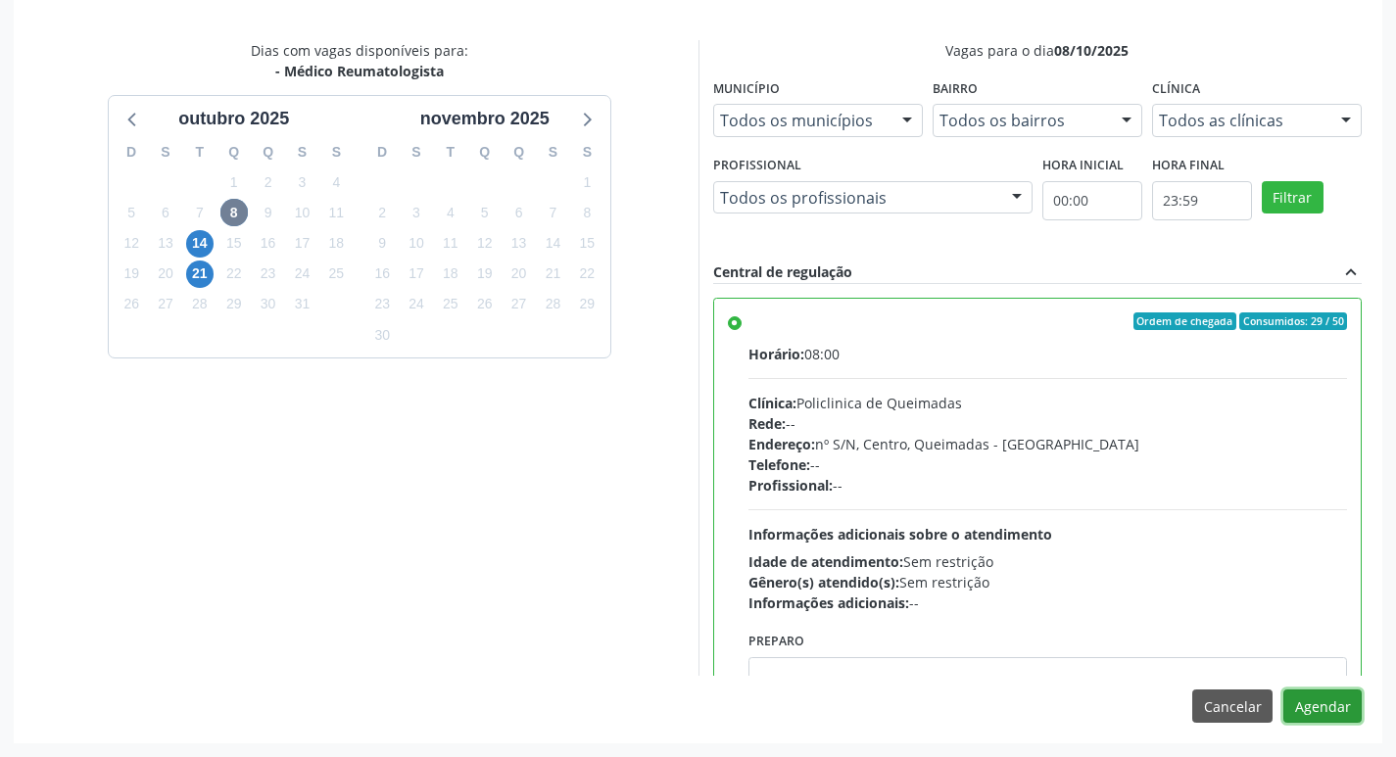
click at [1317, 707] on button "Agendar" at bounding box center [1322, 706] width 78 height 33
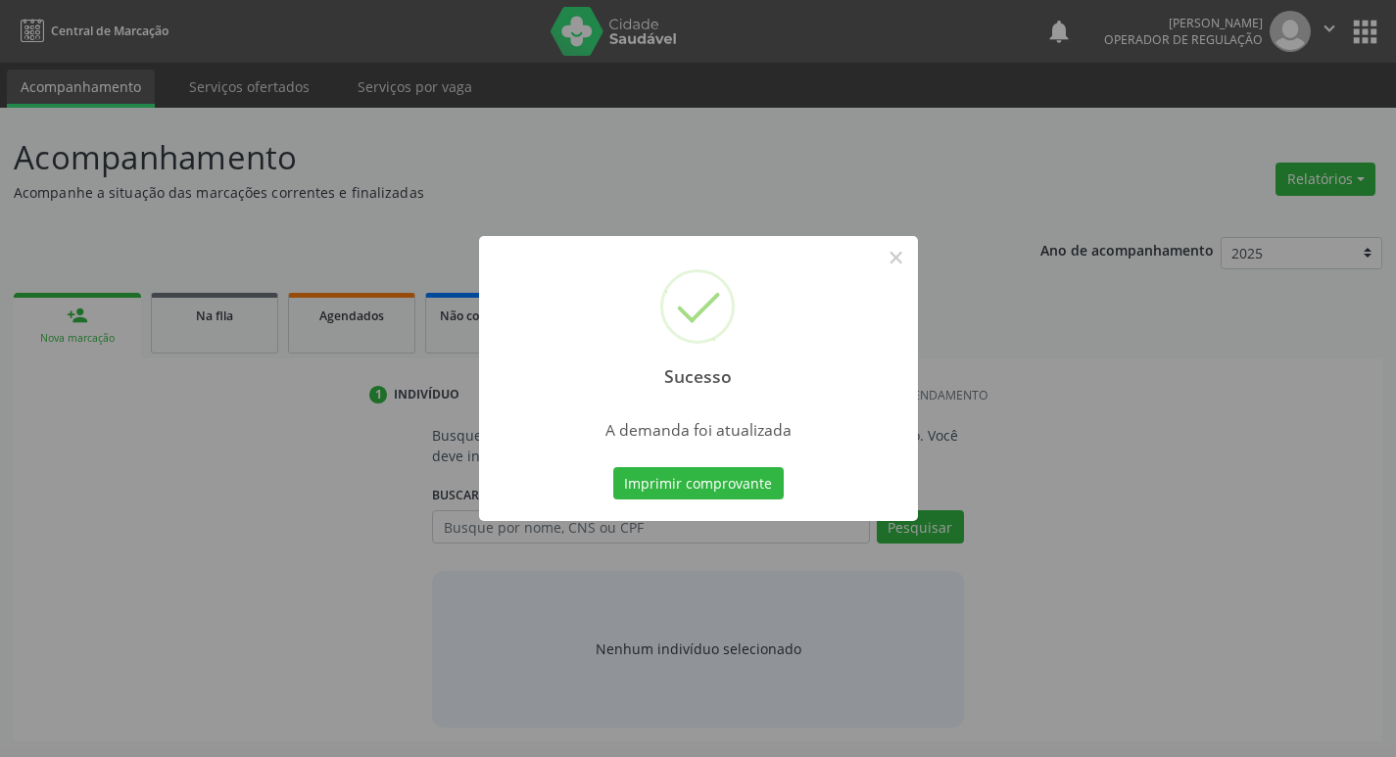
scroll to position [0, 0]
click at [677, 493] on button "Imprimir comprovante" at bounding box center [705, 483] width 170 height 33
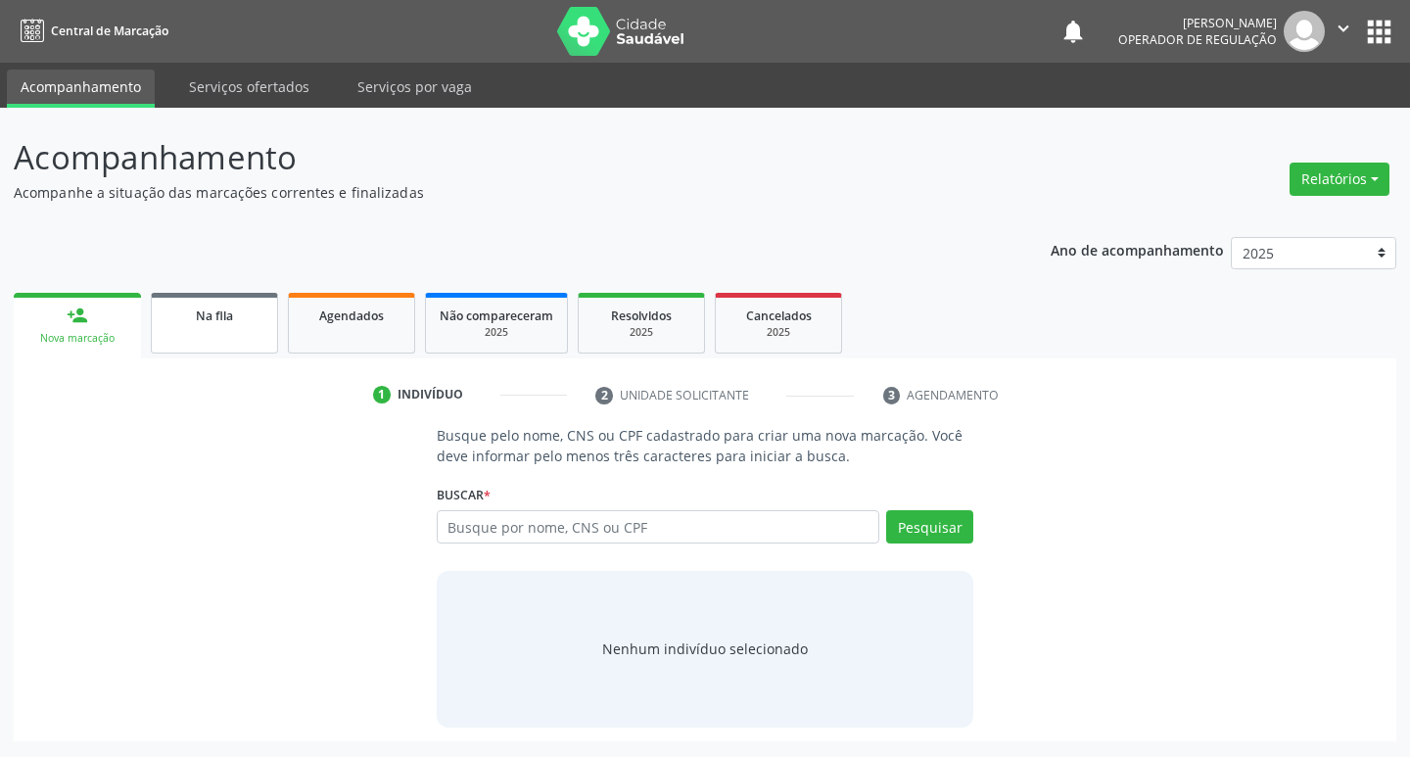
click at [184, 319] on div "Na fila" at bounding box center [215, 315] width 98 height 21
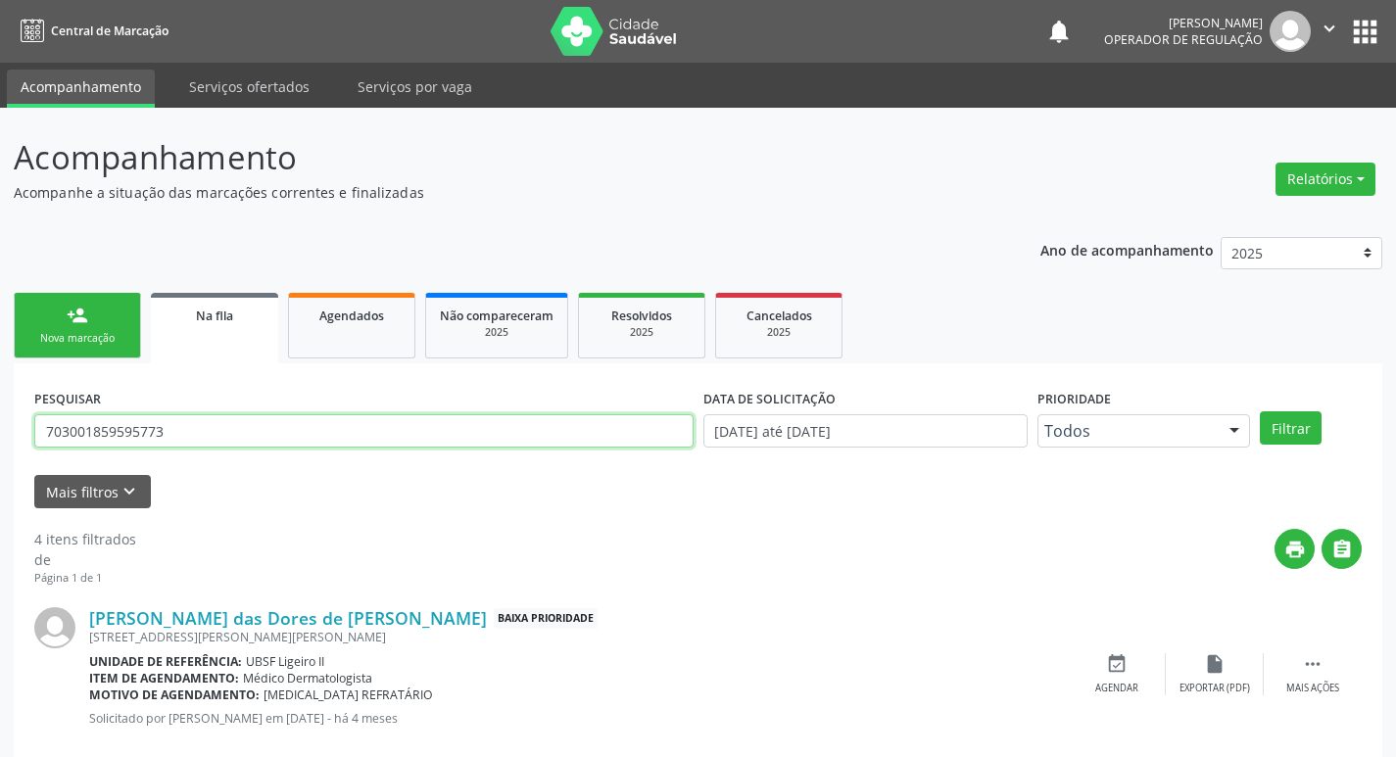
click at [353, 432] on input "703001859595773" at bounding box center [363, 430] width 659 height 33
type input "700009609546905"
click at [1260, 411] on button "Filtrar" at bounding box center [1291, 427] width 62 height 33
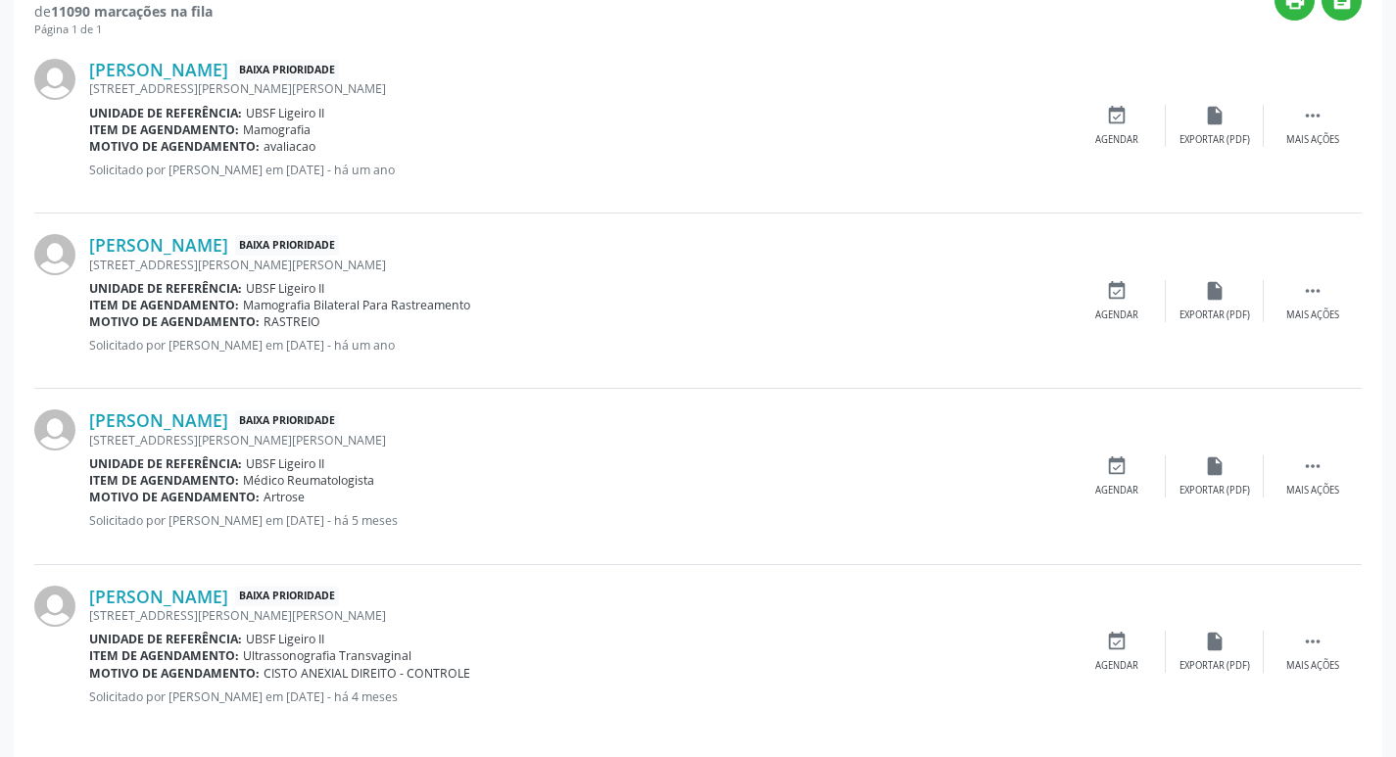
scroll to position [565, 0]
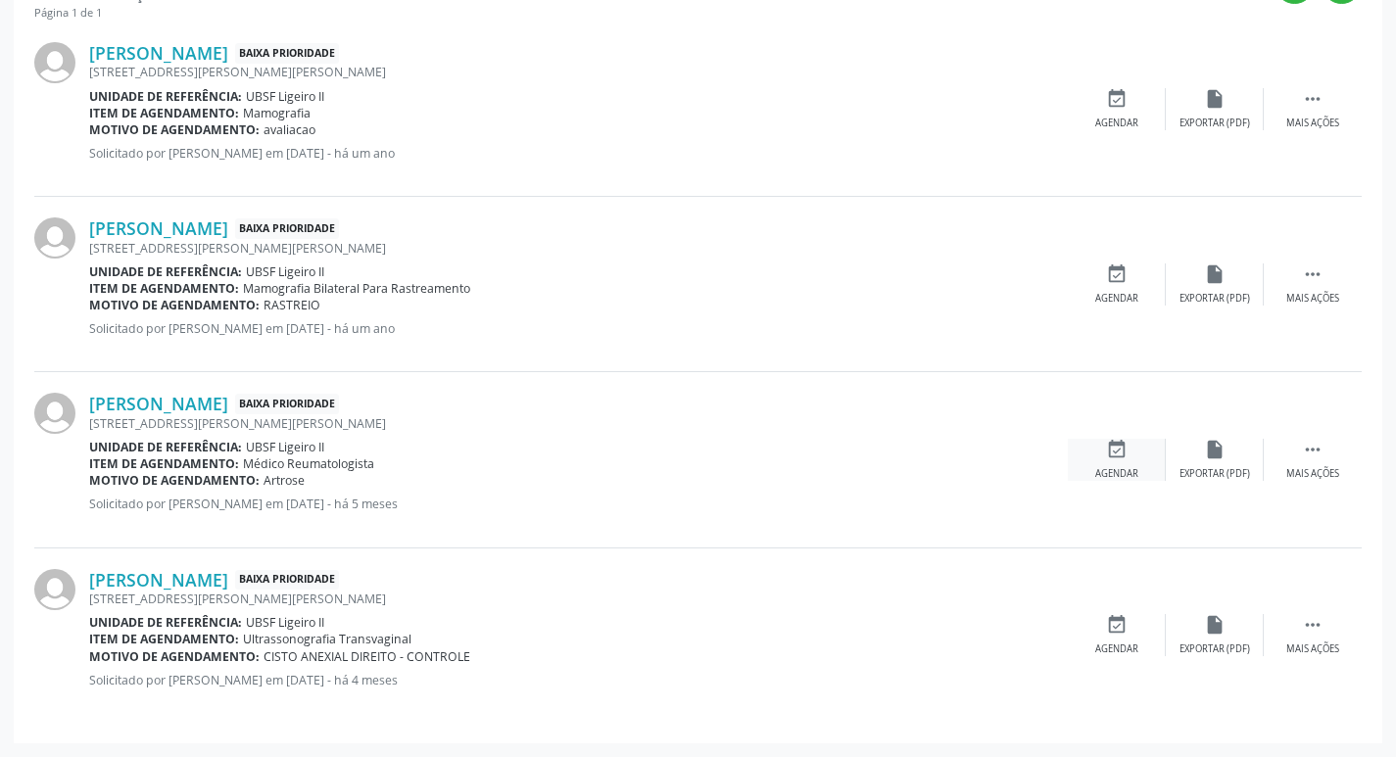
click at [1117, 444] on icon "event_available" at bounding box center [1117, 450] width 22 height 22
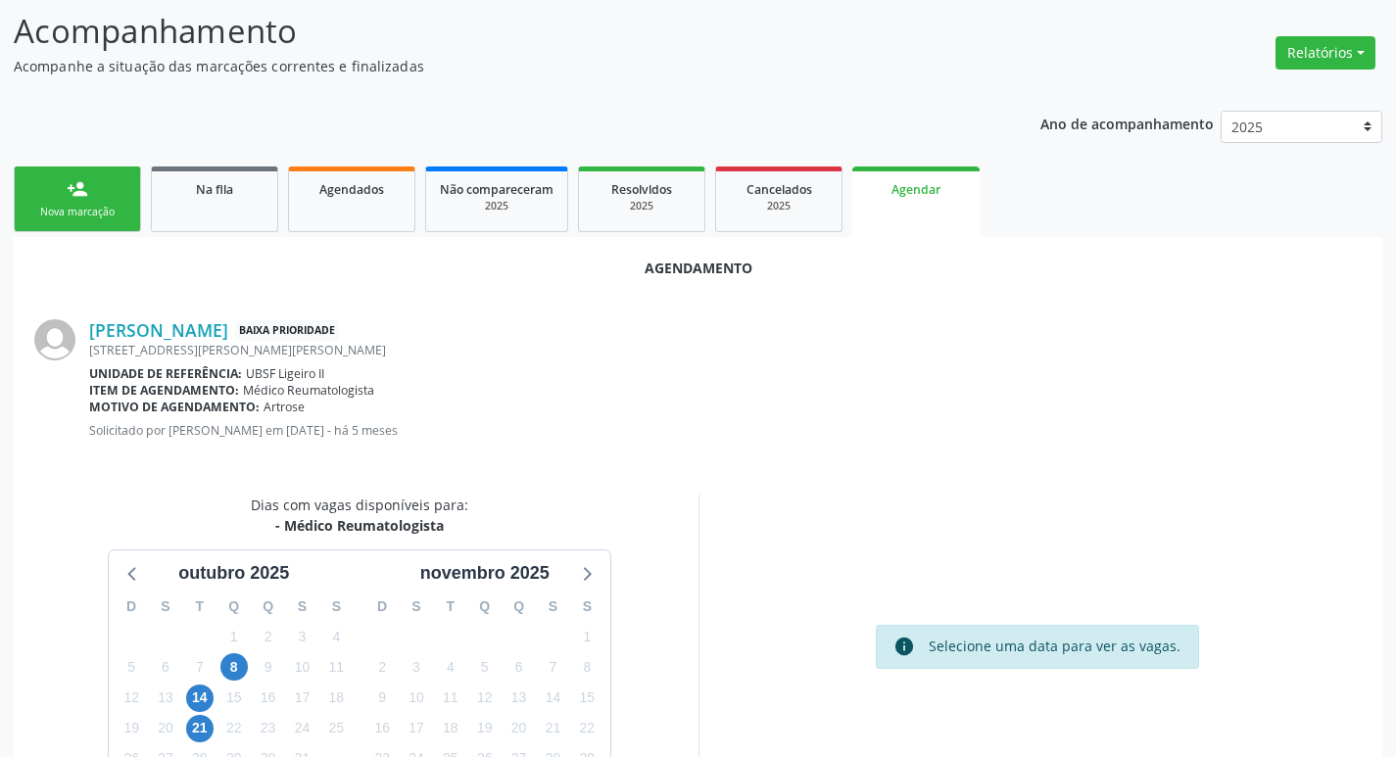
scroll to position [262, 0]
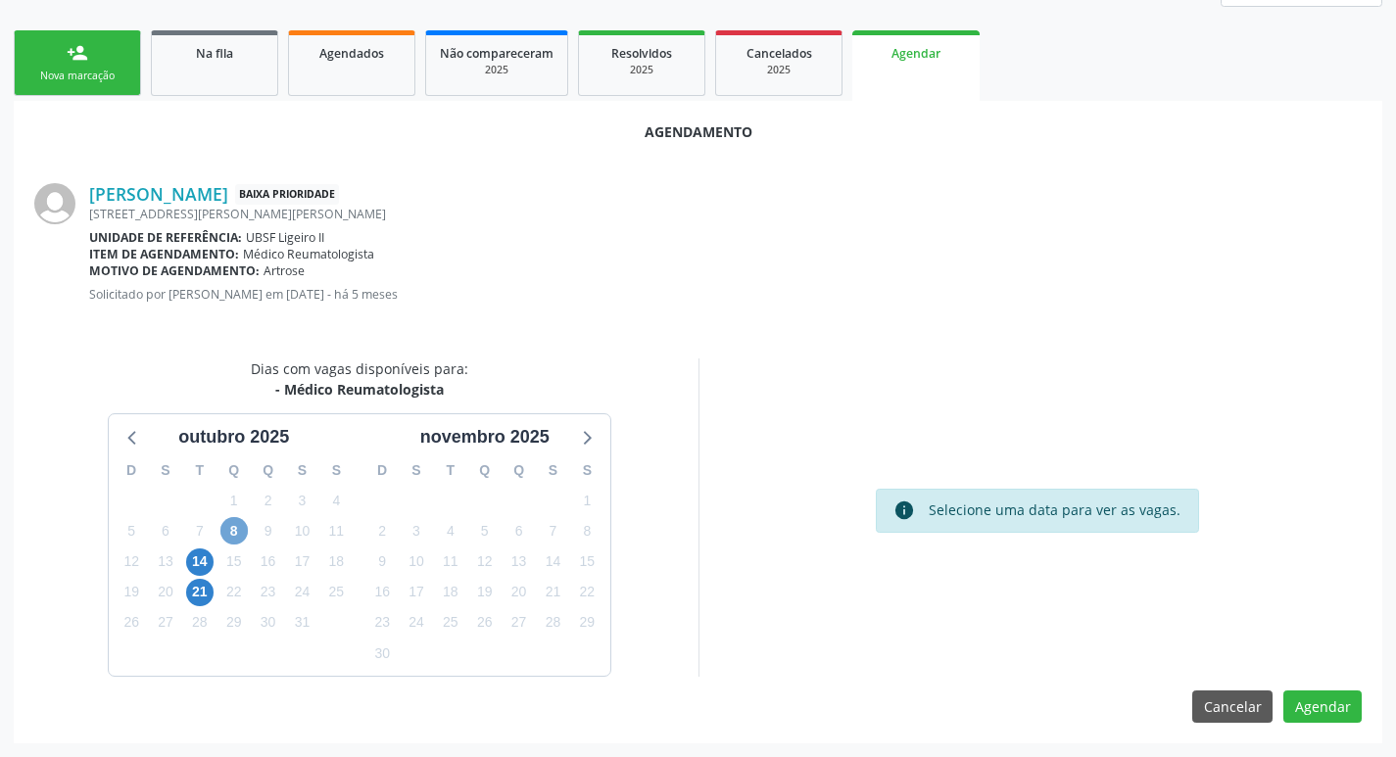
click at [244, 536] on span "8" at bounding box center [233, 530] width 27 height 27
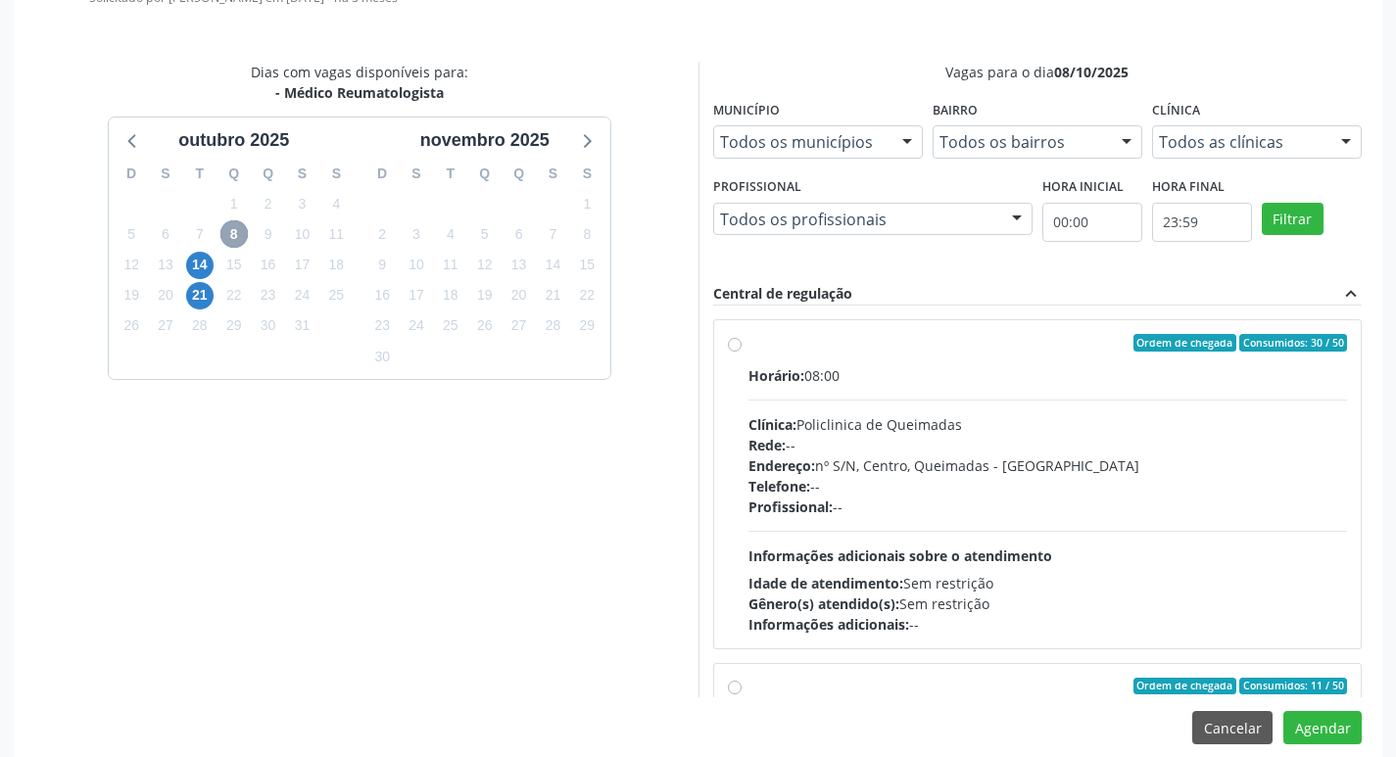
scroll to position [581, 0]
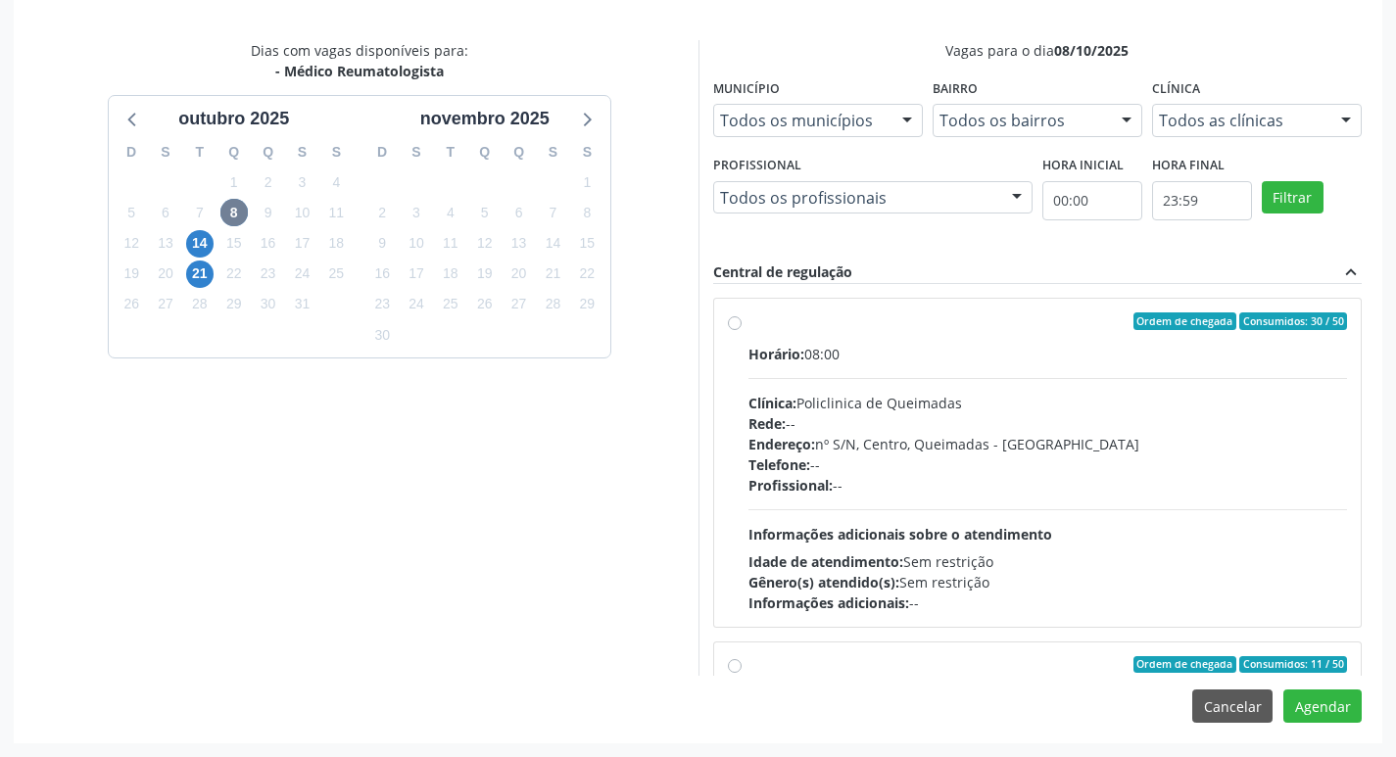
click at [967, 367] on div "Horário: 08:00 Clínica: Policlinica de Queimadas Rede: -- Endereço: nº S/N, Cen…" at bounding box center [1047, 478] width 599 height 269
click at [741, 330] on input "Ordem de chegada Consumidos: 30 / 50 Horário: 08:00 Clínica: Policlinica de Que…" at bounding box center [735, 321] width 14 height 18
radio input "true"
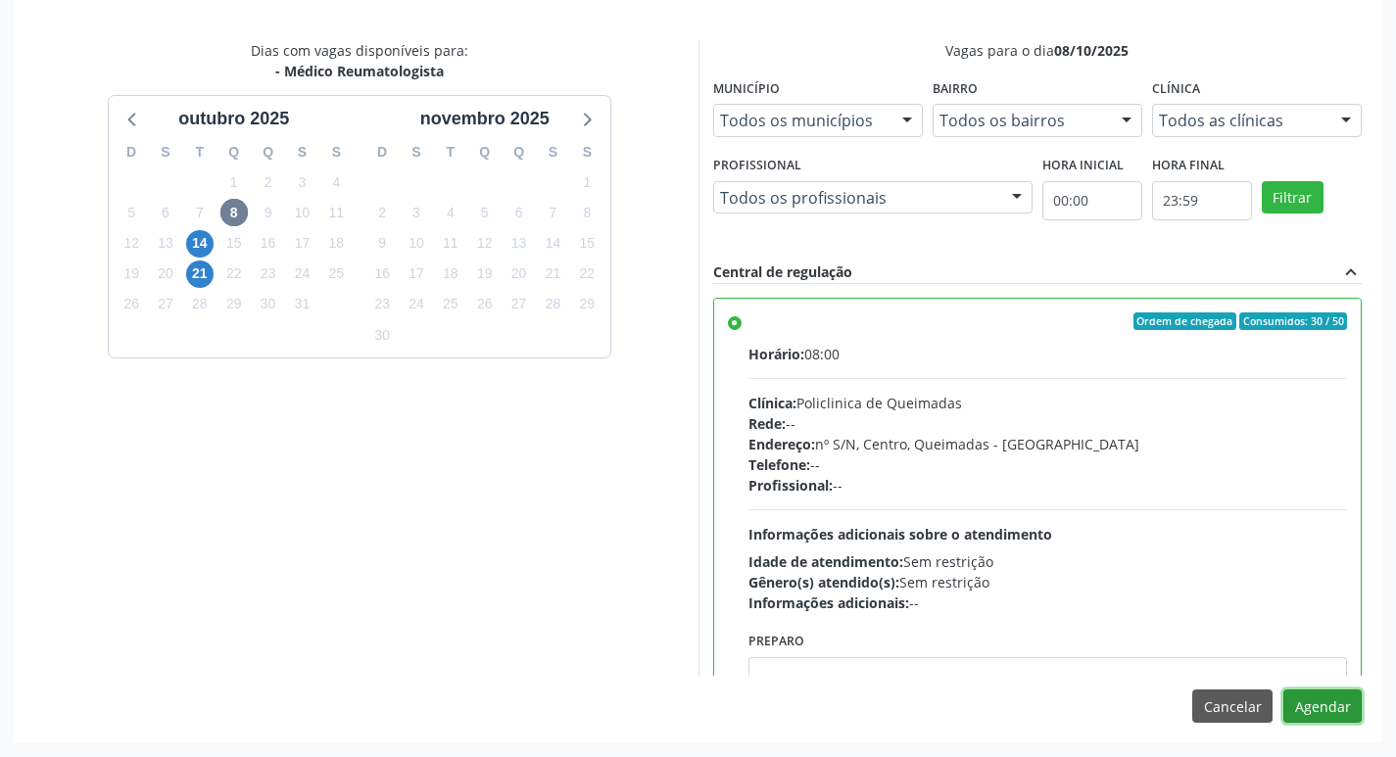
click at [1328, 701] on button "Agendar" at bounding box center [1322, 706] width 78 height 33
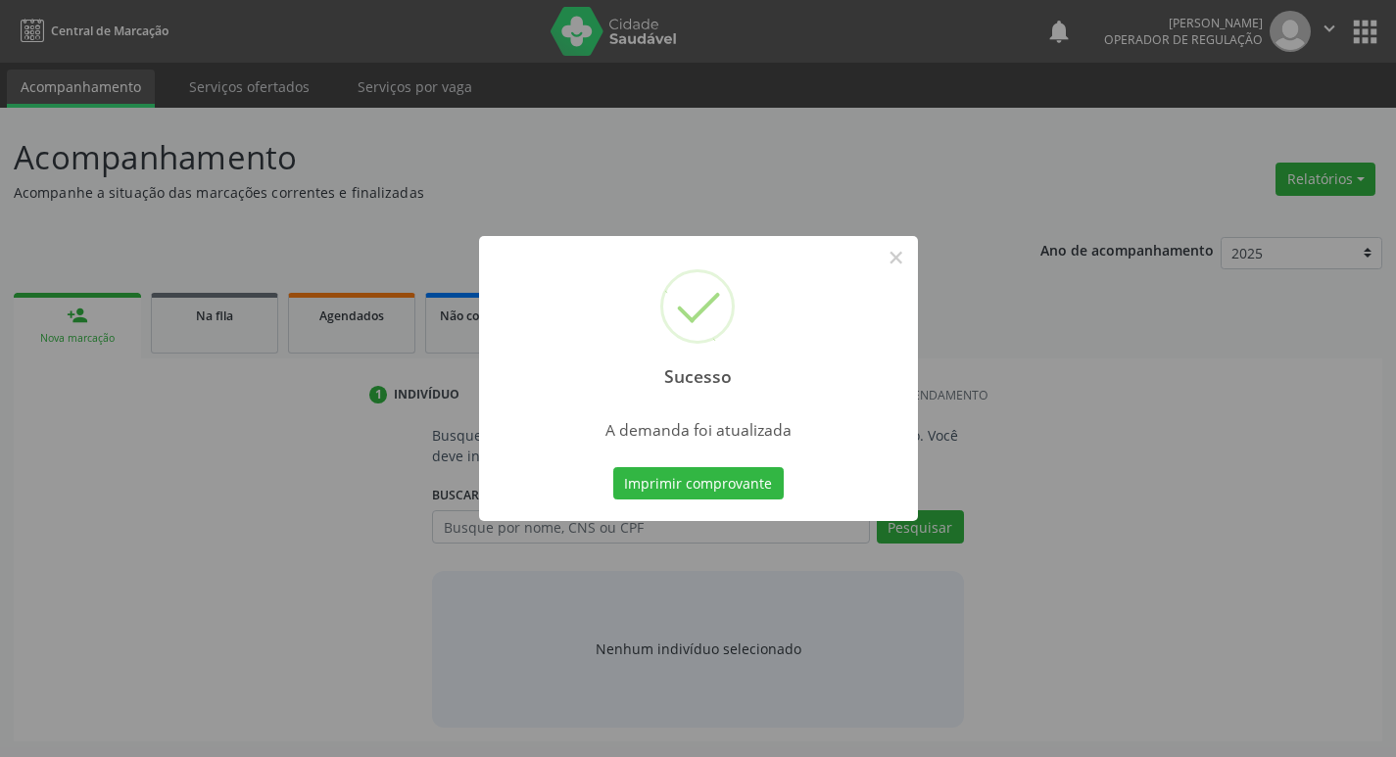
scroll to position [0, 0]
click at [730, 484] on button "Imprimir comprovante" at bounding box center [705, 483] width 170 height 33
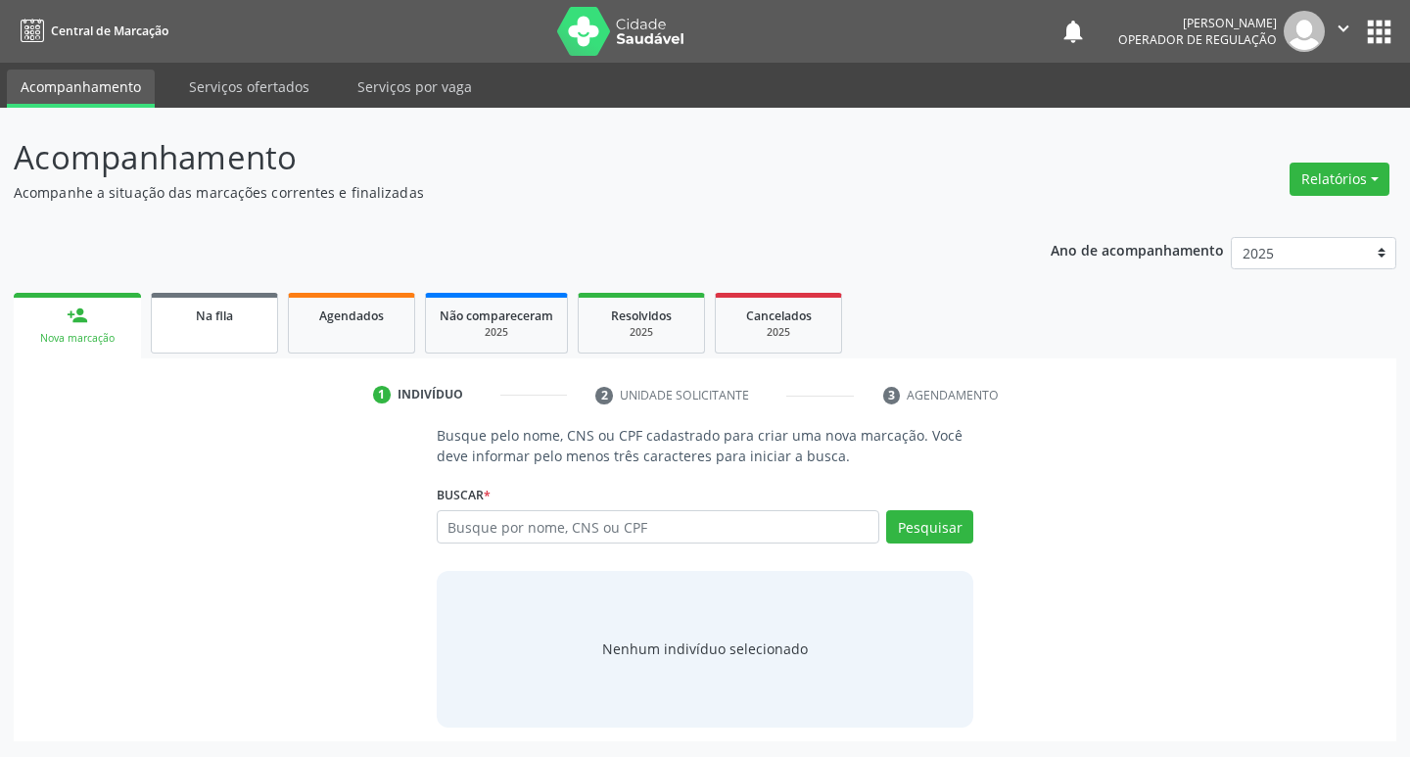
click at [183, 312] on div "Na fila" at bounding box center [215, 315] width 98 height 21
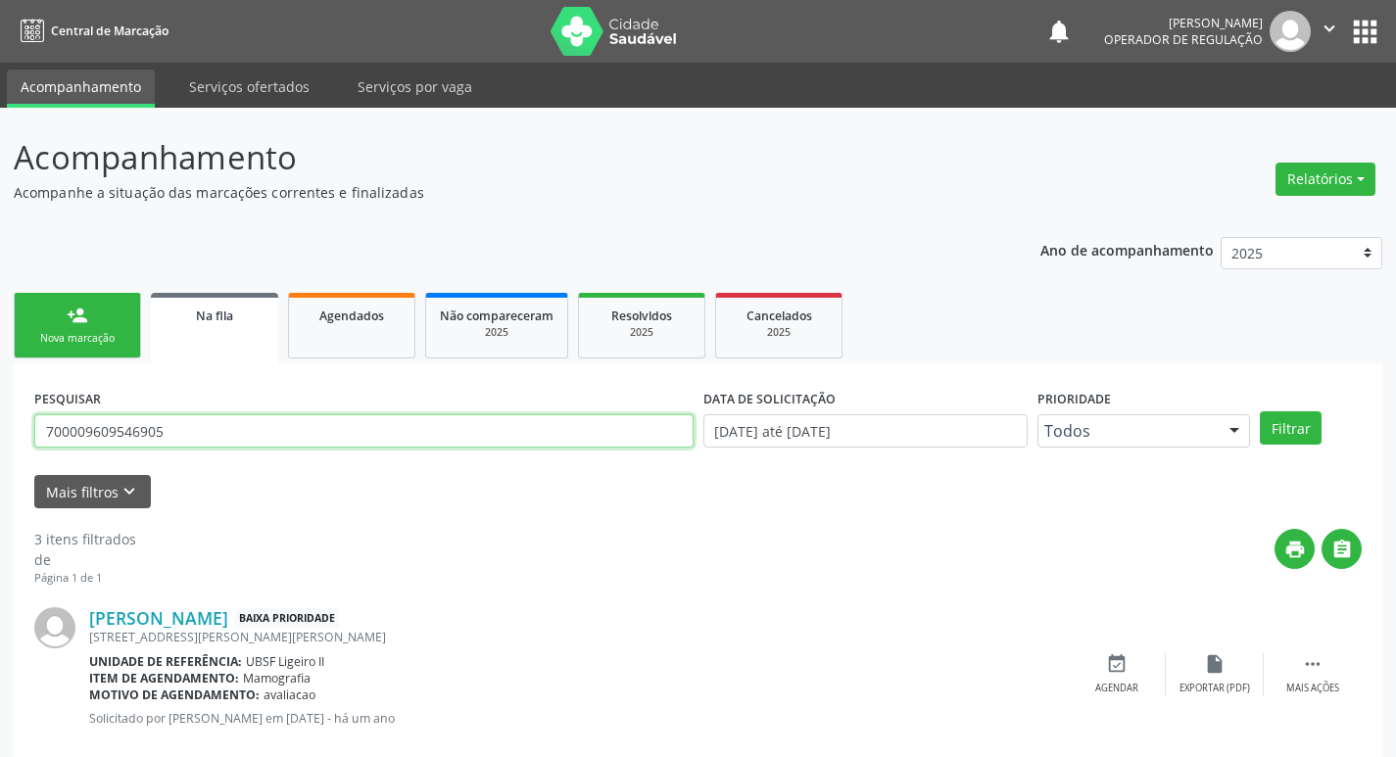
click at [282, 426] on input "700009609546905" at bounding box center [363, 430] width 659 height 33
type input "06149438414"
click at [1260, 411] on button "Filtrar" at bounding box center [1291, 427] width 62 height 33
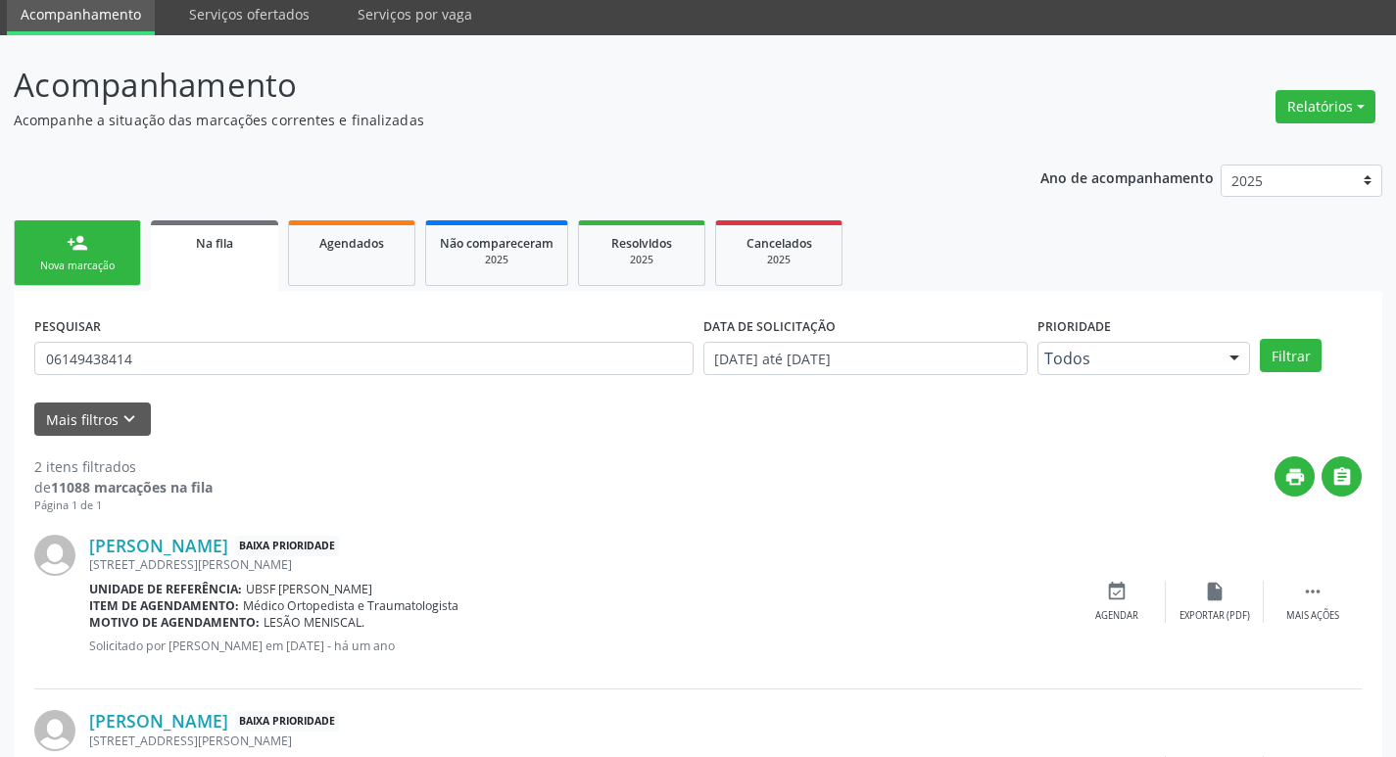
scroll to position [214, 0]
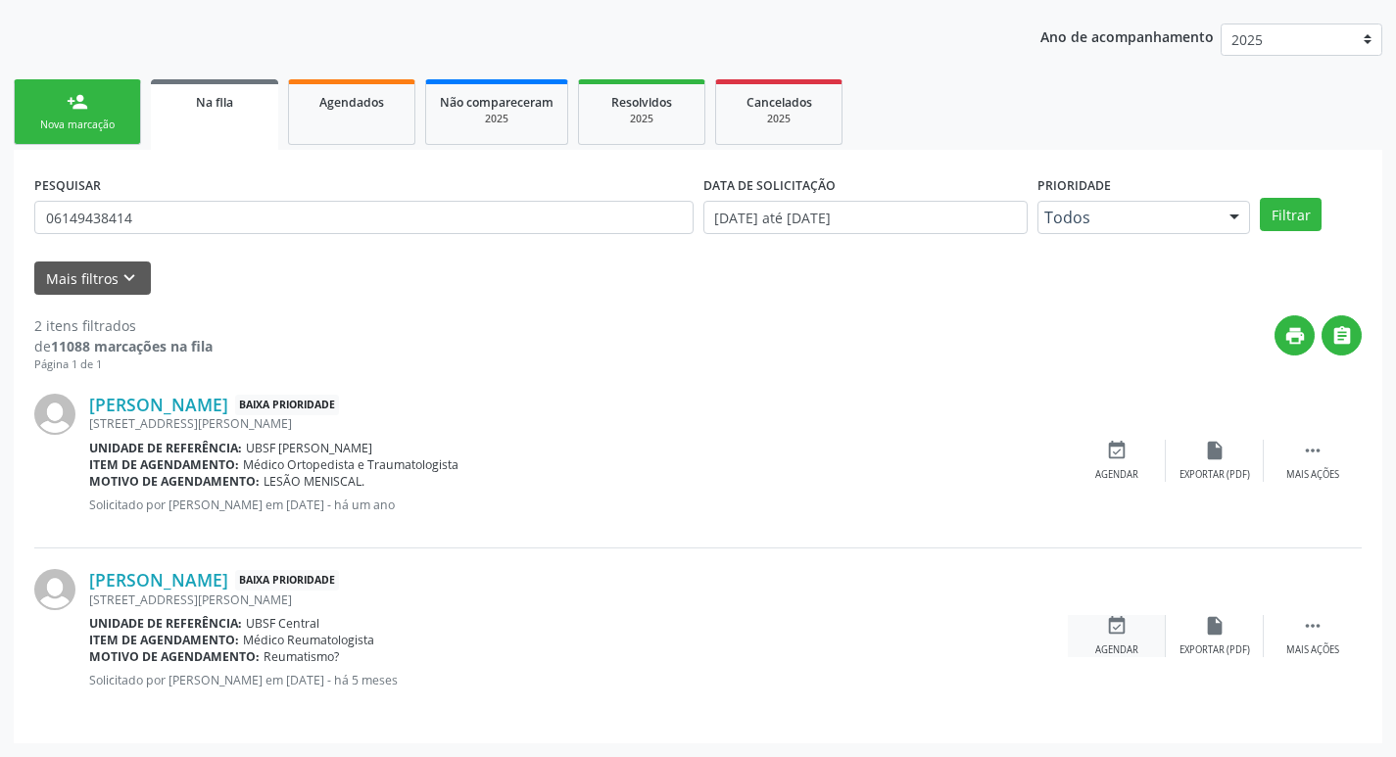
click at [1115, 621] on icon "event_available" at bounding box center [1117, 626] width 22 height 22
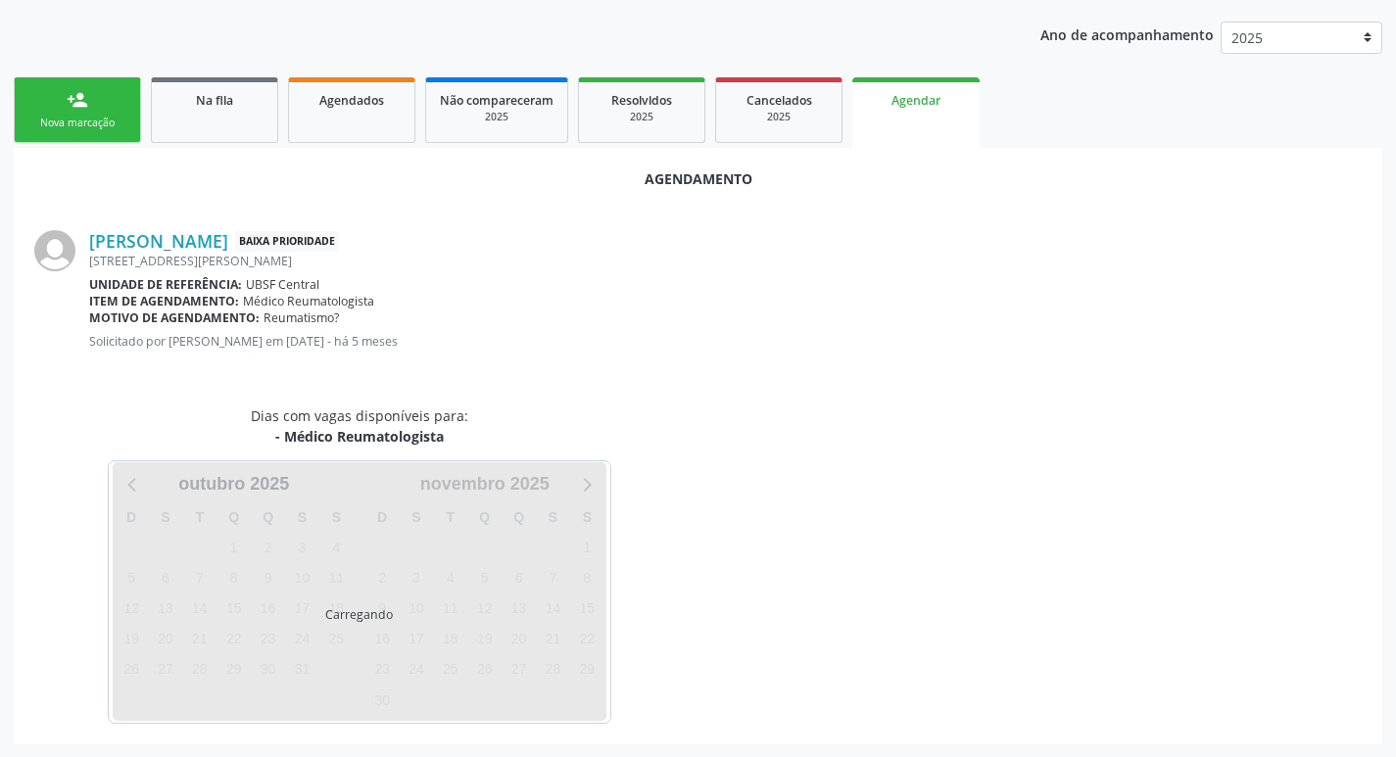
scroll to position [216, 0]
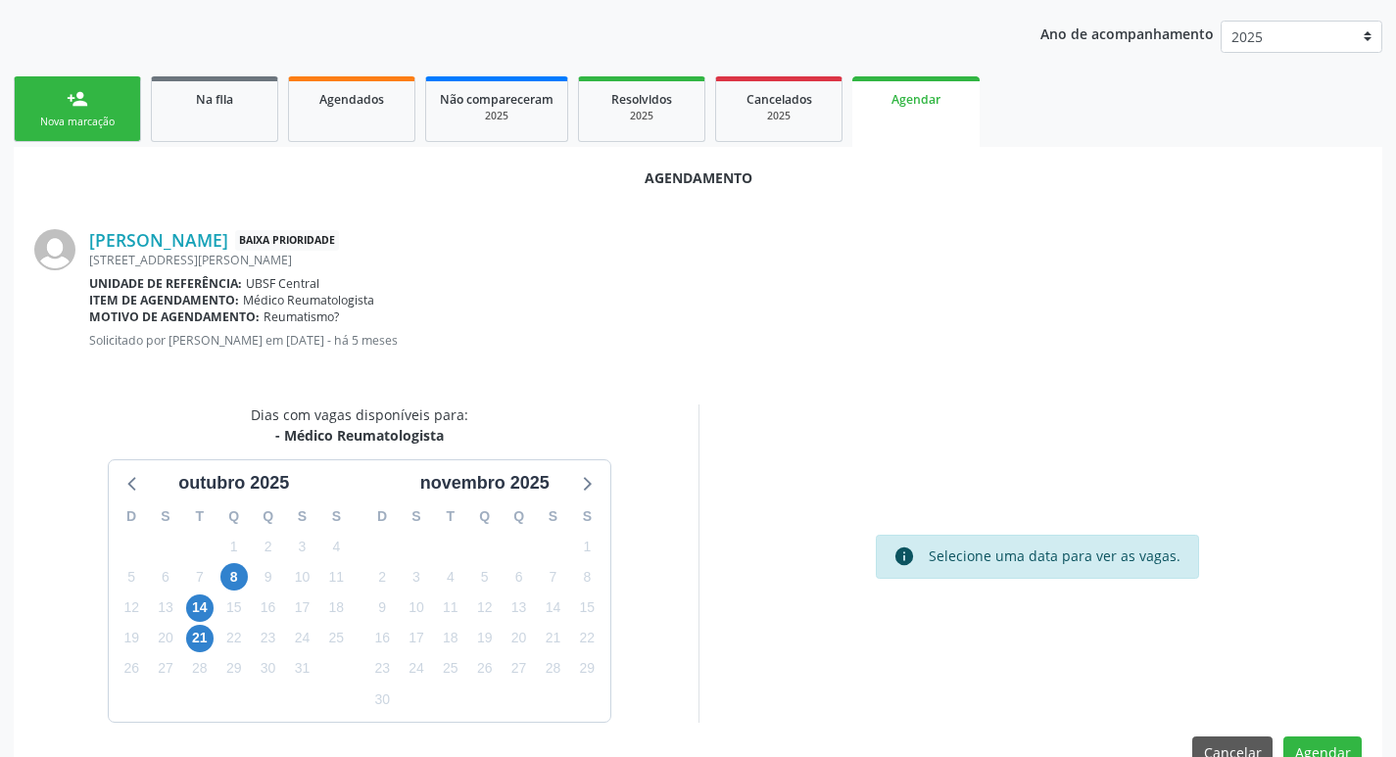
click at [233, 562] on div "8" at bounding box center [233, 577] width 27 height 30
click at [232, 571] on span "8" at bounding box center [233, 576] width 27 height 27
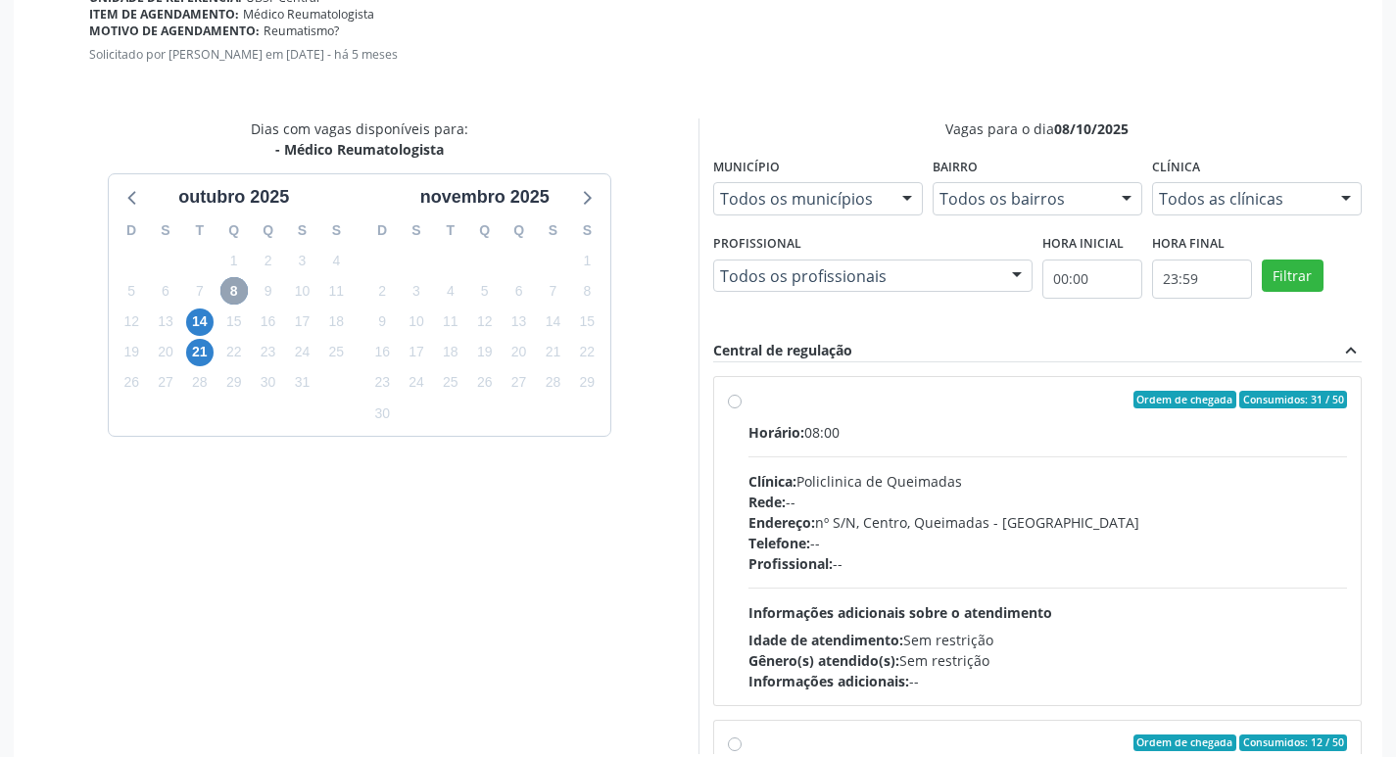
scroll to position [581, 0]
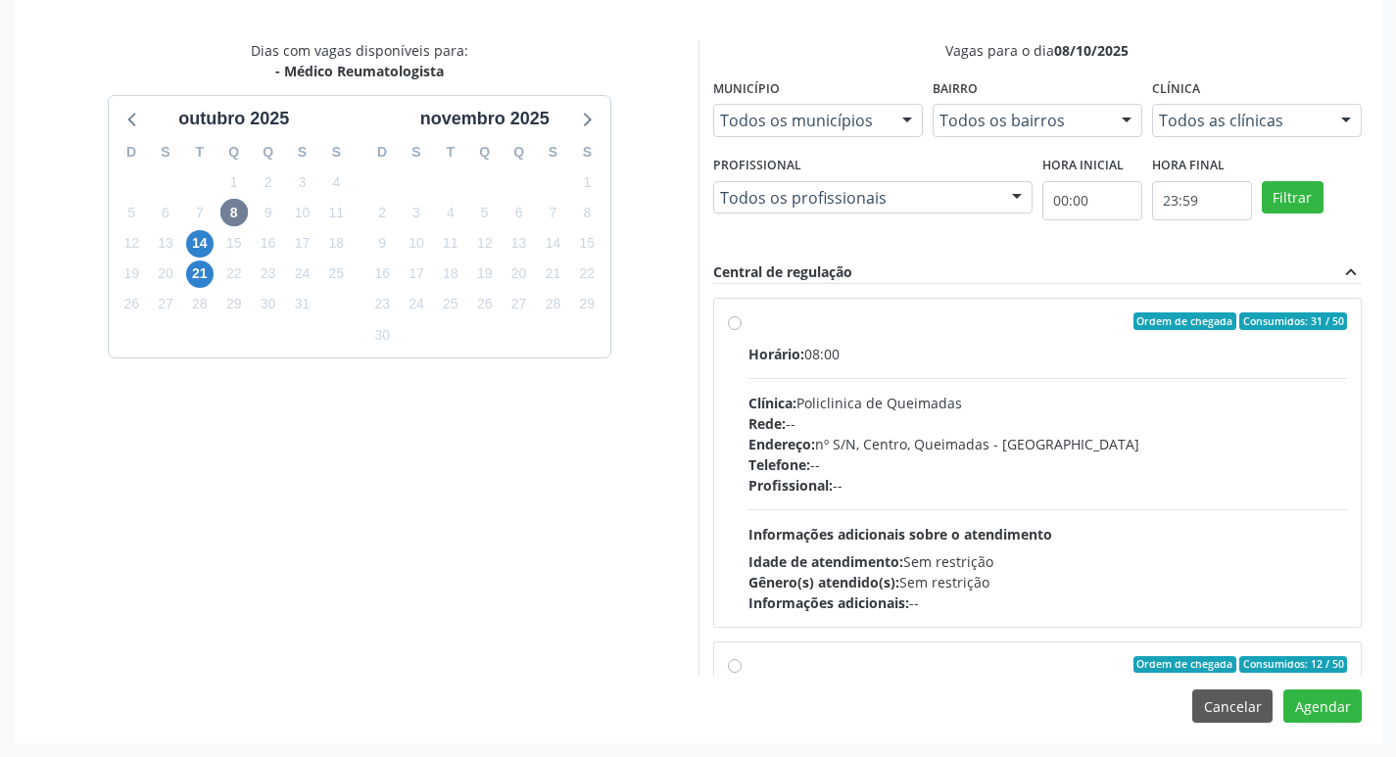
click at [1043, 358] on div "Horário: 08:00" at bounding box center [1047, 354] width 599 height 21
click at [741, 330] on input "Ordem de chegada Consumidos: 31 / 50 Horário: 08:00 Clínica: Policlinica de Que…" at bounding box center [735, 321] width 14 height 18
radio input "true"
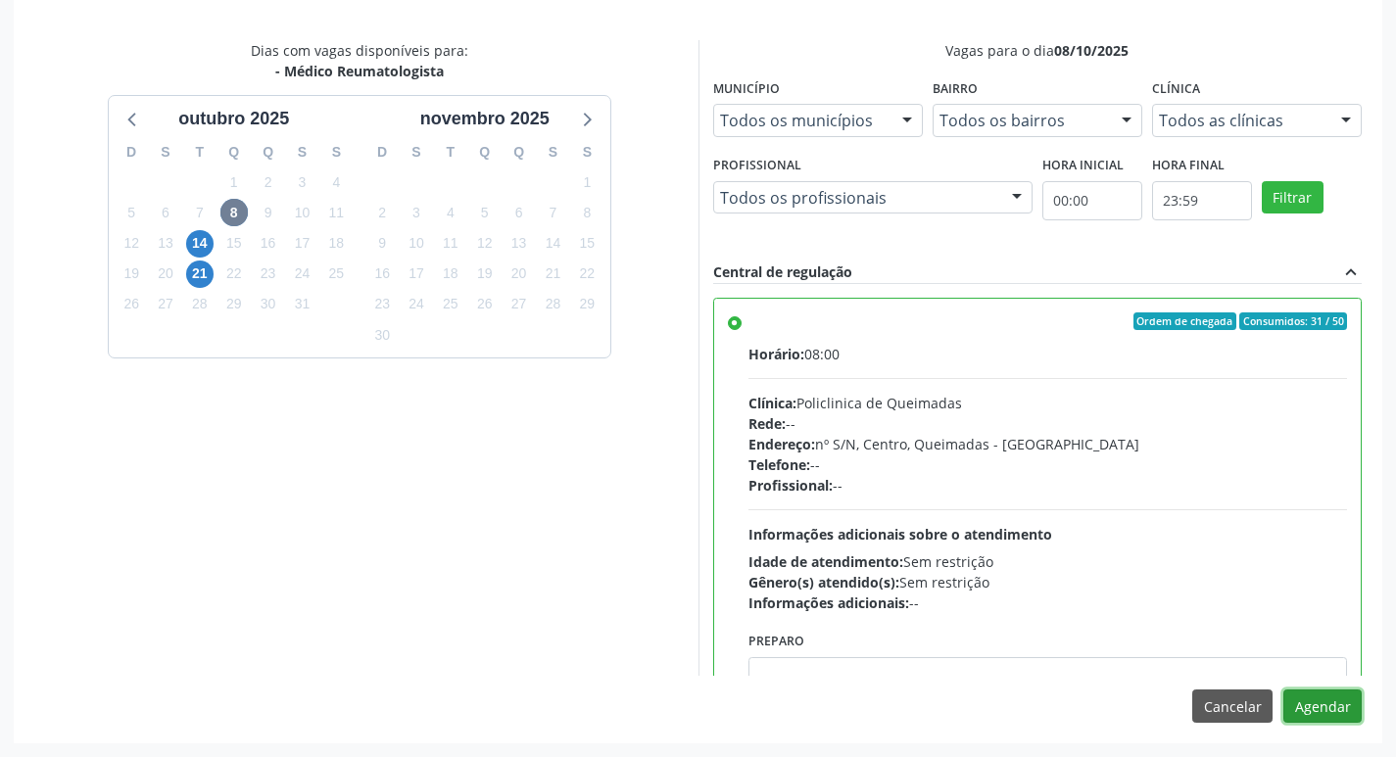
click at [1339, 700] on button "Agendar" at bounding box center [1322, 706] width 78 height 33
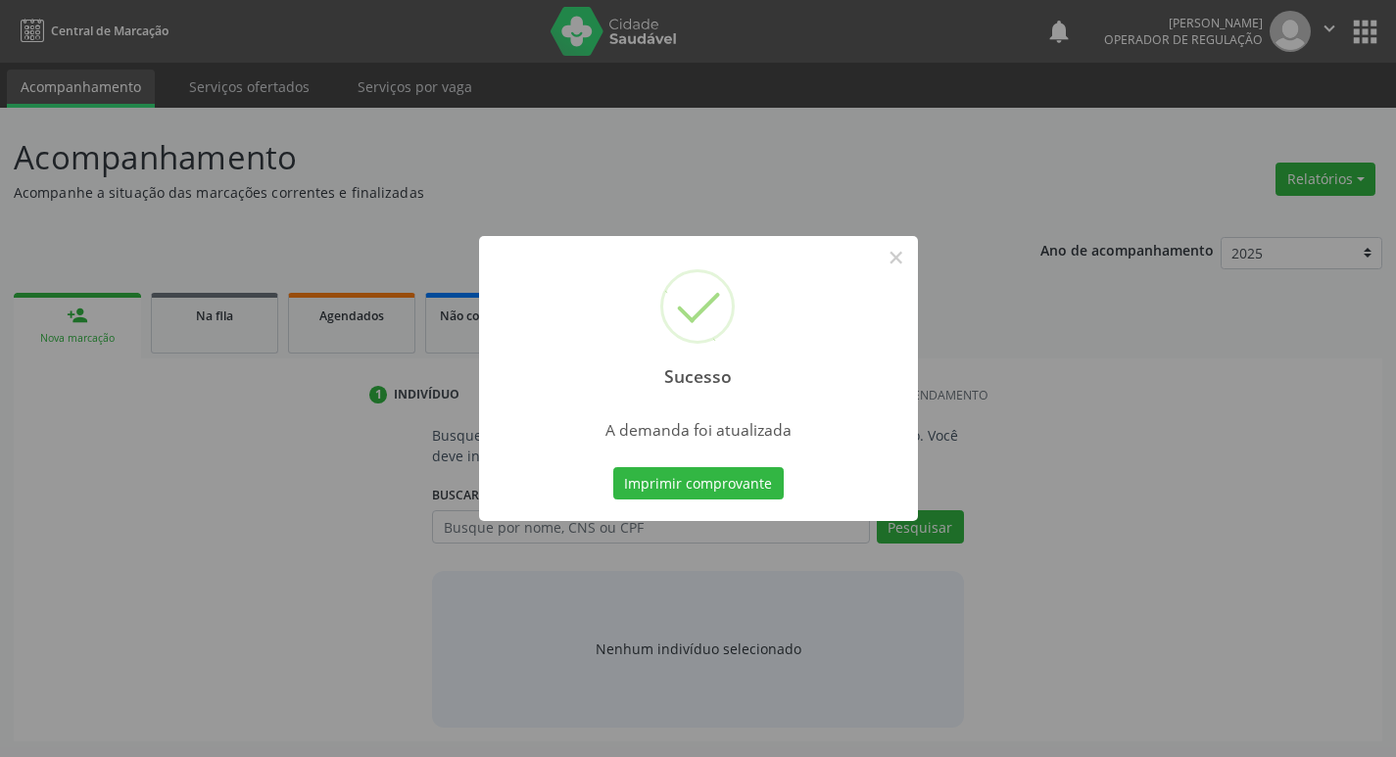
scroll to position [0, 0]
click at [724, 478] on button "Imprimir comprovante" at bounding box center [705, 483] width 170 height 33
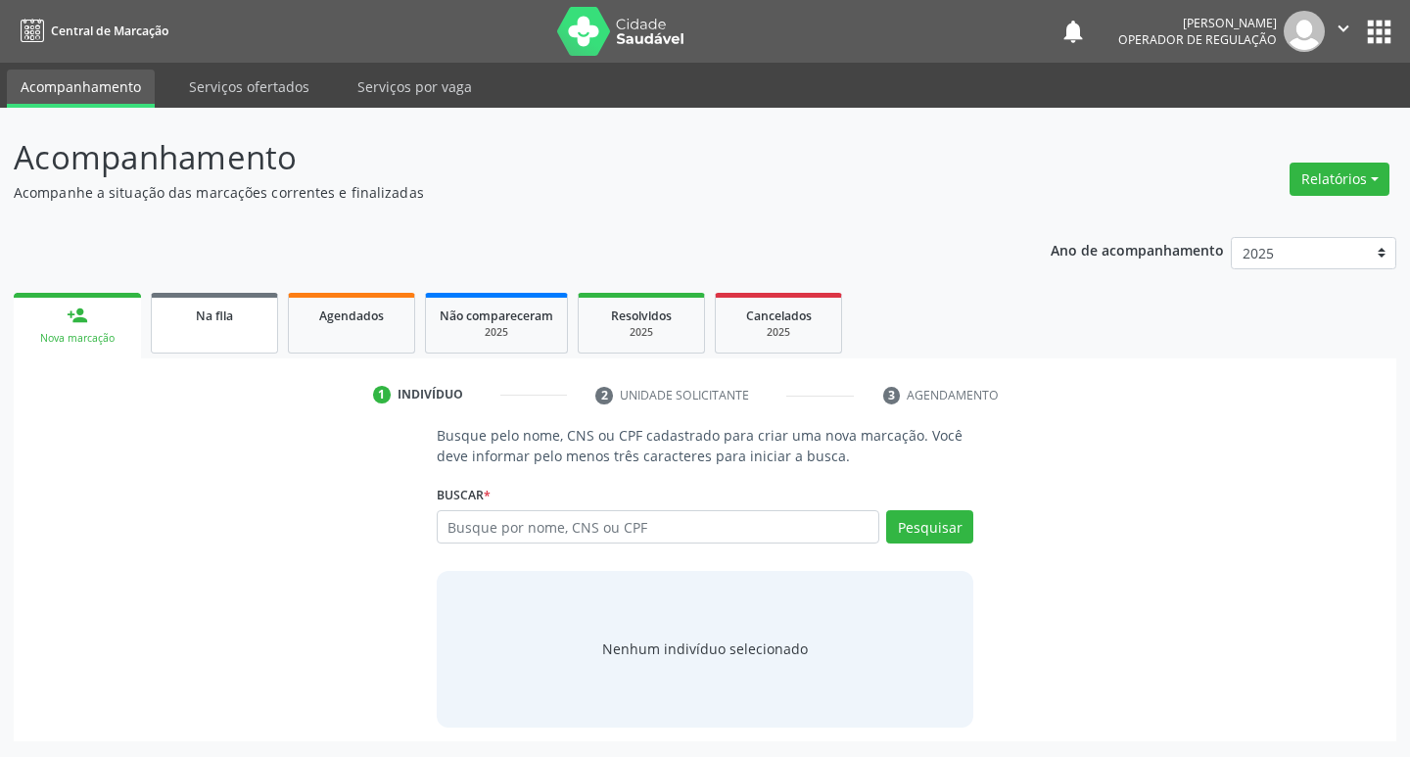
click at [233, 310] on span "Na fila" at bounding box center [214, 316] width 37 height 17
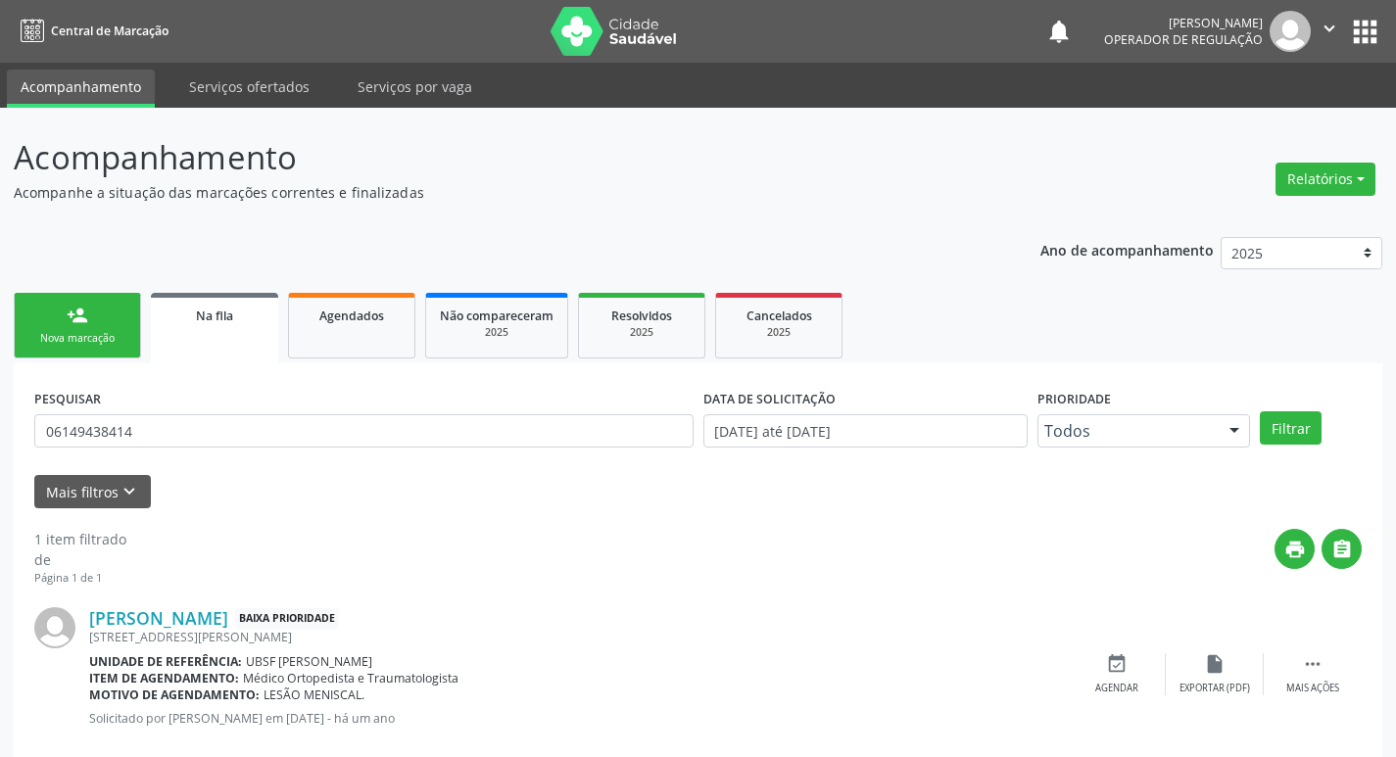
click at [233, 310] on span "Na fila" at bounding box center [214, 316] width 37 height 17
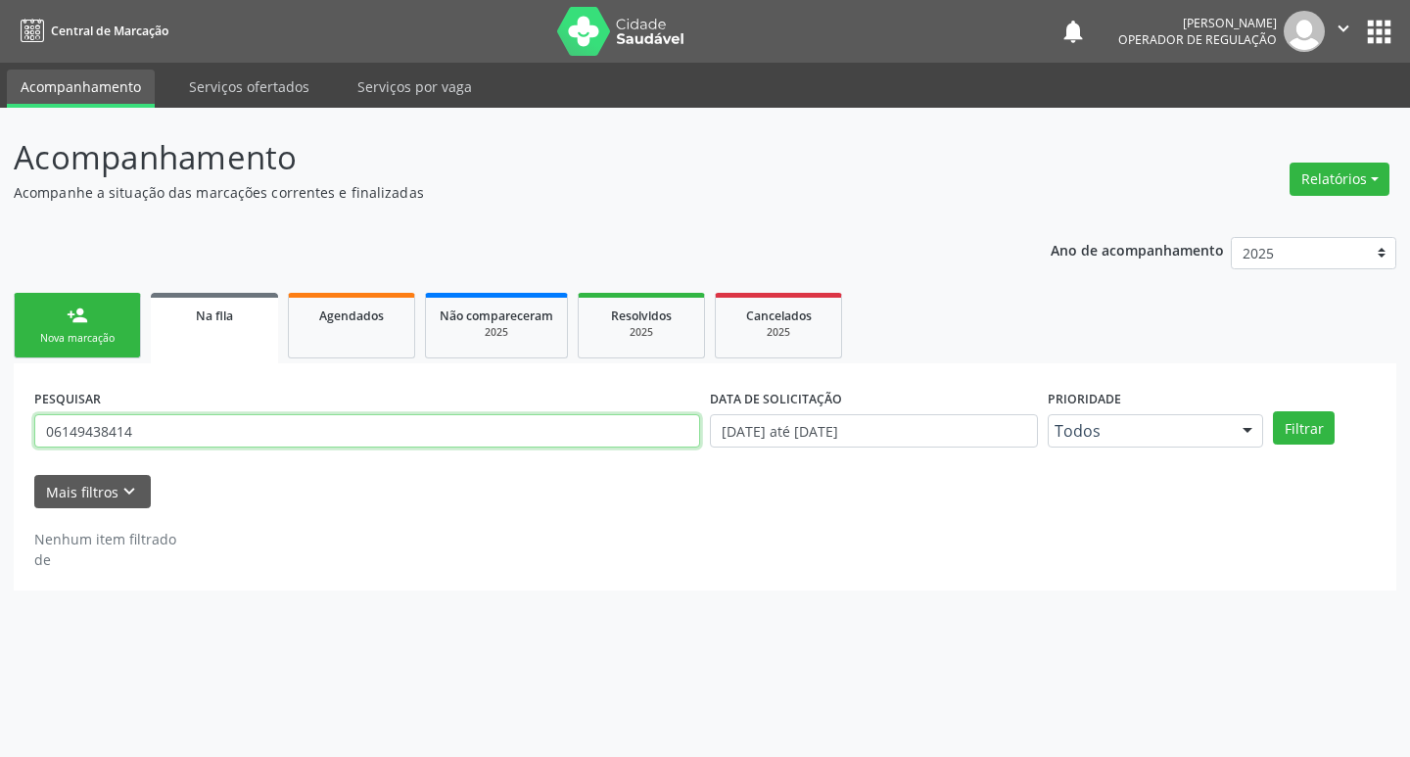
click at [197, 432] on input "06149438414" at bounding box center [367, 430] width 666 height 33
click at [283, 445] on input "text" at bounding box center [367, 430] width 666 height 33
click at [293, 439] on input "text" at bounding box center [367, 430] width 666 height 33
type input "705000899376156"
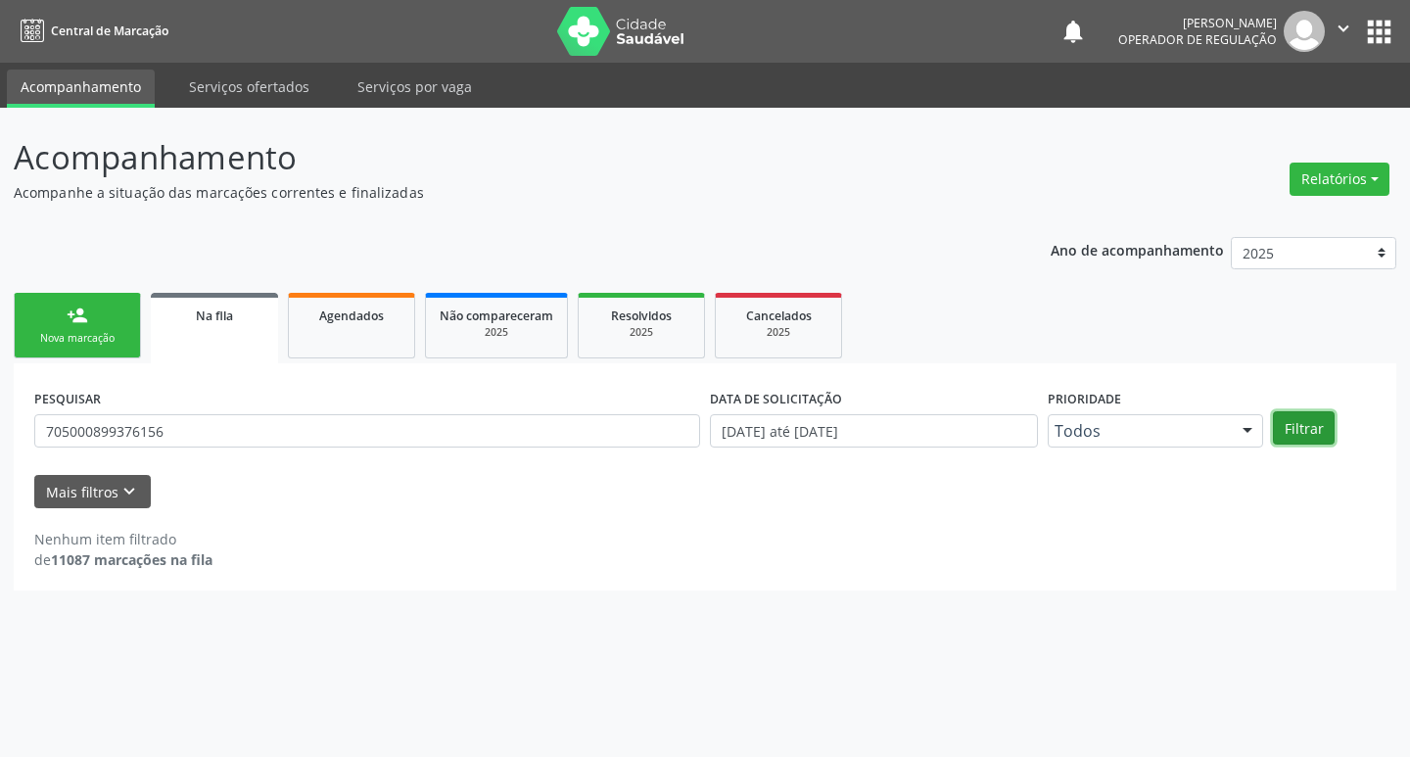
click at [1295, 424] on button "Filtrar" at bounding box center [1304, 427] width 62 height 33
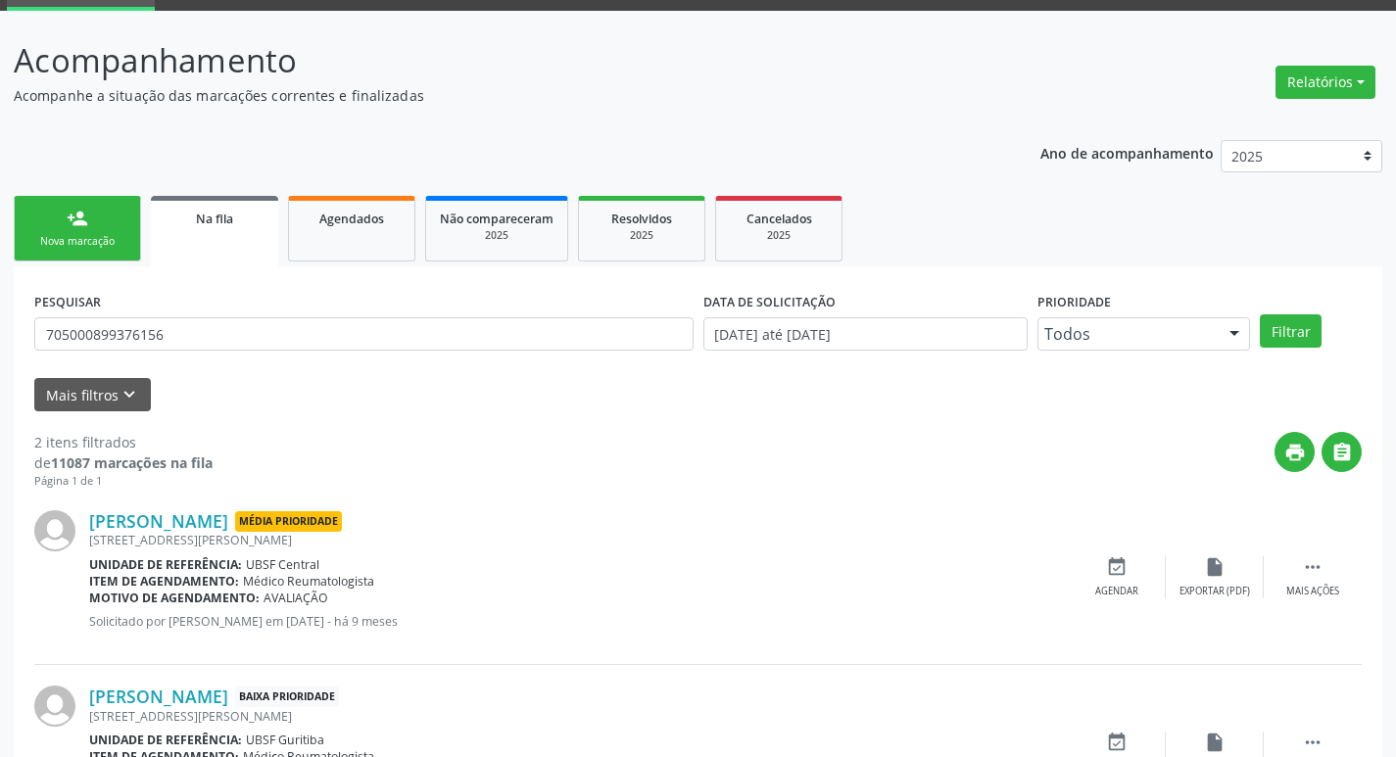
scroll to position [214, 0]
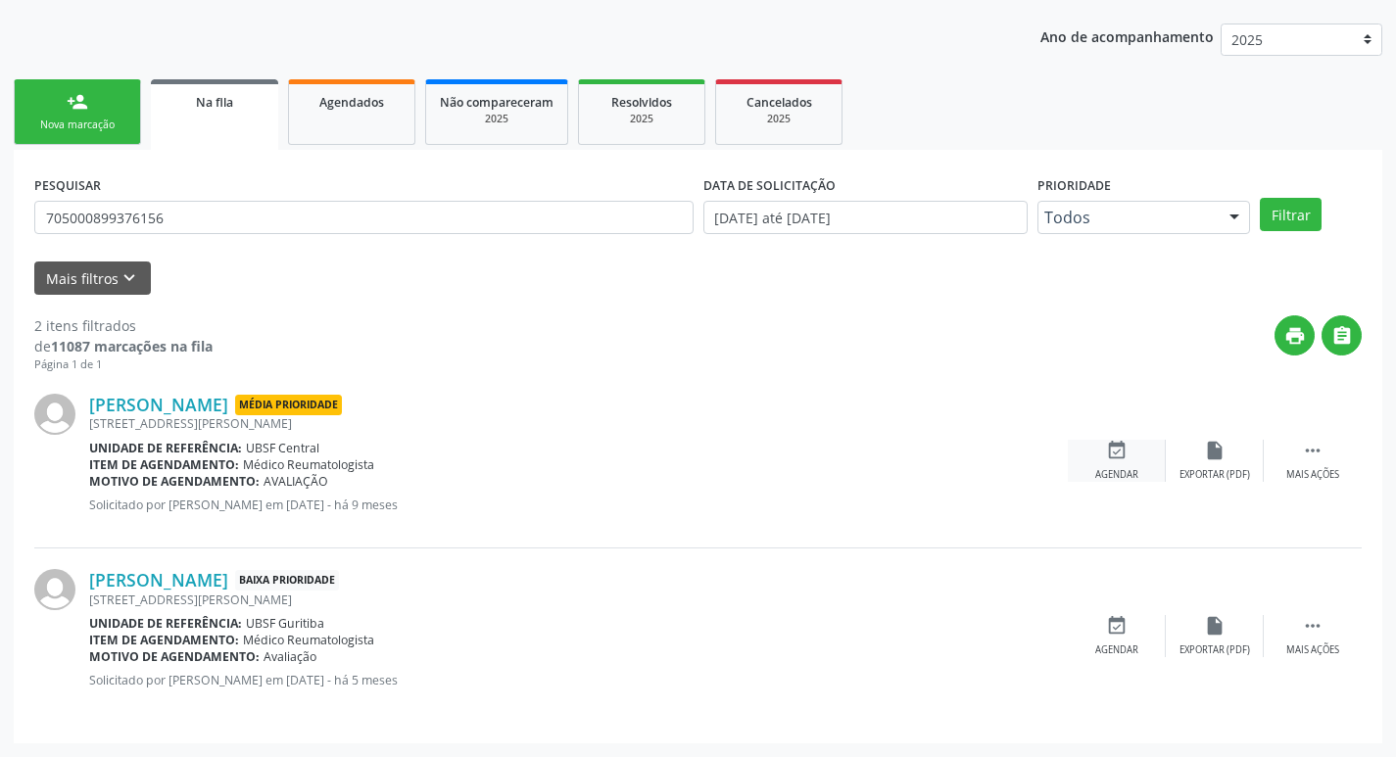
click at [1104, 464] on div "event_available Agendar" at bounding box center [1117, 461] width 98 height 42
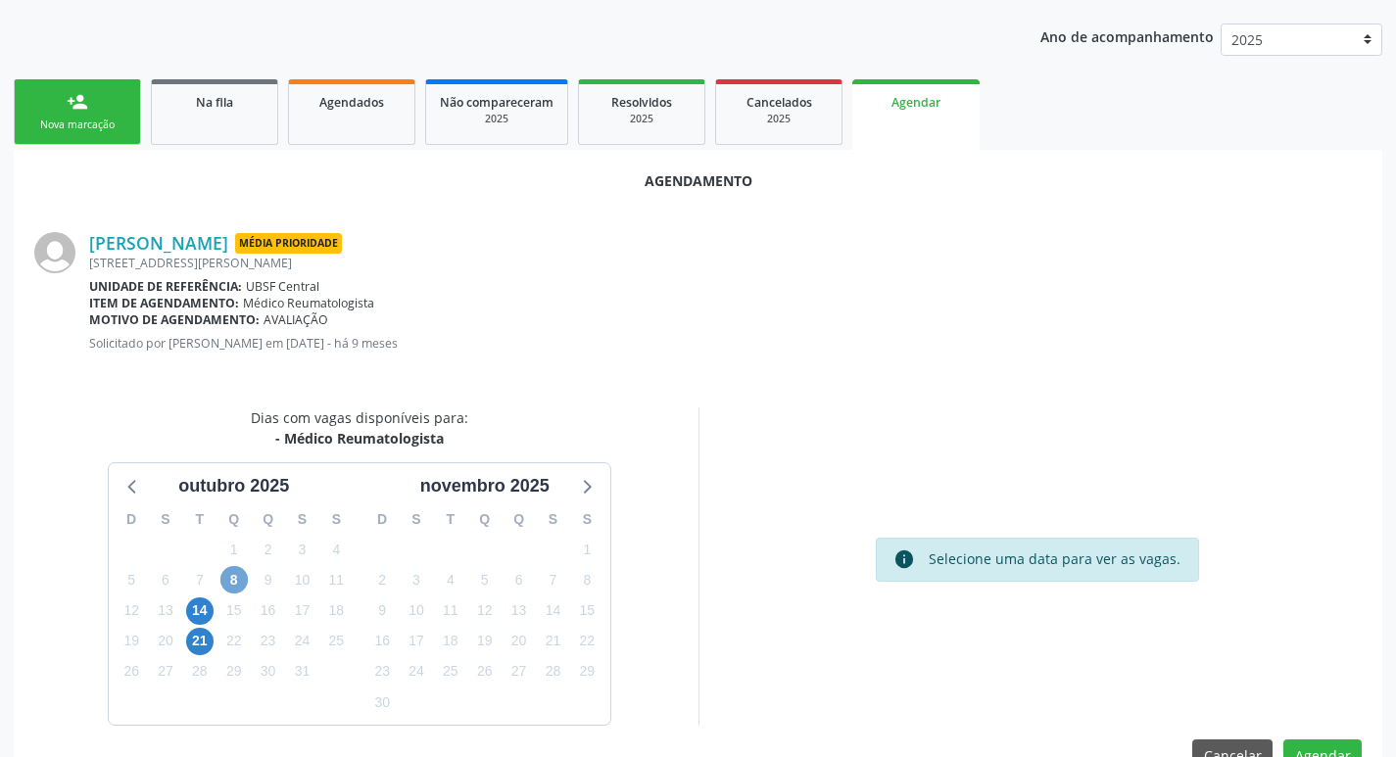
click at [232, 579] on span "8" at bounding box center [233, 579] width 27 height 27
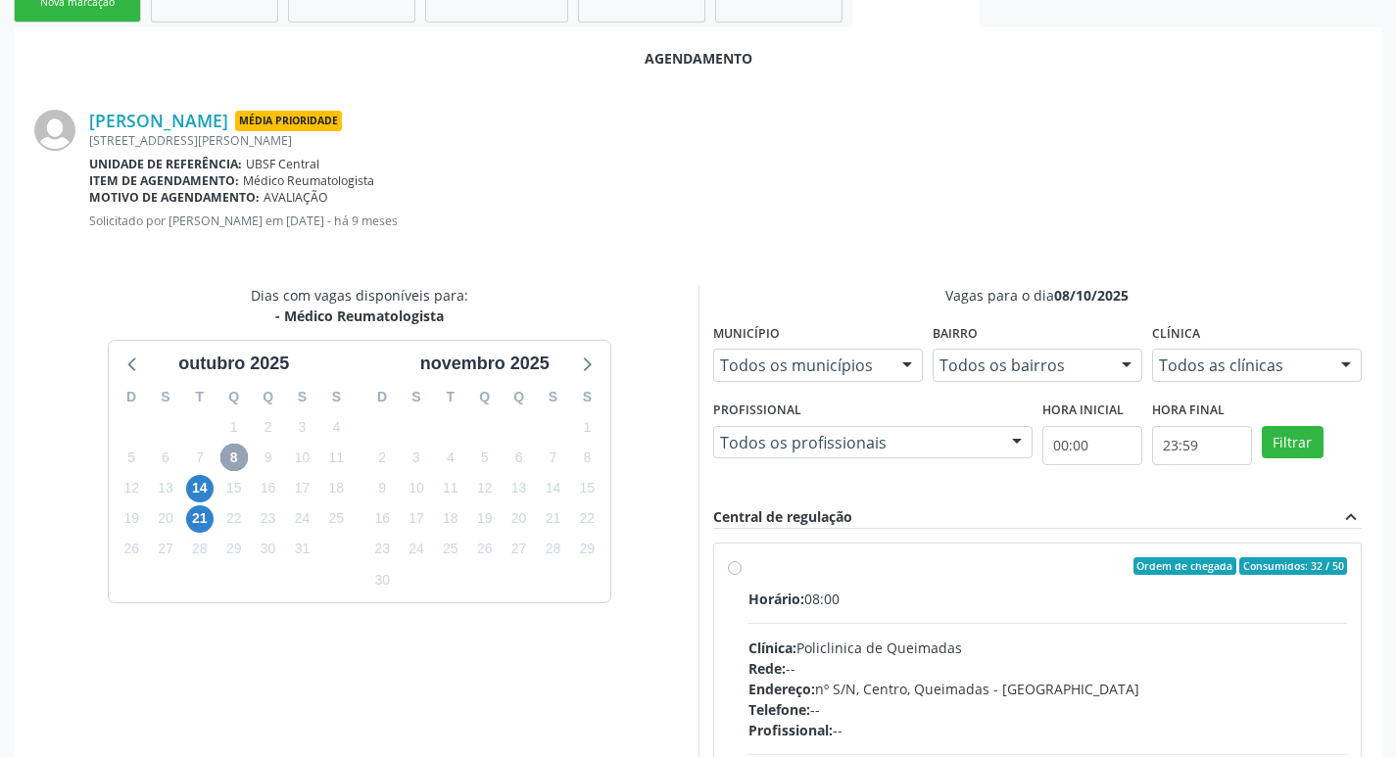
scroll to position [581, 0]
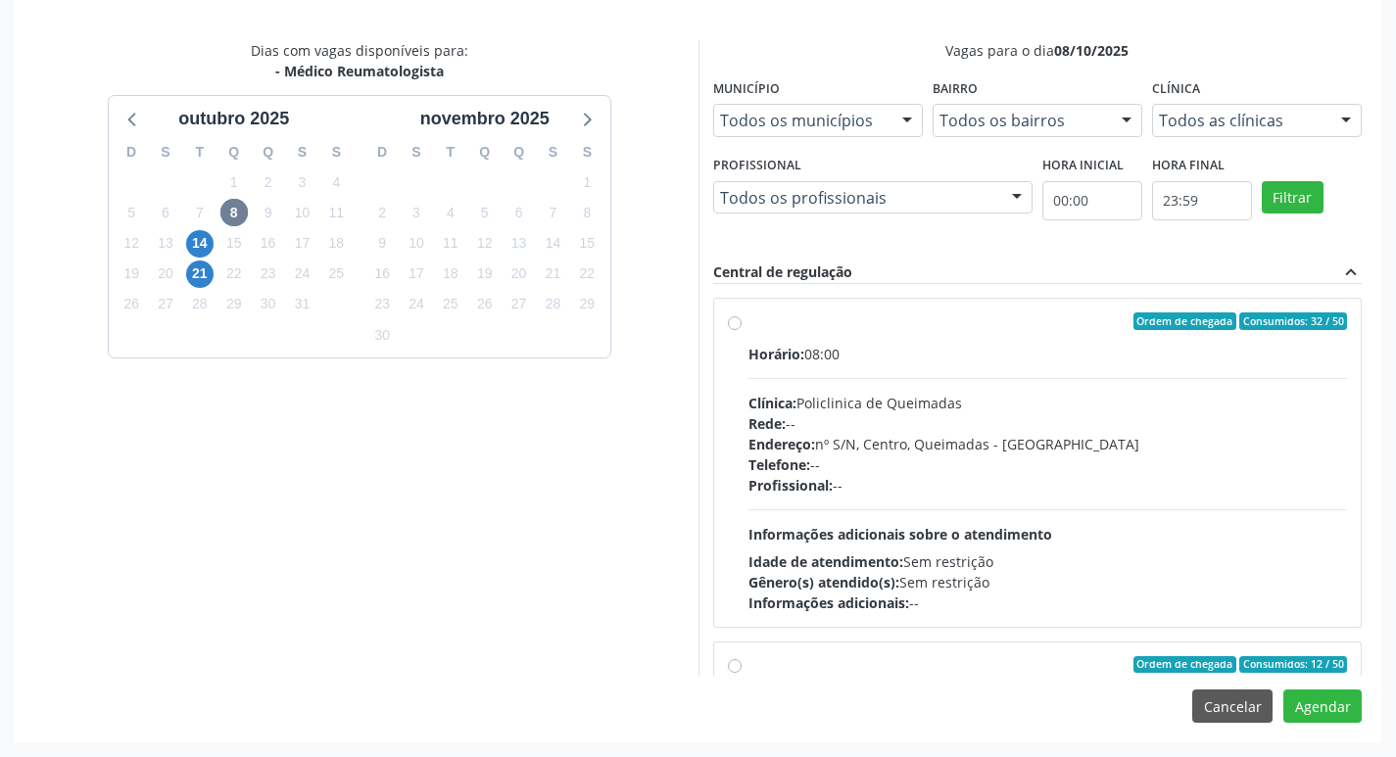
click at [1091, 368] on div "Horário: 08:00 Clínica: Policlinica de Queimadas Rede: -- Endereço: nº S/N, Cen…" at bounding box center [1047, 478] width 599 height 269
click at [741, 330] on input "Ordem de chegada Consumidos: 32 / 50 Horário: 08:00 Clínica: Policlinica de Que…" at bounding box center [735, 321] width 14 height 18
radio input "true"
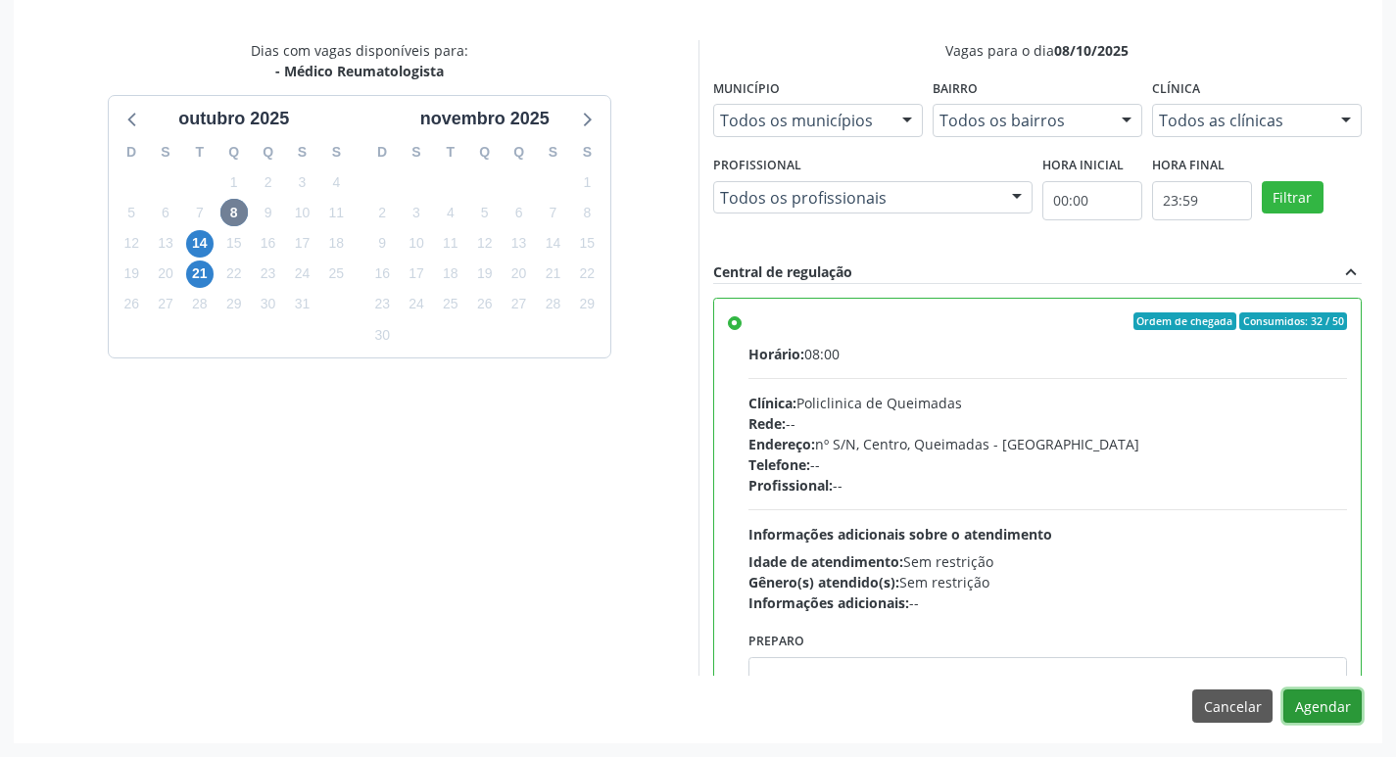
click at [1315, 711] on button "Agendar" at bounding box center [1322, 706] width 78 height 33
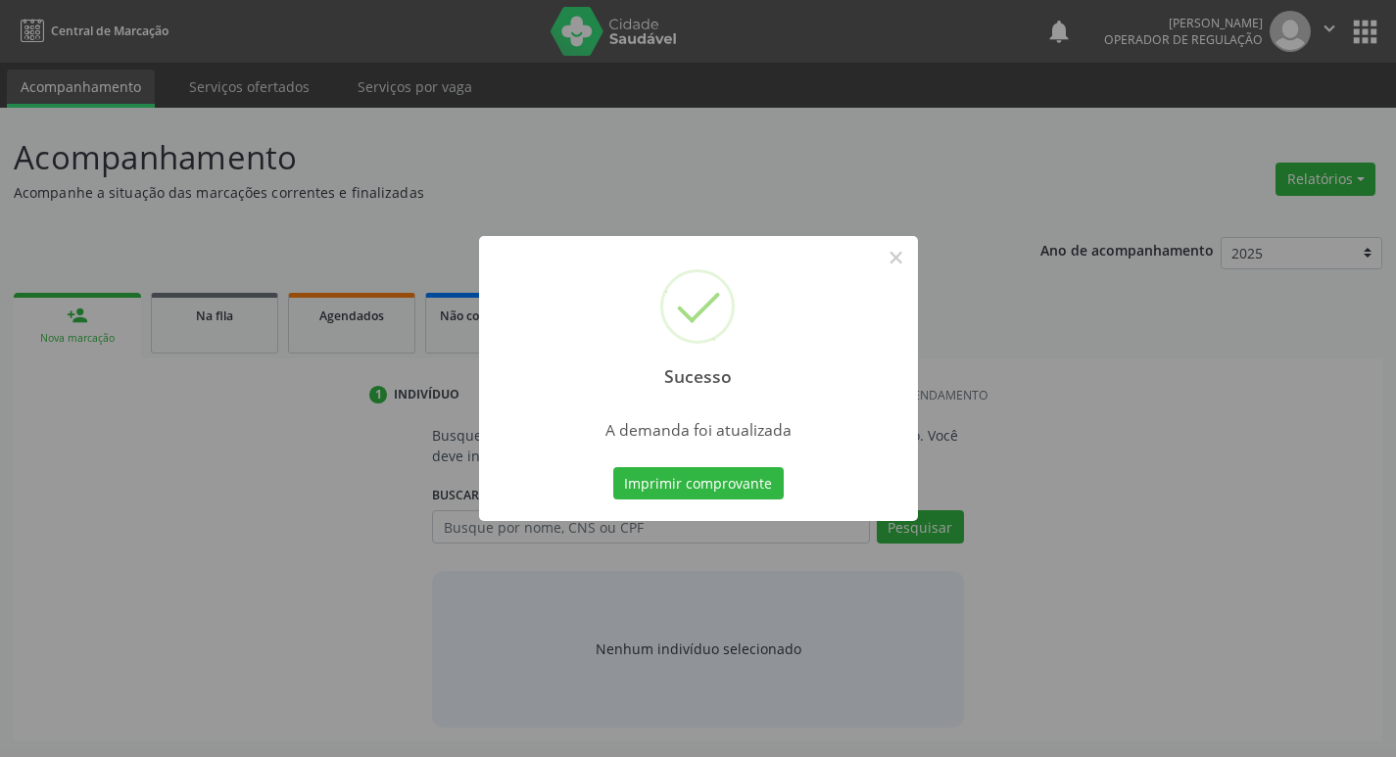
scroll to position [0, 0]
click at [703, 486] on button "Imprimir comprovante" at bounding box center [705, 483] width 170 height 33
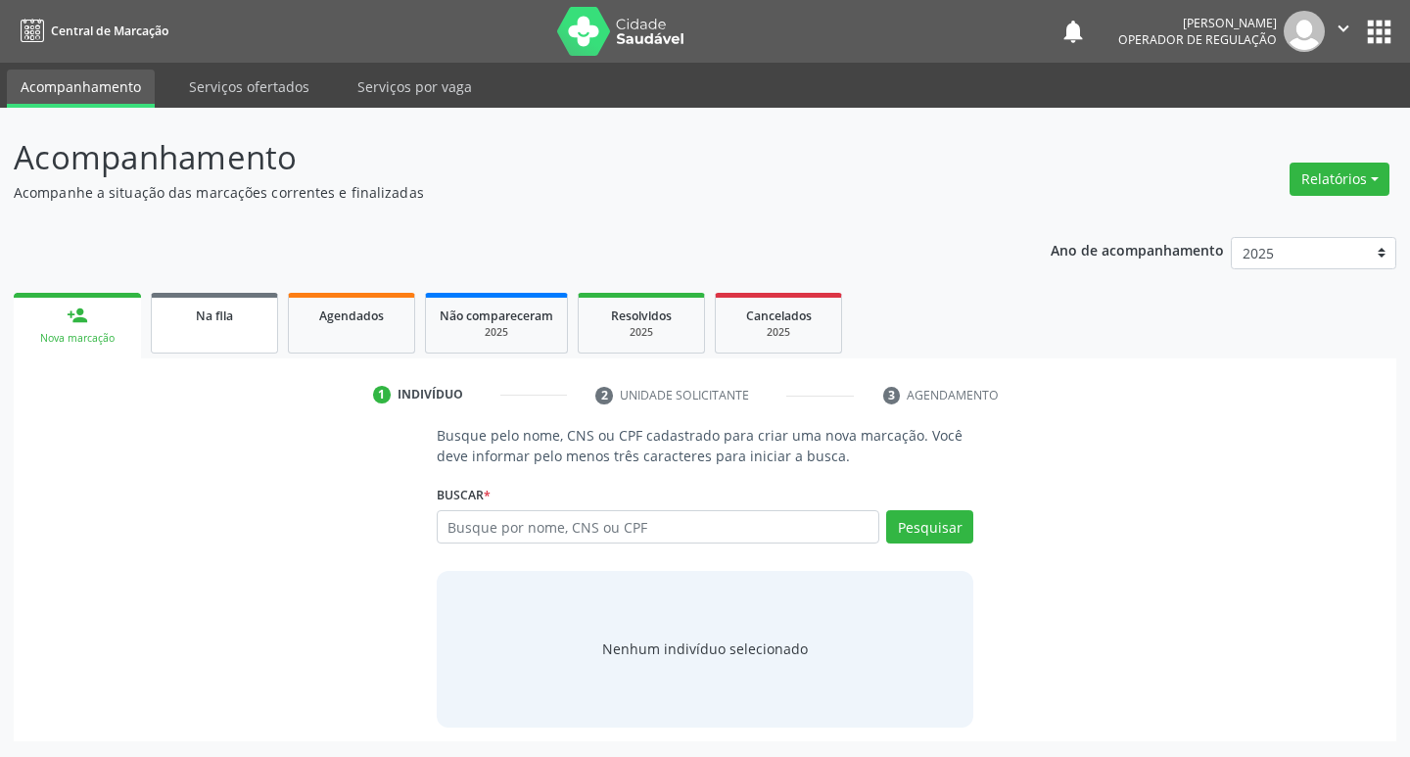
click at [202, 335] on link "Na fila" at bounding box center [214, 323] width 127 height 61
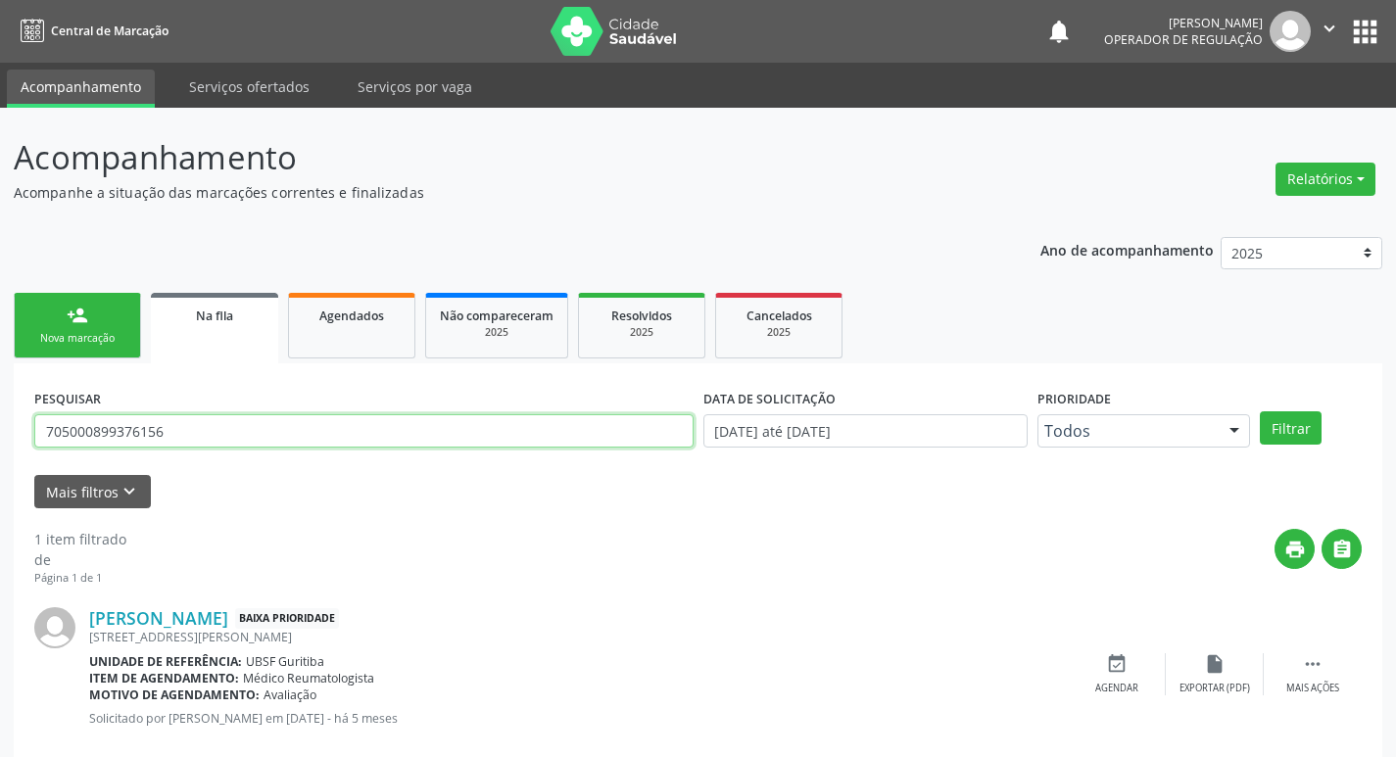
click at [357, 428] on input "705000899376156" at bounding box center [363, 430] width 659 height 33
type input "708605064342882"
click at [1260, 411] on button "Filtrar" at bounding box center [1291, 427] width 62 height 33
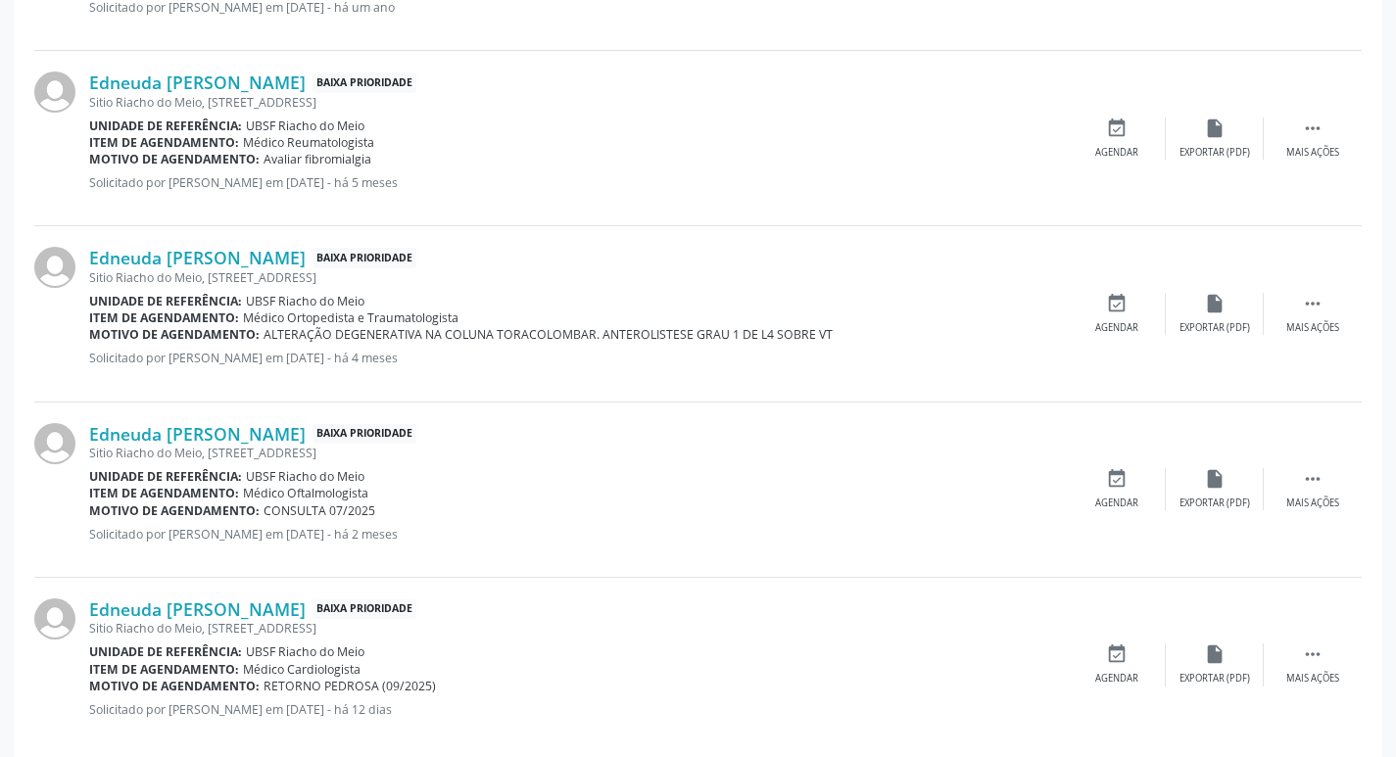
scroll to position [740, 0]
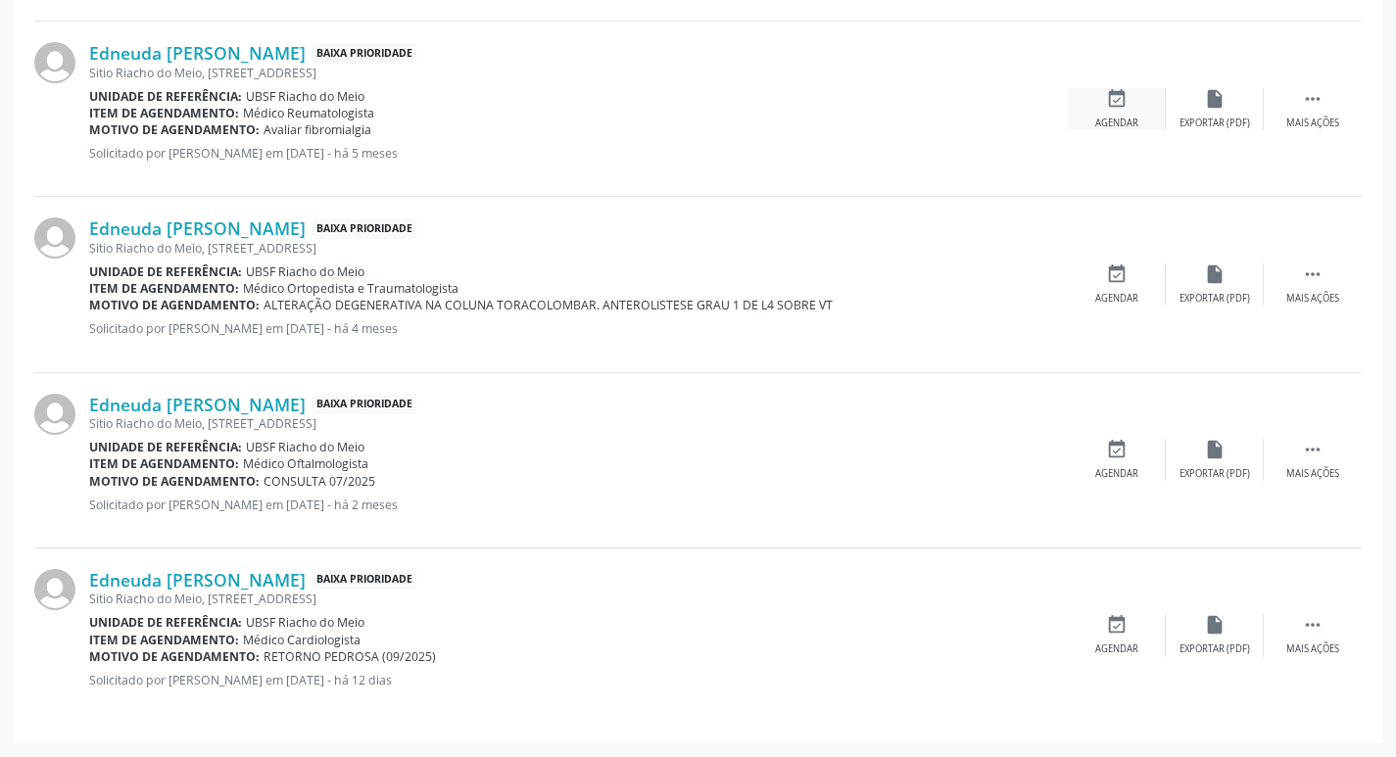
click at [1133, 113] on div "event_available Agendar" at bounding box center [1117, 109] width 98 height 42
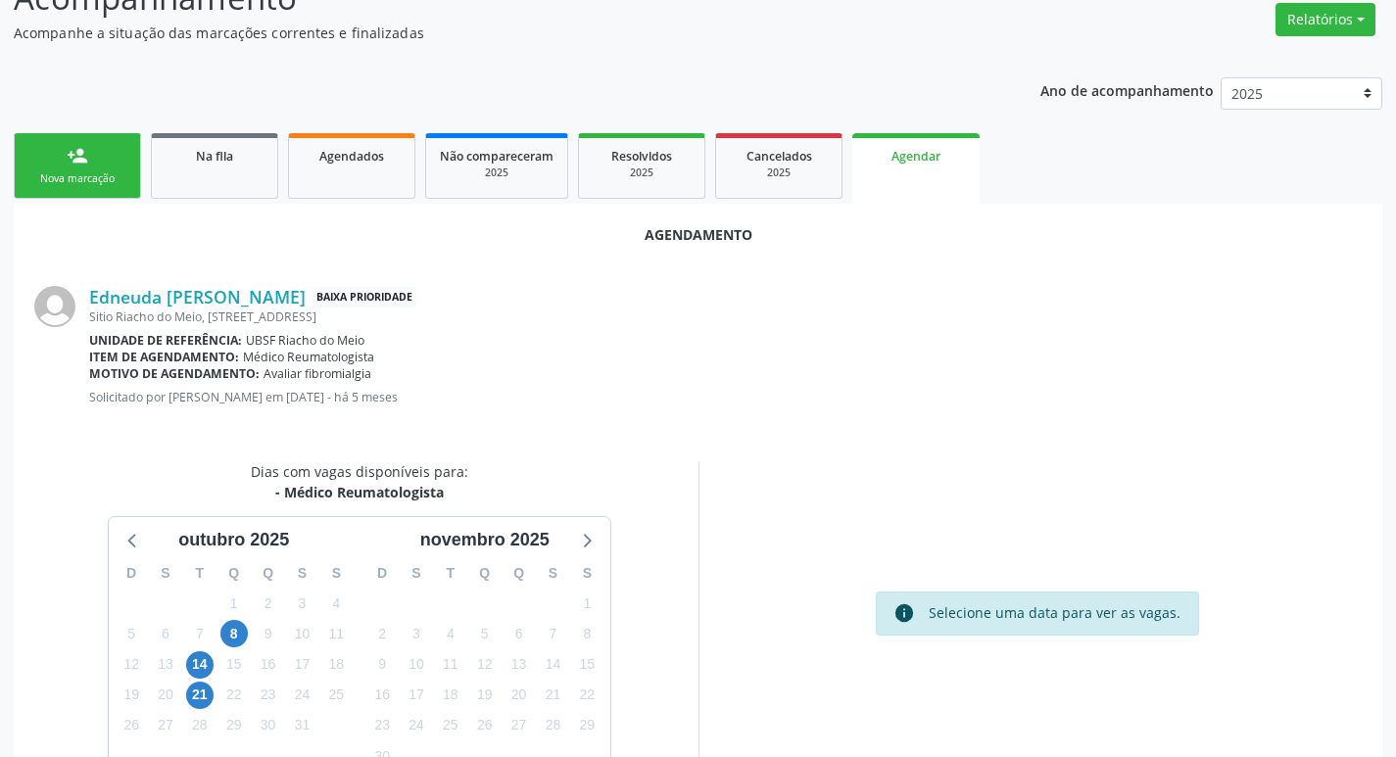
scroll to position [262, 0]
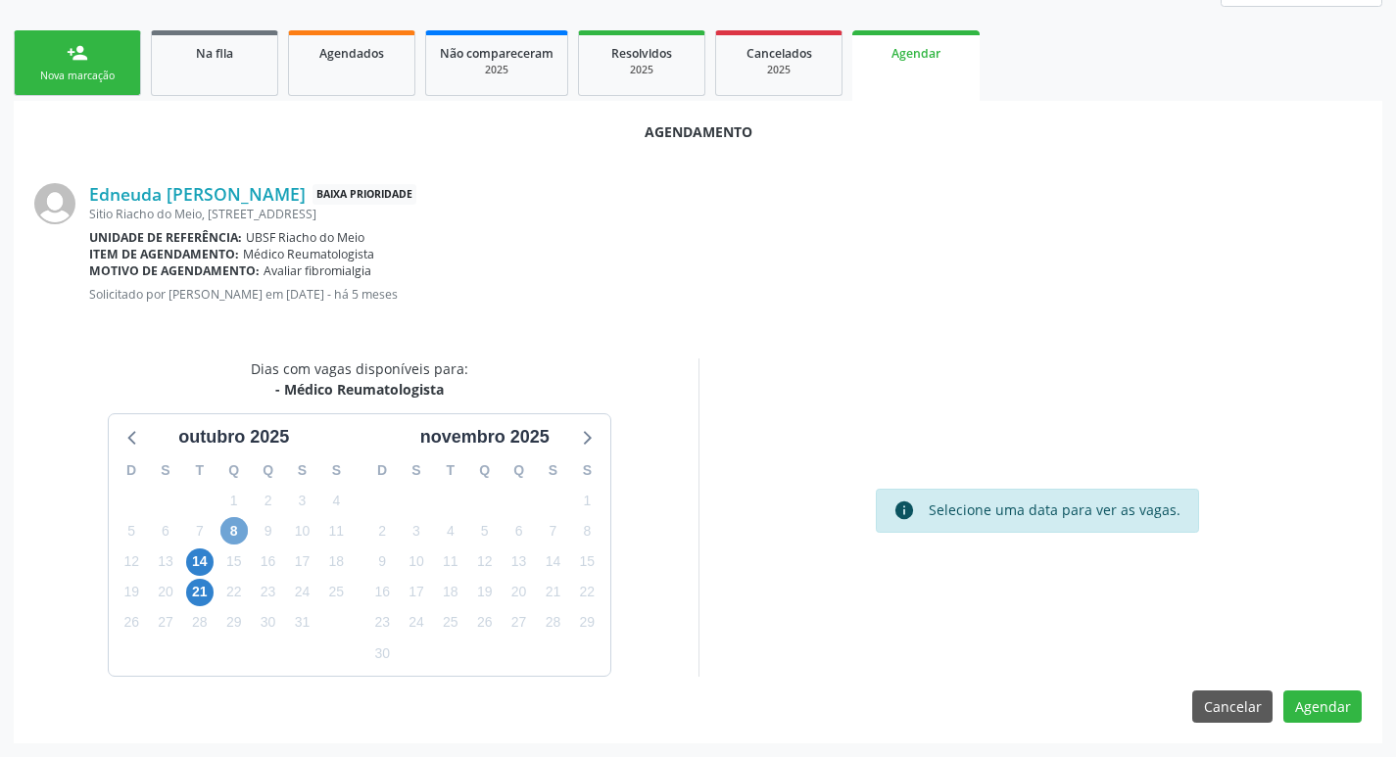
click at [244, 535] on span "8" at bounding box center [233, 530] width 27 height 27
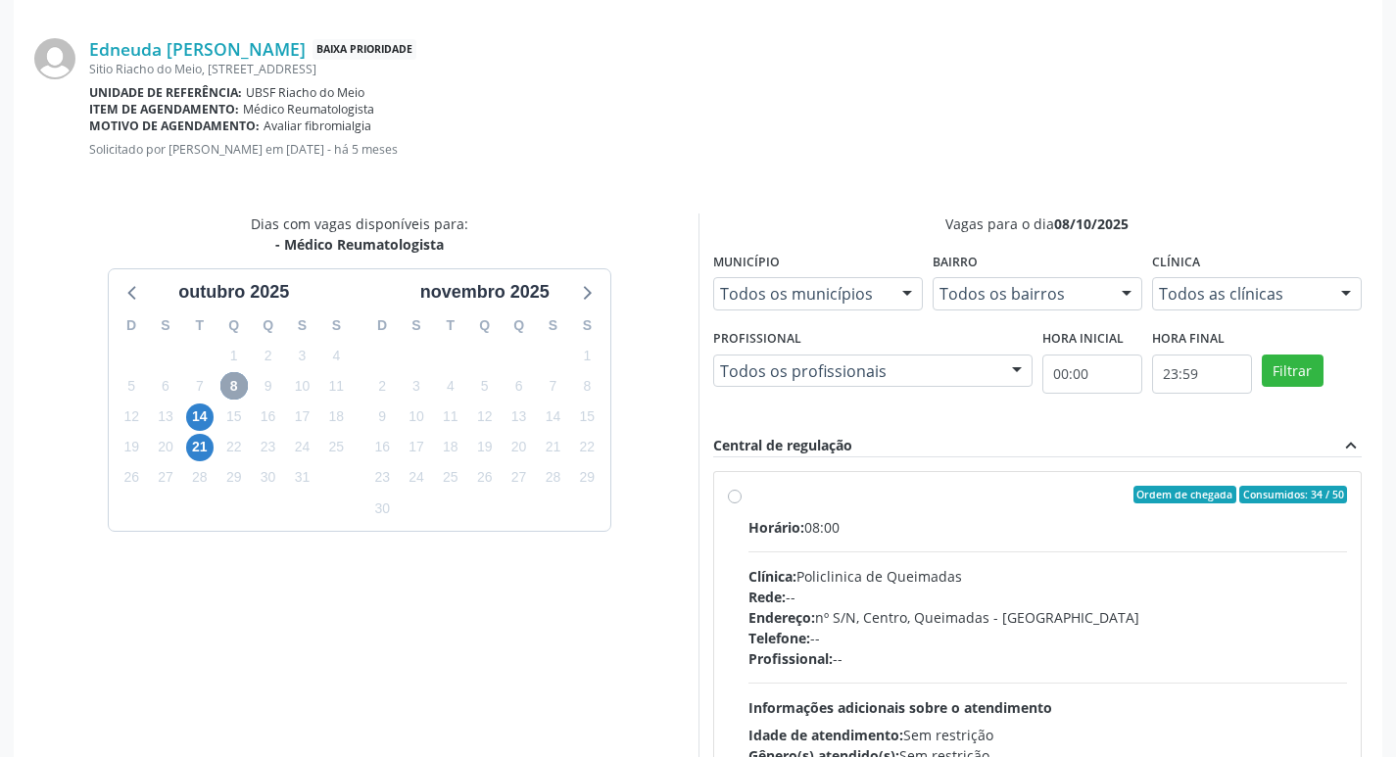
scroll to position [556, 0]
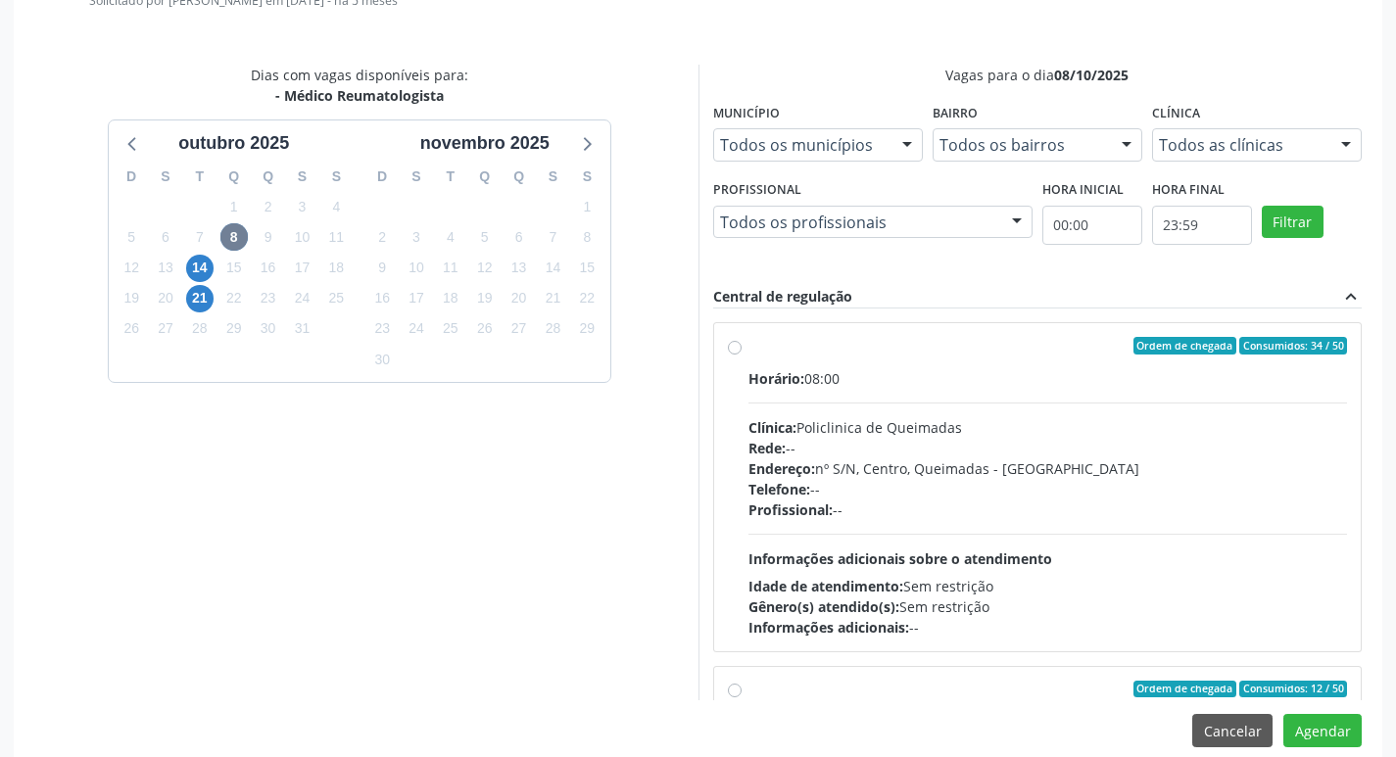
click at [1051, 398] on div "Horário: 08:00 Clínica: Policlinica de Queimadas Rede: -- Endereço: nº S/N, Cen…" at bounding box center [1047, 502] width 599 height 269
click at [741, 355] on input "Ordem de chegada Consumidos: 34 / 50 Horário: 08:00 Clínica: Policlinica de Que…" at bounding box center [735, 346] width 14 height 18
radio input "true"
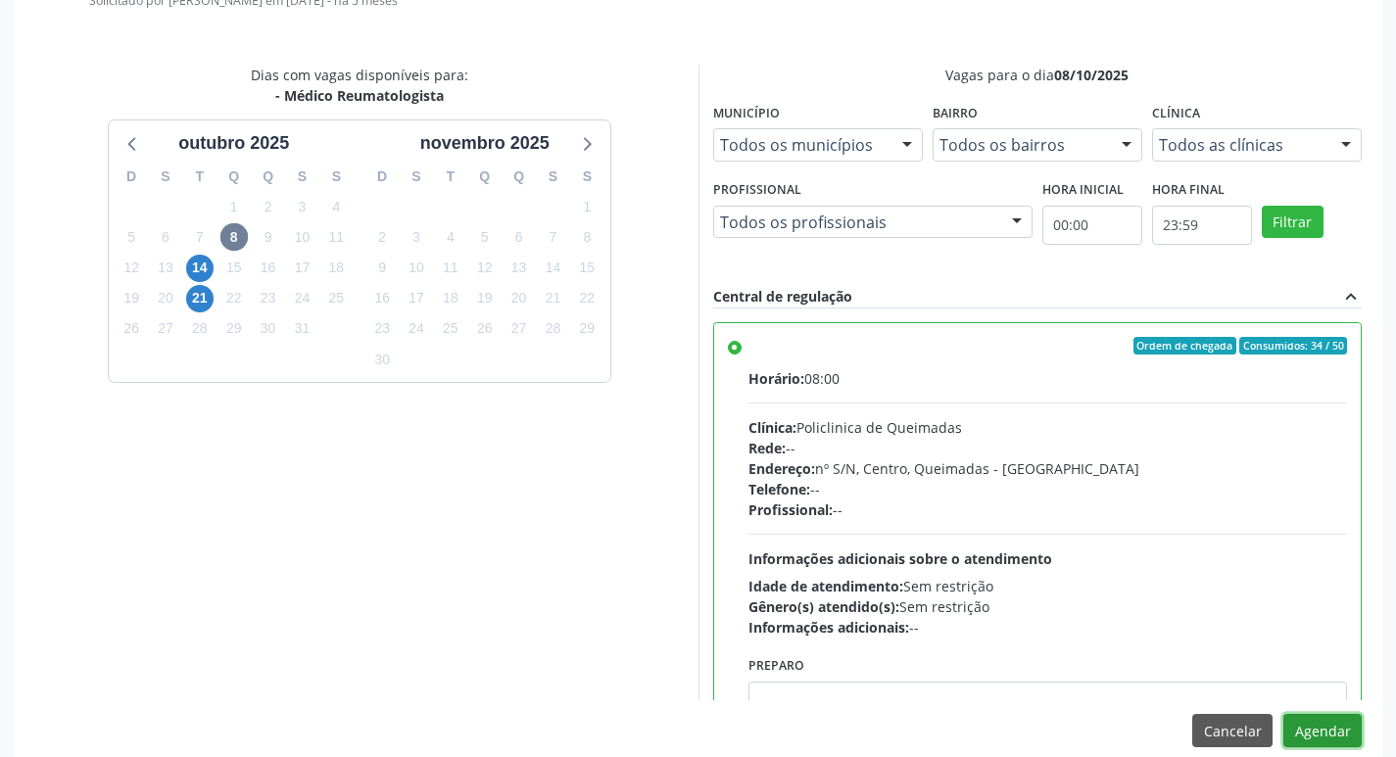
click at [1340, 726] on button "Agendar" at bounding box center [1322, 730] width 78 height 33
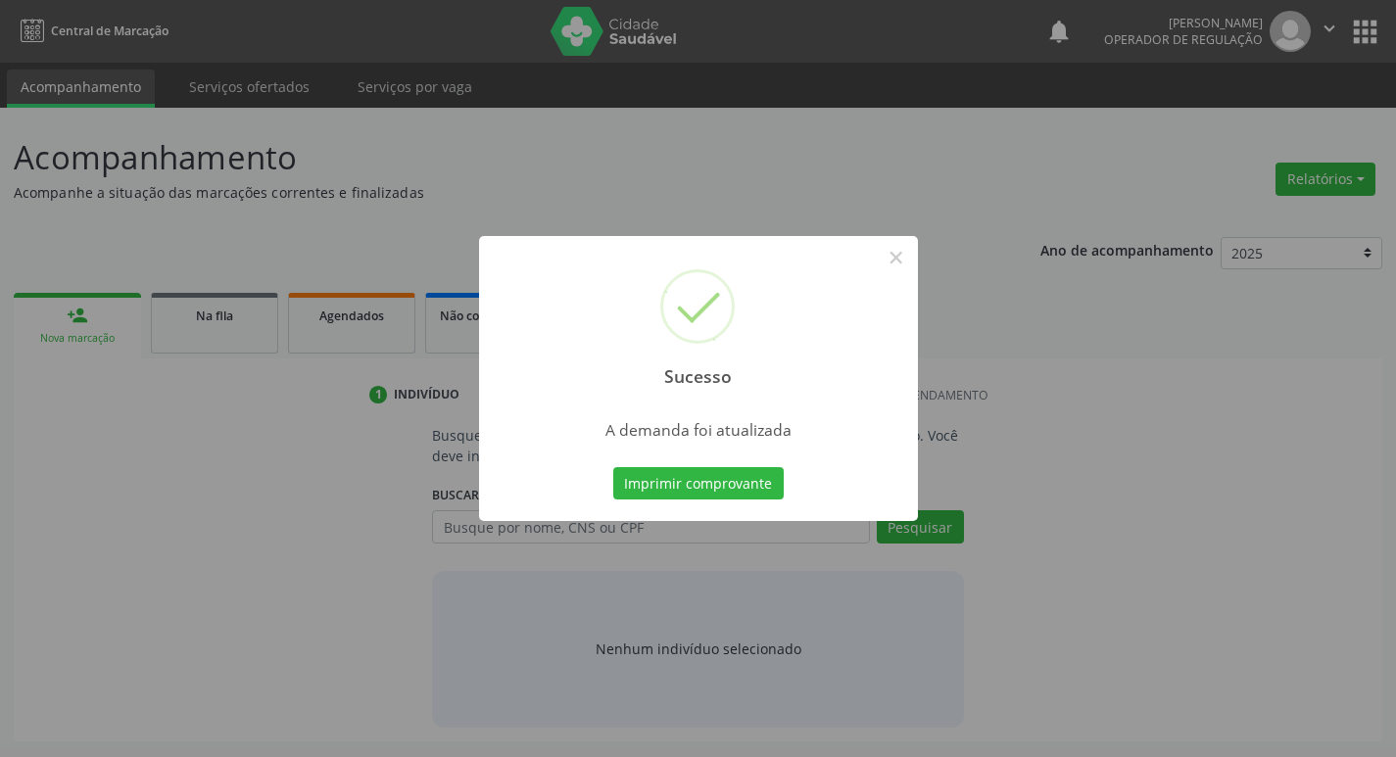
scroll to position [0, 0]
click at [771, 481] on button "Imprimir comprovante" at bounding box center [705, 483] width 170 height 33
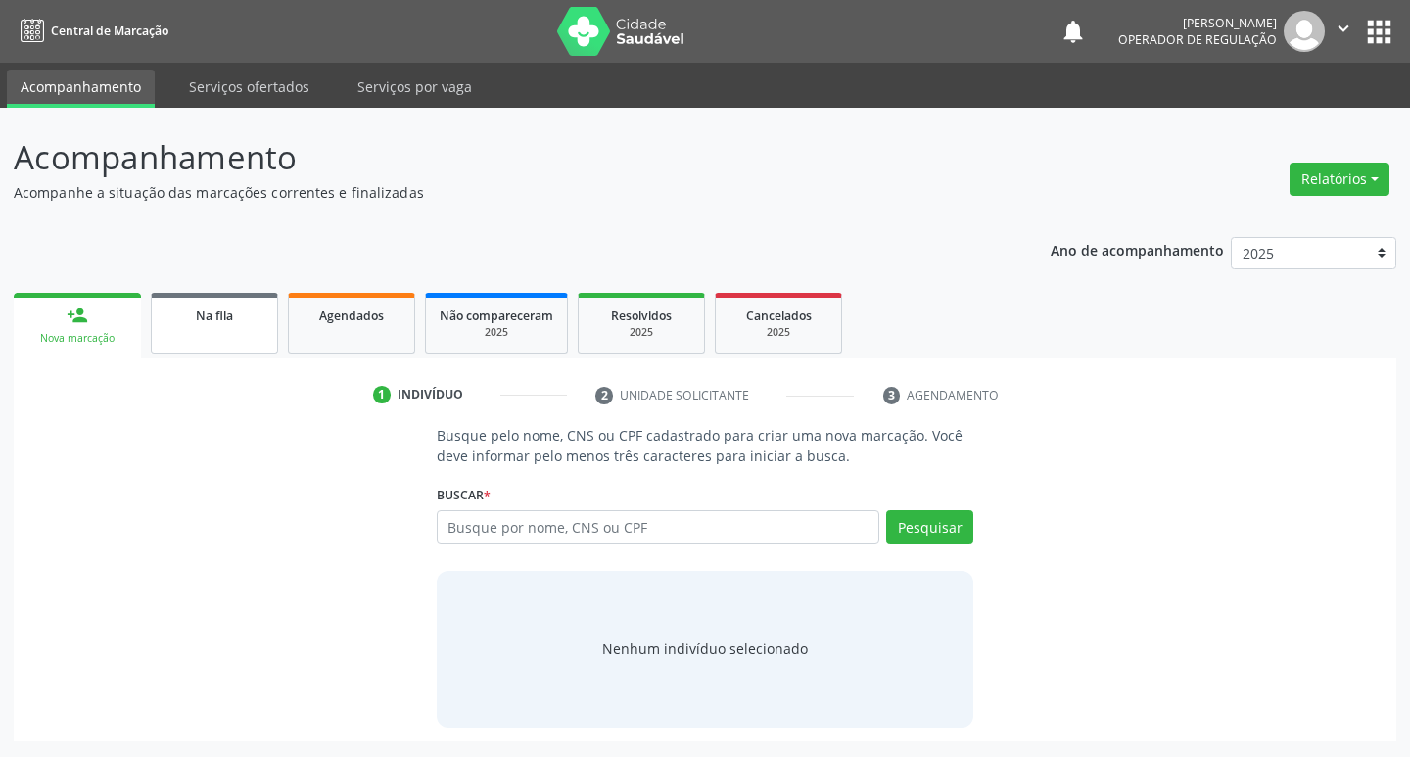
click at [198, 321] on span "Na fila" at bounding box center [214, 316] width 37 height 17
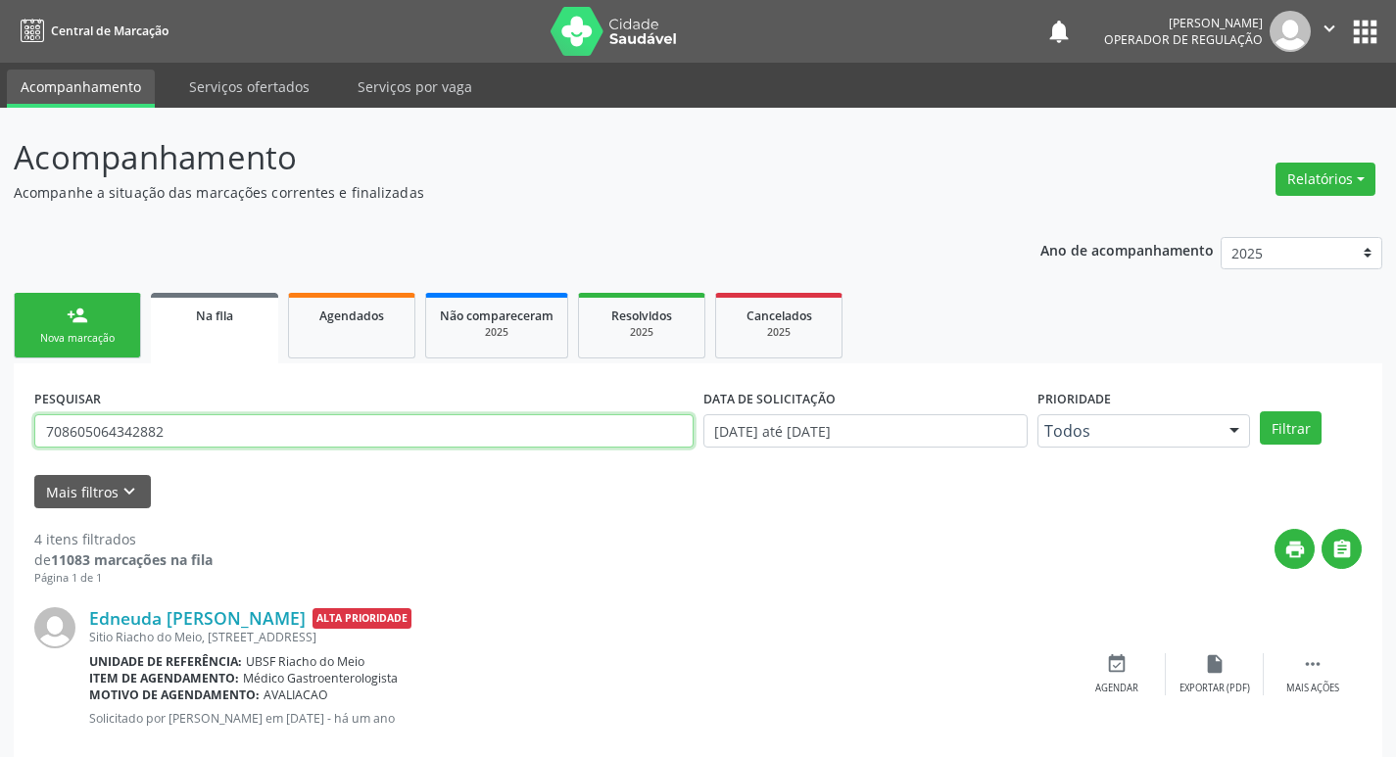
click at [177, 433] on input "708605064342882" at bounding box center [363, 430] width 659 height 33
type input "709605667261874"
click at [1260, 411] on button "Filtrar" at bounding box center [1291, 427] width 62 height 33
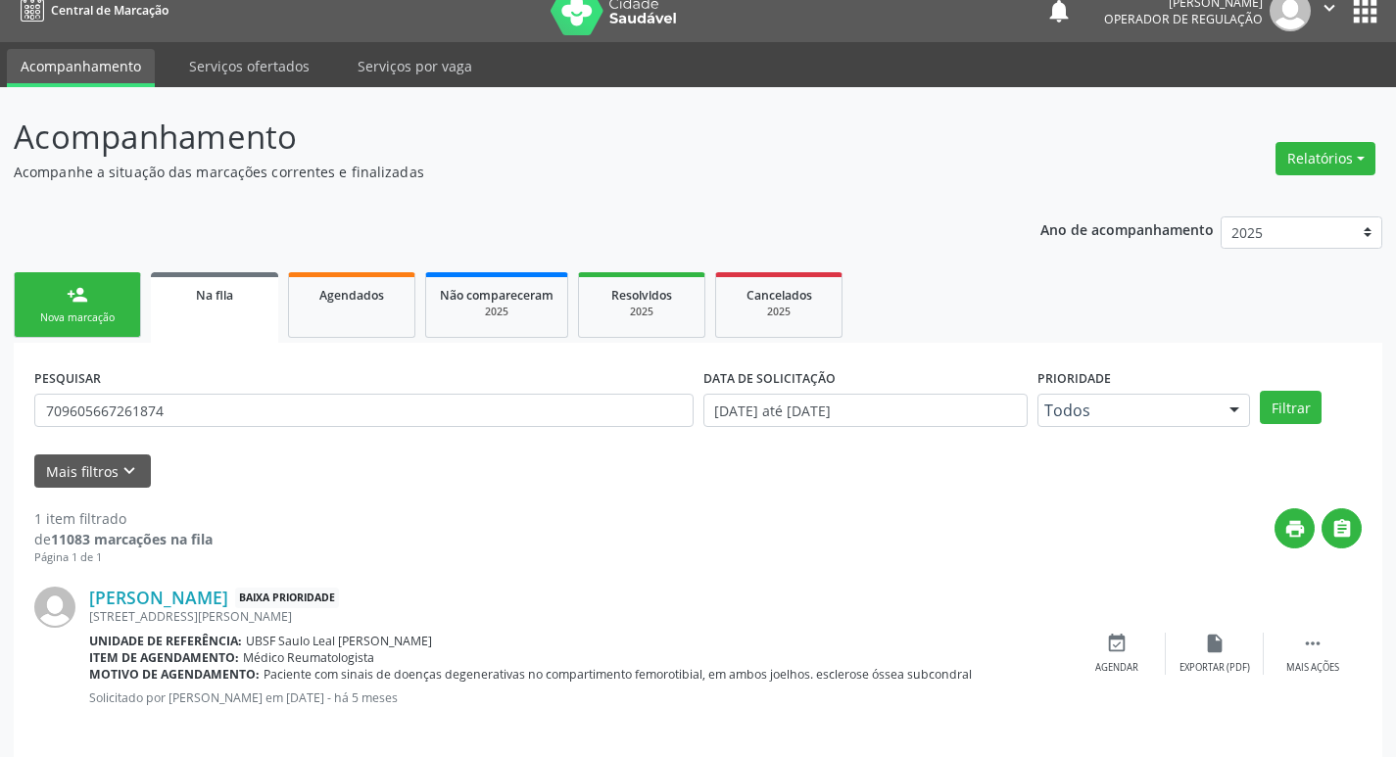
scroll to position [38, 0]
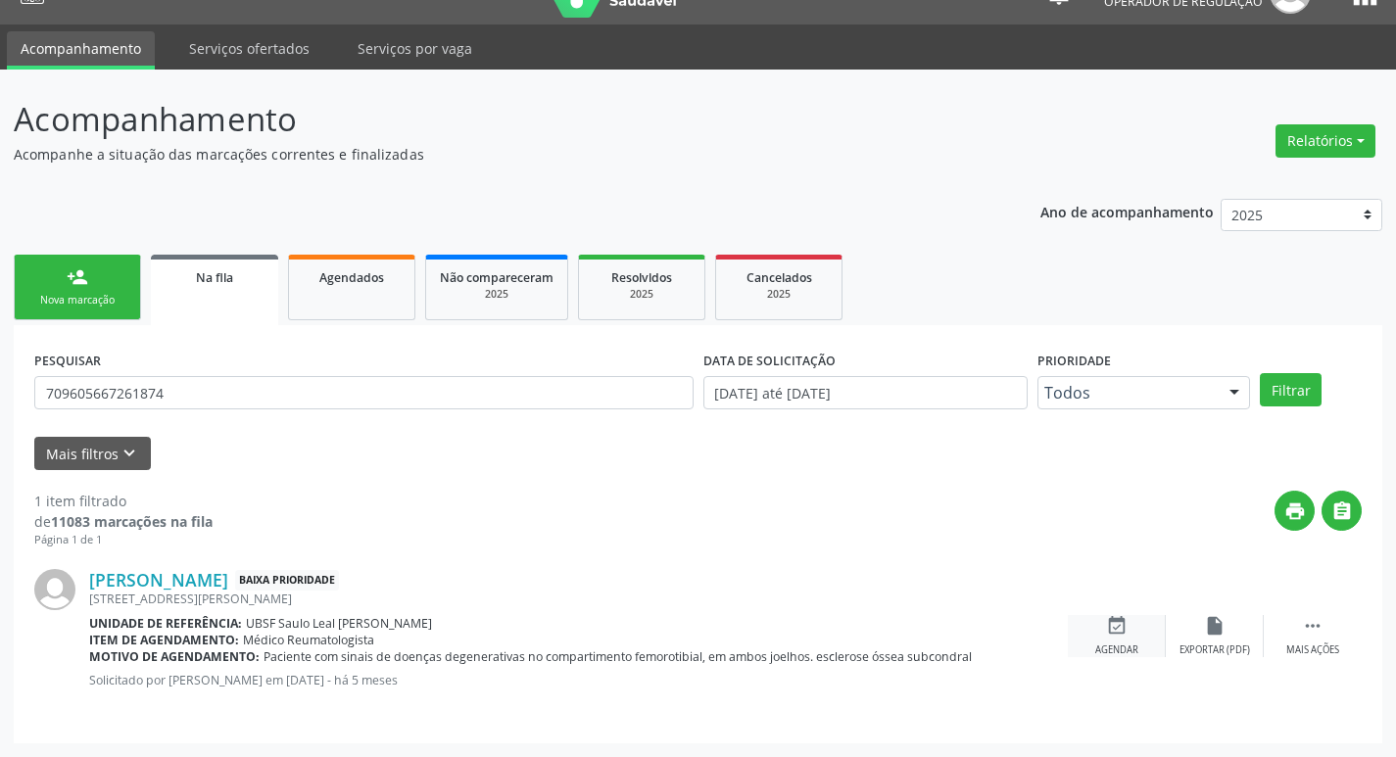
click at [1095, 638] on div "event_available Agendar" at bounding box center [1117, 636] width 98 height 42
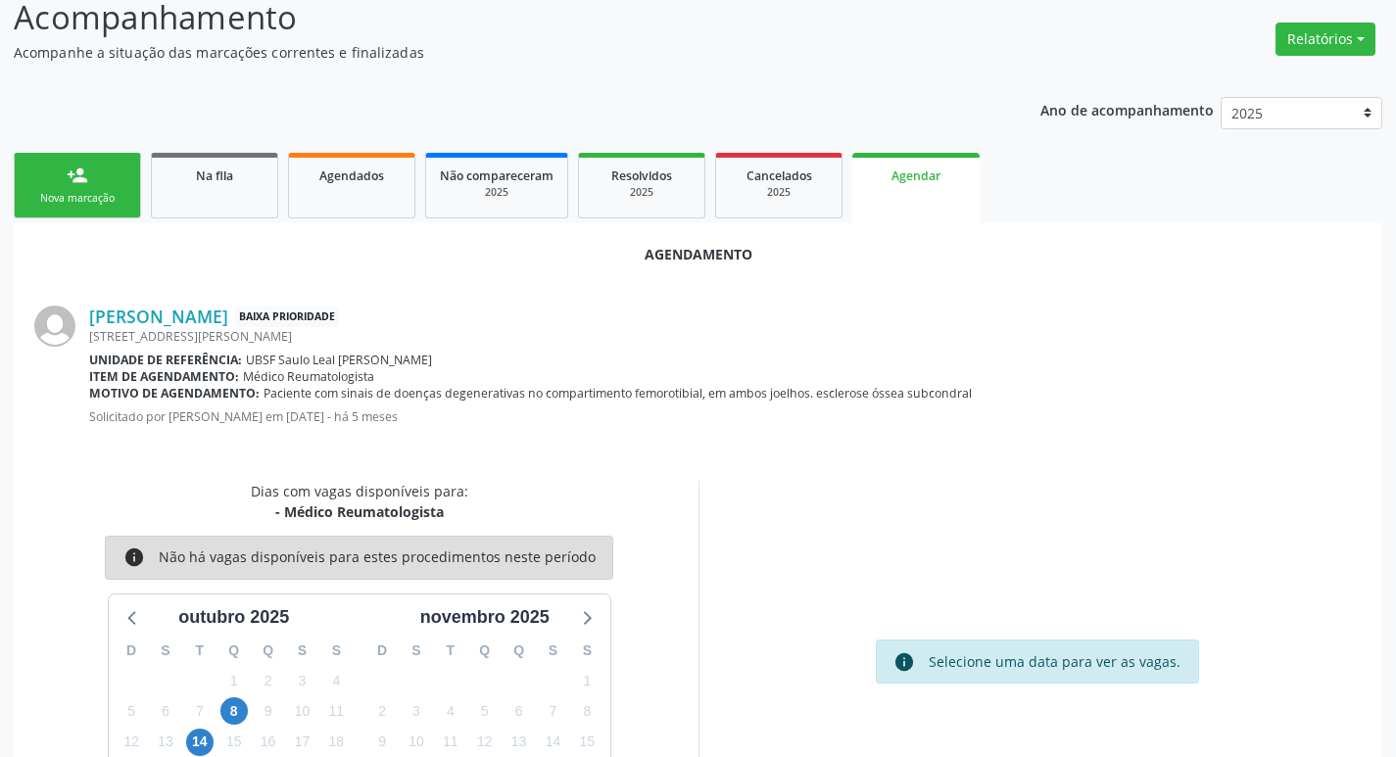
scroll to position [262, 0]
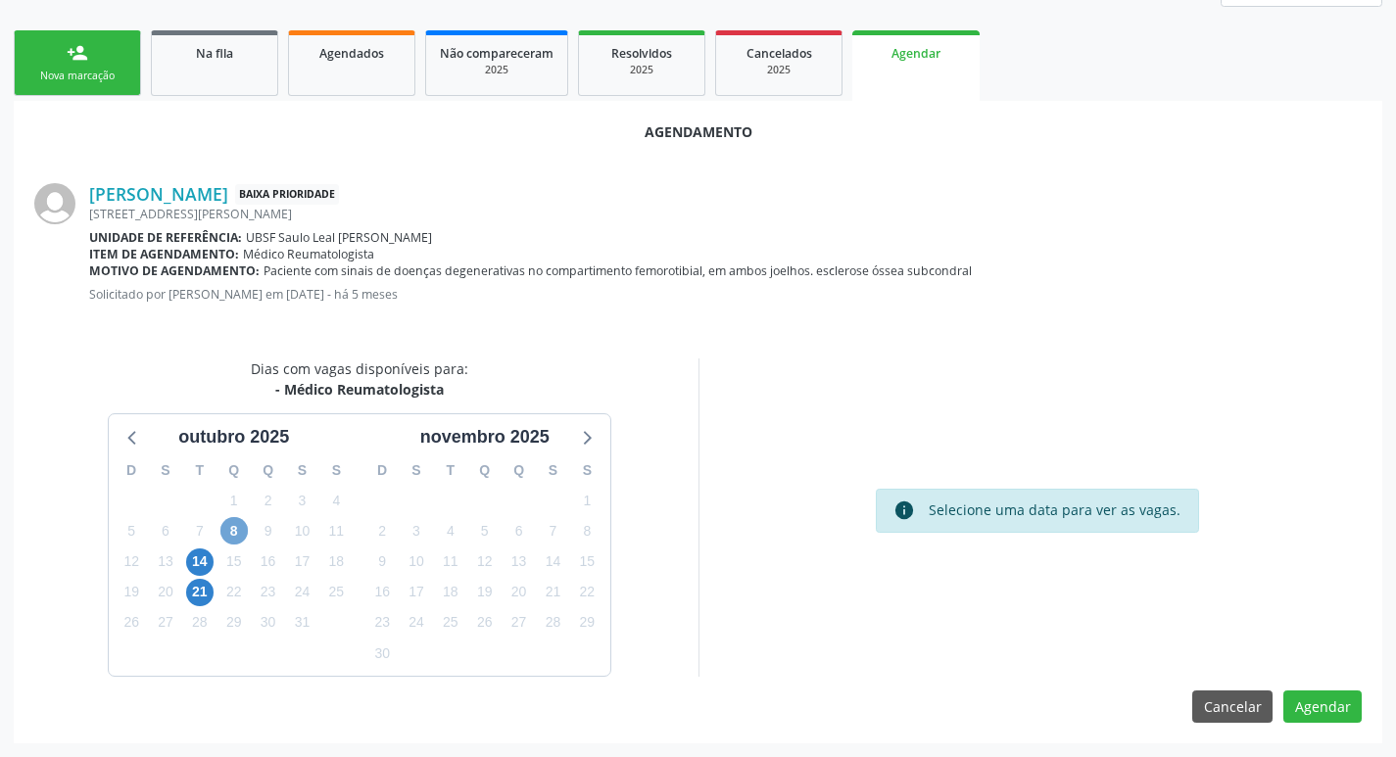
click at [246, 535] on span "8" at bounding box center [233, 530] width 27 height 27
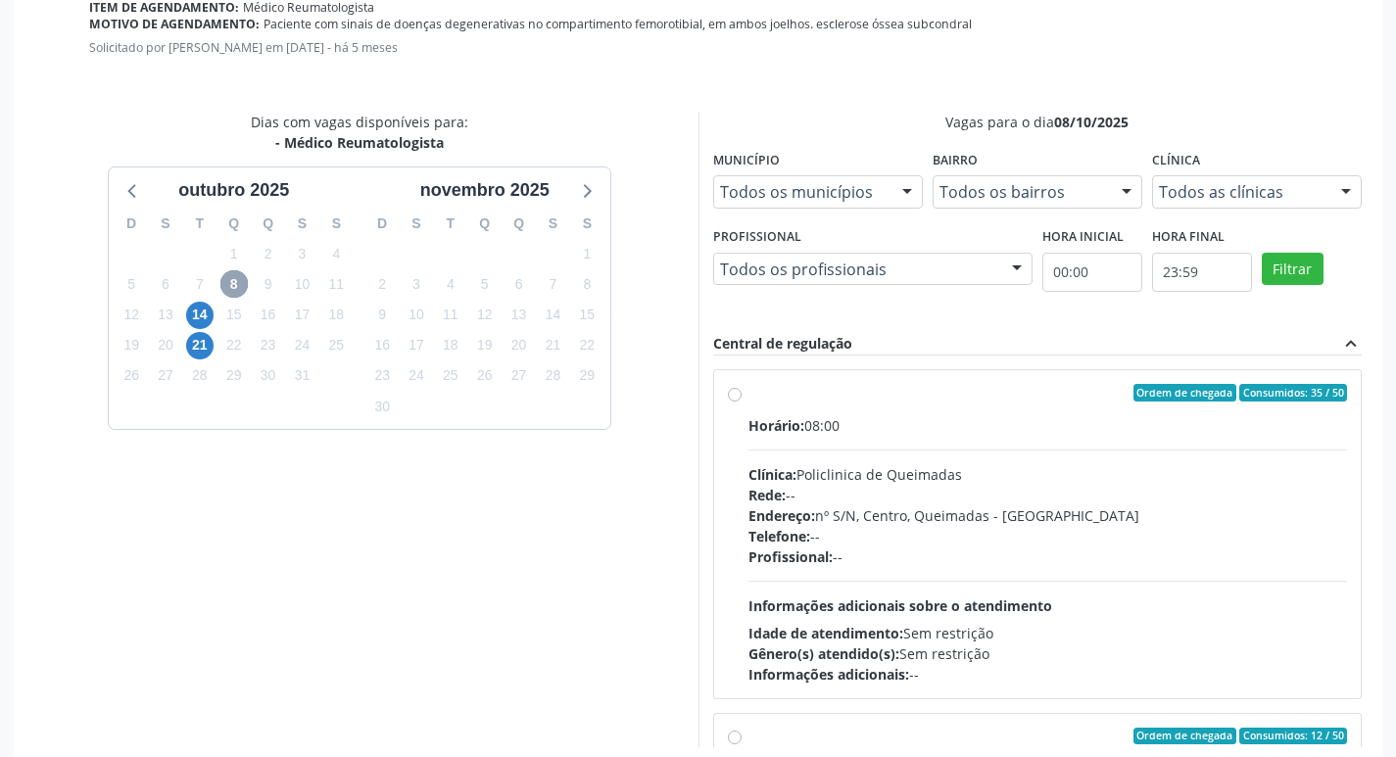
scroll to position [581, 0]
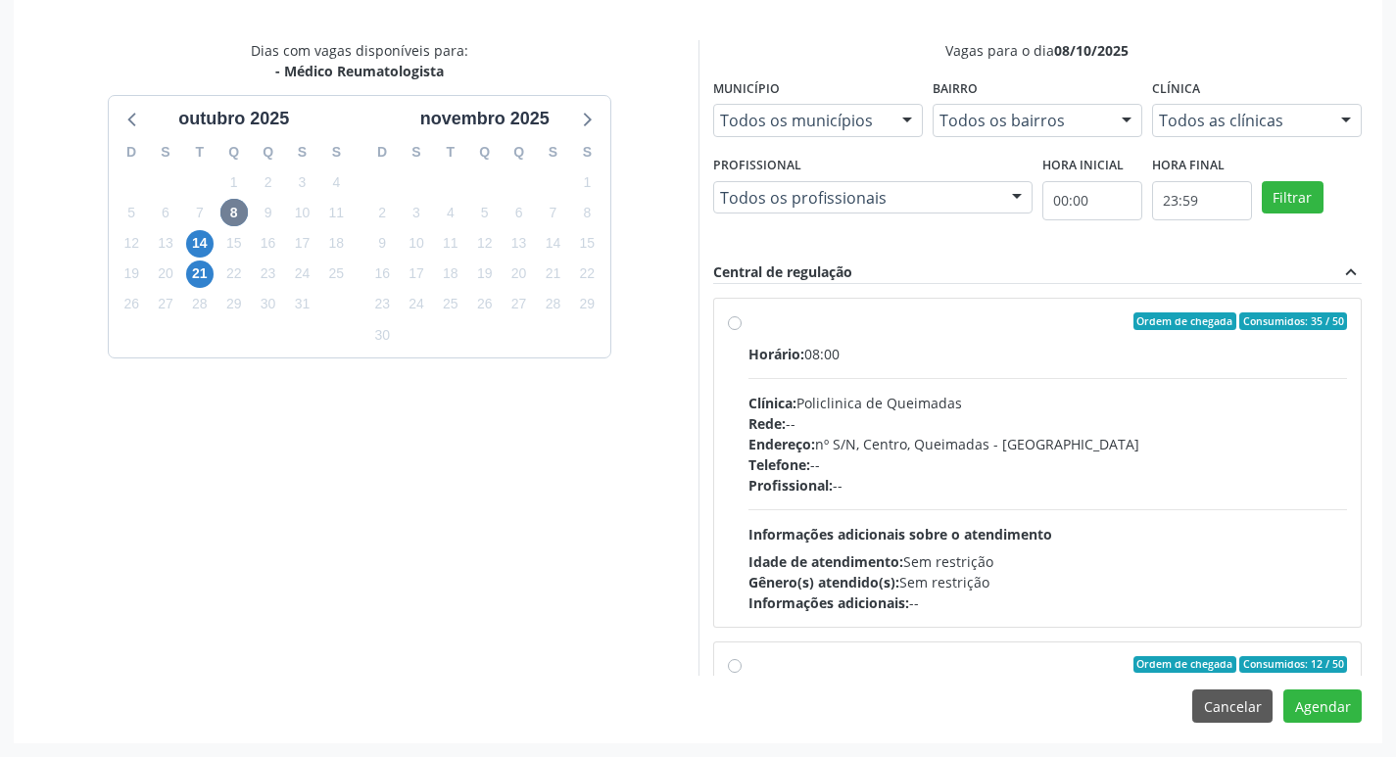
click at [1194, 336] on label "Ordem de chegada Consumidos: 35 / 50 Horário: 08:00 Clínica: Policlinica de Que…" at bounding box center [1047, 462] width 599 height 301
click at [741, 330] on input "Ordem de chegada Consumidos: 35 / 50 Horário: 08:00 Clínica: Policlinica de Que…" at bounding box center [735, 321] width 14 height 18
radio input "true"
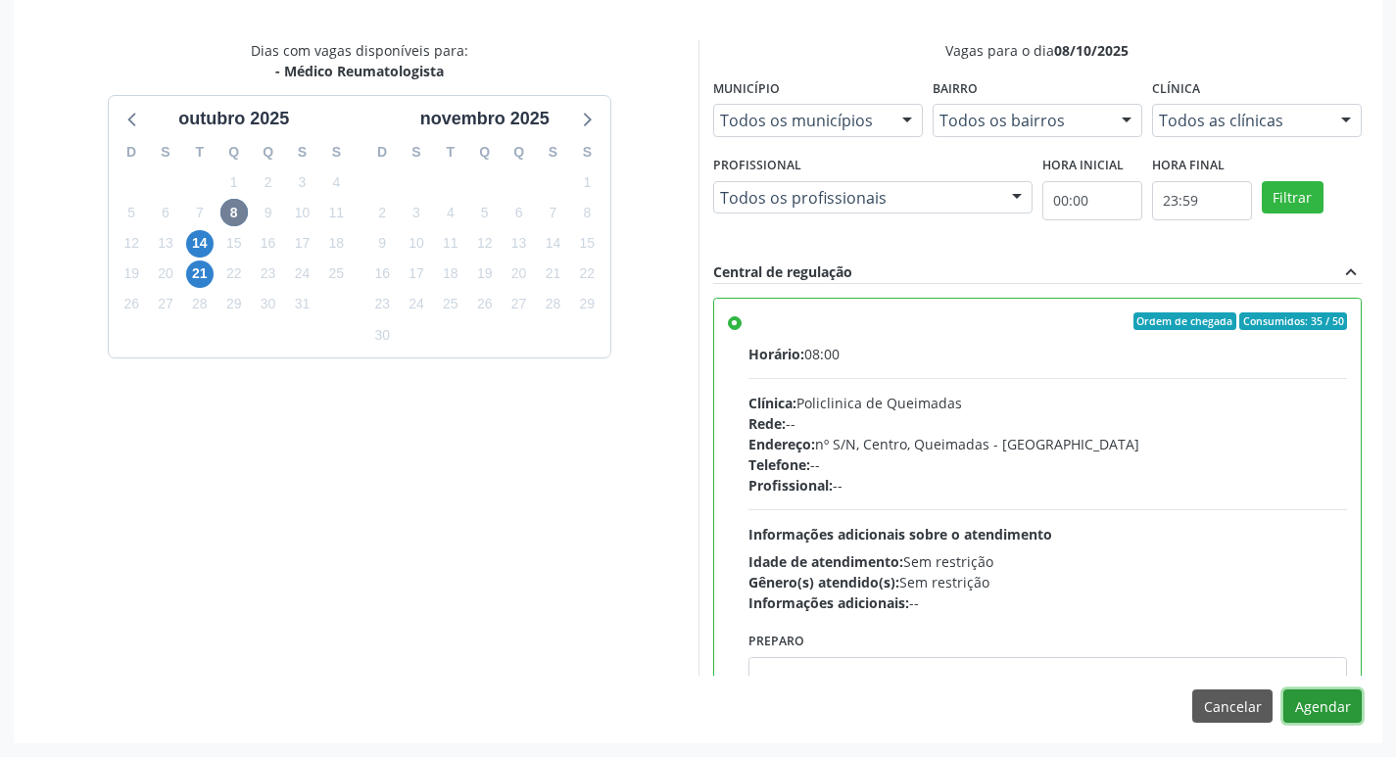
click at [1323, 700] on button "Agendar" at bounding box center [1322, 706] width 78 height 33
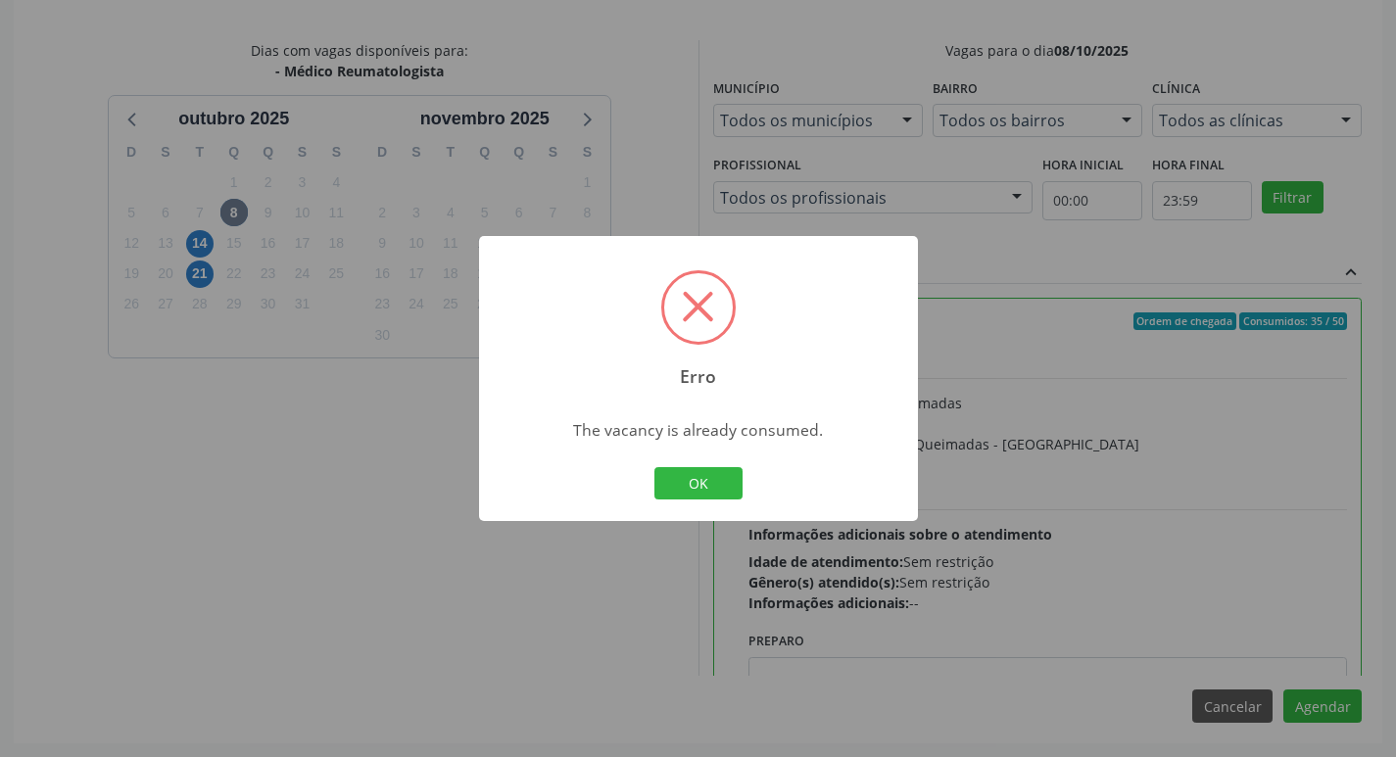
click at [716, 478] on button "OK" at bounding box center [698, 483] width 88 height 33
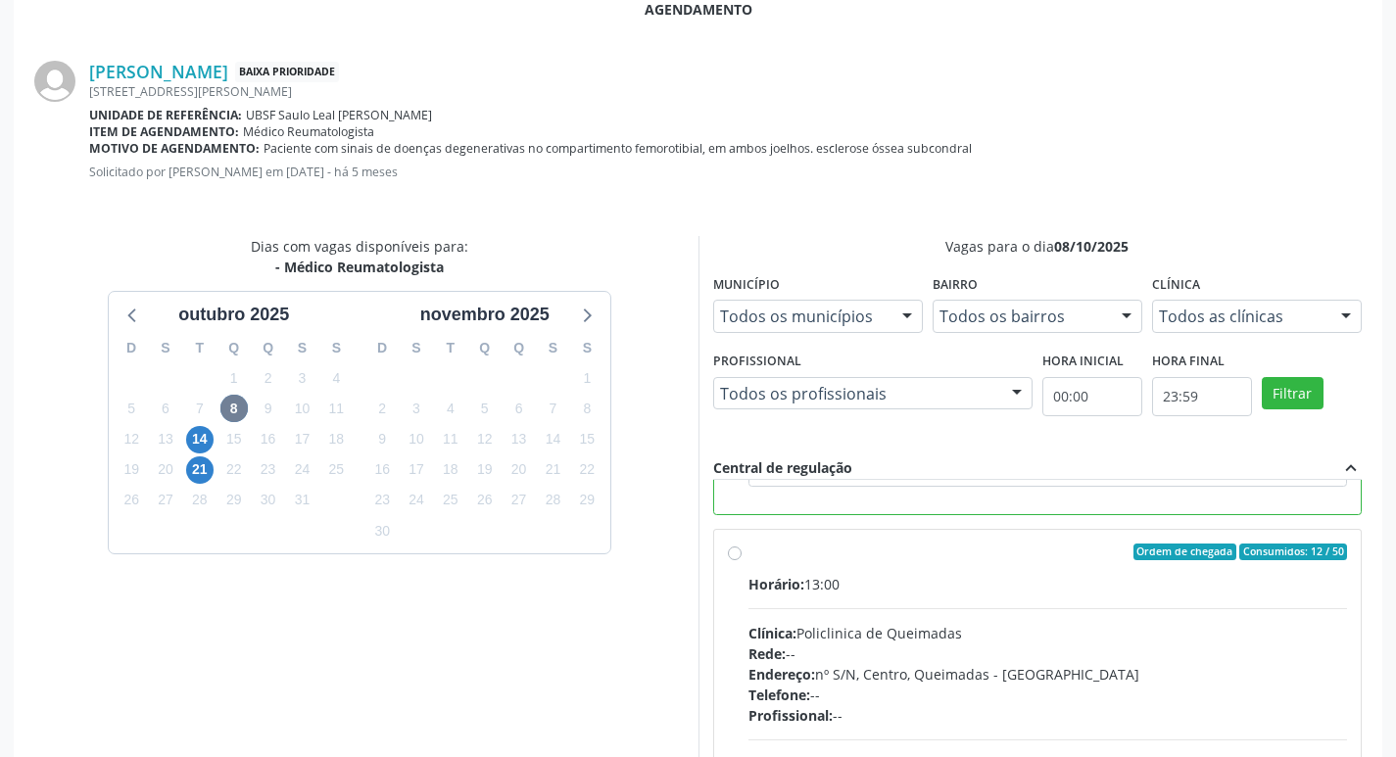
scroll to position [287, 0]
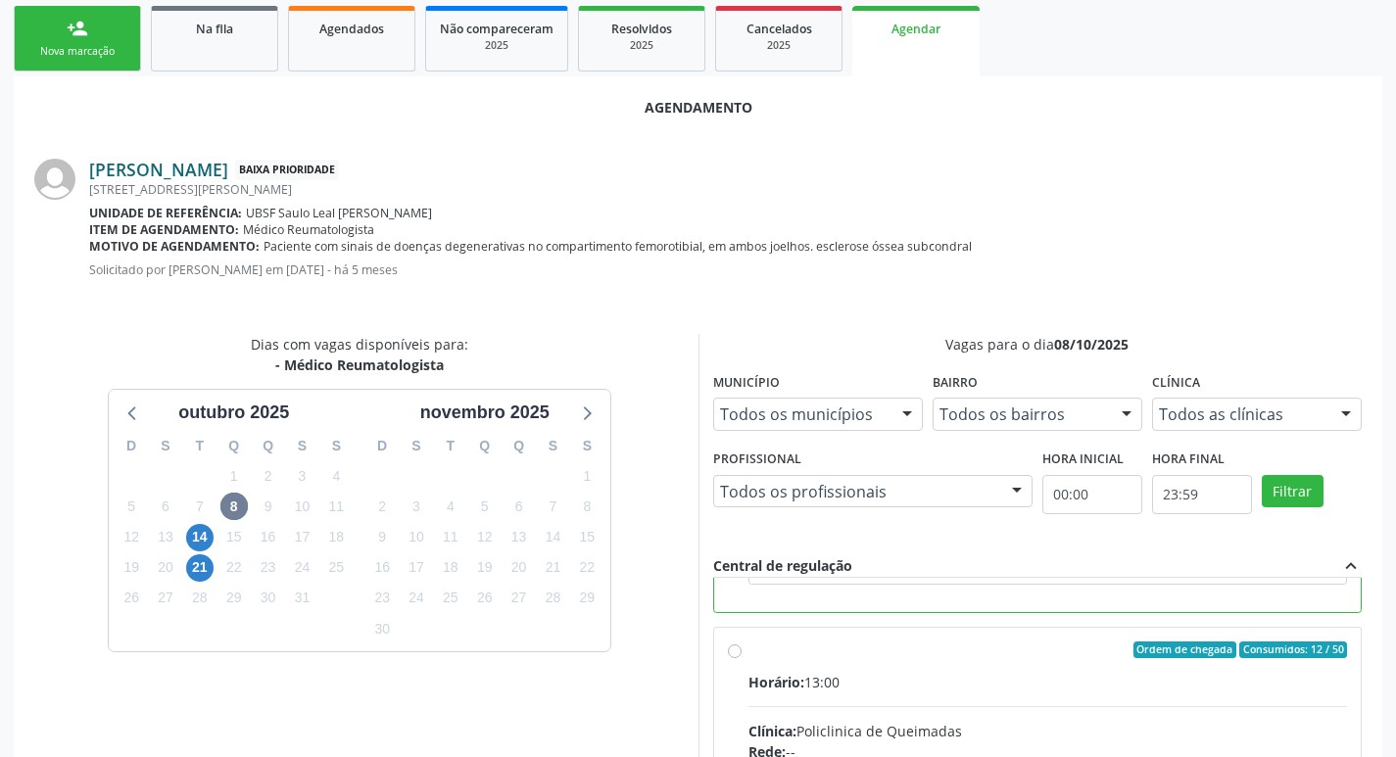
click at [169, 168] on link "Josefa Vicente da Silva" at bounding box center [158, 170] width 139 height 22
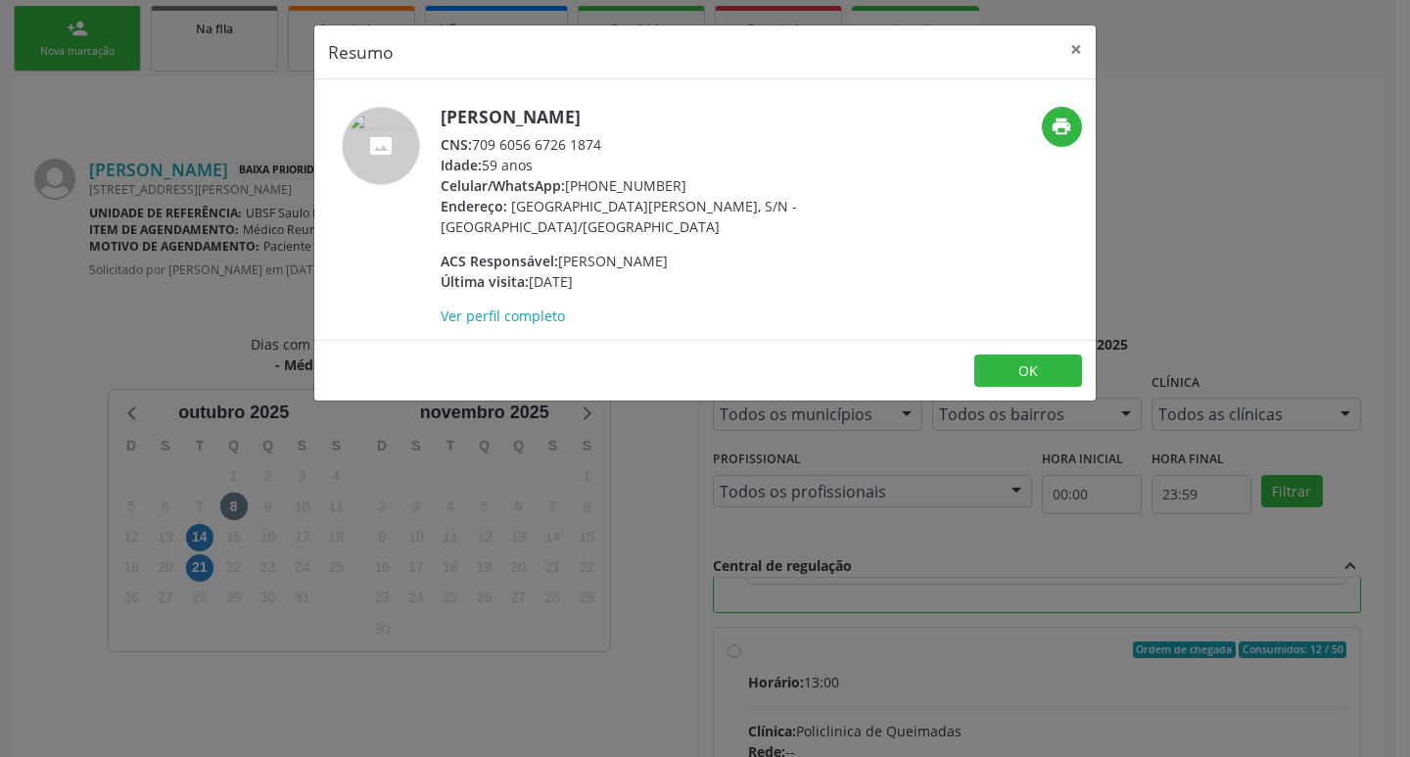
drag, startPoint x: 470, startPoint y: 143, endPoint x: 640, endPoint y: 145, distance: 169.5
click at [640, 145] on div "CNS: 709 6056 6726 1874" at bounding box center [631, 144] width 381 height 21
copy div "709 6056 6726 1874"
click at [1073, 49] on button "×" at bounding box center [1076, 49] width 39 height 48
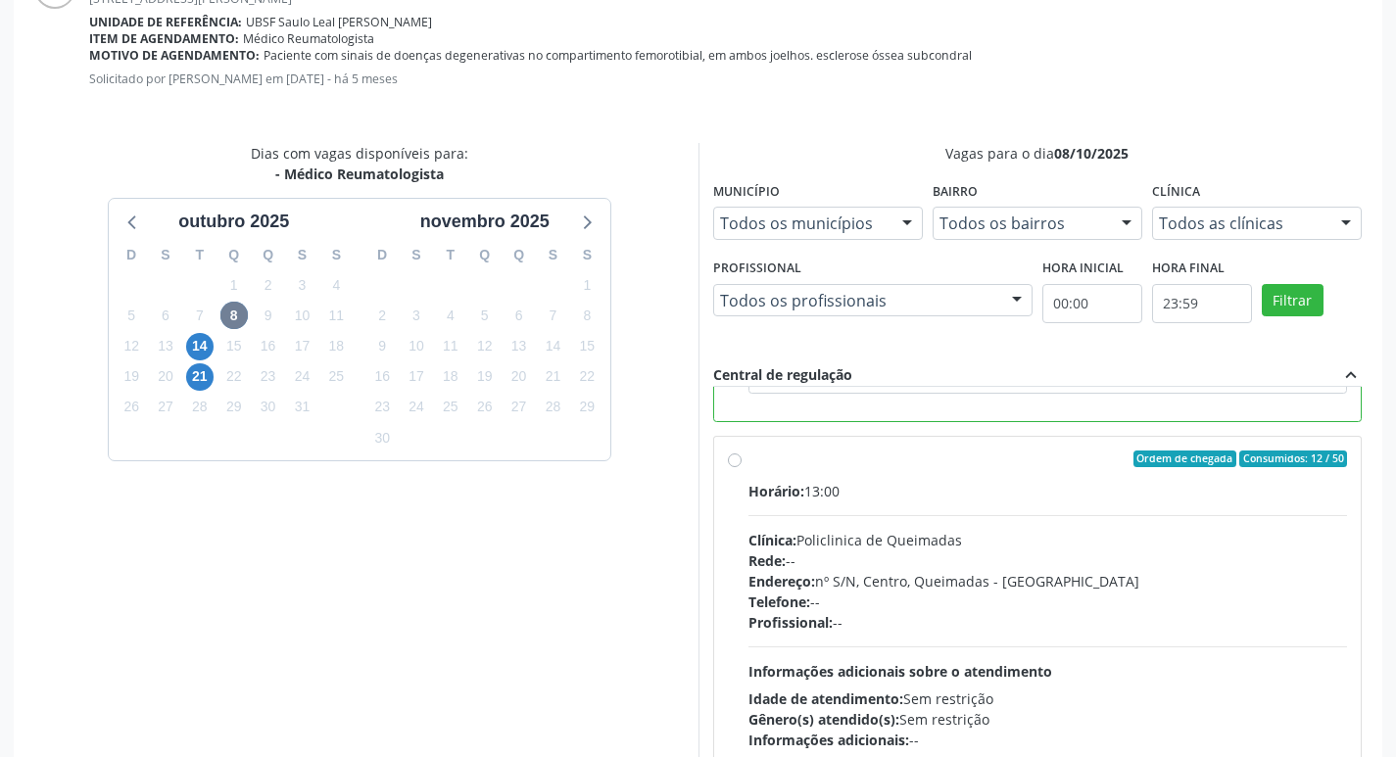
scroll to position [581, 0]
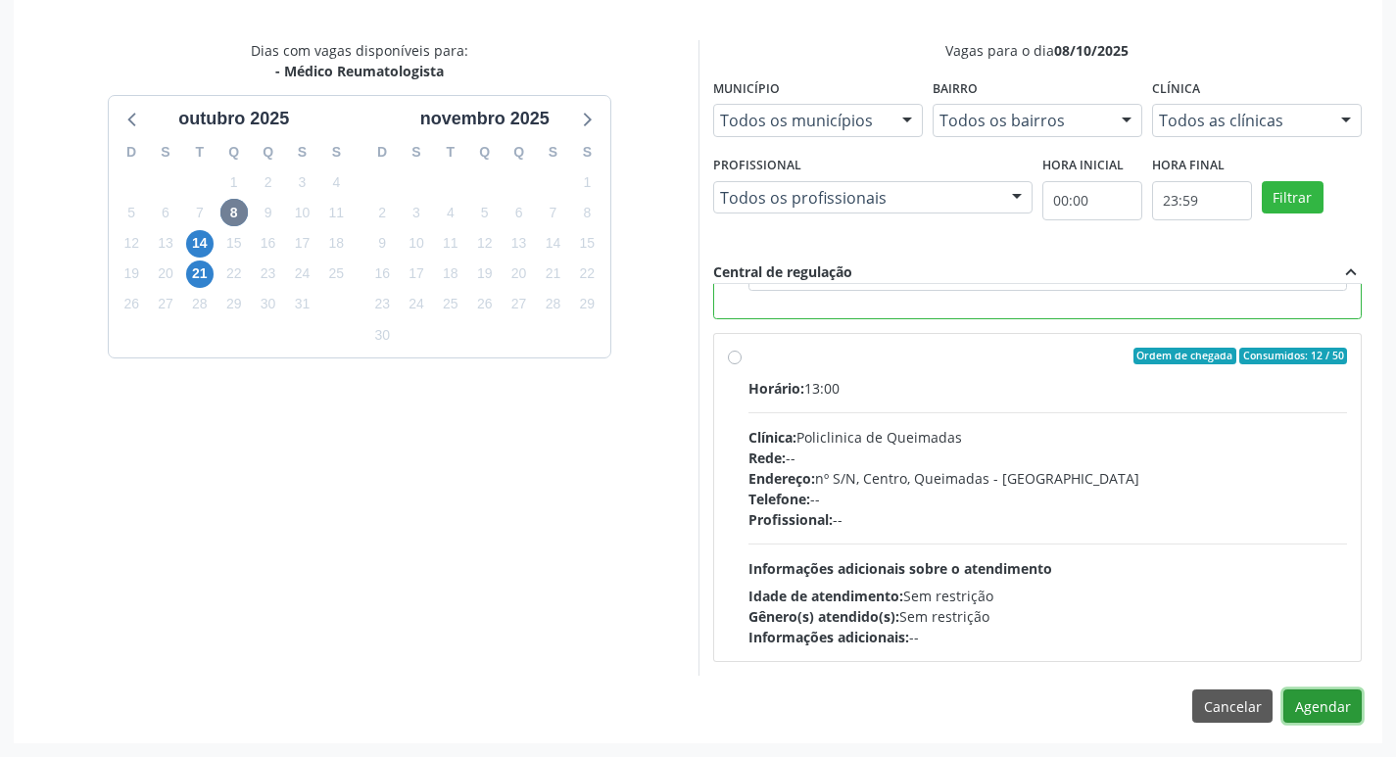
click at [1310, 713] on button "Agendar" at bounding box center [1322, 706] width 78 height 33
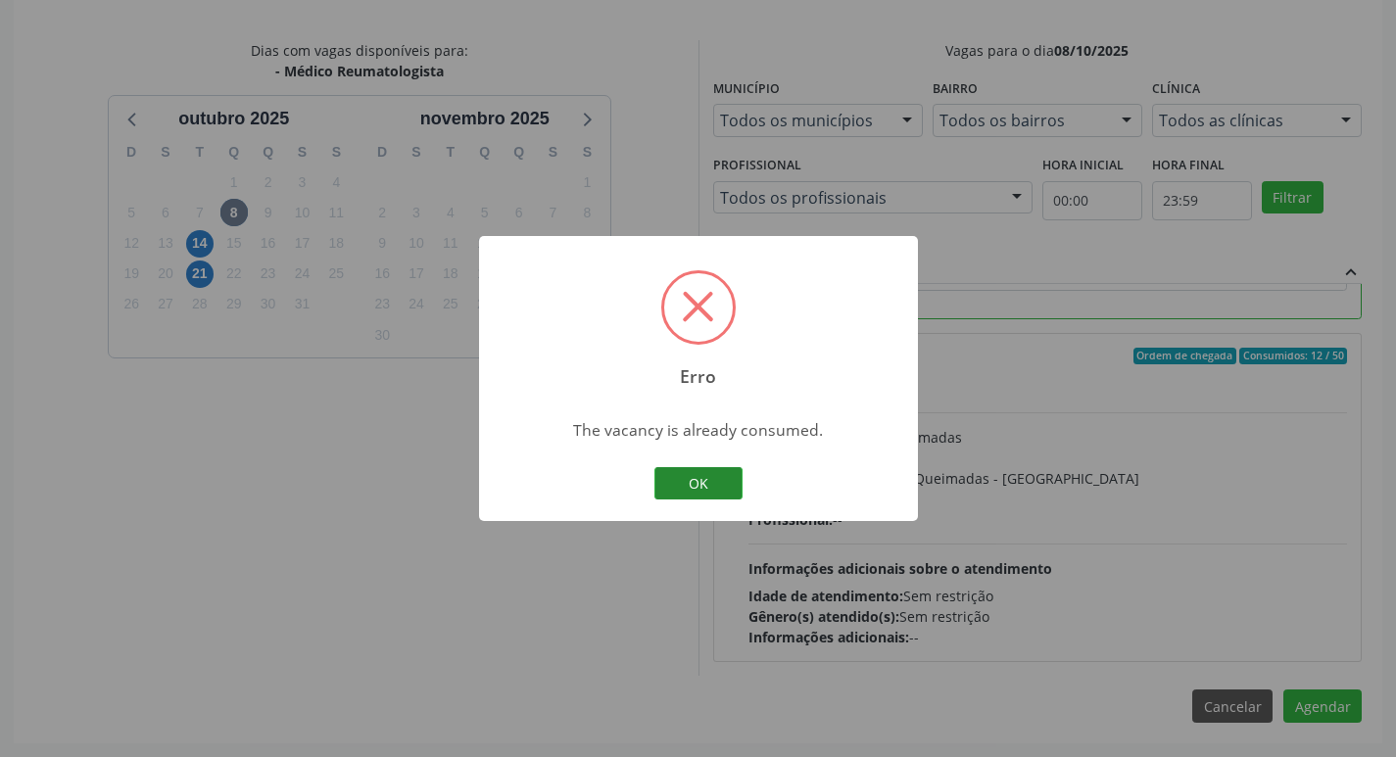
drag, startPoint x: 700, startPoint y: 474, endPoint x: 227, endPoint y: 348, distance: 489.6
click at [699, 474] on button "OK" at bounding box center [698, 483] width 88 height 33
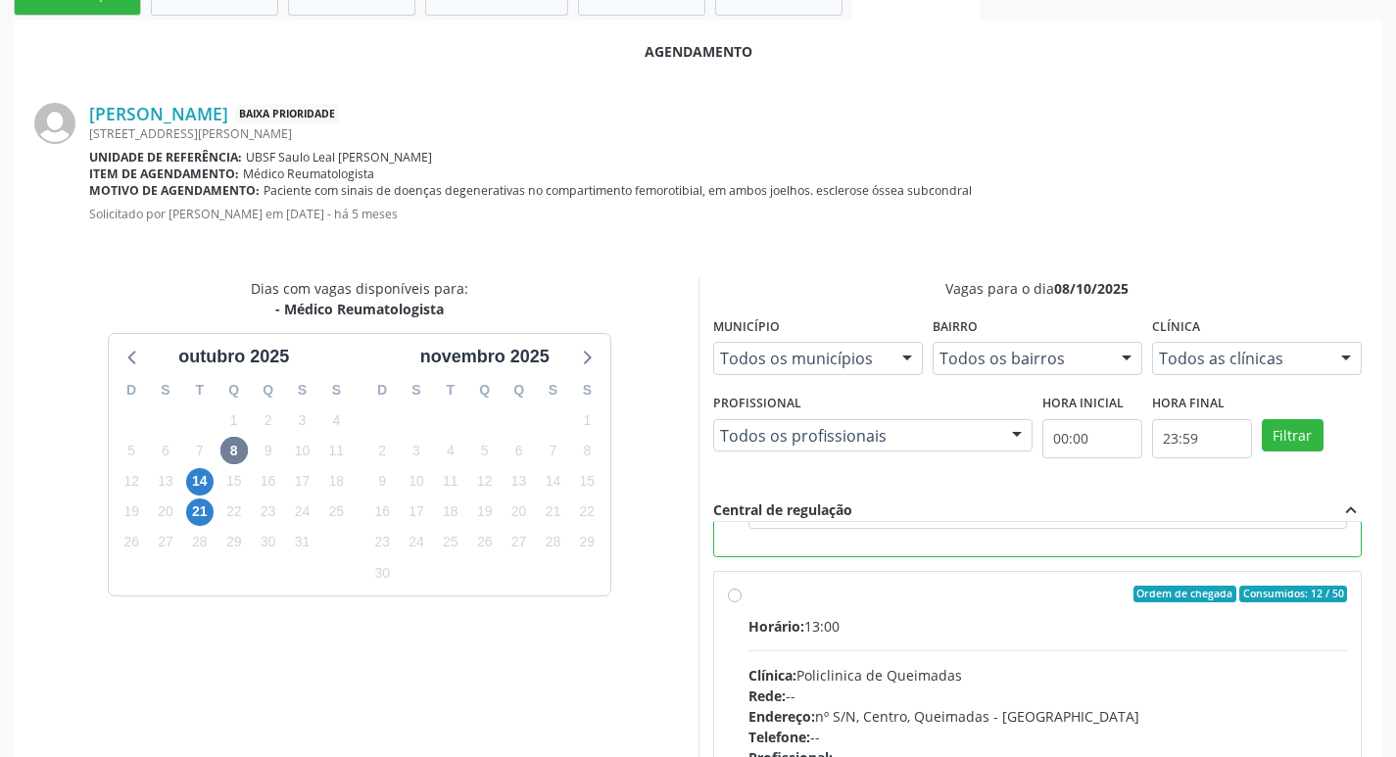
scroll to position [0, 0]
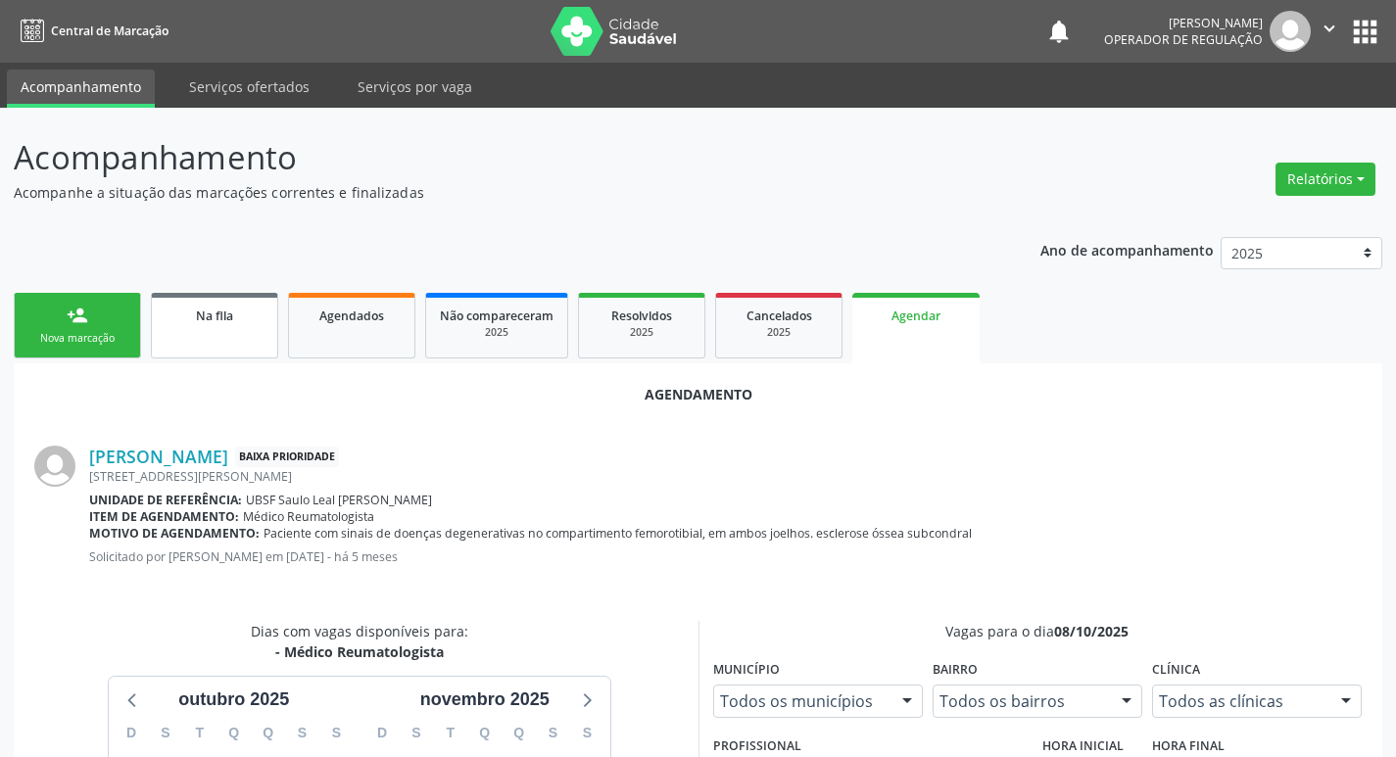
click at [253, 335] on link "Na fila" at bounding box center [214, 326] width 127 height 66
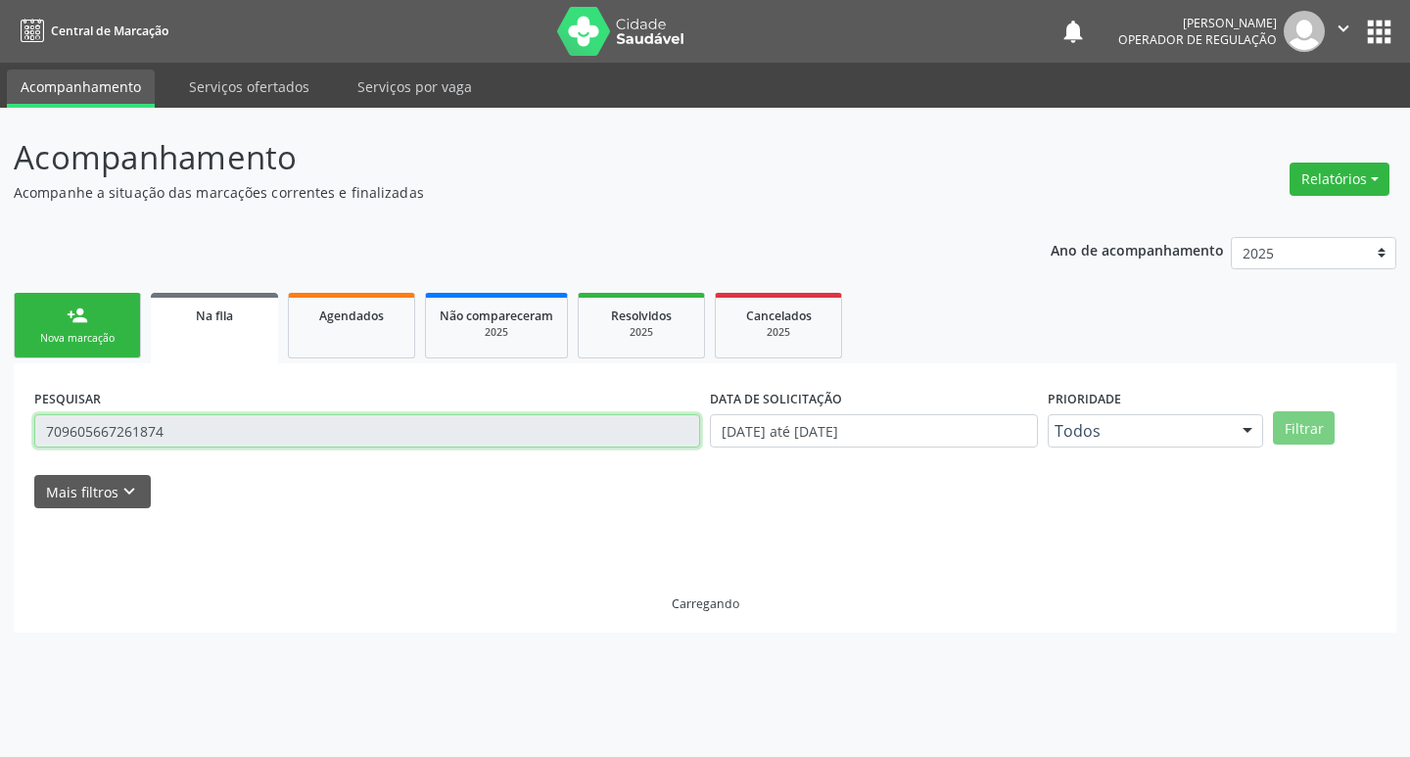
click at [255, 434] on input "709605667261874" at bounding box center [367, 430] width 666 height 33
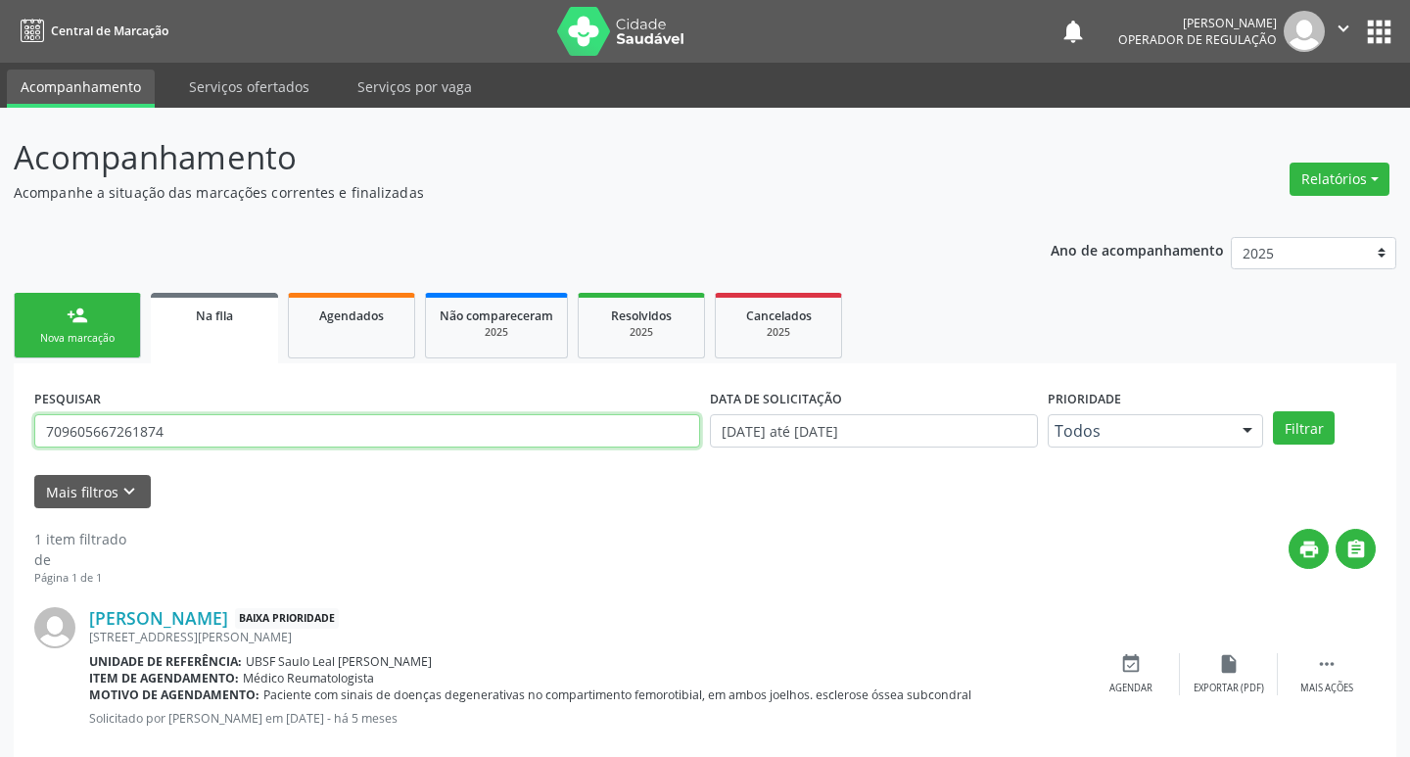
click at [255, 434] on input "709605667261874" at bounding box center [367, 430] width 666 height 33
click at [302, 419] on input "709605667261874" at bounding box center [363, 430] width 659 height 33
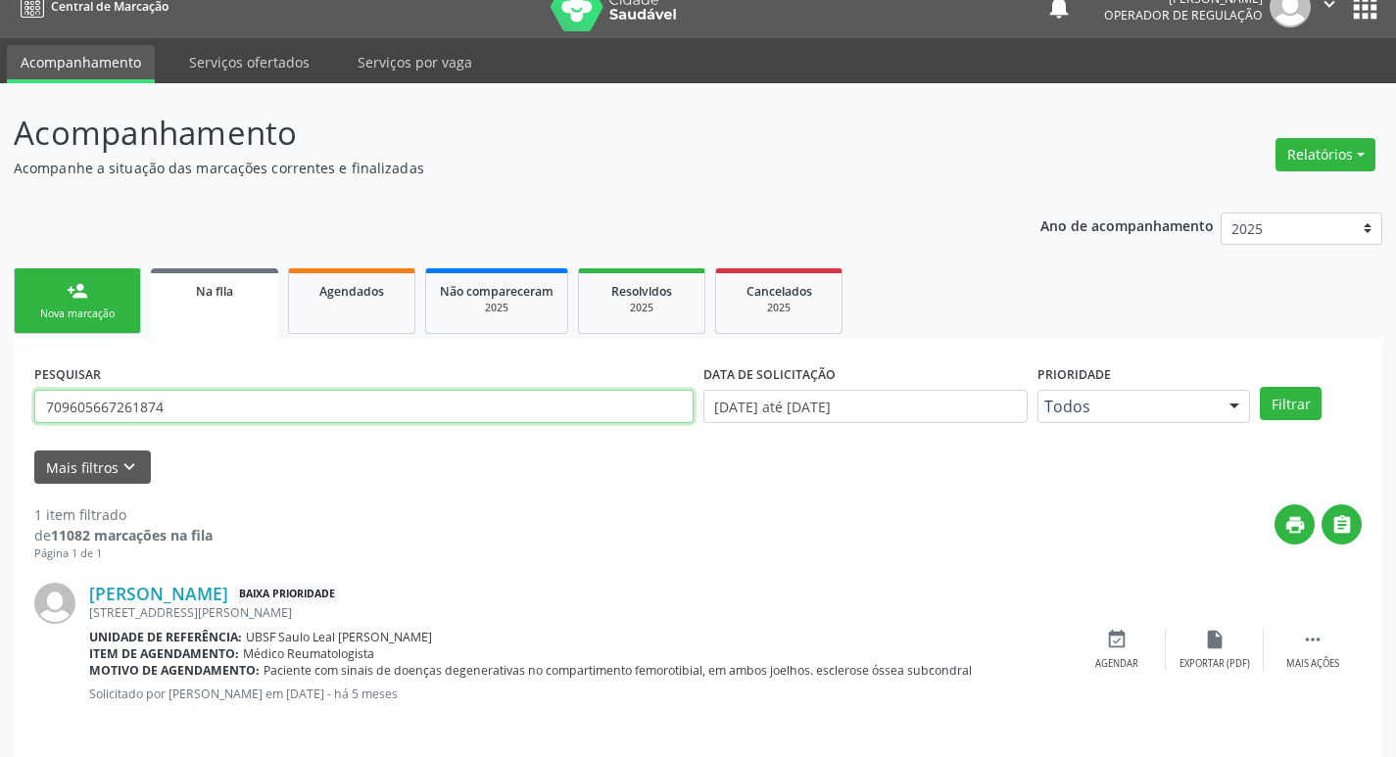
scroll to position [38, 0]
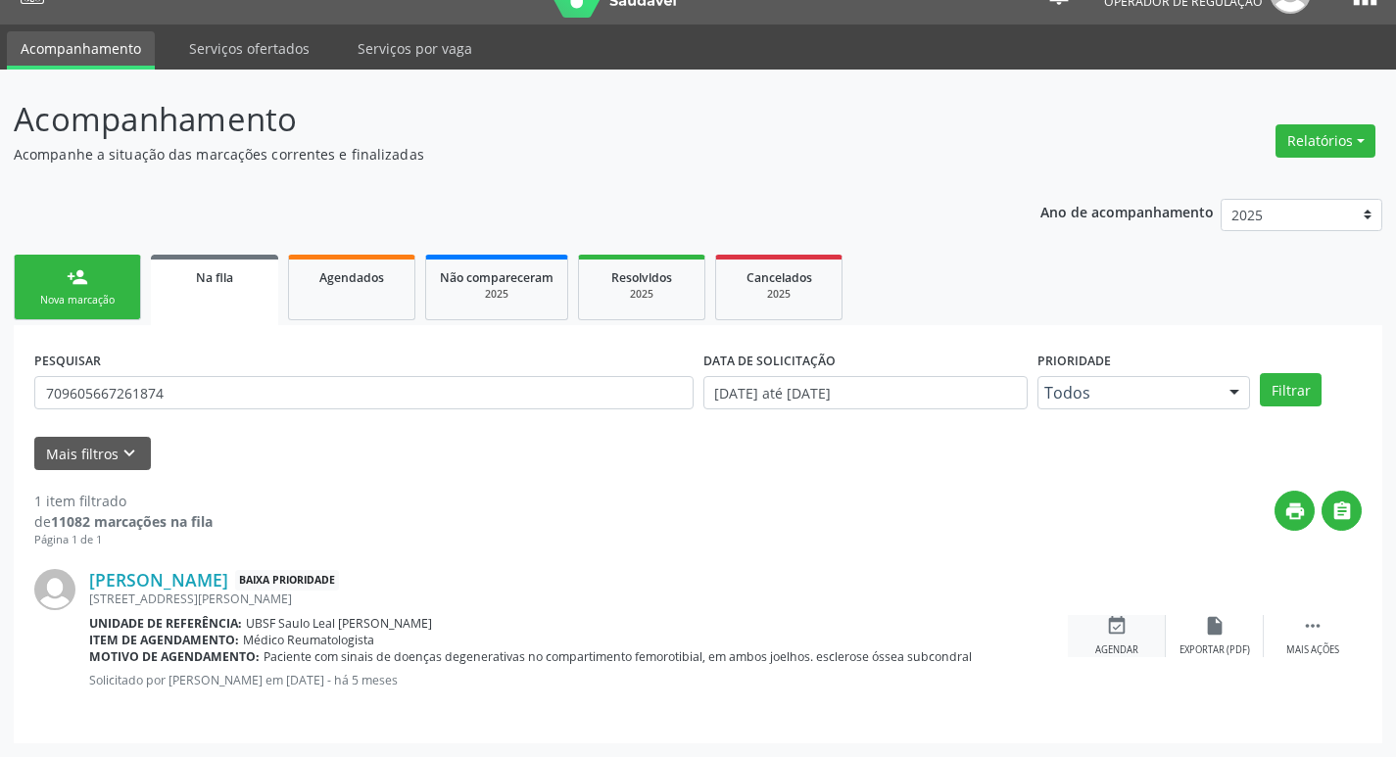
click at [1125, 641] on div "event_available Agendar" at bounding box center [1117, 636] width 98 height 42
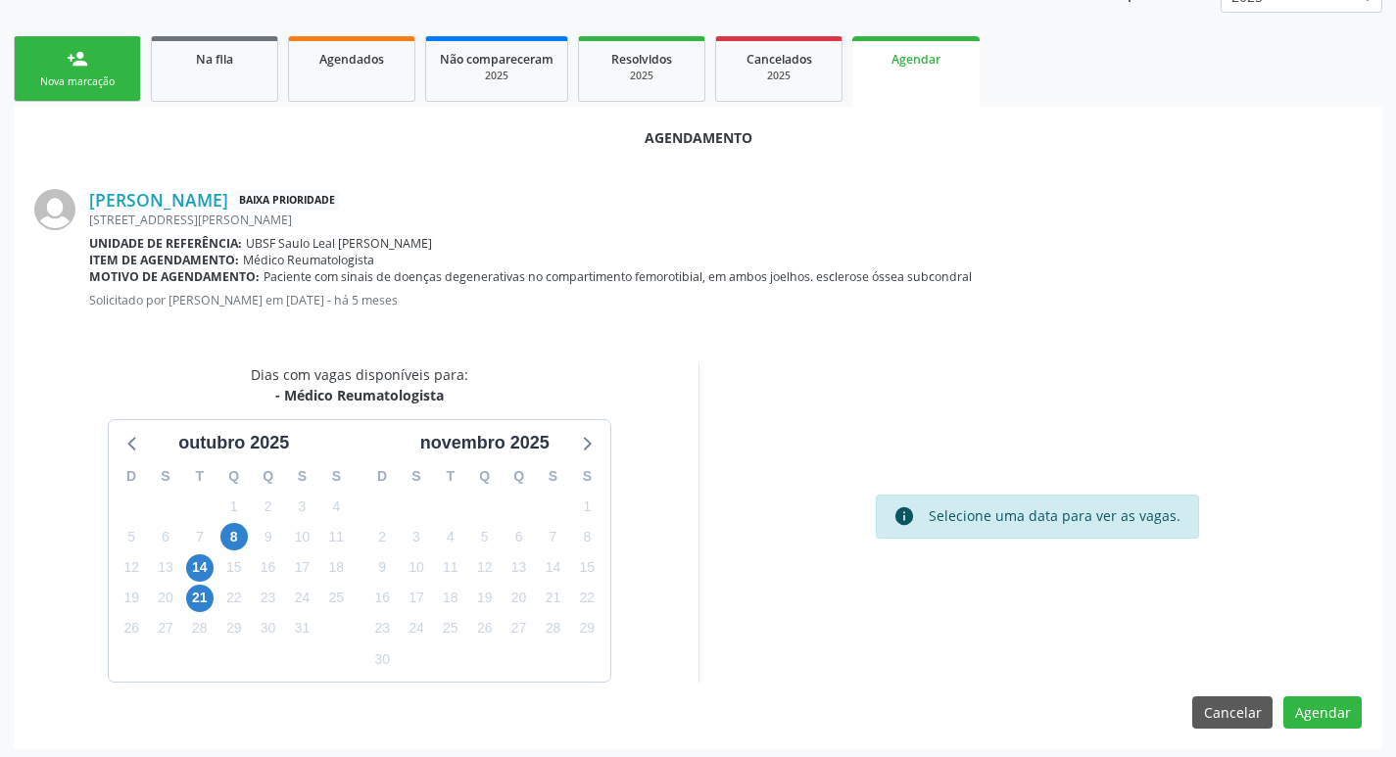
scroll to position [262, 0]
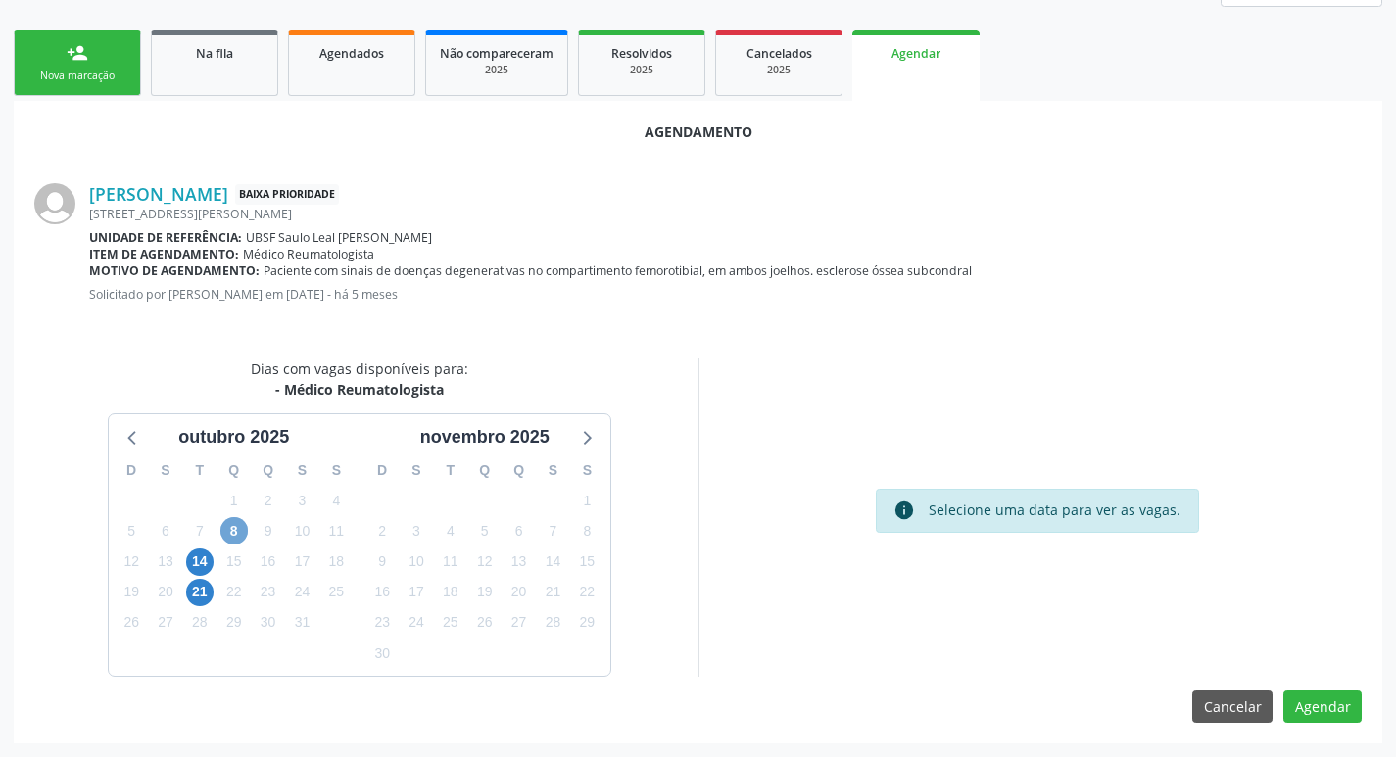
click at [242, 540] on span "8" at bounding box center [233, 530] width 27 height 27
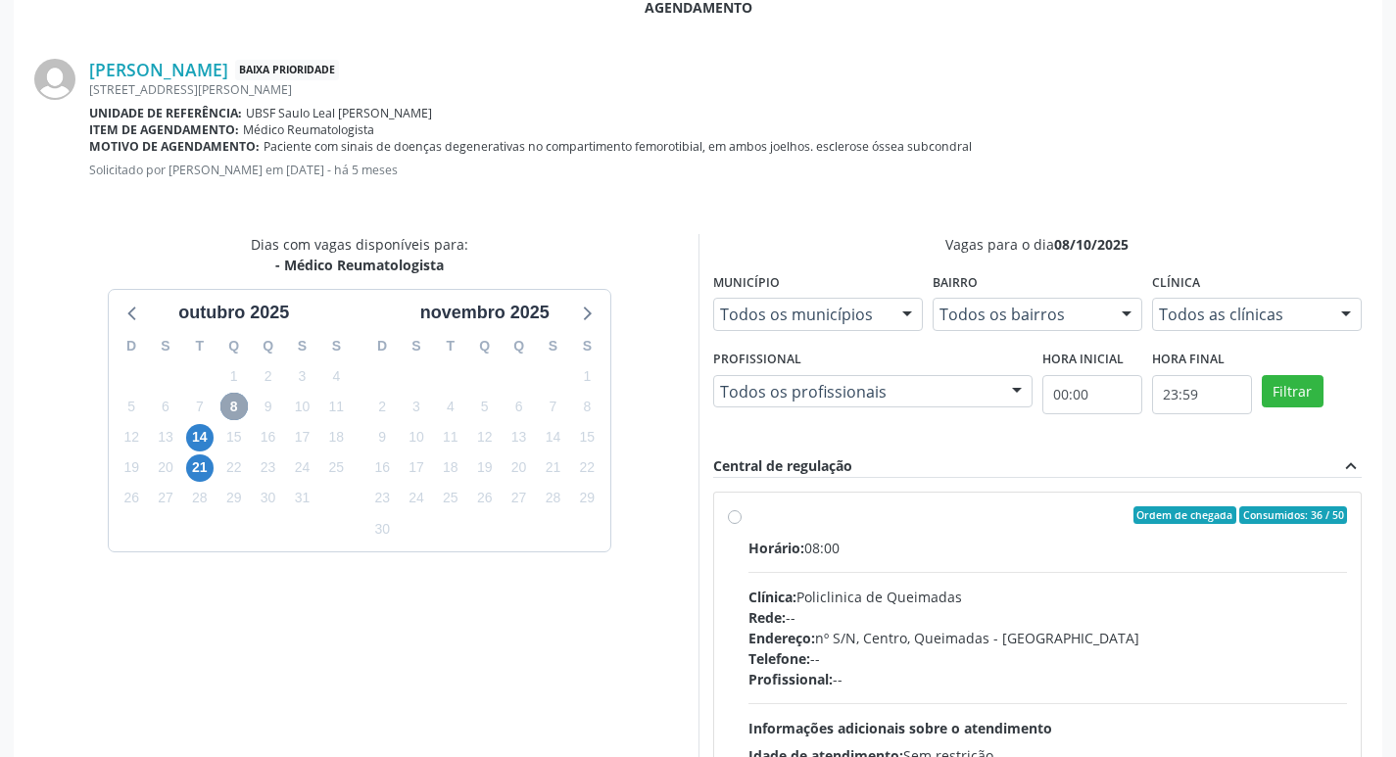
scroll to position [581, 0]
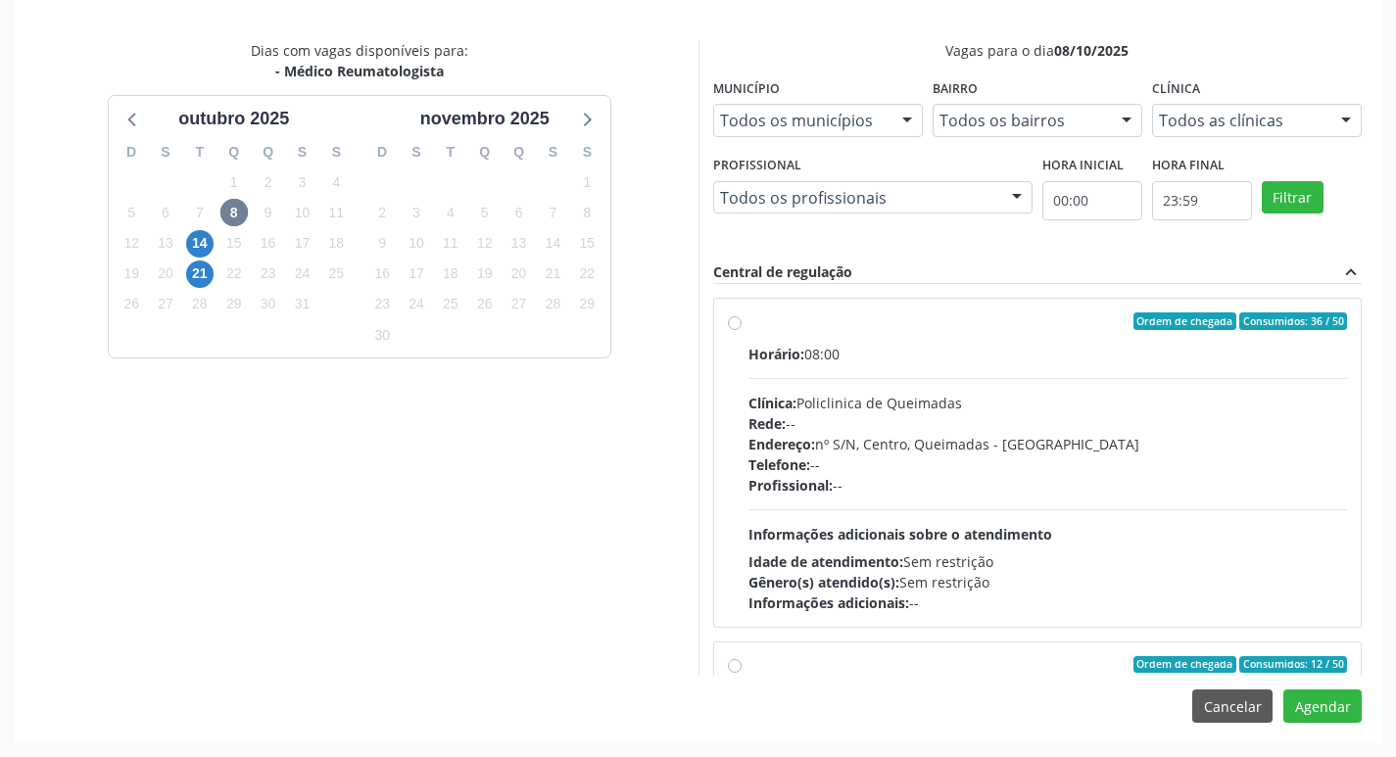
click at [1253, 426] on div "Rede: --" at bounding box center [1047, 423] width 599 height 21
click at [741, 330] on input "Ordem de chegada Consumidos: 36 / 50 Horário: 08:00 Clínica: Policlinica de Que…" at bounding box center [735, 321] width 14 height 18
radio input "true"
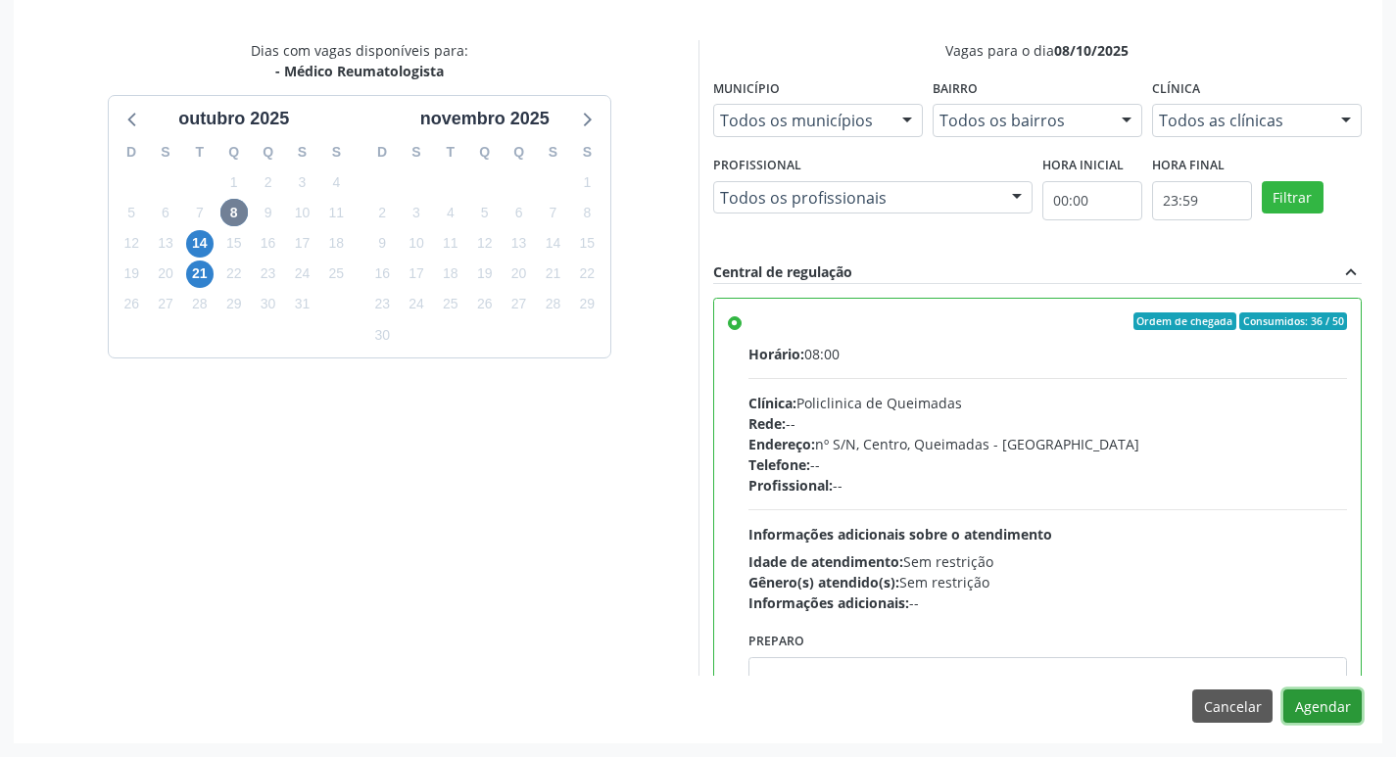
click at [1353, 711] on button "Agendar" at bounding box center [1322, 706] width 78 height 33
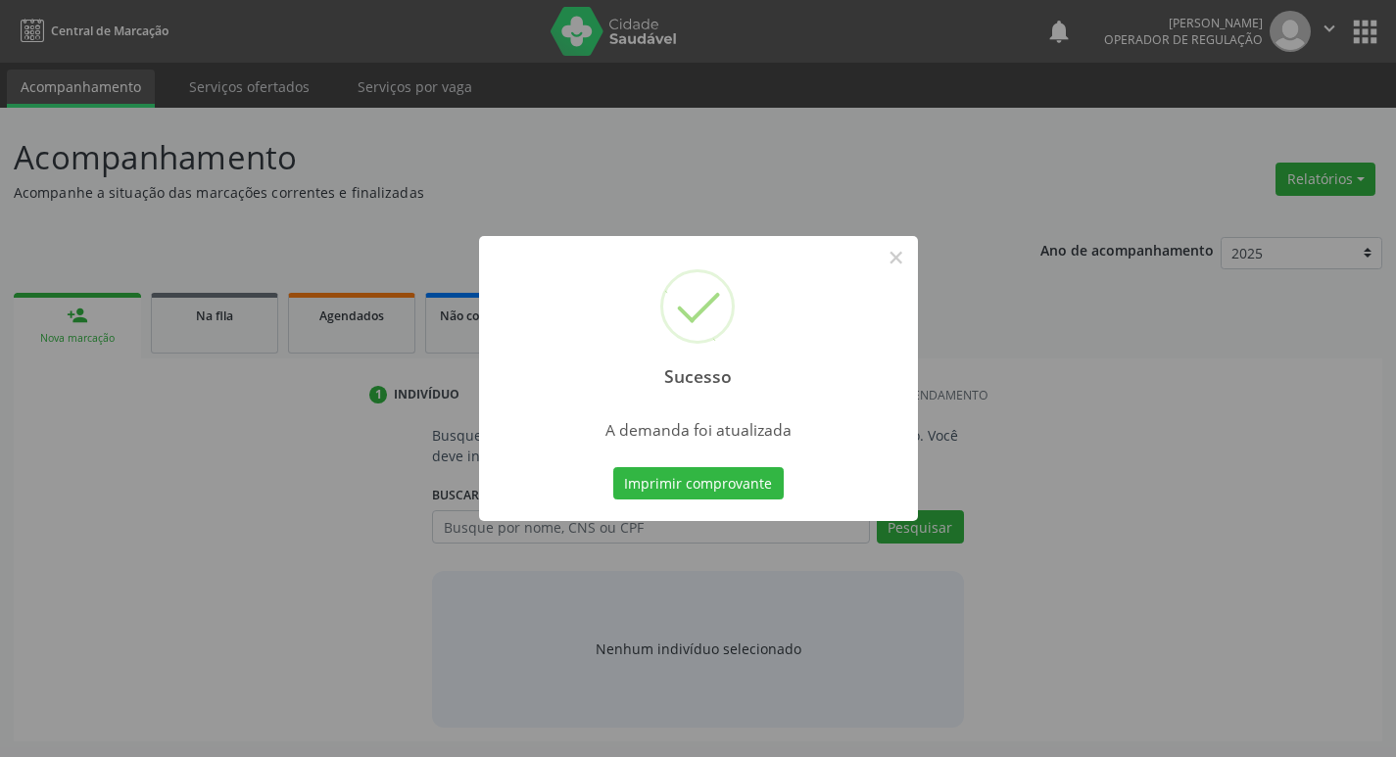
scroll to position [0, 0]
click at [745, 485] on button "Imprimir comprovante" at bounding box center [705, 483] width 170 height 33
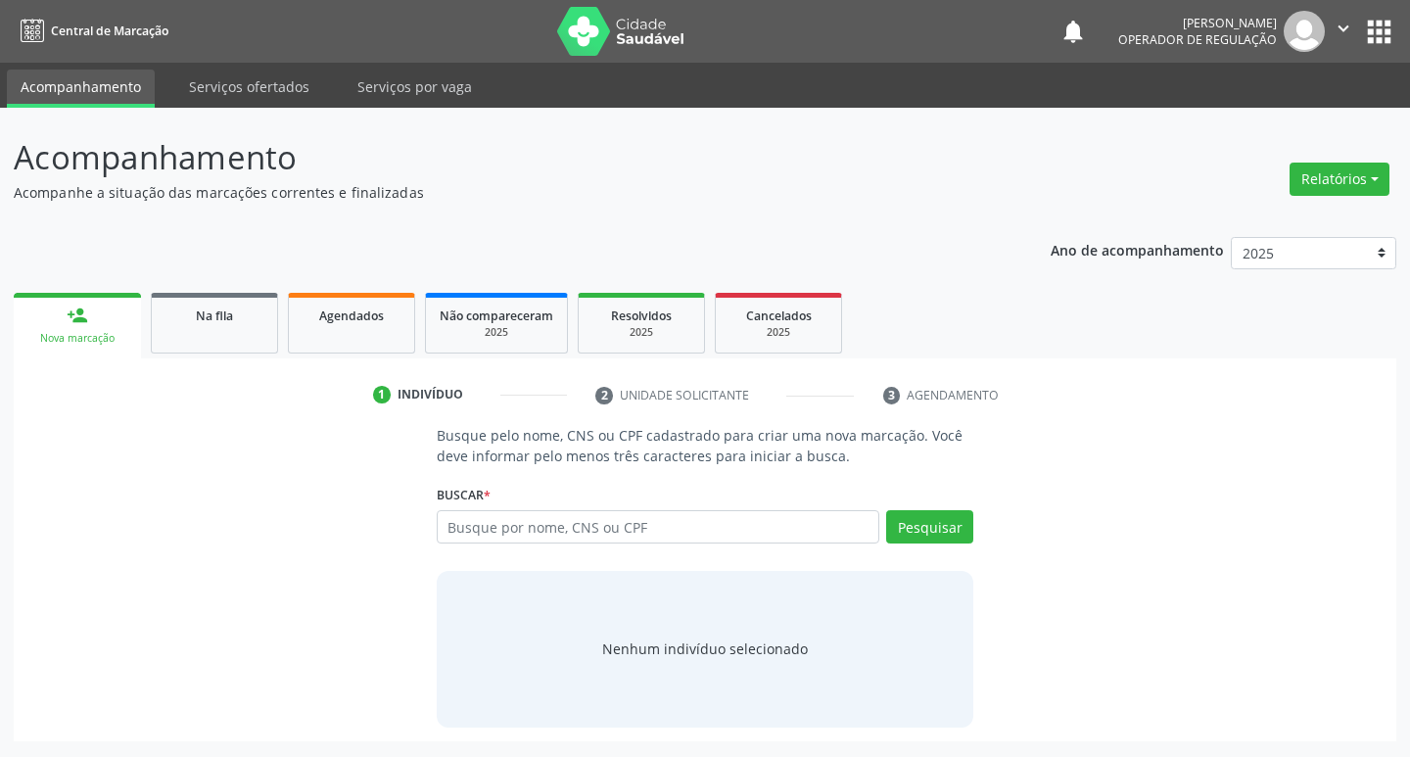
click at [239, 348] on link "Na fila" at bounding box center [214, 323] width 127 height 61
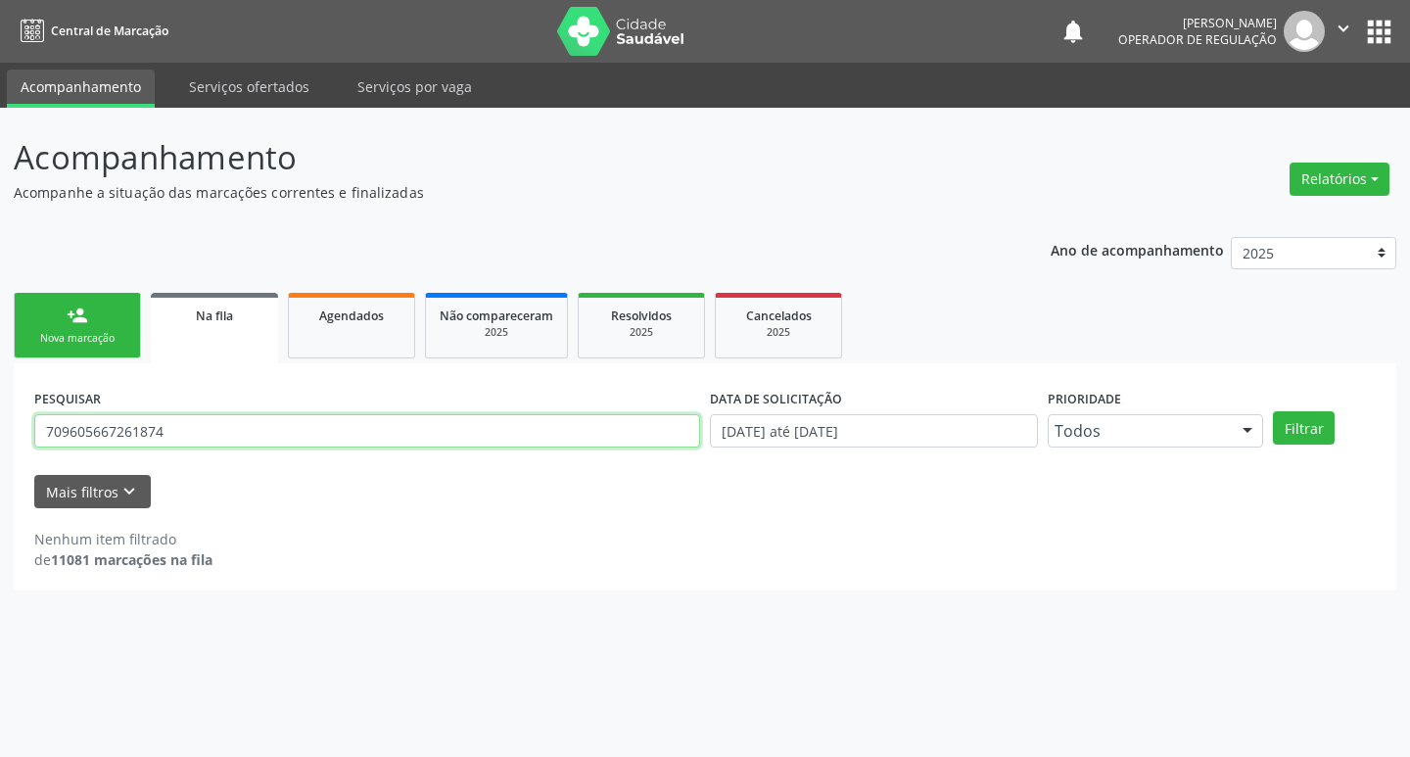
click at [279, 424] on input "709605667261874" at bounding box center [367, 430] width 666 height 33
type input "700006094526508"
click at [1273, 411] on button "Filtrar" at bounding box center [1304, 427] width 62 height 33
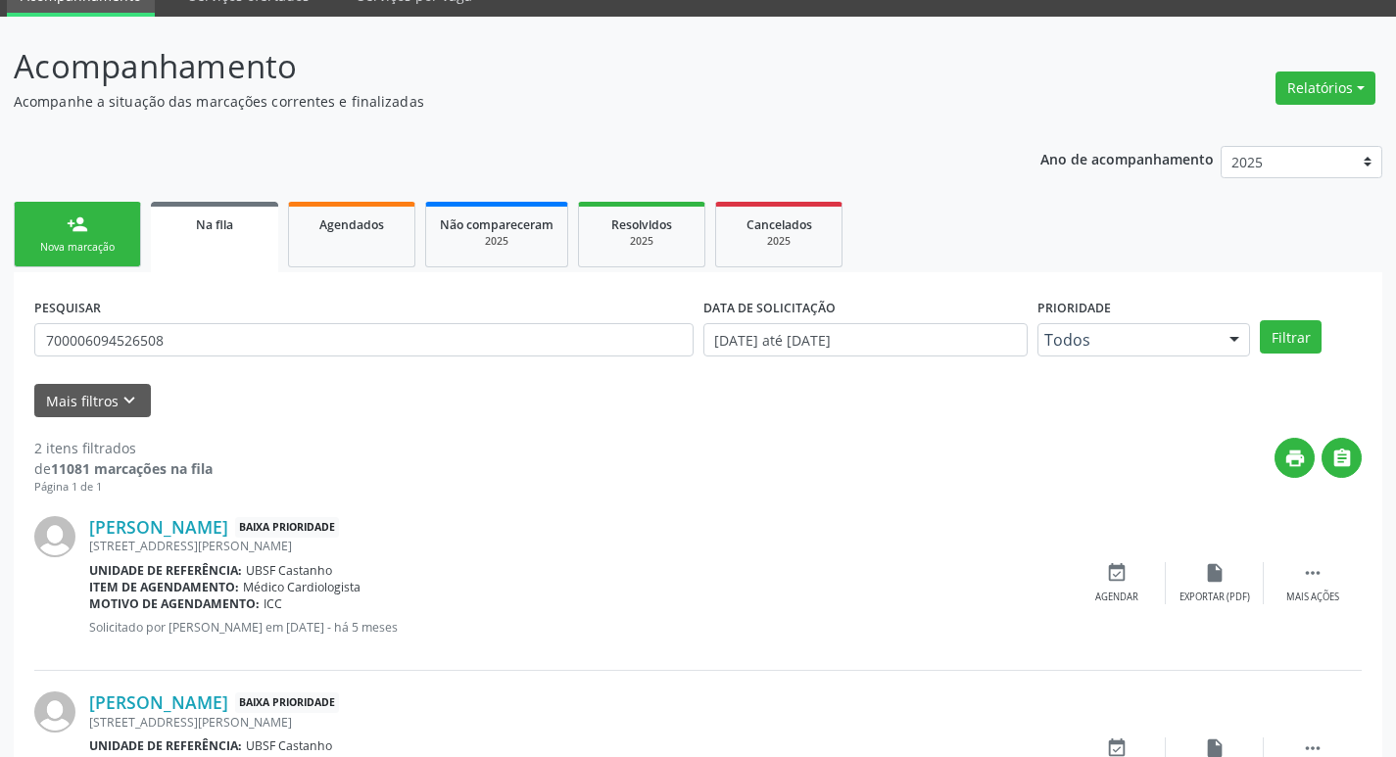
scroll to position [214, 0]
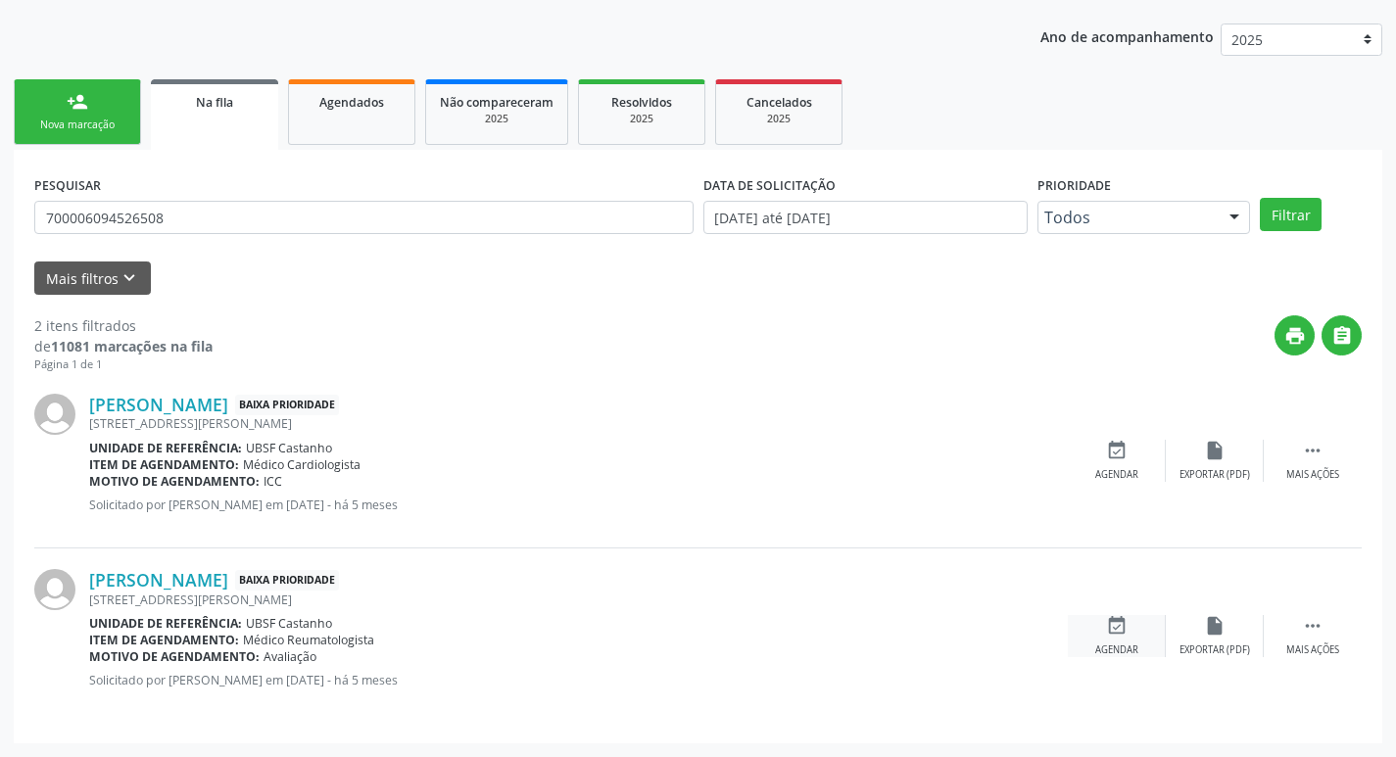
click at [1123, 649] on div "Agendar" at bounding box center [1116, 650] width 43 height 14
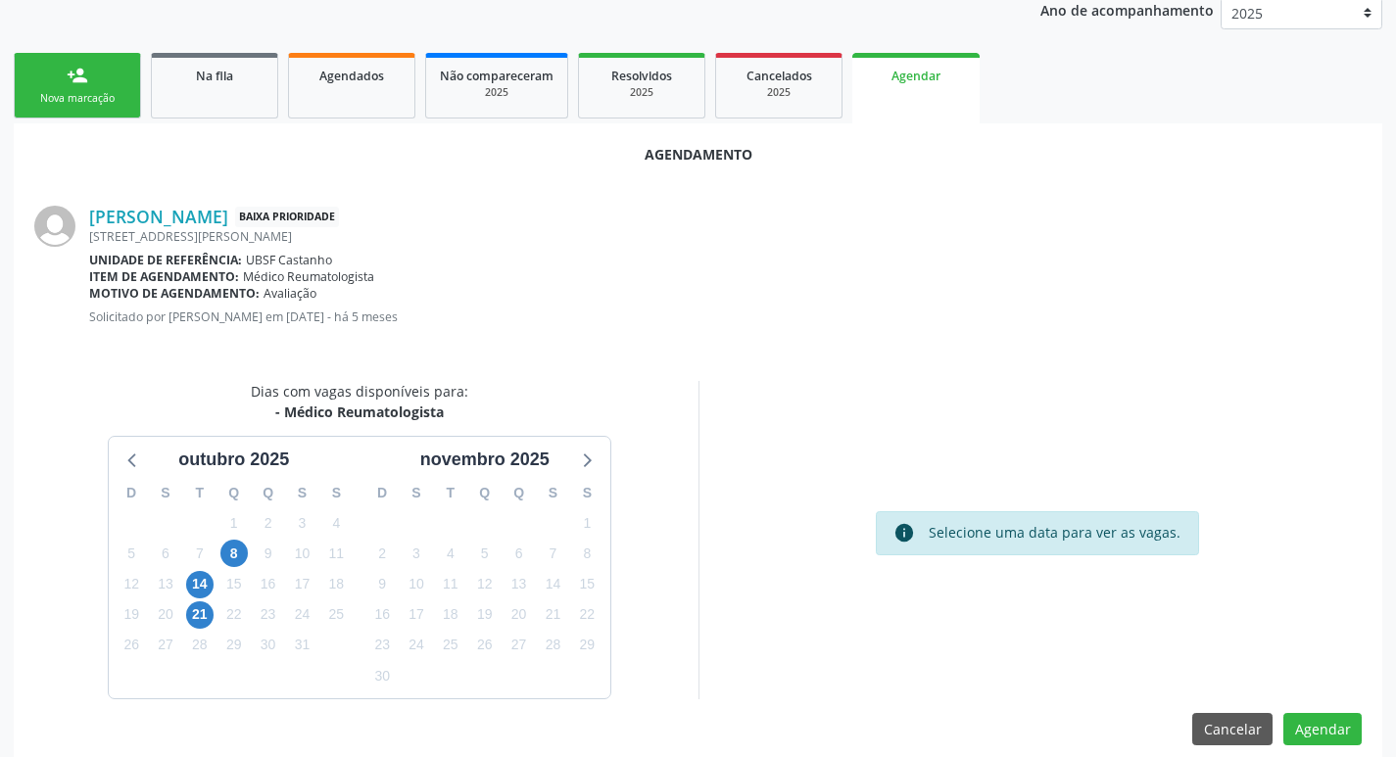
scroll to position [262, 0]
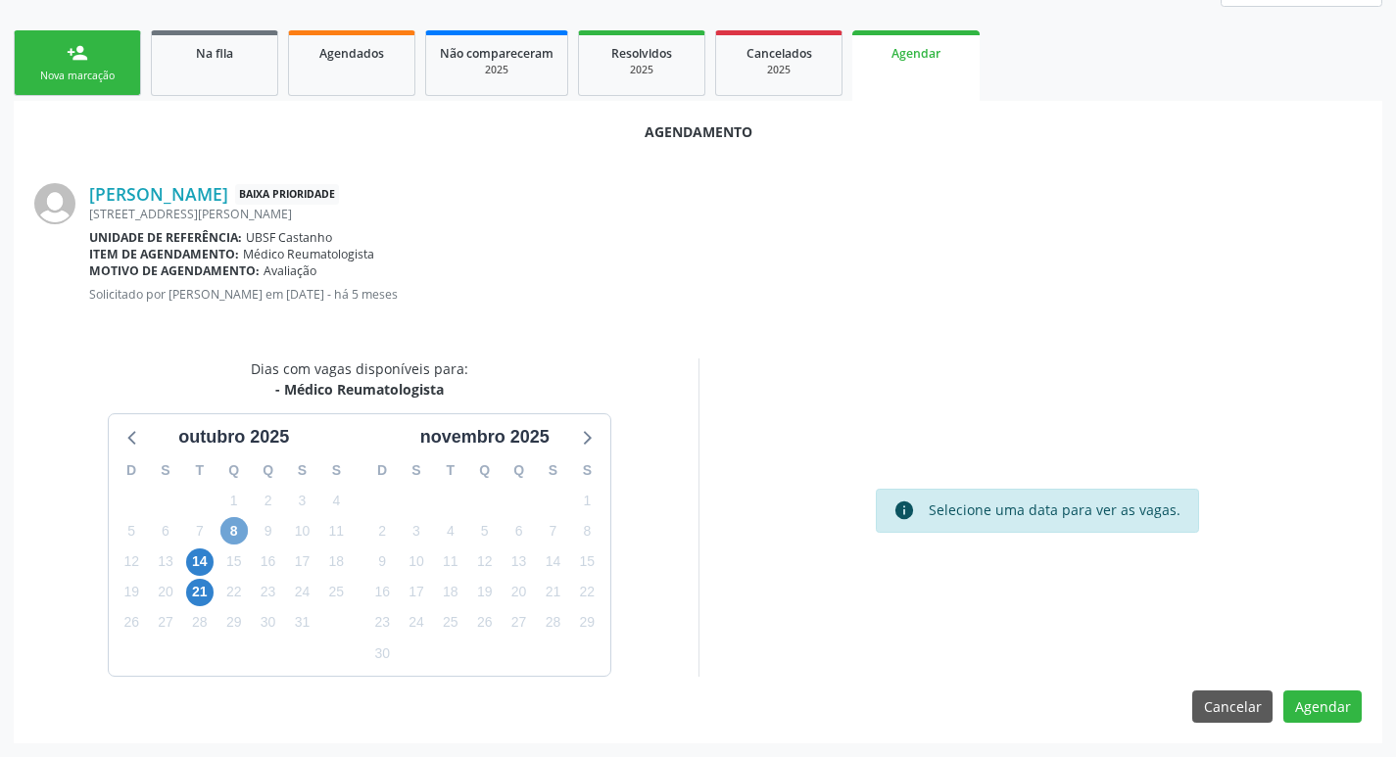
click at [246, 528] on span "8" at bounding box center [233, 530] width 27 height 27
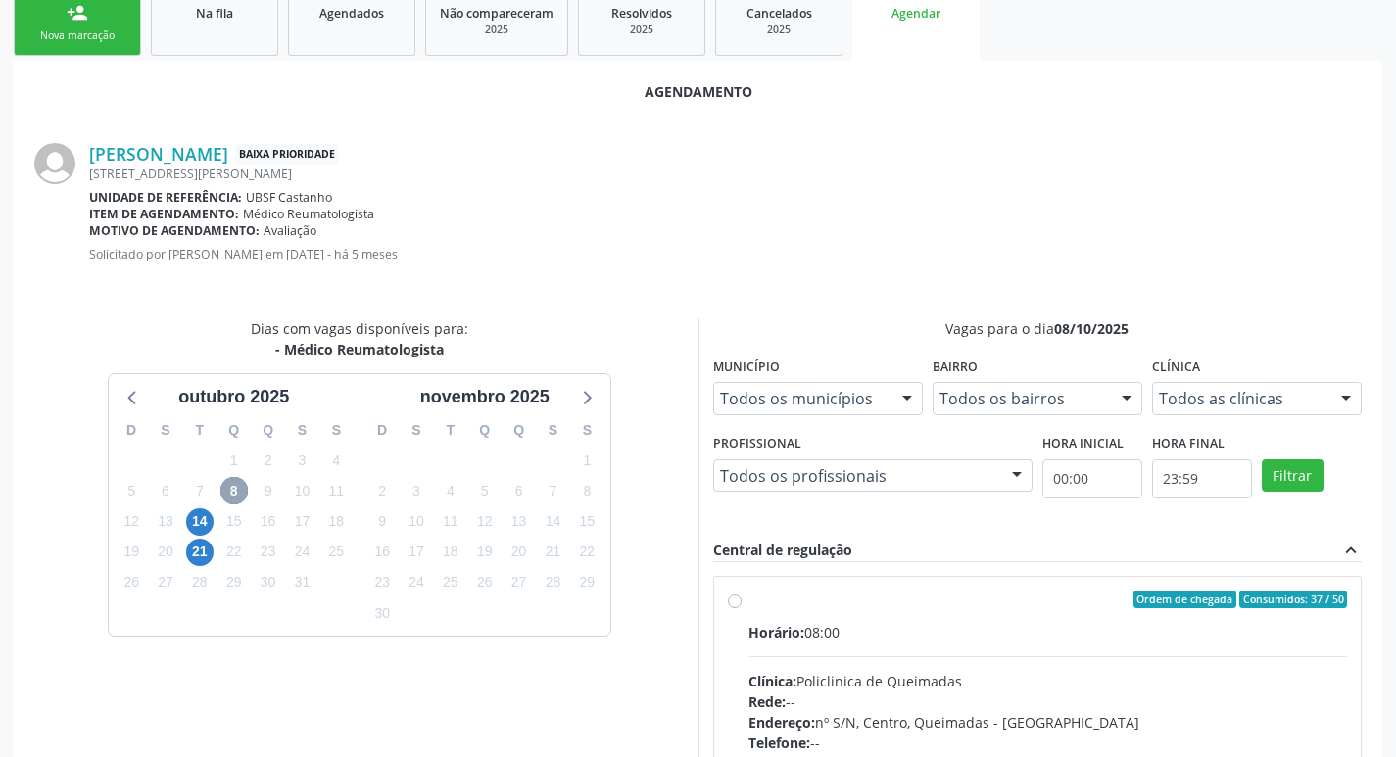
scroll to position [360, 0]
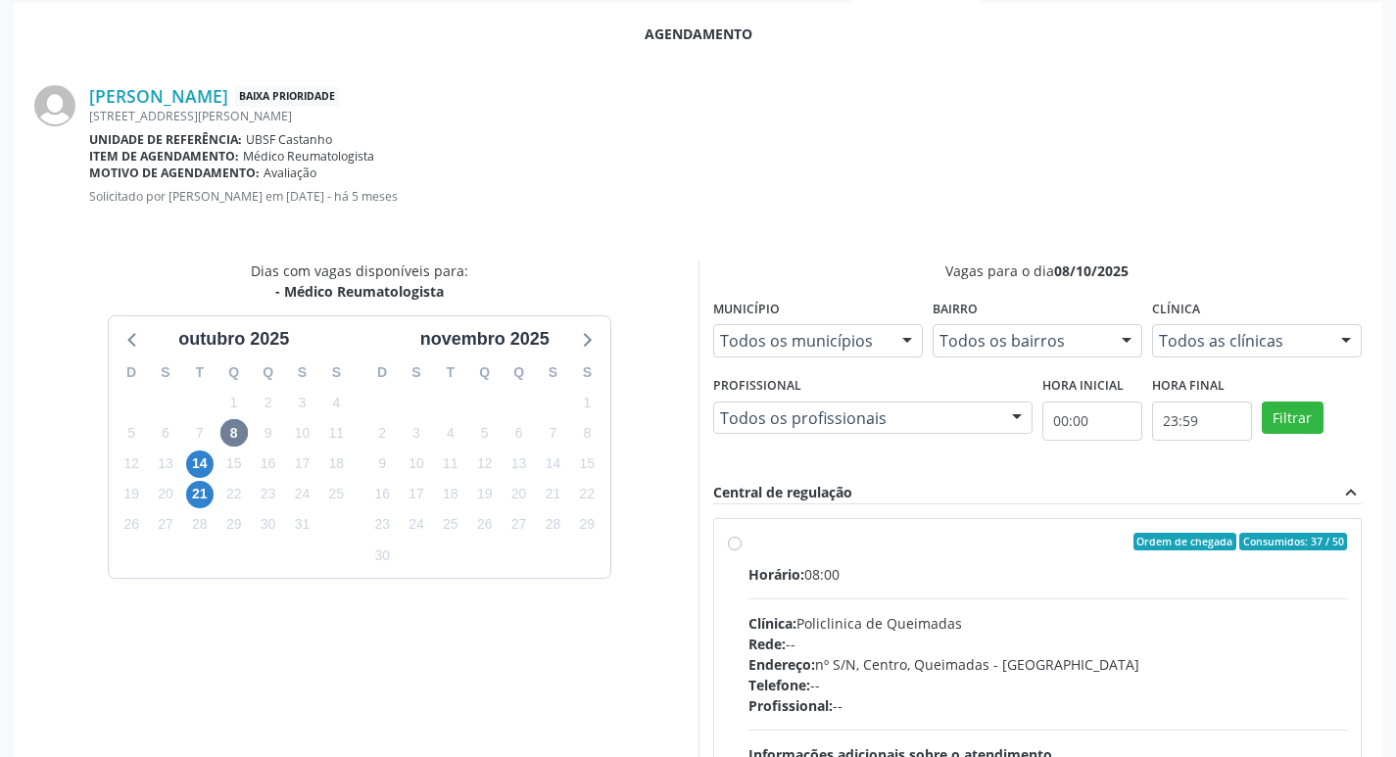
click at [1188, 537] on span "Ordem de chegada" at bounding box center [1184, 542] width 103 height 18
click at [741, 537] on input "Ordem de chegada Consumidos: 37 / 50 Horário: 08:00 Clínica: Policlinica de Que…" at bounding box center [735, 542] width 14 height 18
radio input "true"
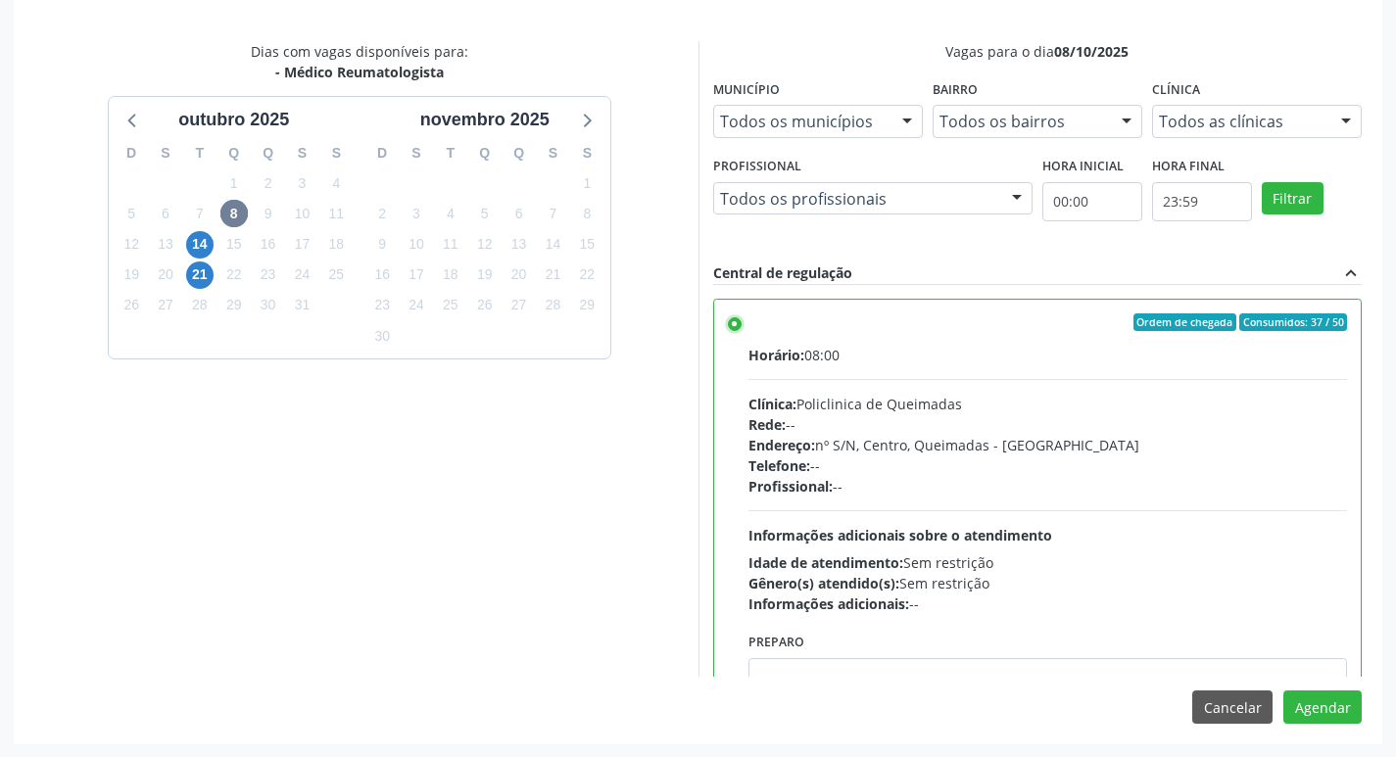
scroll to position [581, 0]
click at [1337, 706] on button "Agendar" at bounding box center [1322, 706] width 78 height 33
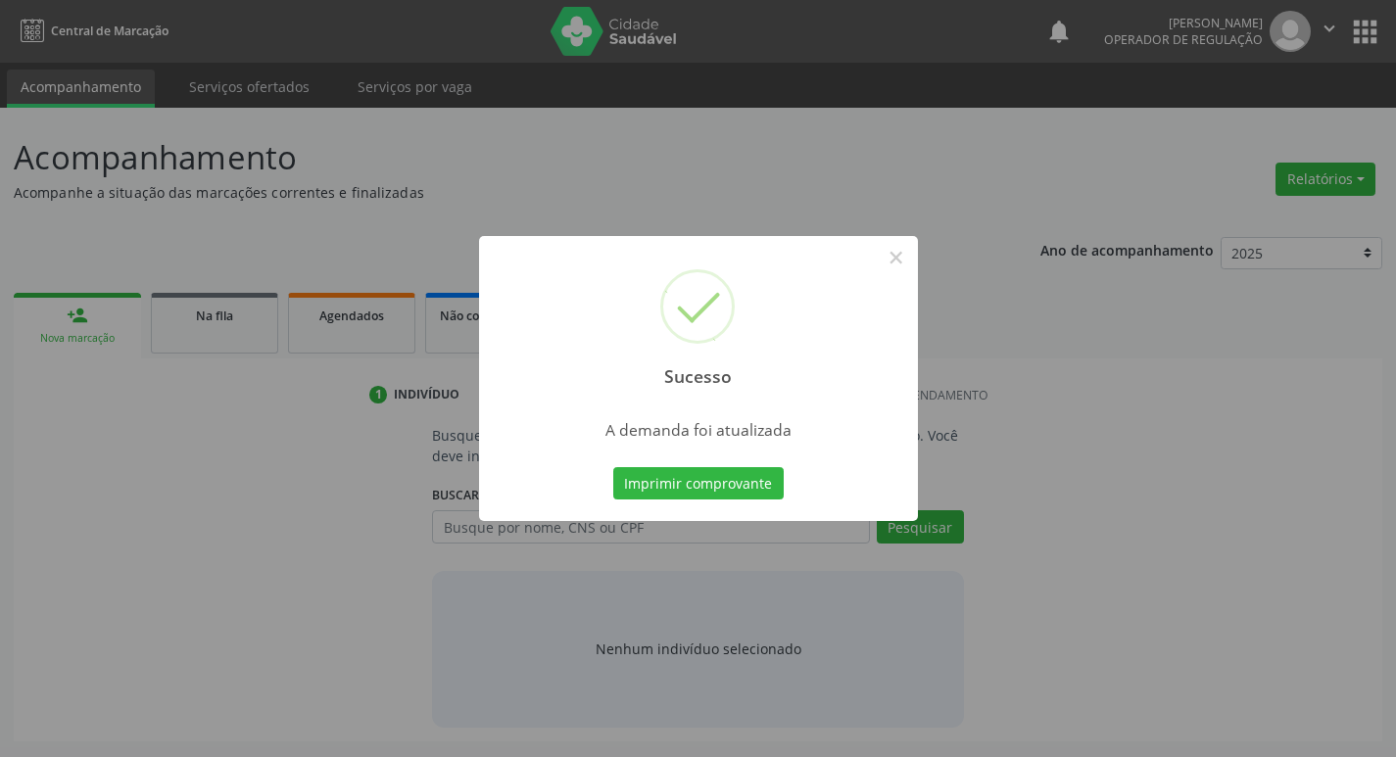
scroll to position [0, 0]
click at [673, 486] on button "Imprimir comprovante" at bounding box center [705, 483] width 170 height 33
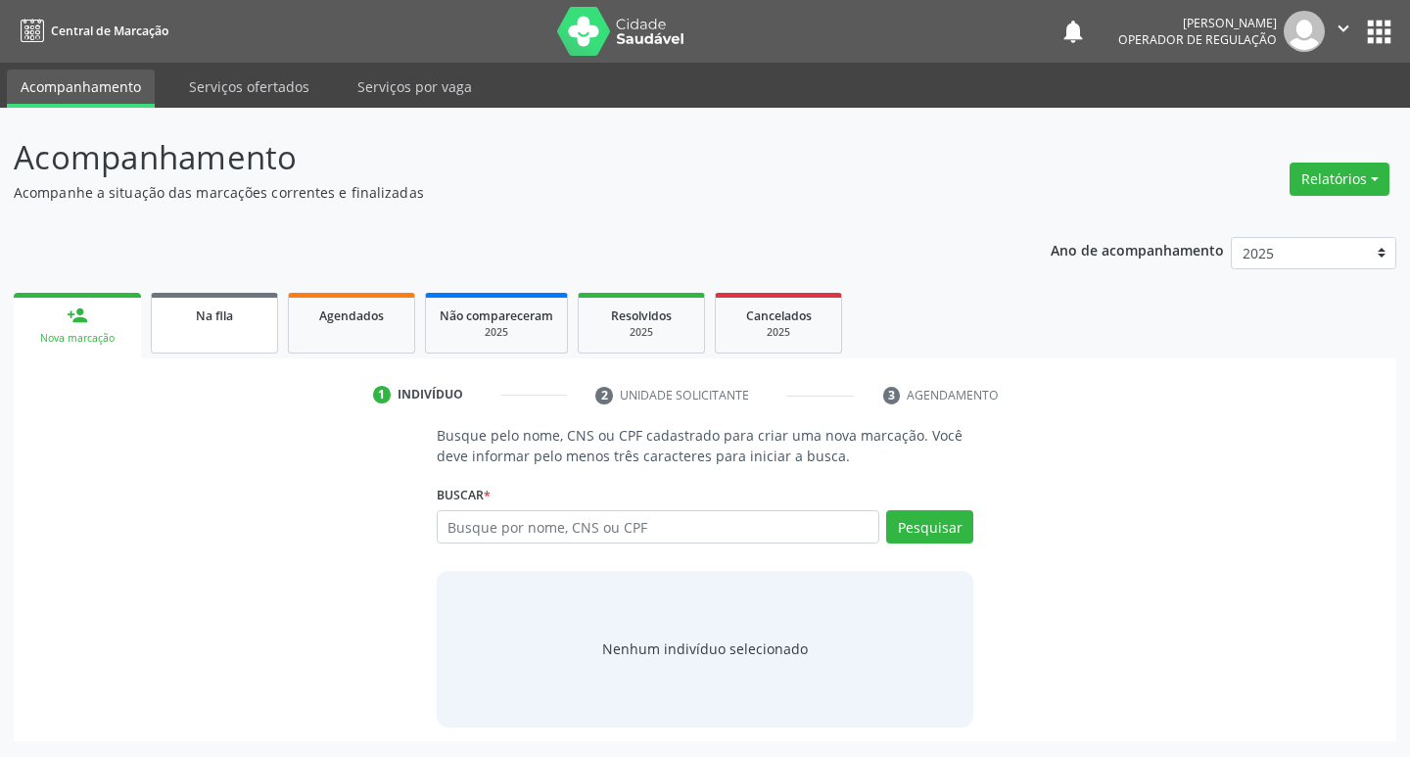
click at [182, 310] on div "Na fila" at bounding box center [215, 315] width 98 height 21
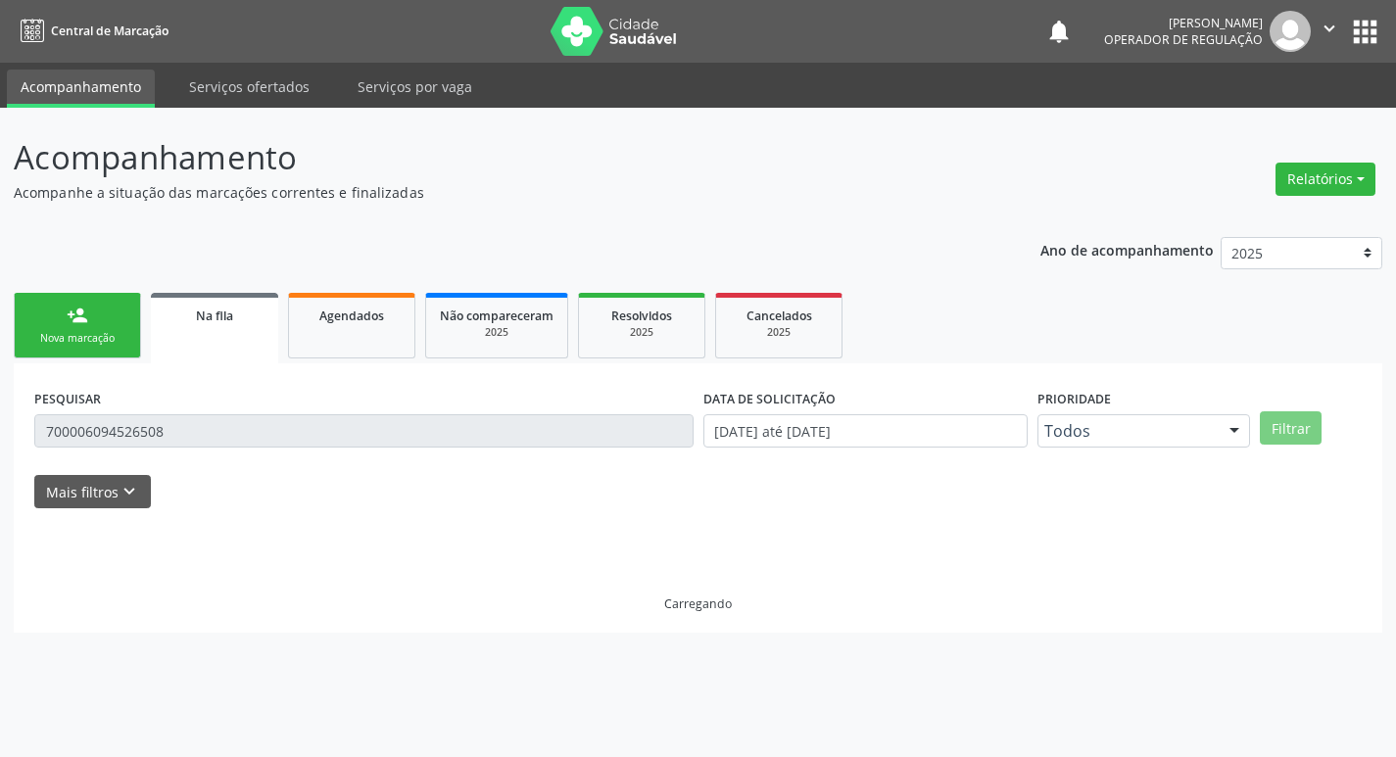
click at [449, 412] on div "PESQUISAR 700006094526508" at bounding box center [363, 422] width 669 height 76
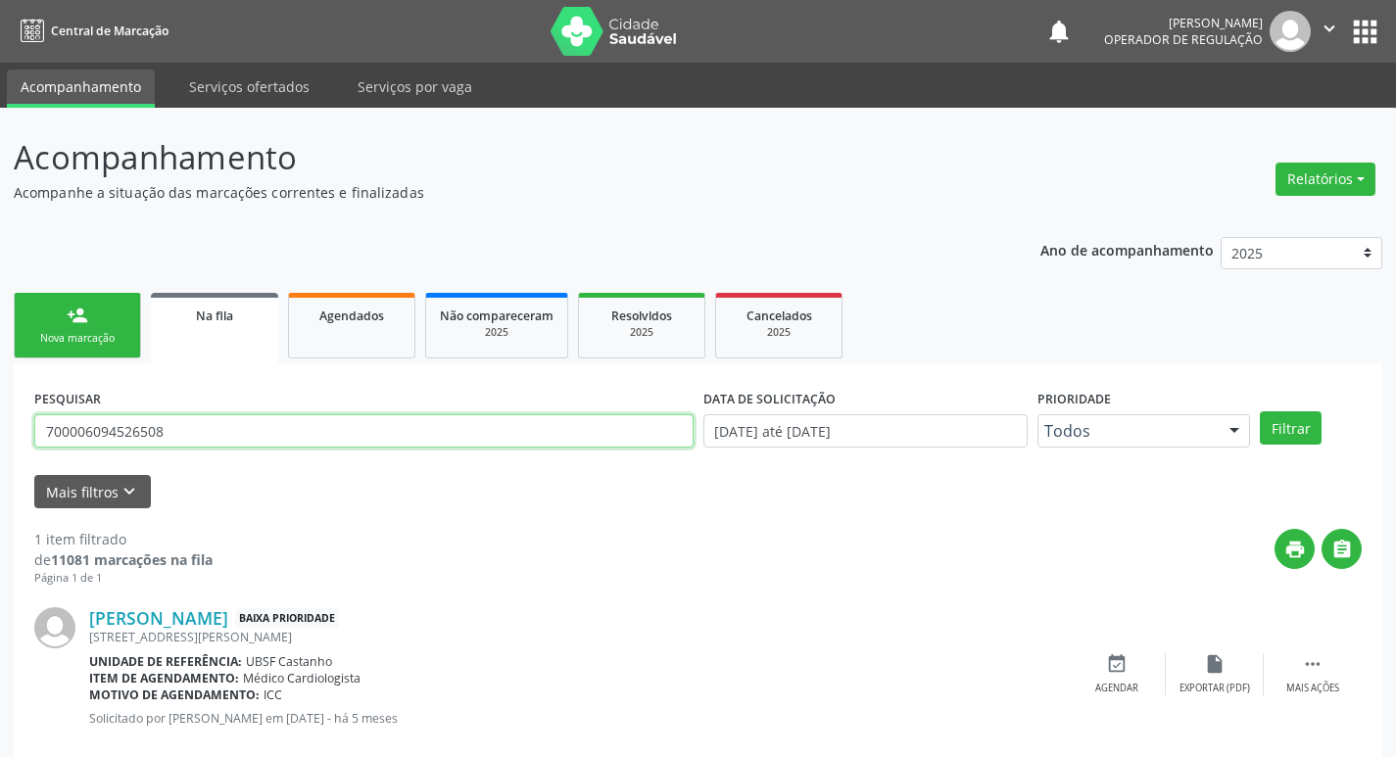
click at [445, 423] on input "700006094526508" at bounding box center [363, 430] width 659 height 33
click at [442, 432] on input "700006094526508" at bounding box center [363, 430] width 659 height 33
type input "7"
type input "700707922420380"
click at [1260, 411] on button "Filtrar" at bounding box center [1291, 427] width 62 height 33
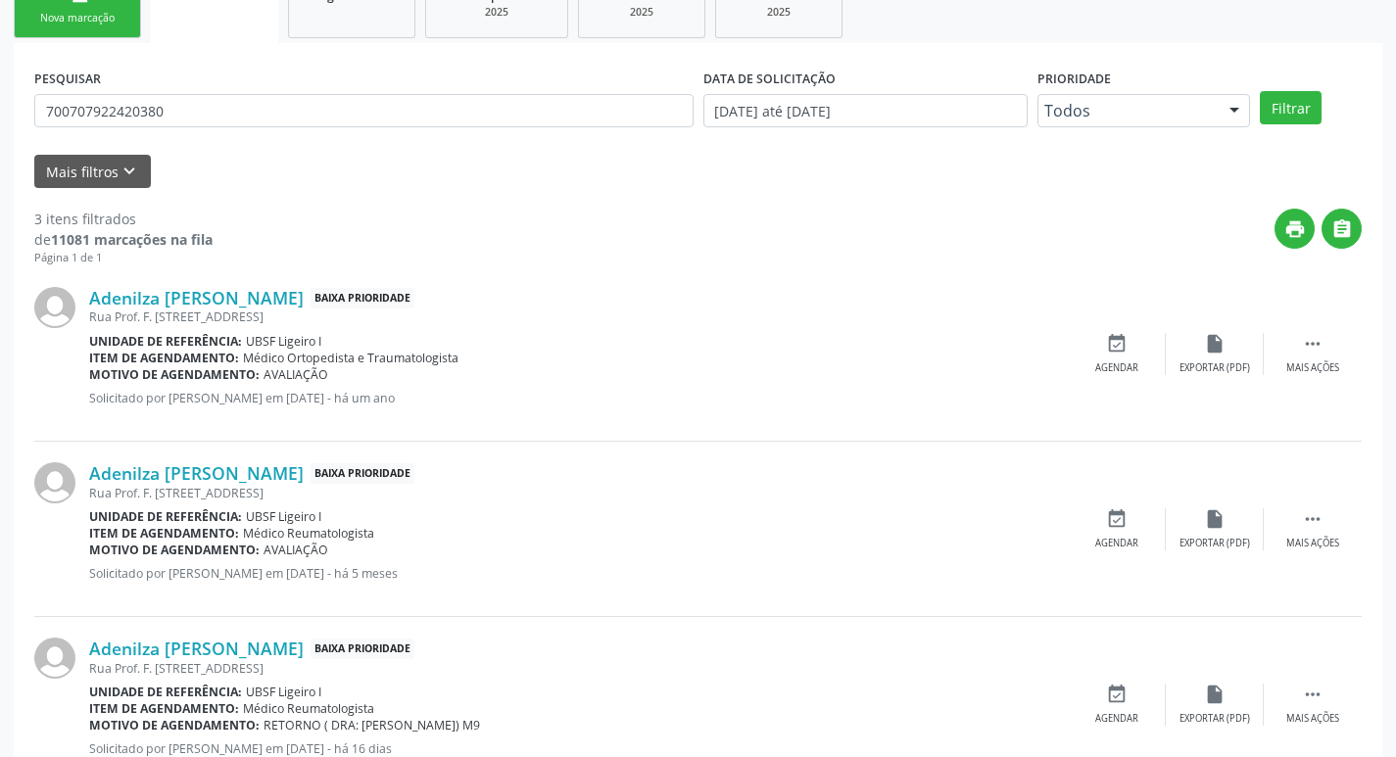
scroll to position [390, 0]
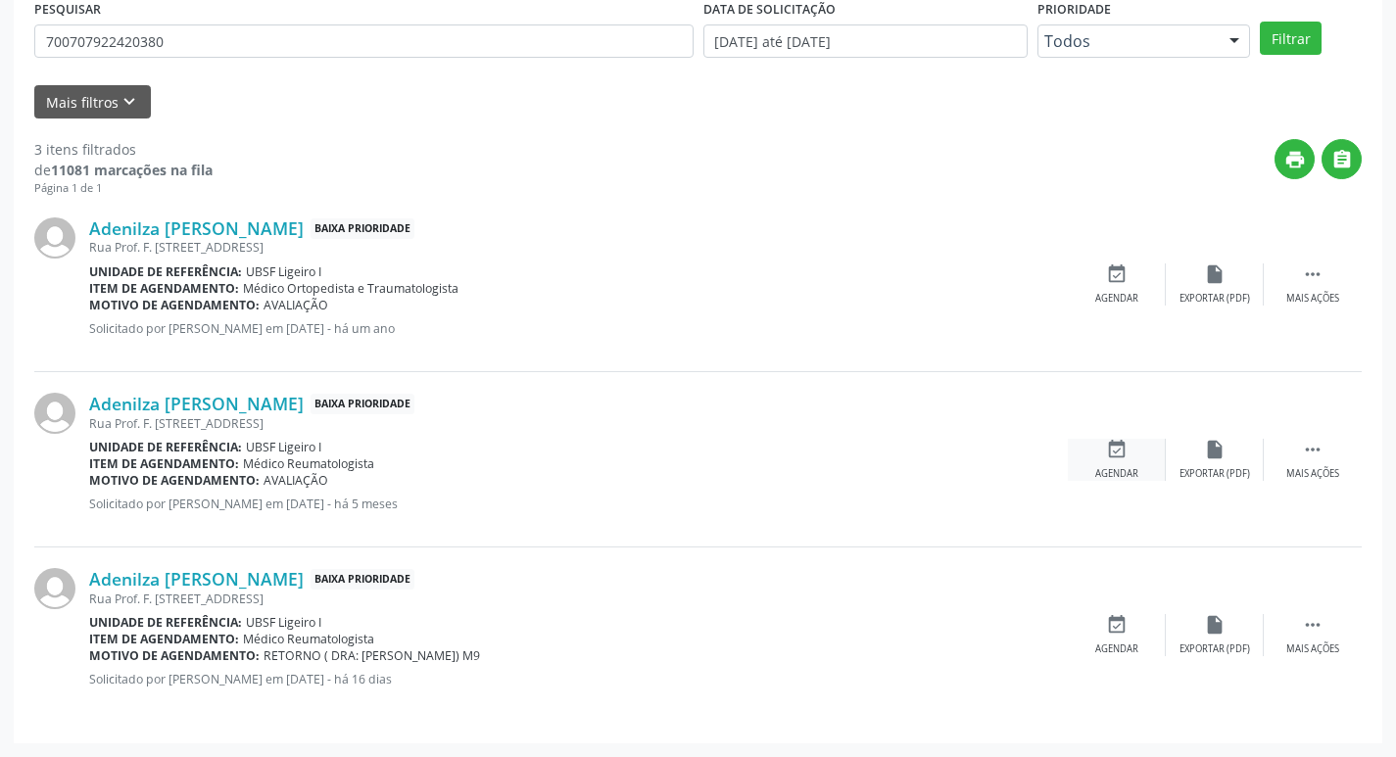
click at [1140, 462] on div "event_available Agendar" at bounding box center [1117, 460] width 98 height 42
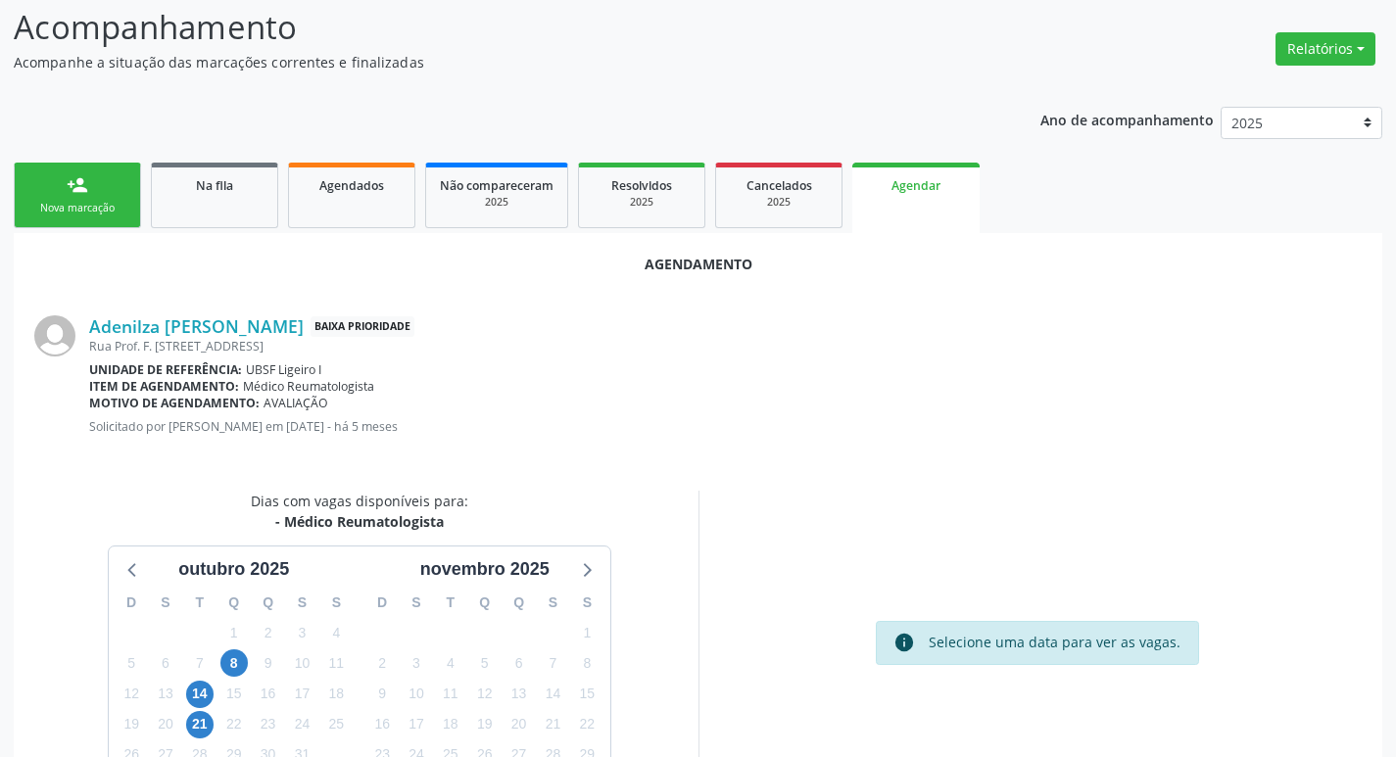
scroll to position [216, 0]
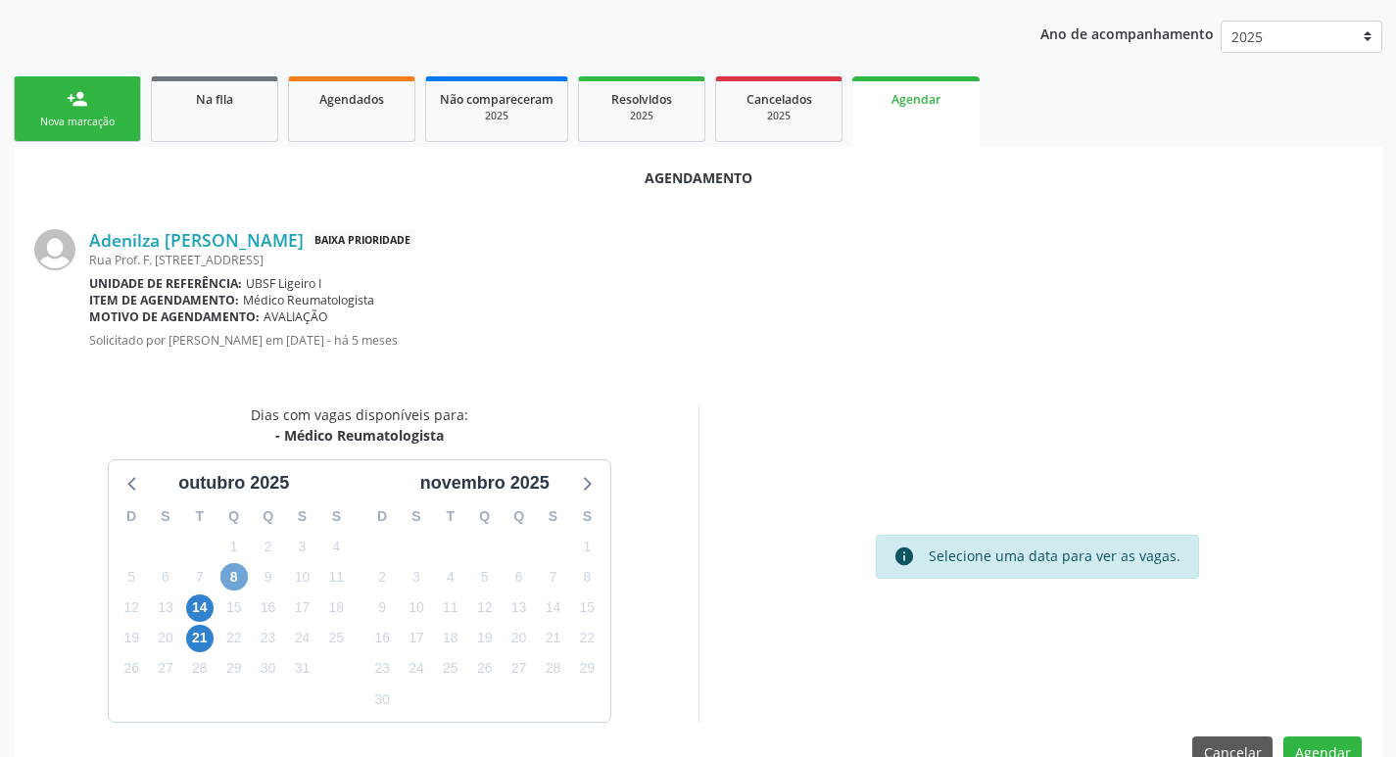
click at [236, 583] on span "8" at bounding box center [233, 576] width 27 height 27
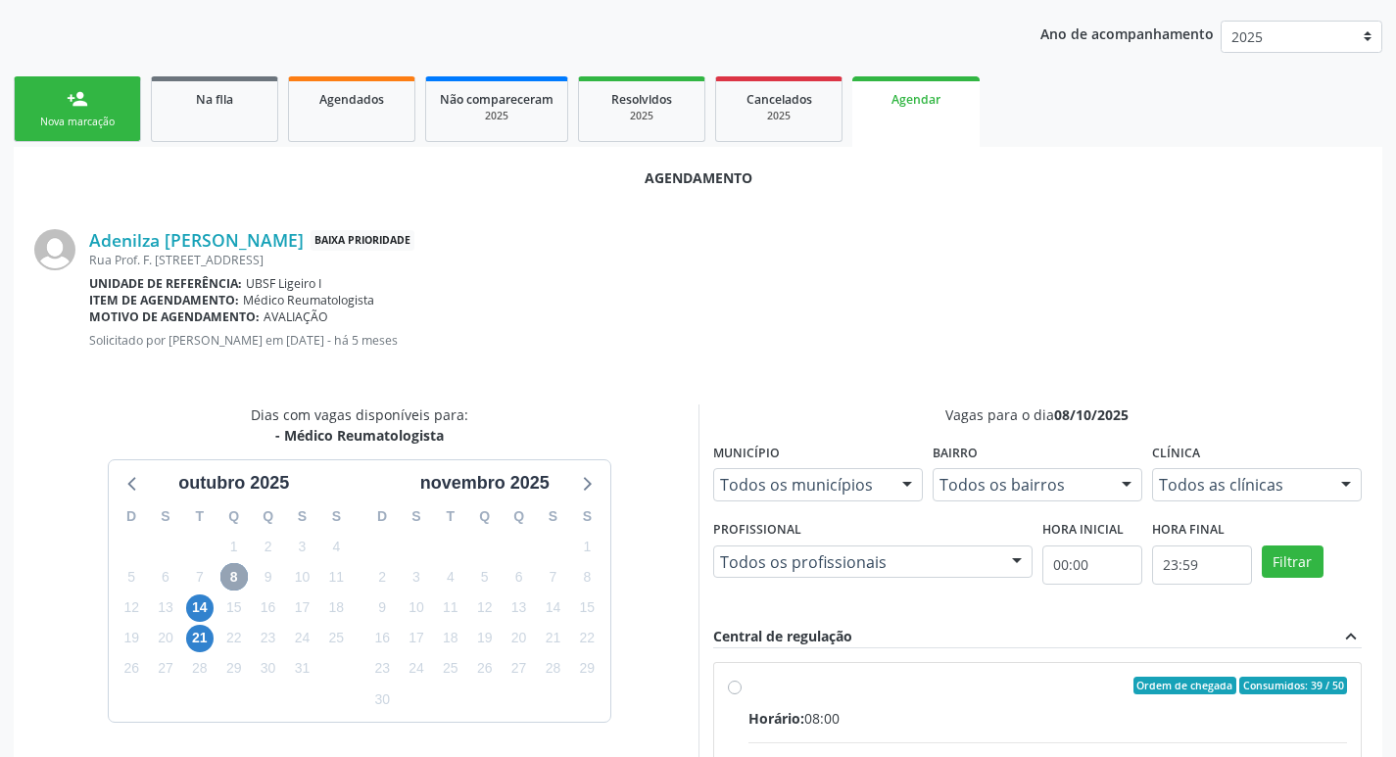
scroll to position [262, 0]
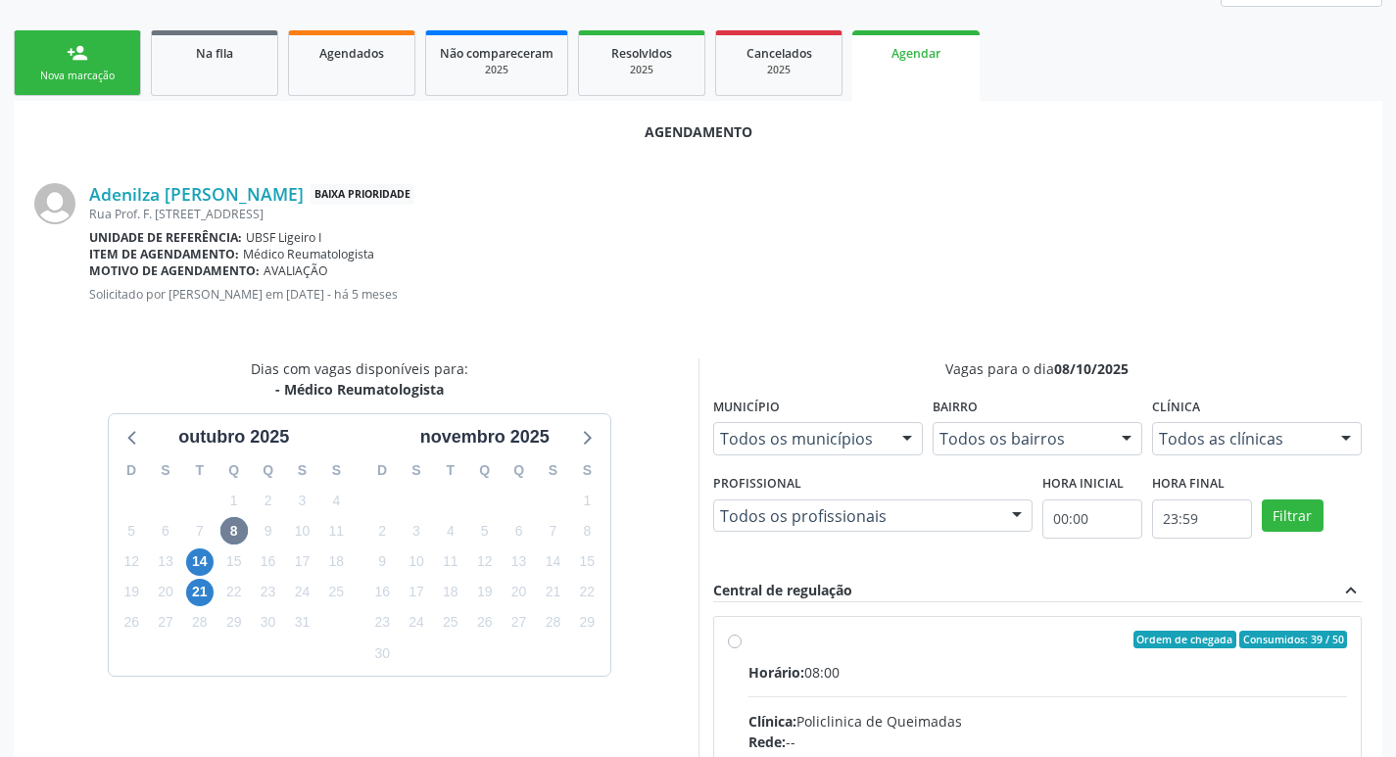
click at [1064, 640] on div "Ordem de chegada Consumidos: 39 / 50" at bounding box center [1047, 640] width 599 height 18
click at [741, 640] on input "Ordem de chegada Consumidos: 39 / 50 Horário: 08:00 Clínica: Policlinica de Que…" at bounding box center [735, 640] width 14 height 18
radio input "true"
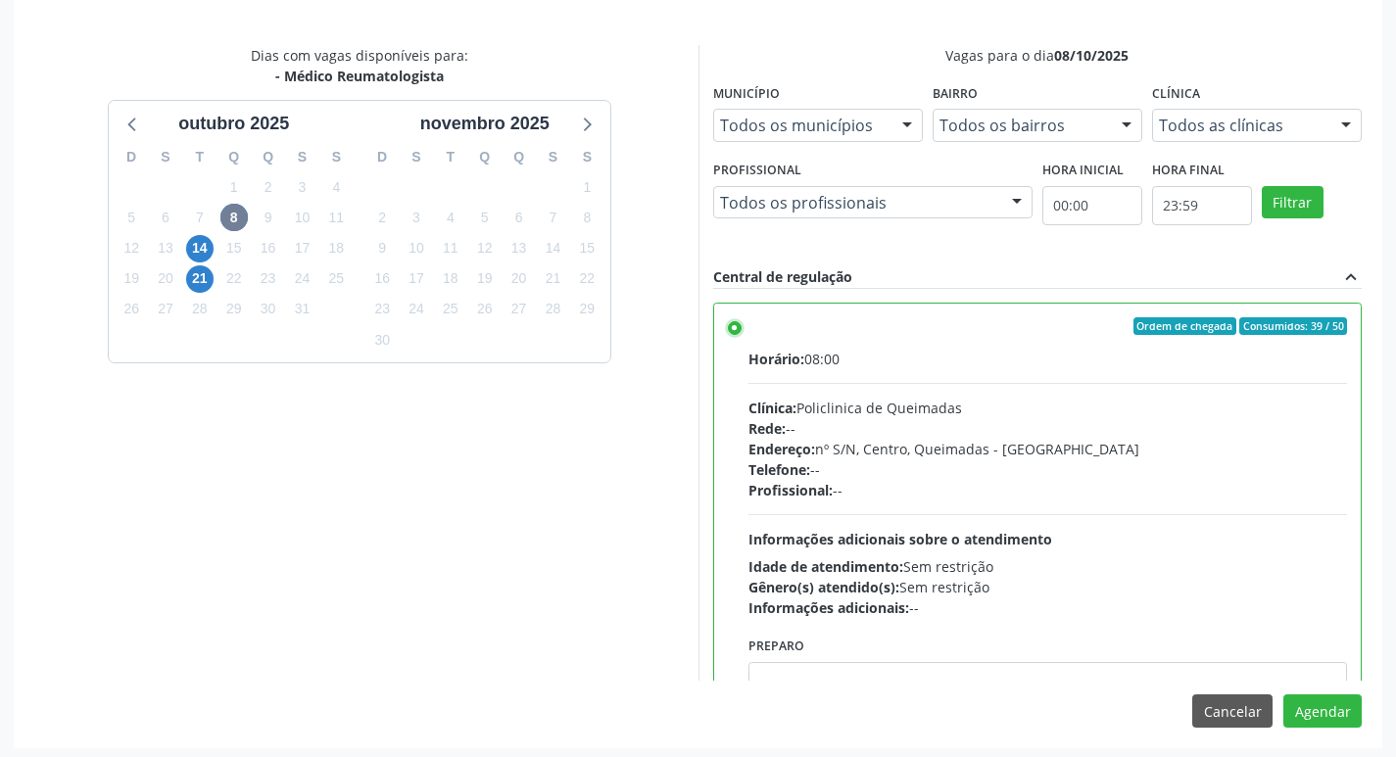
scroll to position [581, 0]
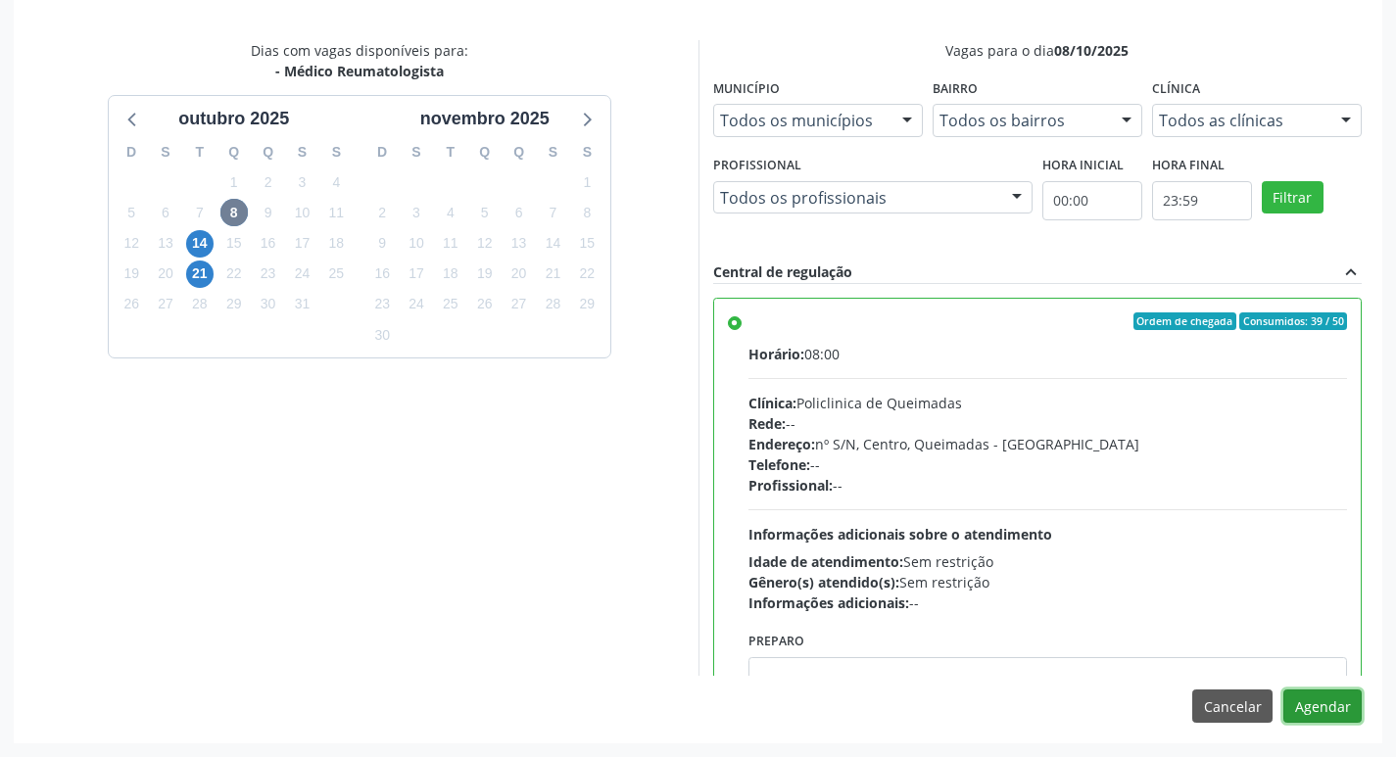
click at [1333, 704] on button "Agendar" at bounding box center [1322, 706] width 78 height 33
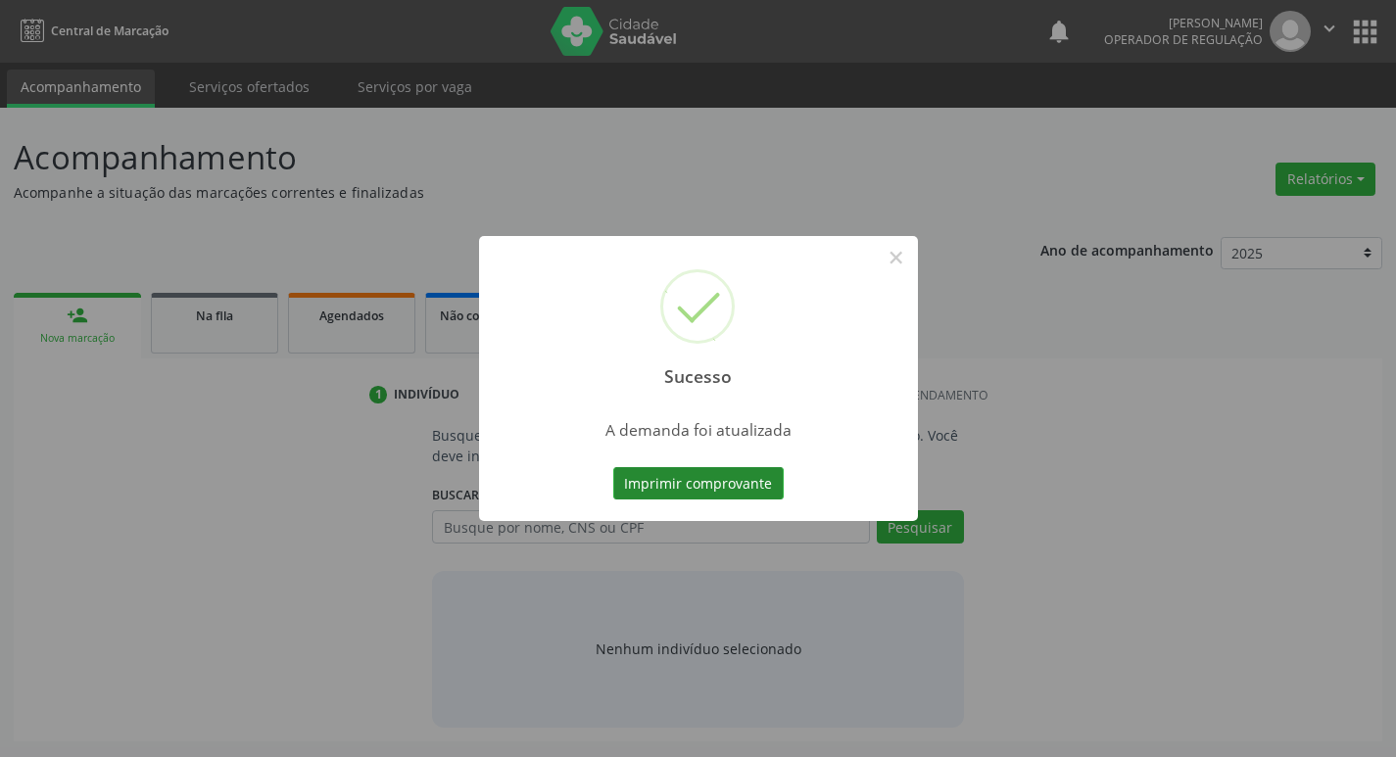
scroll to position [0, 0]
click at [710, 488] on button "Imprimir comprovante" at bounding box center [705, 483] width 170 height 33
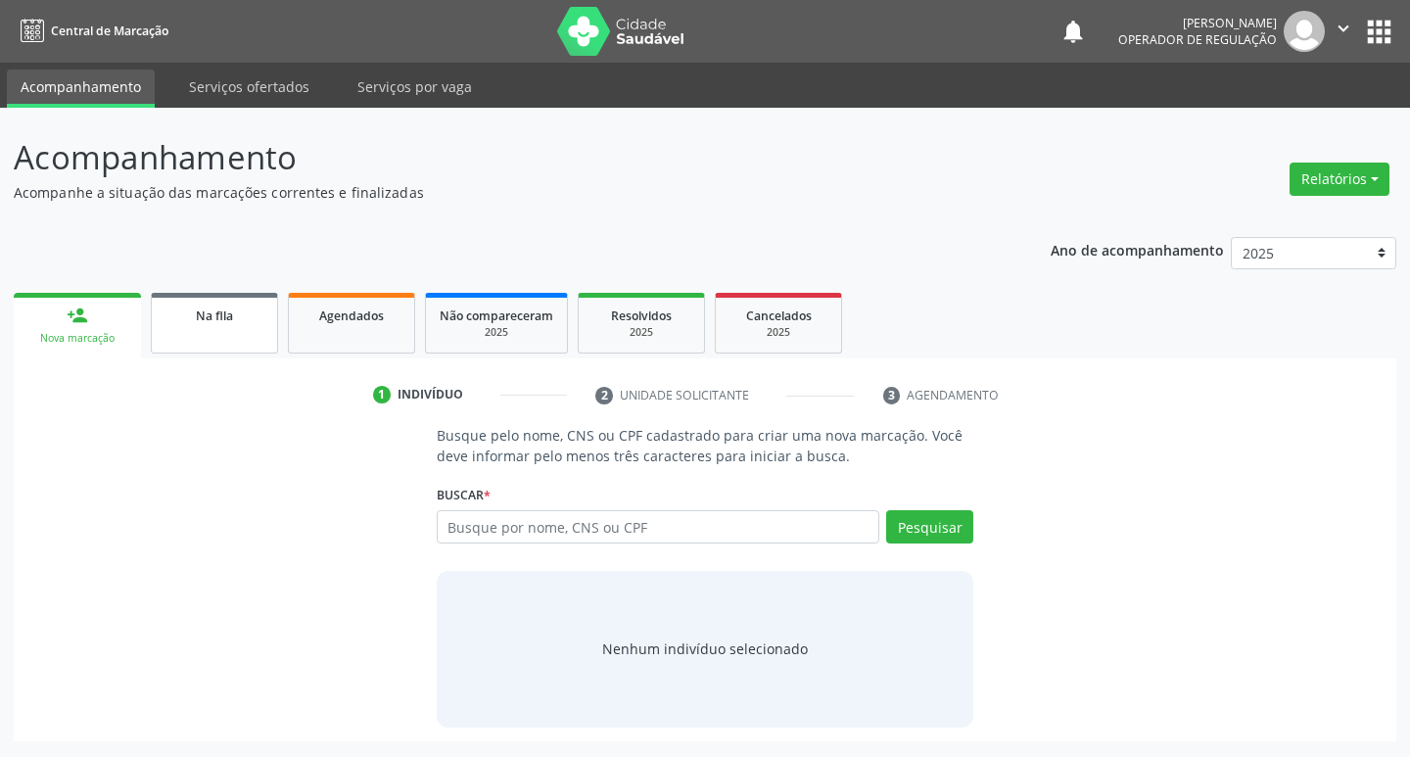
click at [171, 343] on link "Na fila" at bounding box center [214, 323] width 127 height 61
click at [218, 326] on link "Na fila" at bounding box center [214, 323] width 127 height 61
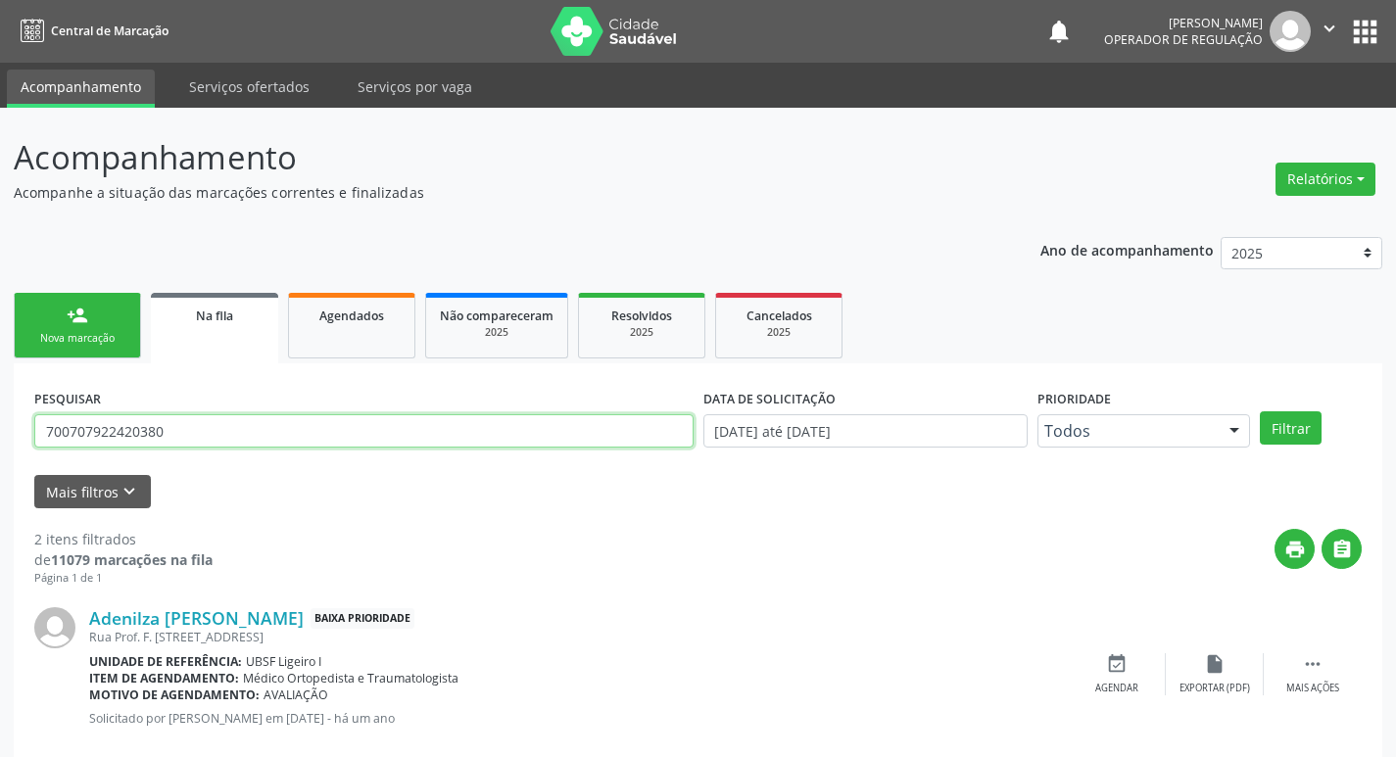
click at [385, 446] on input "700707922420380" at bounding box center [363, 430] width 659 height 33
type input "707800644148610"
click at [1260, 411] on button "Filtrar" at bounding box center [1291, 427] width 62 height 33
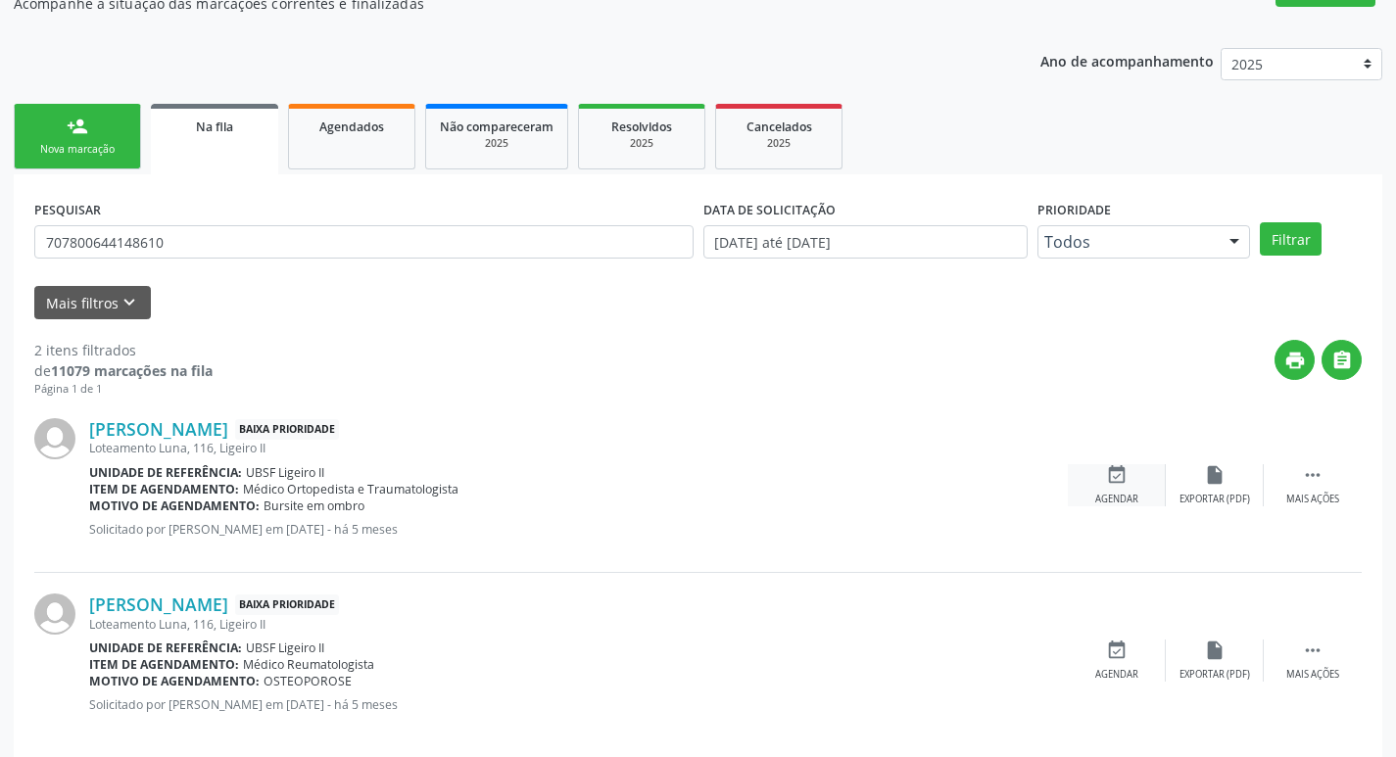
scroll to position [214, 0]
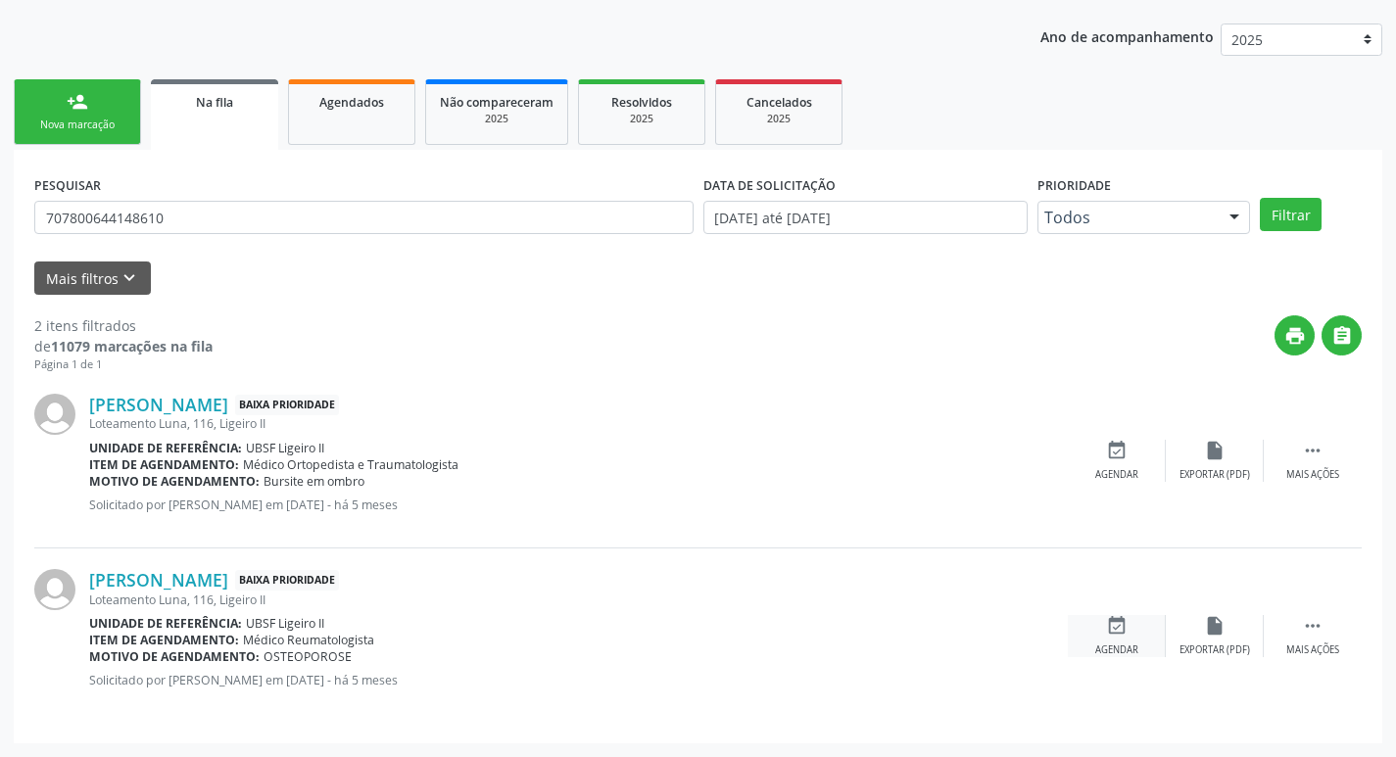
click at [1120, 632] on icon "event_available" at bounding box center [1117, 626] width 22 height 22
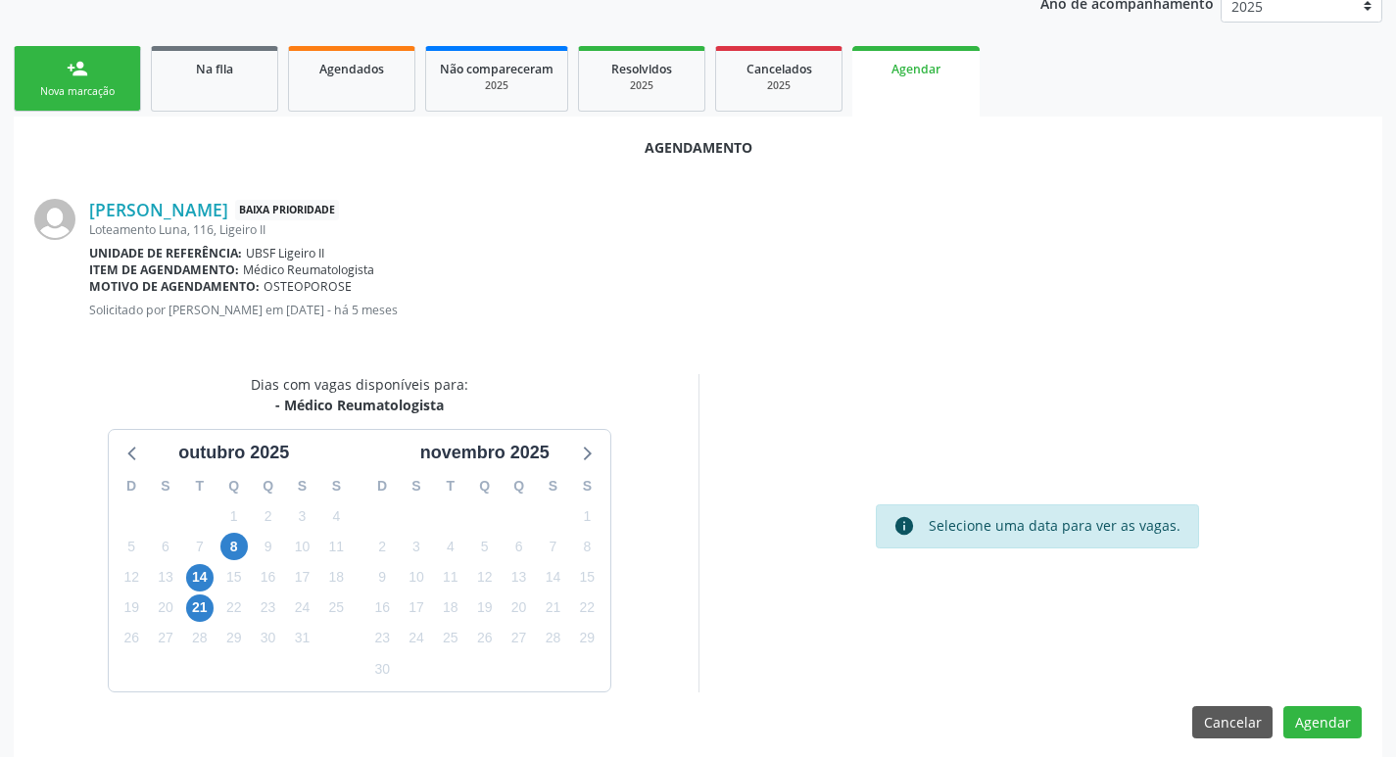
scroll to position [262, 0]
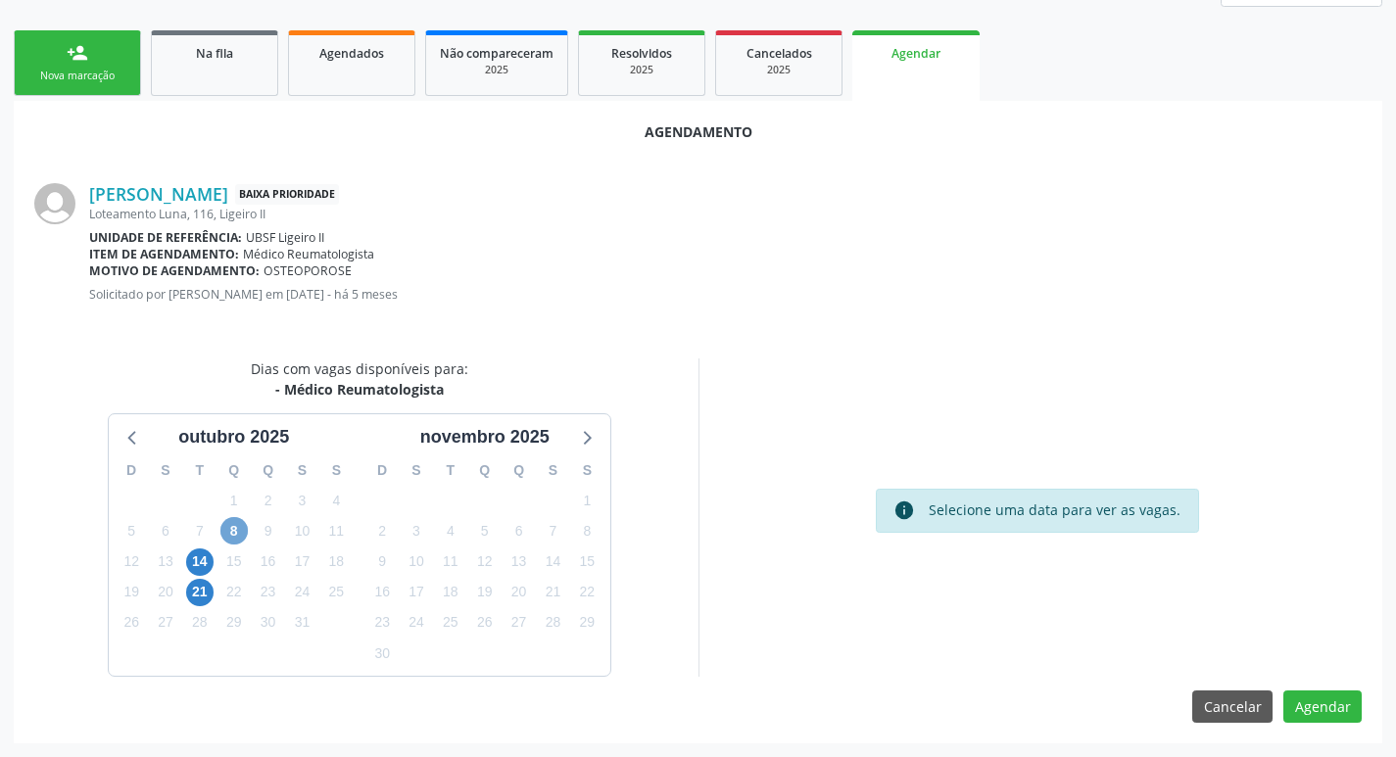
click at [237, 529] on span "8" at bounding box center [233, 530] width 27 height 27
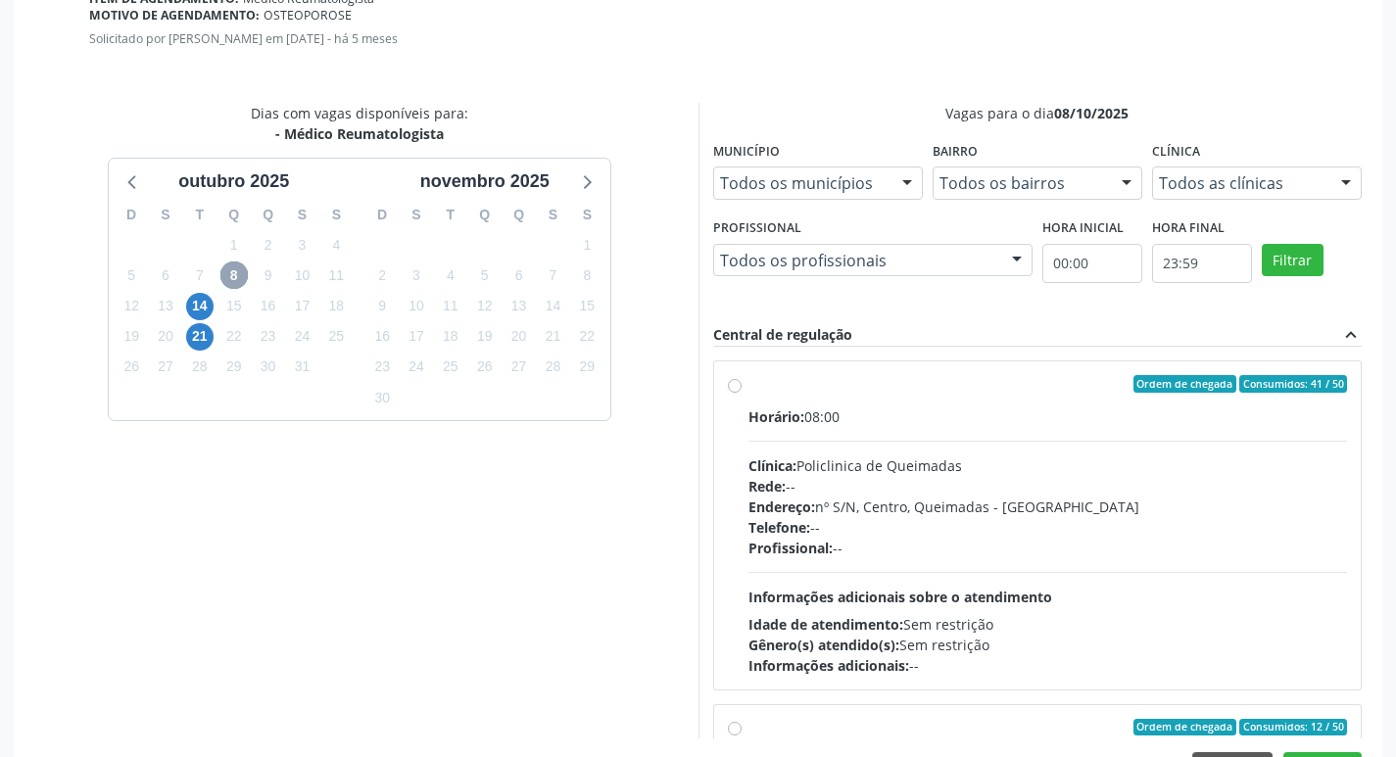
scroll to position [581, 0]
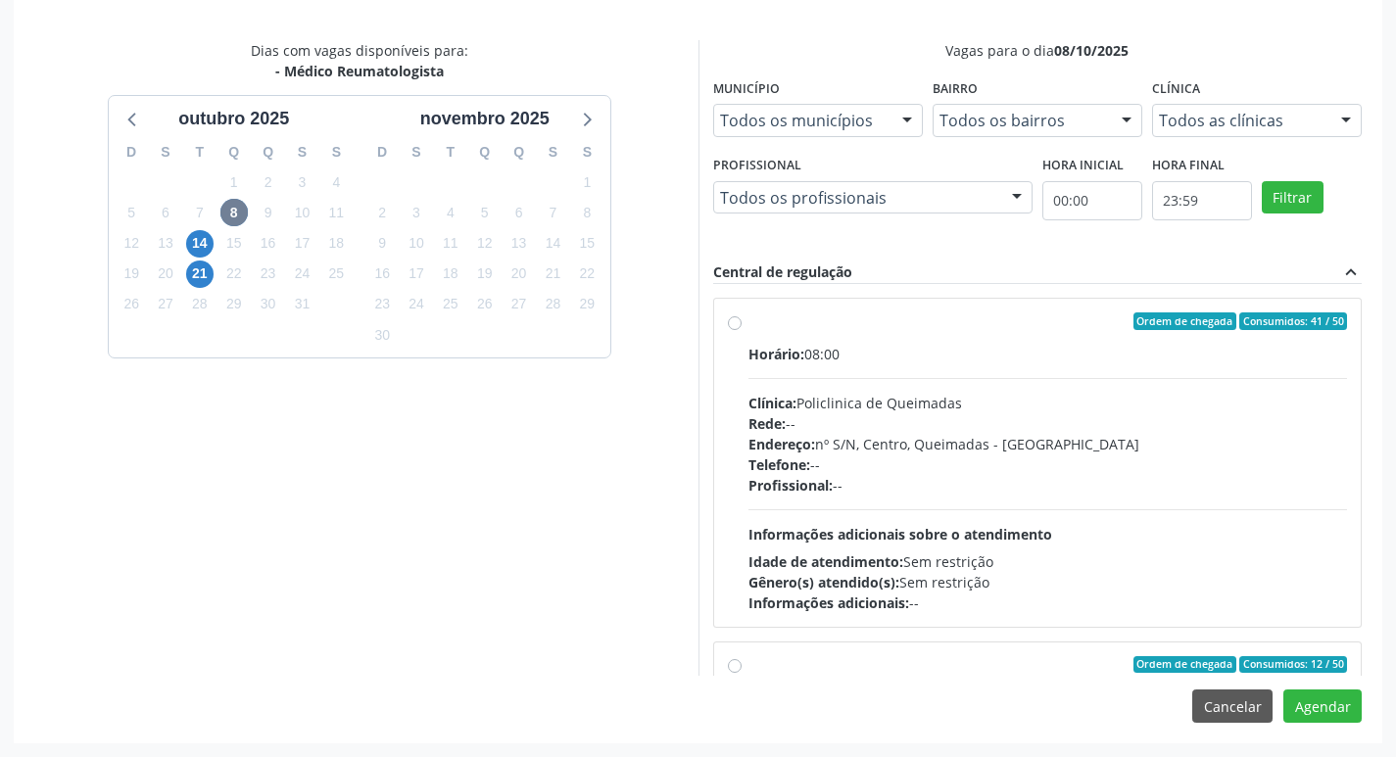
drag, startPoint x: 1072, startPoint y: 358, endPoint x: 1110, endPoint y: 404, distance: 58.4
click at [1072, 357] on div "Horário: 08:00" at bounding box center [1047, 354] width 599 height 21
click at [741, 330] on input "Ordem de chegada Consumidos: 41 / 50 Horário: 08:00 Clínica: Policlinica de Que…" at bounding box center [735, 321] width 14 height 18
radio input "true"
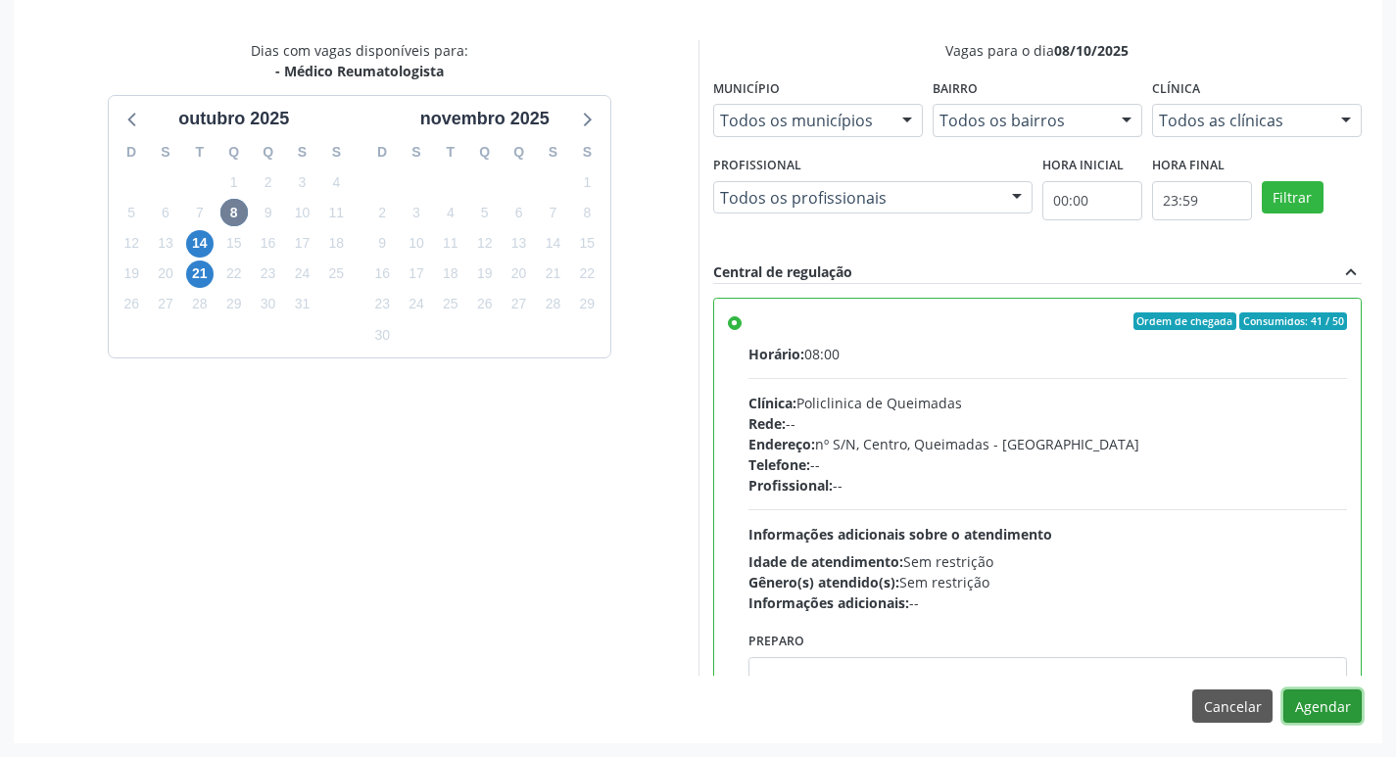
click at [1316, 705] on button "Agendar" at bounding box center [1322, 706] width 78 height 33
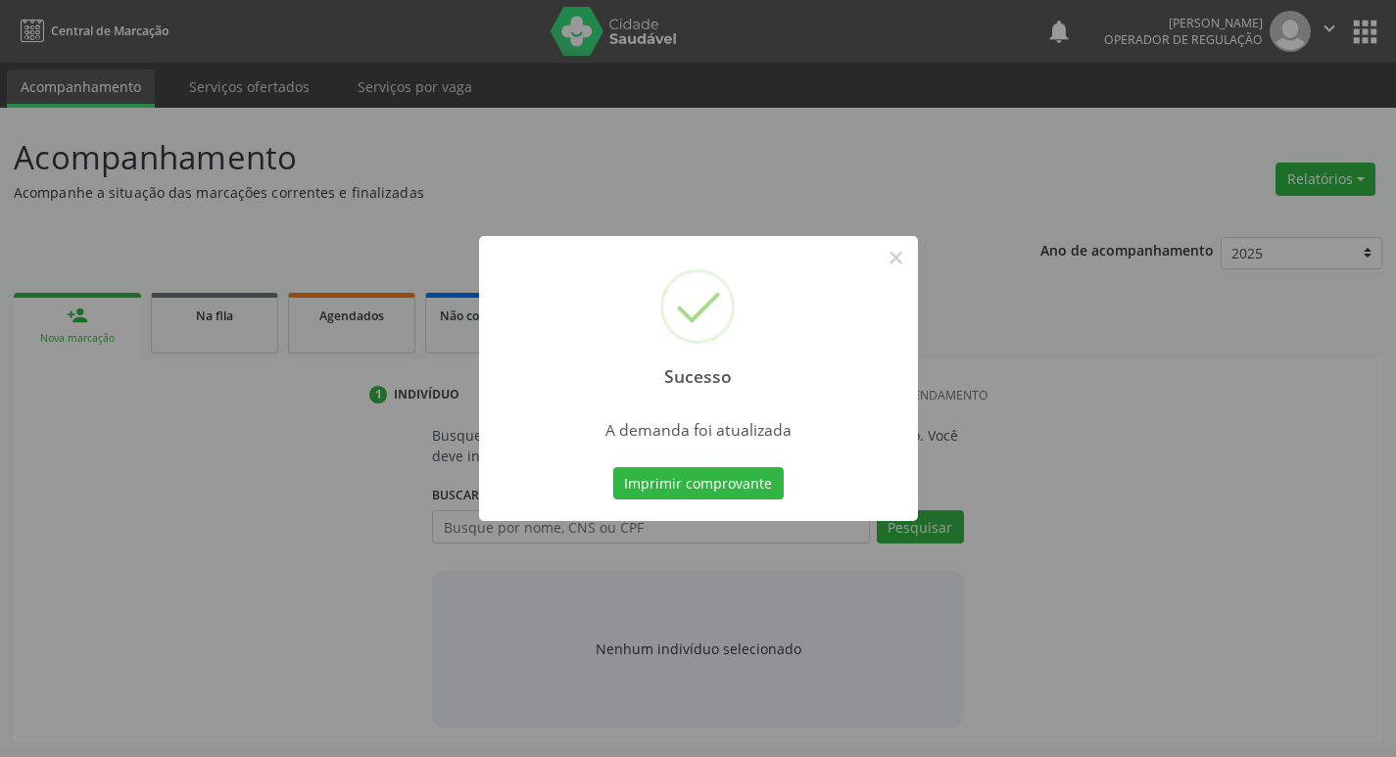
scroll to position [0, 0]
click at [716, 484] on button "Imprimir comprovante" at bounding box center [705, 483] width 170 height 33
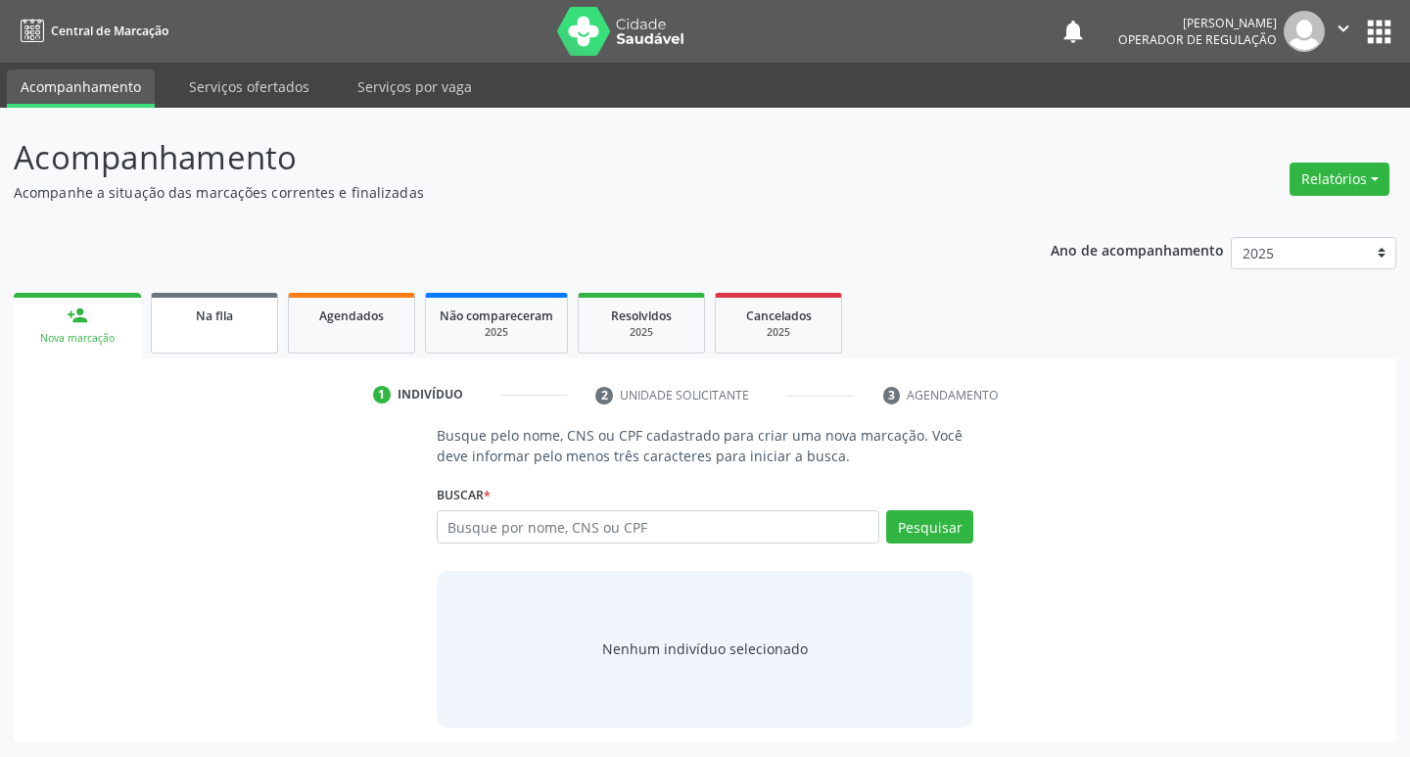
click at [212, 310] on span "Na fila" at bounding box center [214, 316] width 37 height 17
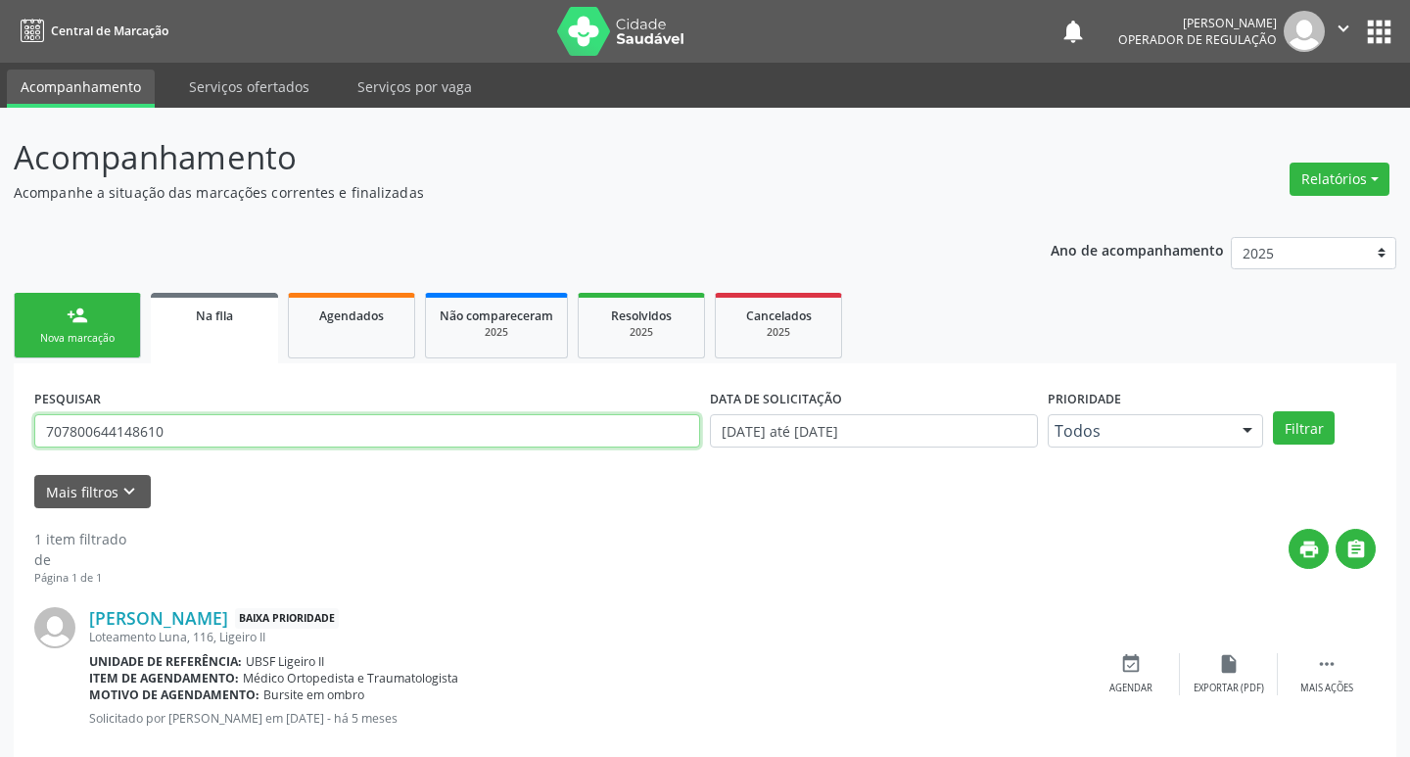
click at [241, 428] on input "707800644148610" at bounding box center [367, 430] width 666 height 33
click at [263, 430] on input "707800644148610" at bounding box center [363, 430] width 659 height 33
type input "7"
type input "705007273021453"
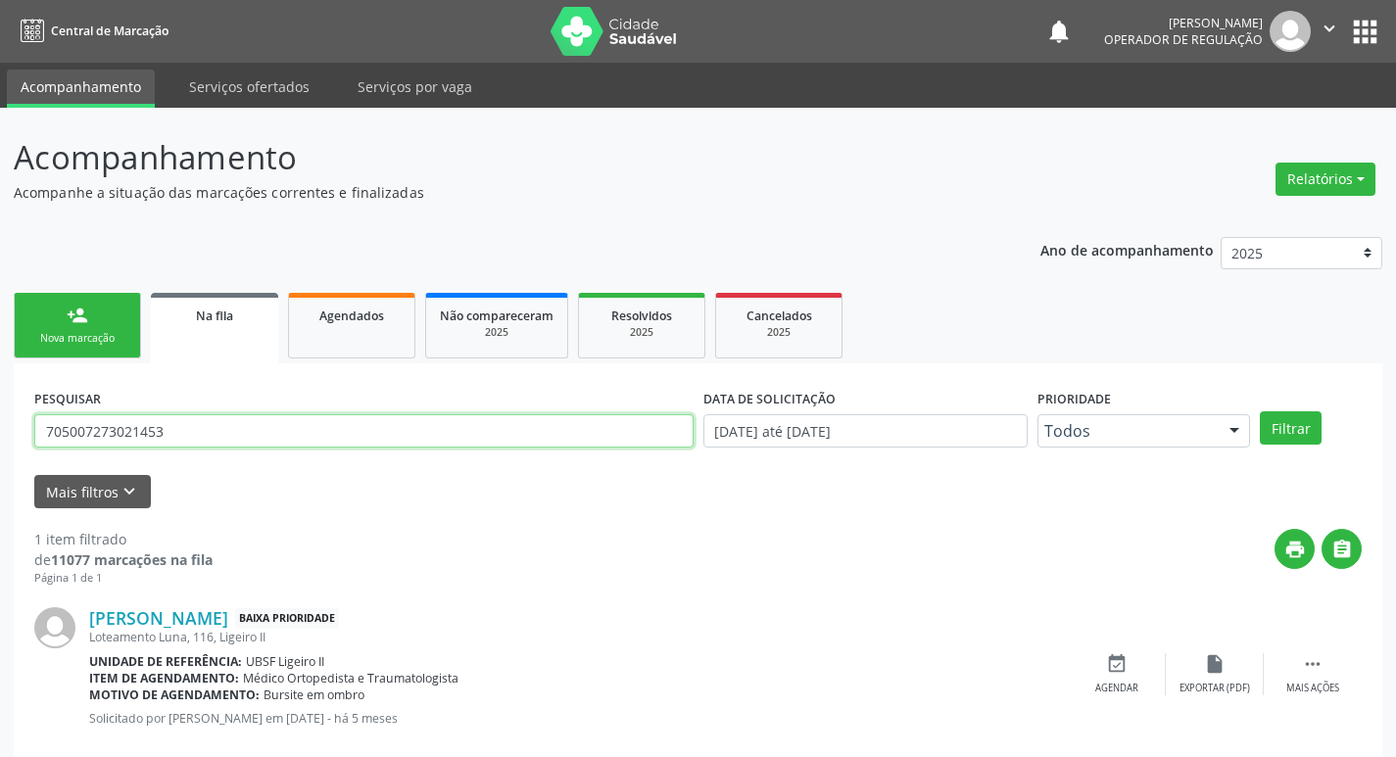
click at [1260, 411] on button "Filtrar" at bounding box center [1291, 427] width 62 height 33
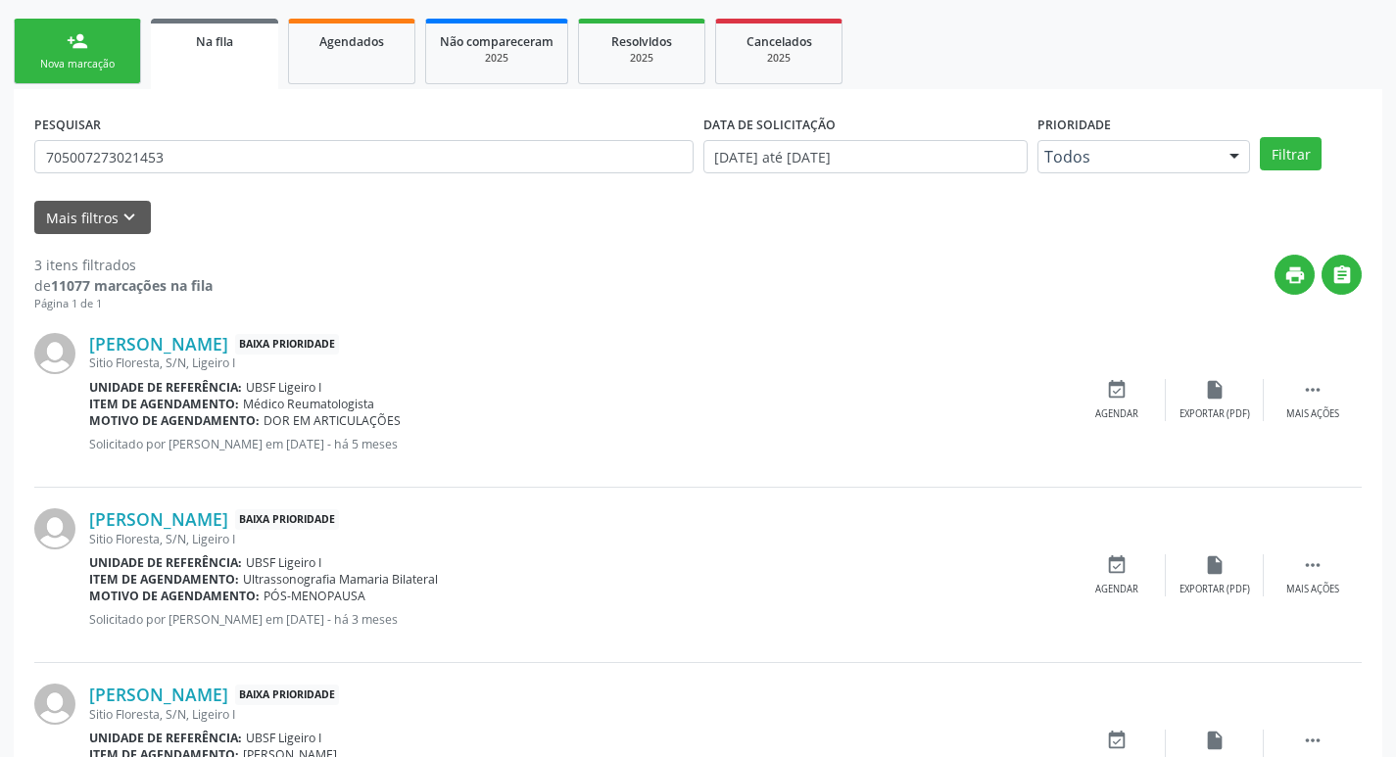
scroll to position [390, 0]
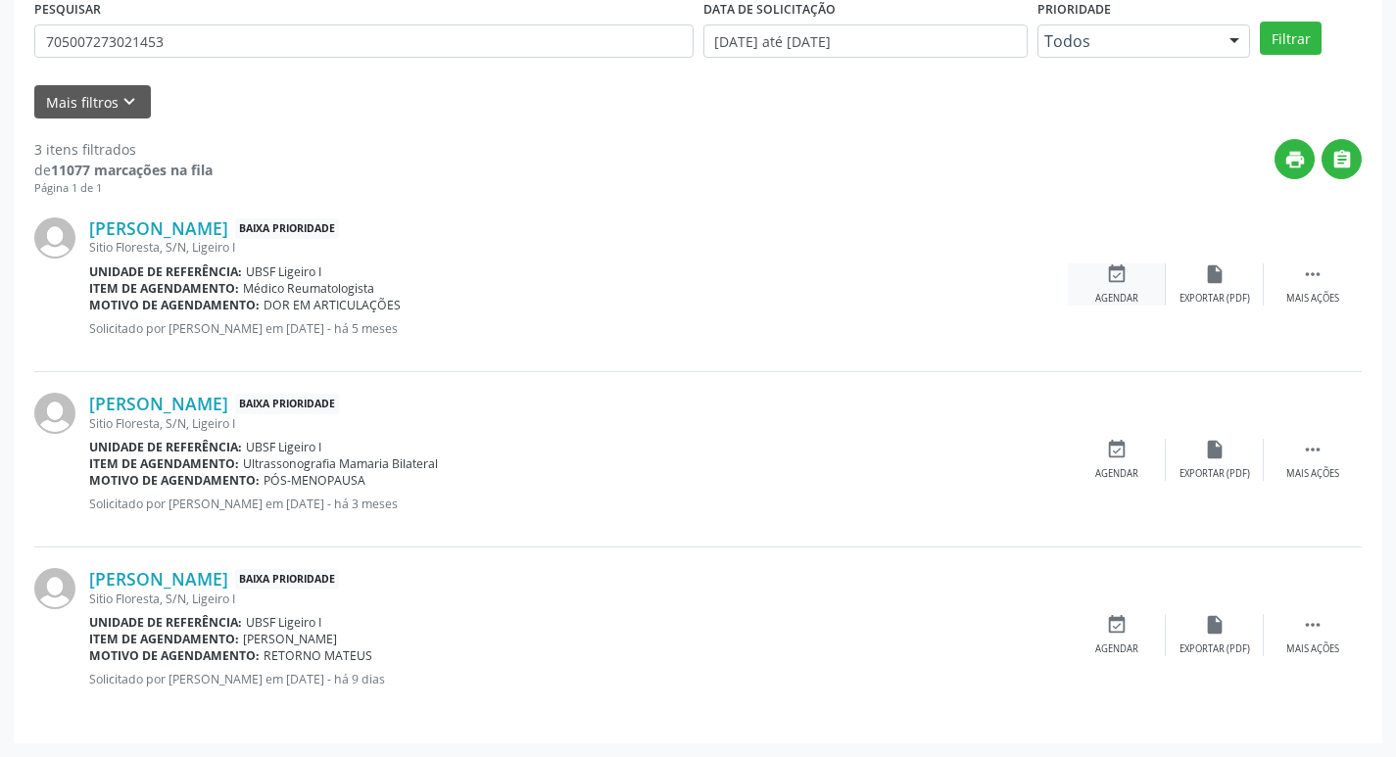
click at [1124, 279] on icon "event_available" at bounding box center [1117, 274] width 22 height 22
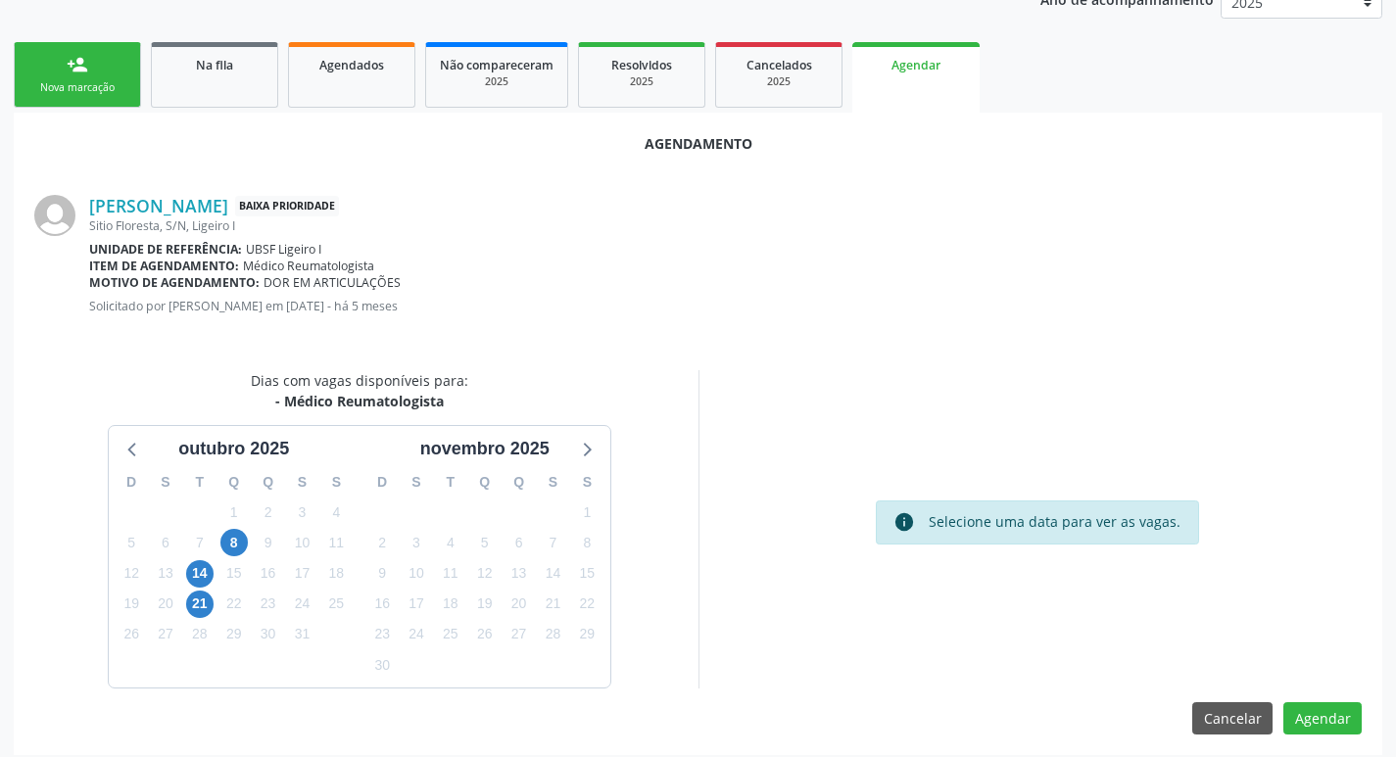
scroll to position [262, 0]
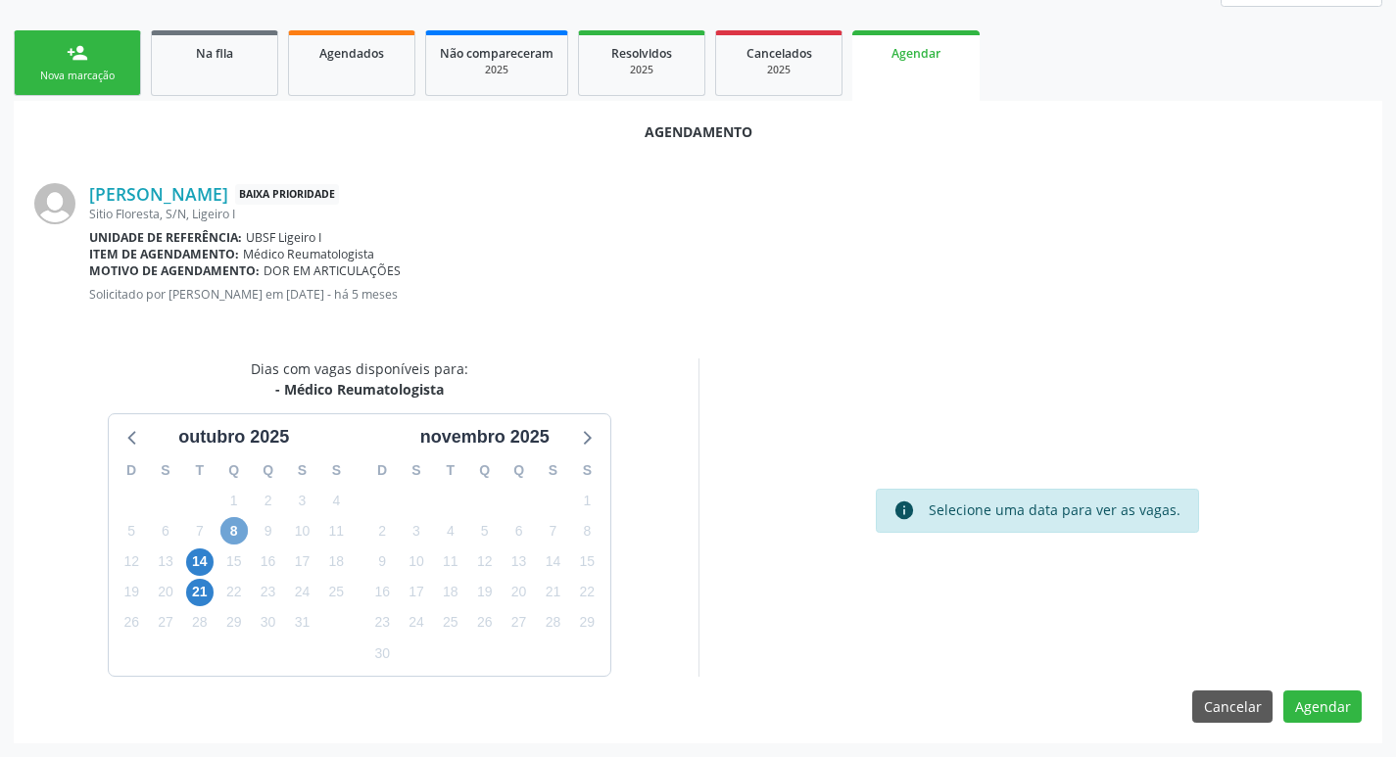
click at [233, 528] on span "8" at bounding box center [233, 530] width 27 height 27
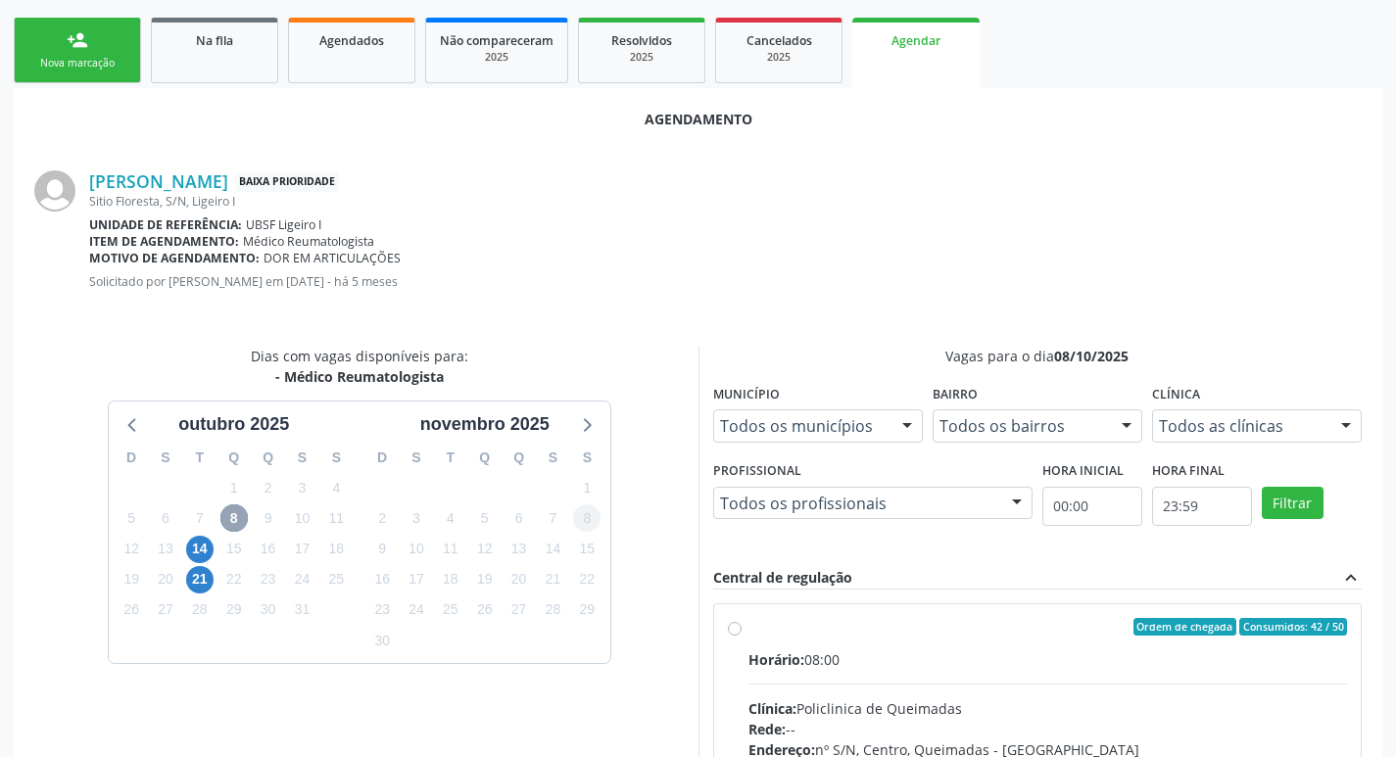
scroll to position [581, 0]
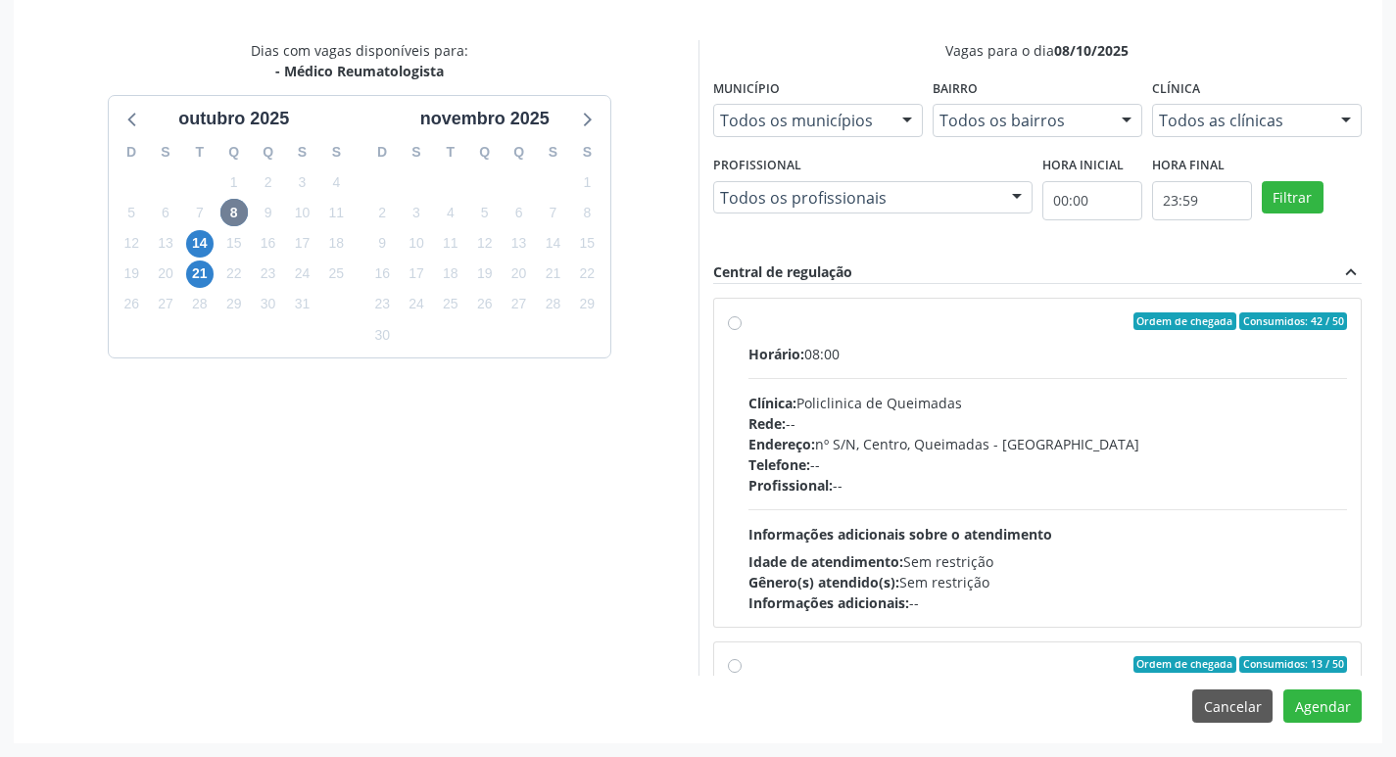
click at [1038, 427] on div "Rede: --" at bounding box center [1047, 423] width 599 height 21
click at [741, 330] on input "Ordem de chegada Consumidos: 42 / 50 Horário: 08:00 Clínica: Policlinica de Que…" at bounding box center [735, 321] width 14 height 18
radio input "true"
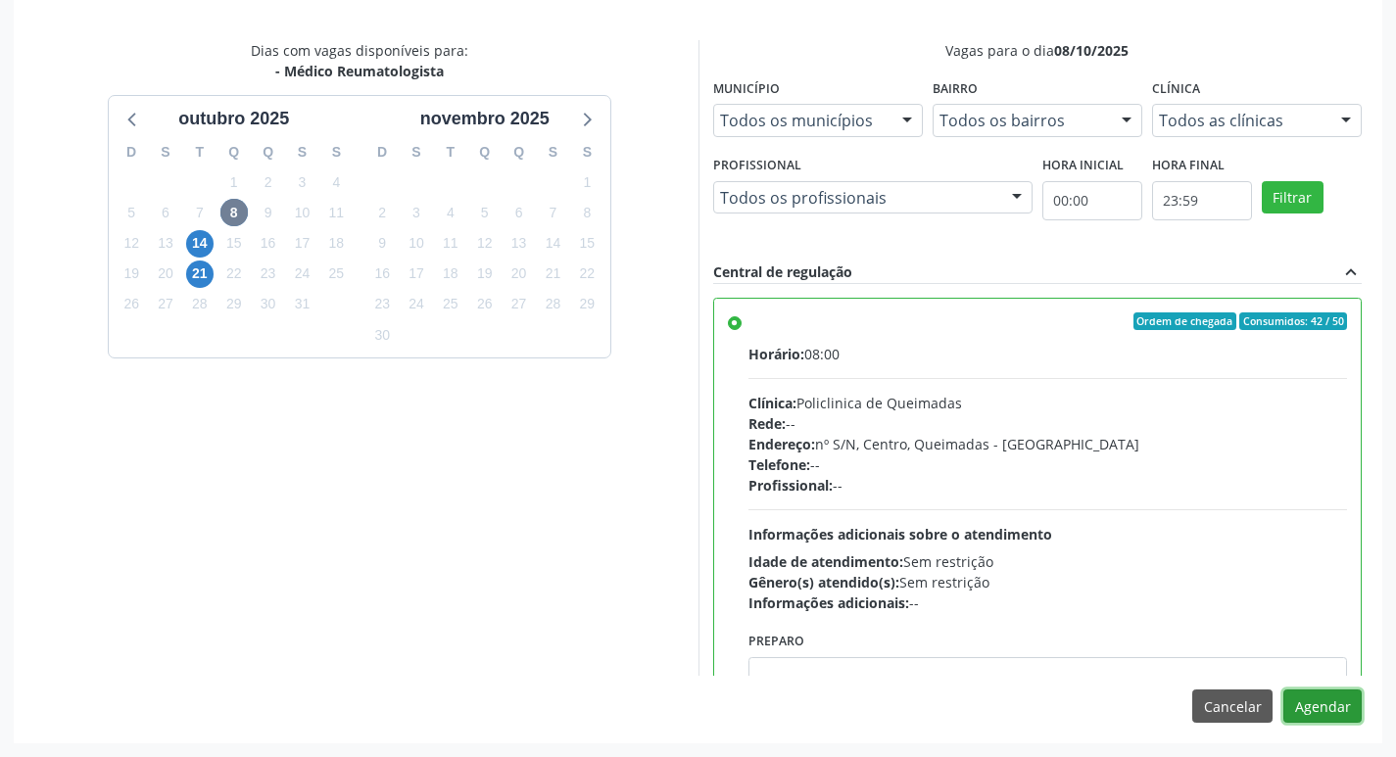
click at [1289, 699] on button "Agendar" at bounding box center [1322, 706] width 78 height 33
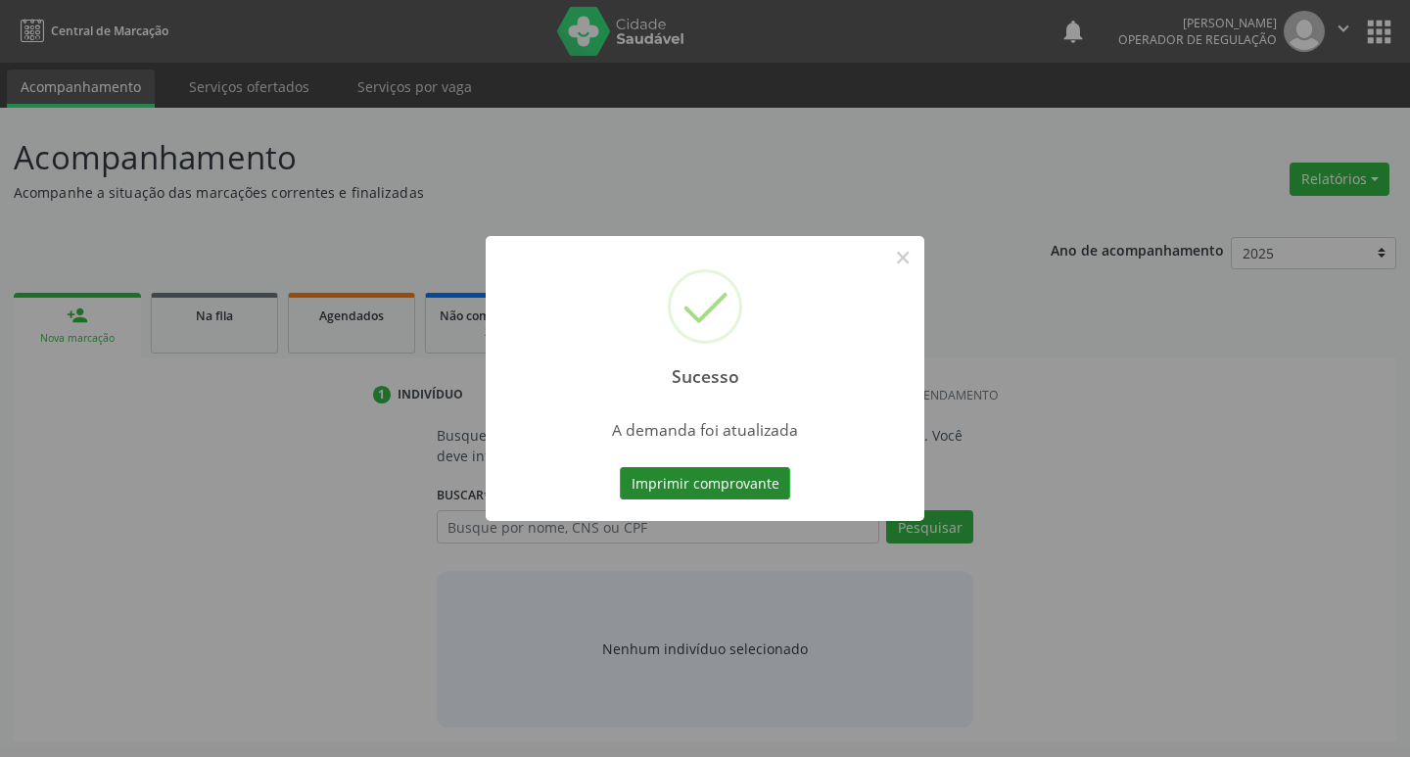
click at [703, 486] on button "Imprimir comprovante" at bounding box center [705, 483] width 170 height 33
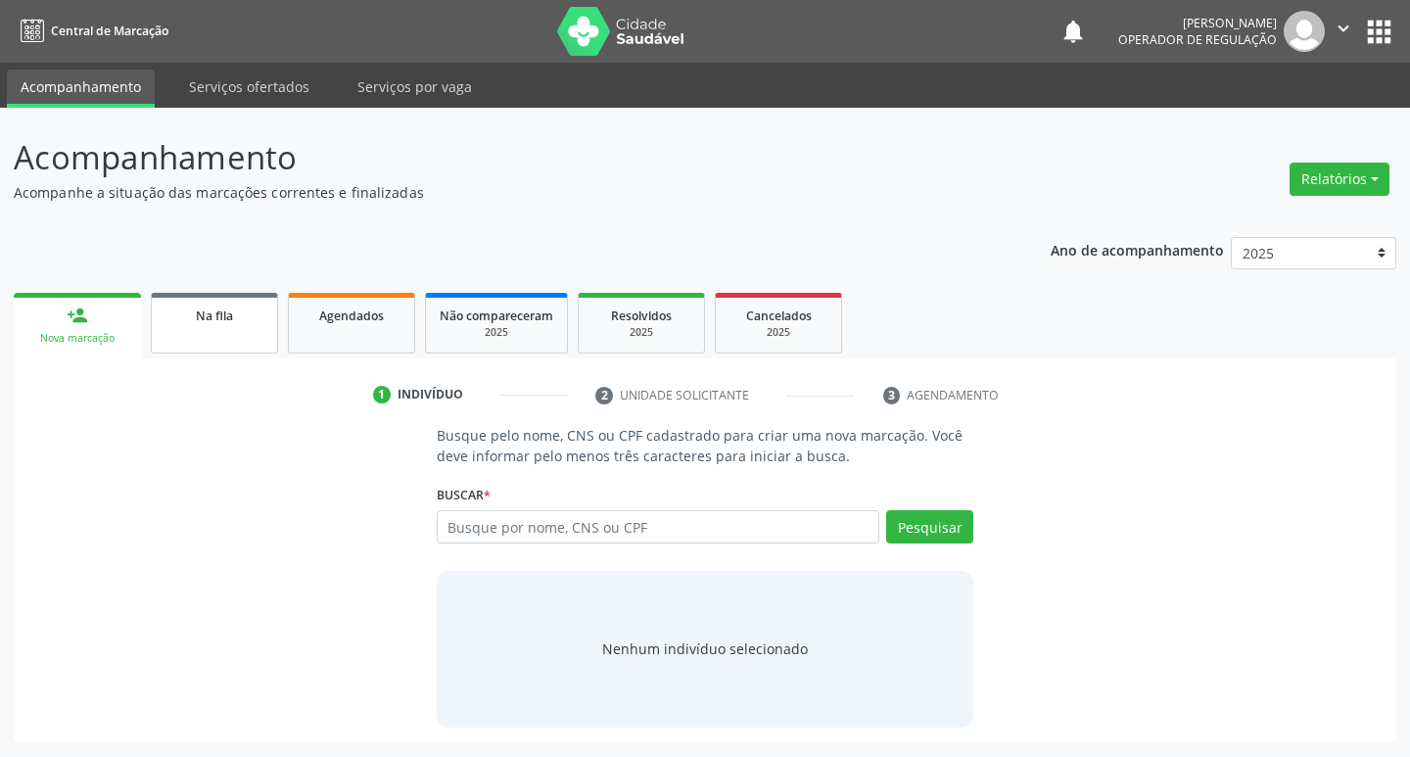
click at [209, 311] on span "Na fila" at bounding box center [214, 316] width 37 height 17
click at [246, 324] on div "Na fila" at bounding box center [215, 315] width 98 height 21
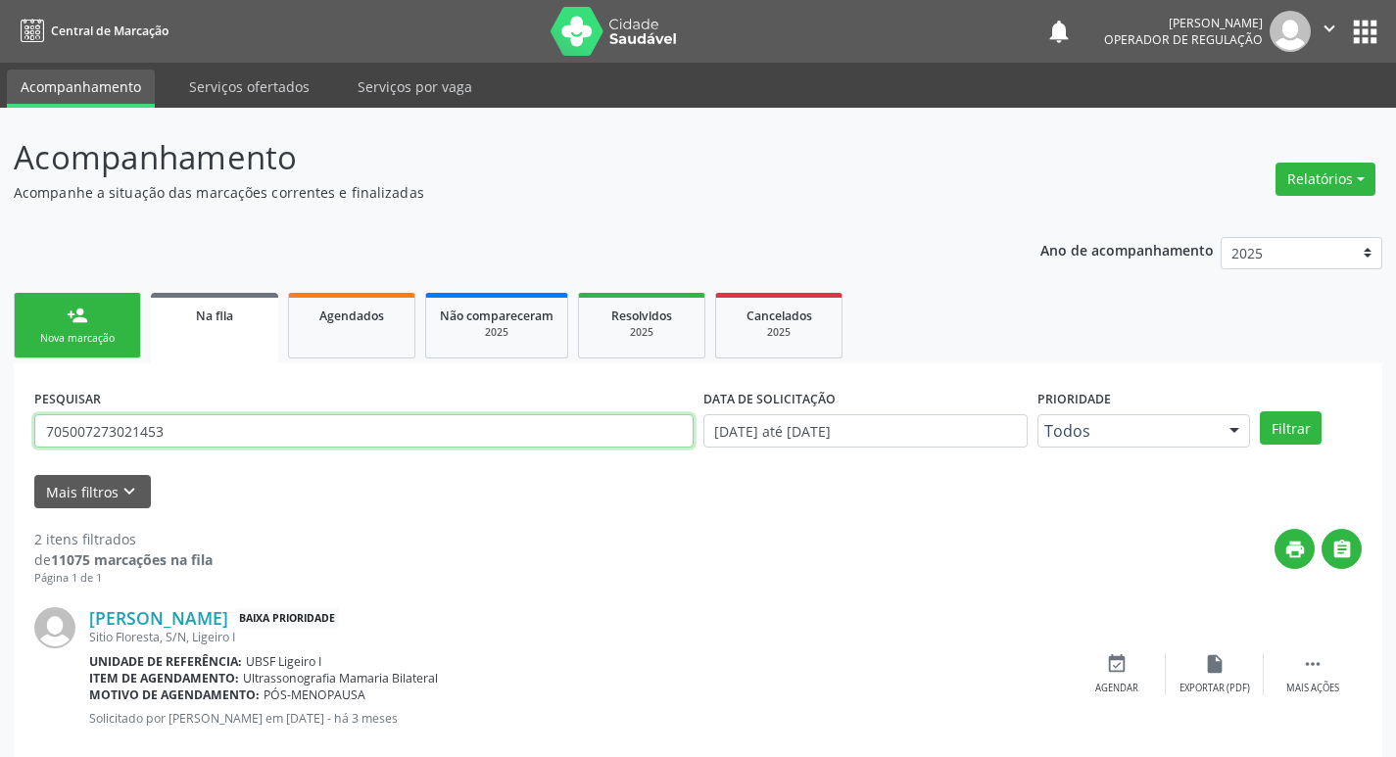
click at [307, 425] on input "705007273021453" at bounding box center [363, 430] width 659 height 33
type input "707006848829538"
click at [1260, 411] on button "Filtrar" at bounding box center [1291, 427] width 62 height 33
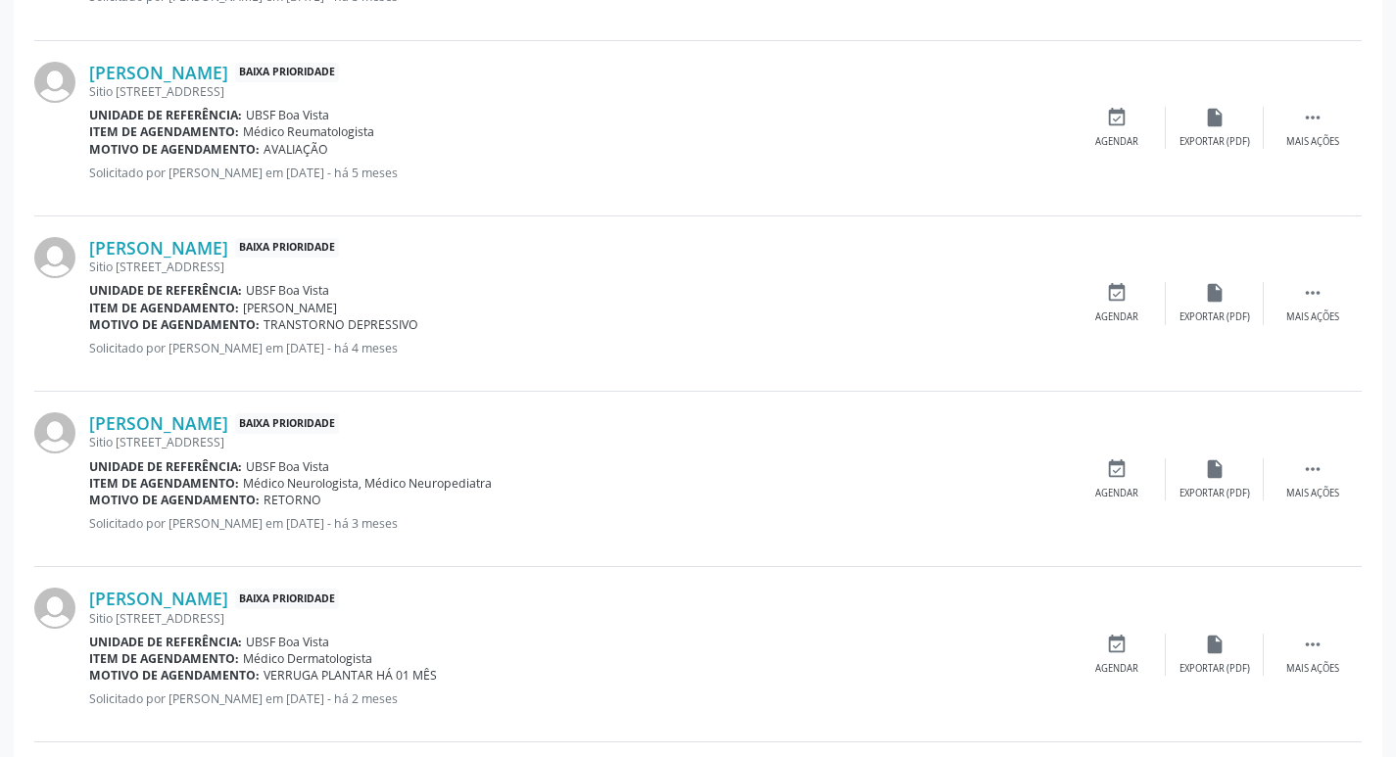
scroll to position [1072, 0]
click at [1138, 129] on div "event_available Agendar" at bounding box center [1117, 129] width 98 height 42
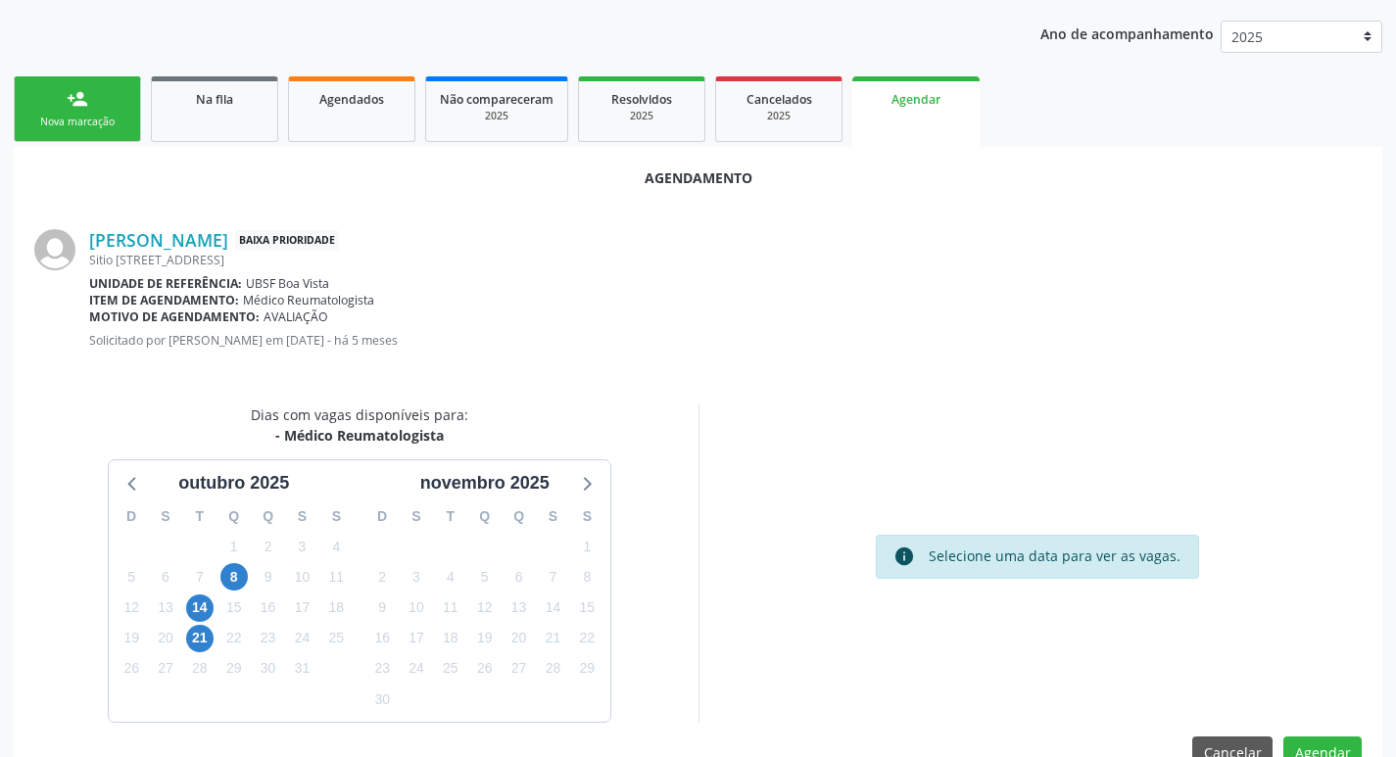
scroll to position [262, 0]
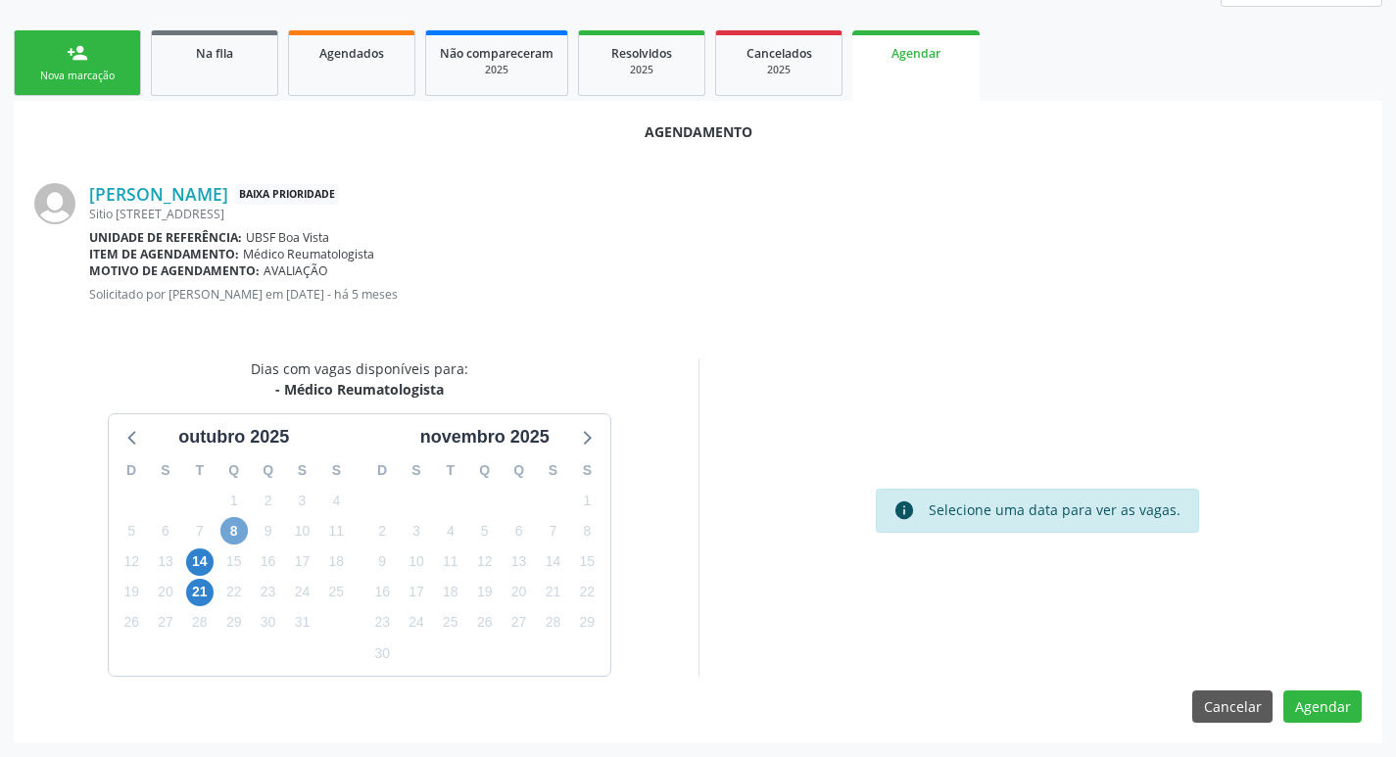
click at [241, 518] on span "8" at bounding box center [233, 530] width 27 height 27
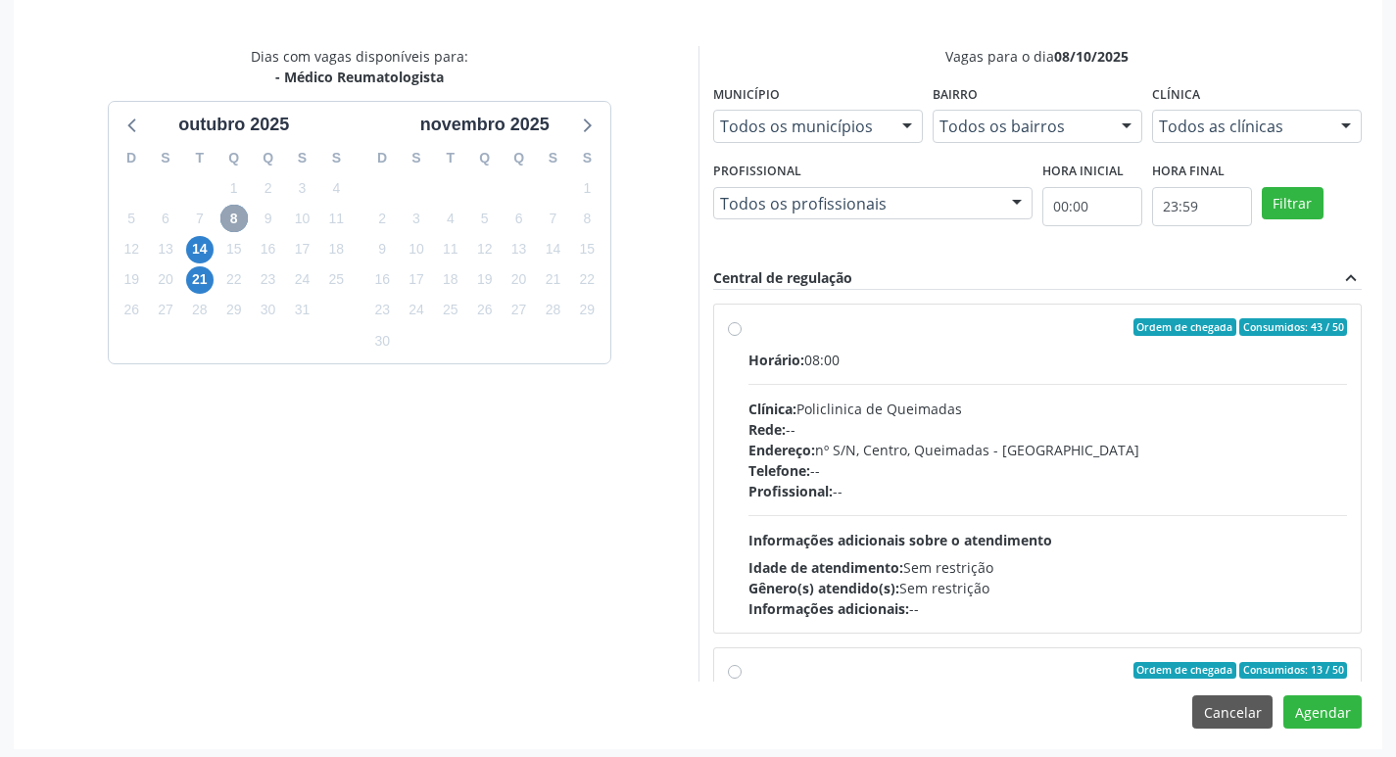
scroll to position [581, 0]
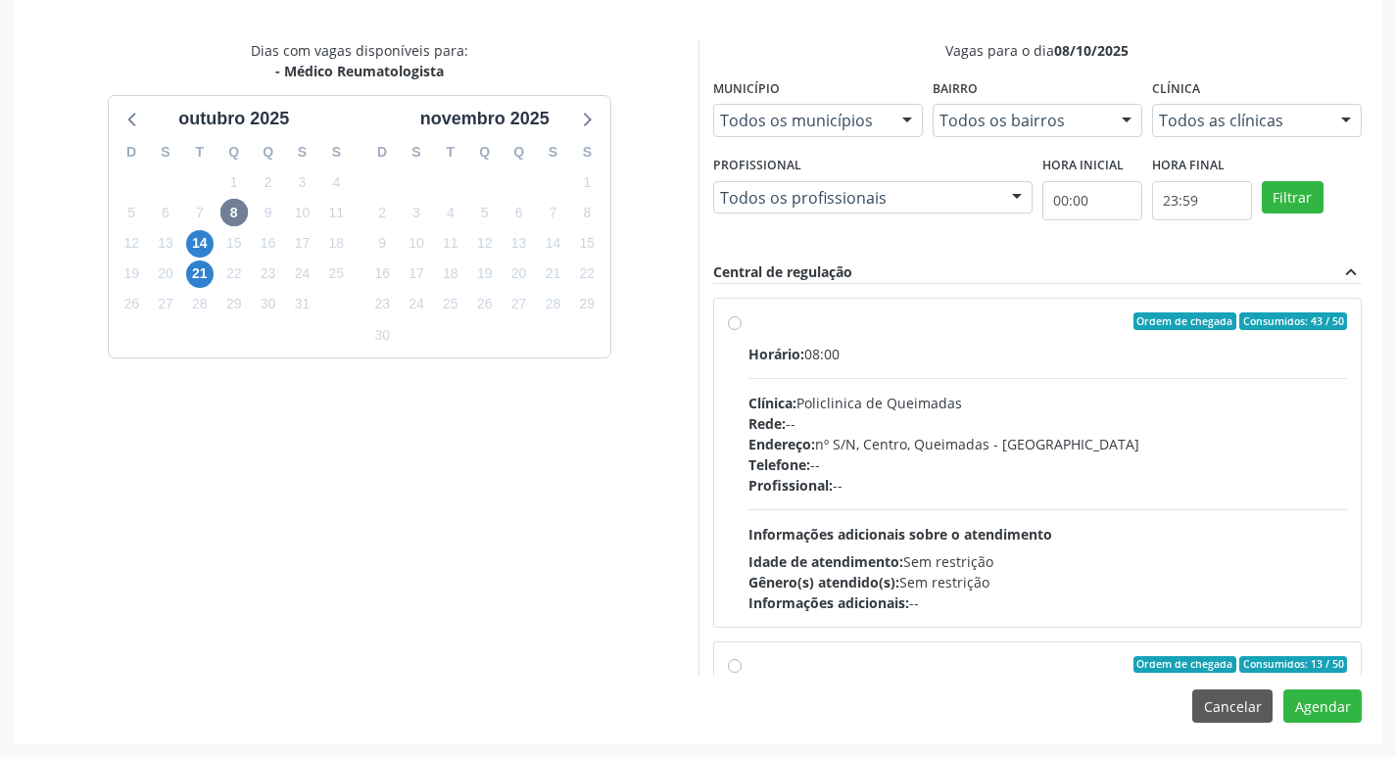
click at [1150, 341] on label "Ordem de chegada Consumidos: 43 / 50 Horário: 08:00 Clínica: Policlinica de Que…" at bounding box center [1047, 462] width 599 height 301
click at [741, 330] on input "Ordem de chegada Consumidos: 43 / 50 Horário: 08:00 Clínica: Policlinica de Que…" at bounding box center [735, 321] width 14 height 18
radio input "true"
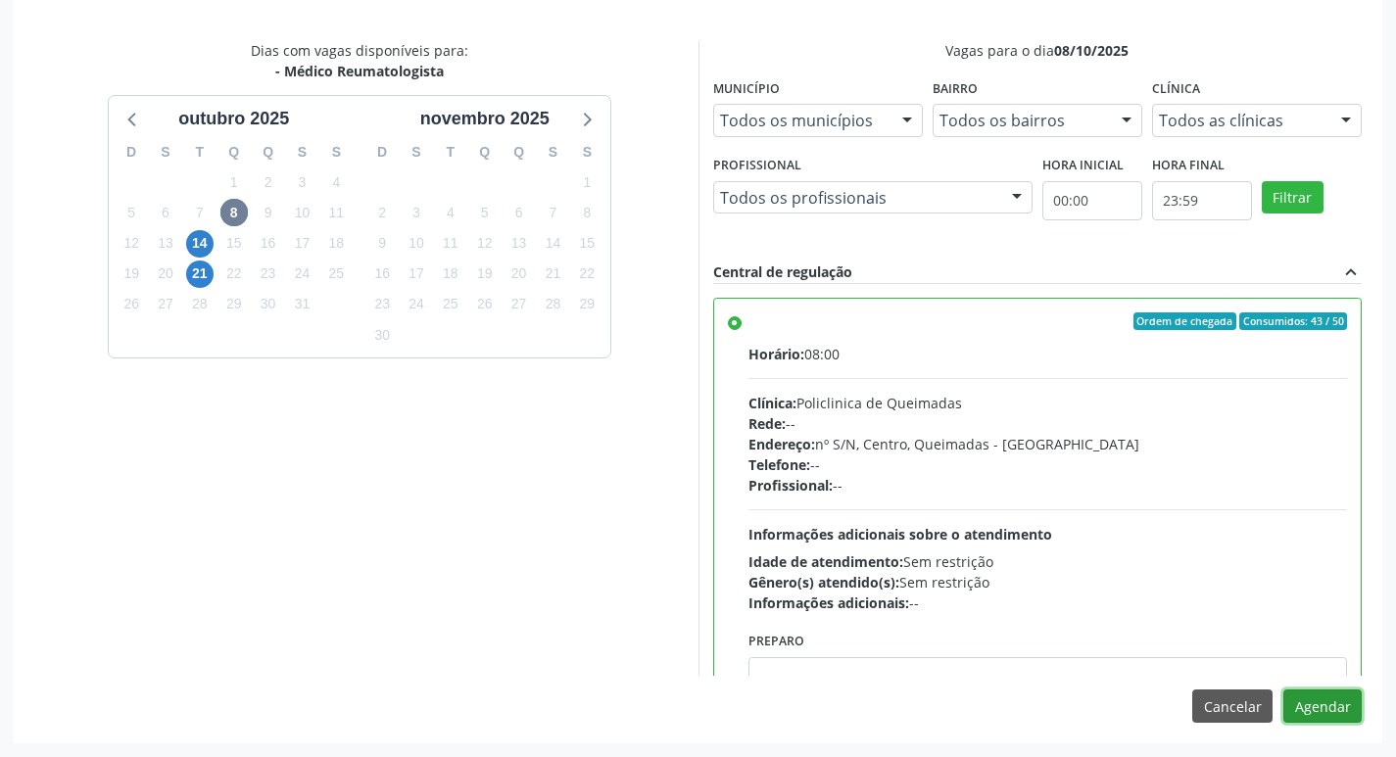
click at [1311, 703] on button "Agendar" at bounding box center [1322, 706] width 78 height 33
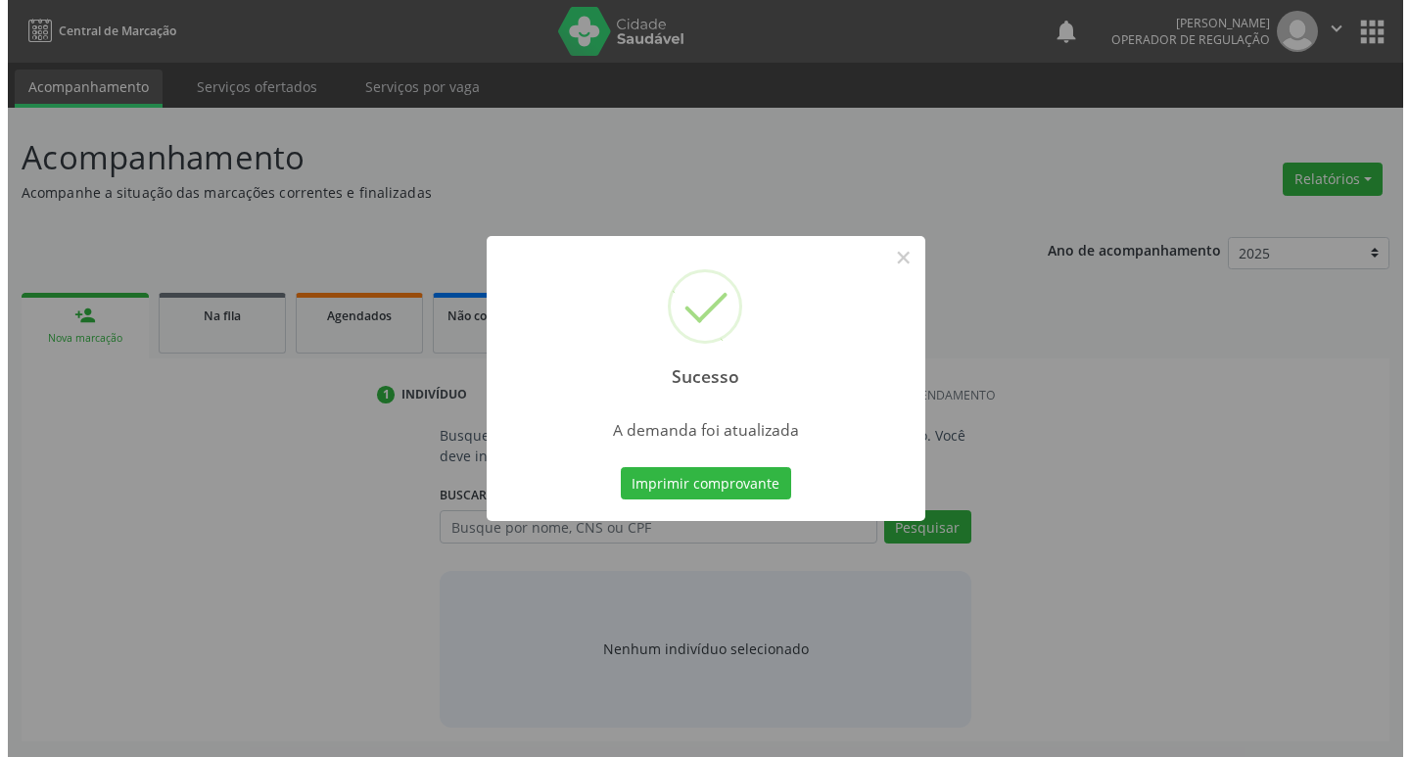
scroll to position [0, 0]
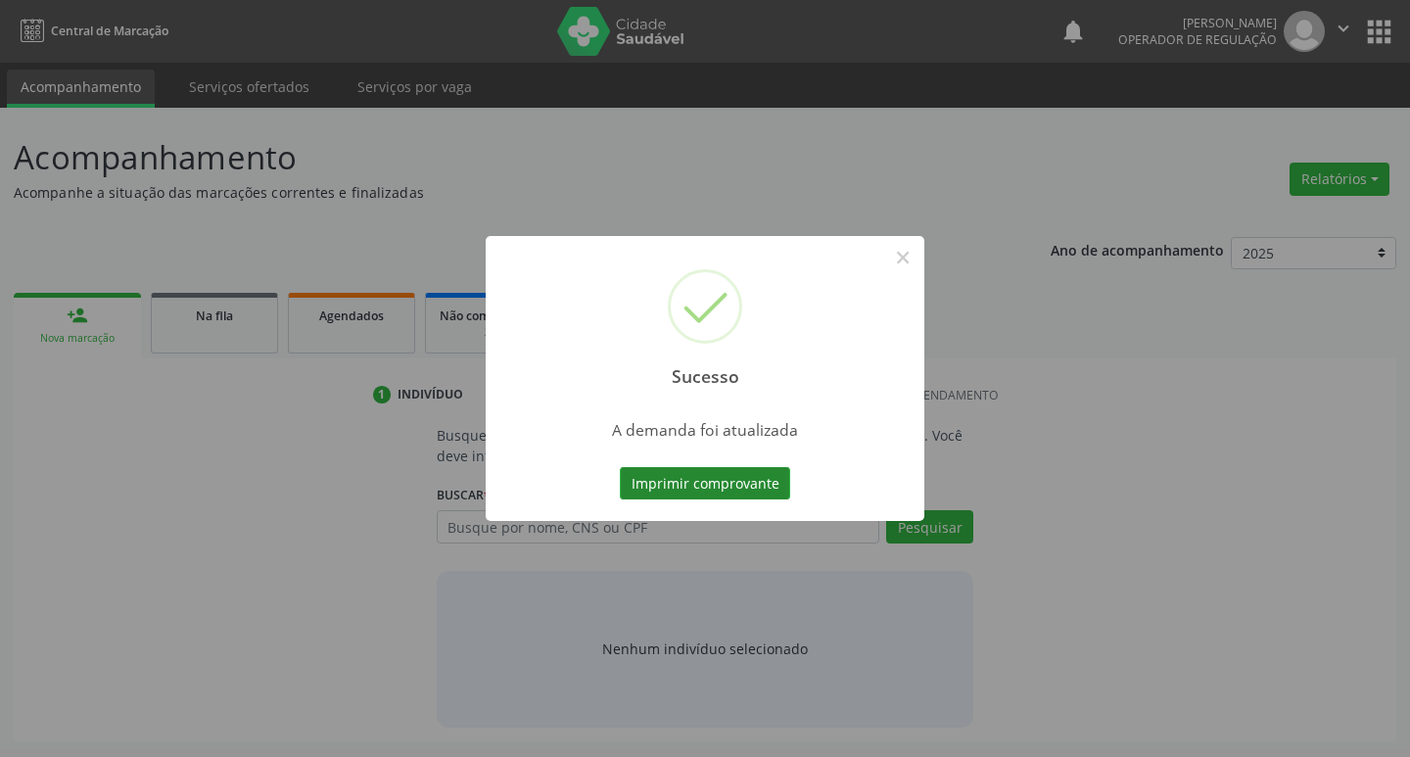
click at [736, 474] on button "Imprimir comprovante" at bounding box center [705, 483] width 170 height 33
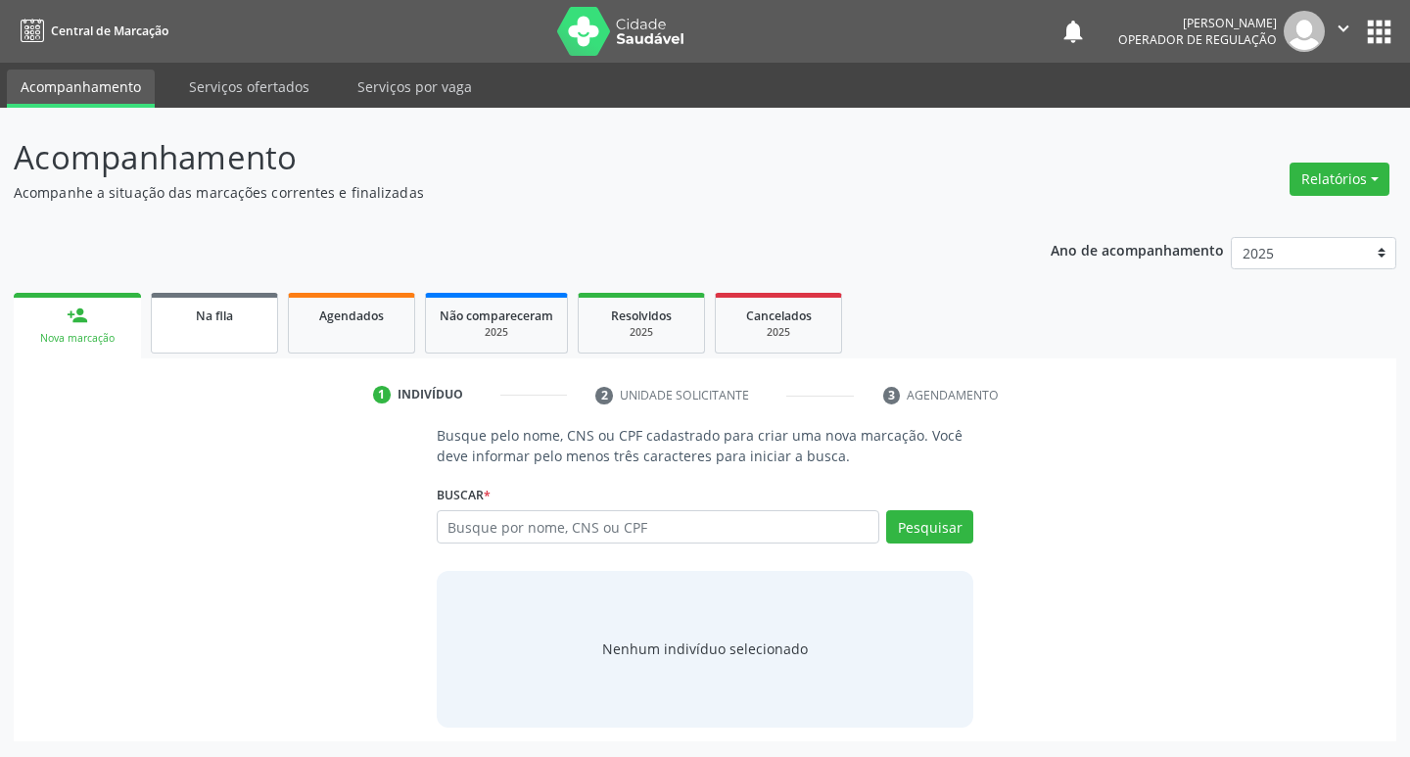
click at [213, 343] on link "Na fila" at bounding box center [214, 323] width 127 height 61
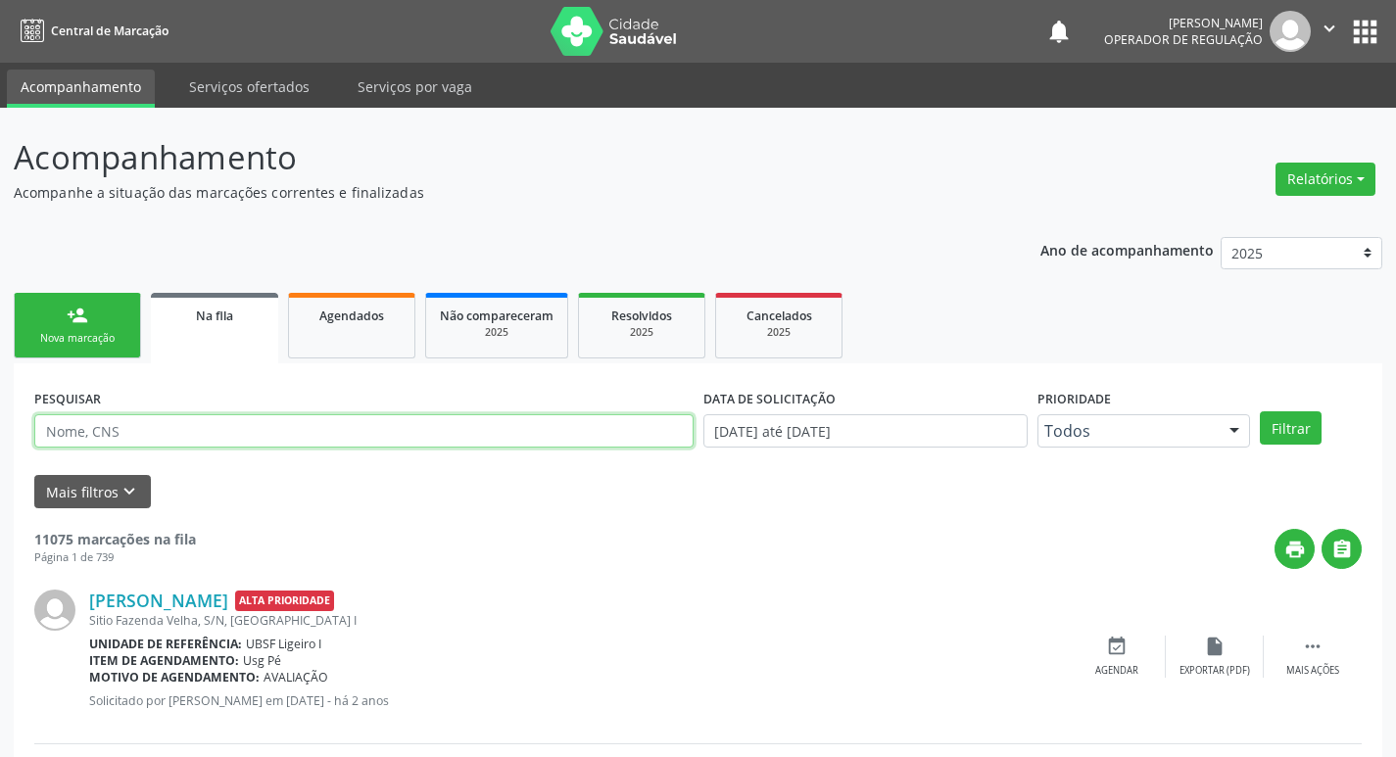
click at [225, 427] on input "text" at bounding box center [363, 430] width 659 height 33
type input "700200923179227"
click at [1260, 411] on button "Filtrar" at bounding box center [1291, 427] width 62 height 33
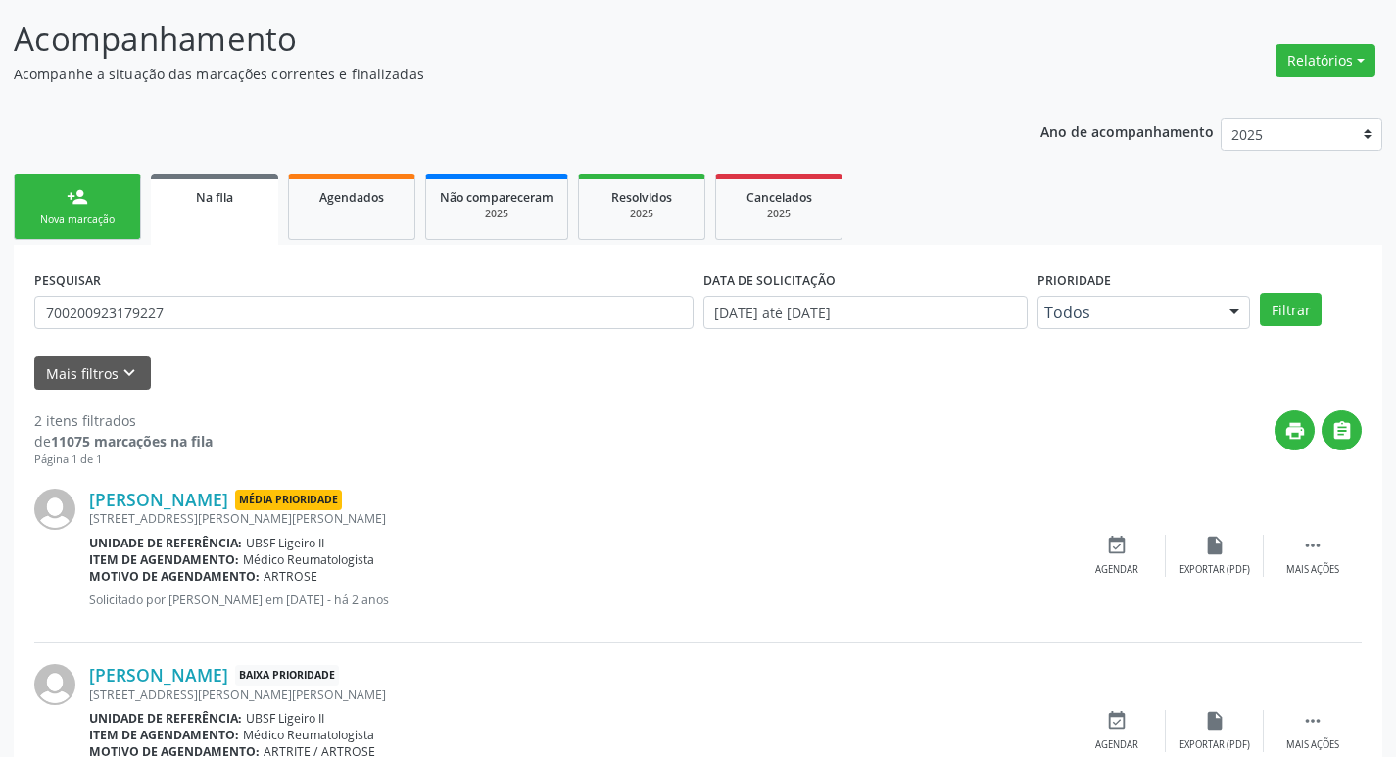
scroll to position [214, 0]
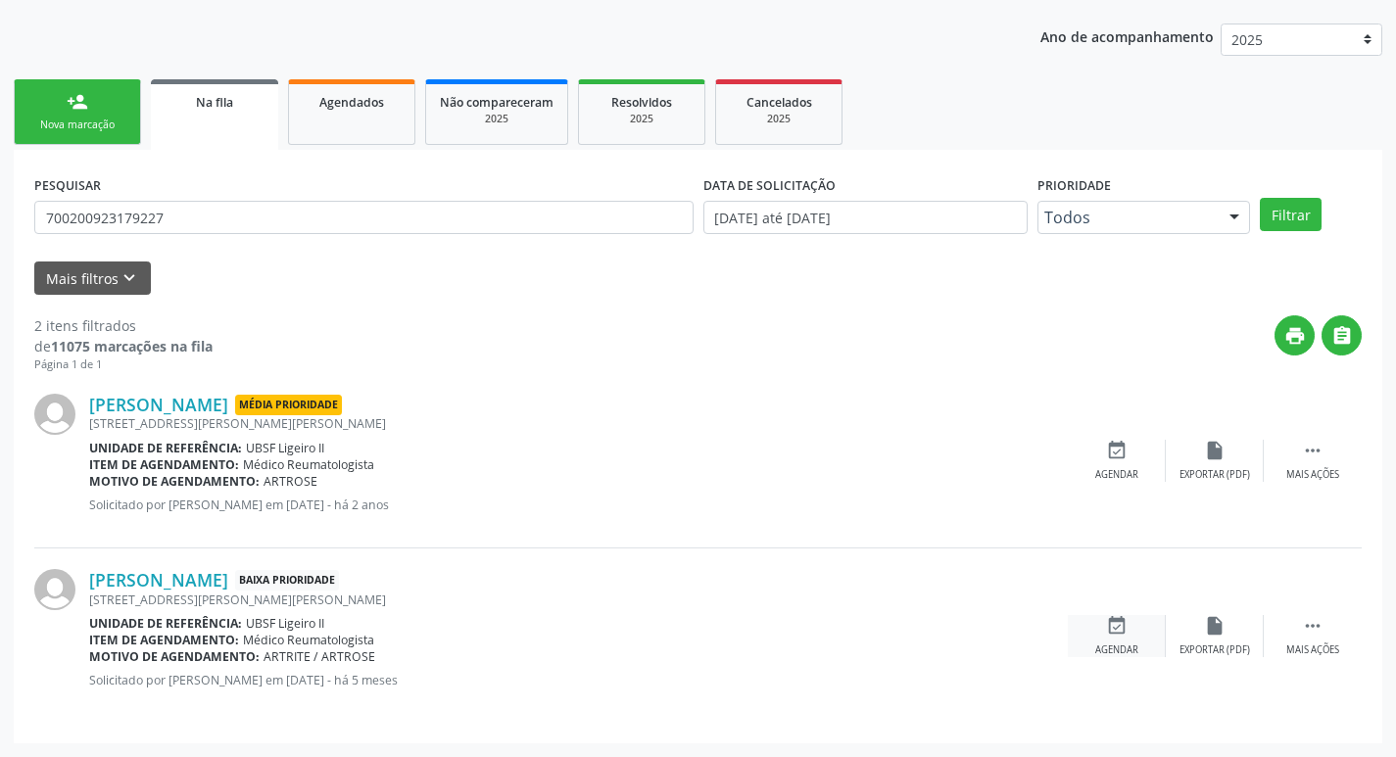
click at [1132, 636] on div "event_available Agendar" at bounding box center [1117, 636] width 98 height 42
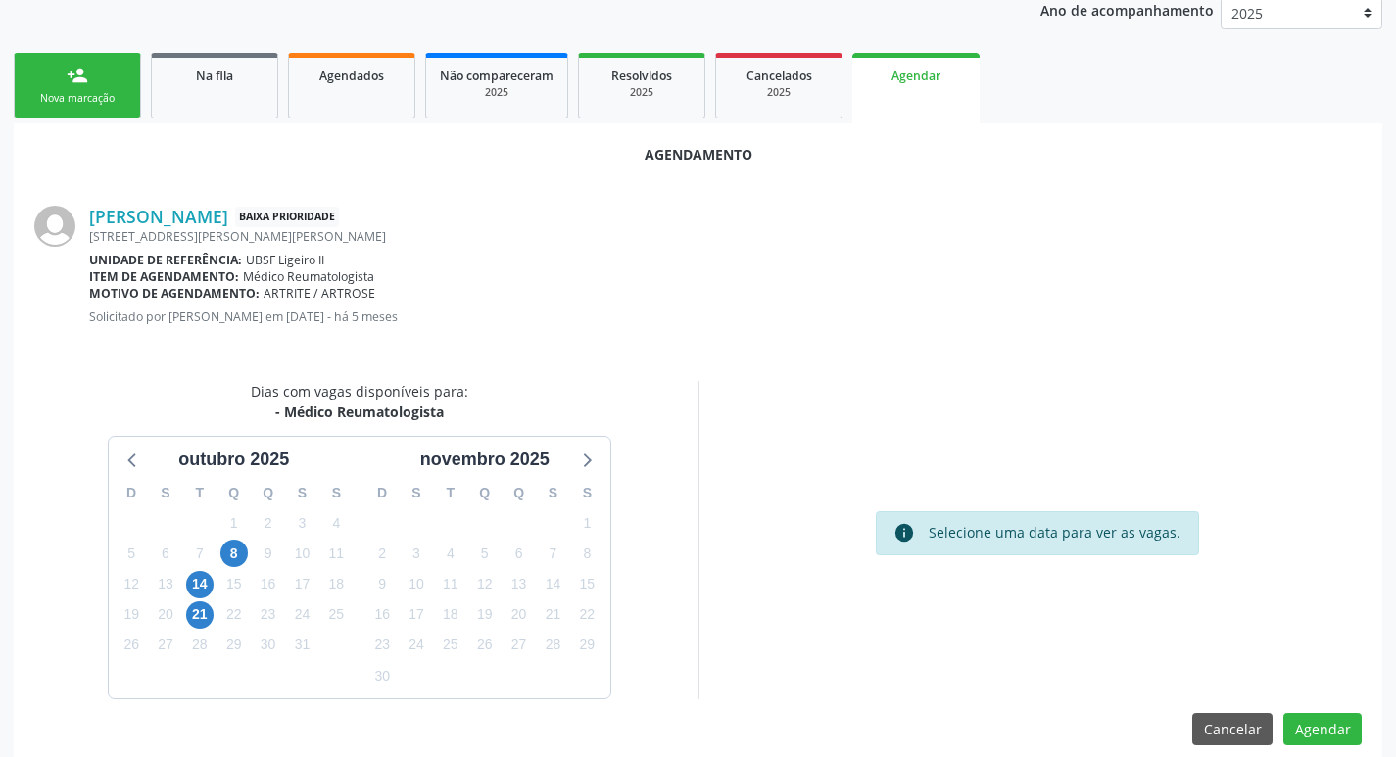
scroll to position [262, 0]
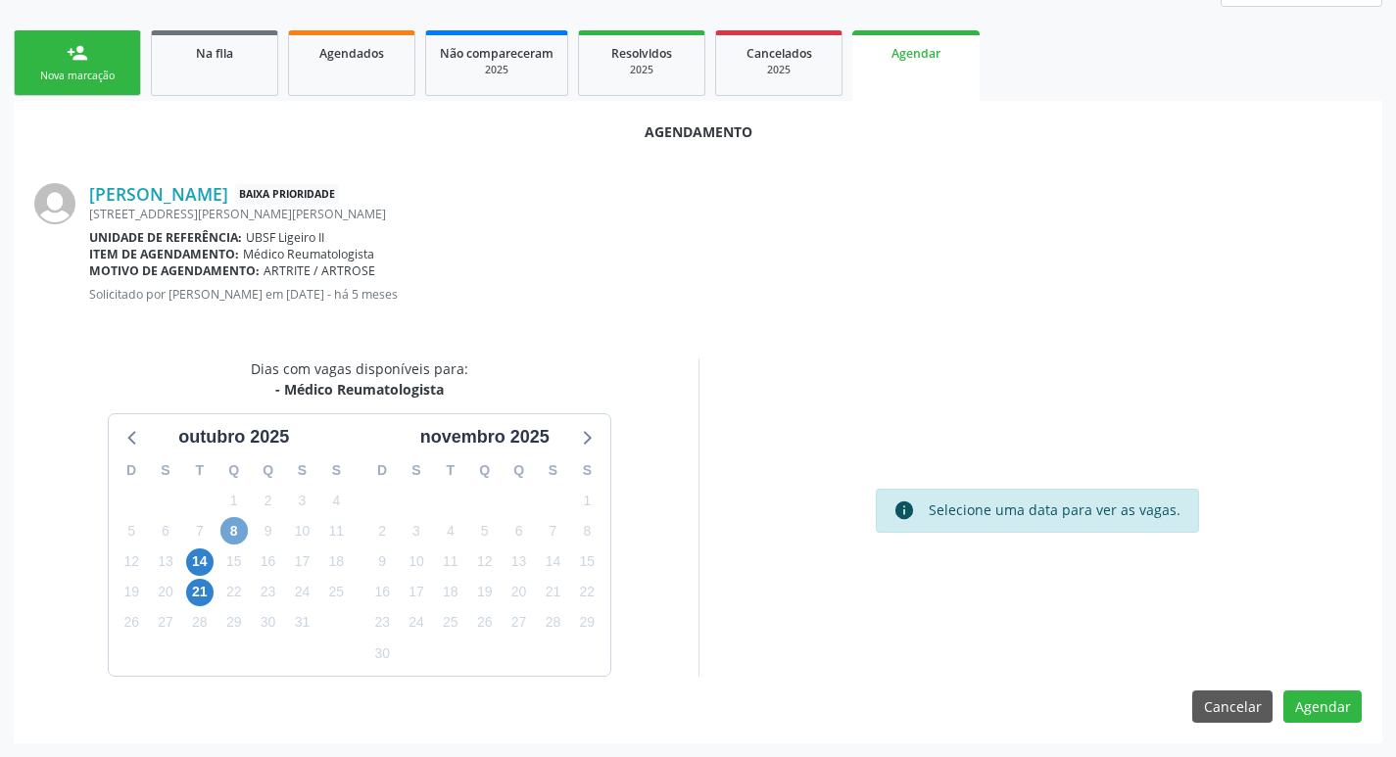
click at [234, 525] on span "8" at bounding box center [233, 530] width 27 height 27
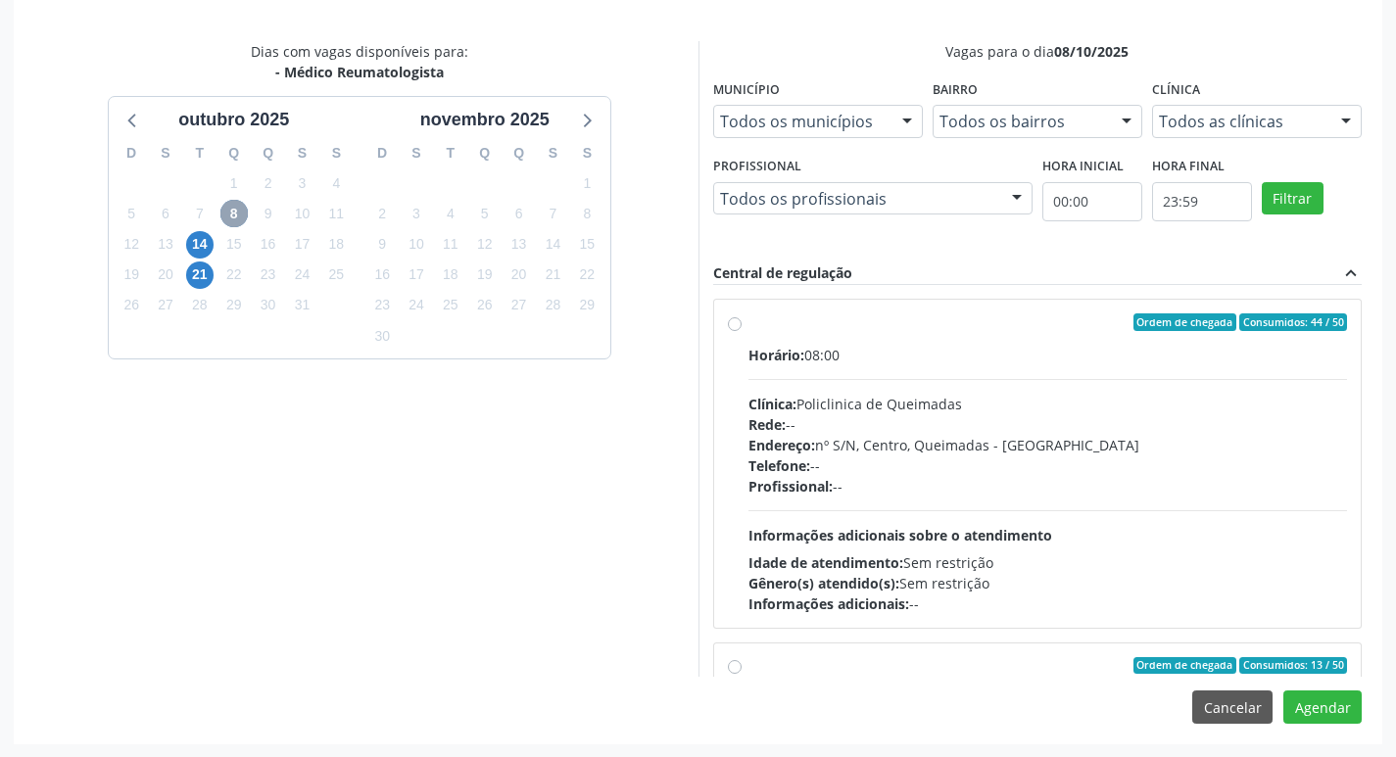
scroll to position [581, 0]
drag, startPoint x: 1055, startPoint y: 394, endPoint x: 1060, endPoint y: 427, distance: 33.7
click at [1056, 393] on div "Clínica: Policlinica de Queimadas" at bounding box center [1047, 403] width 599 height 21
click at [741, 330] on input "Ordem de chegada Consumidos: 44 / 50 Horário: 08:00 Clínica: Policlinica de Que…" at bounding box center [735, 321] width 14 height 18
radio input "true"
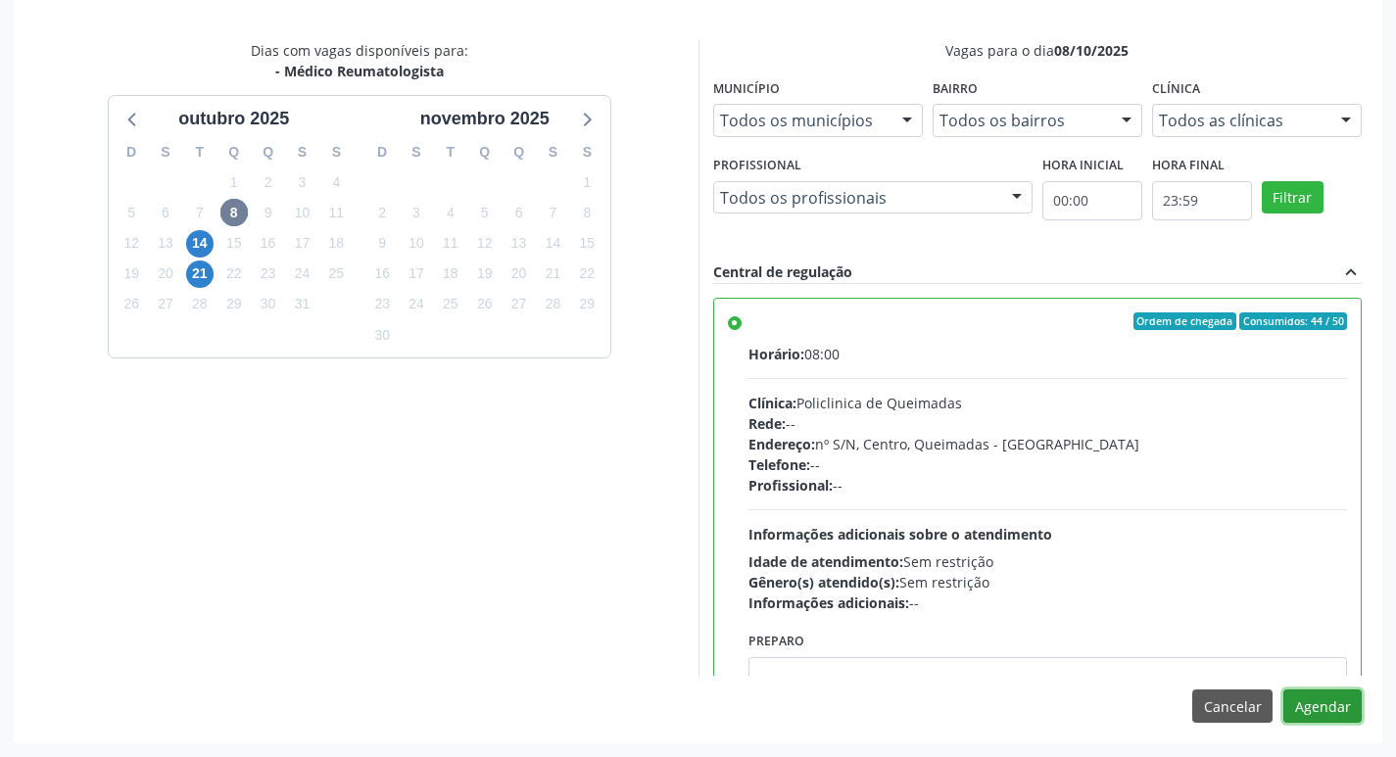
click at [1297, 691] on button "Agendar" at bounding box center [1322, 706] width 78 height 33
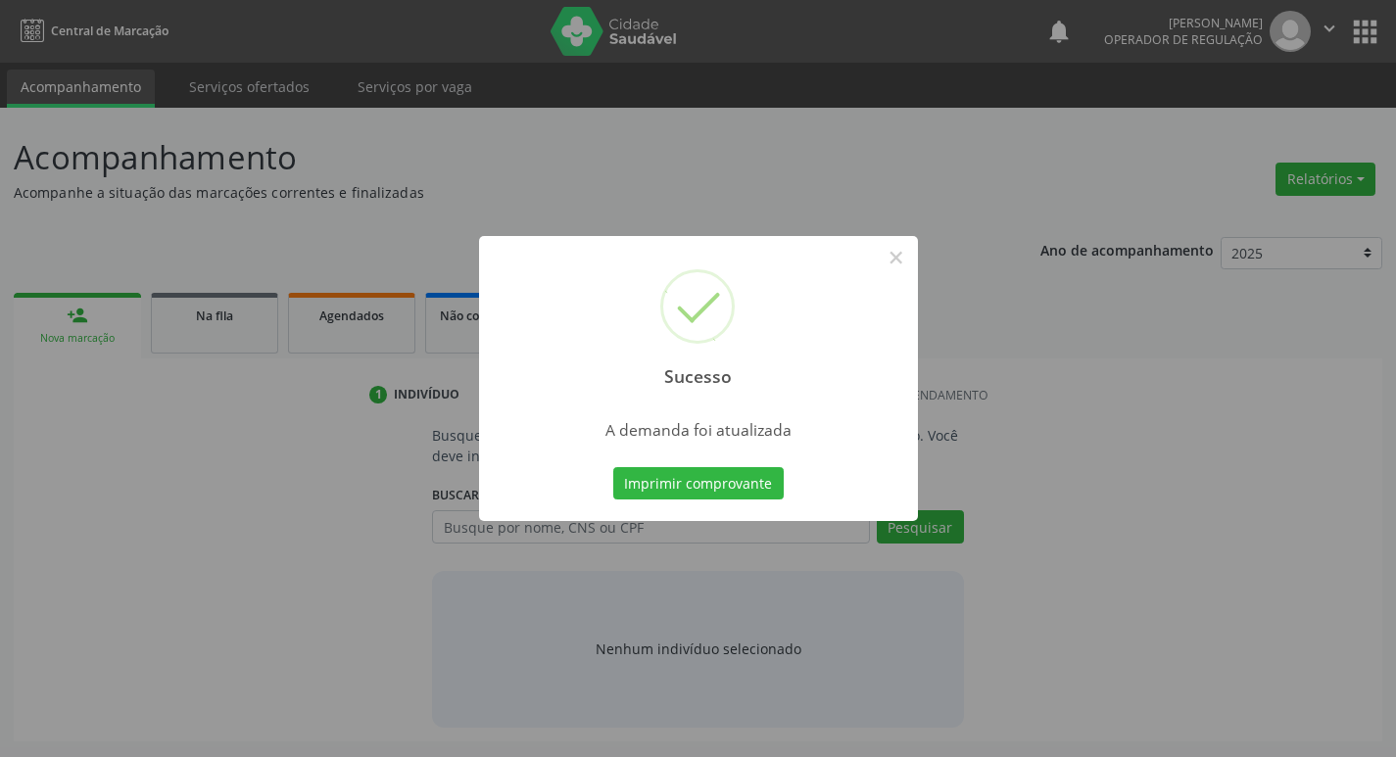
scroll to position [0, 0]
click at [733, 488] on button "Imprimir comprovante" at bounding box center [705, 483] width 170 height 33
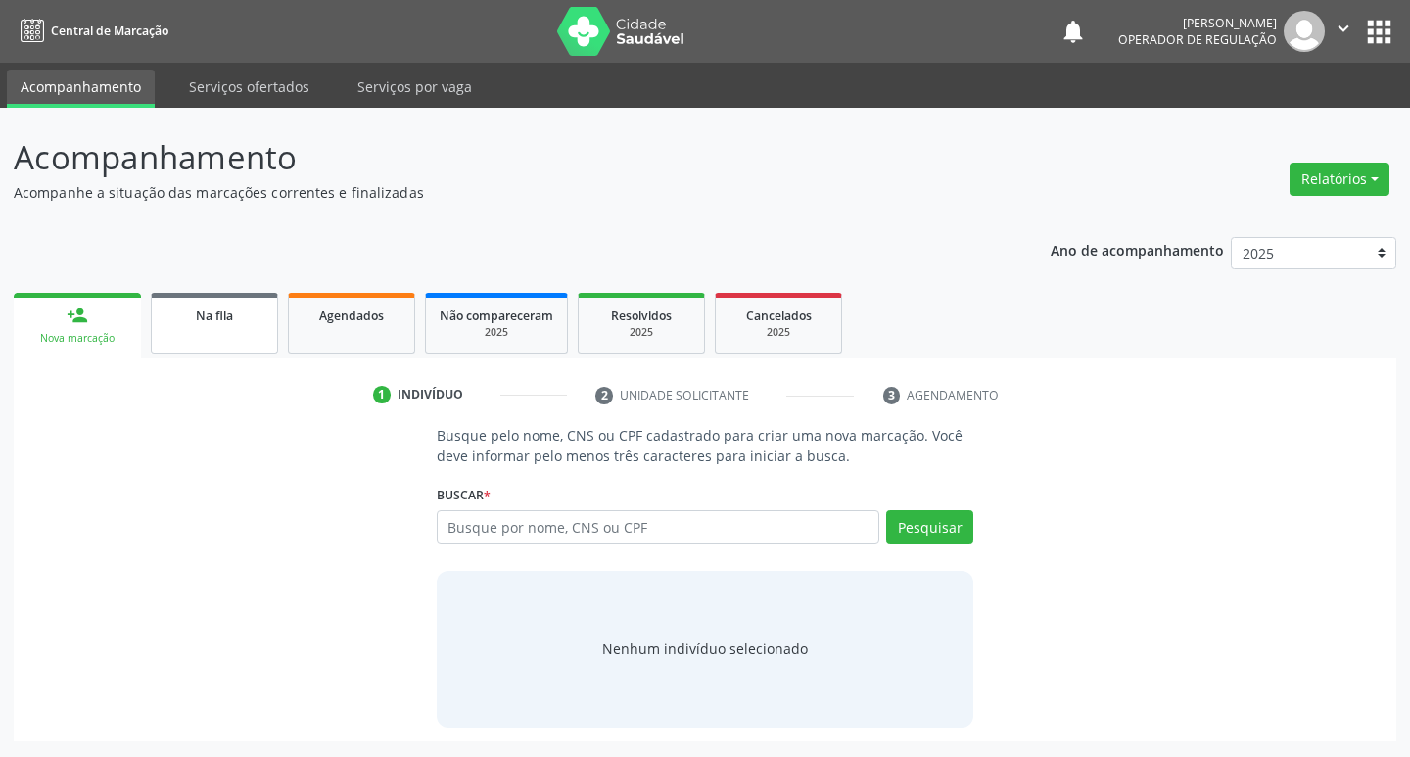
click at [242, 347] on link "Na fila" at bounding box center [214, 323] width 127 height 61
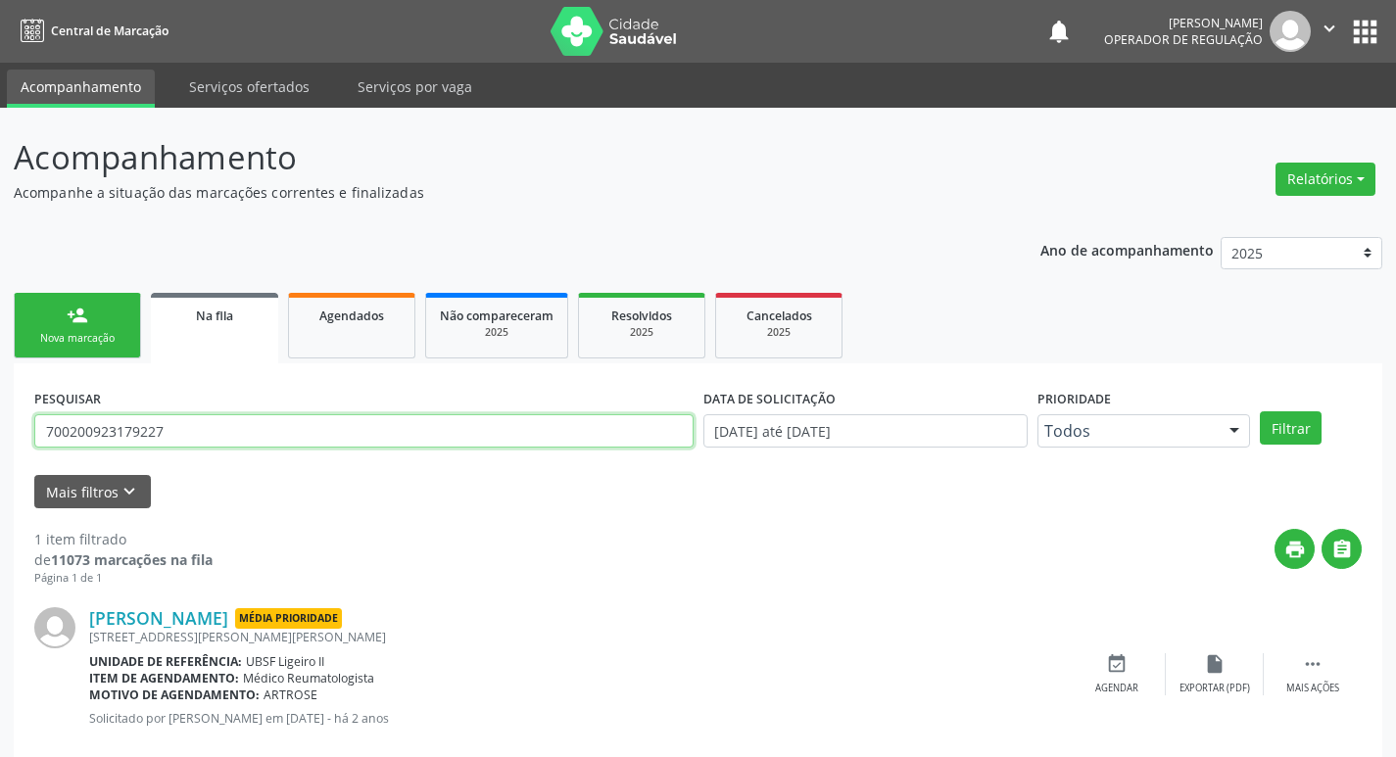
click at [177, 438] on input "700200923179227" at bounding box center [363, 430] width 659 height 33
type input "700001755387703"
click at [1260, 411] on button "Filtrar" at bounding box center [1291, 427] width 62 height 33
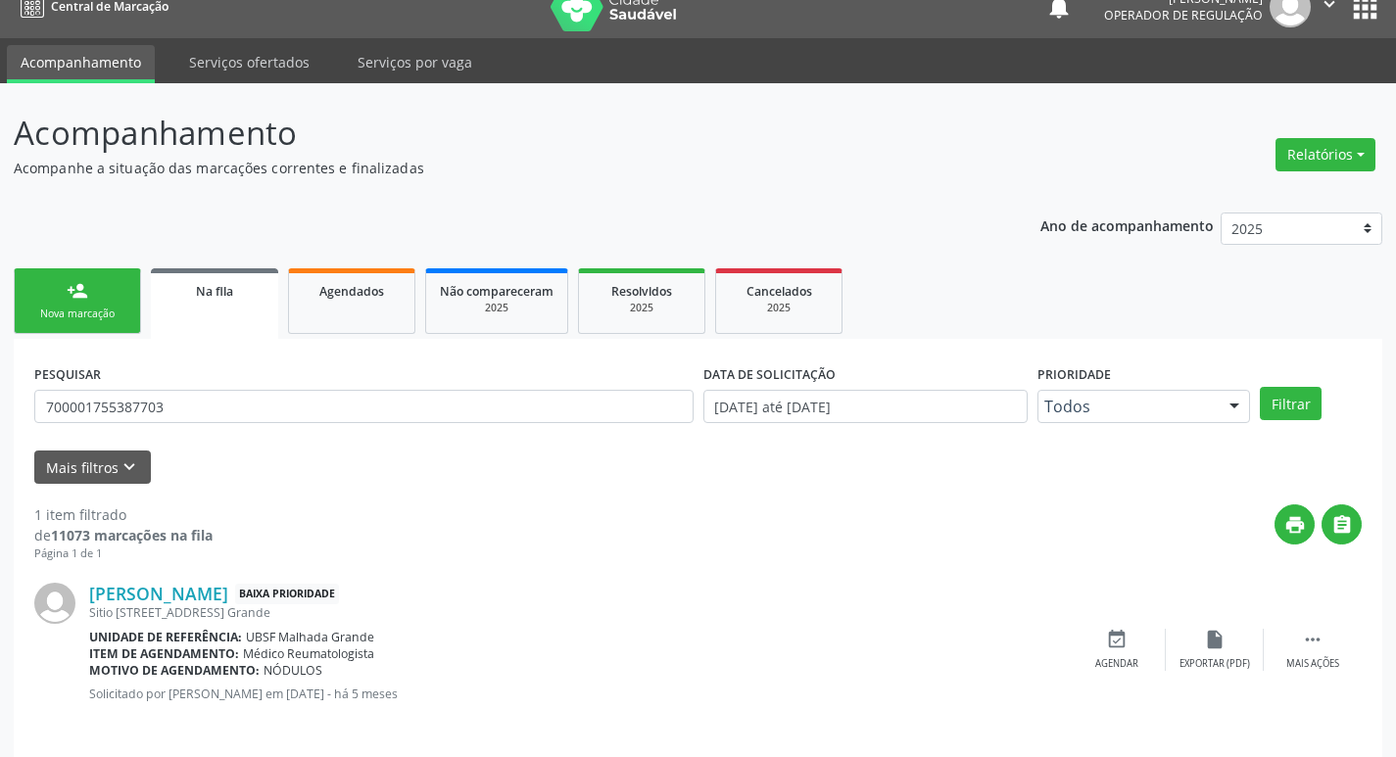
scroll to position [38, 0]
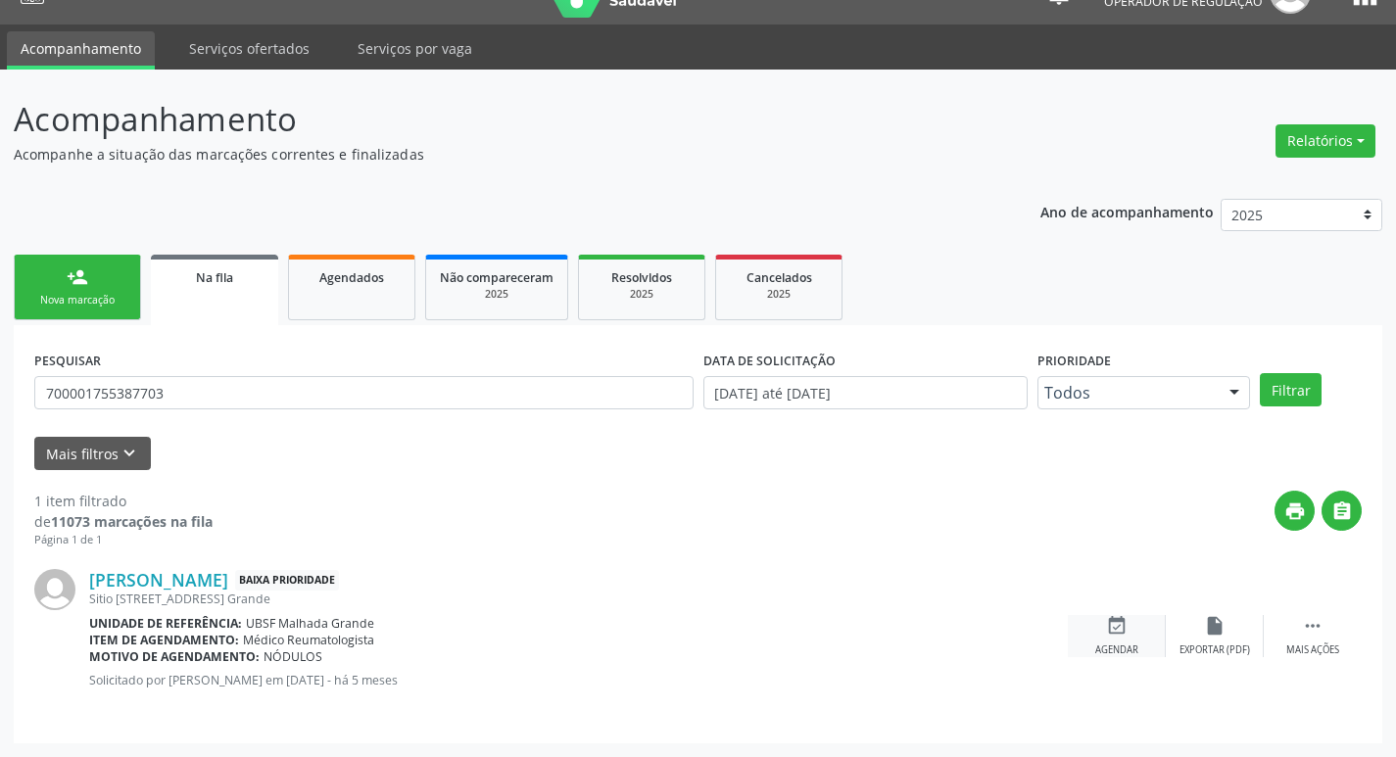
click at [1118, 623] on icon "event_available" at bounding box center [1117, 626] width 22 height 22
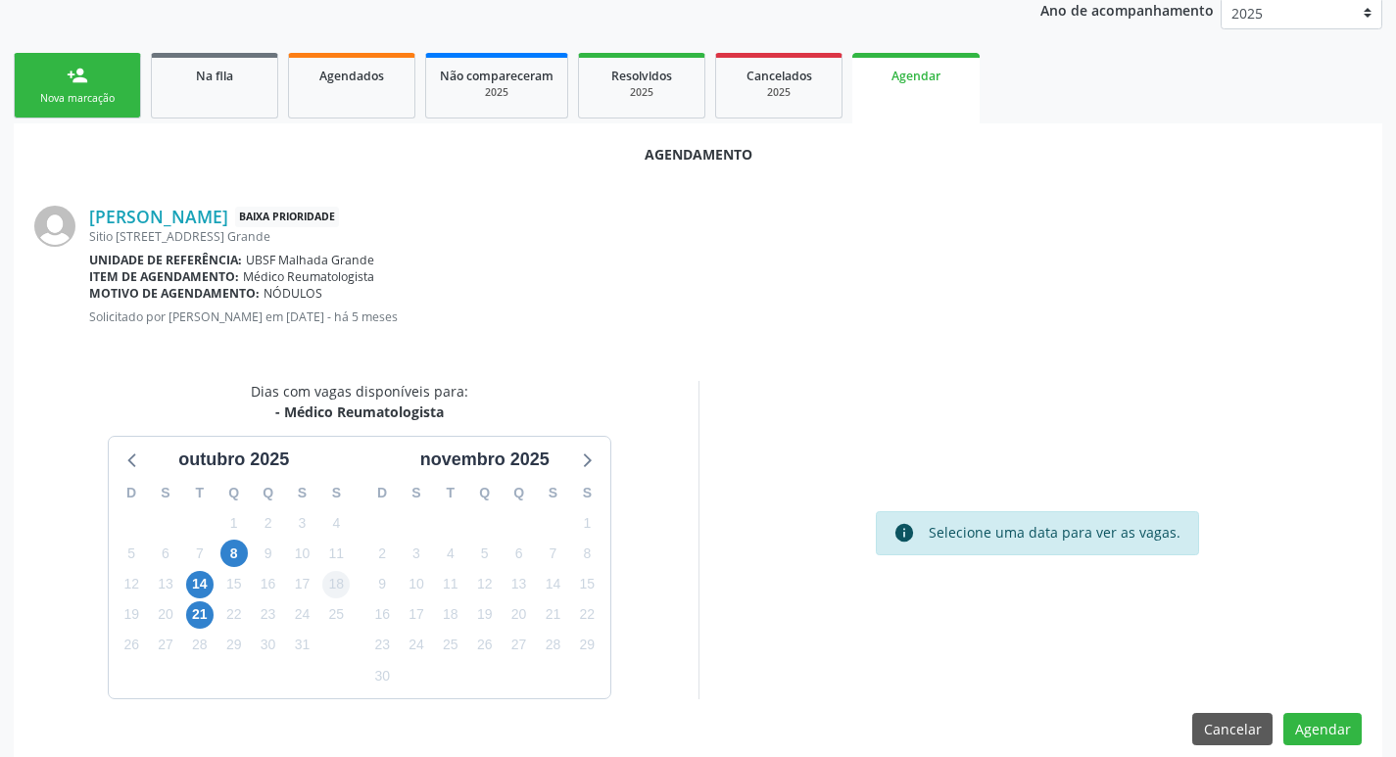
scroll to position [262, 0]
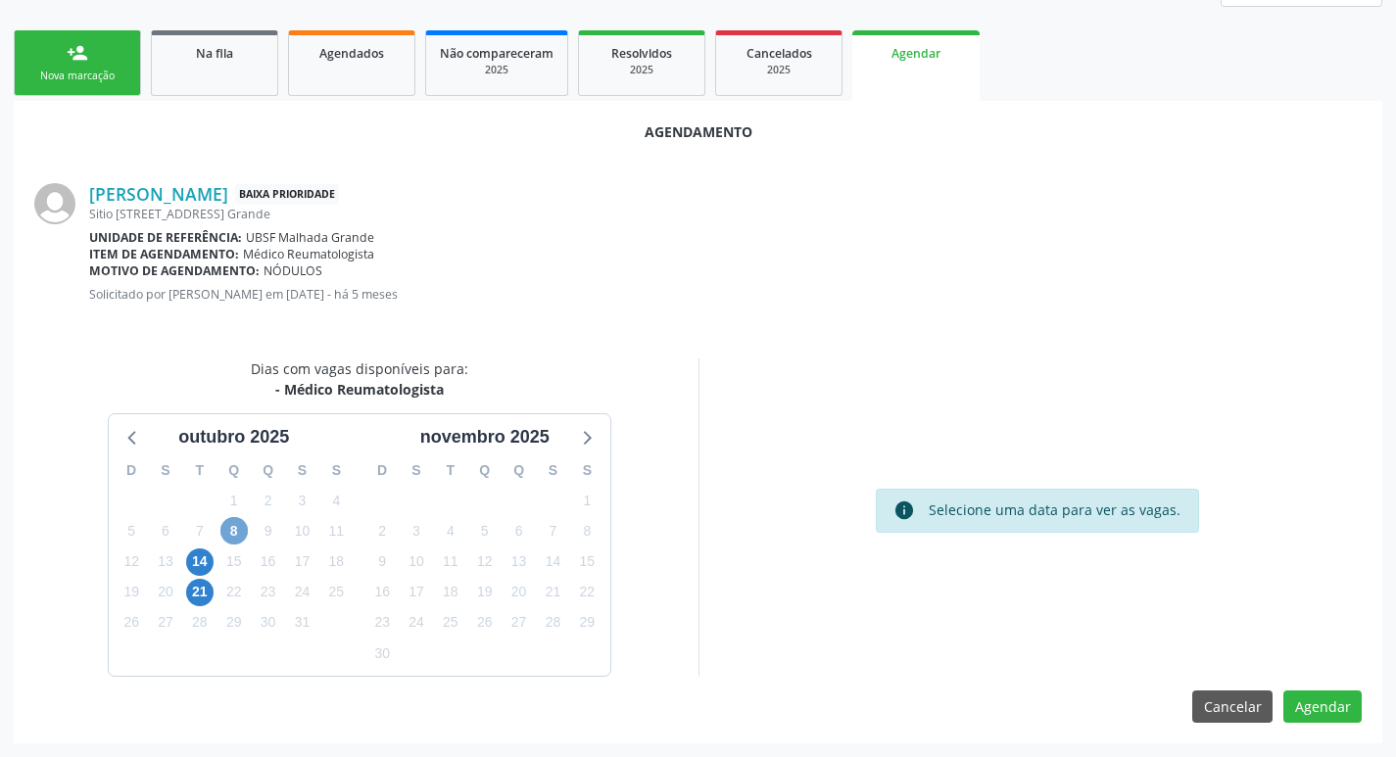
click at [246, 524] on span "8" at bounding box center [233, 530] width 27 height 27
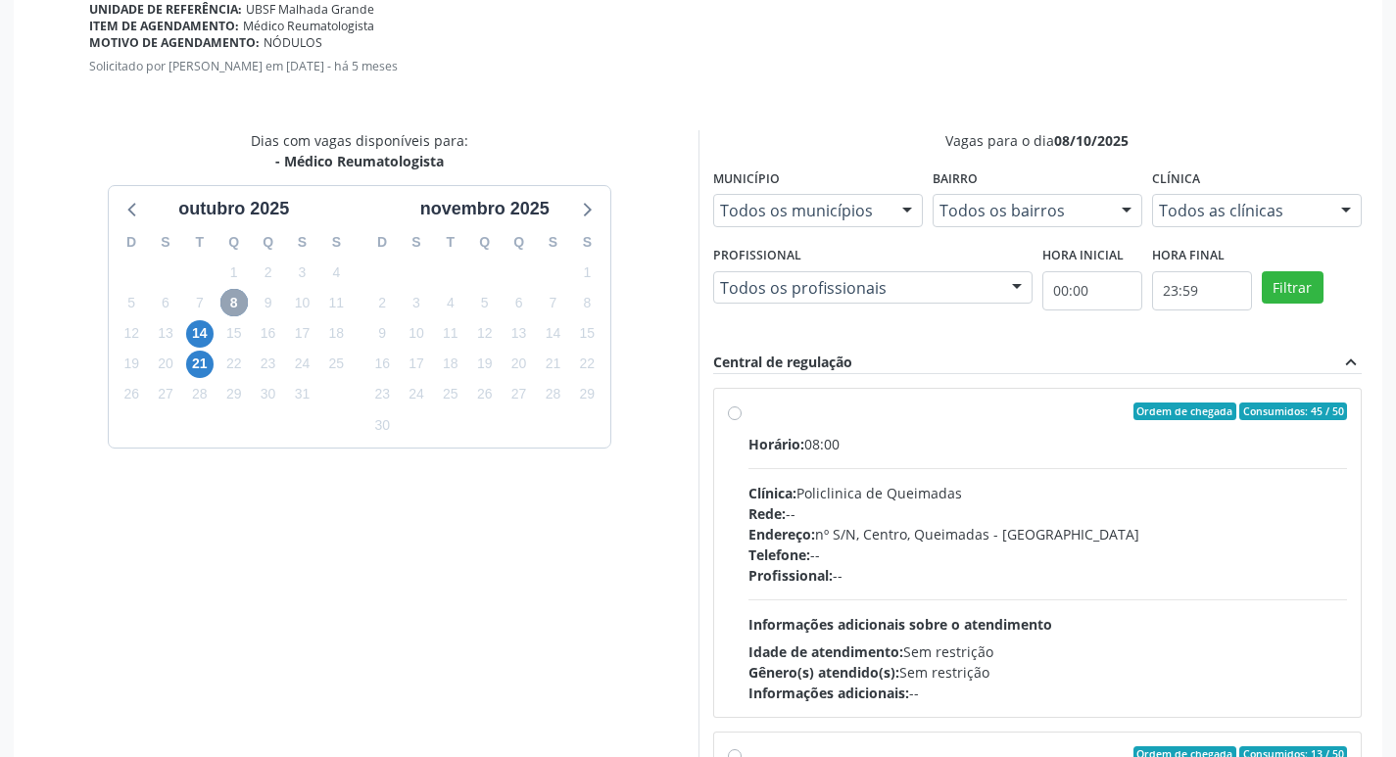
scroll to position [581, 0]
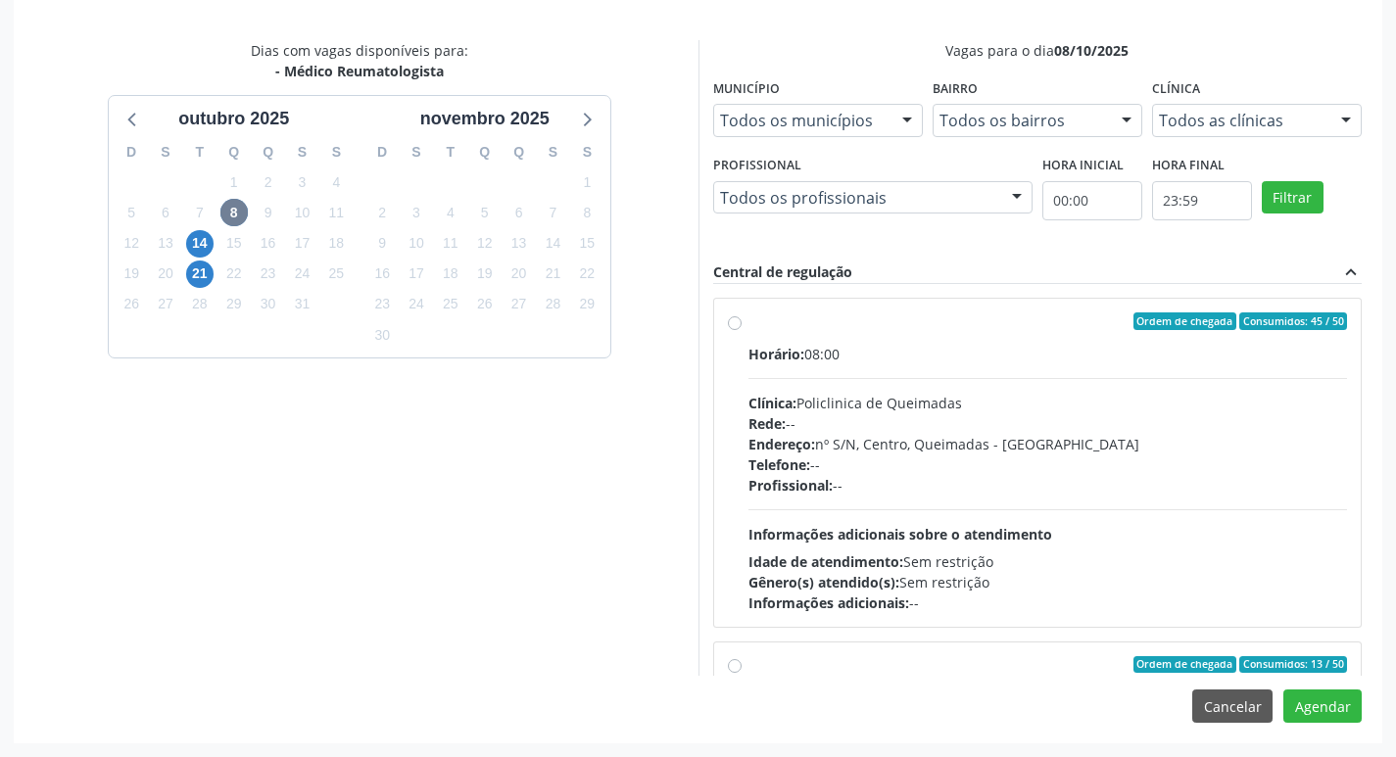
click at [846, 383] on div "Horário: 08:00 Clínica: Policlinica de Queimadas Rede: -- Endereço: nº S/N, Cen…" at bounding box center [1047, 478] width 599 height 269
click at [741, 330] on input "Ordem de chegada Consumidos: 45 / 50 Horário: 08:00 Clínica: Policlinica de Que…" at bounding box center [735, 321] width 14 height 18
radio input "true"
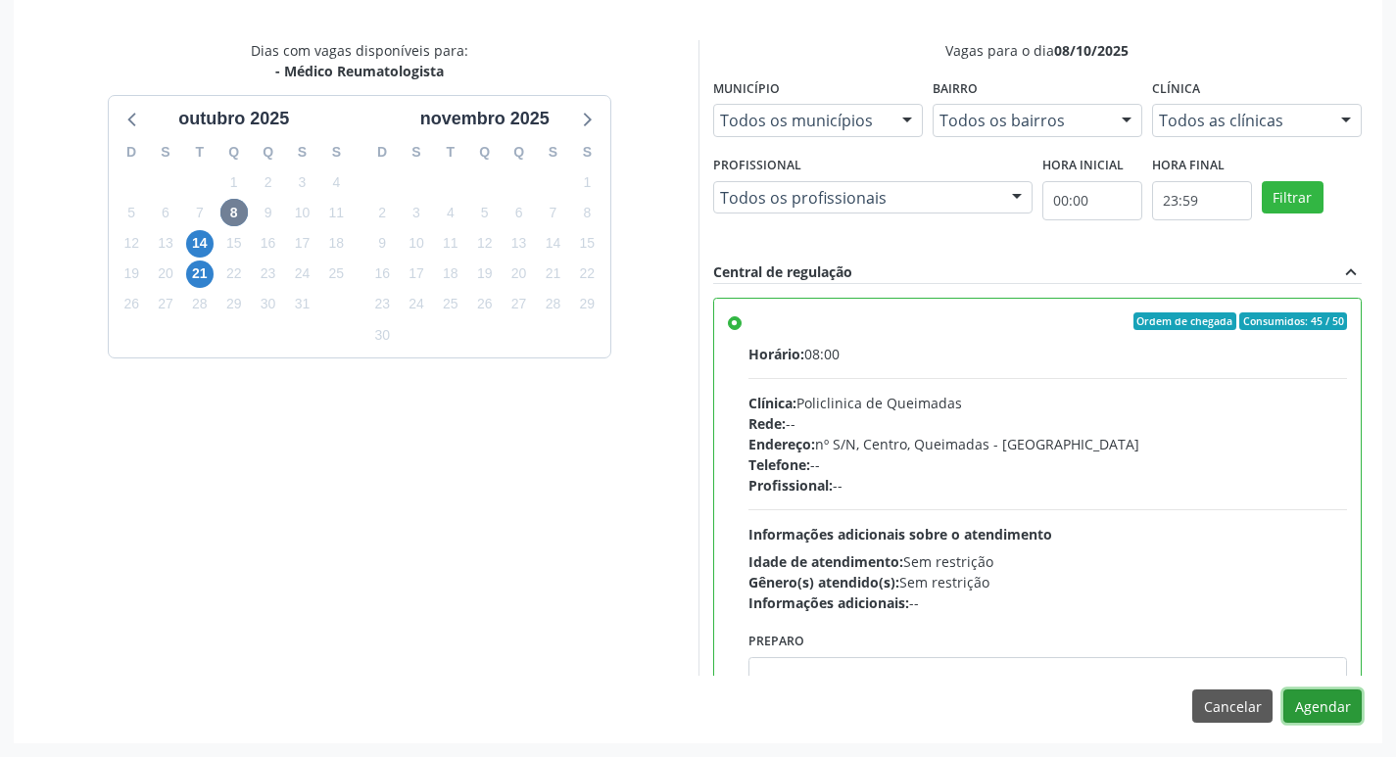
click at [1326, 705] on button "Agendar" at bounding box center [1322, 706] width 78 height 33
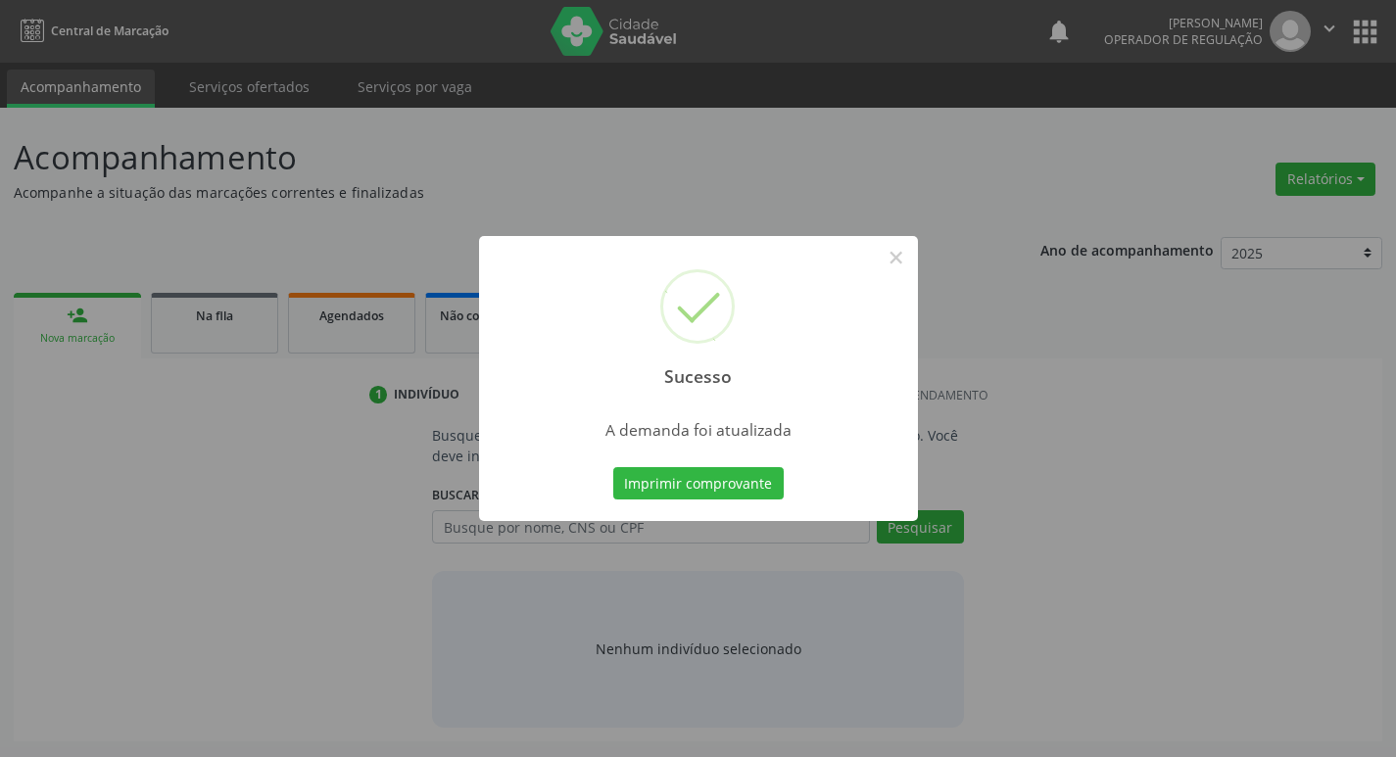
scroll to position [0, 0]
click at [667, 463] on div "Imprimir comprovante Cancel" at bounding box center [705, 483] width 179 height 41
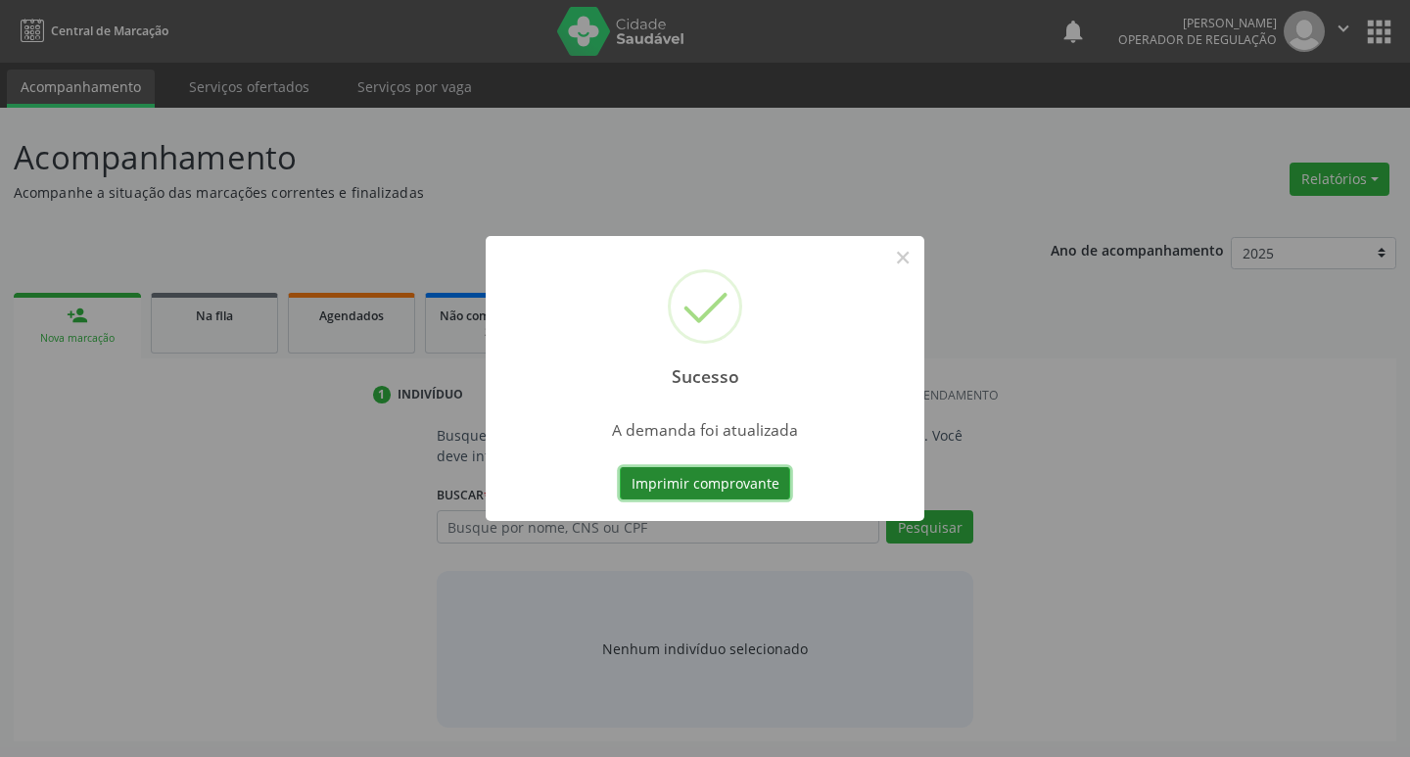
click at [665, 479] on button "Imprimir comprovante" at bounding box center [705, 483] width 170 height 33
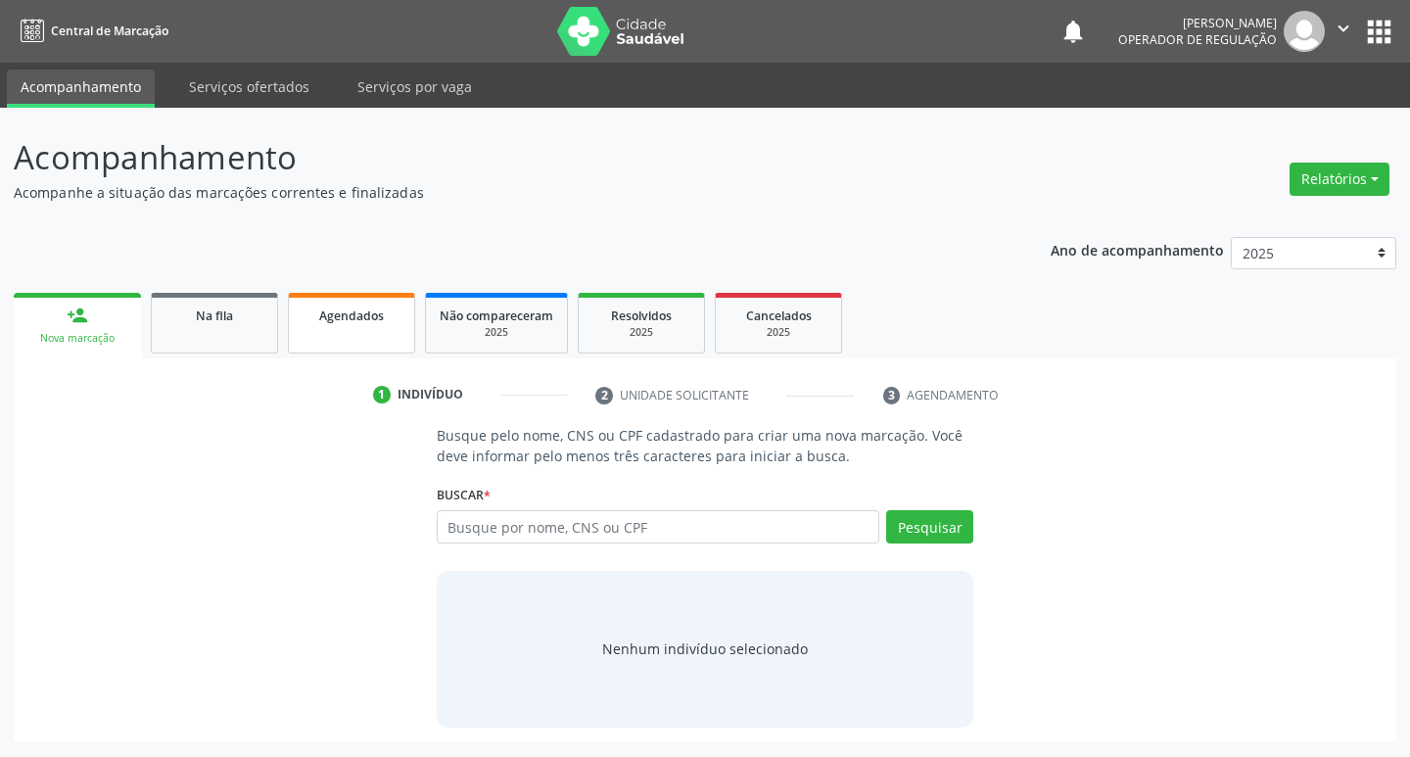
click at [374, 321] on span "Agendados" at bounding box center [351, 316] width 65 height 17
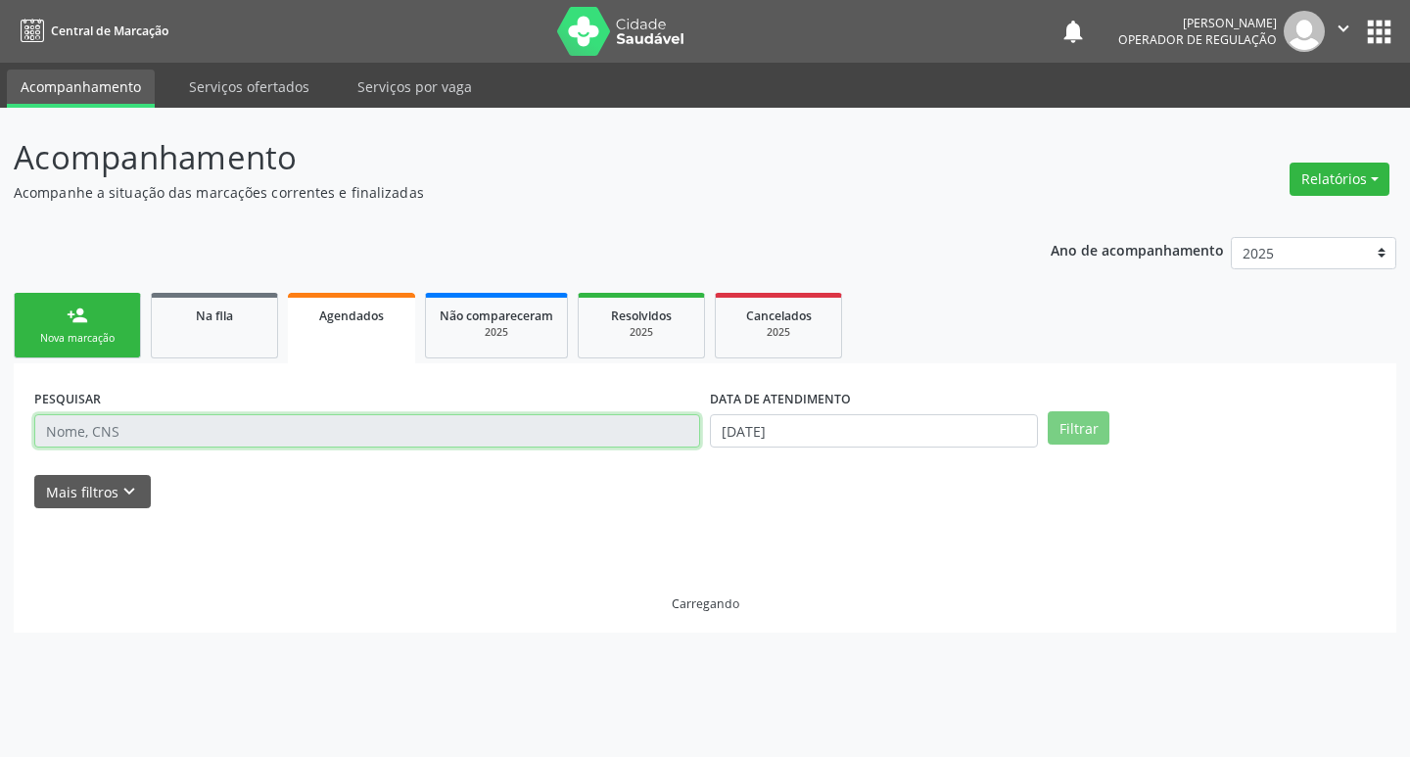
click at [301, 429] on input "text" at bounding box center [367, 430] width 666 height 33
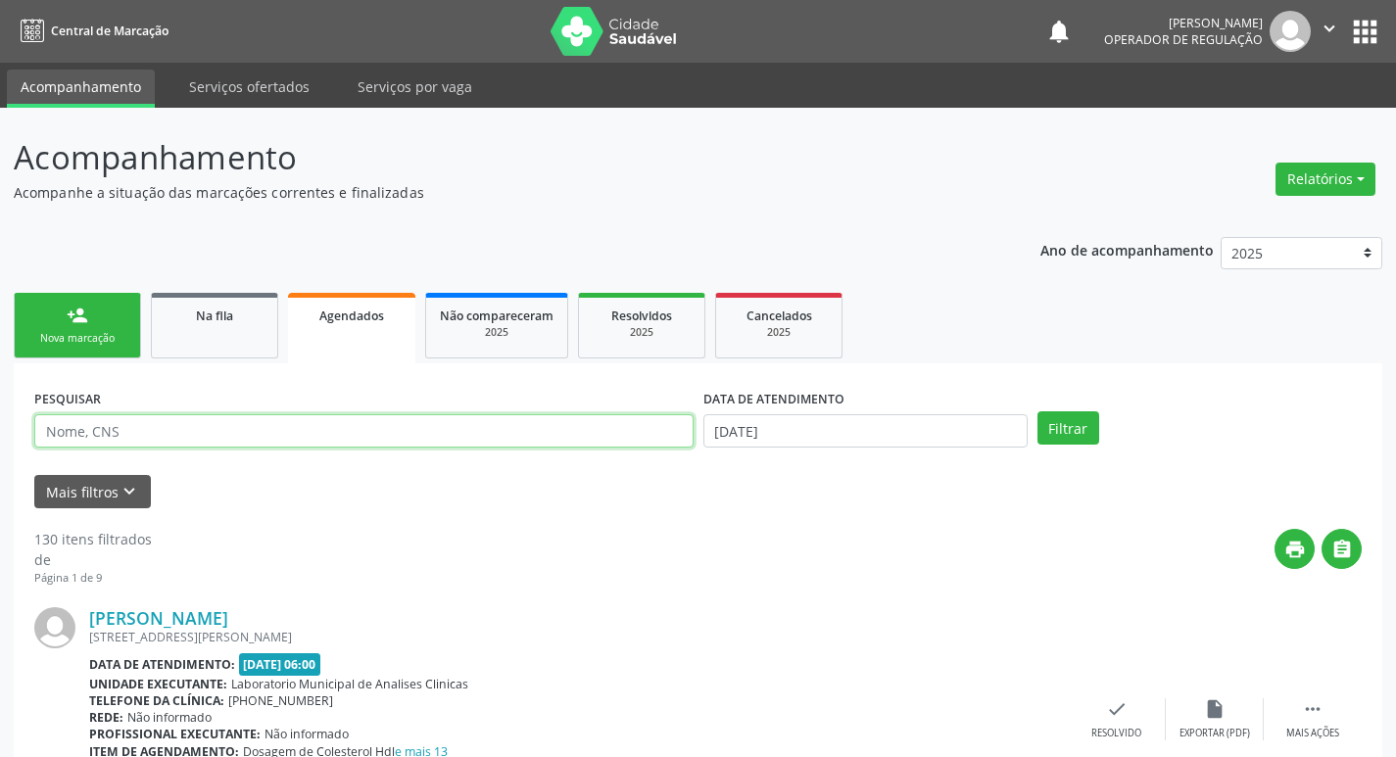
click at [301, 429] on input "text" at bounding box center [363, 430] width 659 height 33
type input "700001755387703"
click at [1037, 411] on button "Filtrar" at bounding box center [1068, 427] width 62 height 33
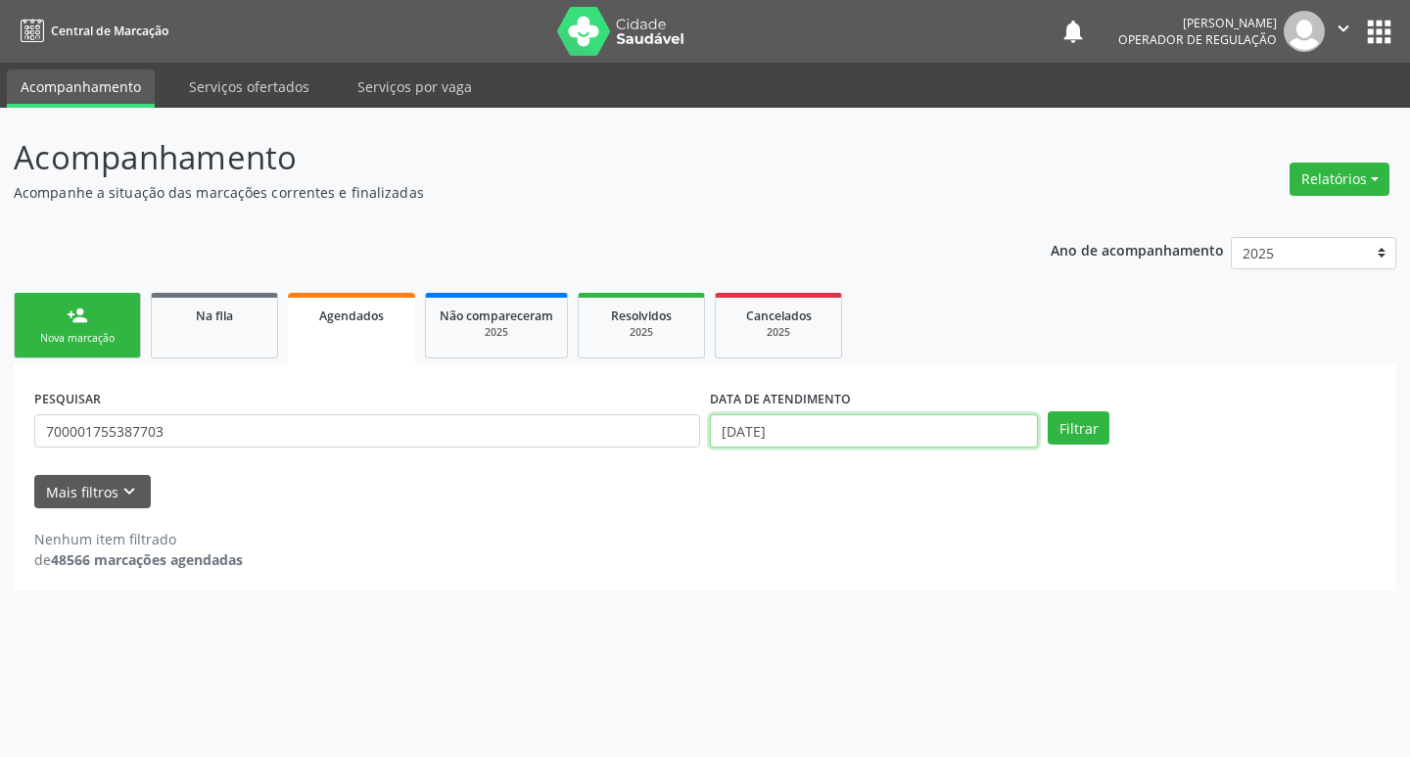
click at [911, 430] on input "[DATE]" at bounding box center [874, 430] width 328 height 33
click at [1072, 413] on button "Filtrar" at bounding box center [1079, 427] width 62 height 33
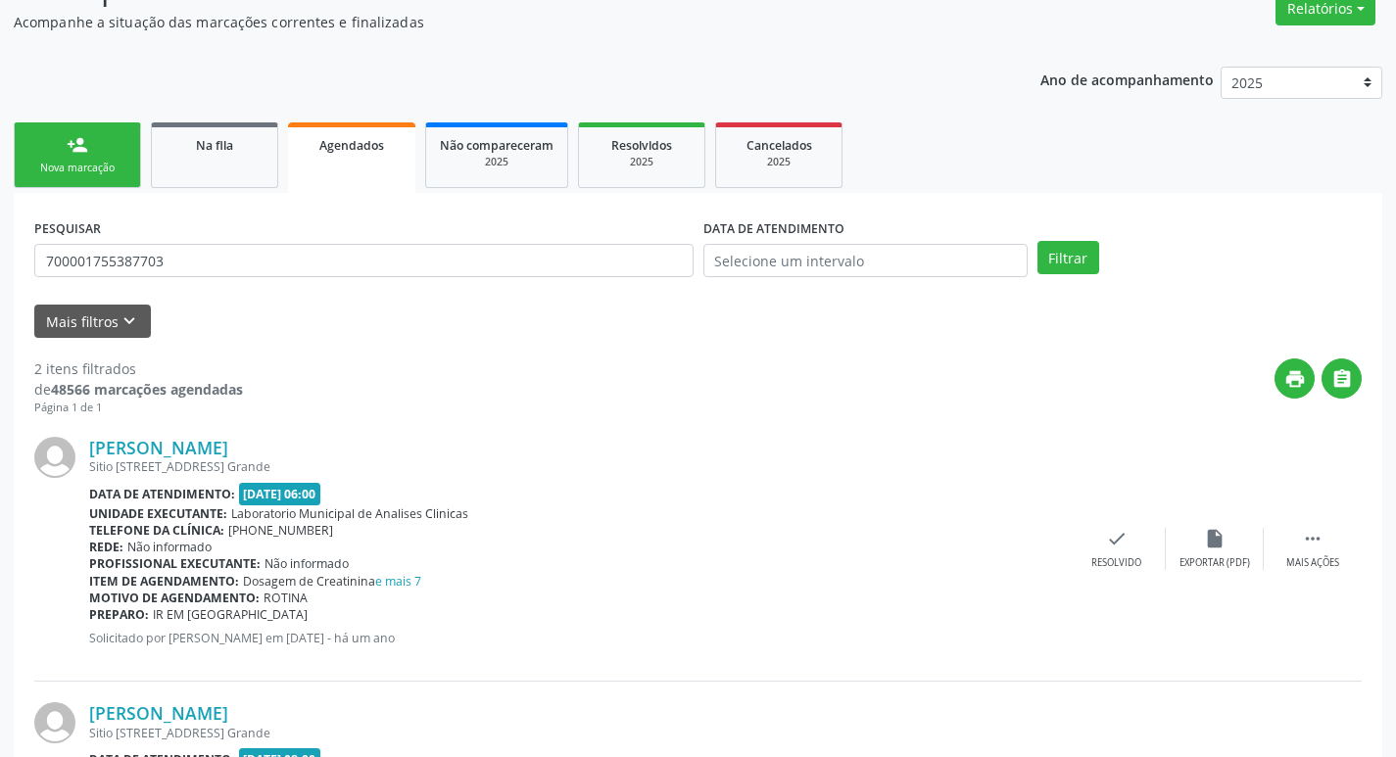
scroll to position [410, 0]
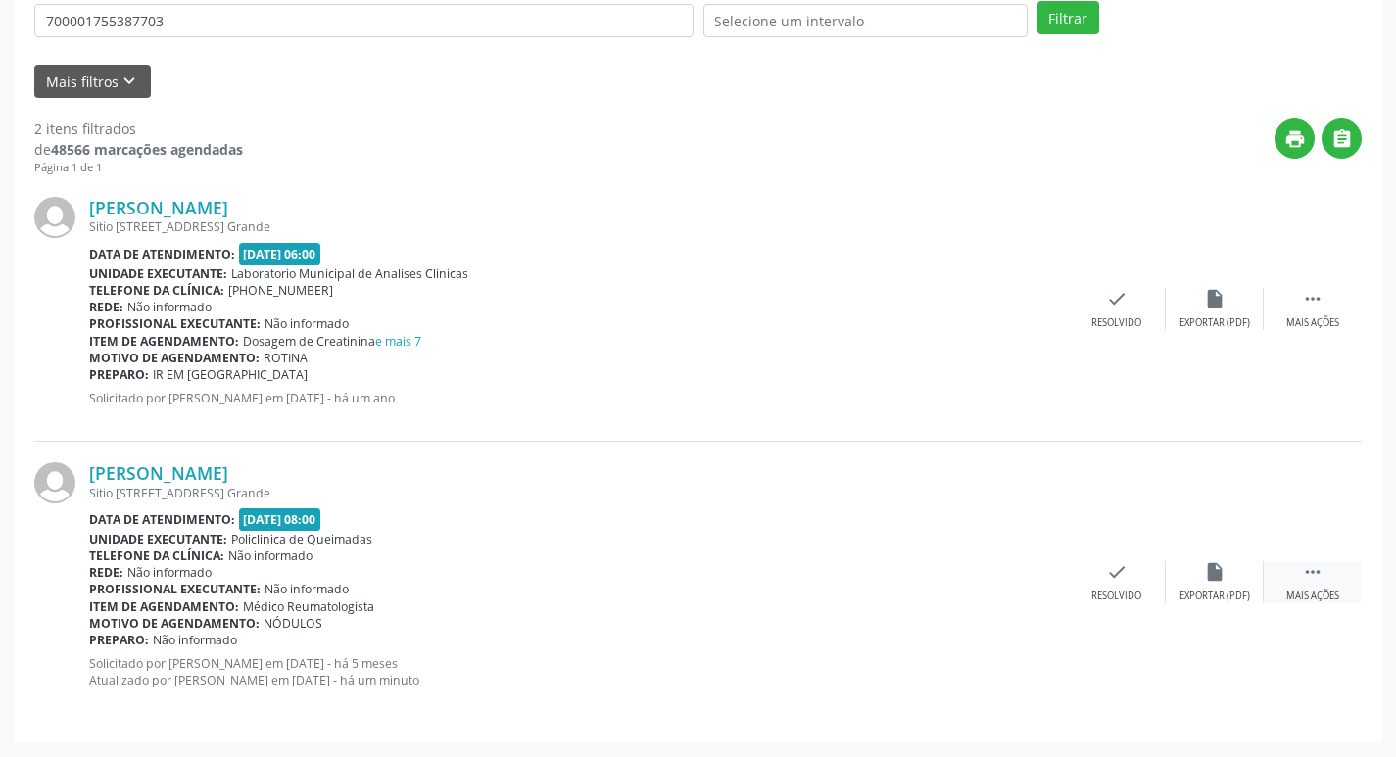
click at [1318, 566] on icon "" at bounding box center [1313, 572] width 22 height 22
click at [913, 588] on div "print Imprimir" at bounding box center [921, 582] width 98 height 42
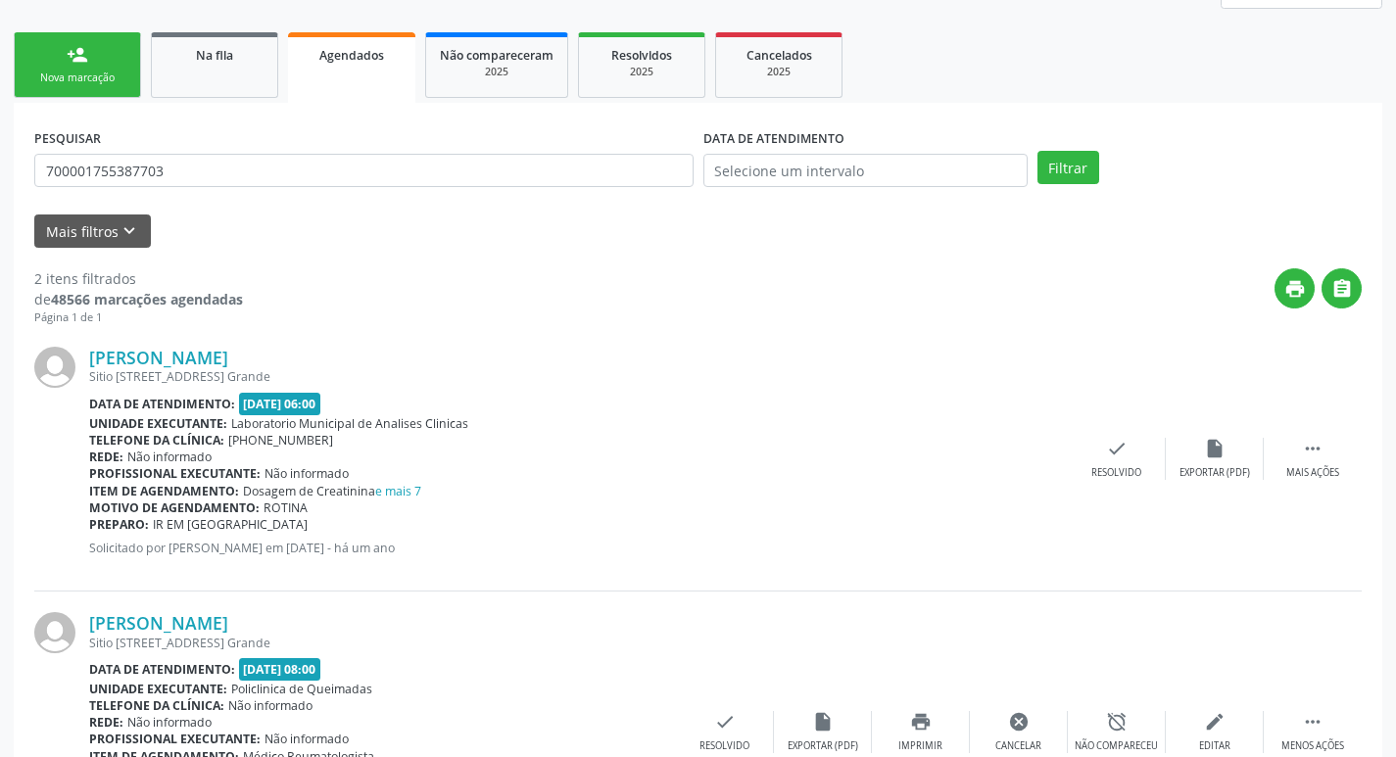
scroll to position [117, 0]
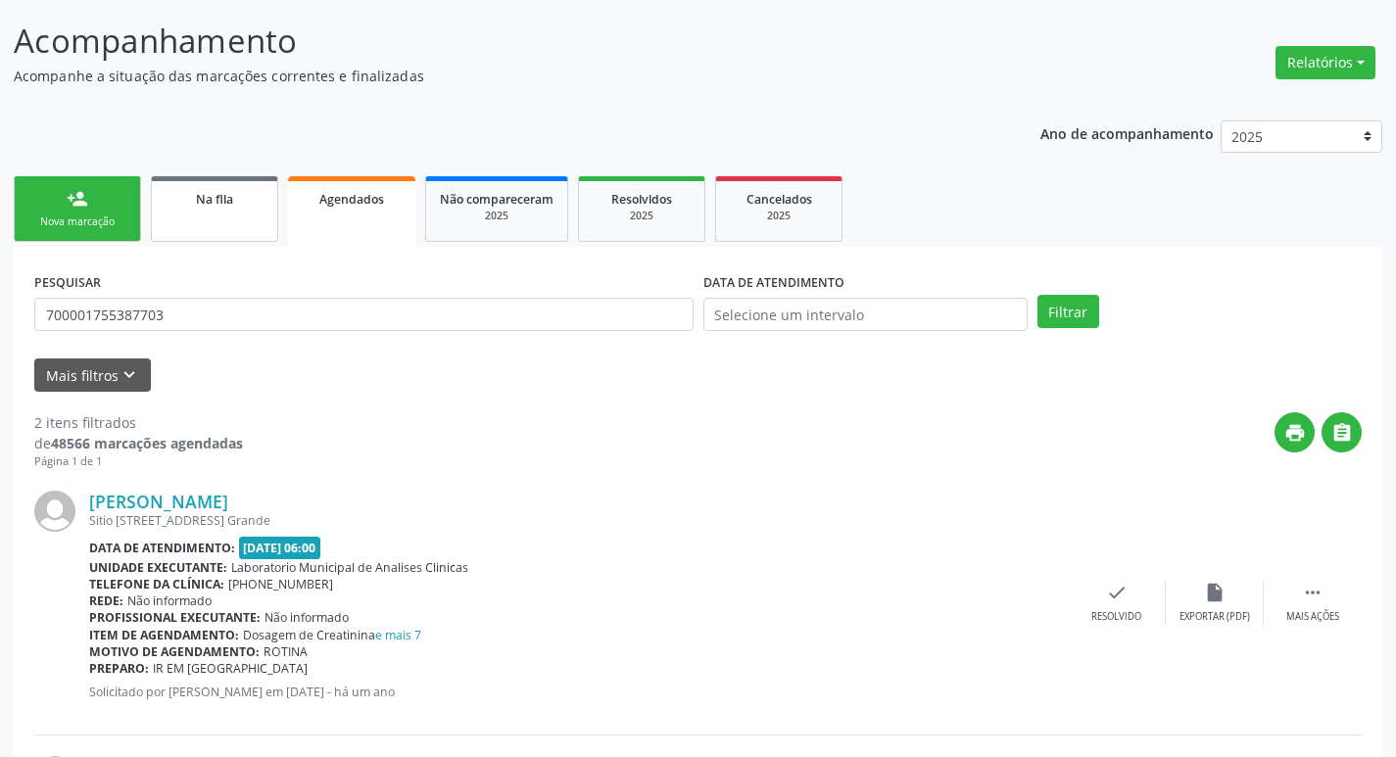
click at [201, 203] on span "Na fila" at bounding box center [214, 199] width 37 height 17
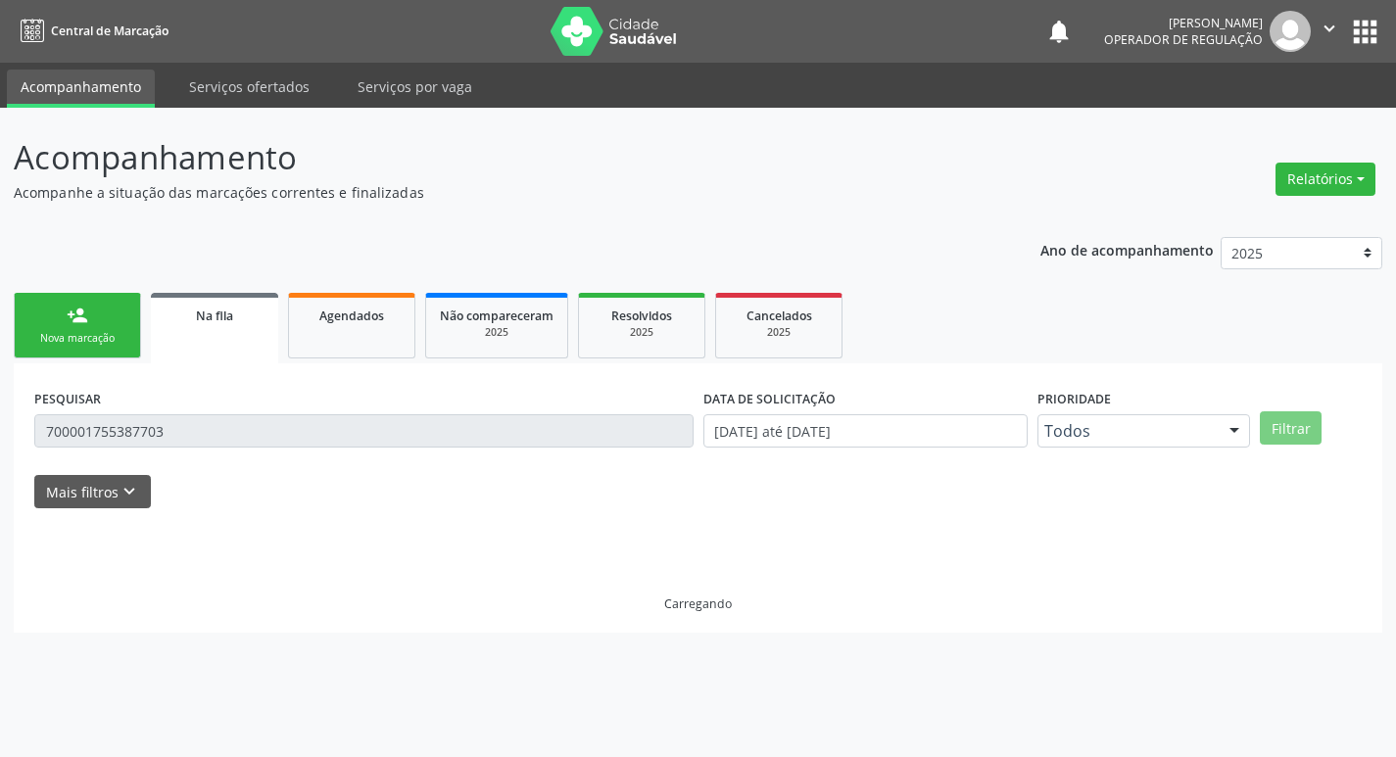
scroll to position [0, 0]
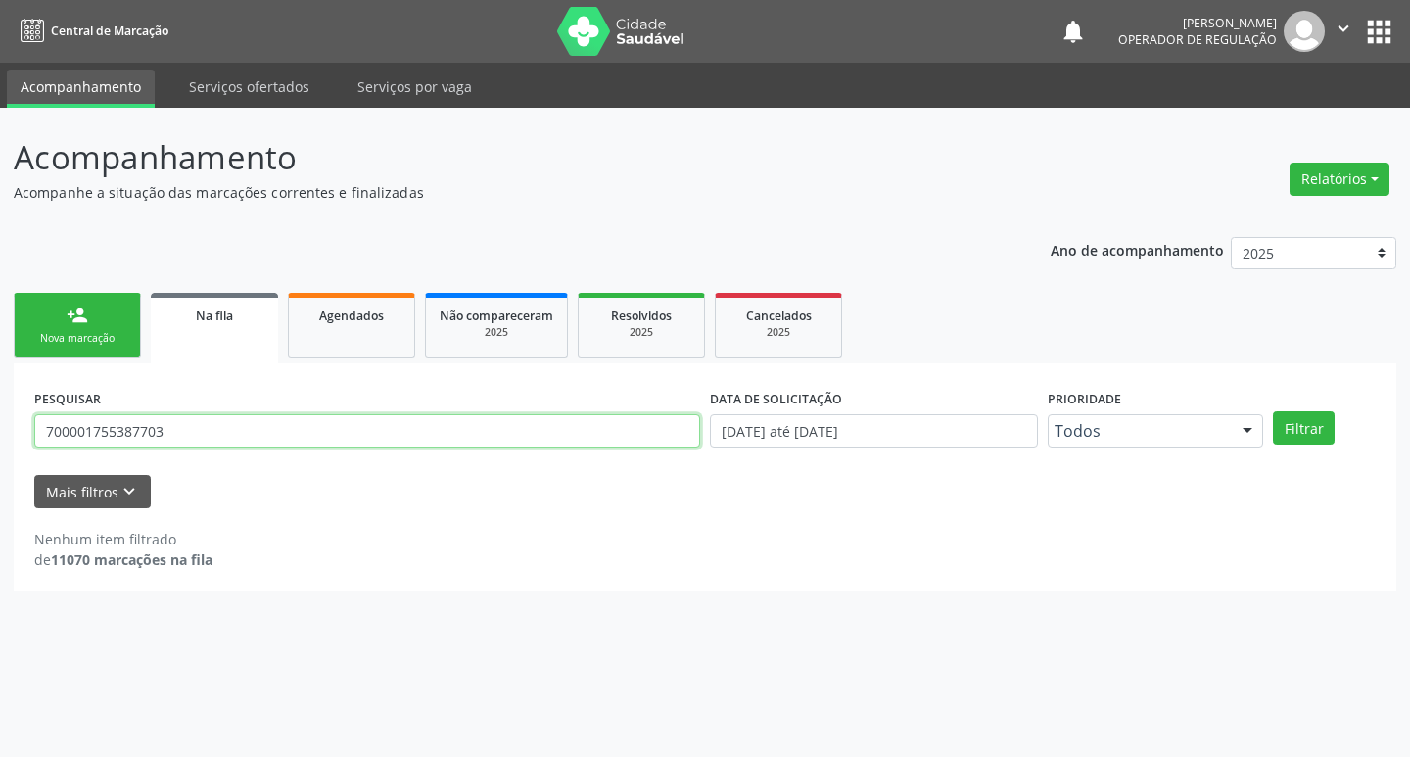
click at [226, 437] on input "700001755387703" at bounding box center [367, 430] width 666 height 33
type input "707304054399370"
click at [1273, 411] on button "Filtrar" at bounding box center [1304, 427] width 62 height 33
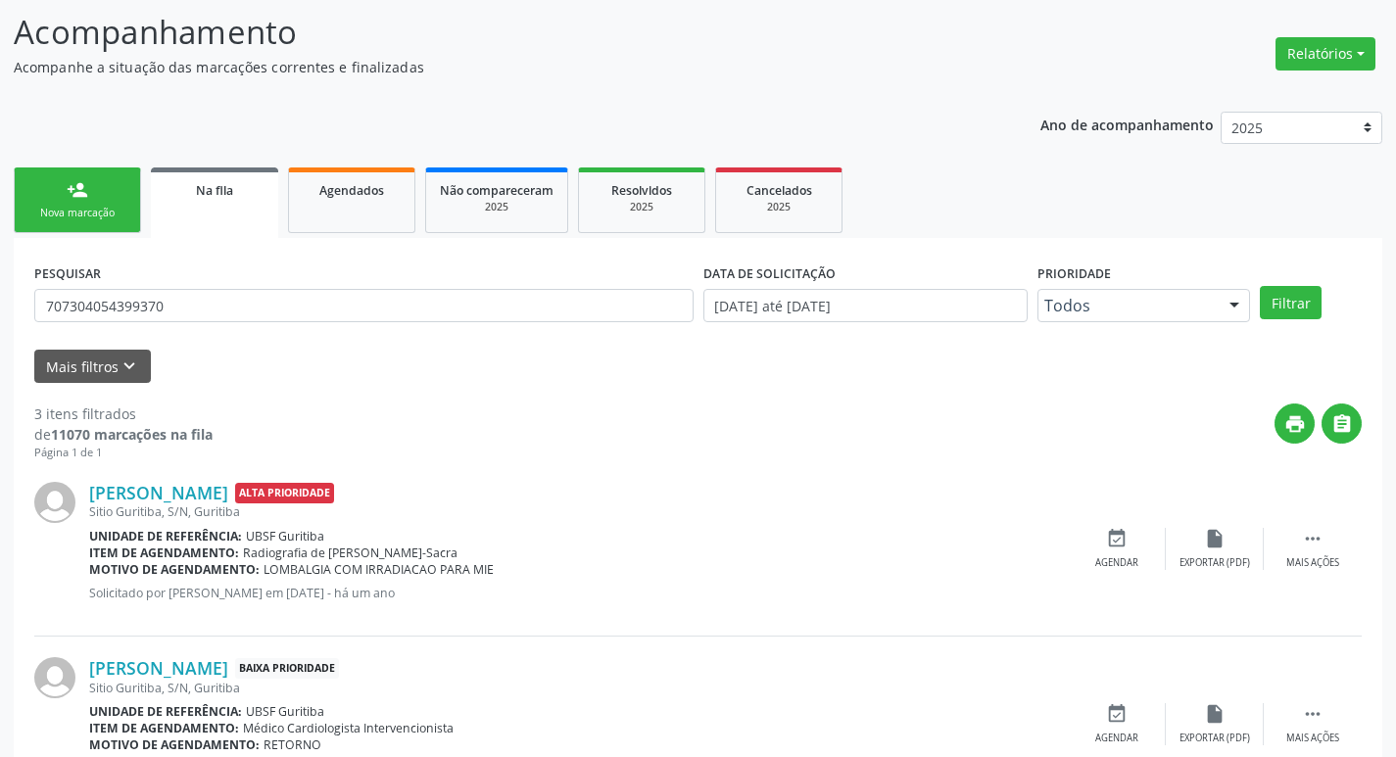
scroll to position [390, 0]
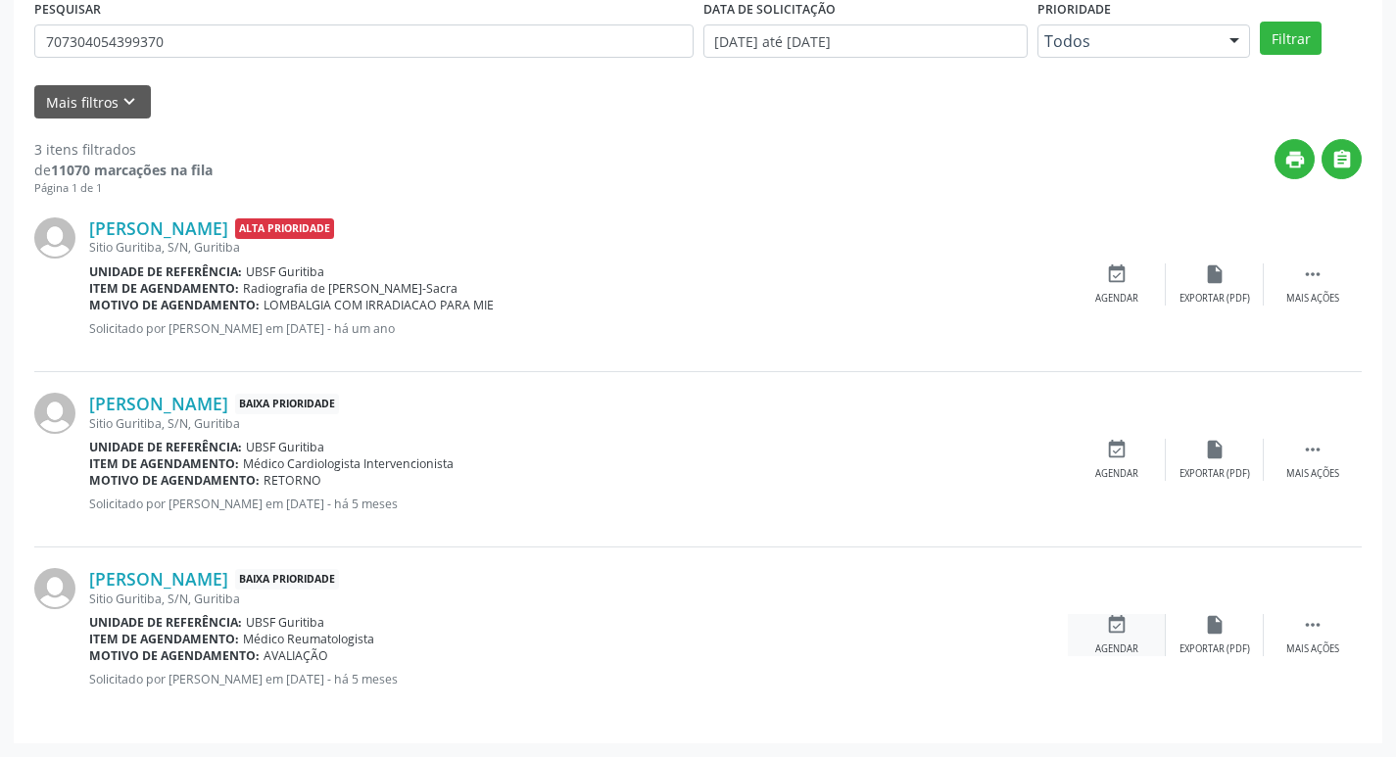
click at [1128, 618] on div "event_available Agendar" at bounding box center [1117, 635] width 98 height 42
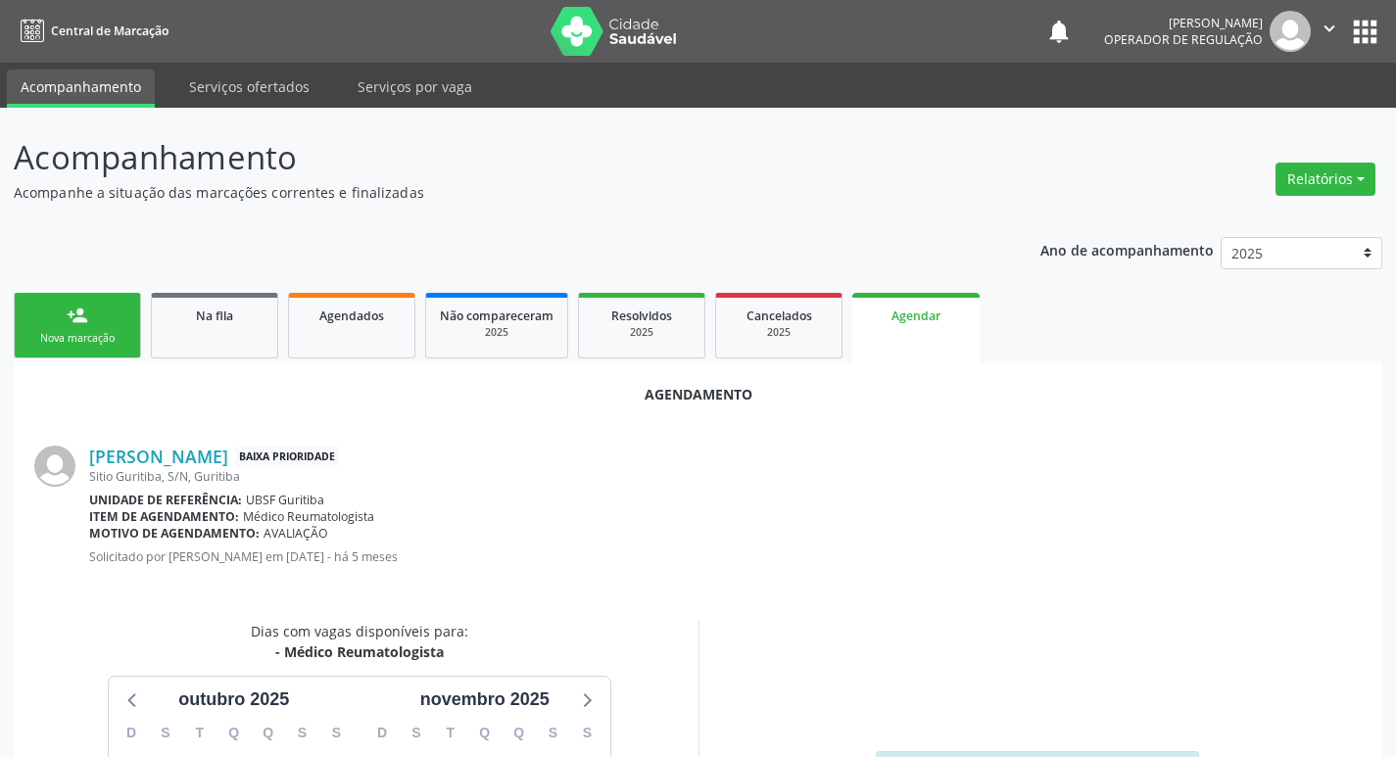
scroll to position [262, 0]
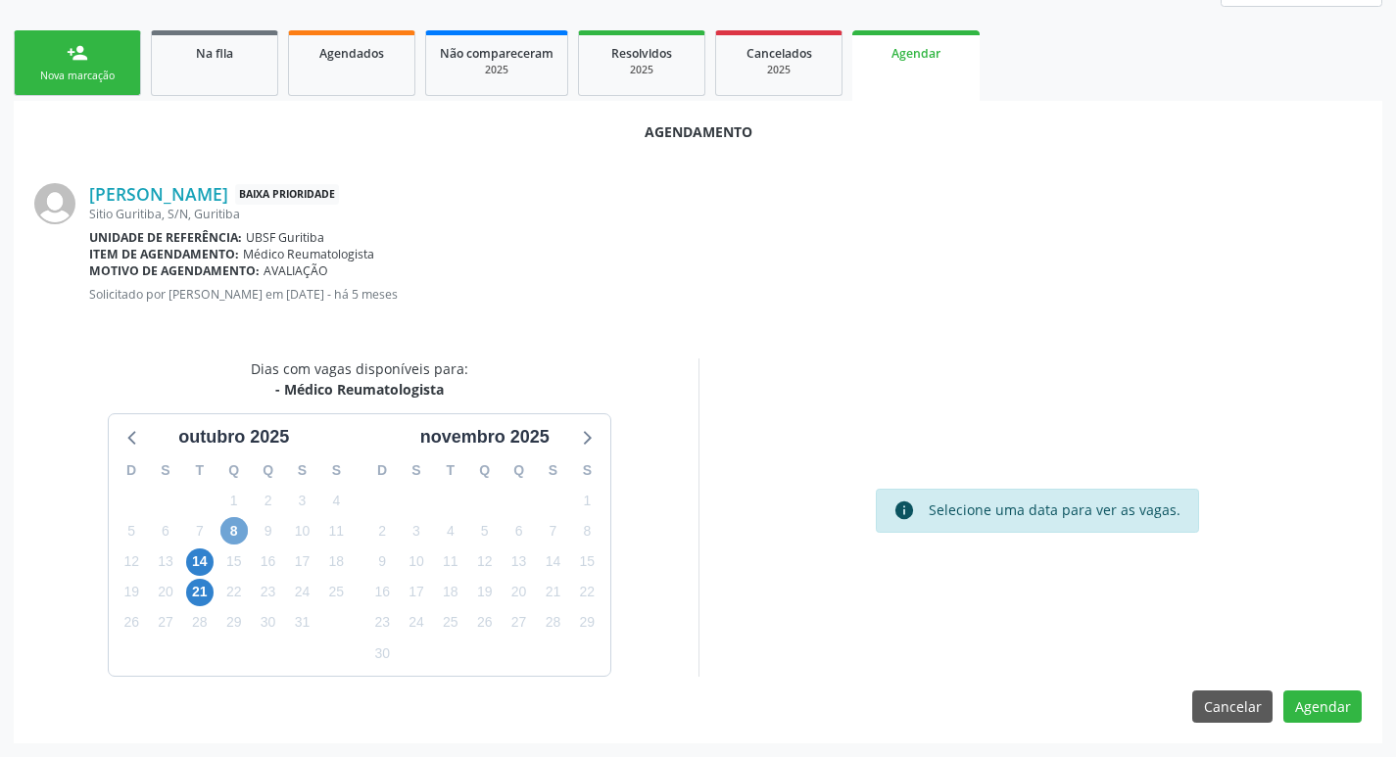
click at [228, 534] on span "8" at bounding box center [233, 530] width 27 height 27
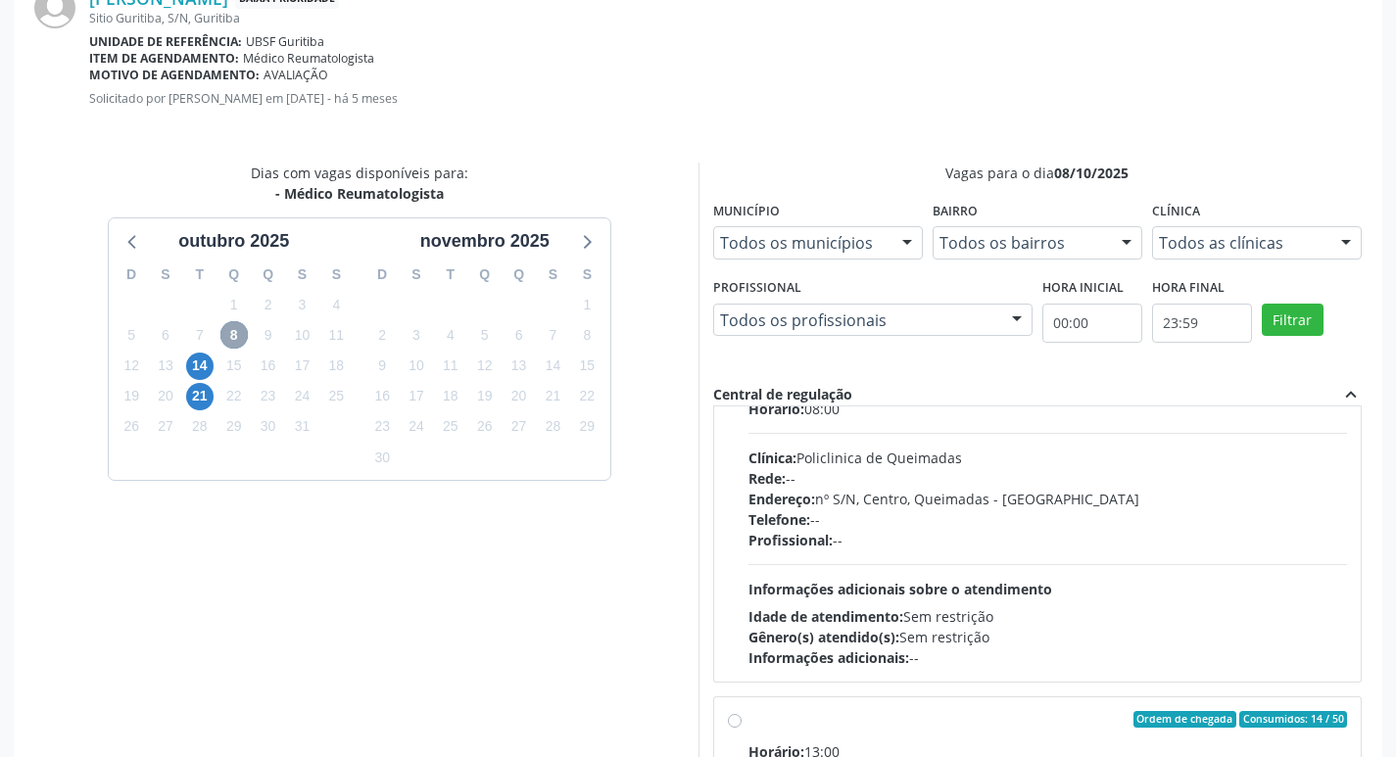
scroll to position [98, 0]
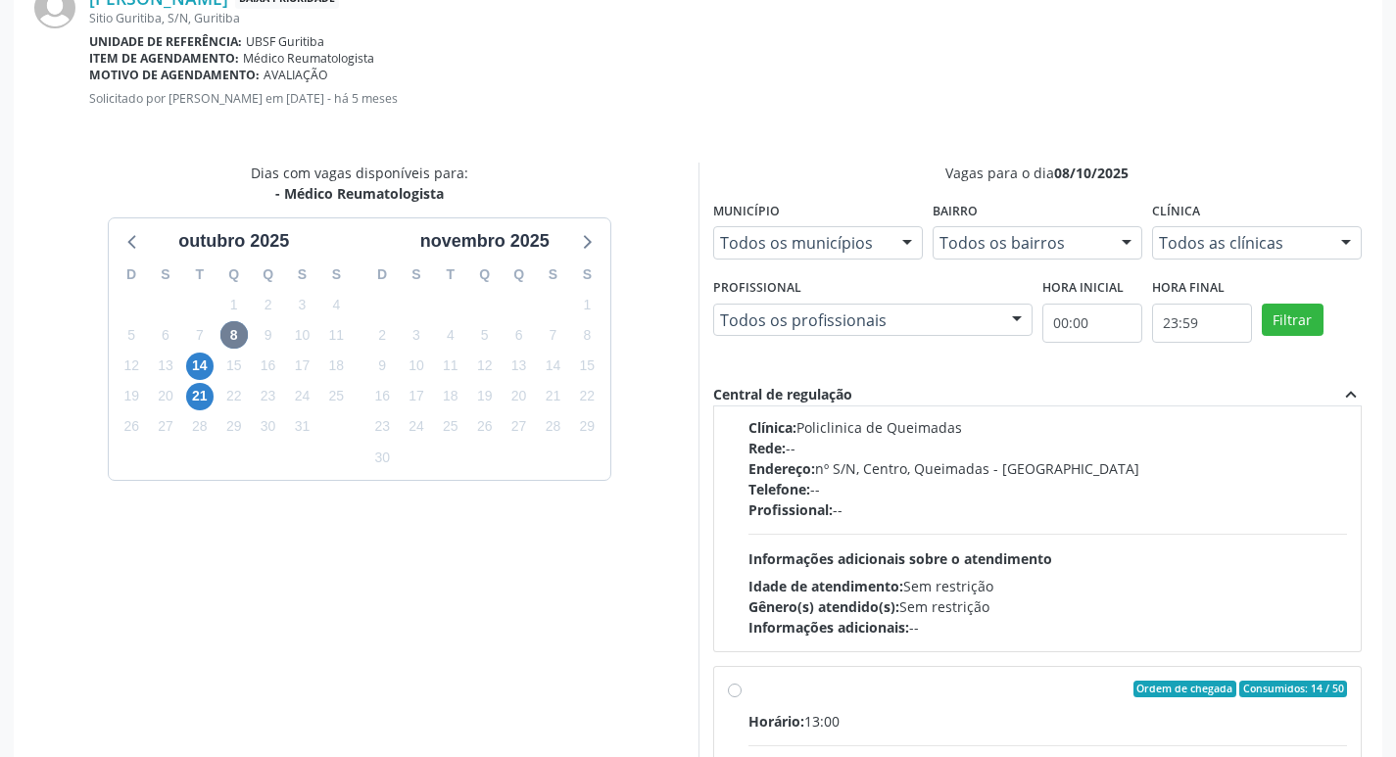
click at [1238, 463] on div "Endereço: nº S/N, Centro, Queimadas - [GEOGRAPHIC_DATA]" at bounding box center [1047, 468] width 599 height 21
click at [741, 355] on input "Ordem de chegada Consumidos: 46 / 50 Horário: 08:00 Clínica: Policlinica de Que…" at bounding box center [735, 346] width 14 height 18
radio input "true"
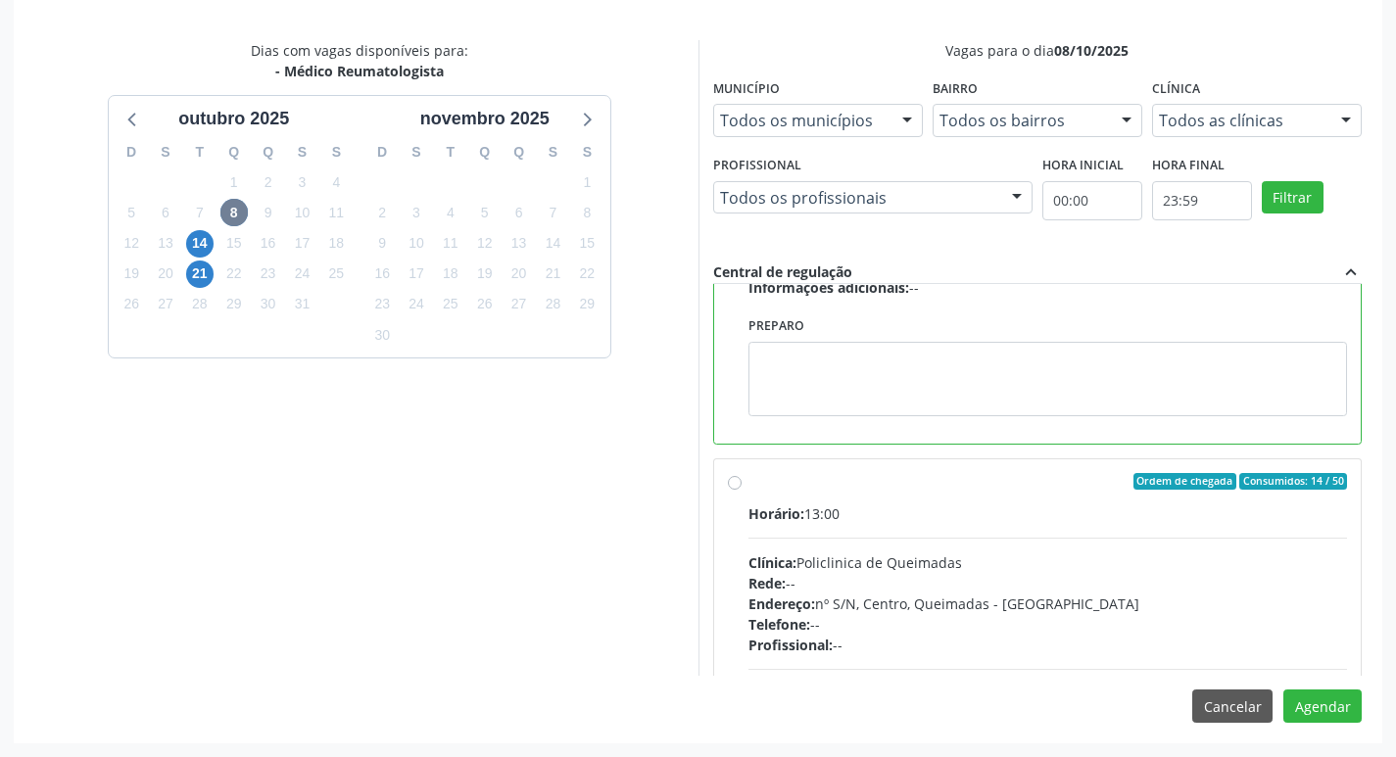
scroll to position [441, 0]
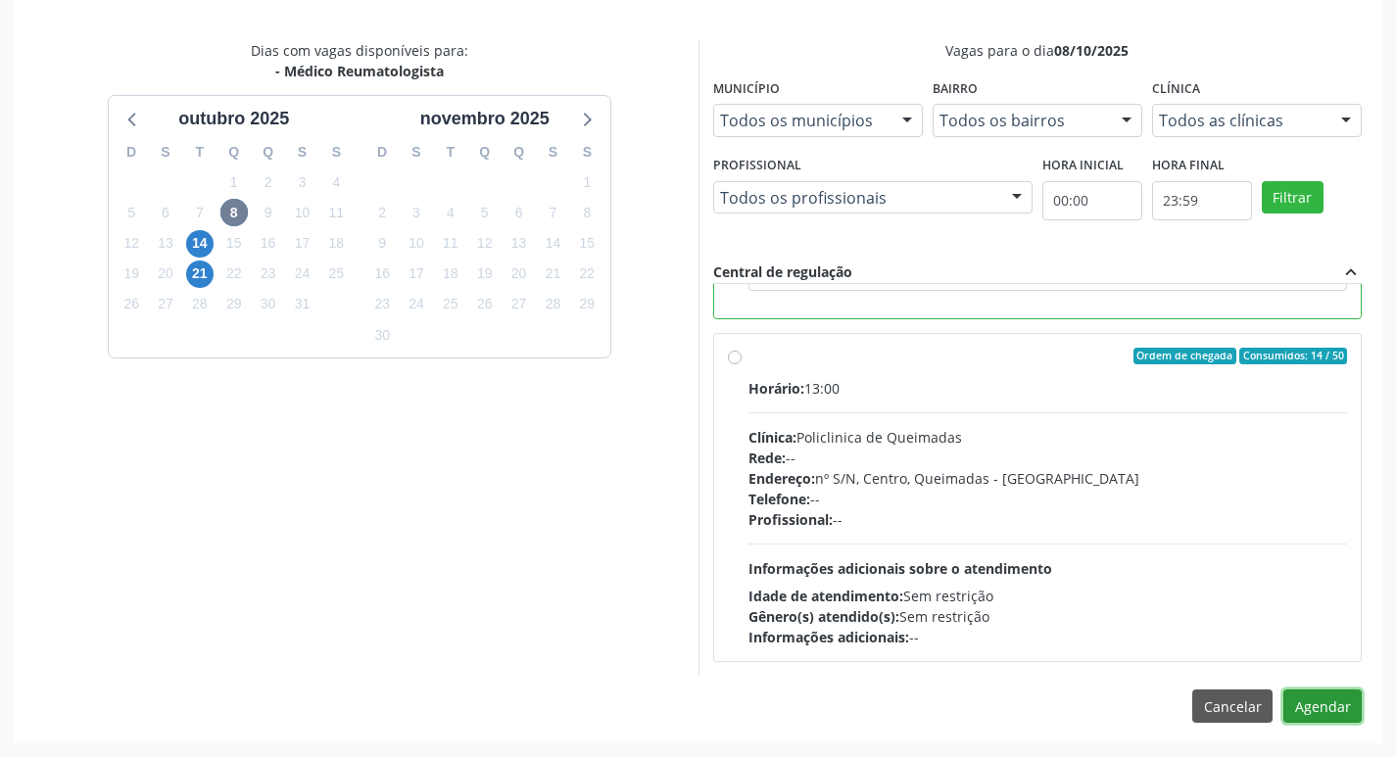
click at [1339, 703] on button "Agendar" at bounding box center [1322, 706] width 78 height 33
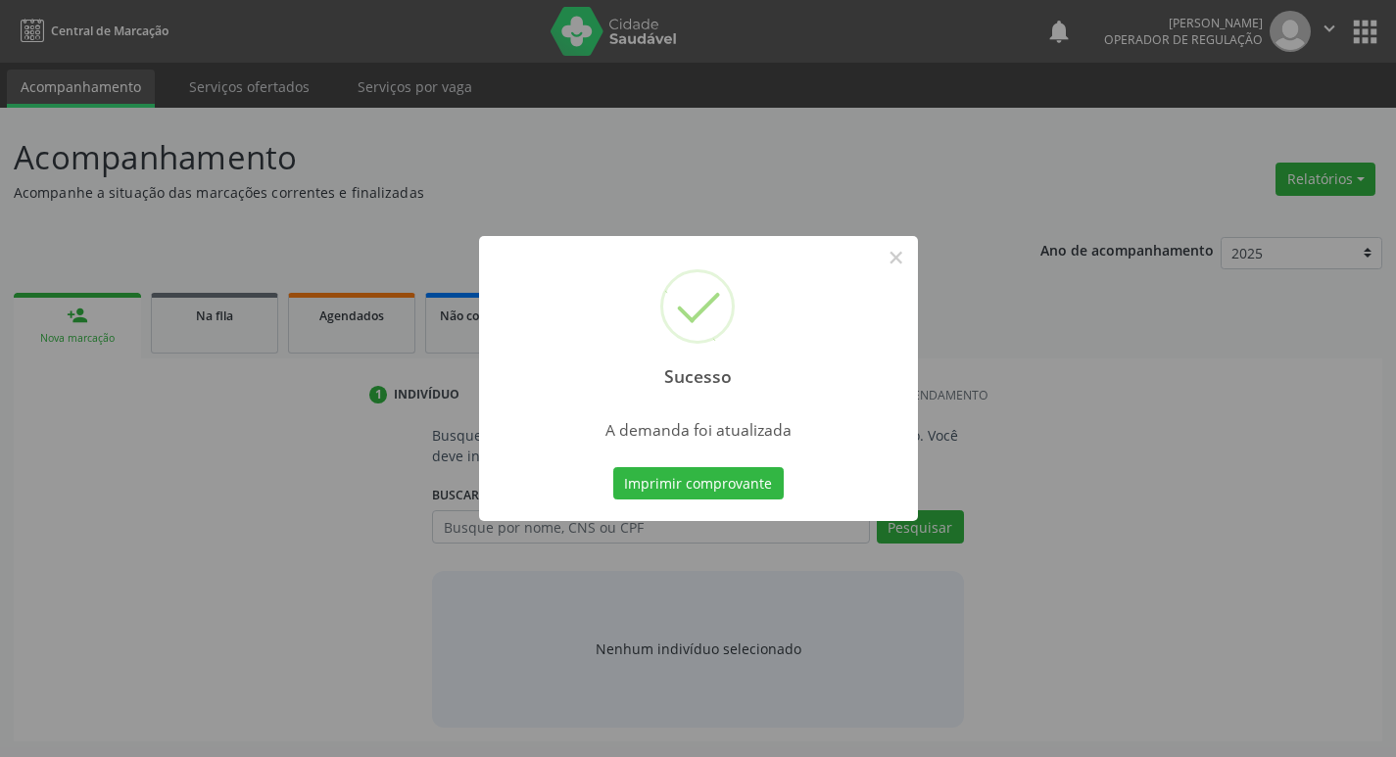
scroll to position [0, 0]
click at [763, 487] on button "Imprimir comprovante" at bounding box center [705, 483] width 170 height 33
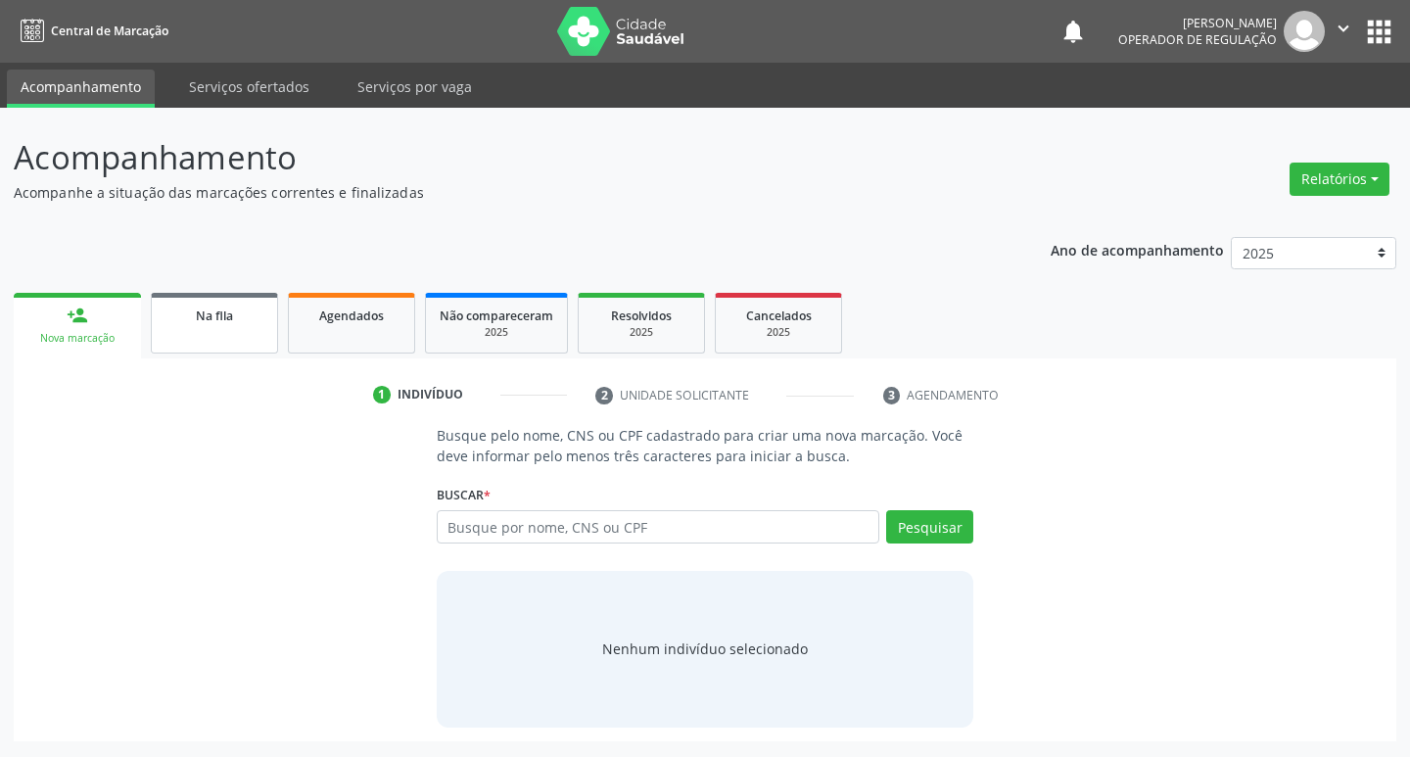
click at [263, 310] on link "Na fila" at bounding box center [214, 323] width 127 height 61
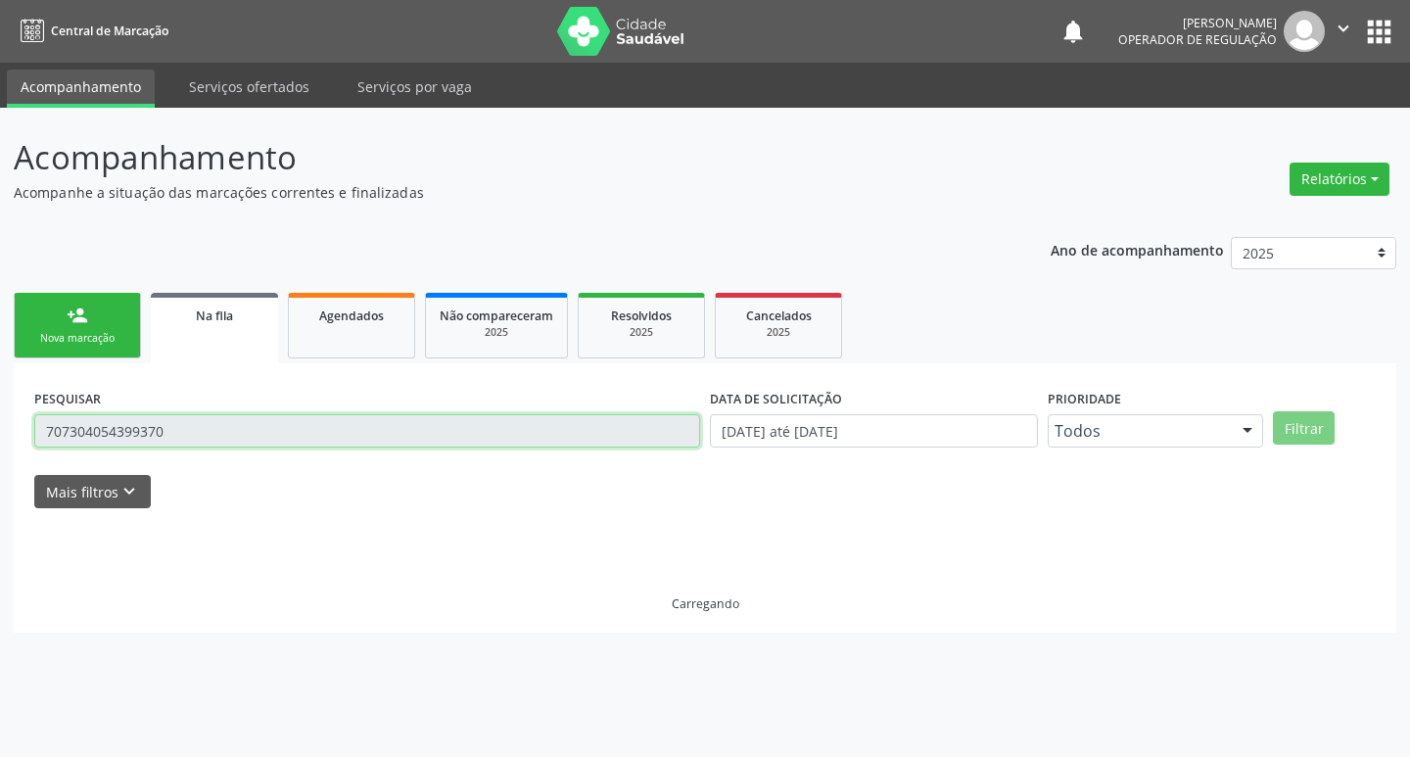
click at [434, 434] on input "707304054399370" at bounding box center [367, 430] width 666 height 33
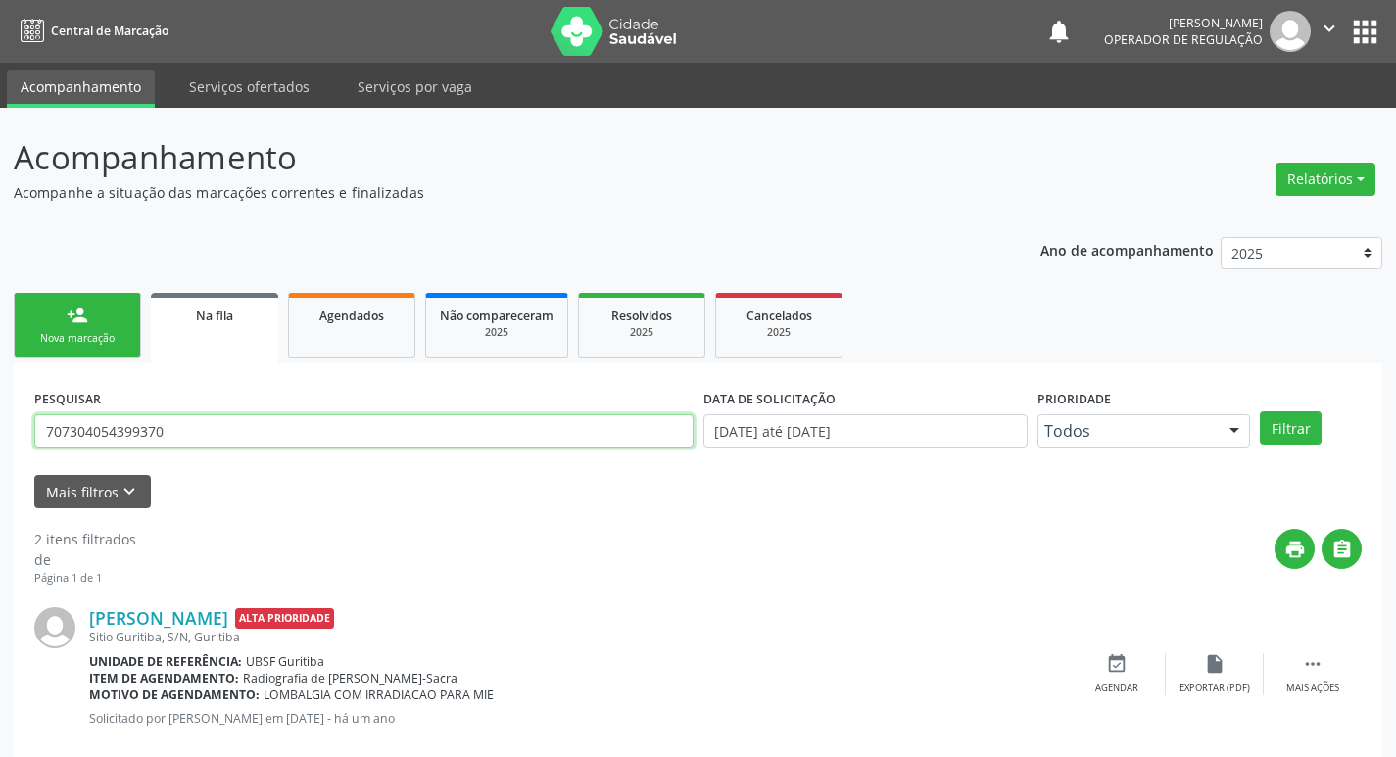
click at [434, 434] on input "707304054399370" at bounding box center [363, 430] width 659 height 33
type input "700505111400052"
click at [1260, 411] on button "Filtrar" at bounding box center [1291, 427] width 62 height 33
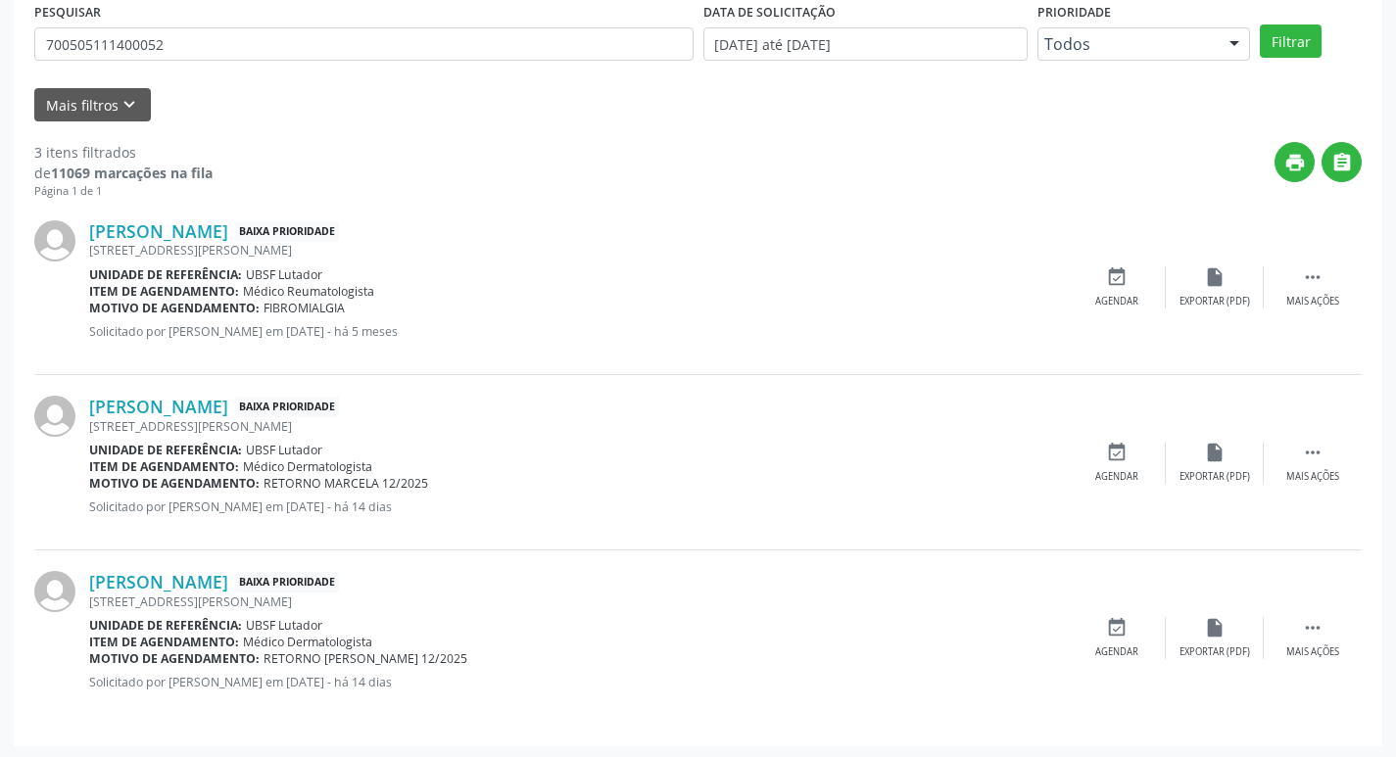
scroll to position [390, 0]
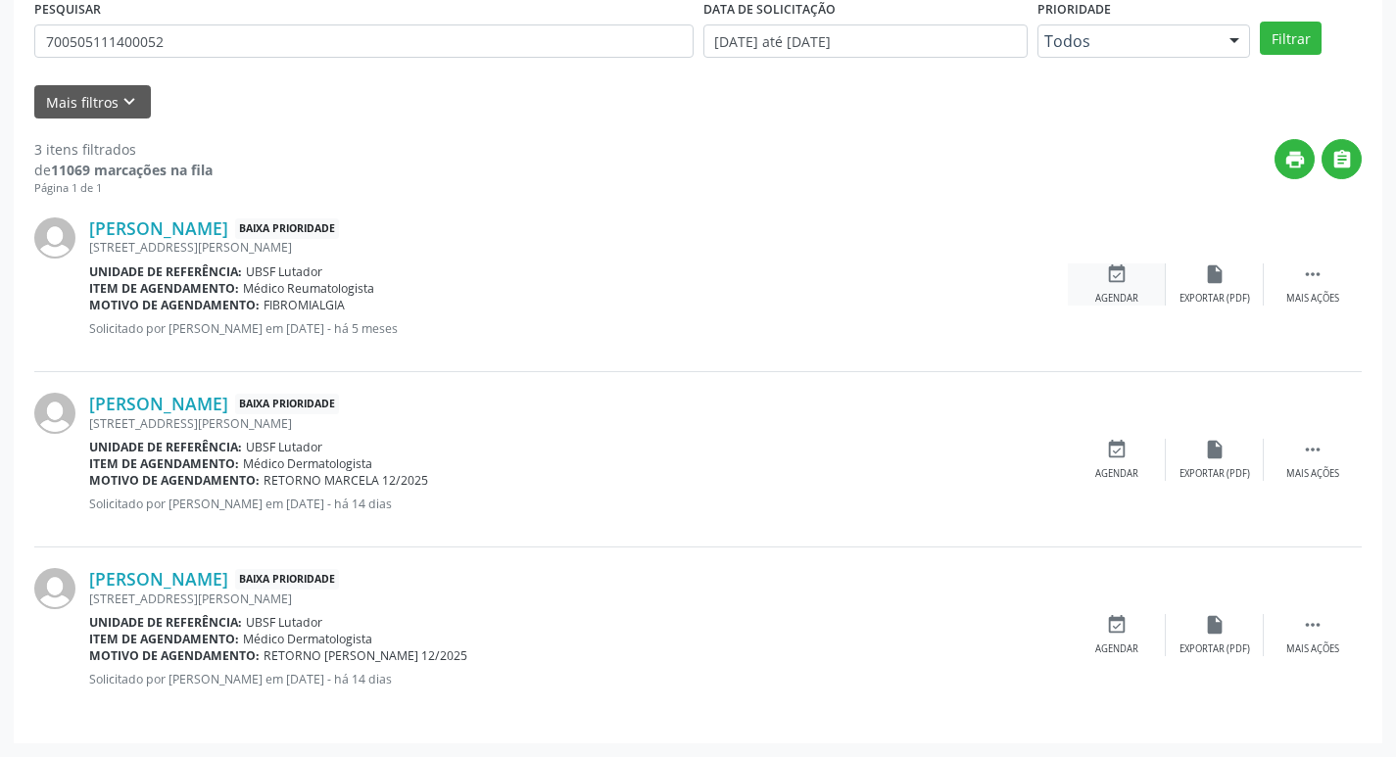
click at [1110, 286] on div "event_available Agendar" at bounding box center [1117, 284] width 98 height 42
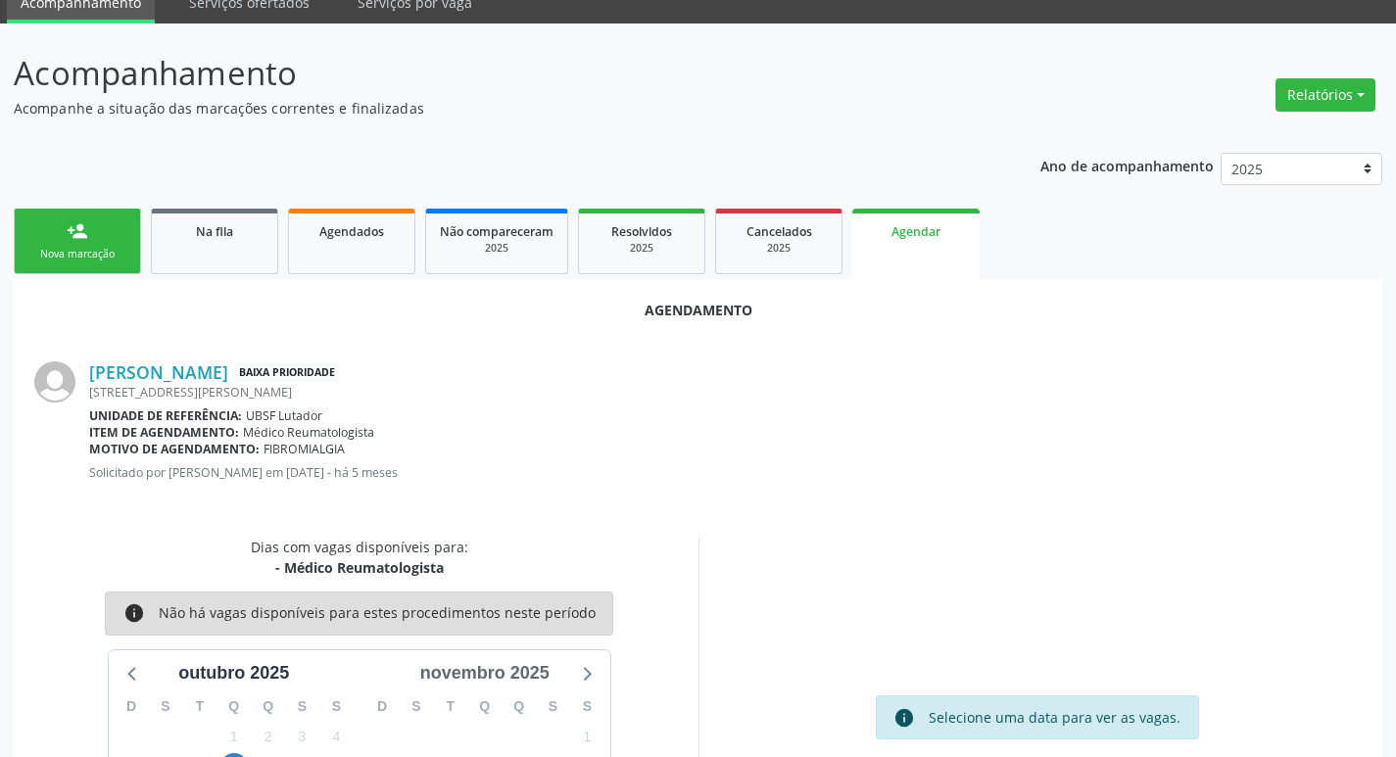
scroll to position [216, 0]
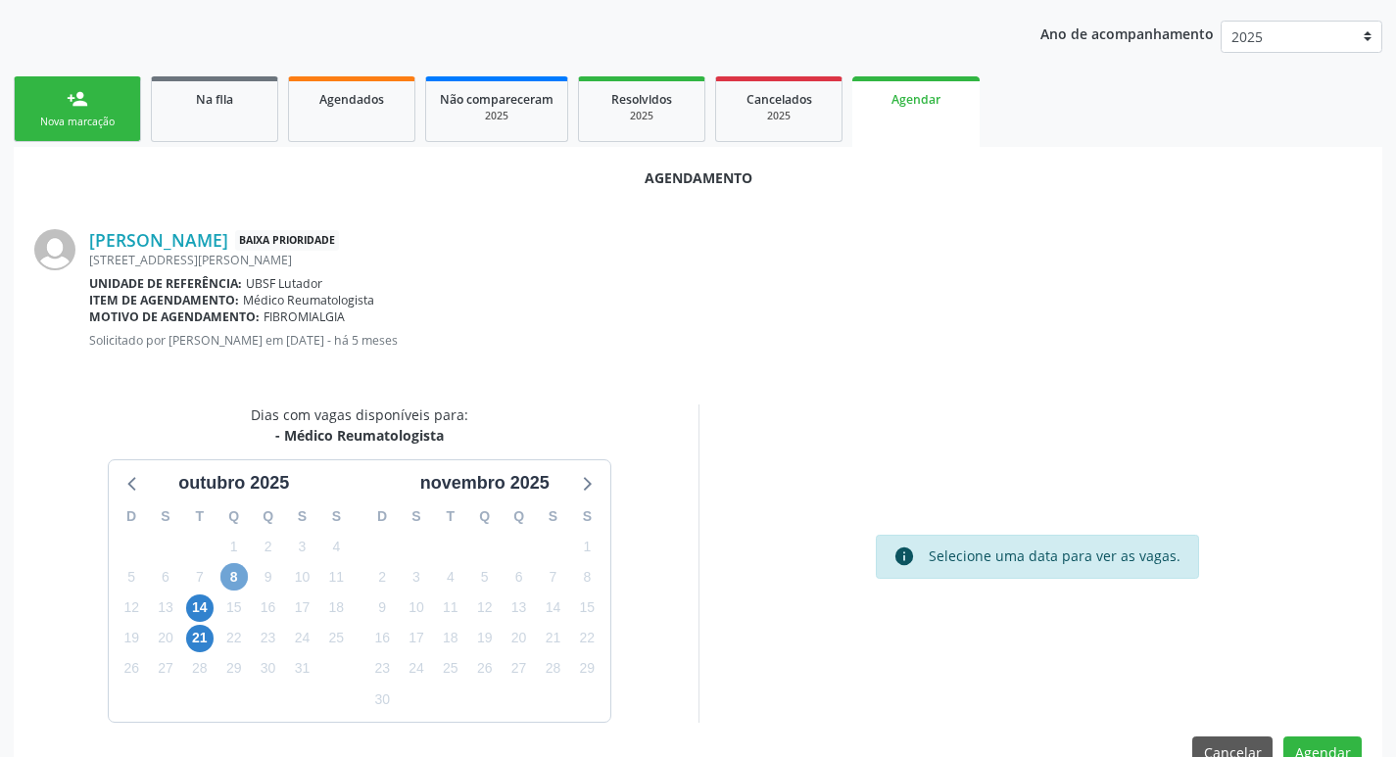
click at [235, 579] on span "8" at bounding box center [233, 576] width 27 height 27
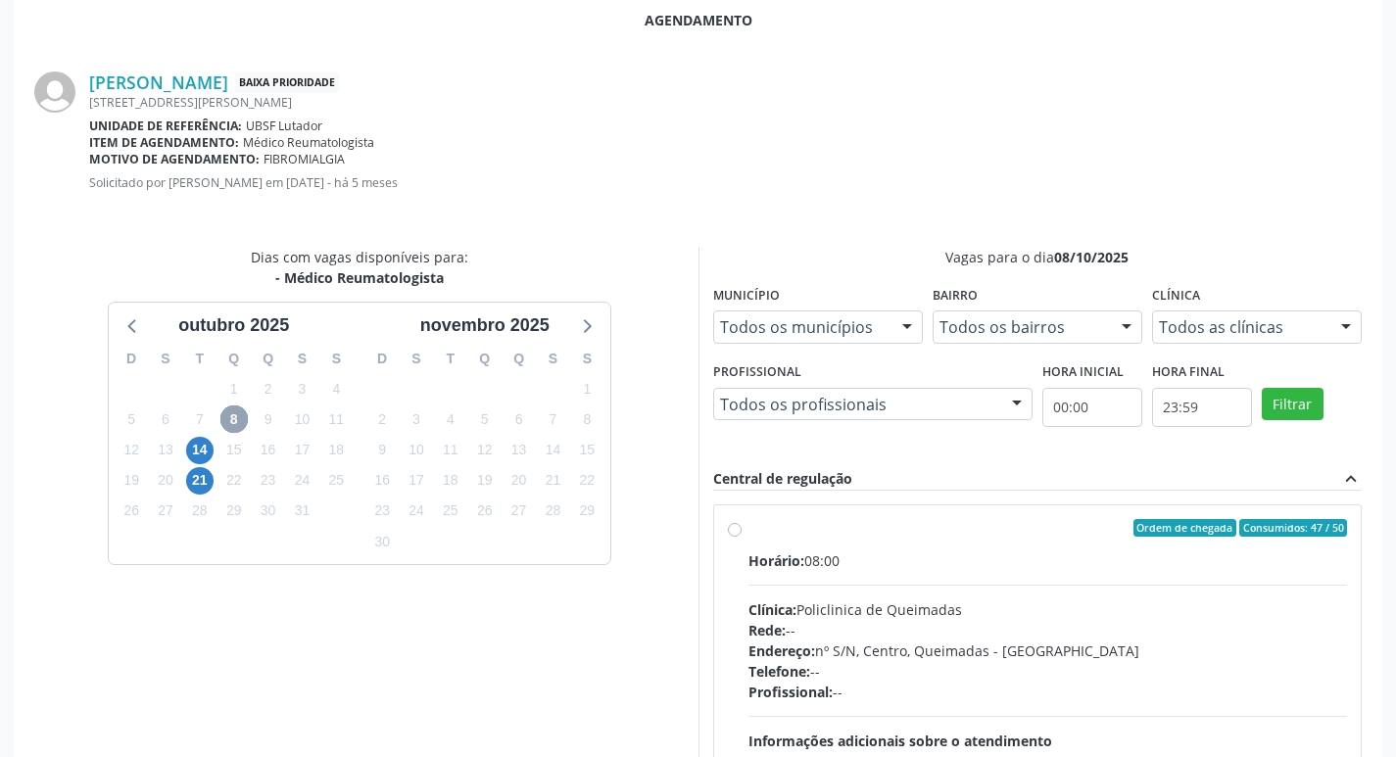
scroll to position [581, 0]
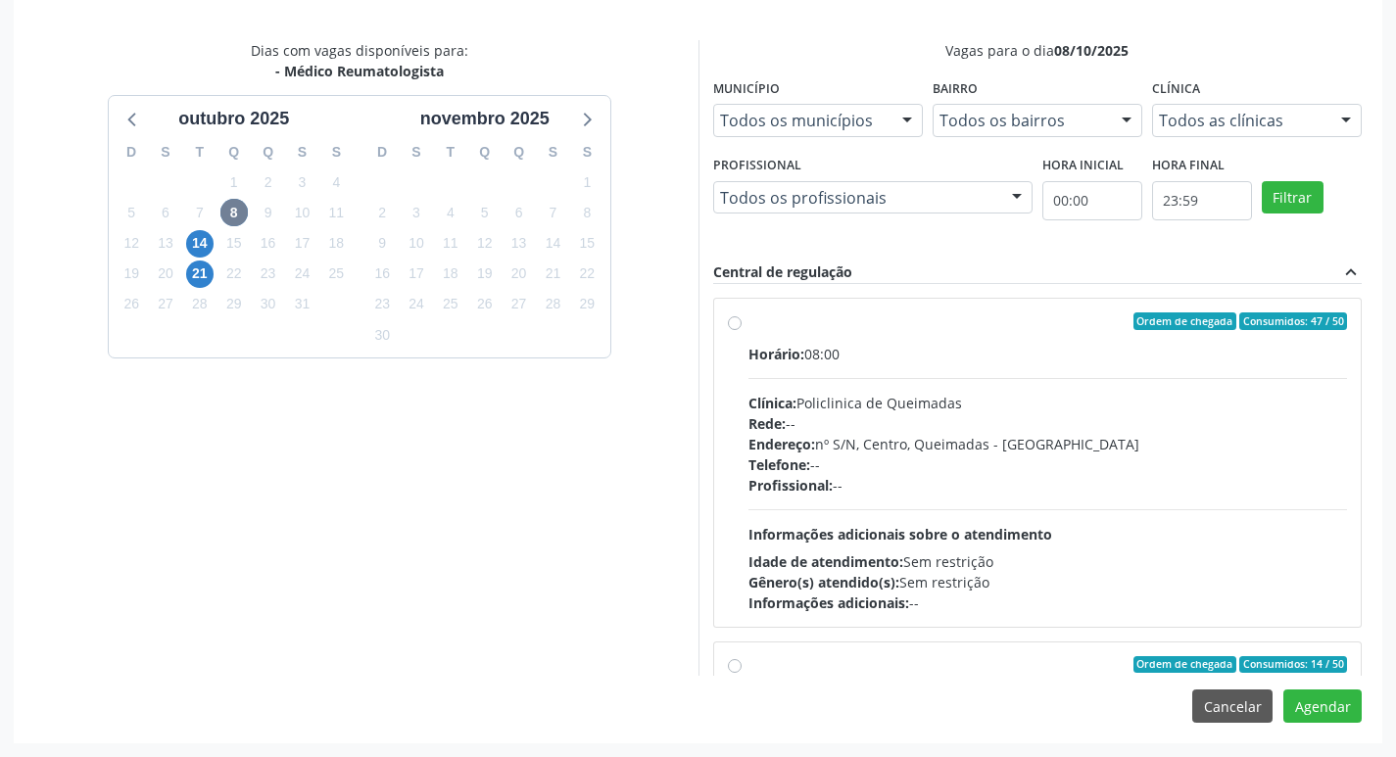
click at [1053, 372] on div "Horário: 08:00 Clínica: Policlinica de Queimadas Rede: -- Endereço: nº S/N, Cen…" at bounding box center [1047, 478] width 599 height 269
click at [741, 330] on input "Ordem de chegada Consumidos: 47 / 50 Horário: 08:00 Clínica: Policlinica de Que…" at bounding box center [735, 321] width 14 height 18
radio input "true"
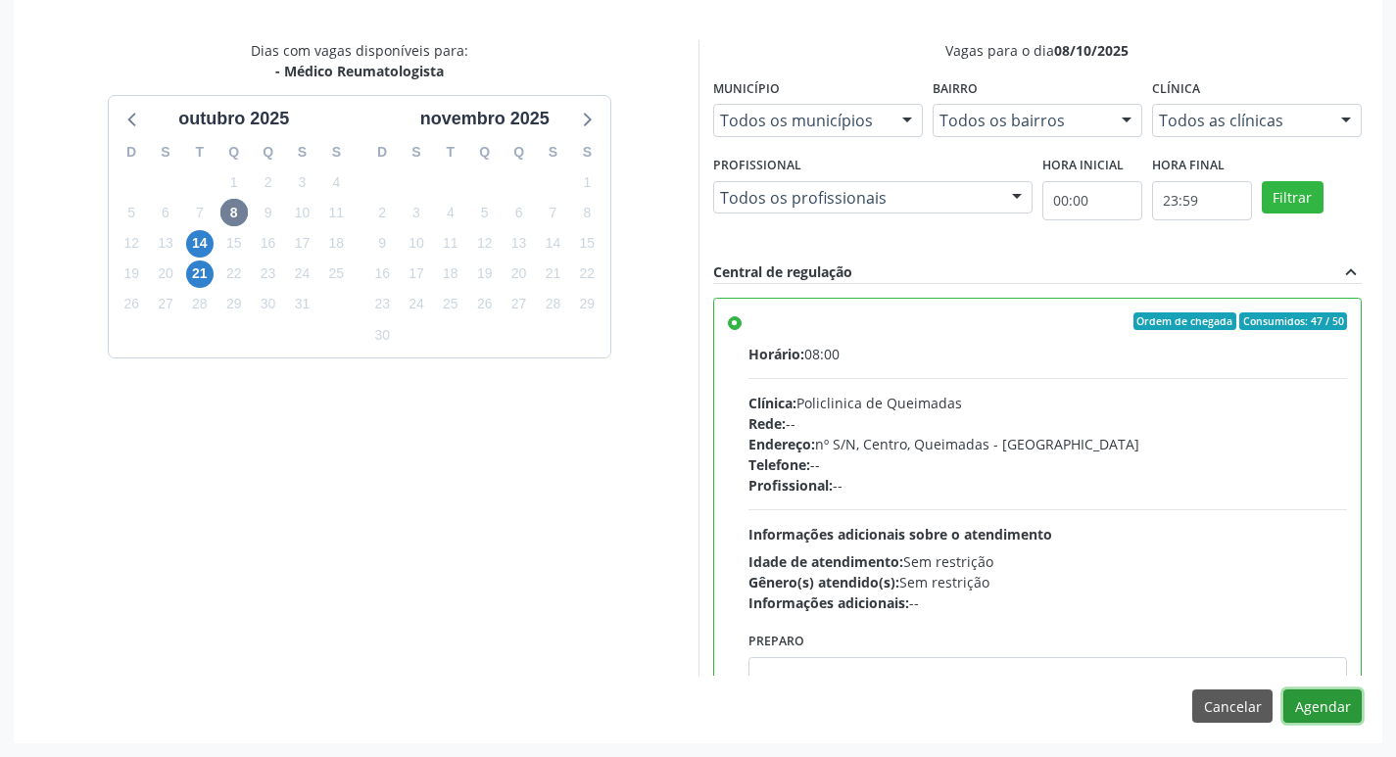
click at [1315, 699] on button "Agendar" at bounding box center [1322, 706] width 78 height 33
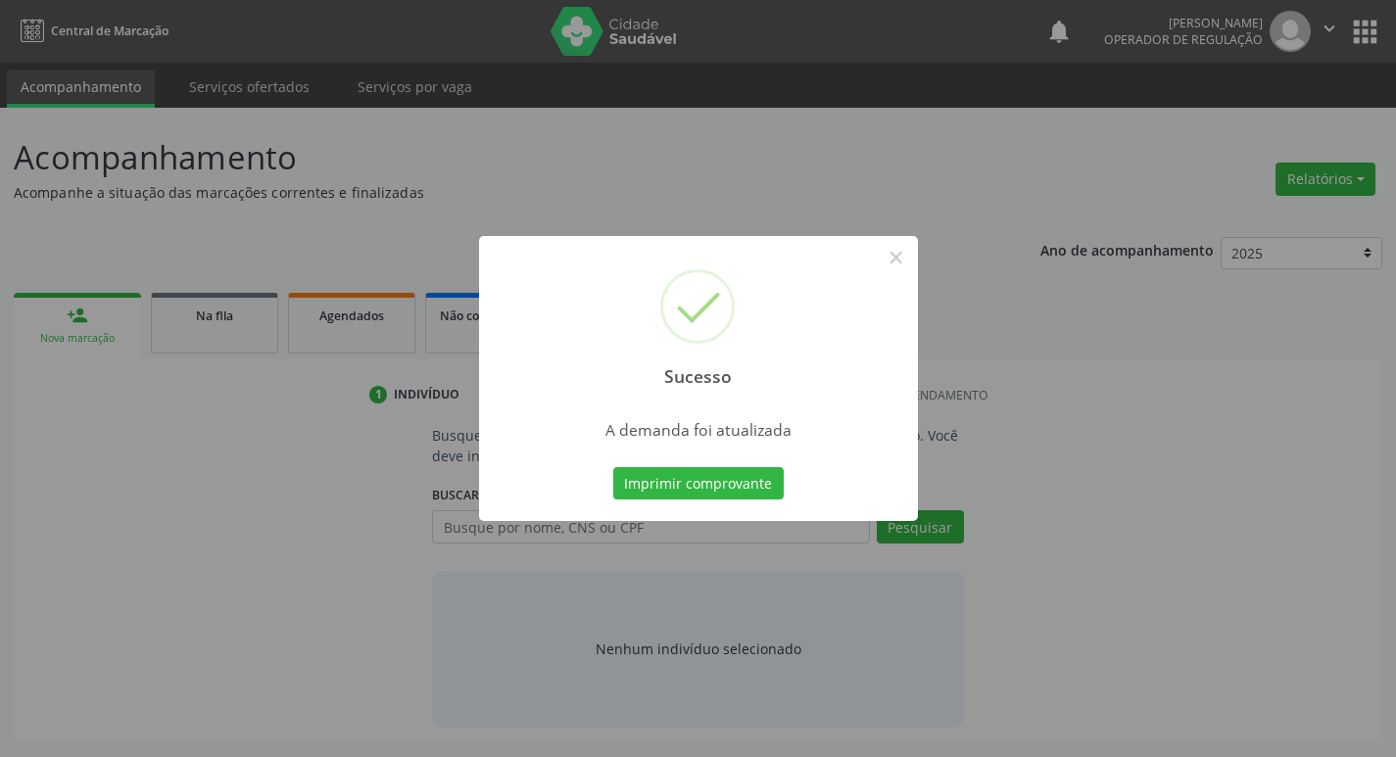
scroll to position [0, 0]
click at [732, 480] on button "Imprimir comprovante" at bounding box center [705, 483] width 170 height 33
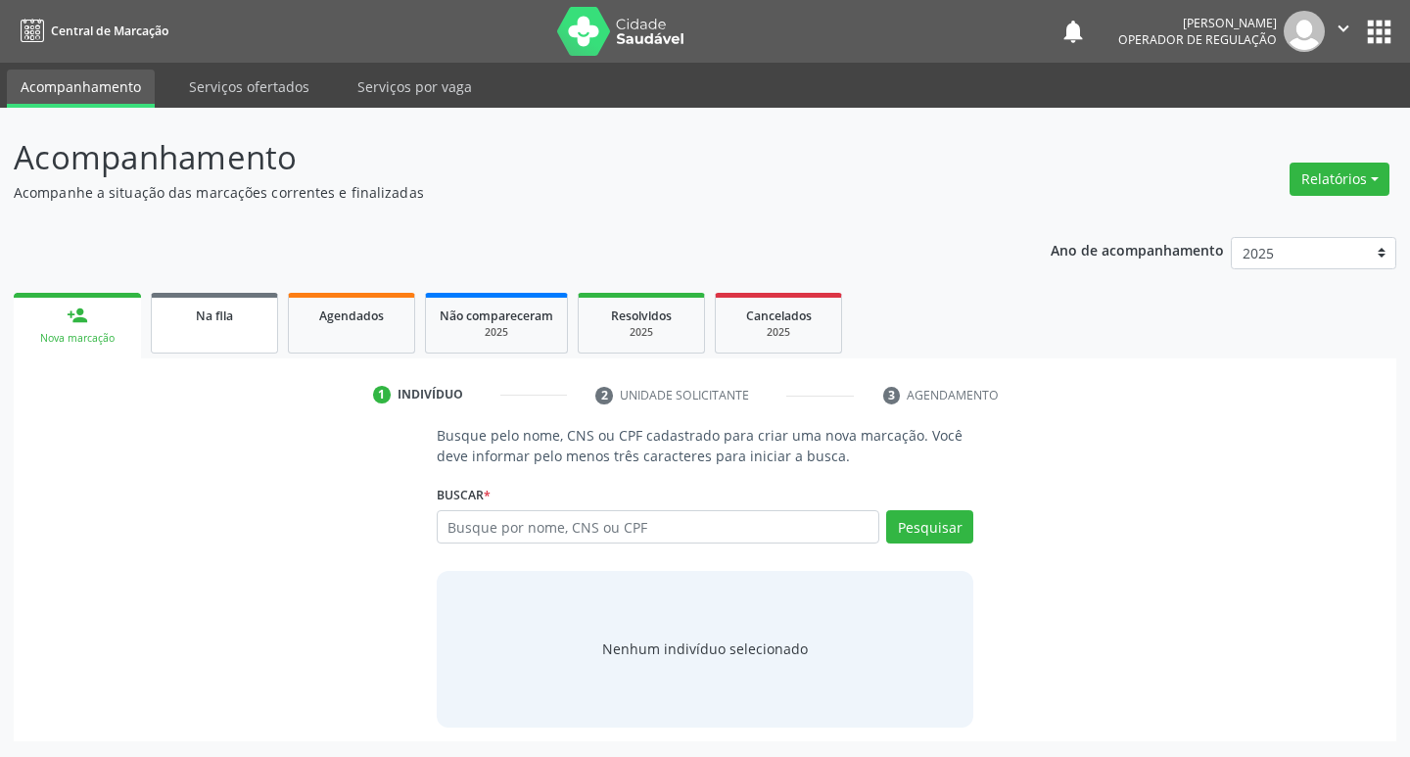
click at [217, 316] on span "Na fila" at bounding box center [214, 316] width 37 height 17
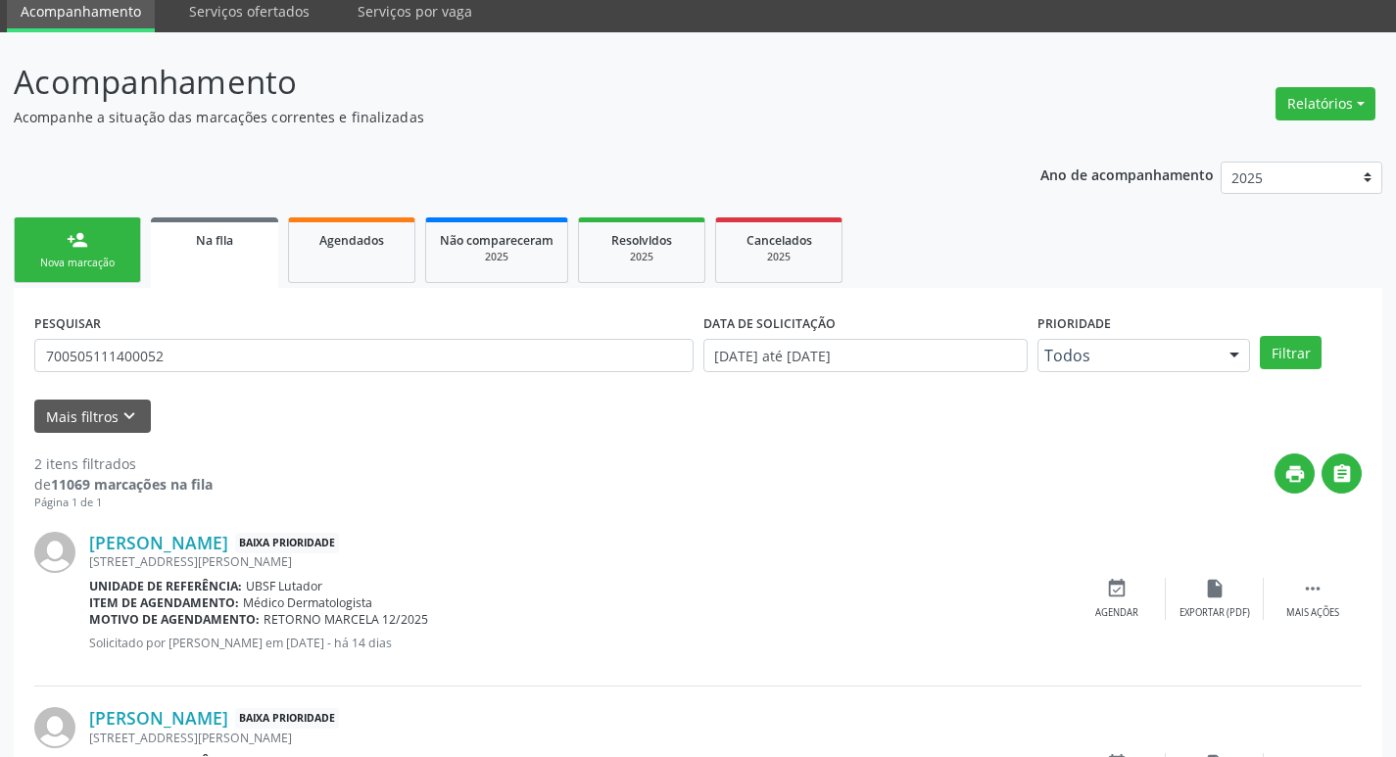
scroll to position [214, 0]
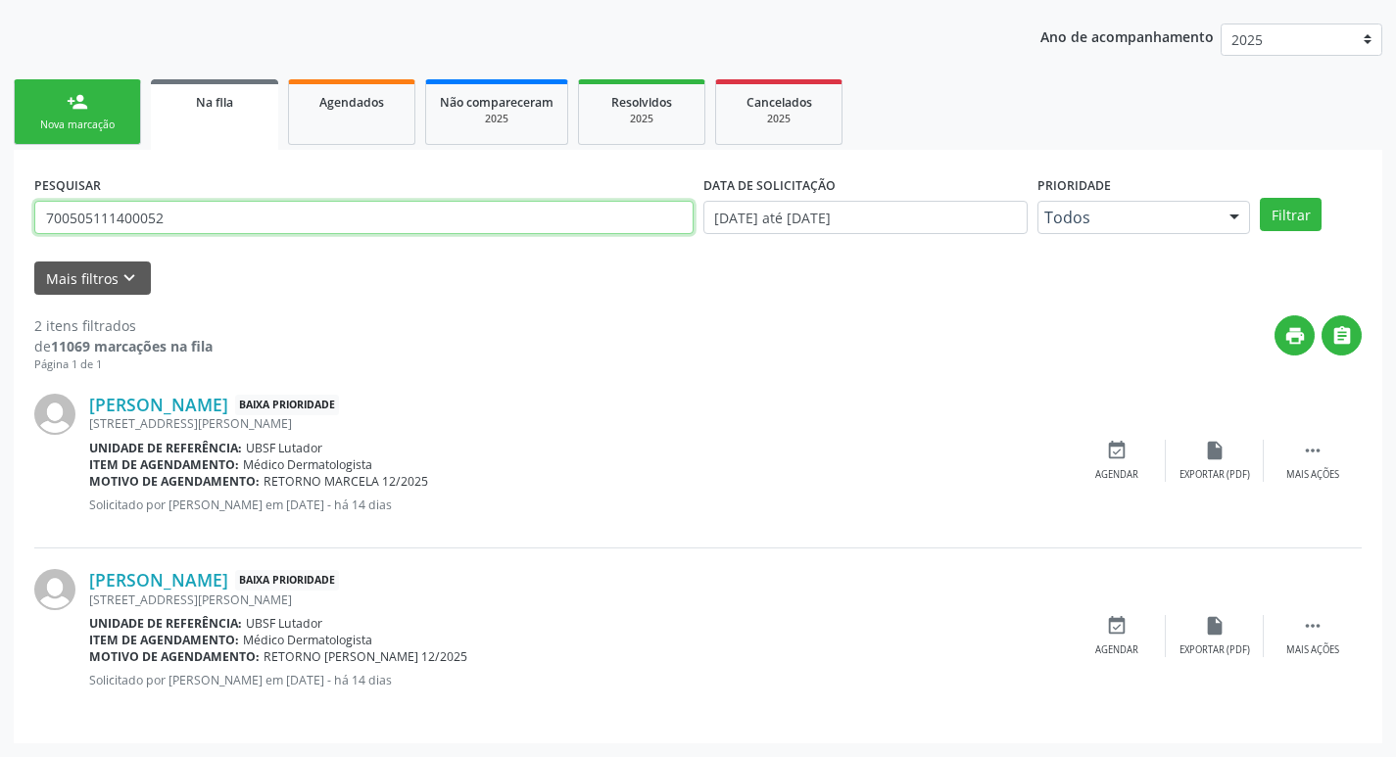
click at [218, 207] on input "700505111400052" at bounding box center [363, 217] width 659 height 33
type input "706606544750210"
click at [1260, 198] on button "Filtrar" at bounding box center [1291, 214] width 62 height 33
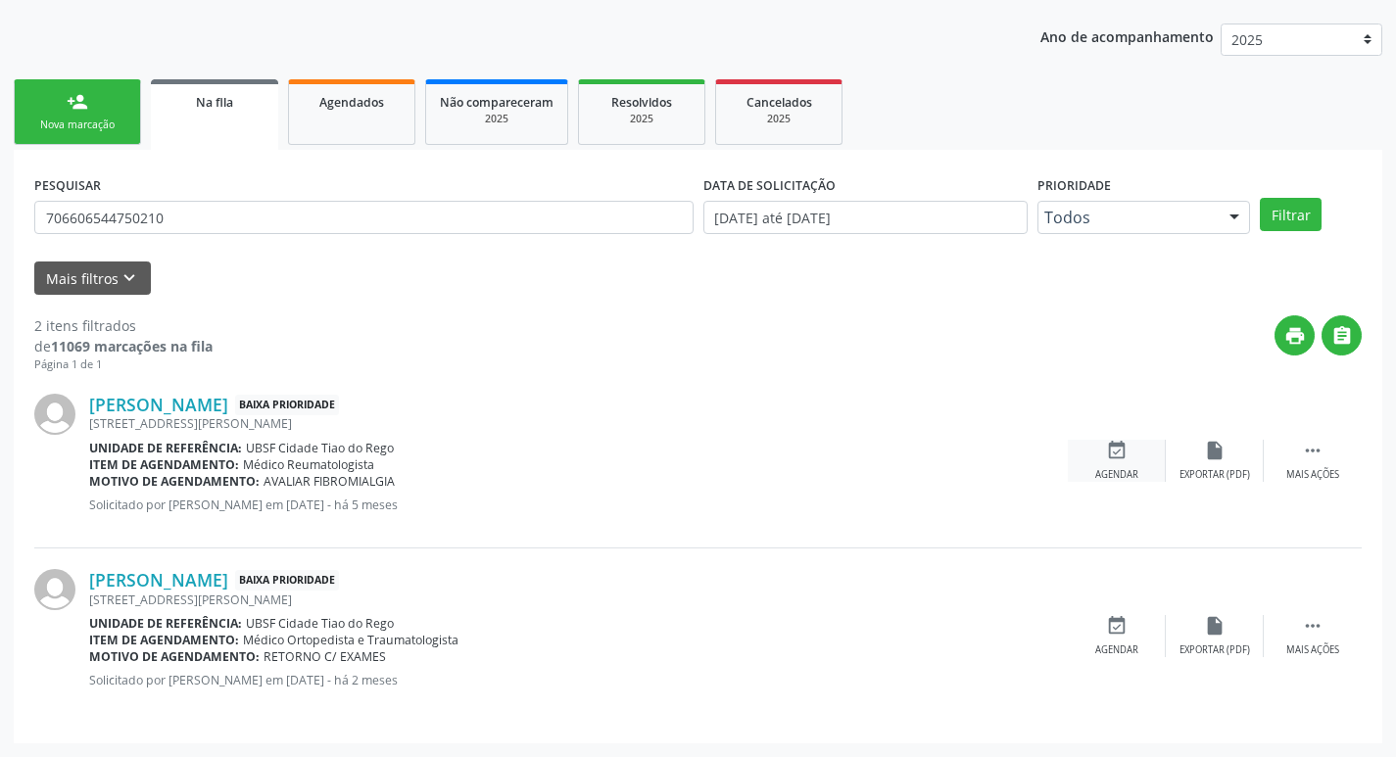
click at [1137, 464] on div "event_available Agendar" at bounding box center [1117, 461] width 98 height 42
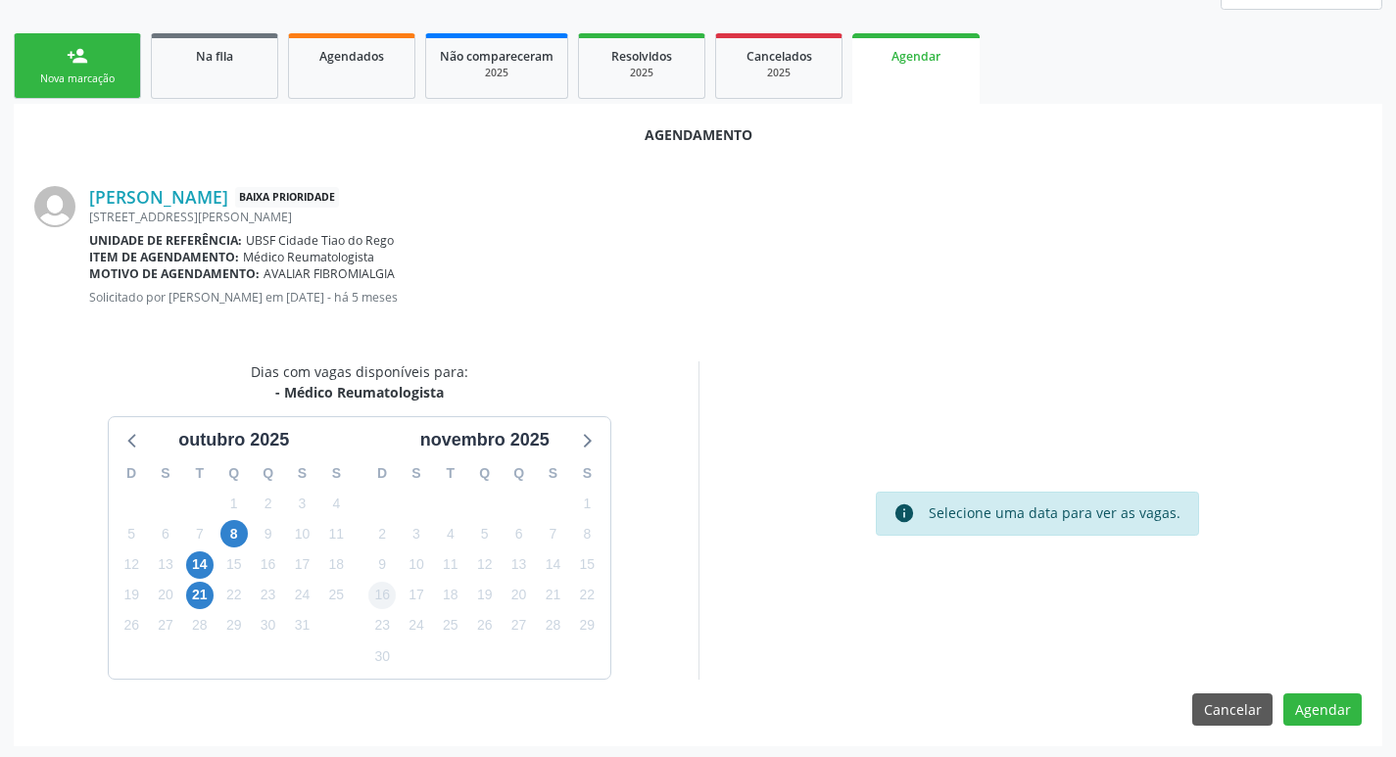
scroll to position [262, 0]
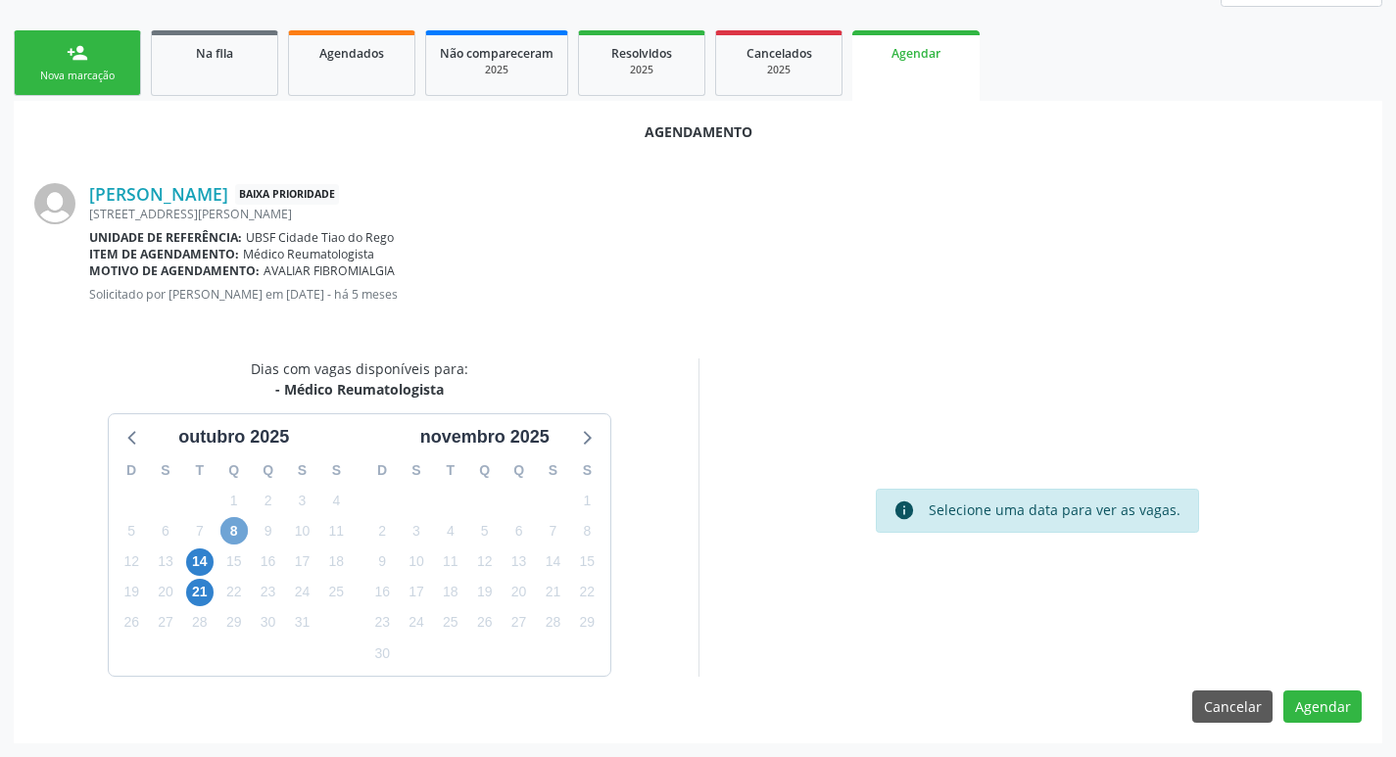
click at [239, 540] on span "8" at bounding box center [233, 530] width 27 height 27
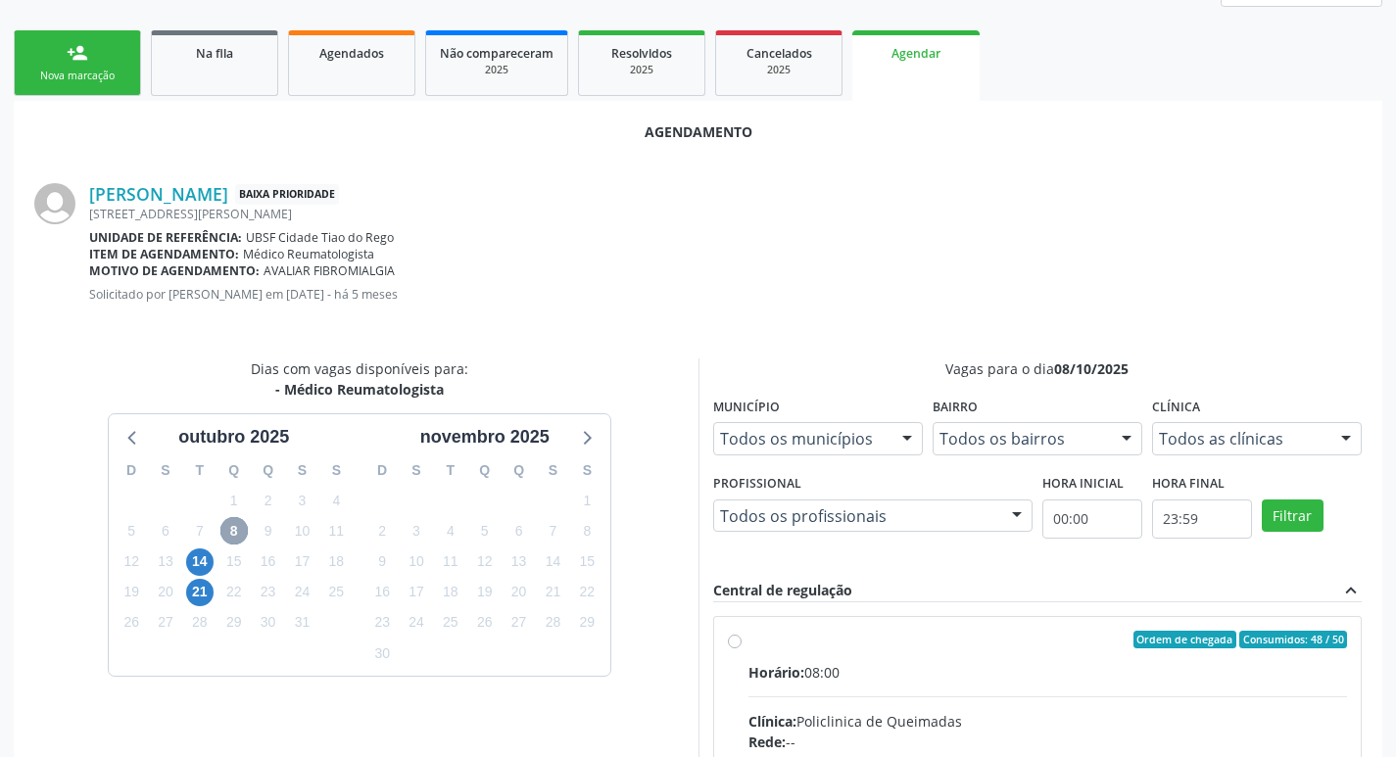
scroll to position [458, 0]
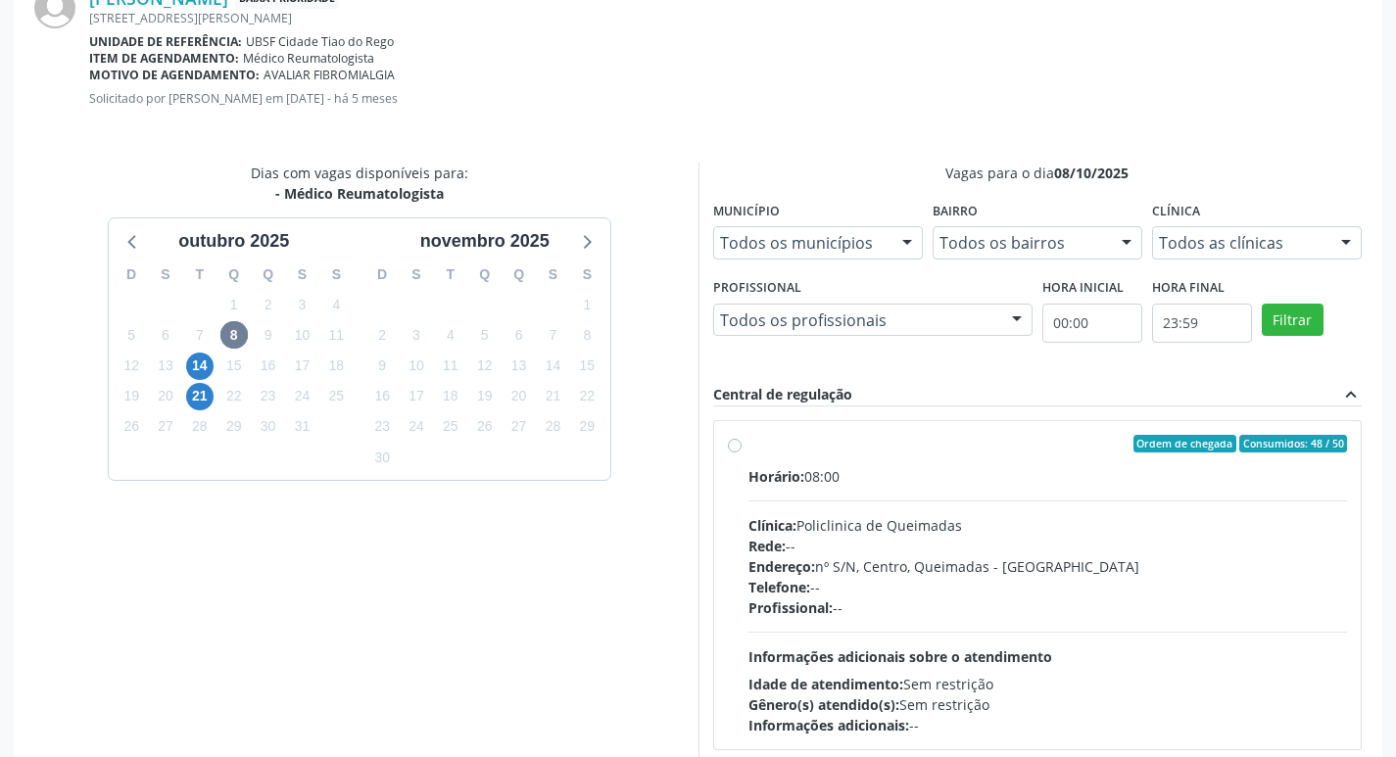
click at [1039, 456] on label "Ordem de chegada Consumidos: 48 / 50 Horário: 08:00 Clínica: Policlinica de Que…" at bounding box center [1047, 585] width 599 height 301
click at [741, 452] on input "Ordem de chegada Consumidos: 48 / 50 Horário: 08:00 Clínica: Policlinica de Que…" at bounding box center [735, 444] width 14 height 18
radio input "true"
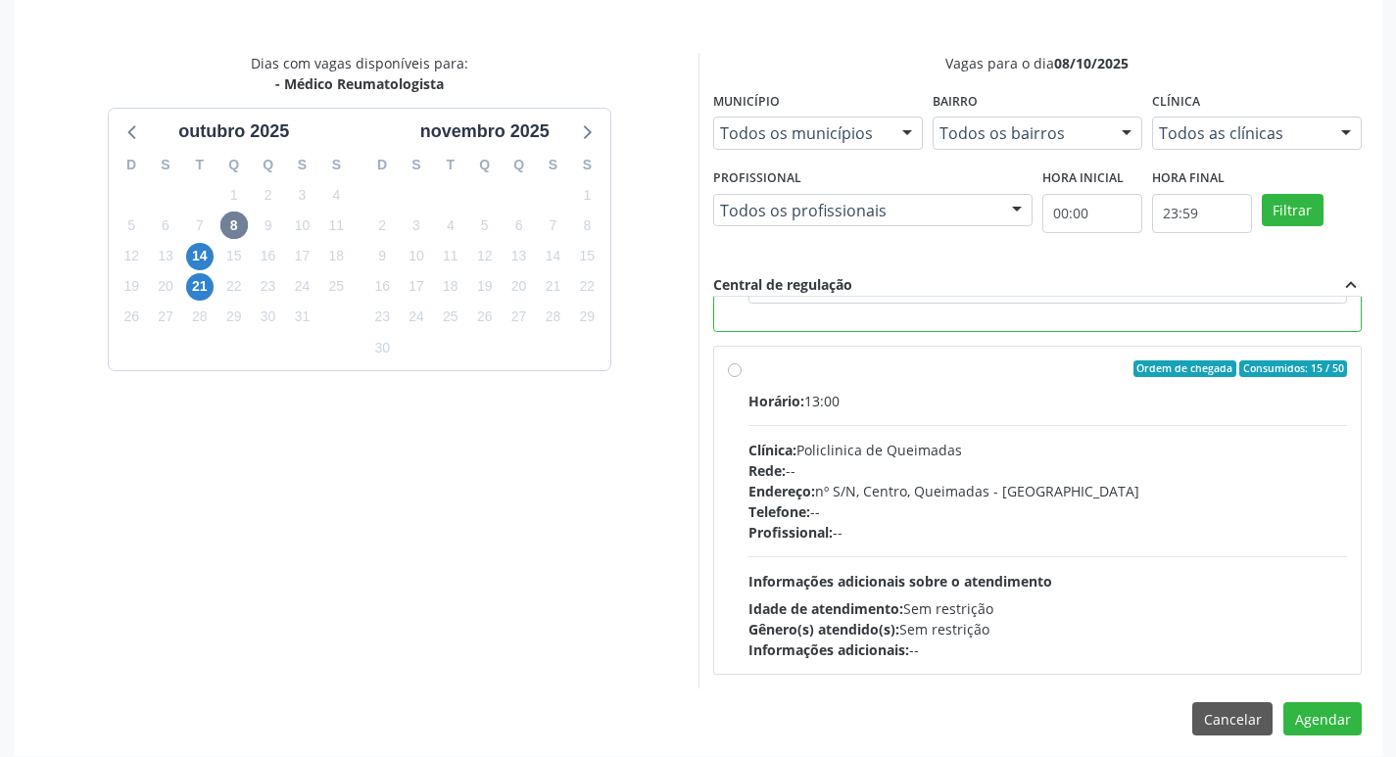
scroll to position [581, 0]
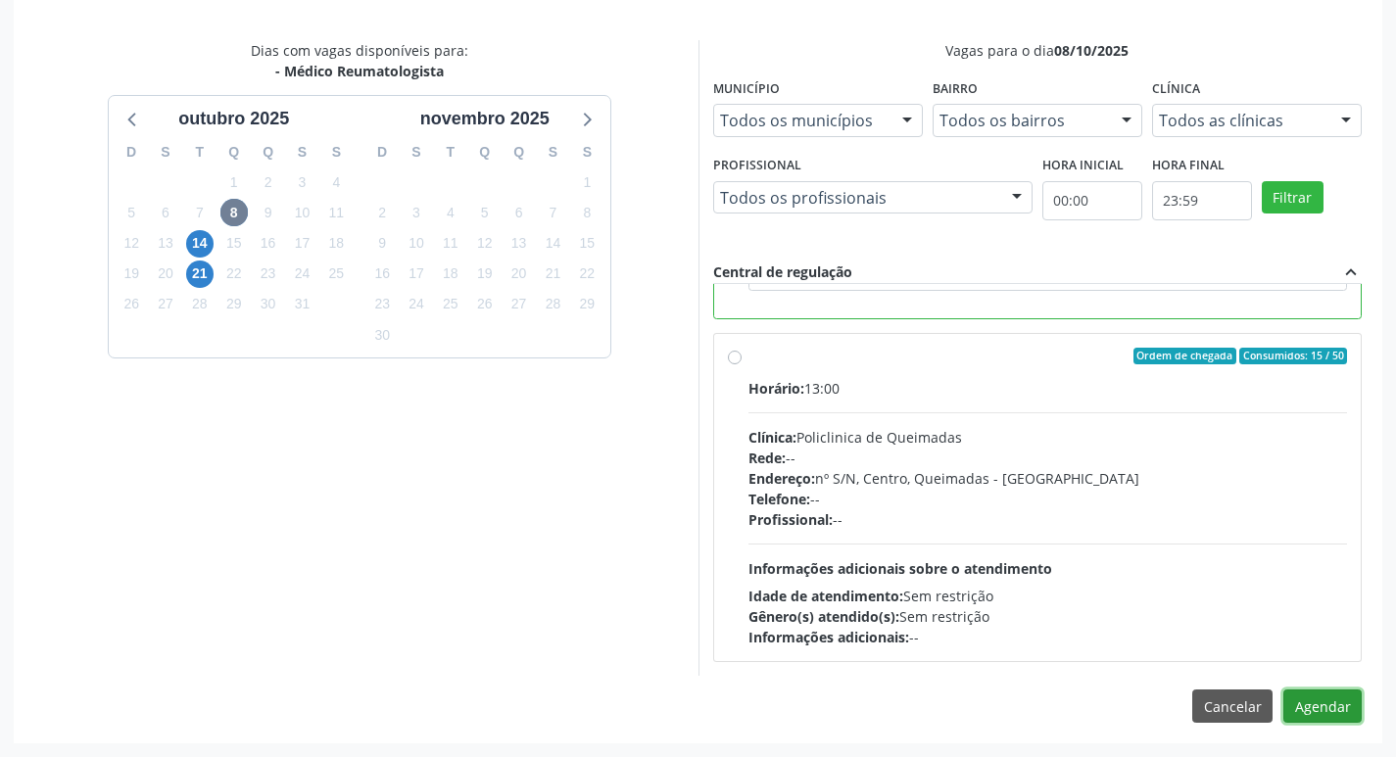
click at [1313, 711] on button "Agendar" at bounding box center [1322, 706] width 78 height 33
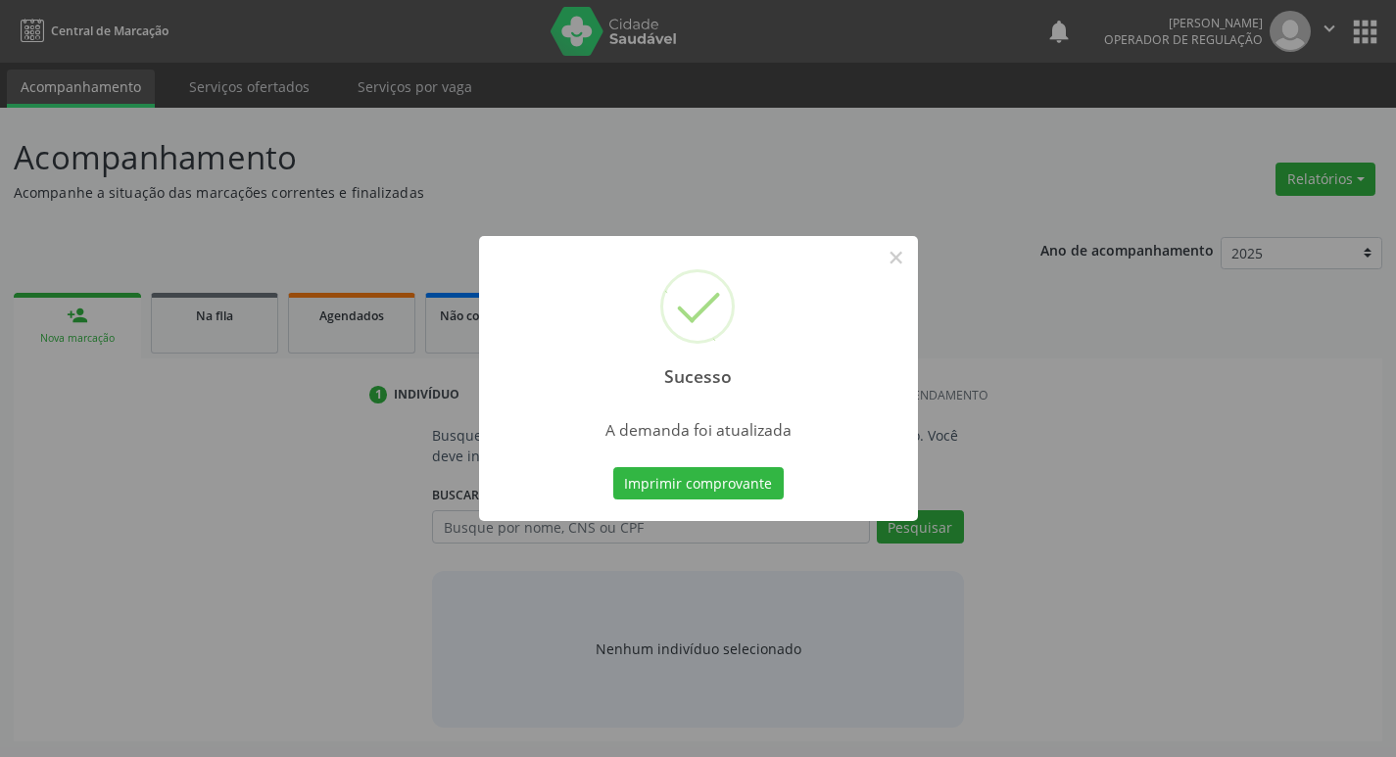
scroll to position [0, 0]
click at [766, 476] on button "Imprimir comprovante" at bounding box center [705, 483] width 170 height 33
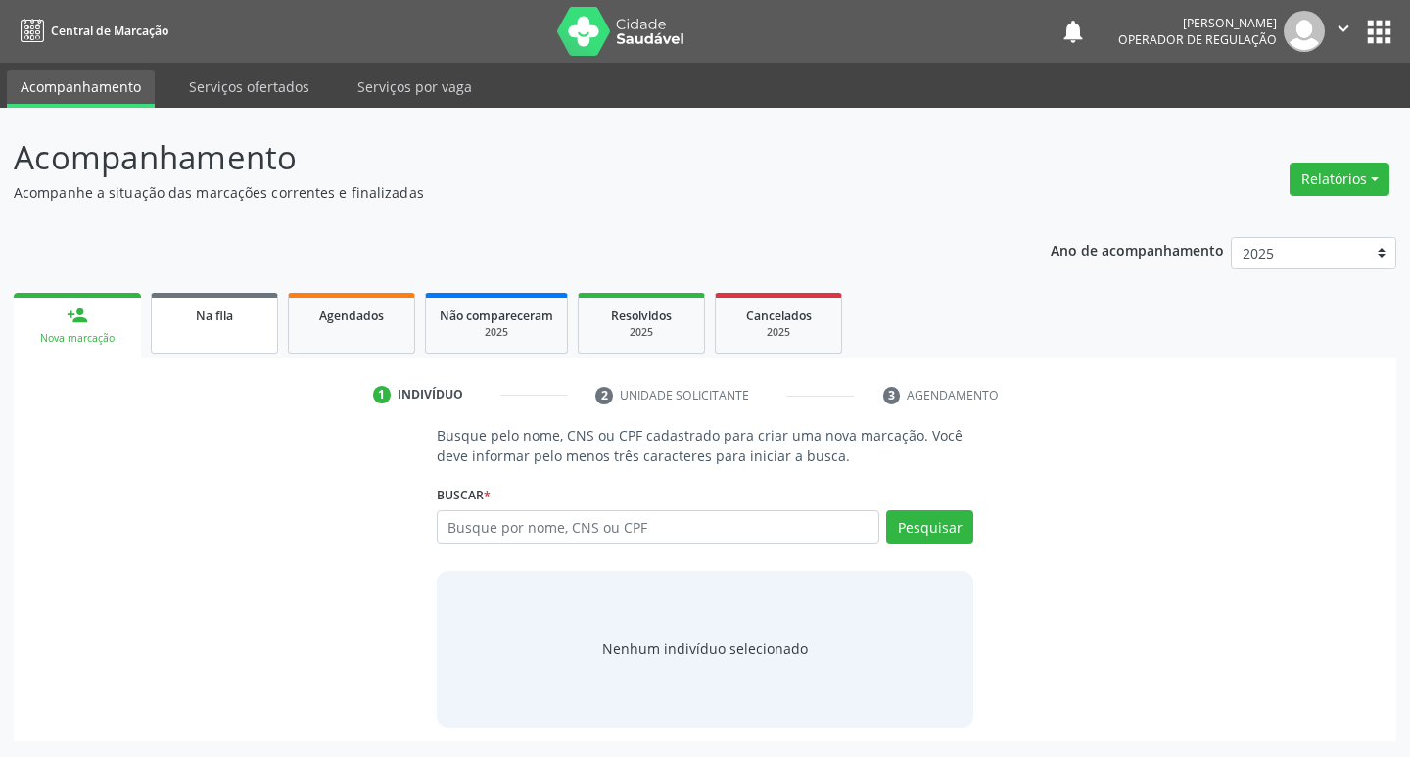
click at [210, 324] on div "Na fila" at bounding box center [215, 315] width 98 height 21
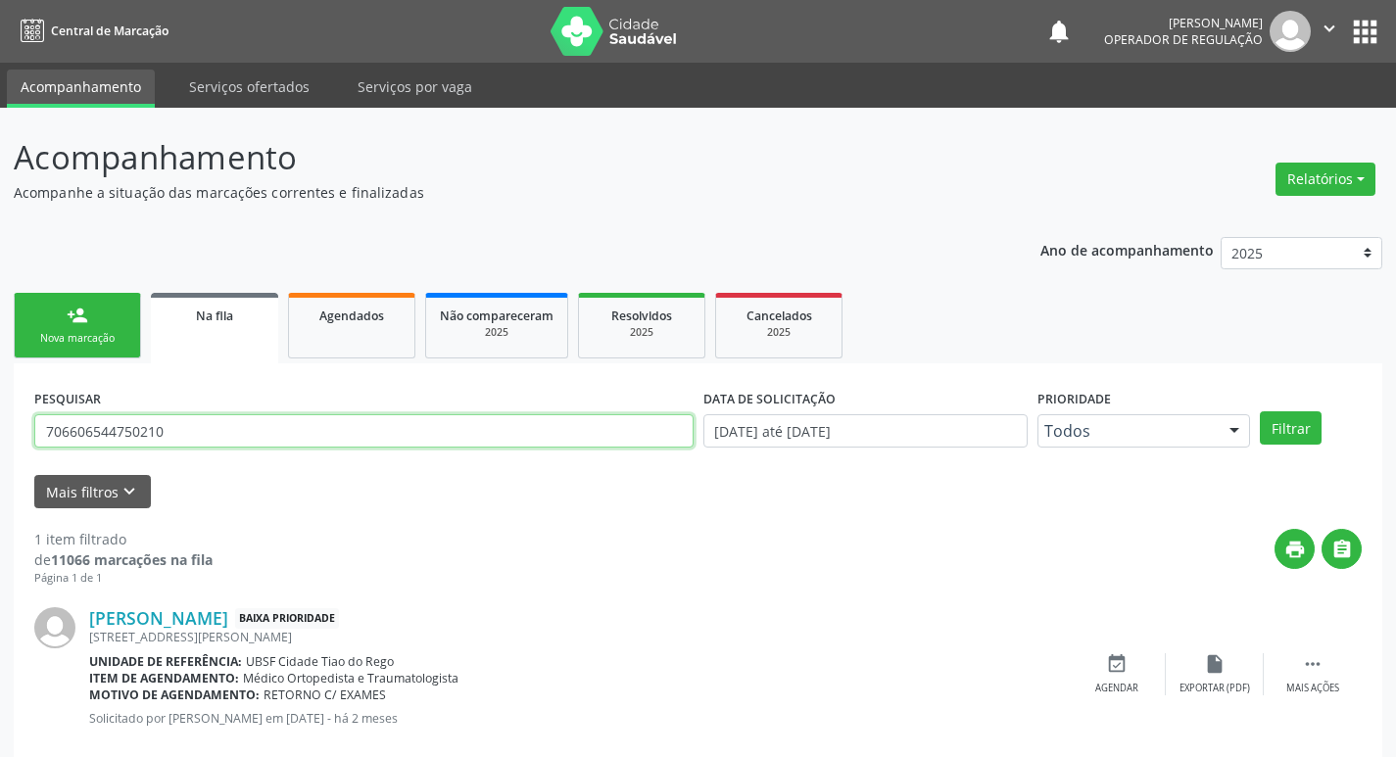
click at [537, 435] on input "706606544750210" at bounding box center [363, 430] width 659 height 33
type input "707803612851912"
click at [1260, 411] on button "Filtrar" at bounding box center [1291, 427] width 62 height 33
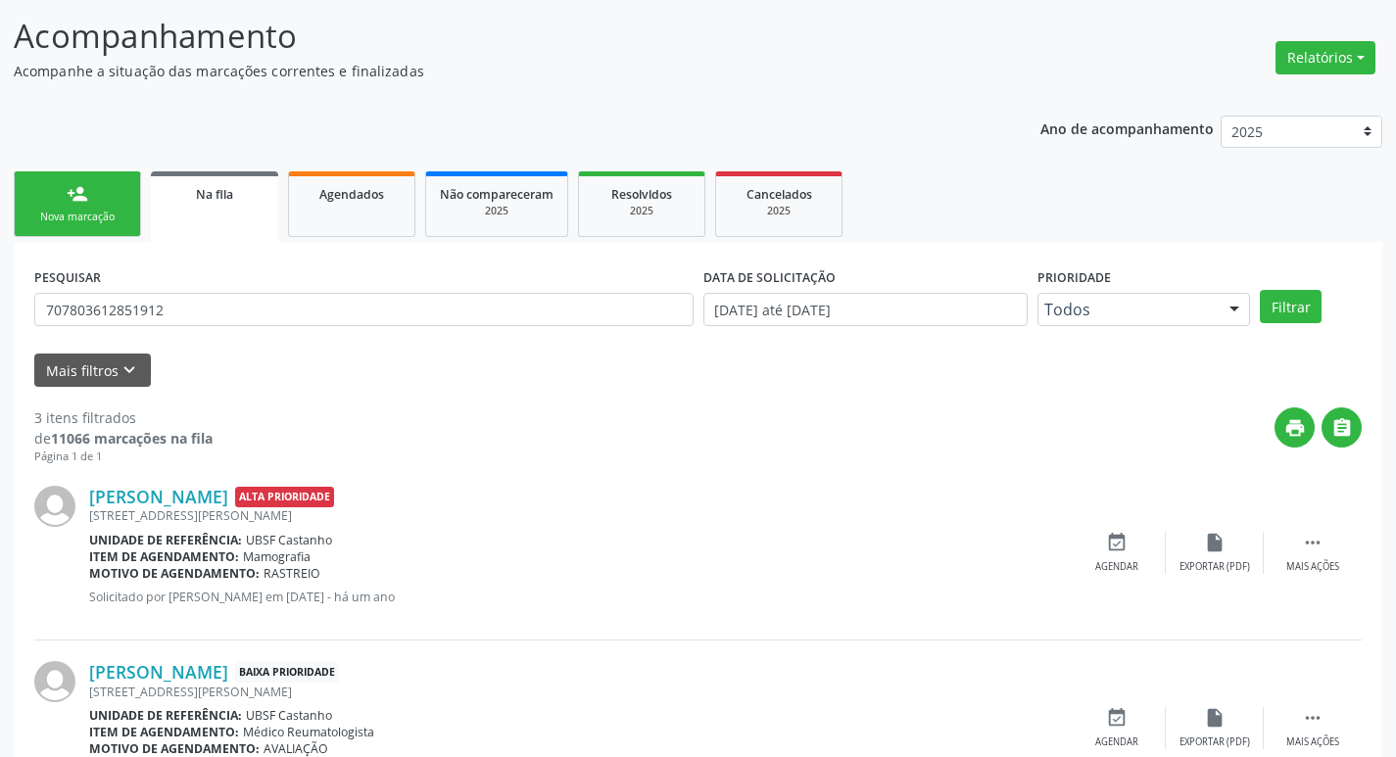
scroll to position [390, 0]
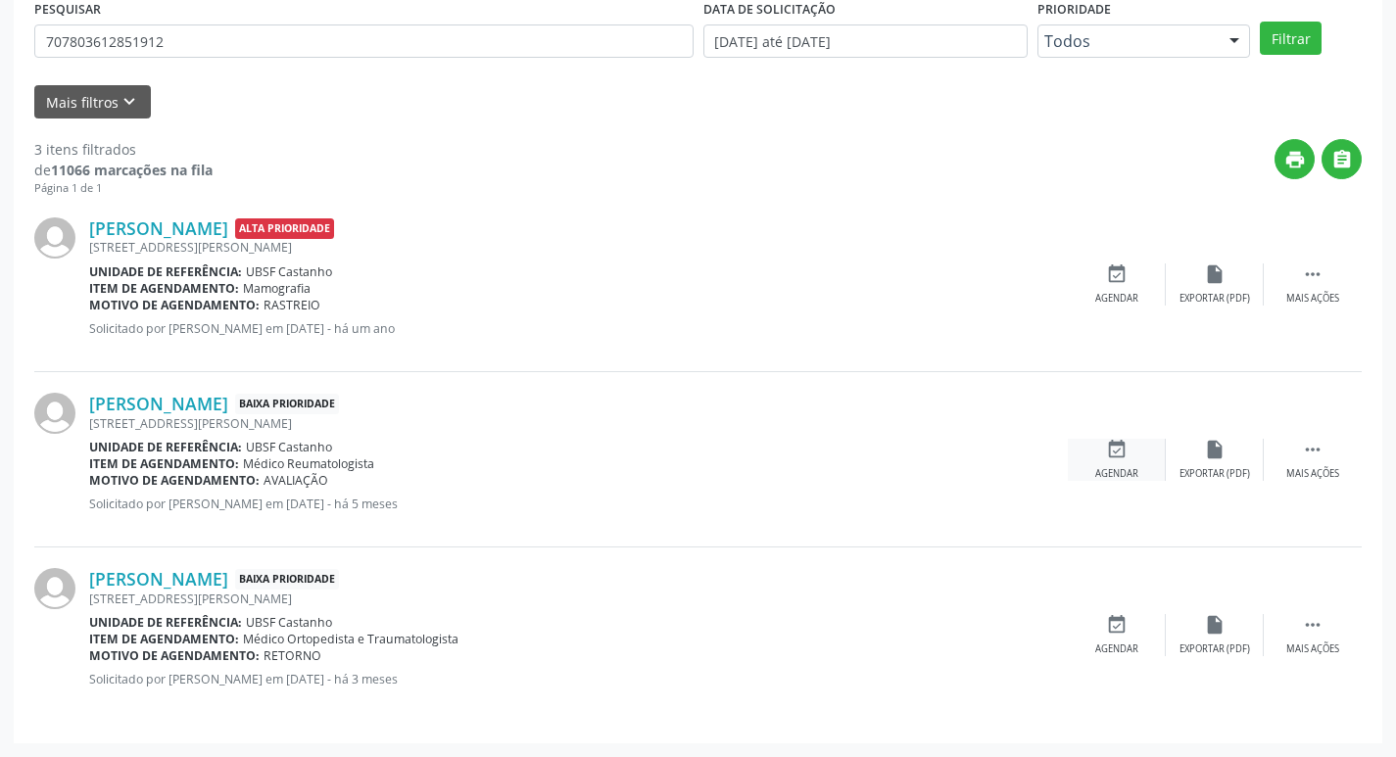
click at [1143, 452] on div "event_available Agendar" at bounding box center [1117, 460] width 98 height 42
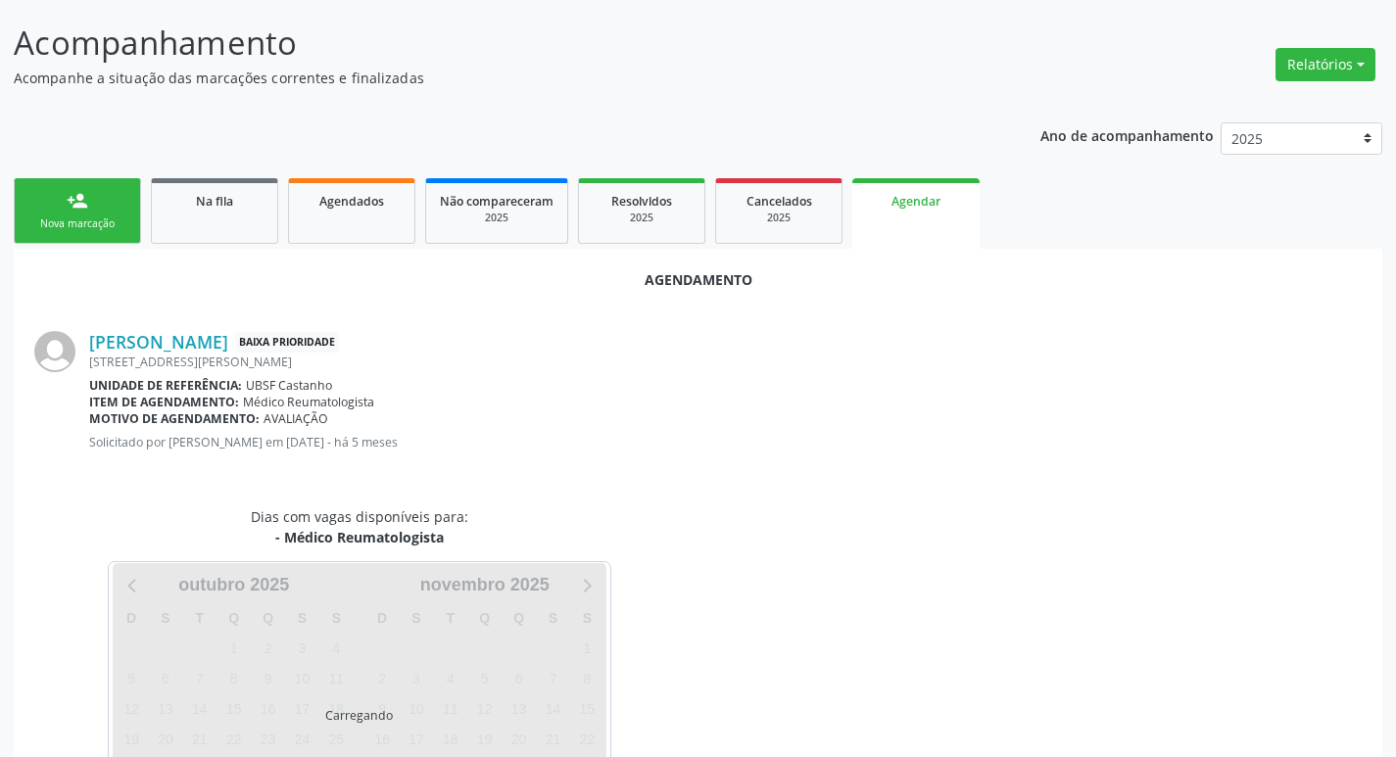
scroll to position [216, 0]
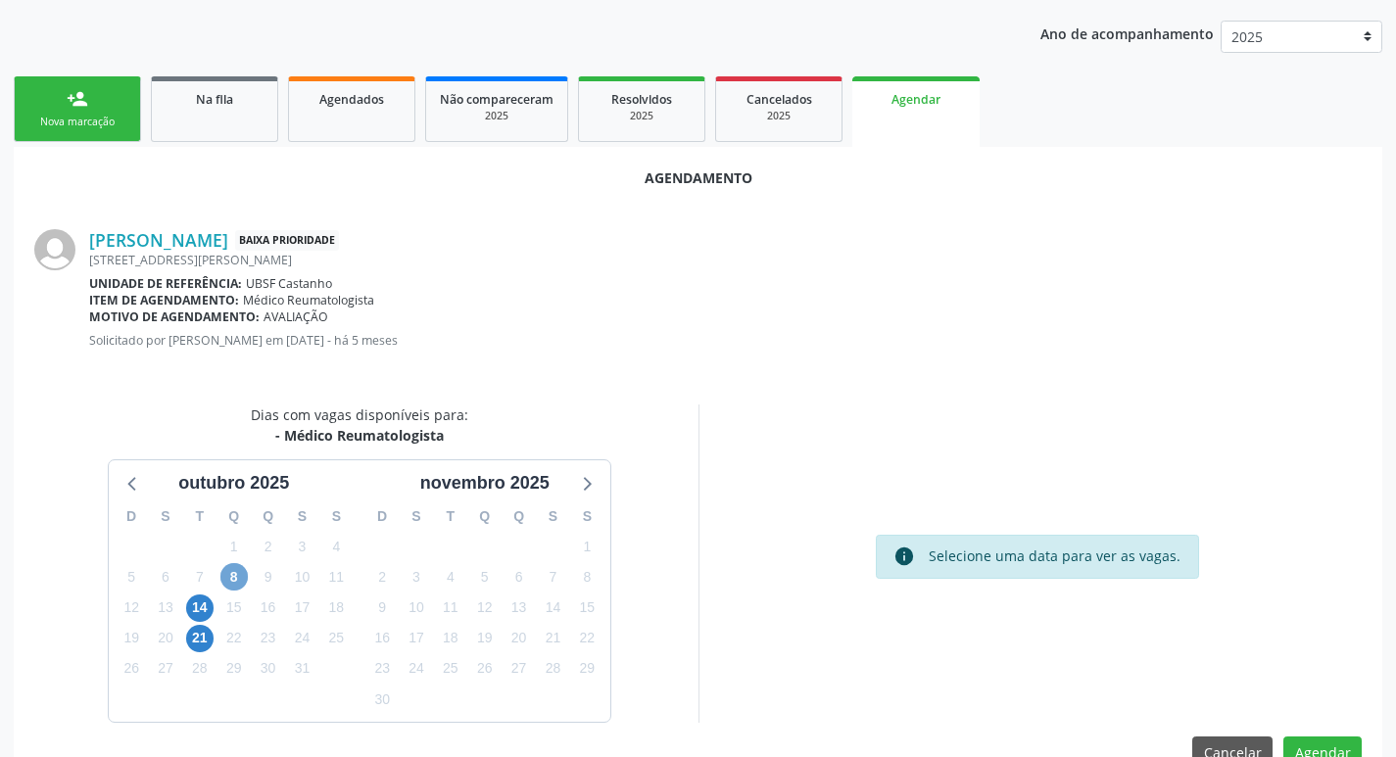
click at [246, 576] on span "8" at bounding box center [233, 576] width 27 height 27
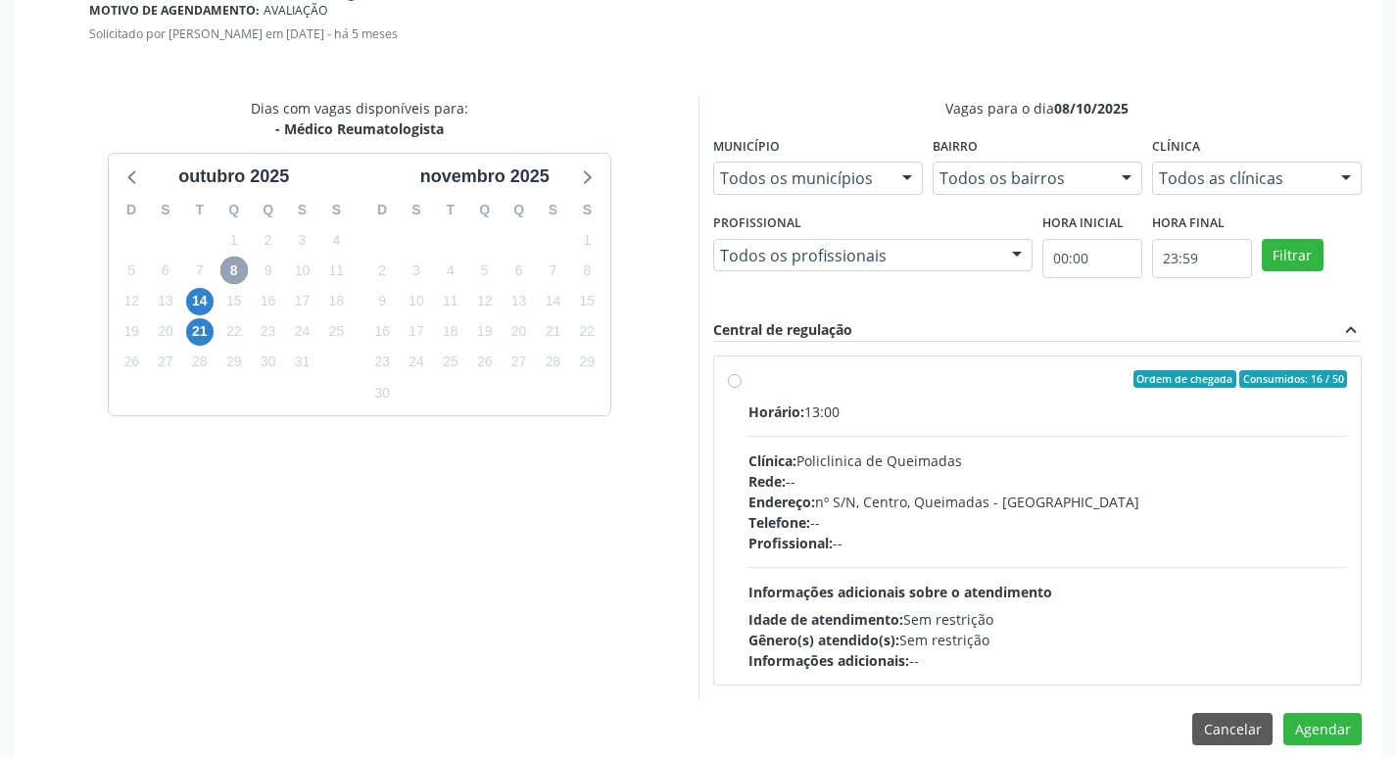
scroll to position [546, 0]
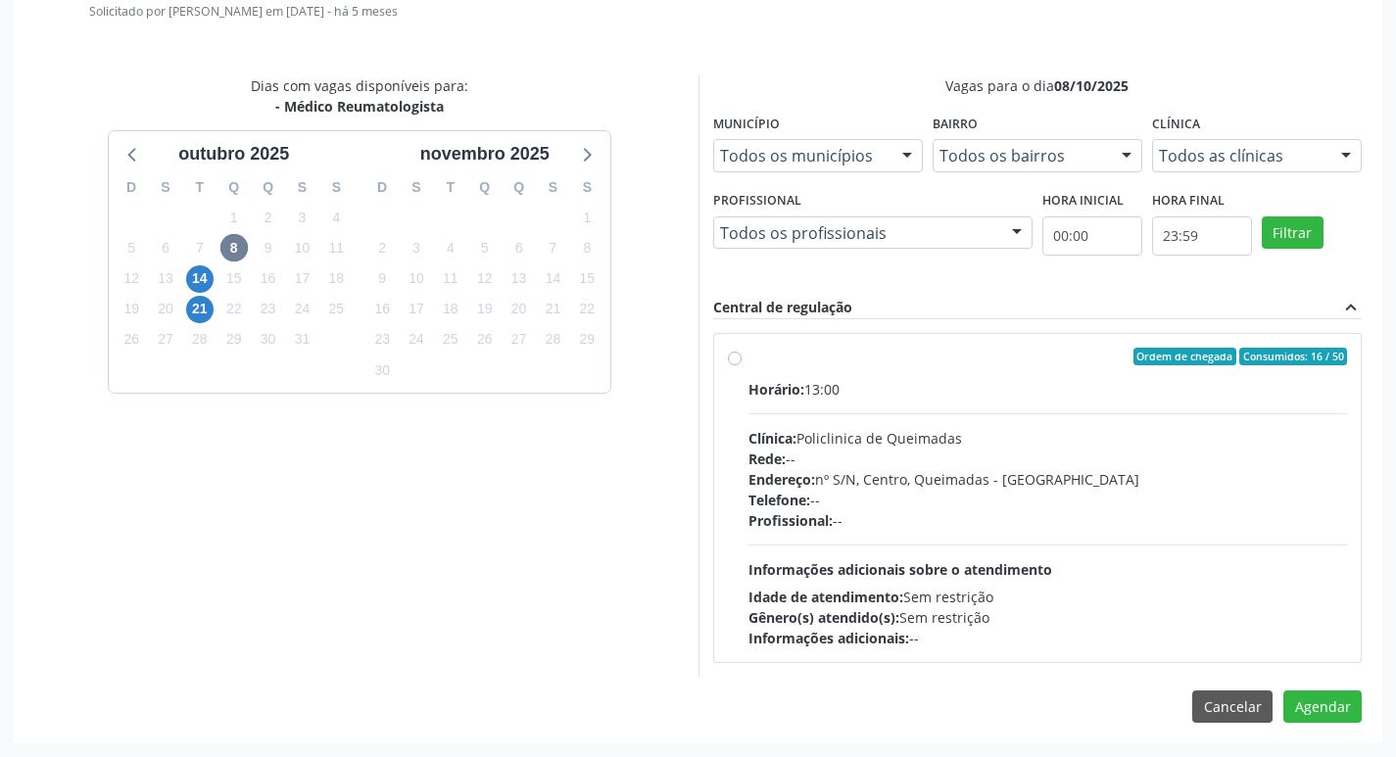
click at [1005, 420] on div "Horário: 13:00 Clínica: Policlinica de Queimadas Rede: -- Endereço: nº S/N, Cen…" at bounding box center [1047, 513] width 599 height 269
click at [741, 365] on input "Ordem de chegada Consumidos: 16 / 50 Horário: 13:00 Clínica: Policlinica de Que…" at bounding box center [735, 357] width 14 height 18
radio input "true"
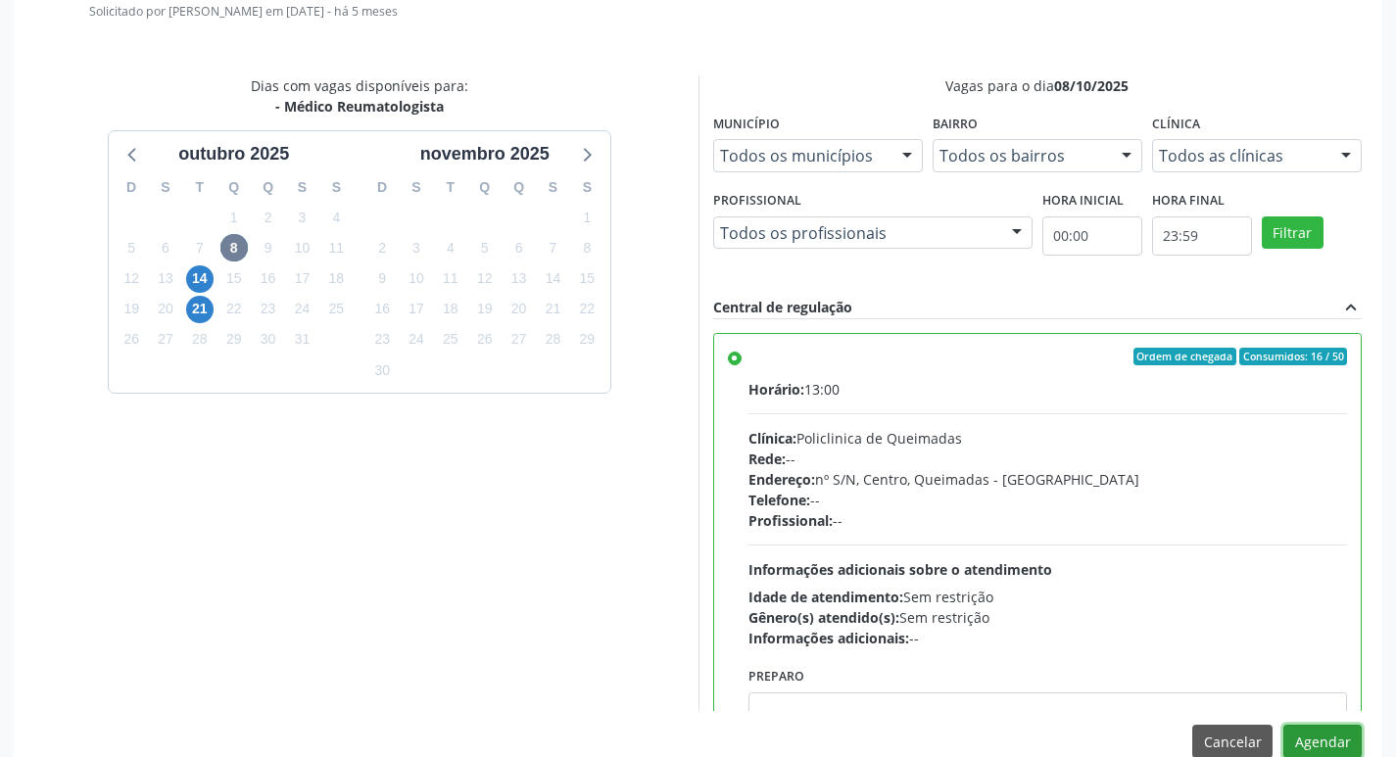
click at [1294, 734] on button "Agendar" at bounding box center [1322, 741] width 78 height 33
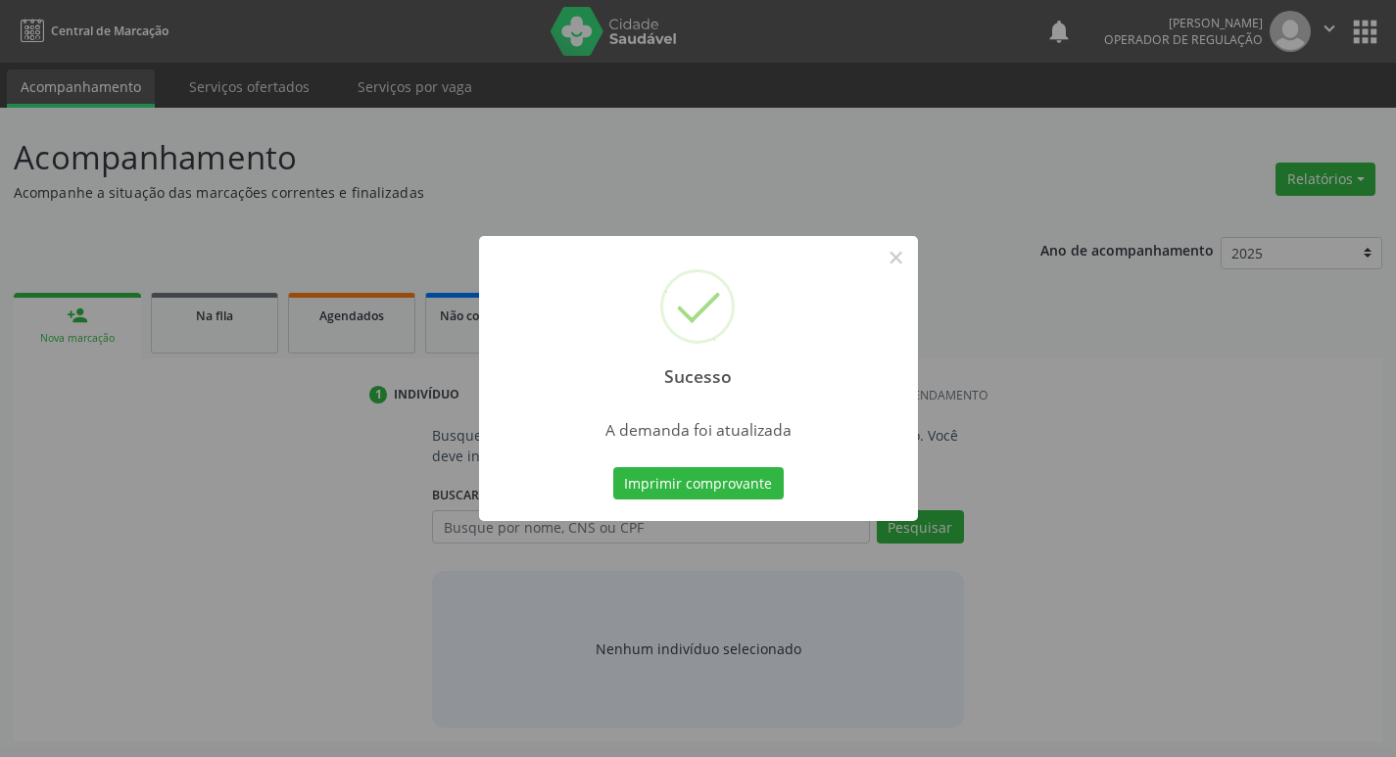
scroll to position [0, 0]
click at [661, 483] on button "Imprimir comprovante" at bounding box center [705, 483] width 170 height 33
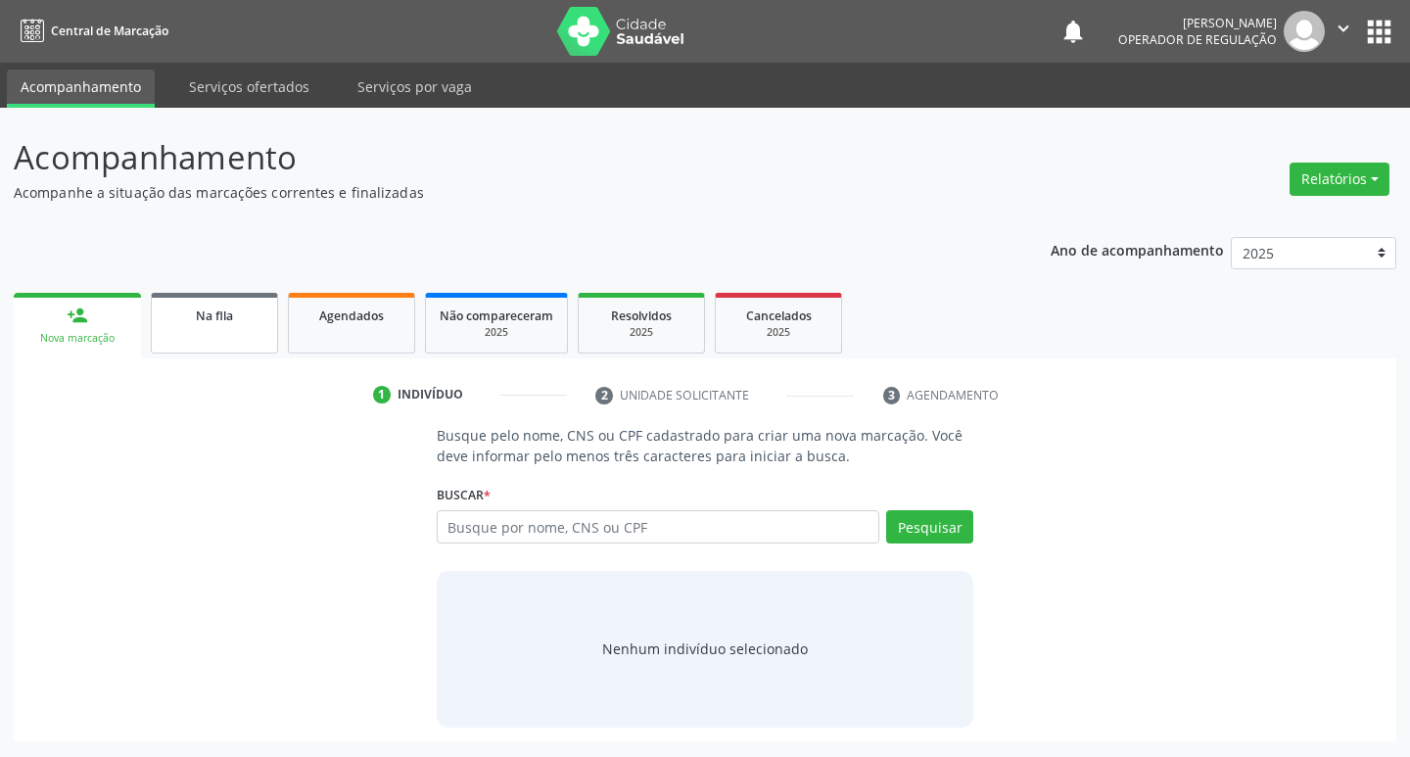
click at [205, 331] on link "Na fila" at bounding box center [214, 323] width 127 height 61
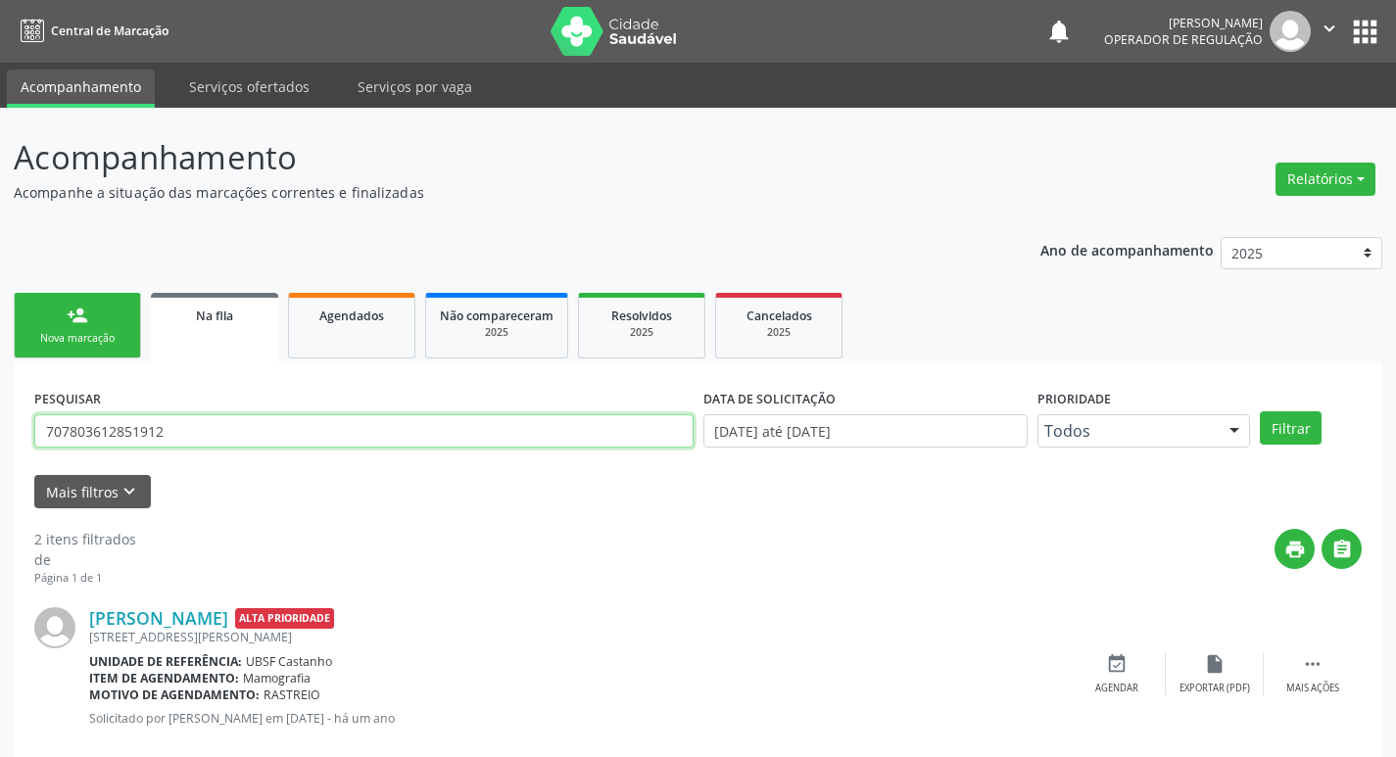
click at [337, 432] on input "707803612851912" at bounding box center [363, 430] width 659 height 33
drag, startPoint x: 337, startPoint y: 432, endPoint x: 336, endPoint y: 444, distance: 11.8
click at [336, 444] on input "707803612851912" at bounding box center [363, 430] width 659 height 33
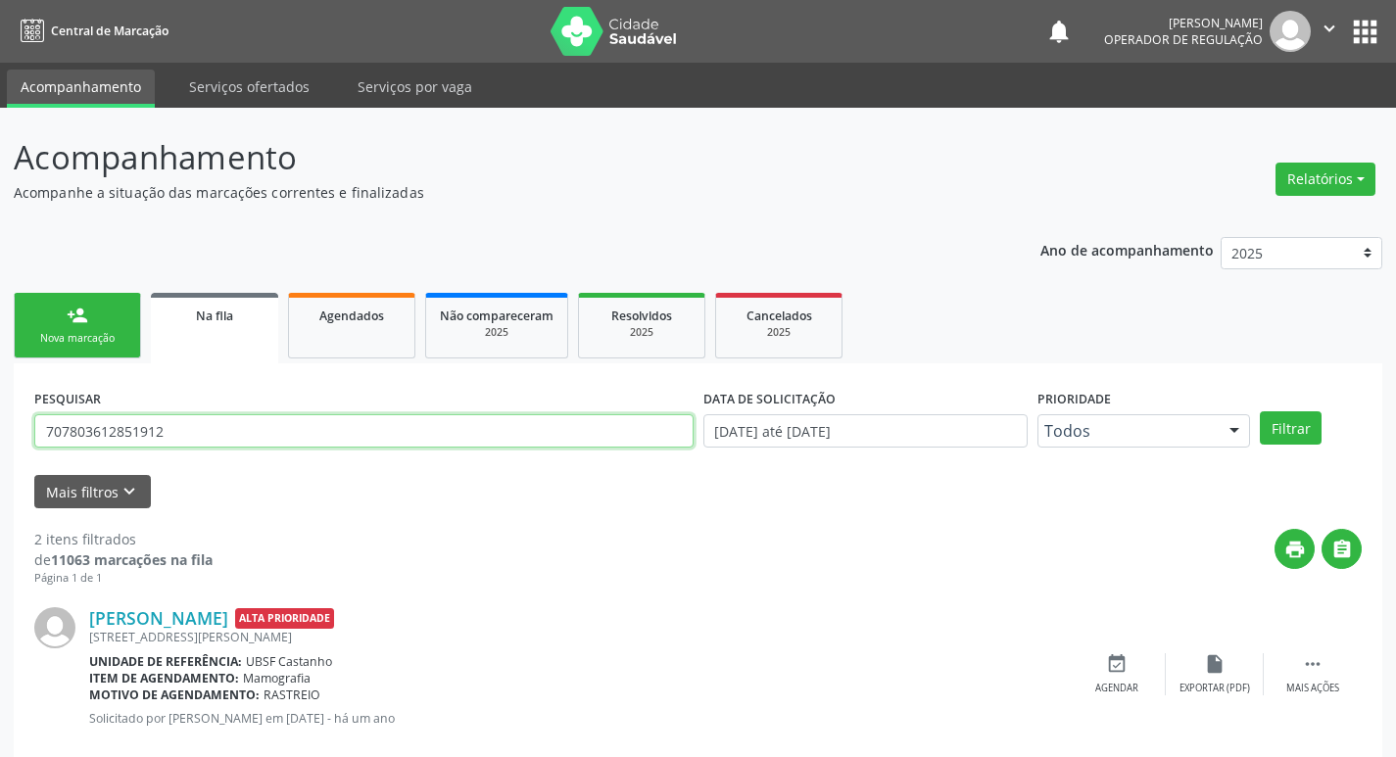
click at [336, 444] on input "707803612851912" at bounding box center [363, 430] width 659 height 33
type input "709206295182638"
click at [1260, 411] on button "Filtrar" at bounding box center [1291, 427] width 62 height 33
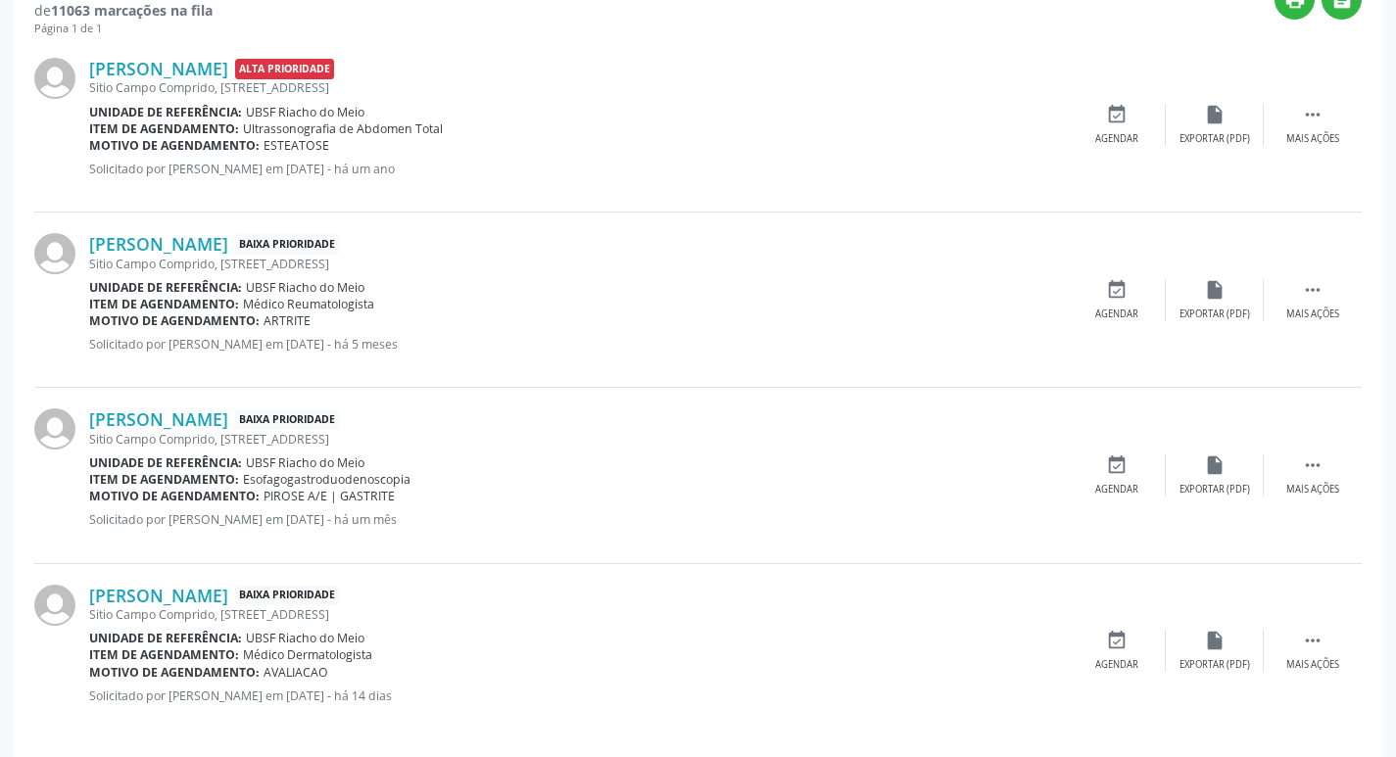
scroll to position [565, 0]
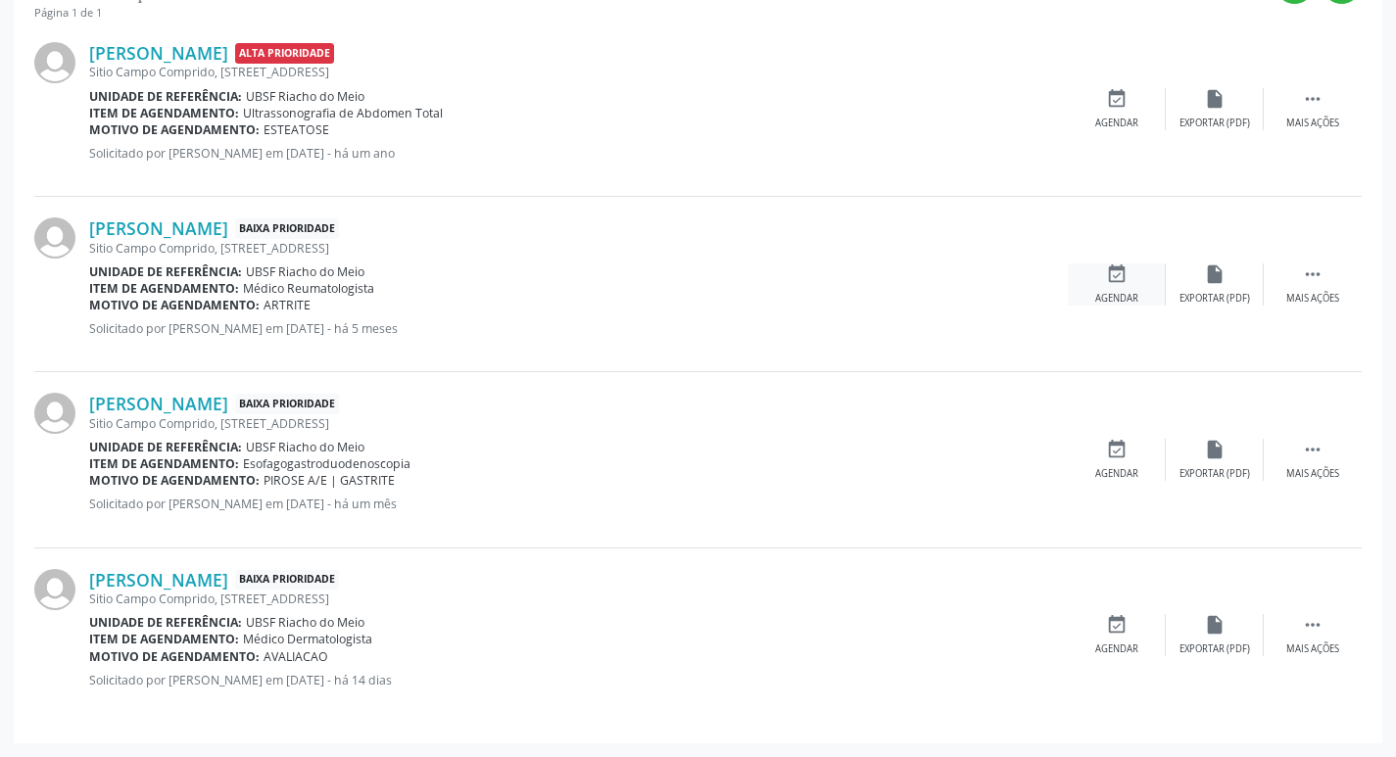
click at [1131, 275] on div "event_available Agendar" at bounding box center [1117, 284] width 98 height 42
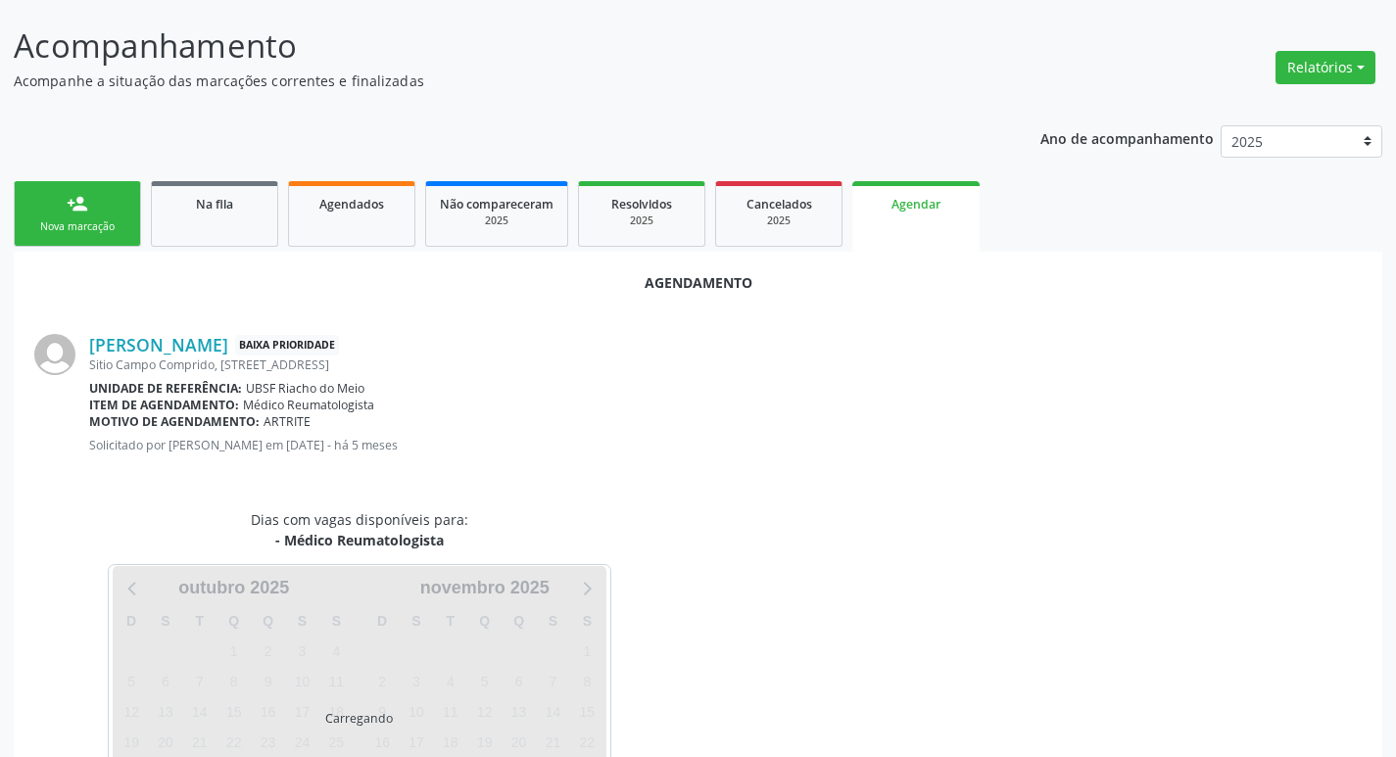
scroll to position [216, 0]
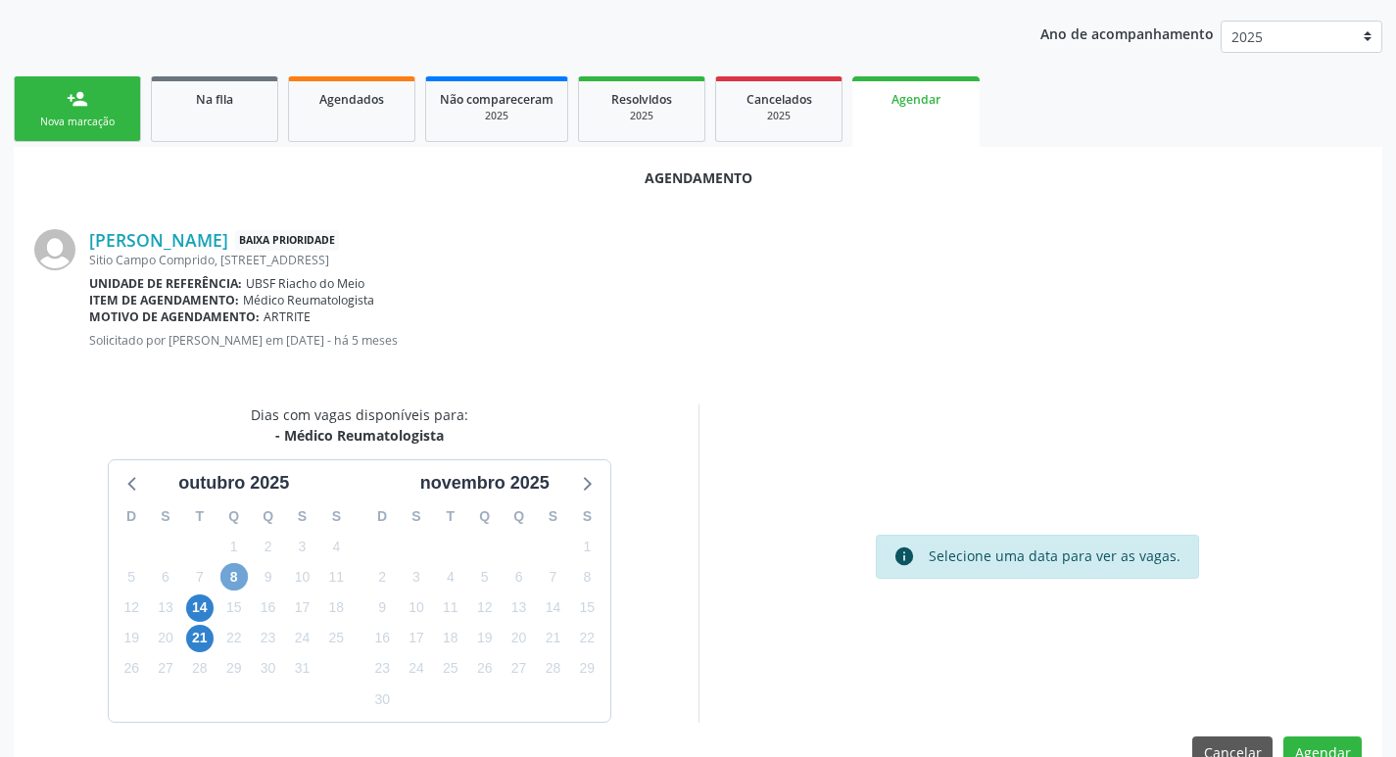
click at [234, 567] on span "8" at bounding box center [233, 576] width 27 height 27
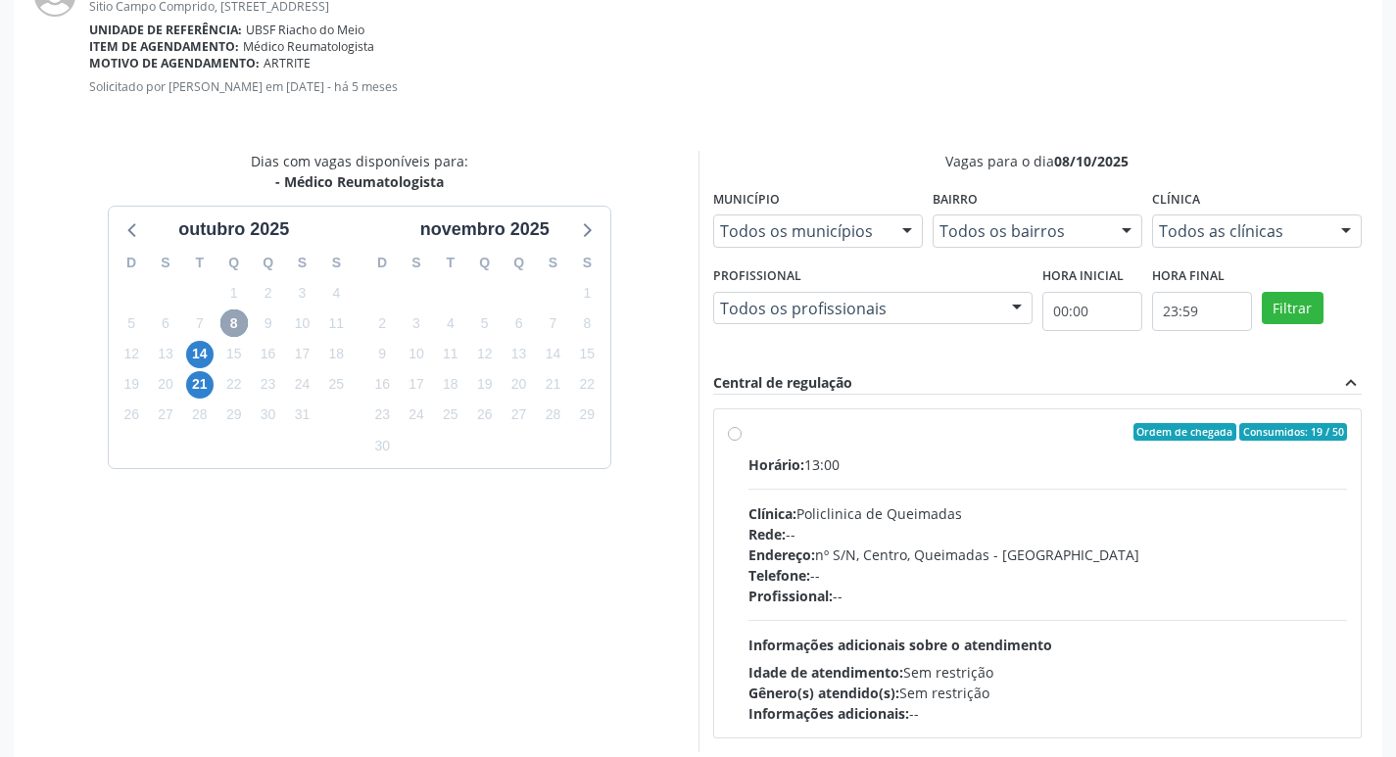
scroll to position [546, 0]
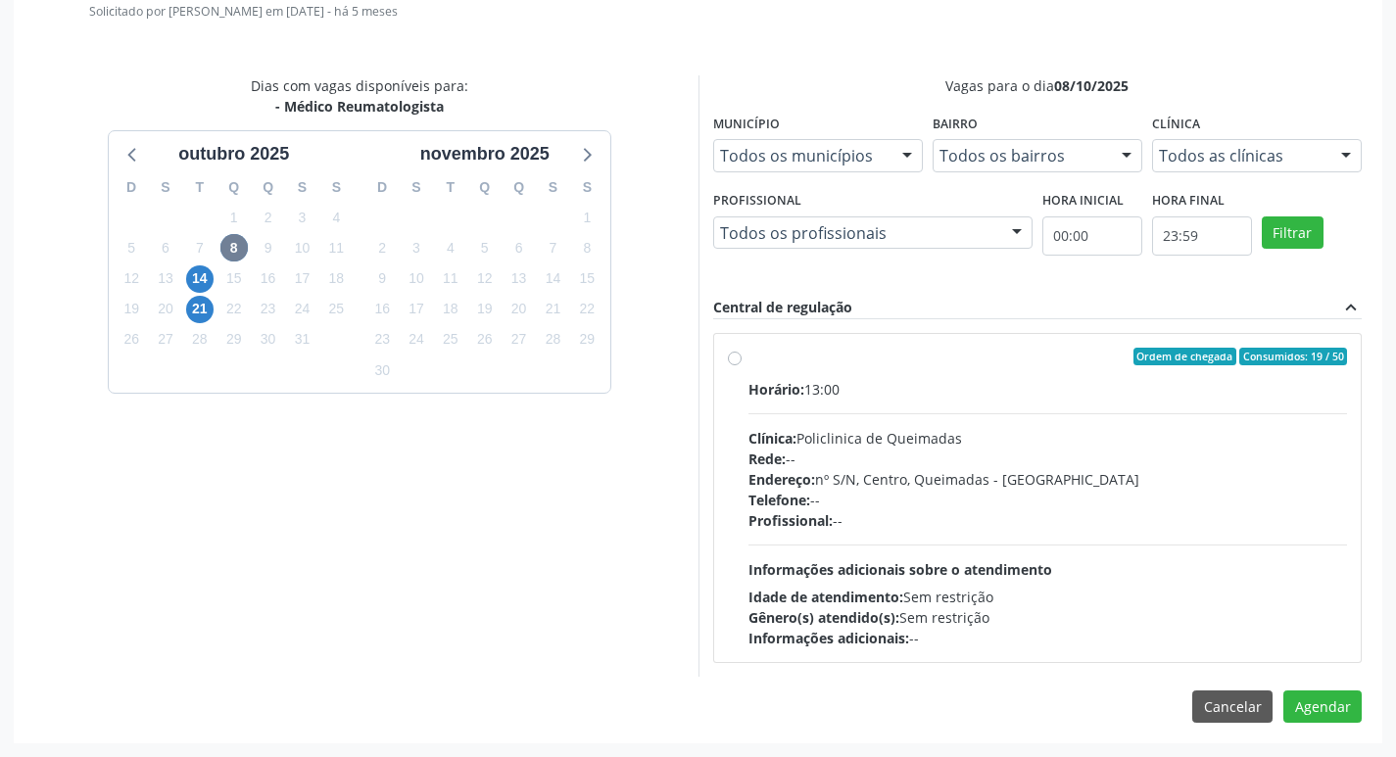
click at [1066, 411] on div "Horário: 13:00 Clínica: Policlinica de Queimadas Rede: -- Endereço: nº S/N, Cen…" at bounding box center [1047, 513] width 599 height 269
click at [741, 365] on input "Ordem de chegada Consumidos: 19 / 50 Horário: 13:00 Clínica: Policlinica de Que…" at bounding box center [735, 357] width 14 height 18
radio input "true"
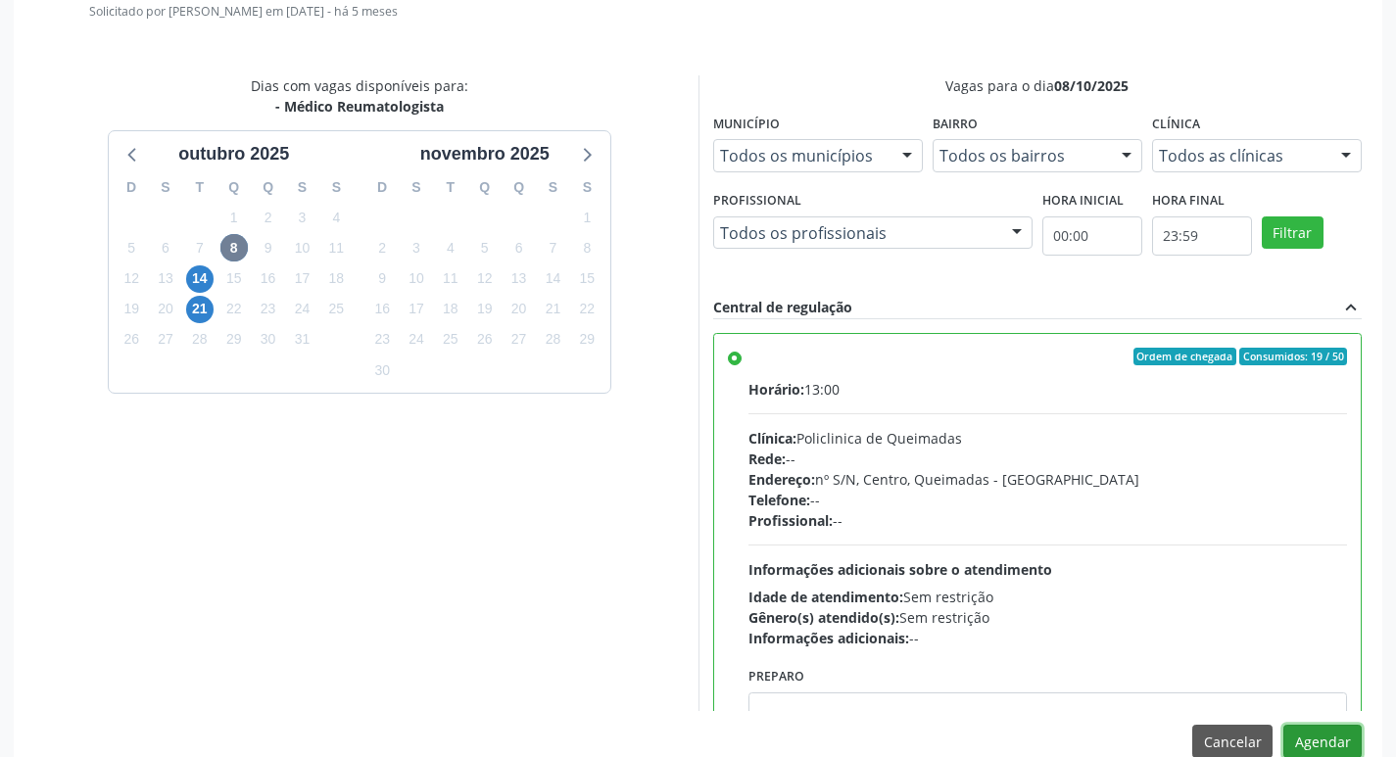
click at [1309, 737] on button "Agendar" at bounding box center [1322, 741] width 78 height 33
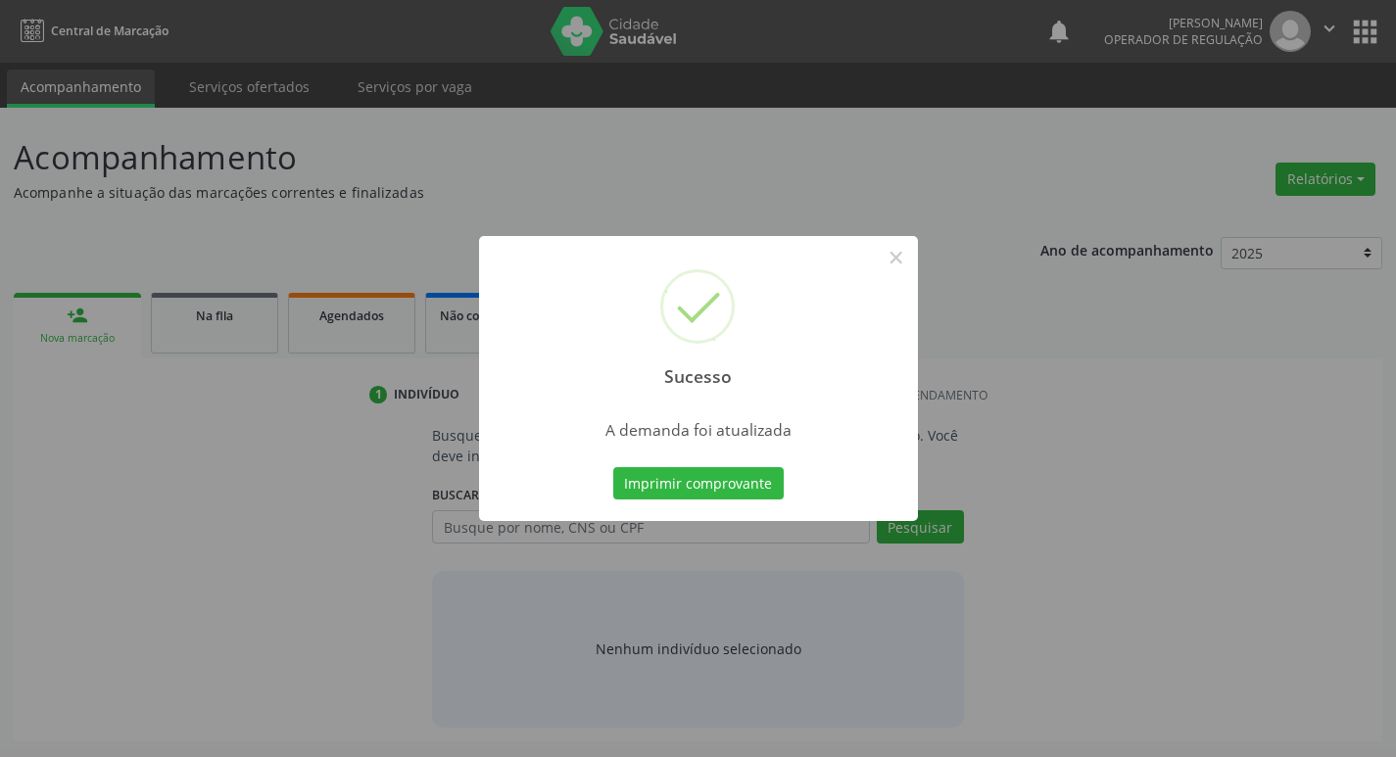
scroll to position [0, 0]
click at [647, 484] on button "Imprimir comprovante" at bounding box center [705, 483] width 170 height 33
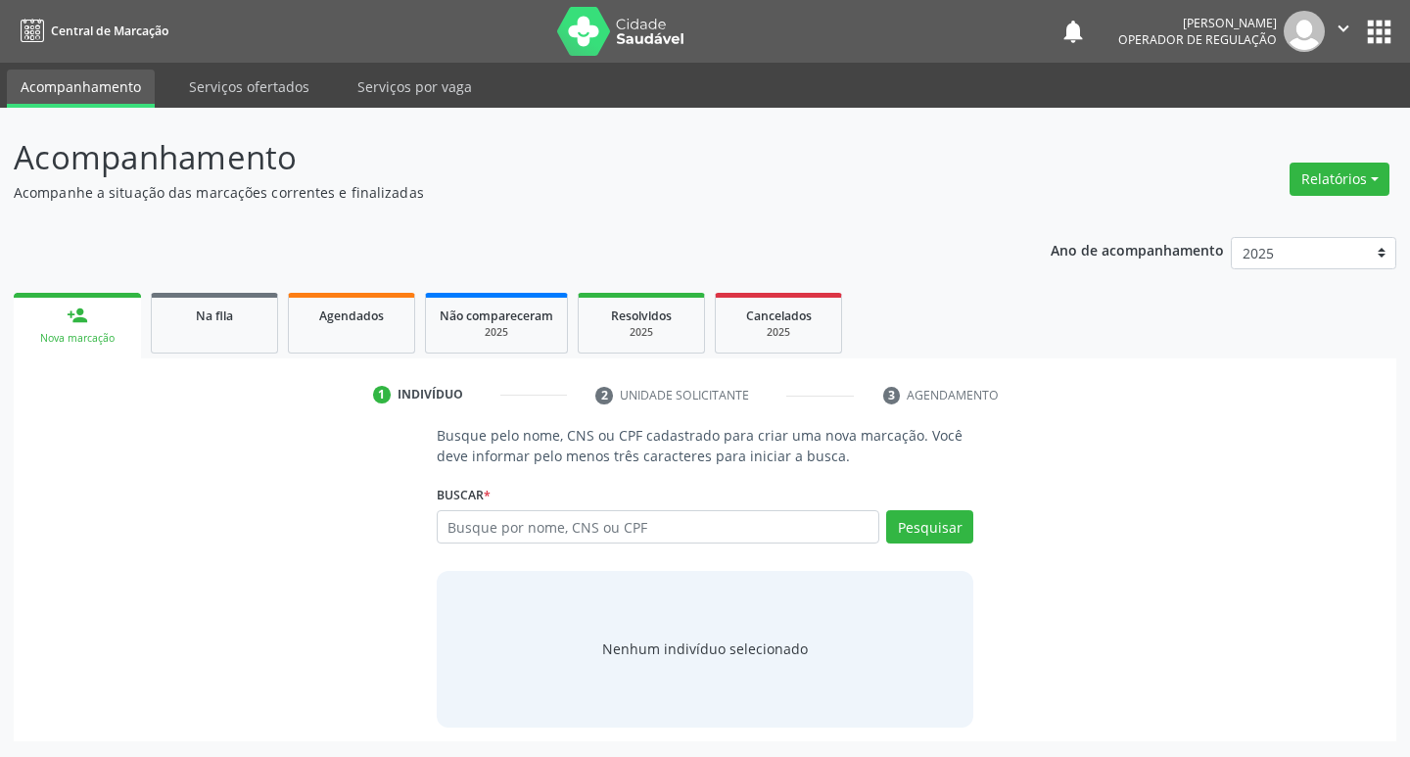
click at [197, 357] on ul "person_add Nova marcação Na fila Agendados Não compareceram 2025 Resolvidos 202…" at bounding box center [705, 323] width 1383 height 71
click at [209, 343] on link "Na fila" at bounding box center [214, 323] width 127 height 61
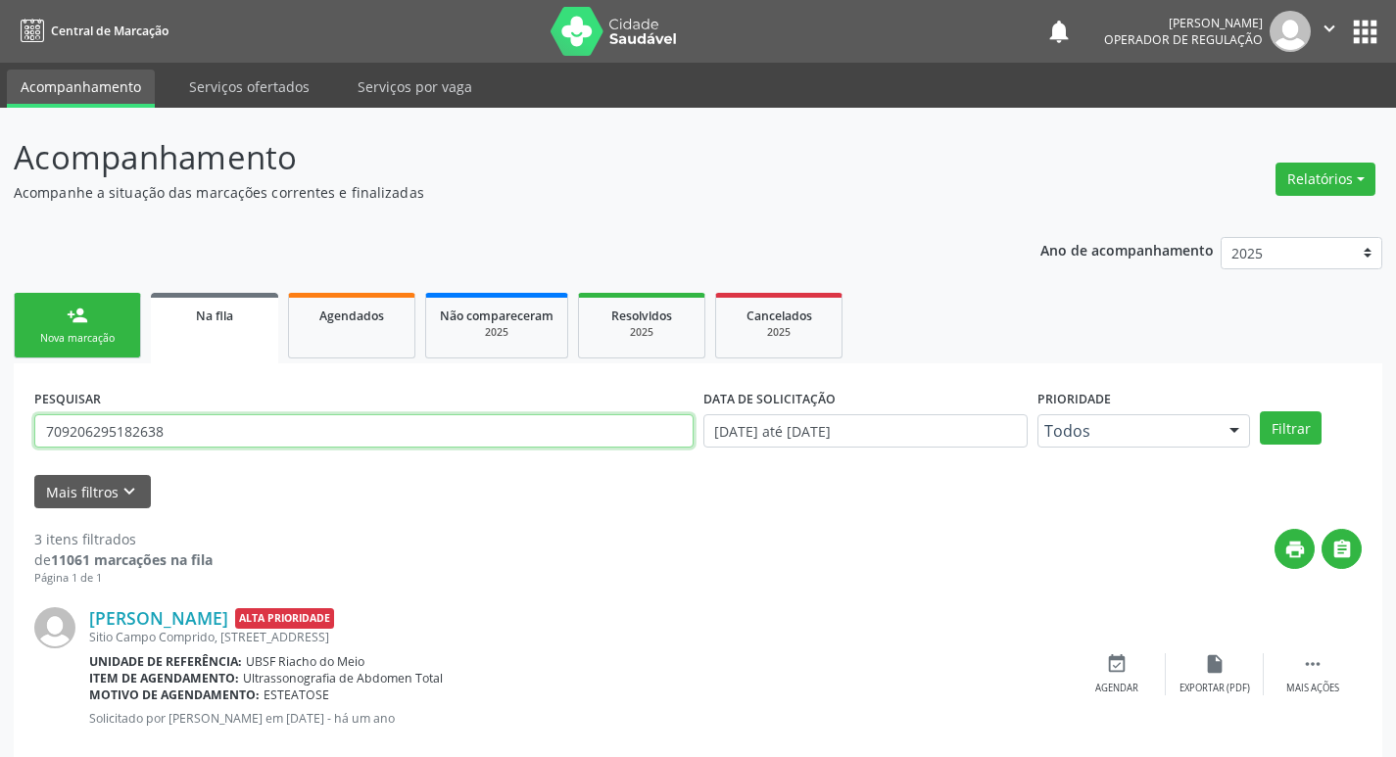
click at [400, 425] on input "709206295182638" at bounding box center [363, 430] width 659 height 33
type input "700508353066750"
click at [1260, 411] on button "Filtrar" at bounding box center [1291, 427] width 62 height 33
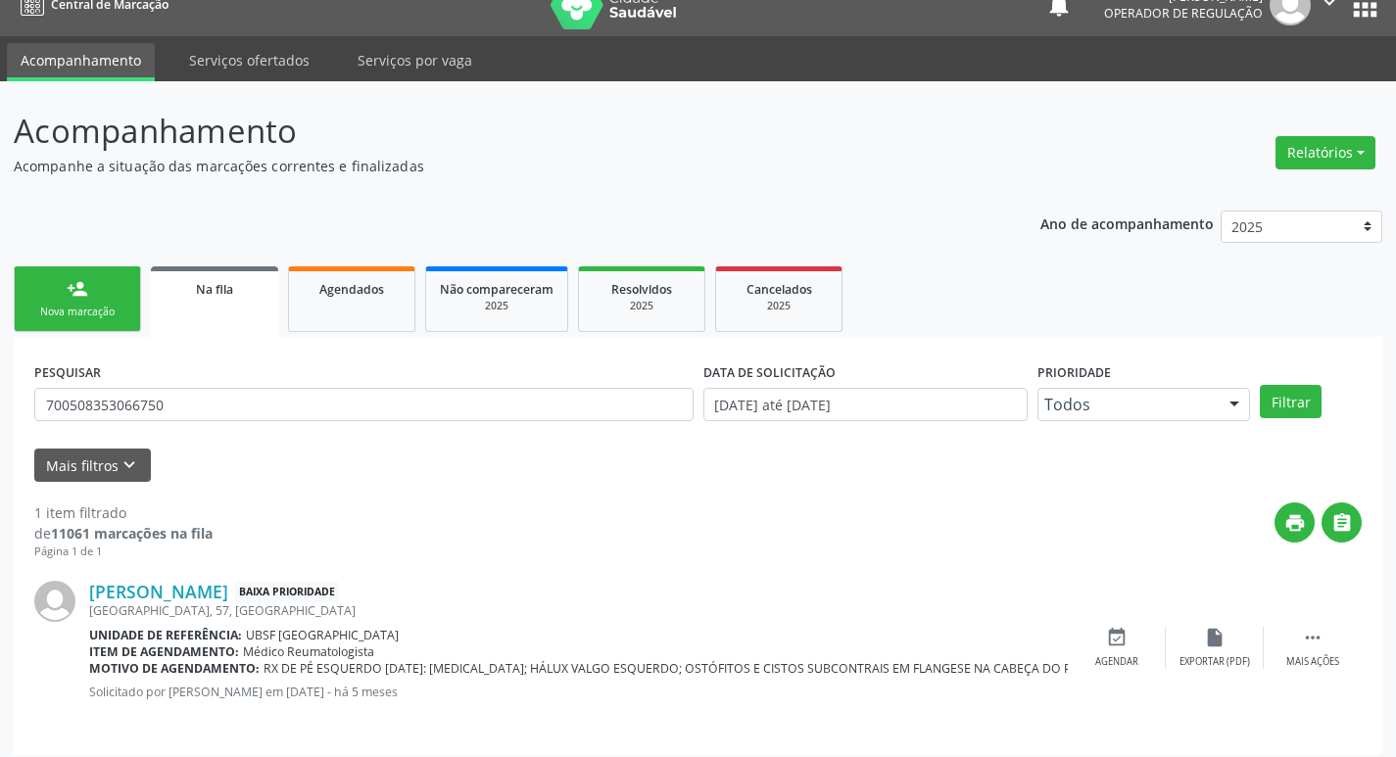
scroll to position [38, 0]
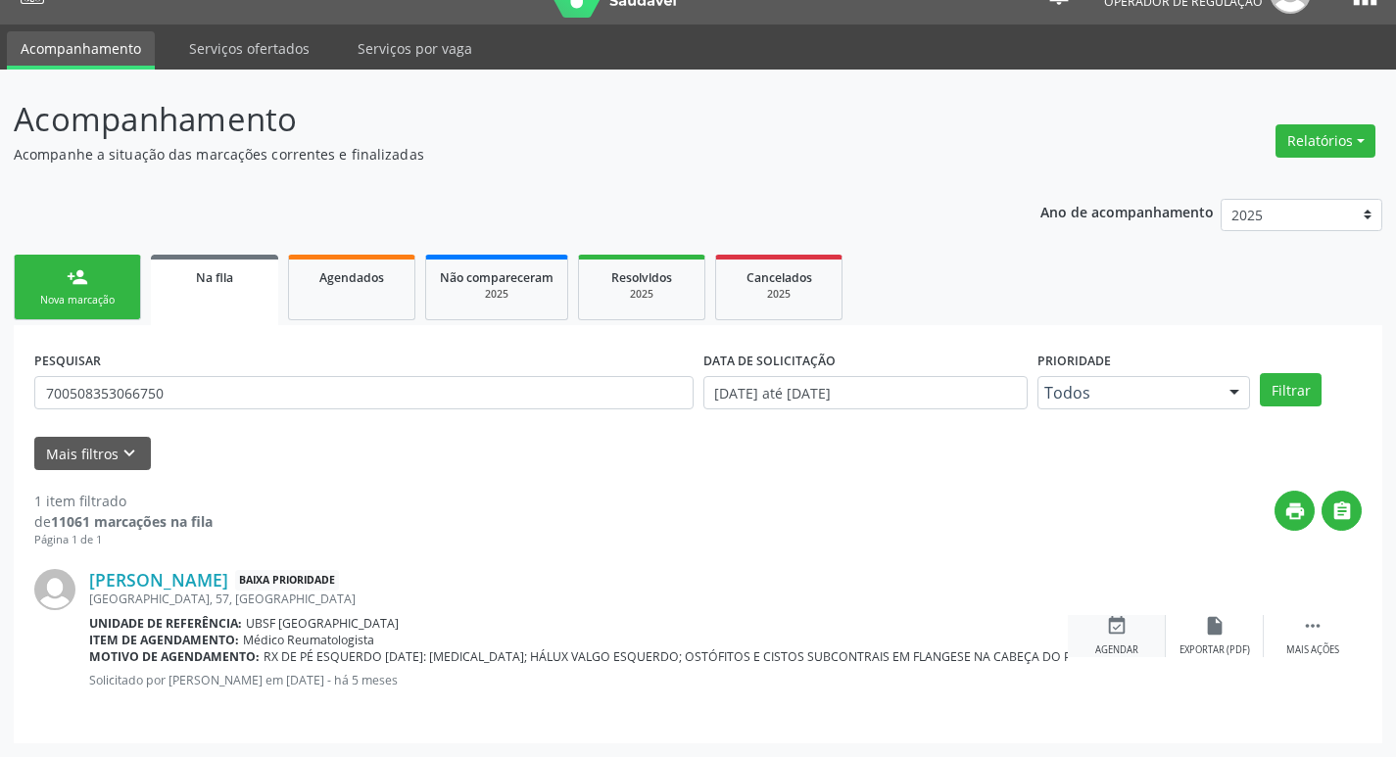
click at [1129, 623] on div "event_available Agendar" at bounding box center [1117, 636] width 98 height 42
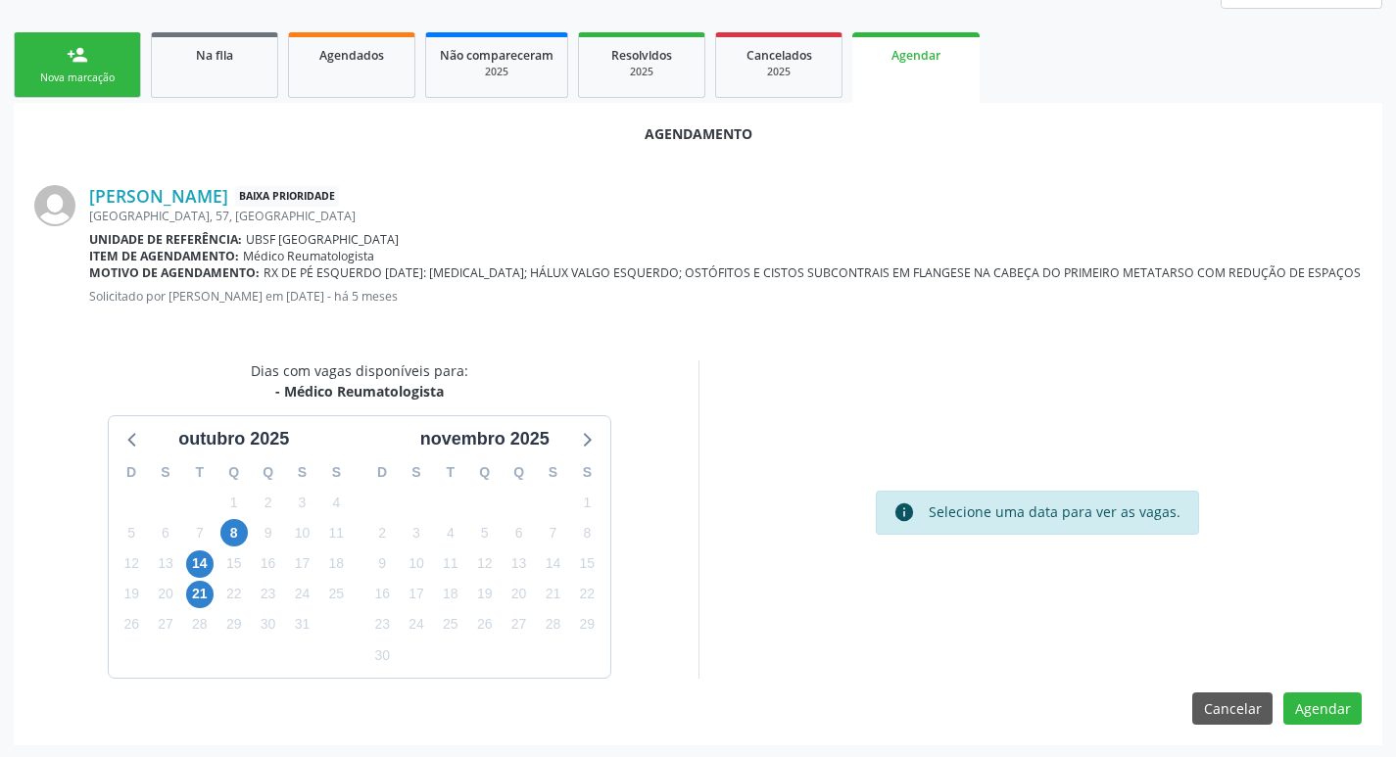
scroll to position [262, 0]
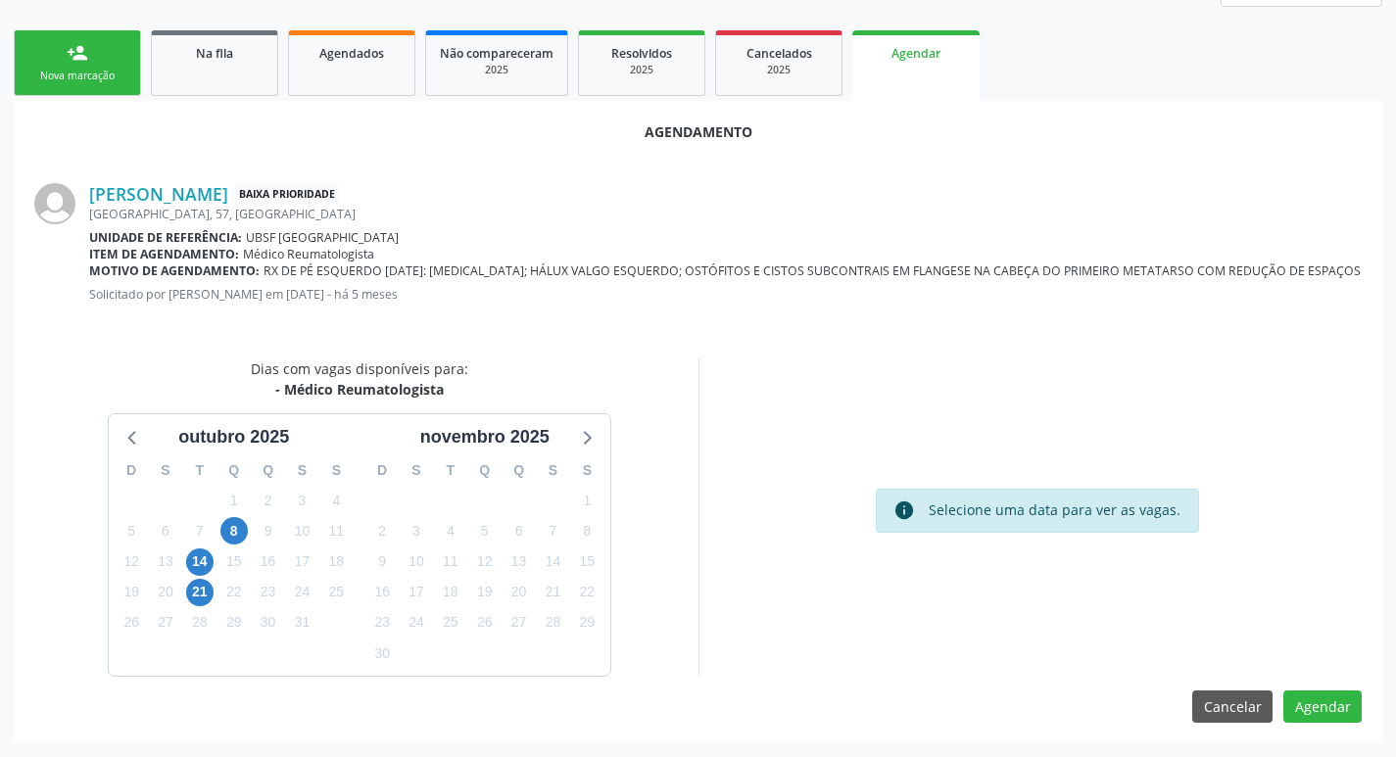
click at [238, 547] on div "15" at bounding box center [233, 562] width 27 height 30
click at [241, 526] on span "8" at bounding box center [233, 530] width 27 height 27
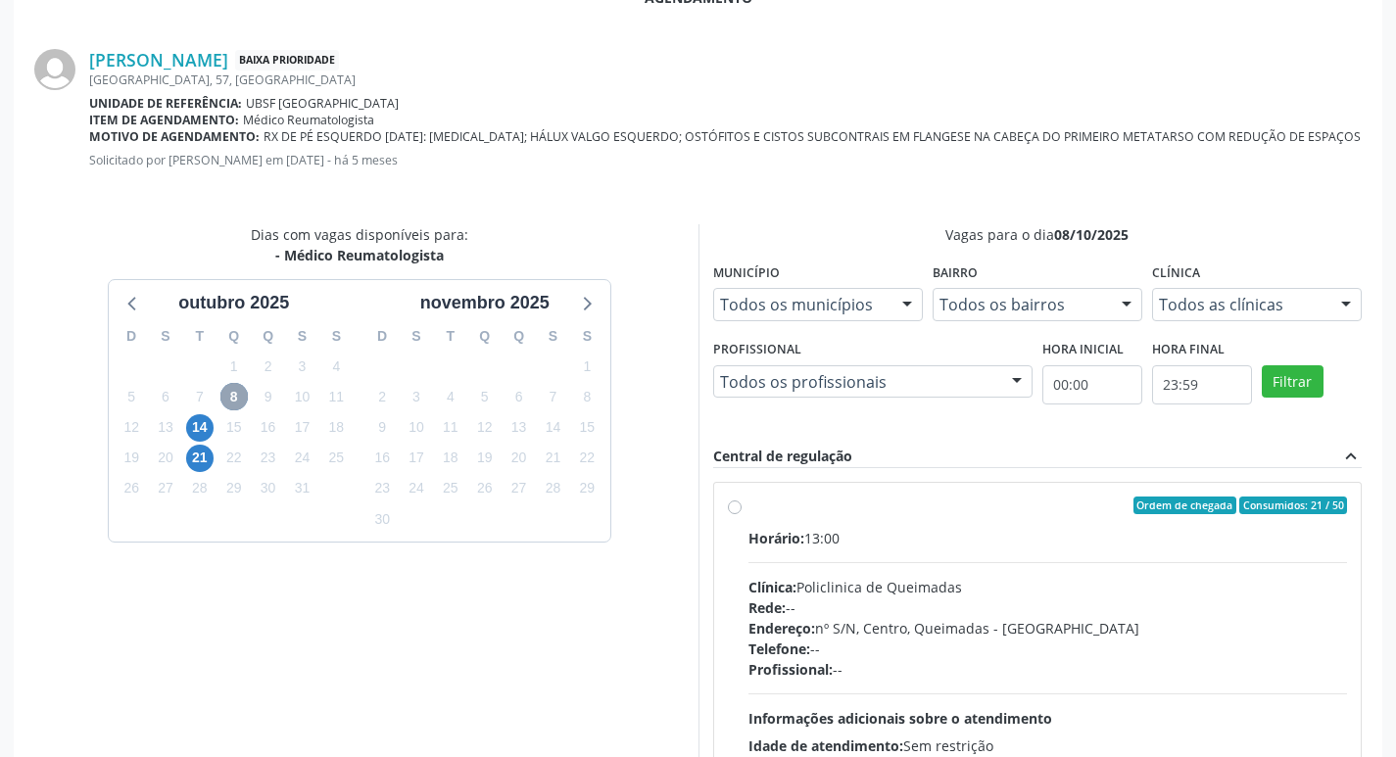
scroll to position [546, 0]
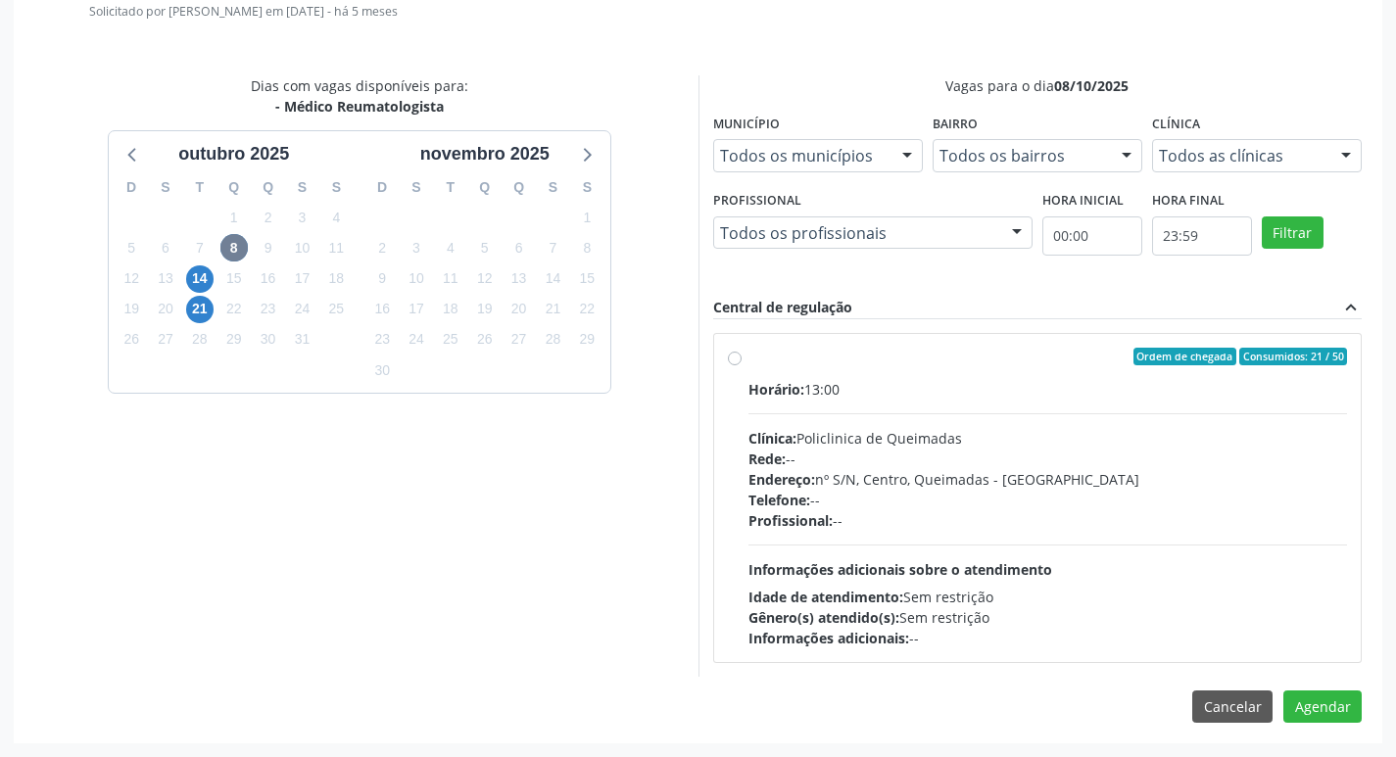
click at [988, 391] on div "Horário: 13:00" at bounding box center [1047, 389] width 599 height 21
click at [741, 365] on input "Ordem de chegada Consumidos: 21 / 50 Horário: 13:00 Clínica: Policlinica de Que…" at bounding box center [735, 357] width 14 height 18
radio input "true"
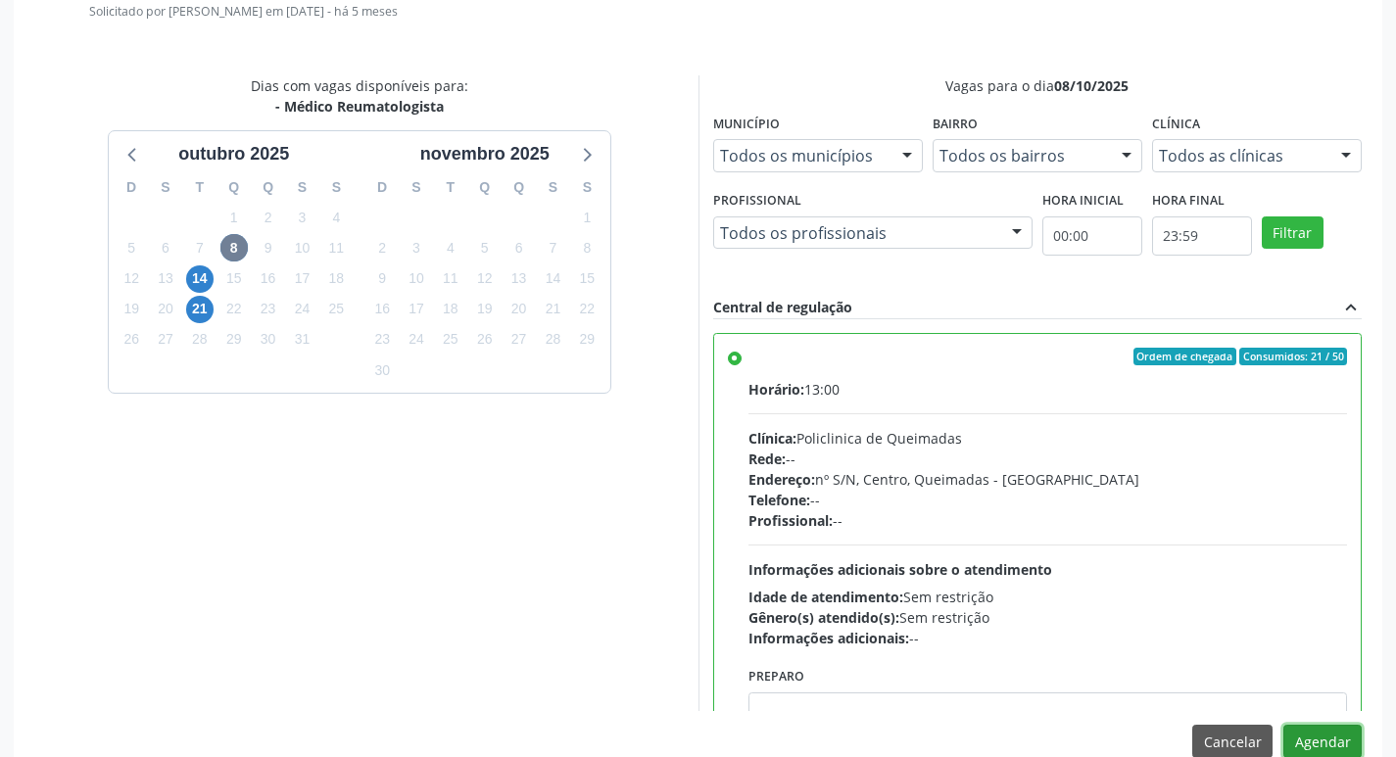
click at [1306, 745] on button "Agendar" at bounding box center [1322, 741] width 78 height 33
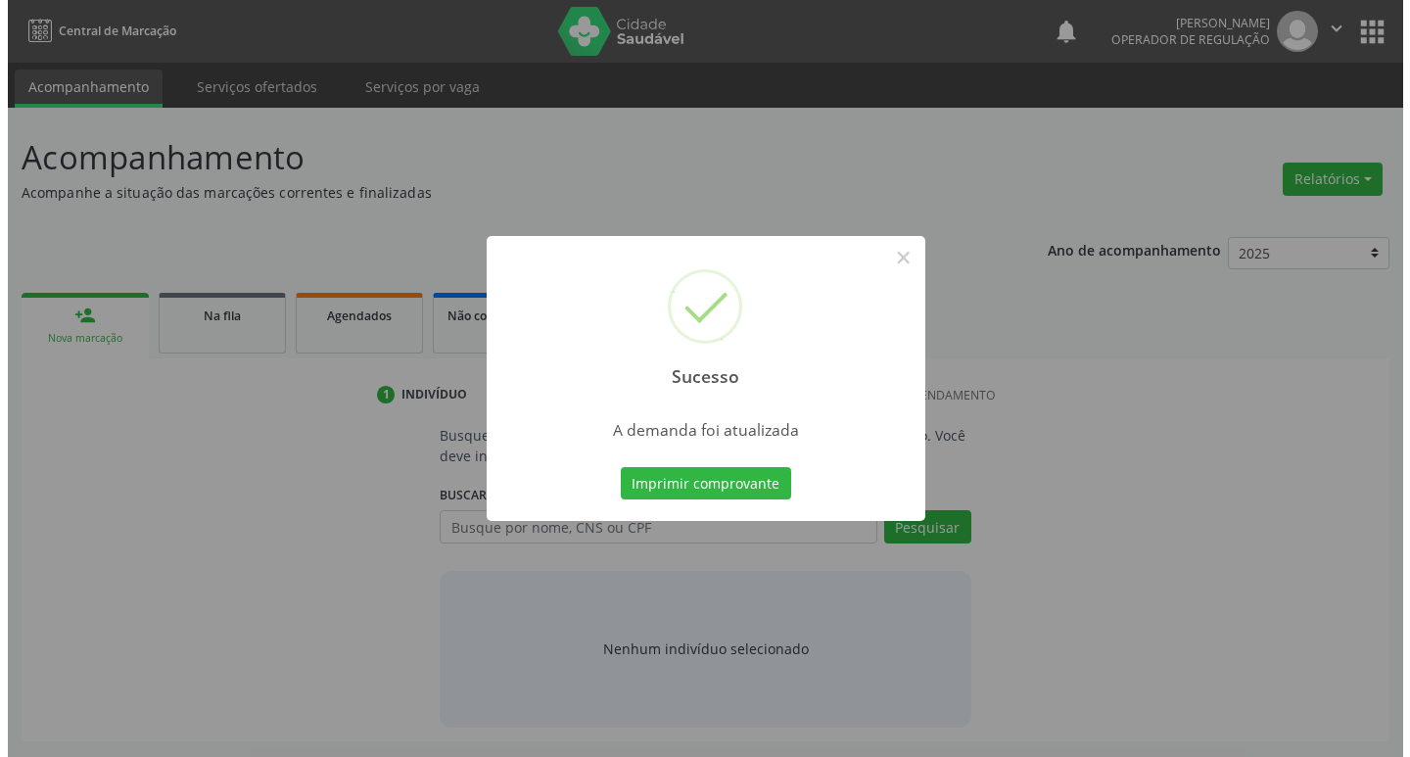
scroll to position [0, 0]
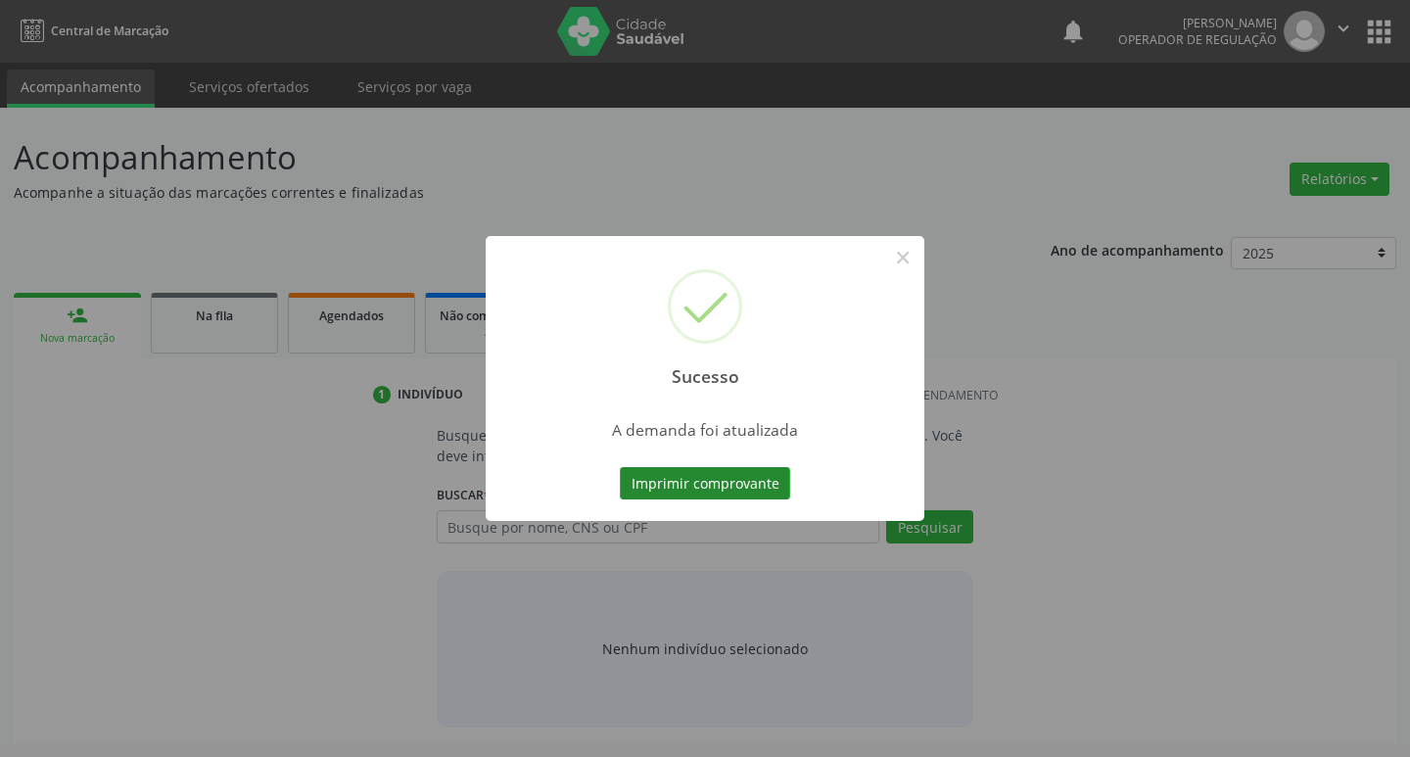
click at [753, 472] on button "Imprimir comprovante" at bounding box center [705, 483] width 170 height 33
